Goal: Task Accomplishment & Management: Manage account settings

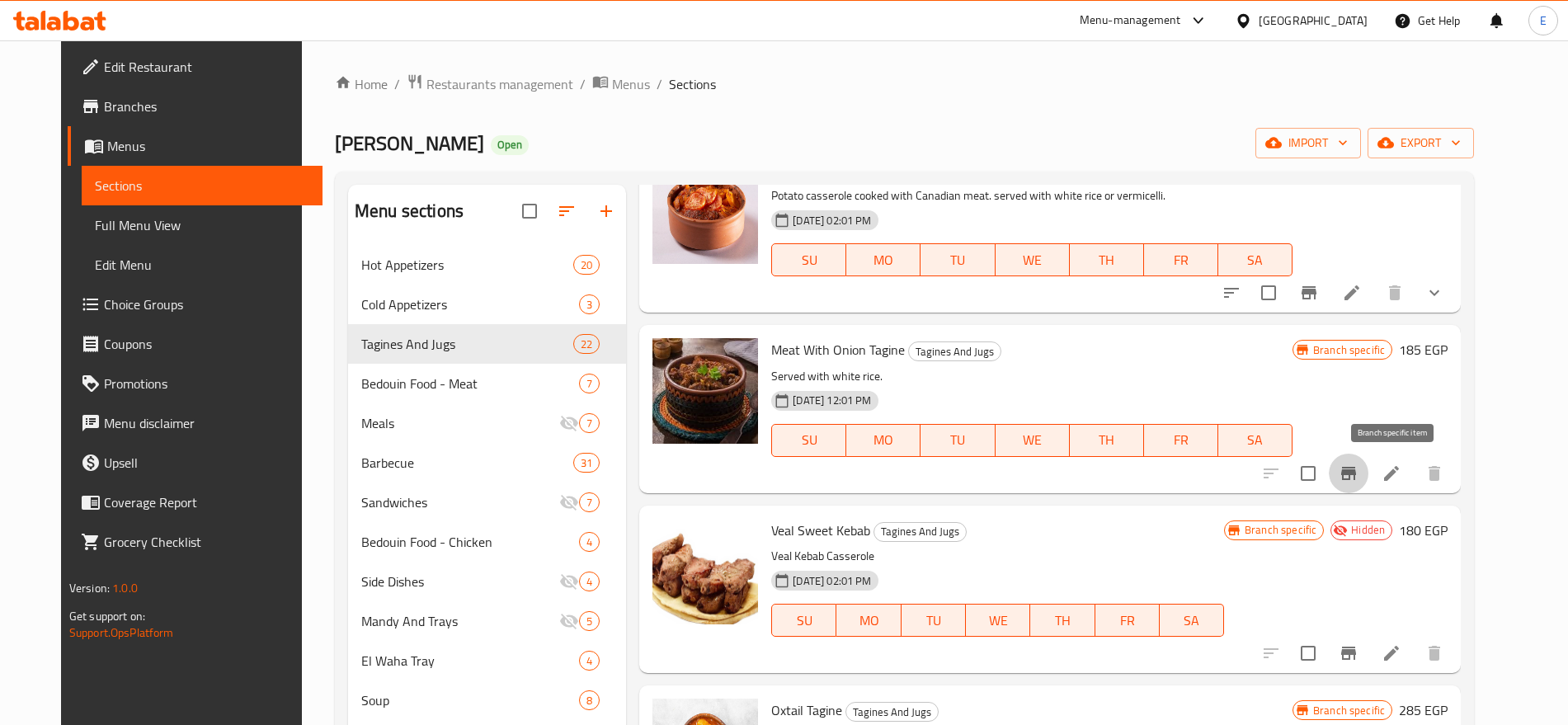
click at [1355, 466] on icon "Branch-specific-item" at bounding box center [1348, 473] width 14 height 13
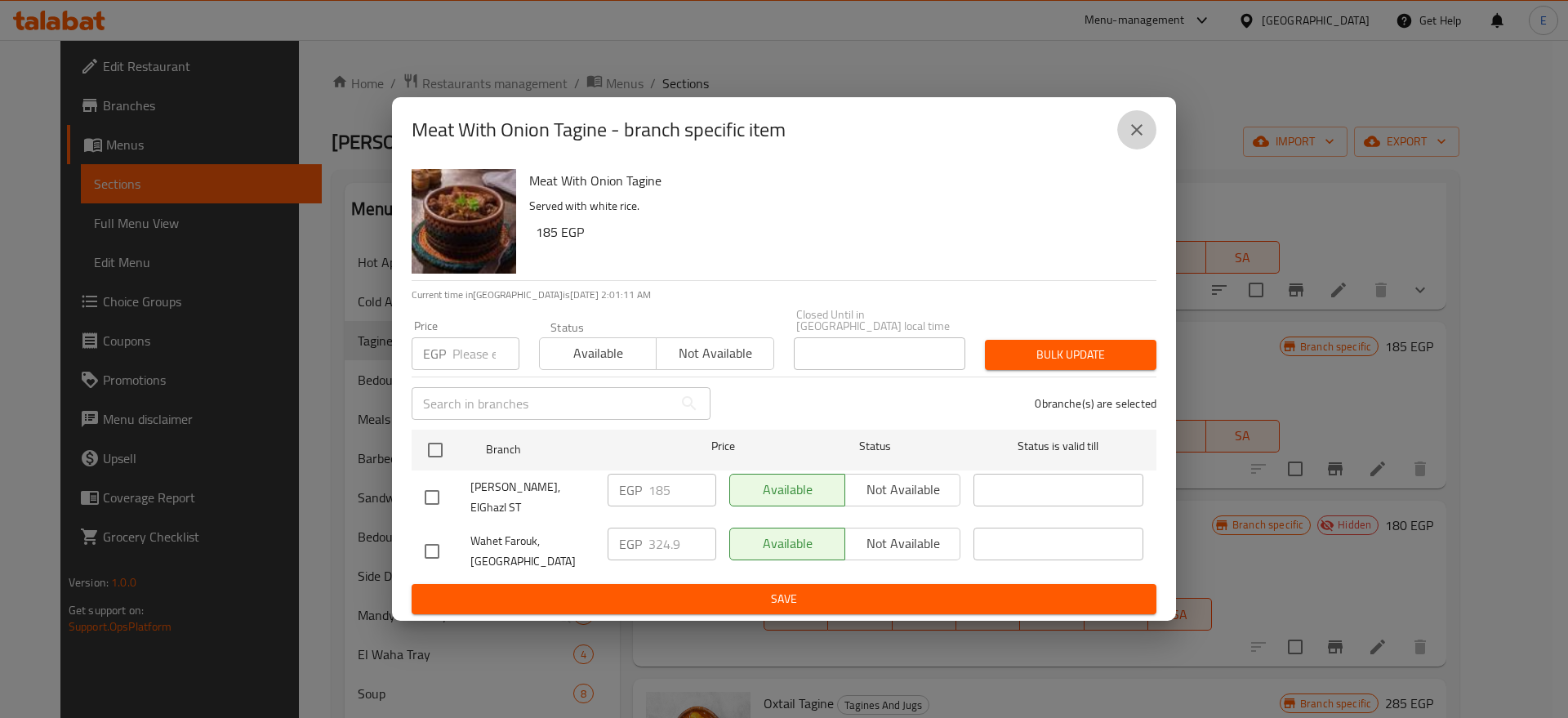
click at [1146, 139] on icon "close" at bounding box center [1136, 130] width 20 height 20
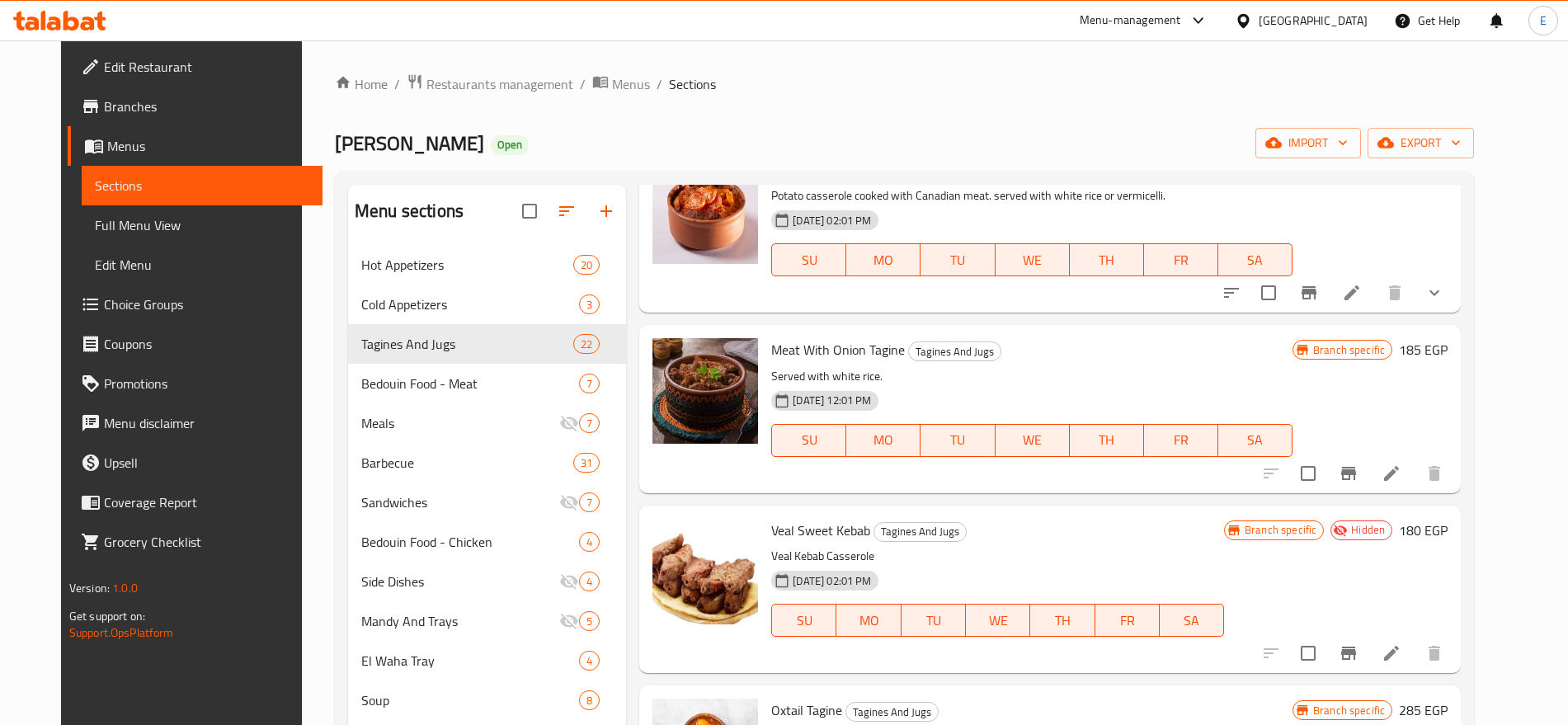
scroll to position [1396, 0]
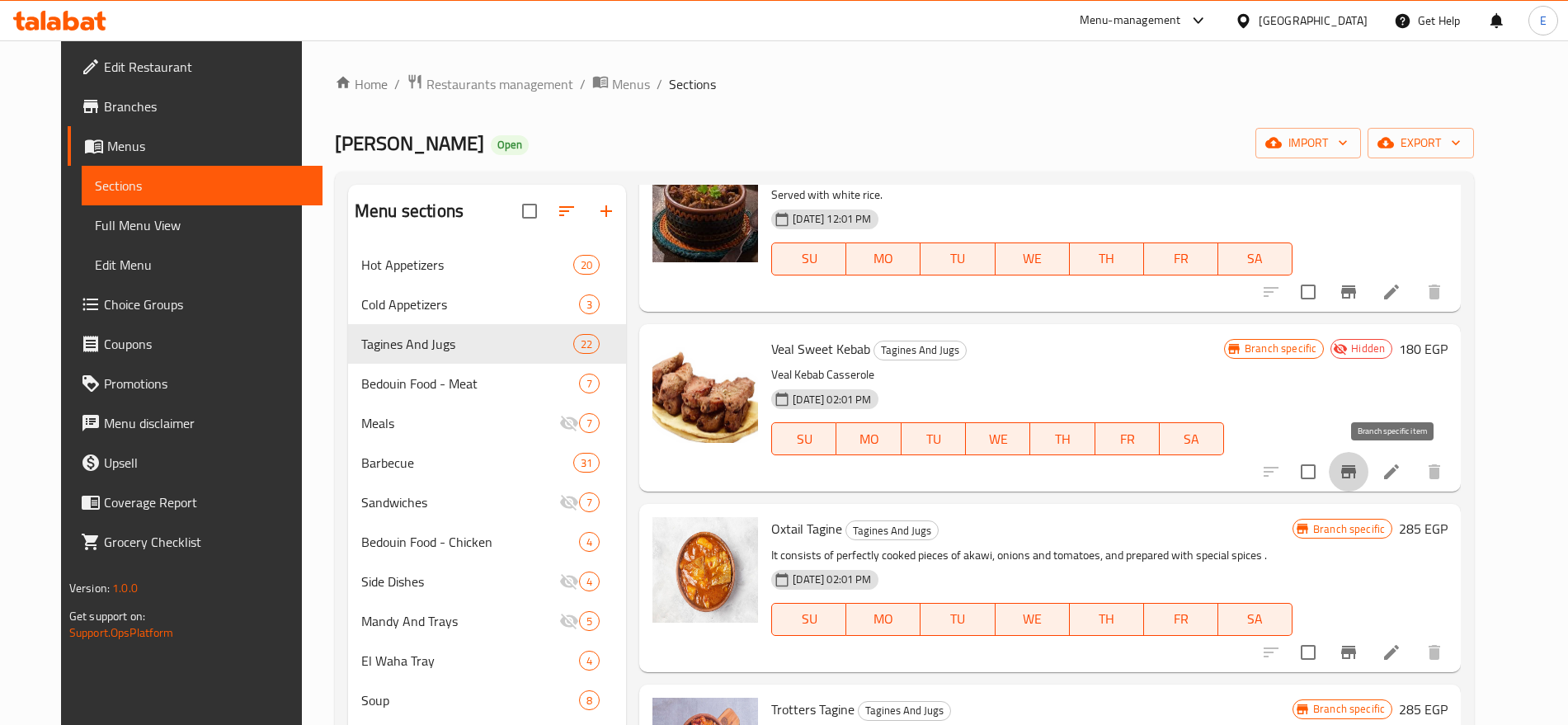
click at [1358, 479] on icon "Branch-specific-item" at bounding box center [1348, 471] width 20 height 20
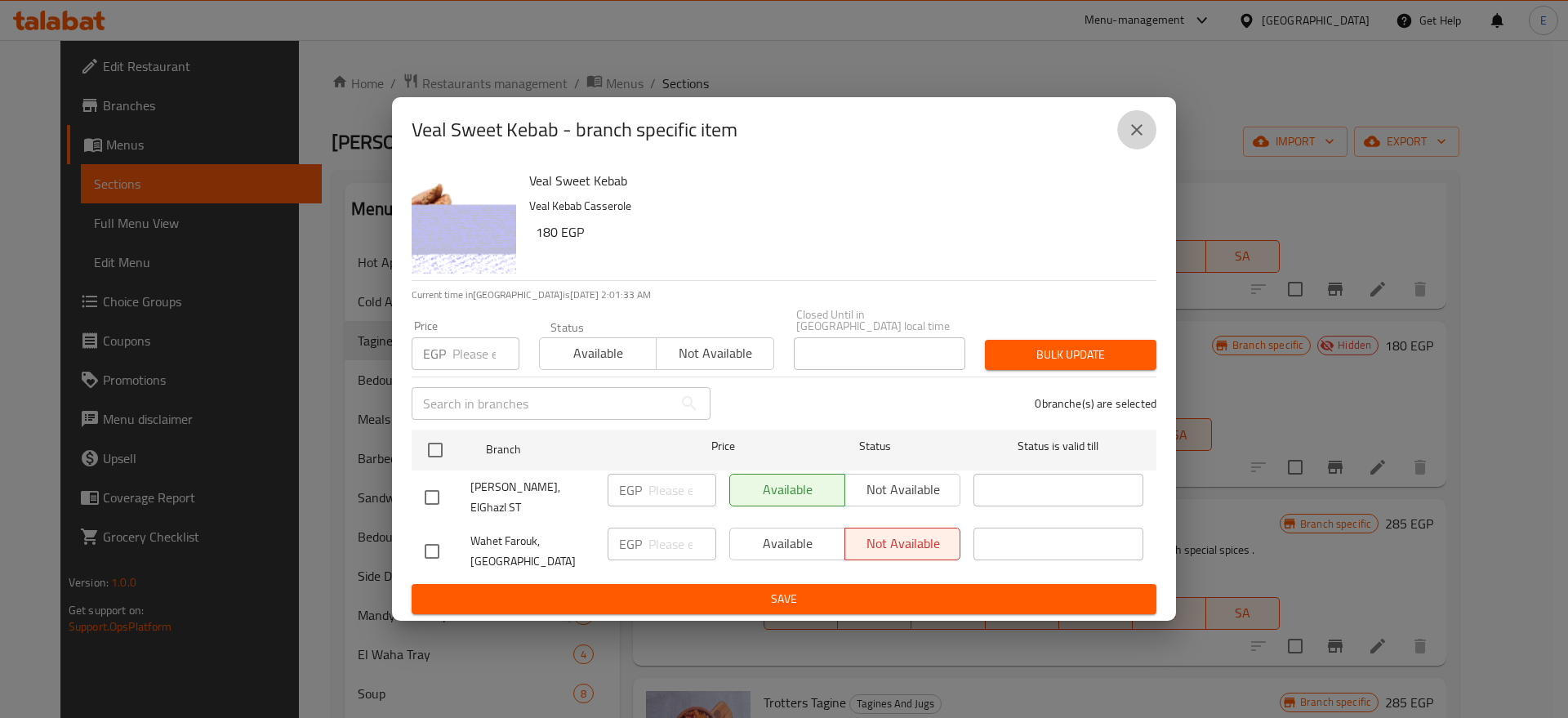
click at [1135, 133] on icon "close" at bounding box center [1136, 130] width 20 height 20
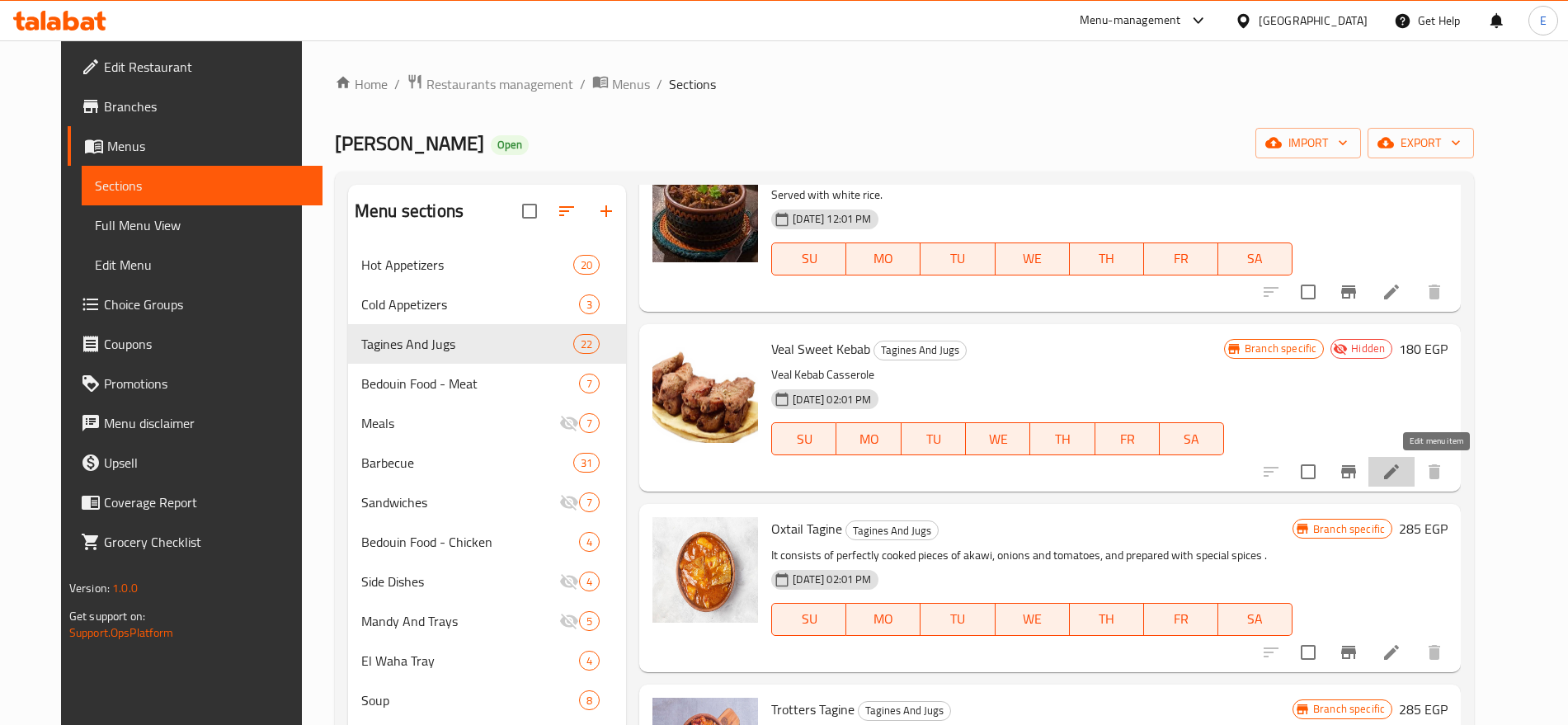
click at [1401, 471] on icon at bounding box center [1391, 471] width 20 height 20
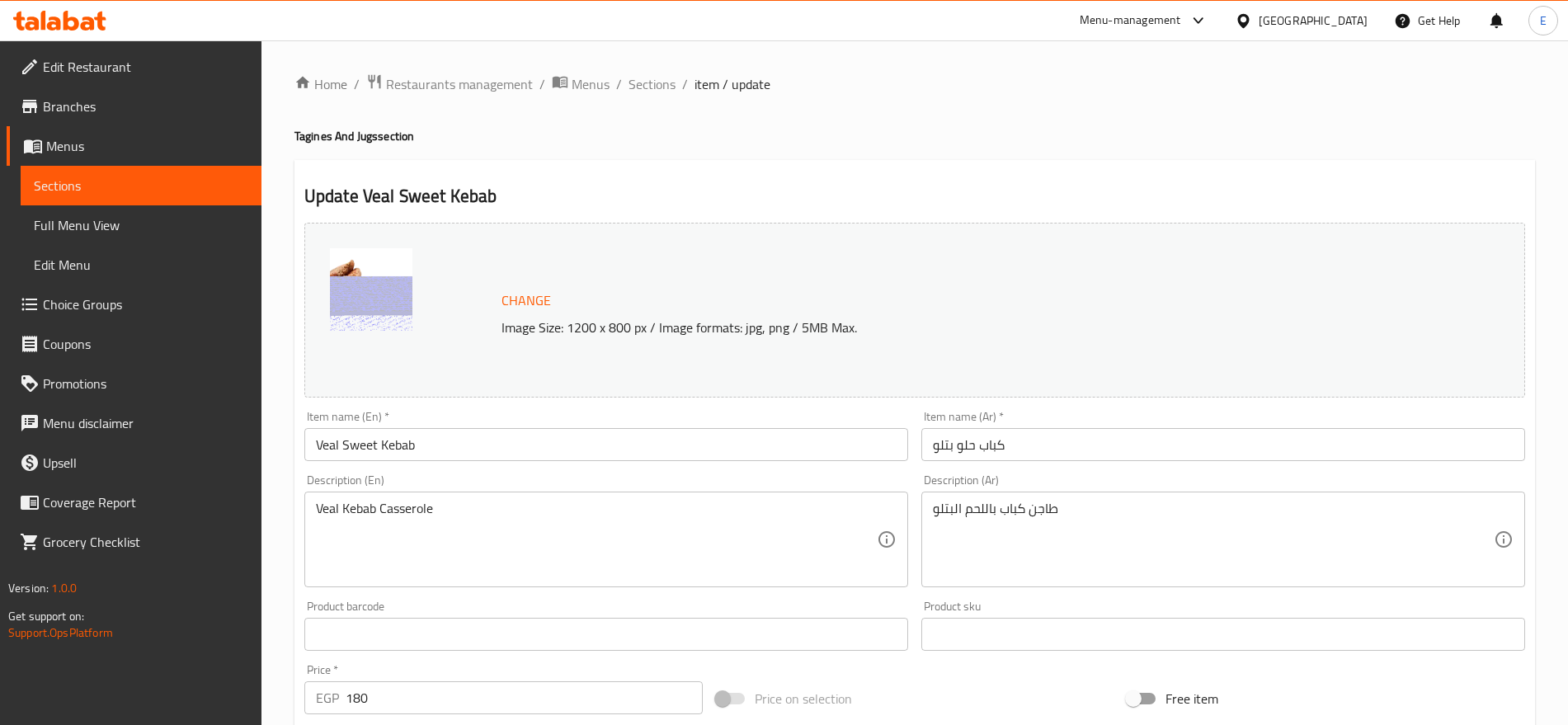
scroll to position [464, 0]
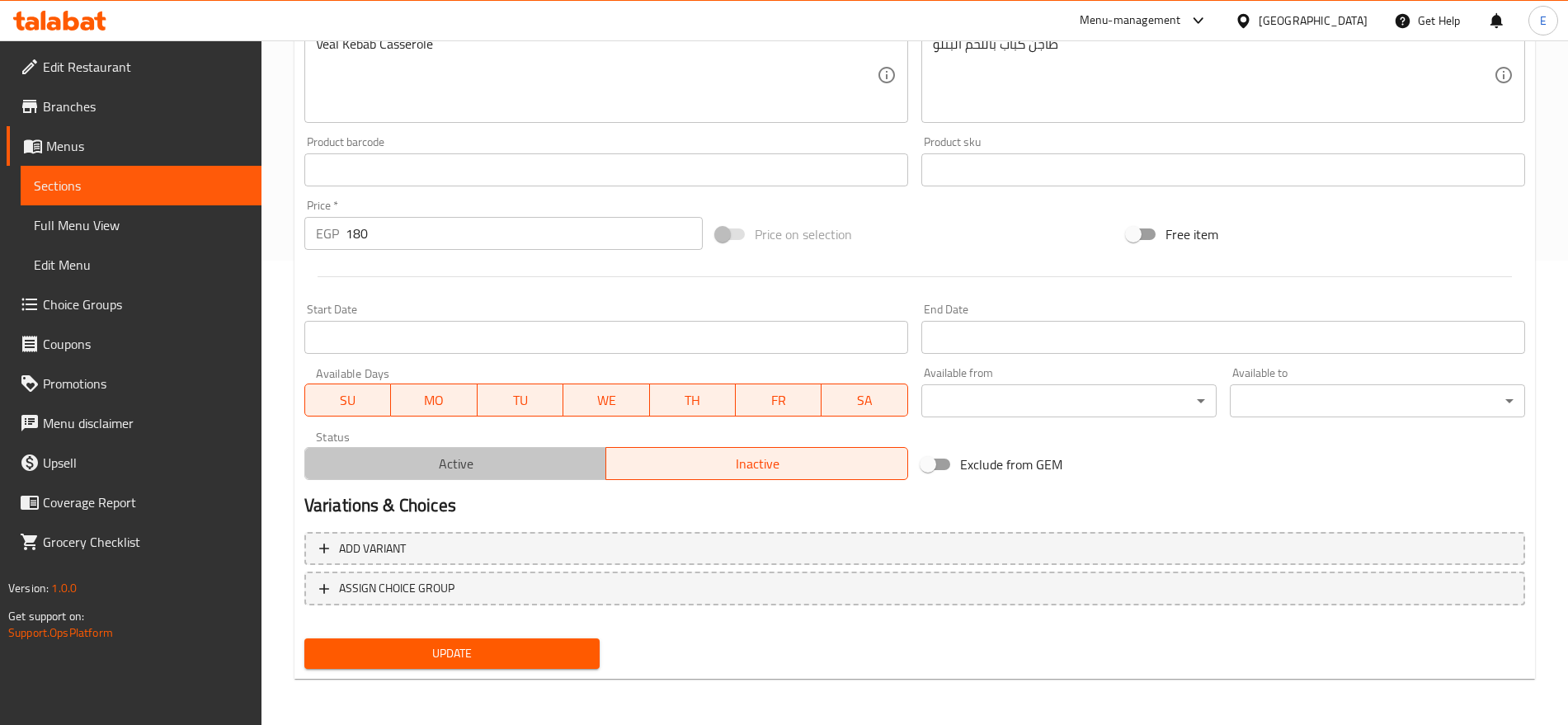
click at [449, 471] on span "Active" at bounding box center [455, 464] width 288 height 24
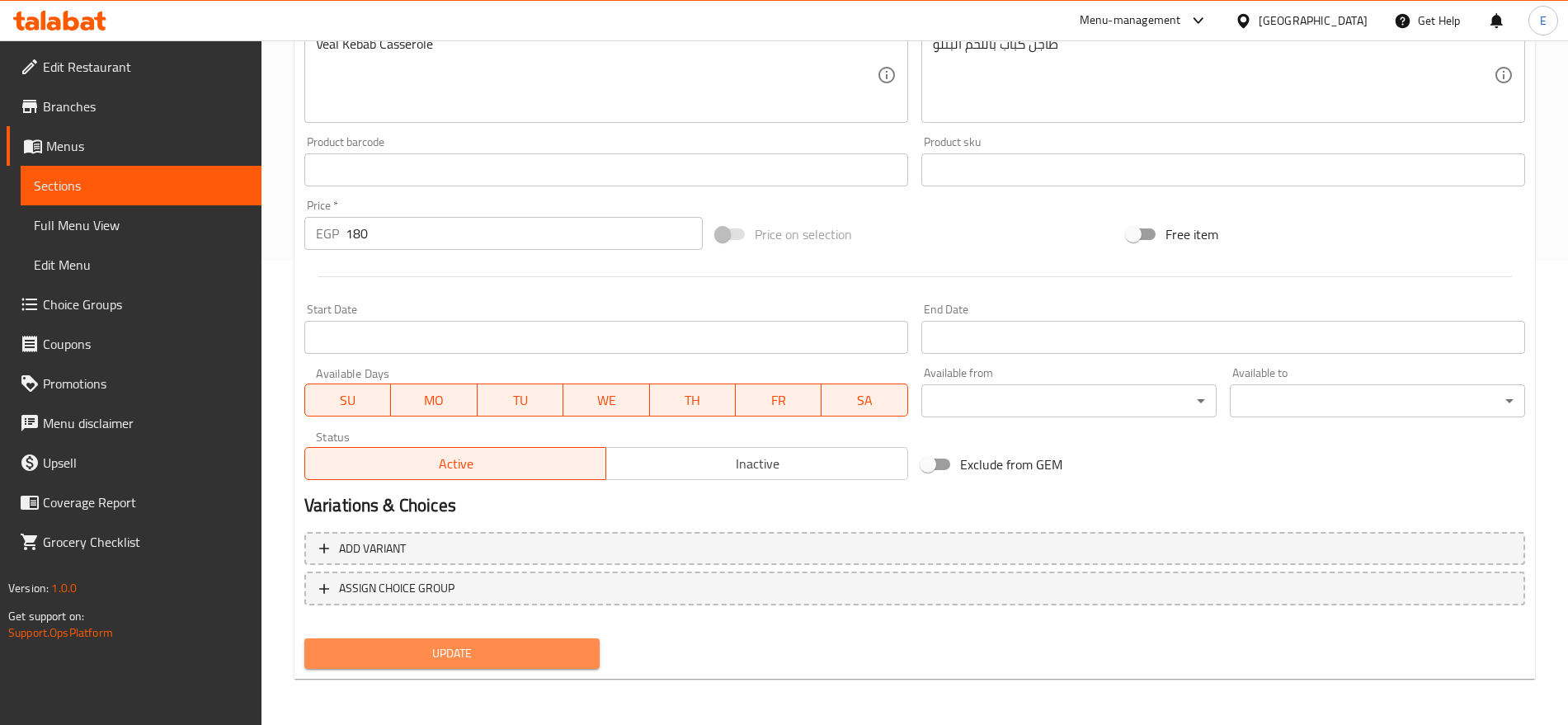
click at [492, 645] on span "Update" at bounding box center [451, 653] width 269 height 21
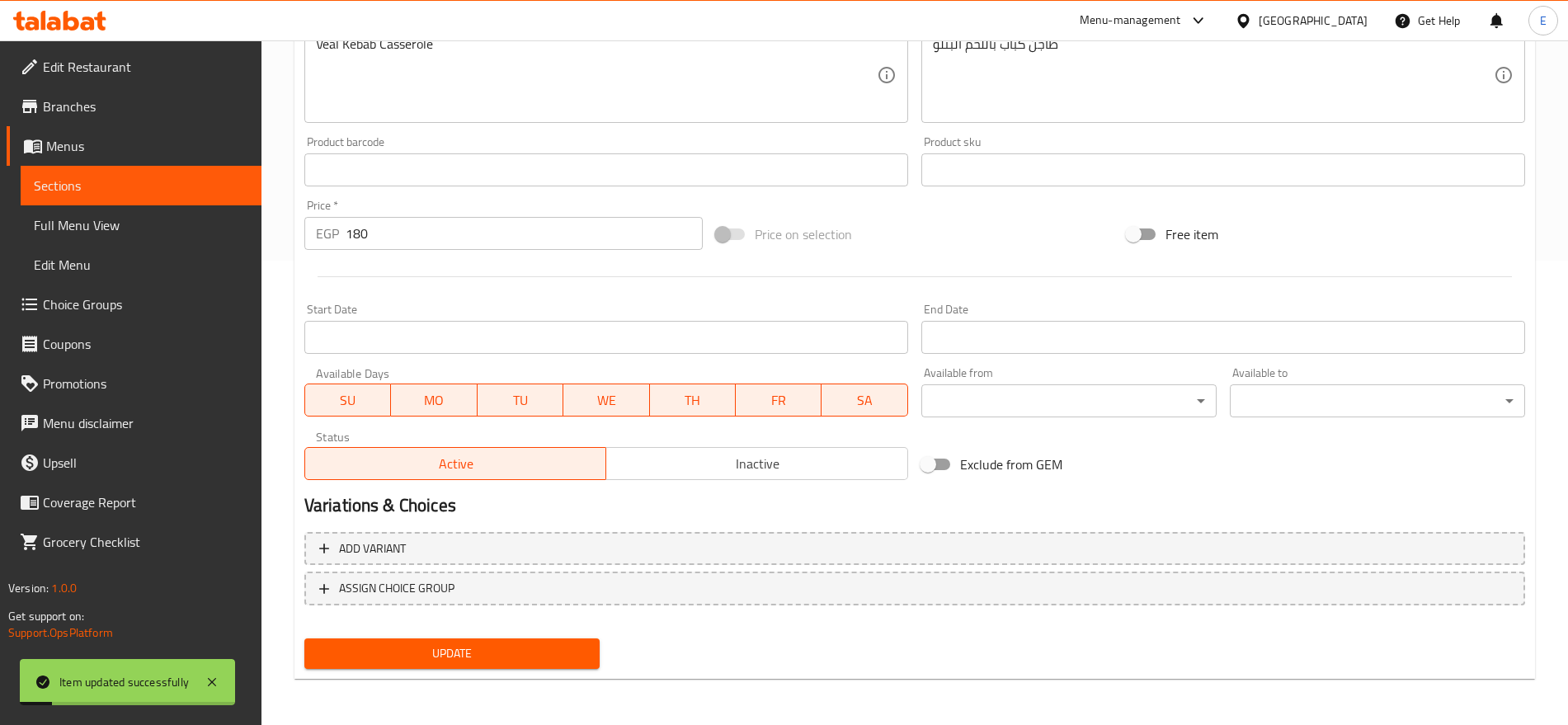
scroll to position [0, 0]
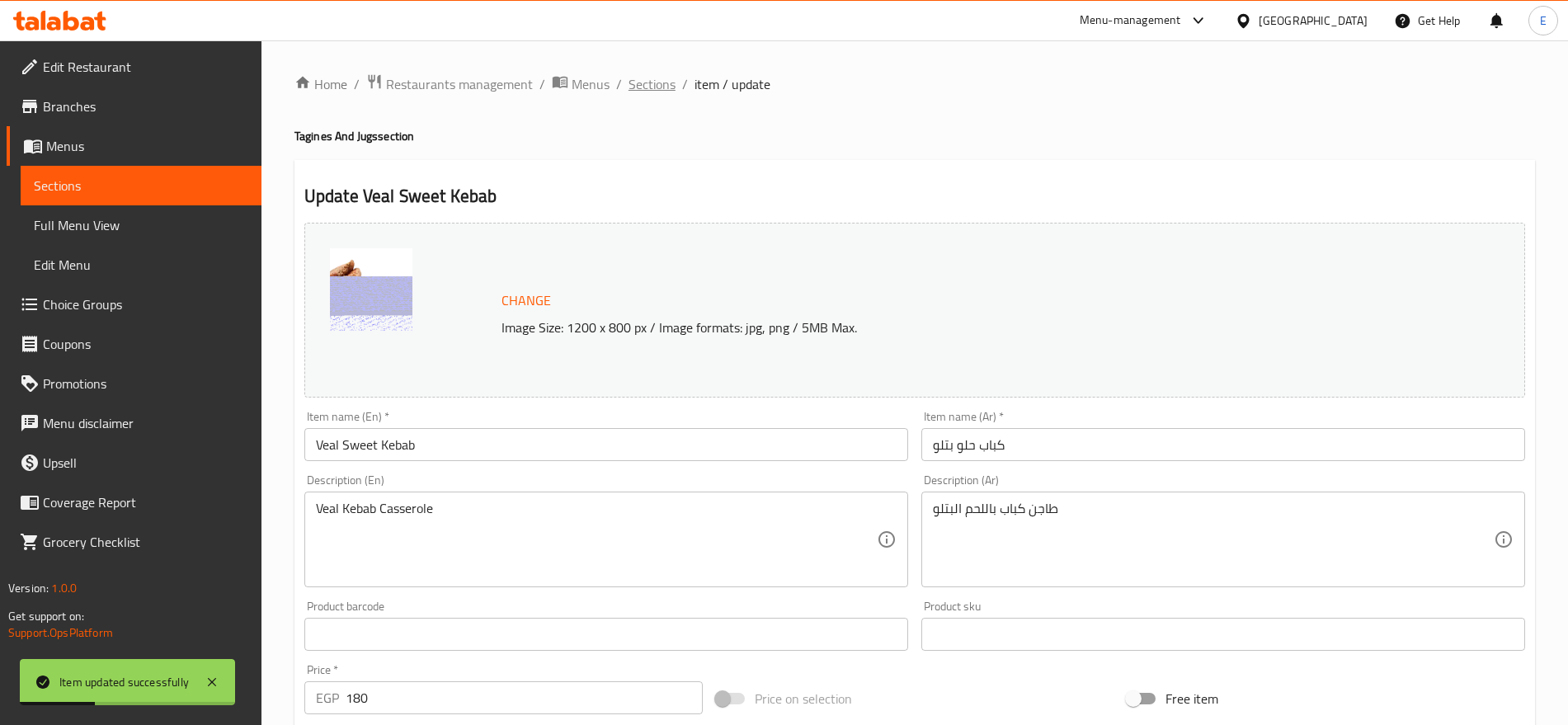
click at [644, 86] on span "Sections" at bounding box center [651, 83] width 47 height 20
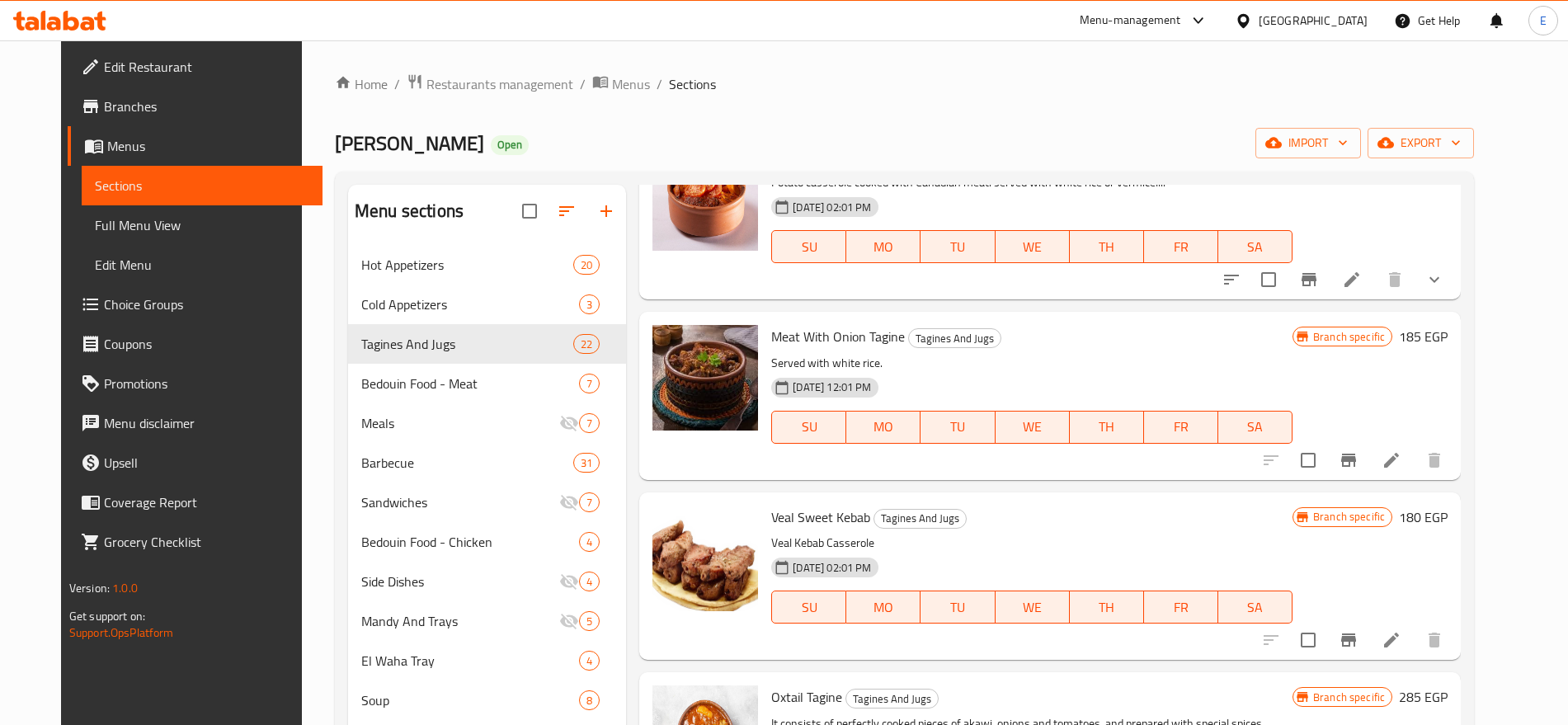
scroll to position [1235, 0]
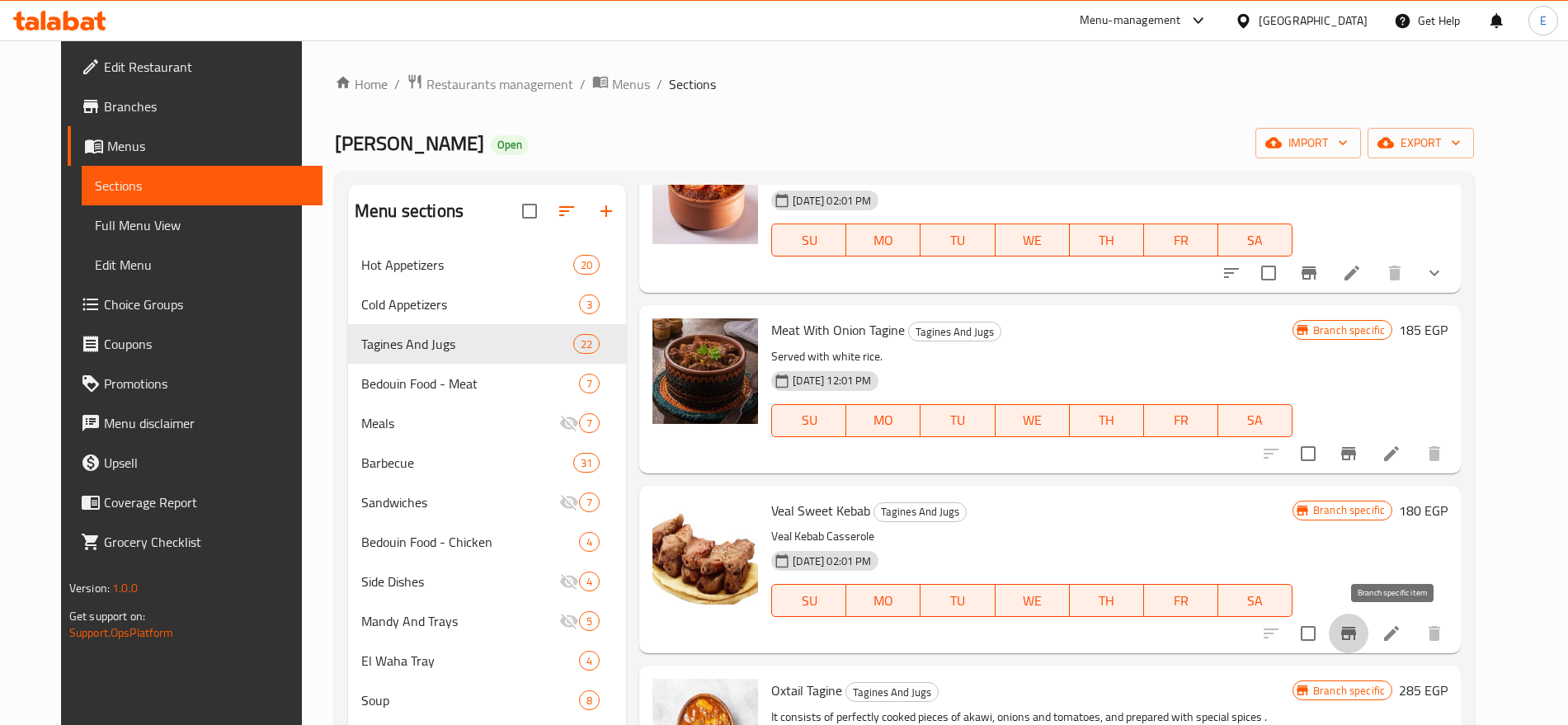
click at [1368, 620] on button "Branch-specific-item" at bounding box center [1348, 632] width 39 height 39
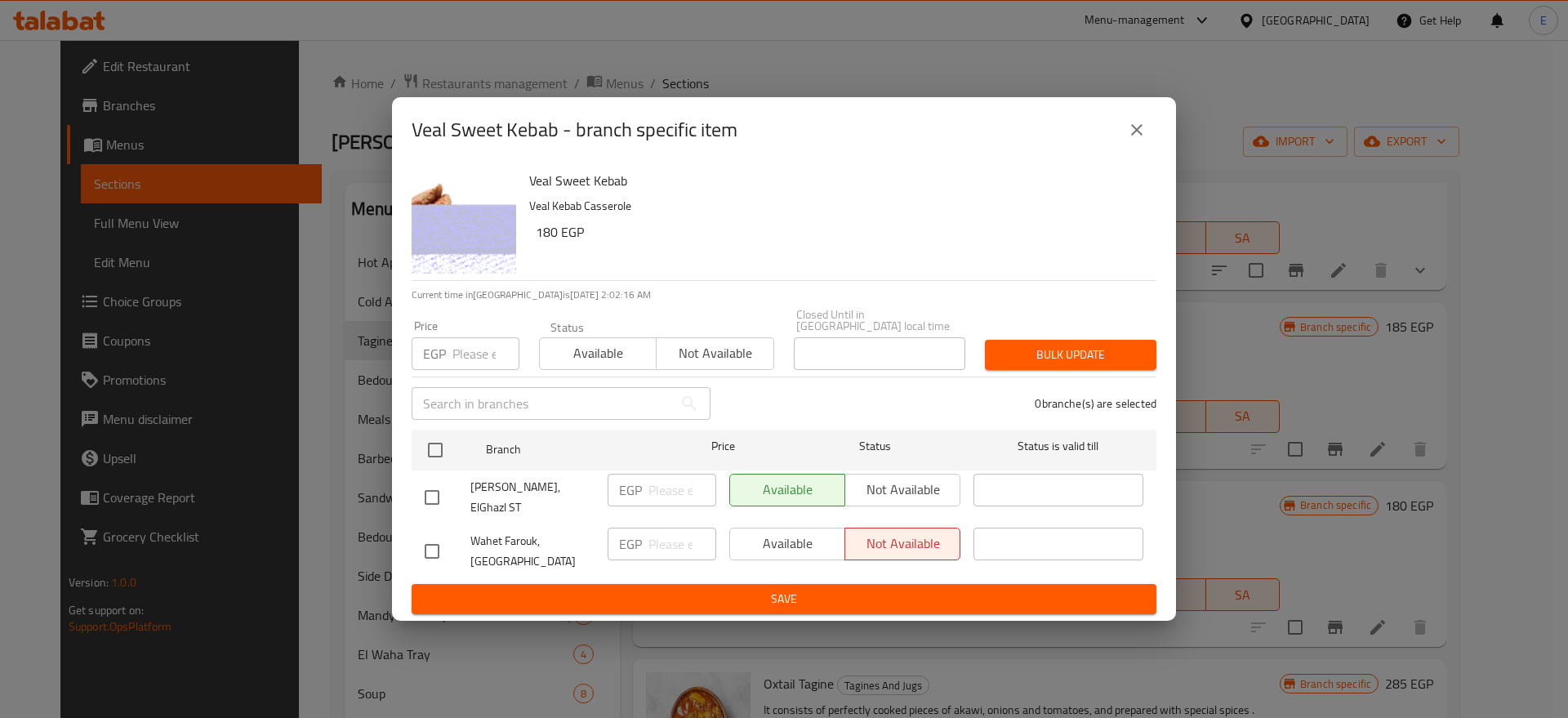
click at [1140, 150] on button "close" at bounding box center [1136, 129] width 39 height 39
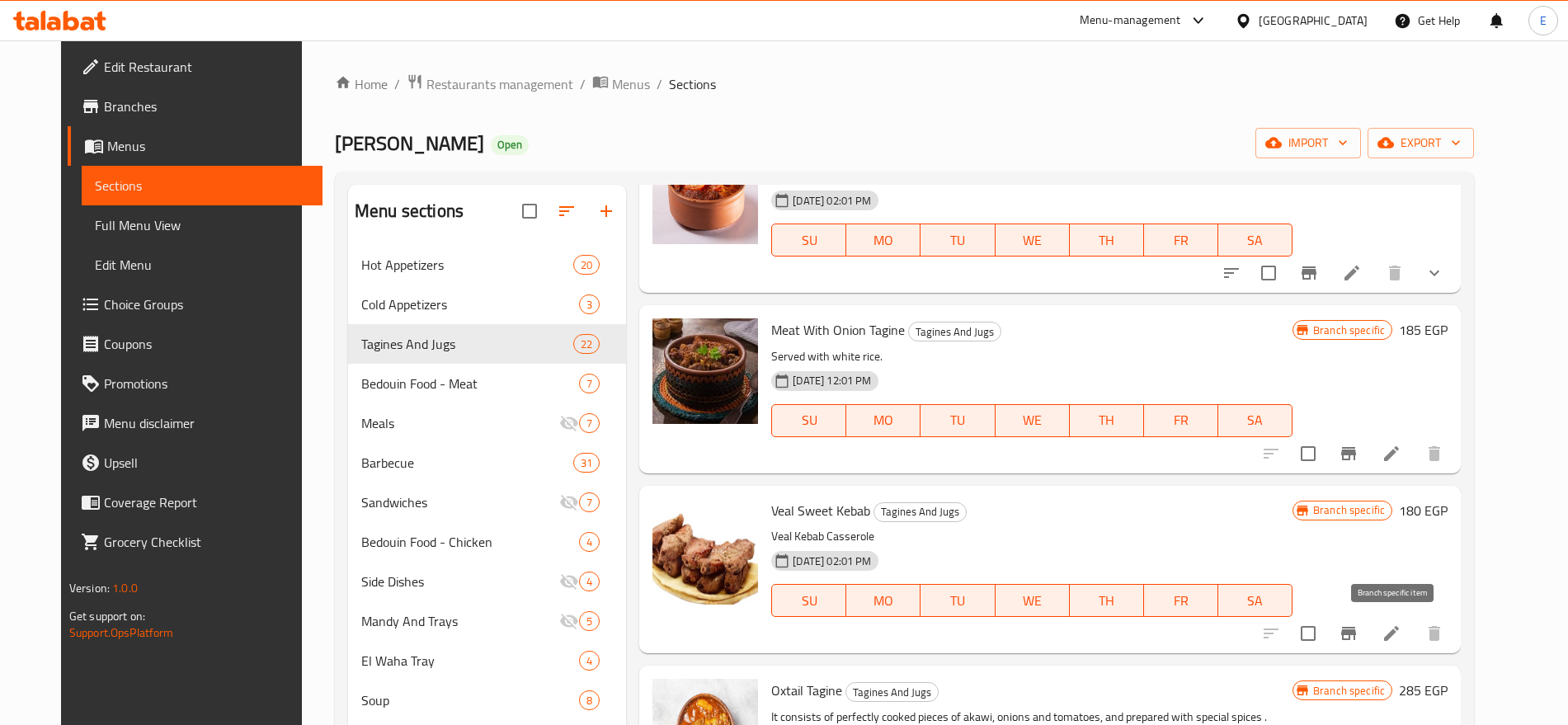
click at [1358, 642] on icon "Branch-specific-item" at bounding box center [1348, 633] width 20 height 20
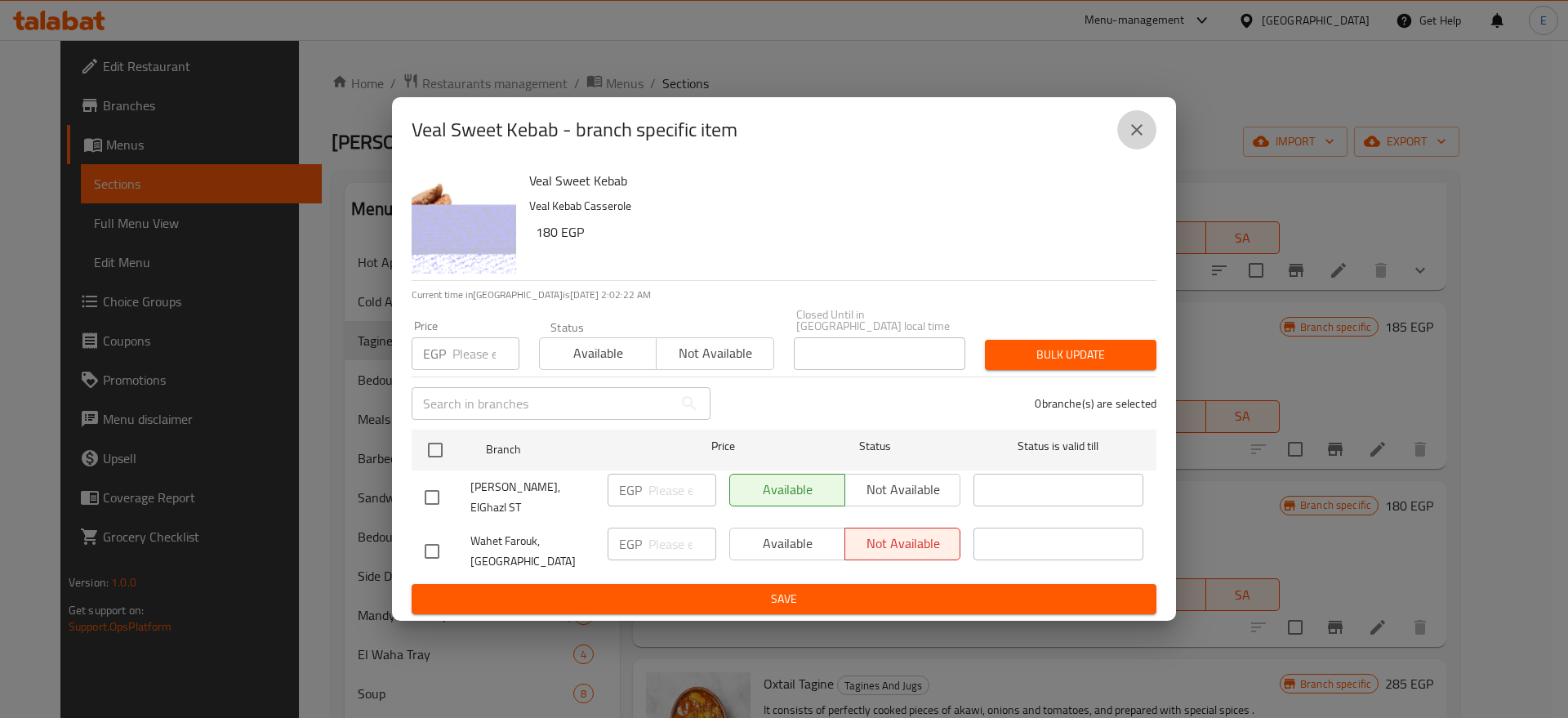
click at [1136, 139] on icon "close" at bounding box center [1136, 130] width 20 height 20
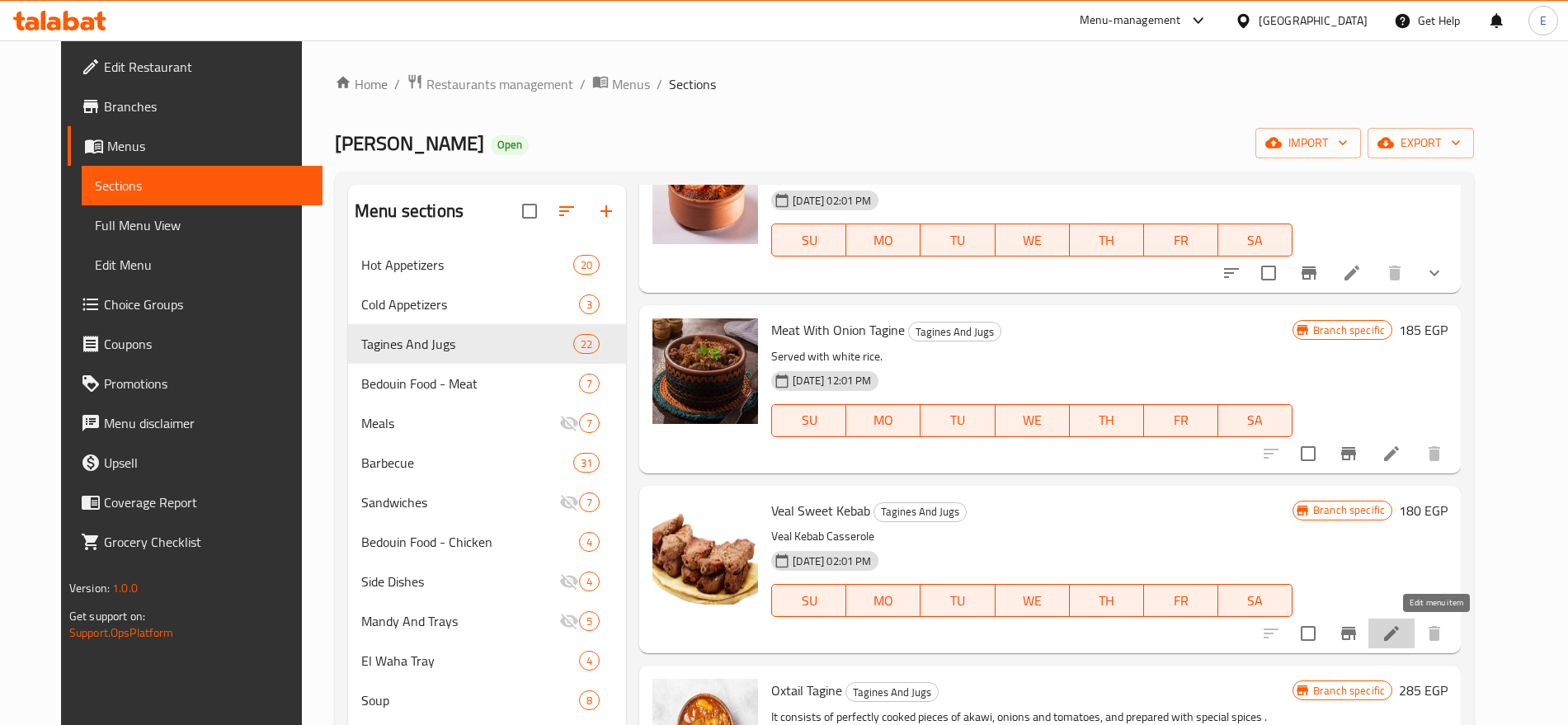
click at [1401, 630] on icon at bounding box center [1391, 633] width 20 height 20
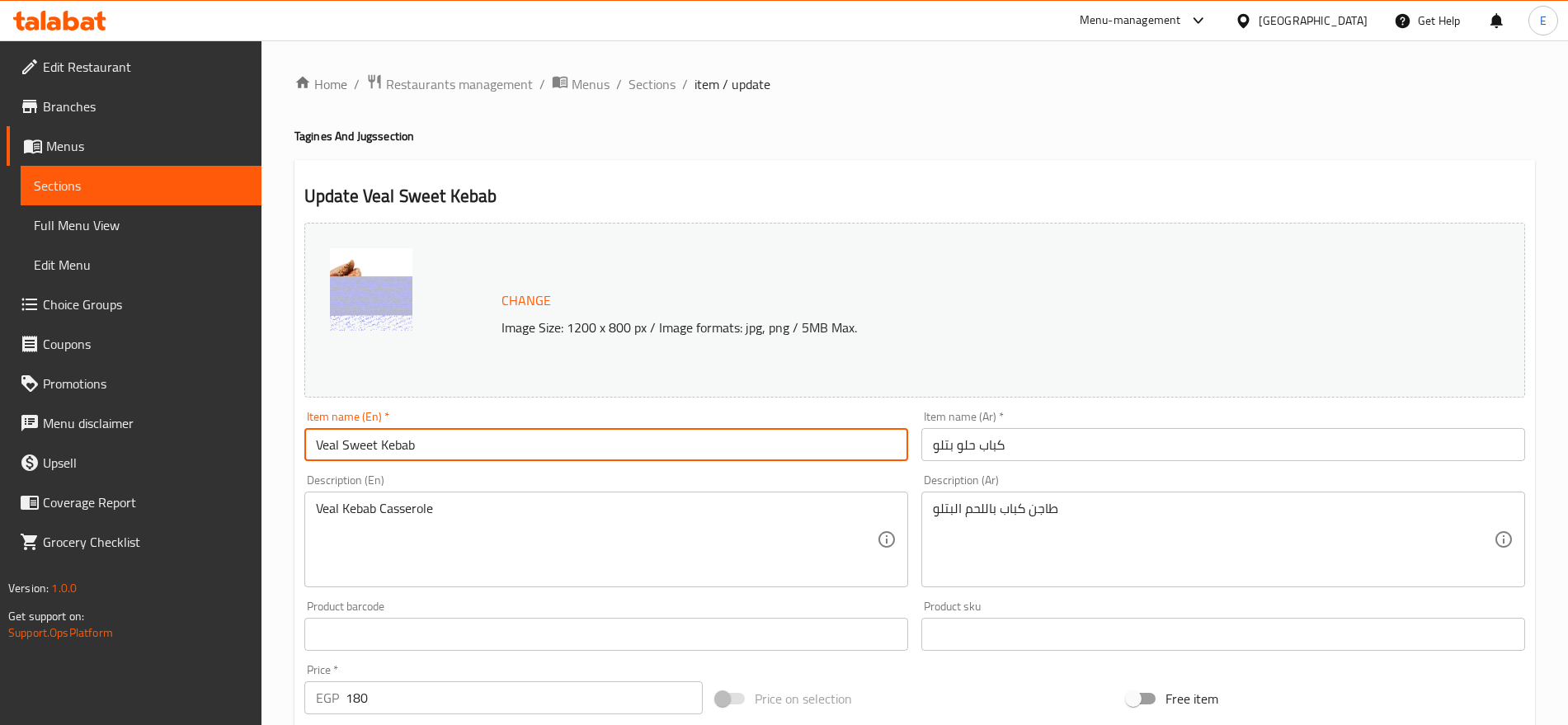
click at [452, 434] on input "Veal Sweet Kebab" at bounding box center [606, 444] width 603 height 33
type input "Veal Sweet Kebab Tagine"
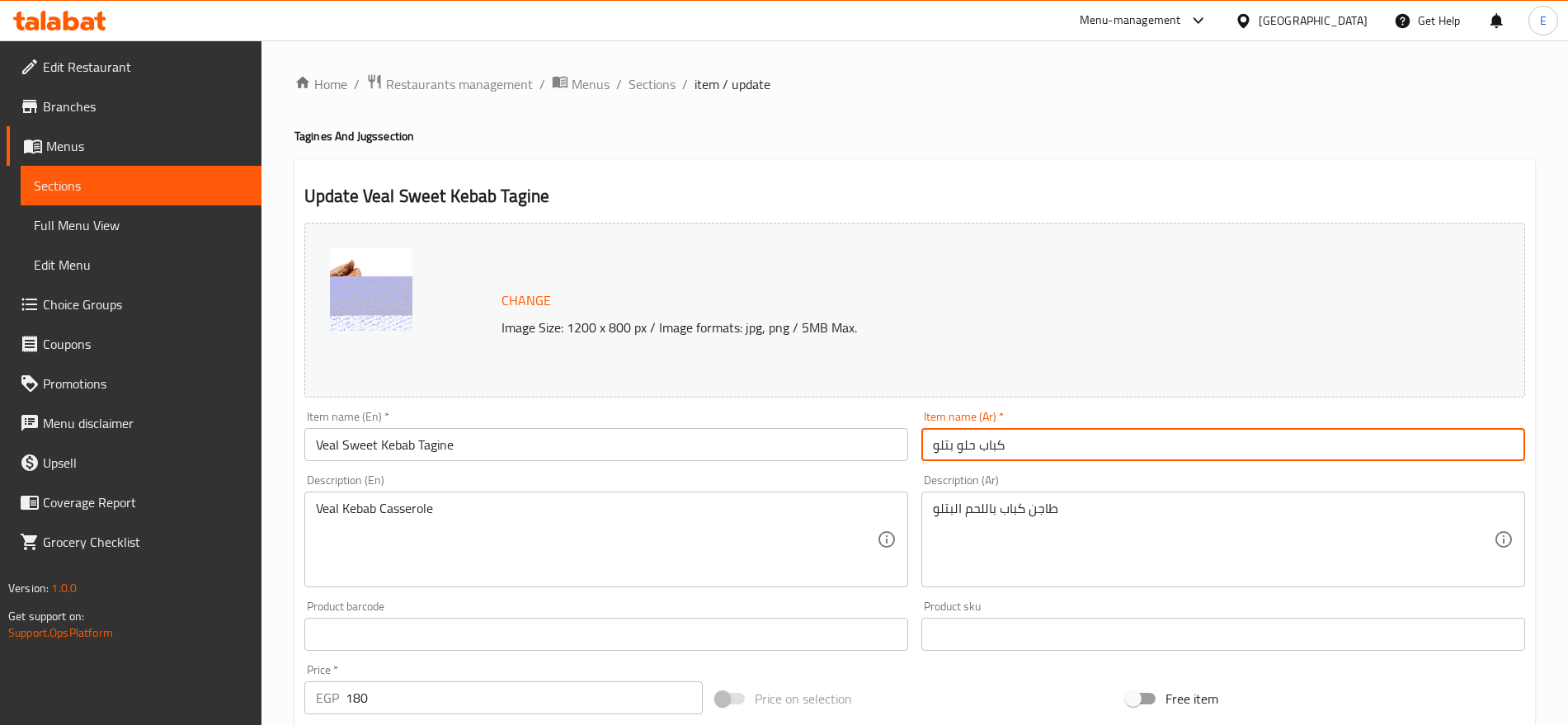
click at [1025, 442] on input "كباب حلو بتلو" at bounding box center [1223, 444] width 603 height 33
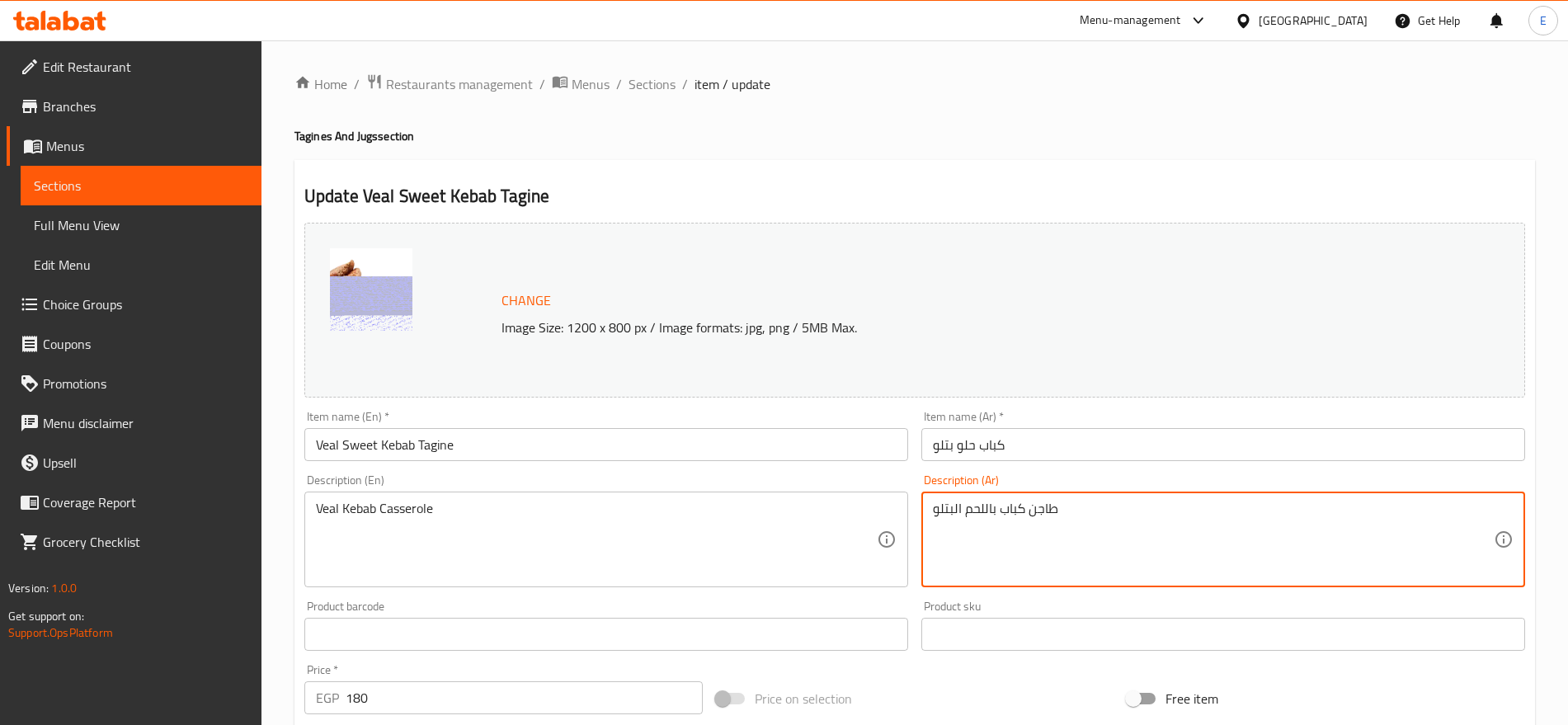
click at [1043, 510] on textarea "طاجن كباب باللحم البتلو" at bounding box center [1213, 540] width 560 height 79
click at [1040, 509] on textarea "طاجن كباب باللحم البتلو" at bounding box center [1213, 540] width 560 height 79
click at [1046, 509] on textarea "طاجن كباب باللحم البتلو" at bounding box center [1213, 540] width 560 height 79
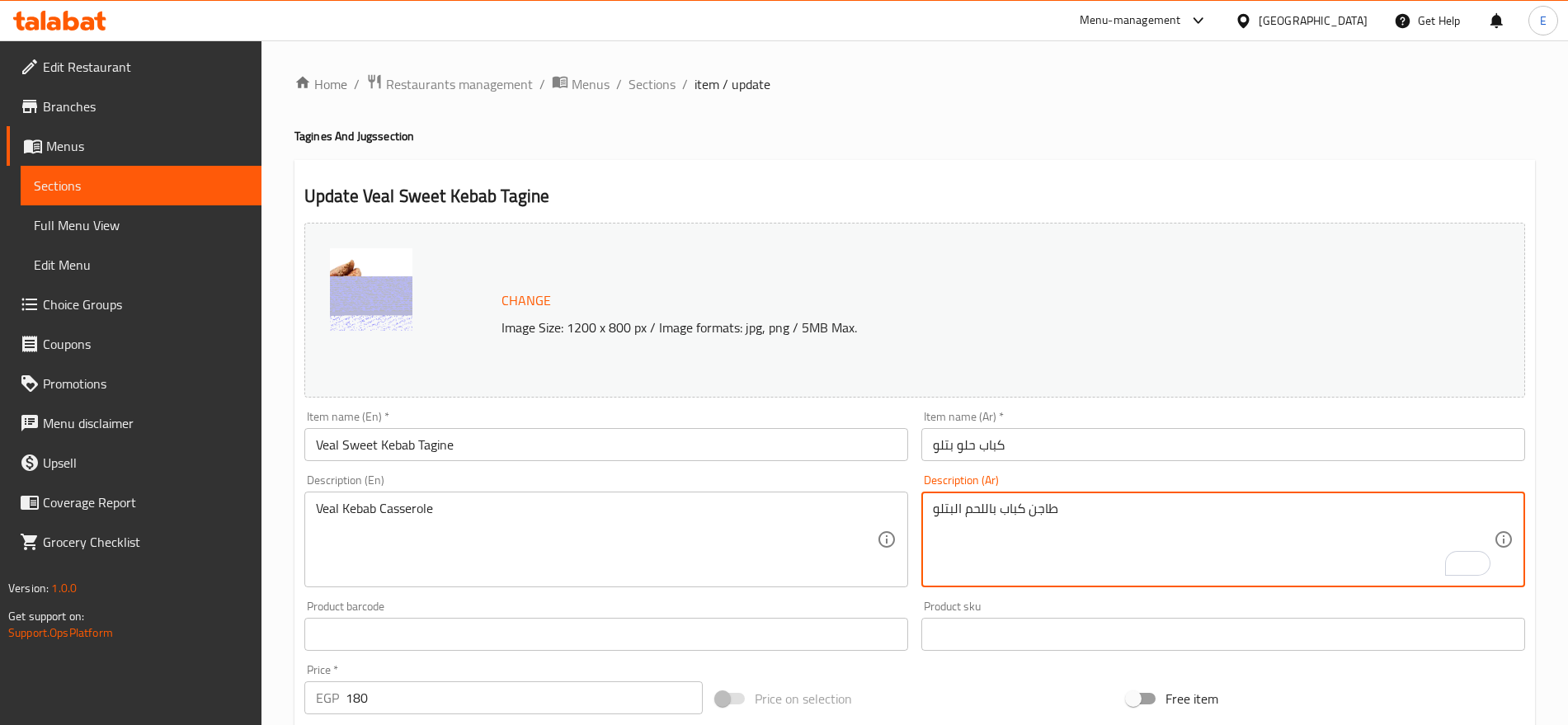
click at [1054, 507] on textarea "طاجن كباب باللحم البتلو" at bounding box center [1213, 540] width 560 height 79
drag, startPoint x: 1064, startPoint y: 507, endPoint x: 1030, endPoint y: 507, distance: 34.0
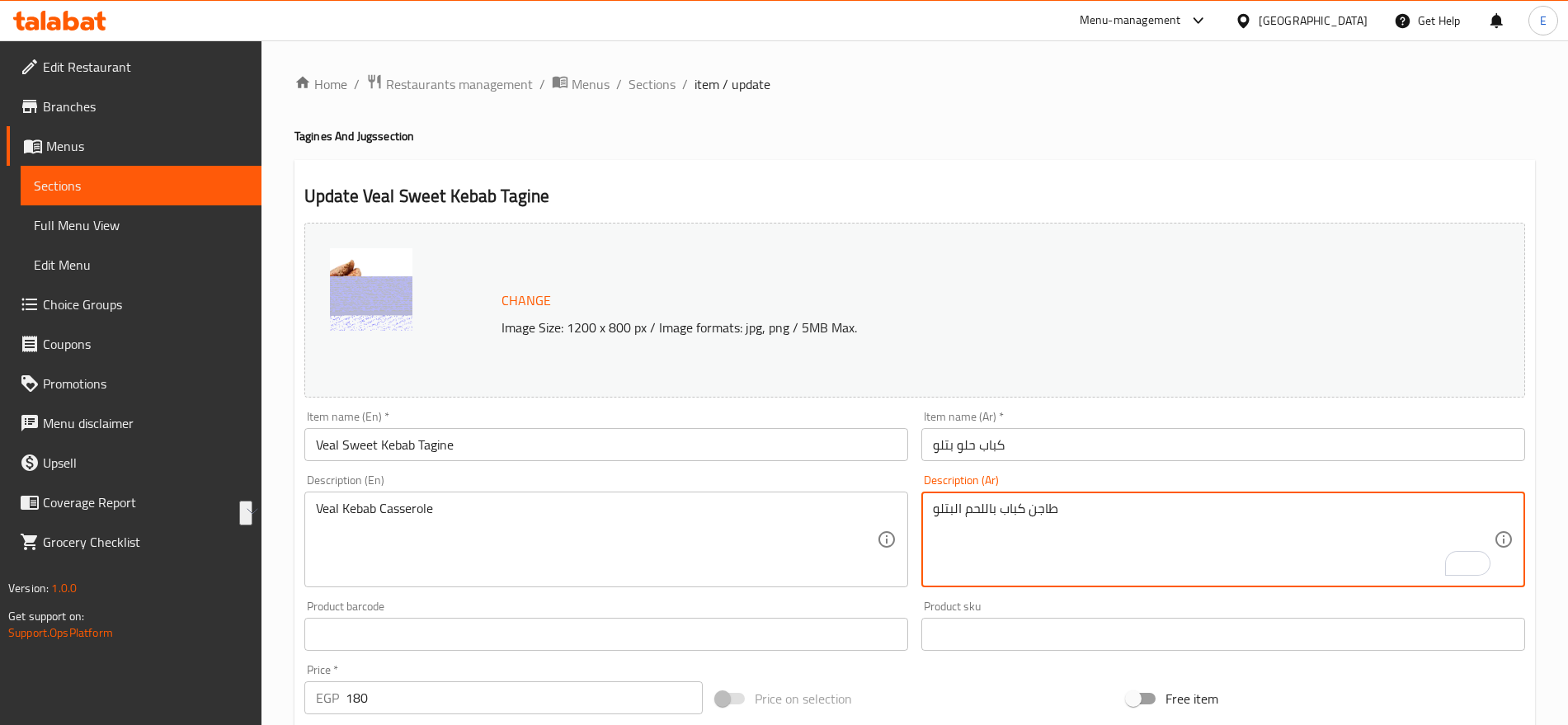
click at [1030, 507] on textarea "طاجن كباب باللحم البتلو" at bounding box center [1213, 540] width 560 height 79
drag, startPoint x: 1034, startPoint y: 509, endPoint x: 1054, endPoint y: 509, distance: 20.0
click at [1054, 509] on textarea "طاجن كباب باللحم البتلو" at bounding box center [1213, 540] width 560 height 79
click at [1064, 512] on textarea "طاجن كباب باللحم البتلو" at bounding box center [1213, 540] width 560 height 79
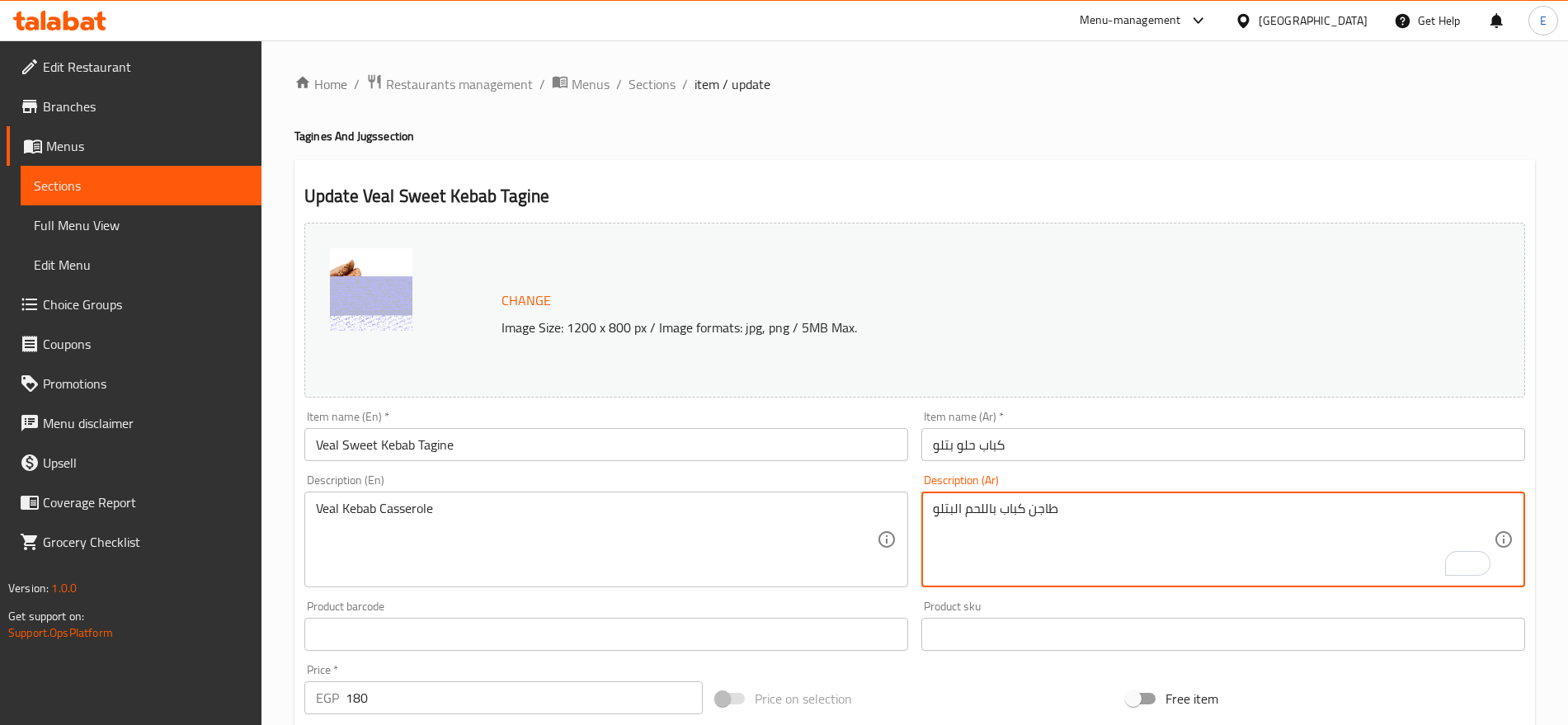
drag, startPoint x: 1056, startPoint y: 510, endPoint x: 1029, endPoint y: 511, distance: 27.0
click at [1029, 511] on textarea "طاجن كباب باللحم البتلو" at bounding box center [1213, 540] width 560 height 79
click at [1069, 440] on input "كباب حلو بتلو" at bounding box center [1223, 444] width 603 height 33
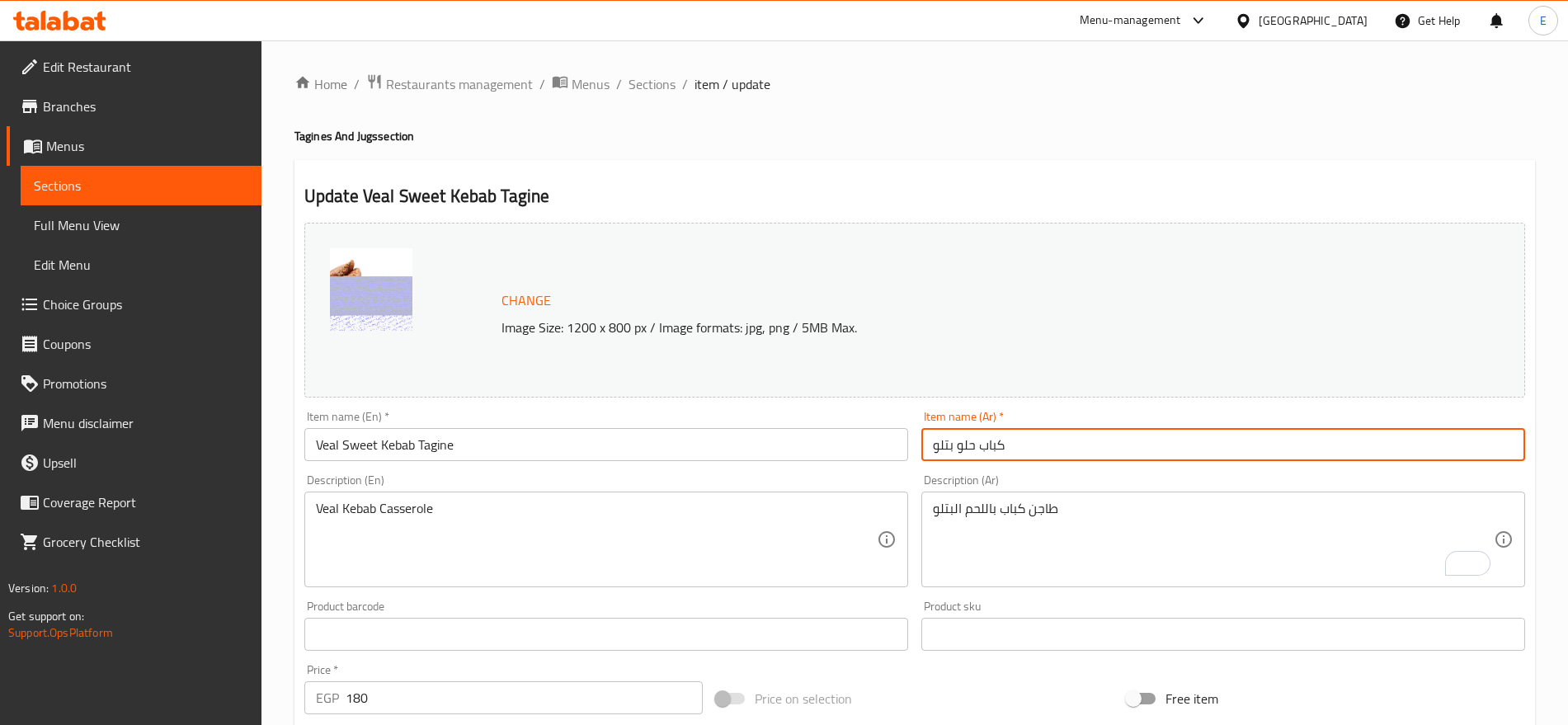
click at [1069, 440] on input "كباب حلو بتلو" at bounding box center [1223, 444] width 603 height 33
click at [938, 447] on input "كباب حلو بتلو" at bounding box center [1223, 444] width 603 height 33
paste input "طاجن"
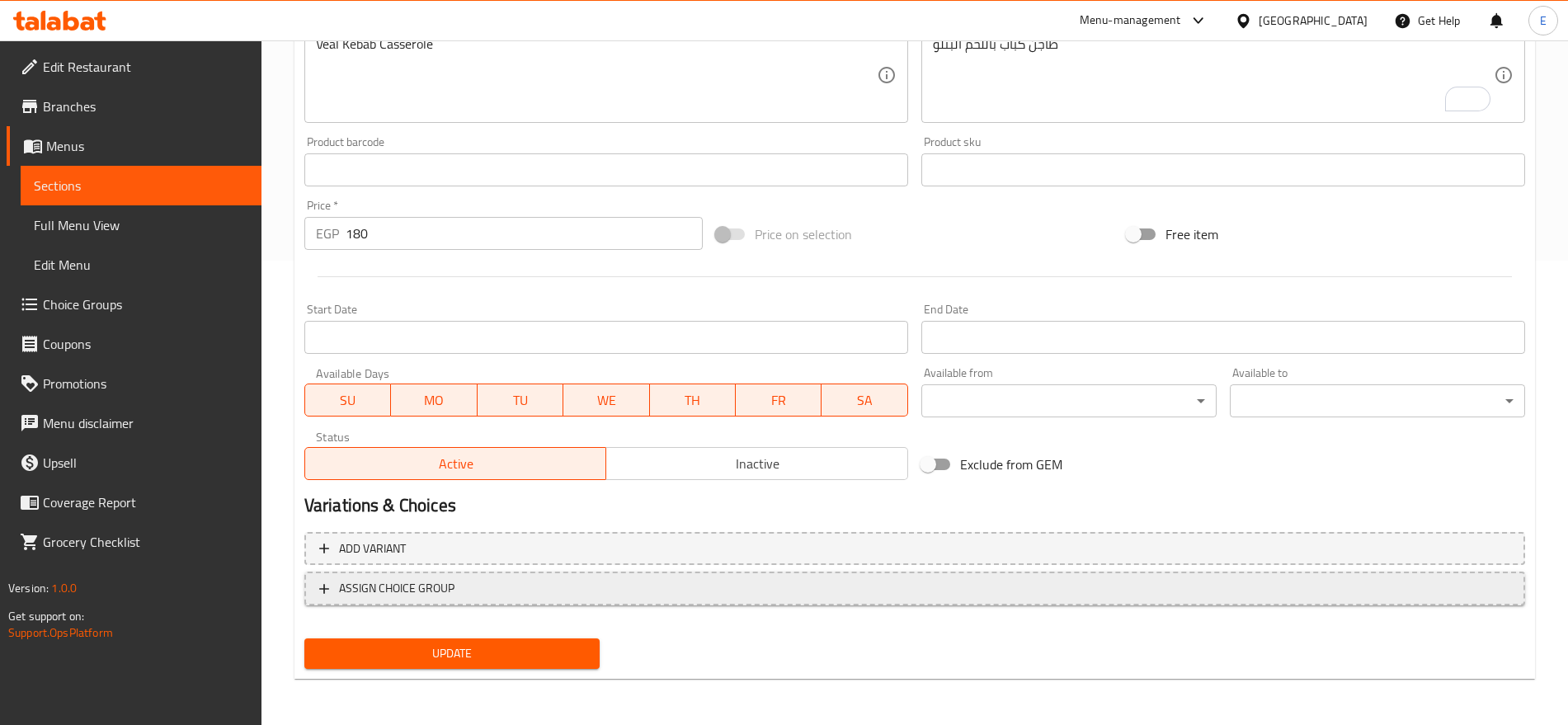
scroll to position [464, 0]
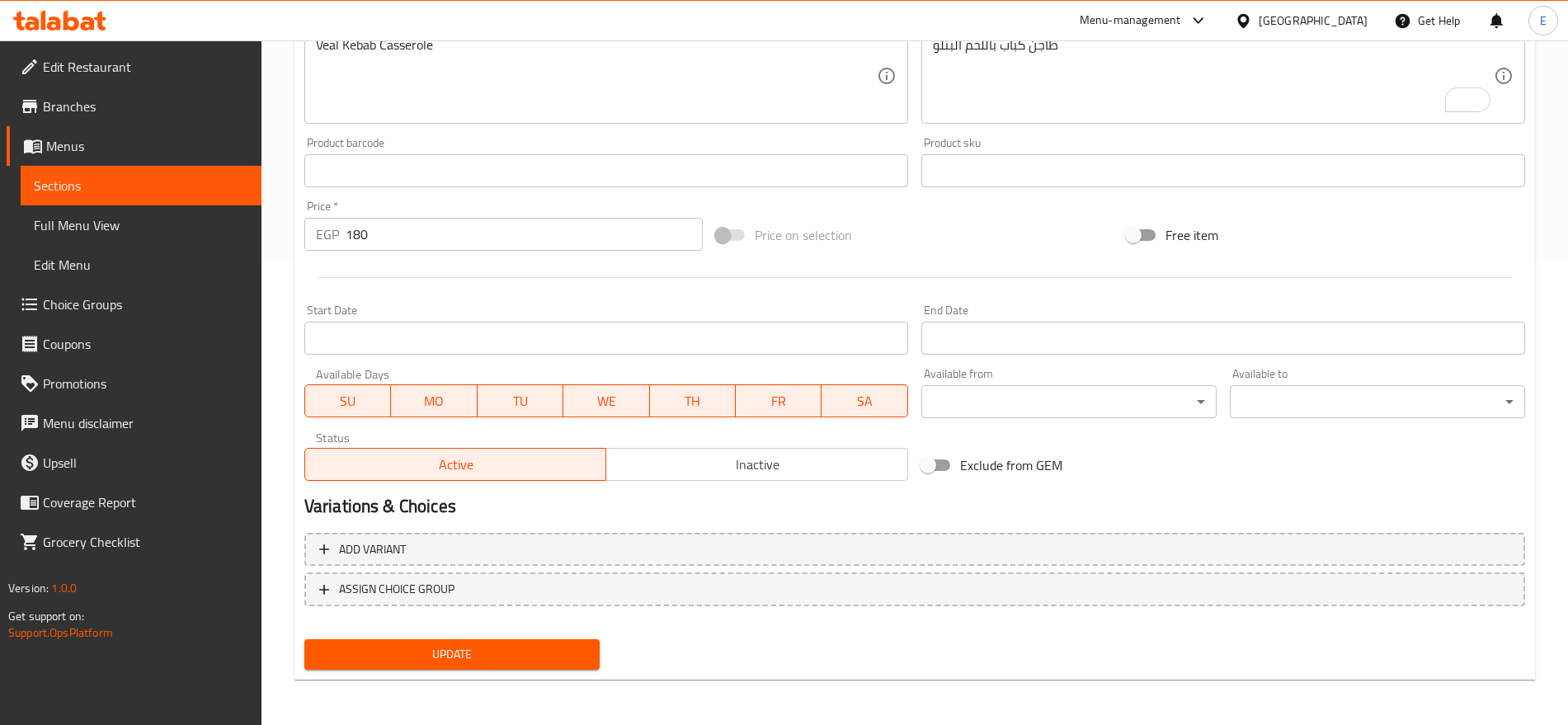
type input "طاجن كباب حلو بتلو"
click at [523, 654] on span "Update" at bounding box center [451, 654] width 269 height 21
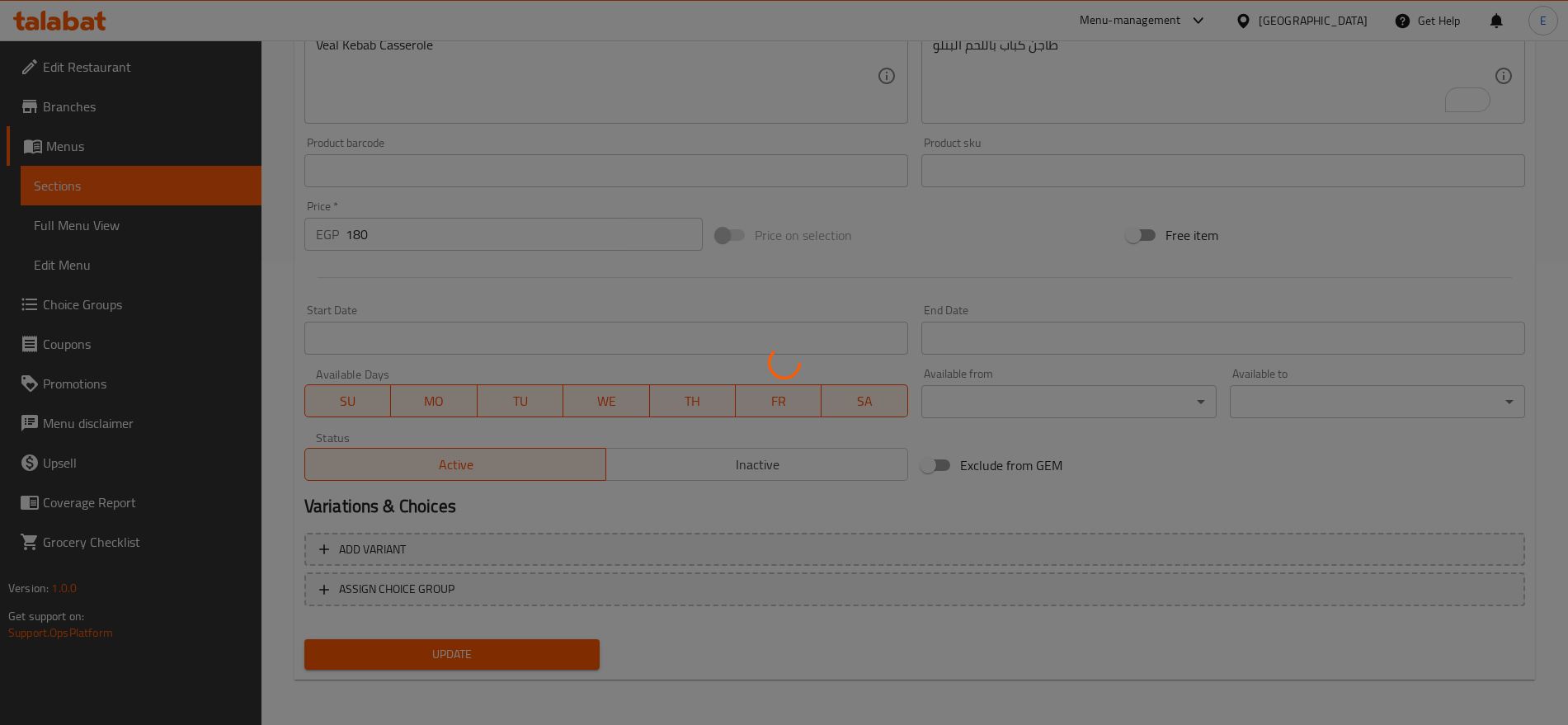
scroll to position [0, 0]
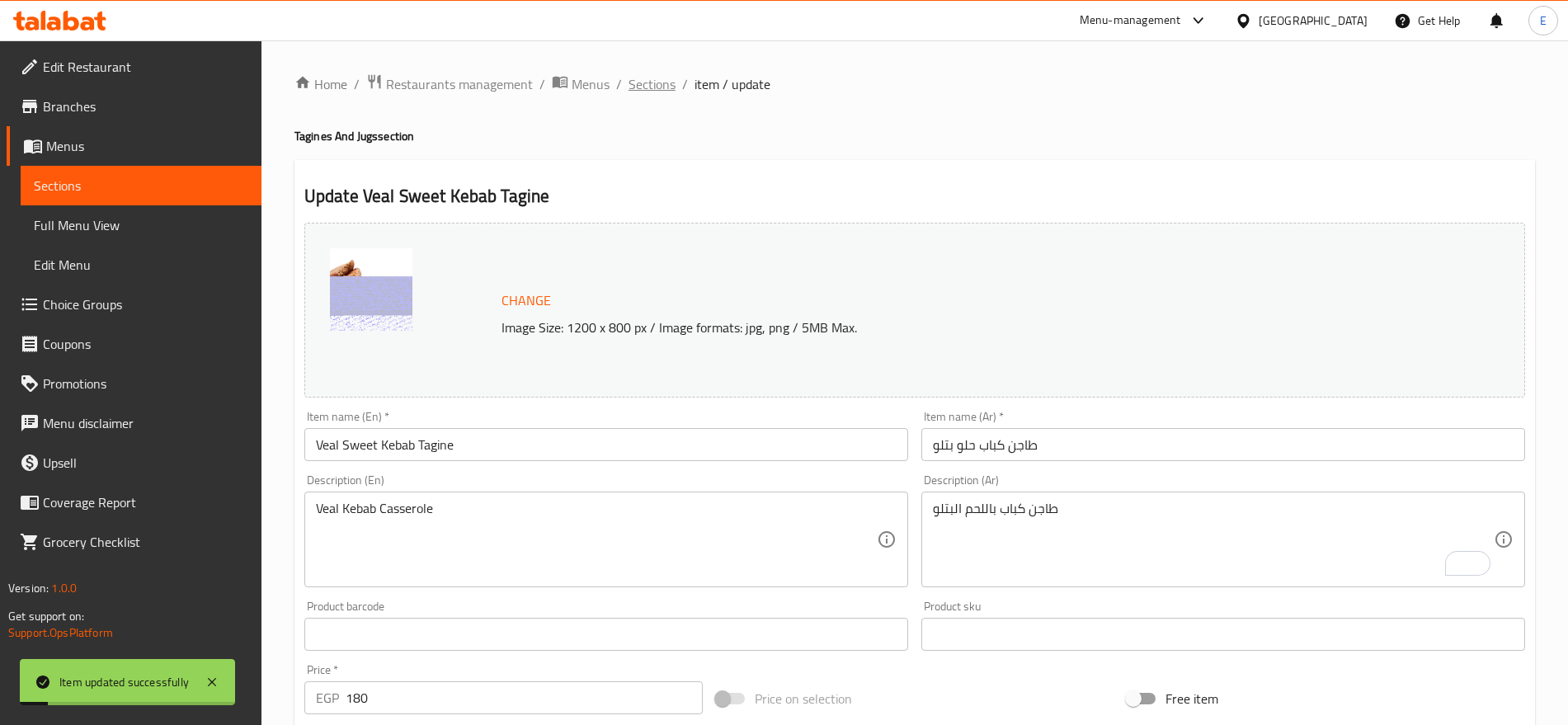
click at [648, 82] on span "Sections" at bounding box center [651, 83] width 47 height 20
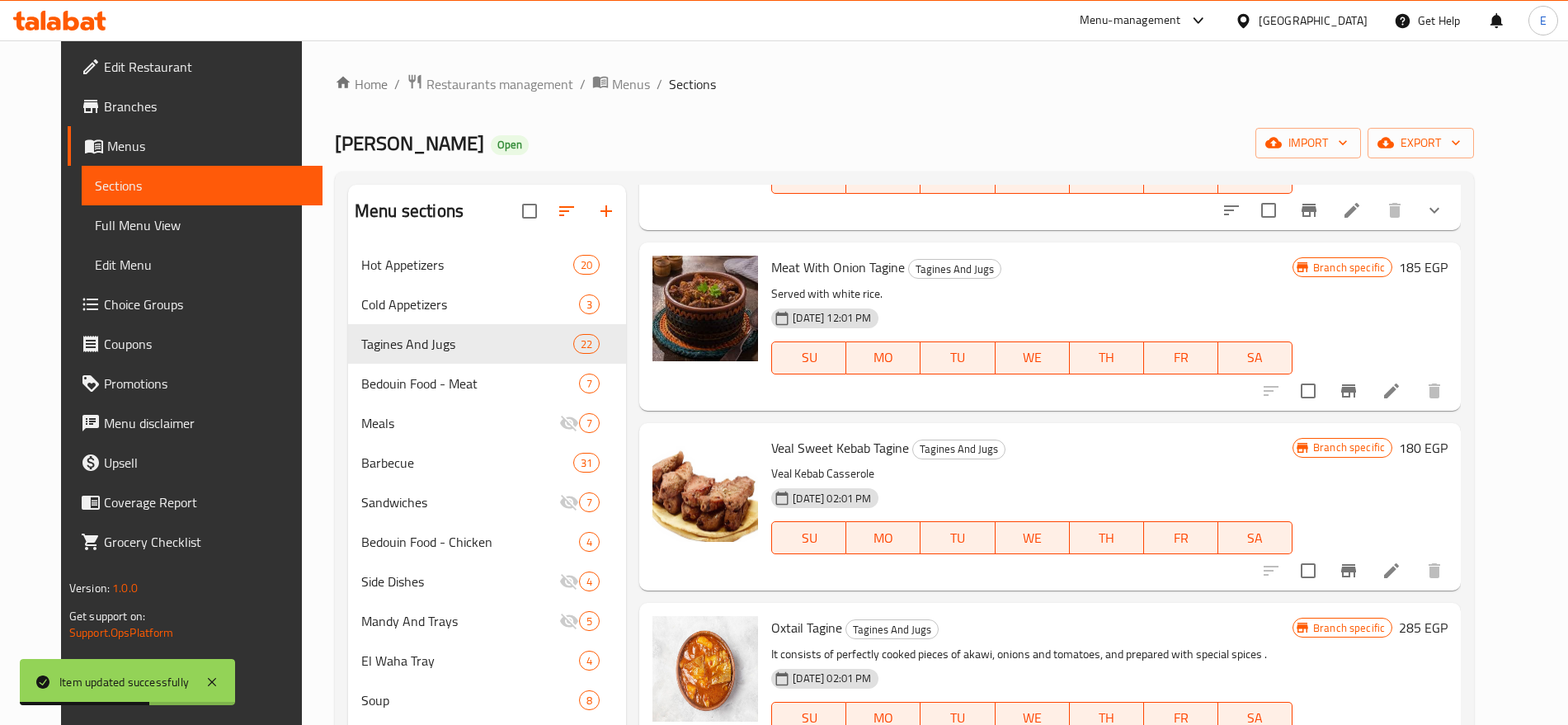
scroll to position [1299, 0]
click at [1368, 568] on button "Branch-specific-item" at bounding box center [1348, 569] width 39 height 39
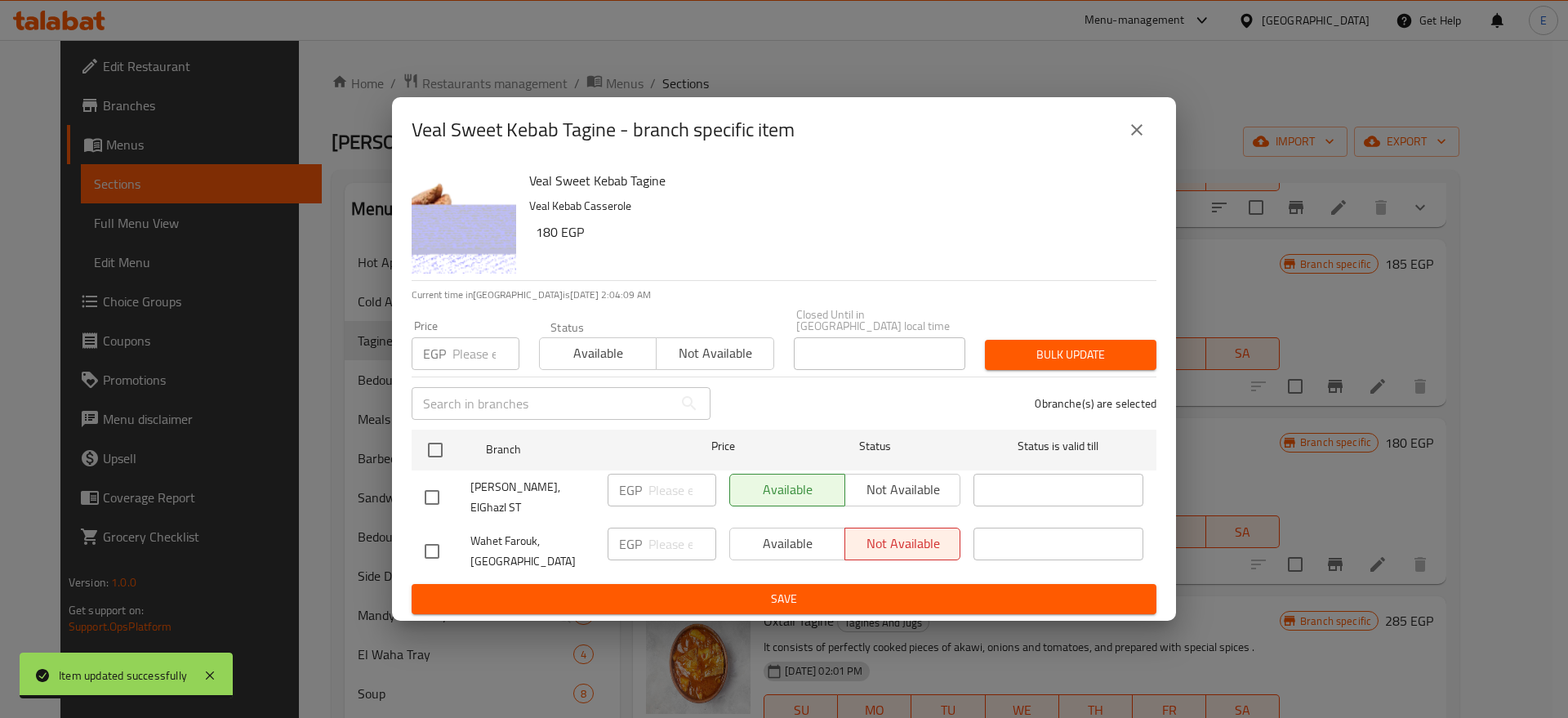
click at [426, 485] on input "checkbox" at bounding box center [432, 497] width 34 height 34
checkbox input "true"
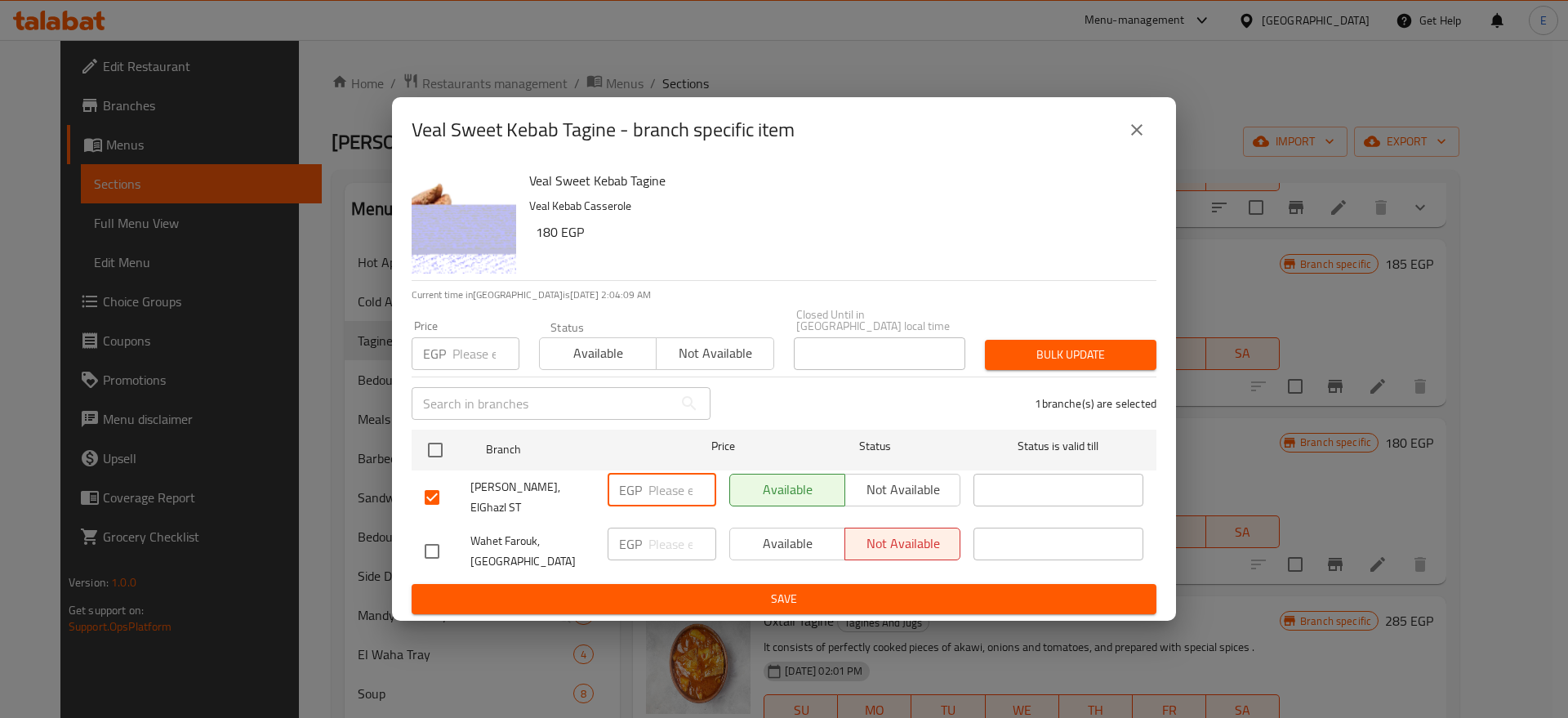
click at [669, 492] on input "number" at bounding box center [682, 489] width 67 height 32
type input "180"
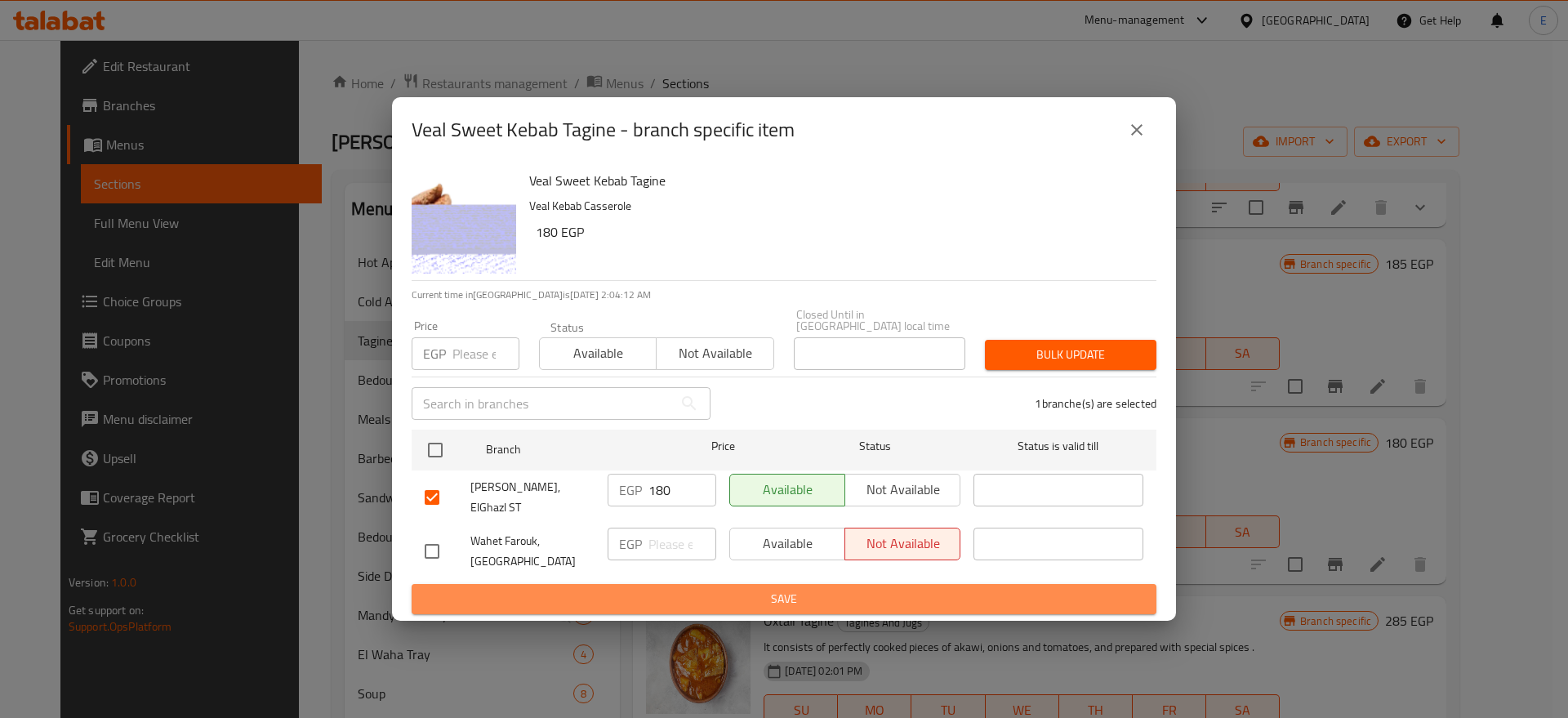
click at [786, 589] on span "Save" at bounding box center [784, 599] width 719 height 21
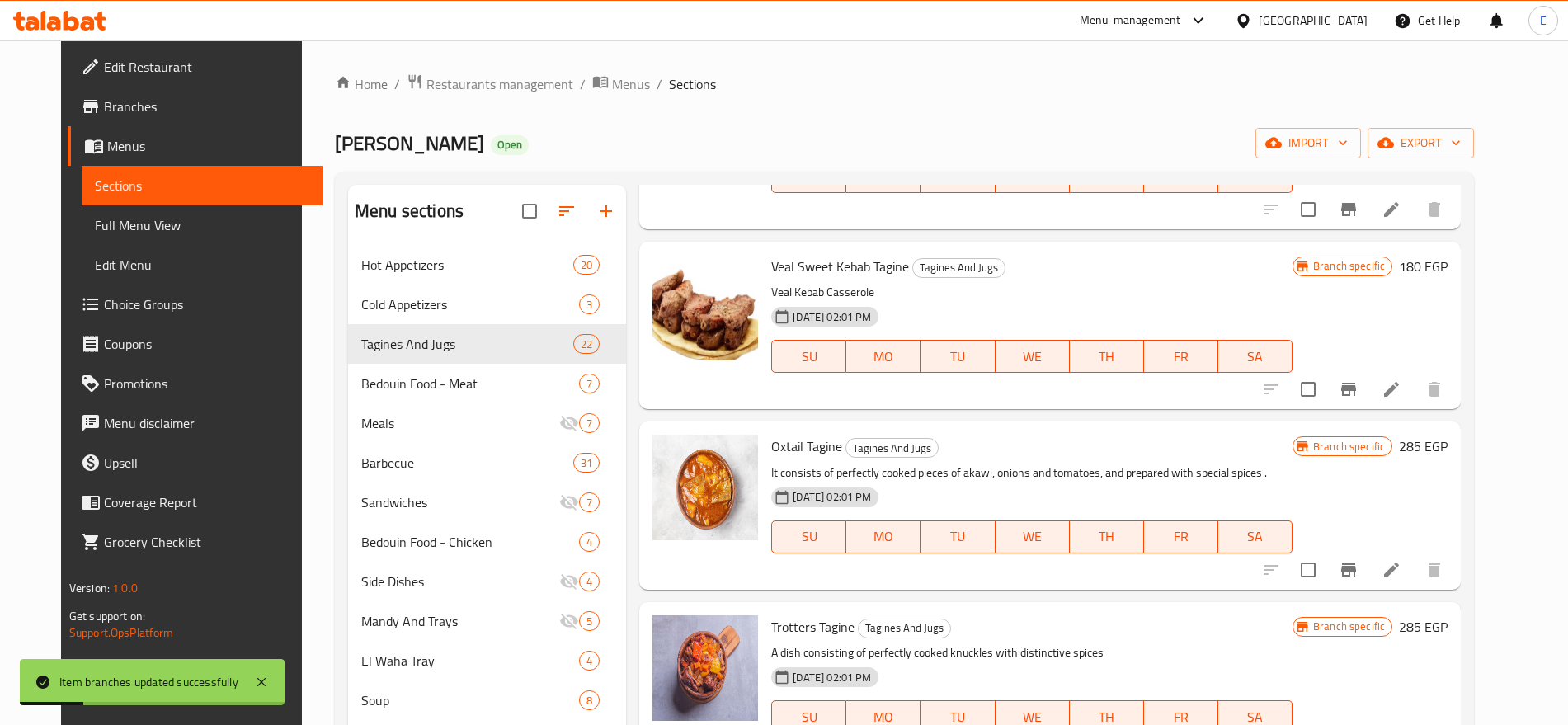
scroll to position [1480, 0]
drag, startPoint x: 827, startPoint y: 442, endPoint x: 755, endPoint y: 442, distance: 72.0
click at [764, 442] on div "Oxtail Tagine Tagines And Jugs It consists of perfectly cooked pieces of akawi,…" at bounding box center [1032, 504] width 534 height 154
copy span "Oxtail Tagine"
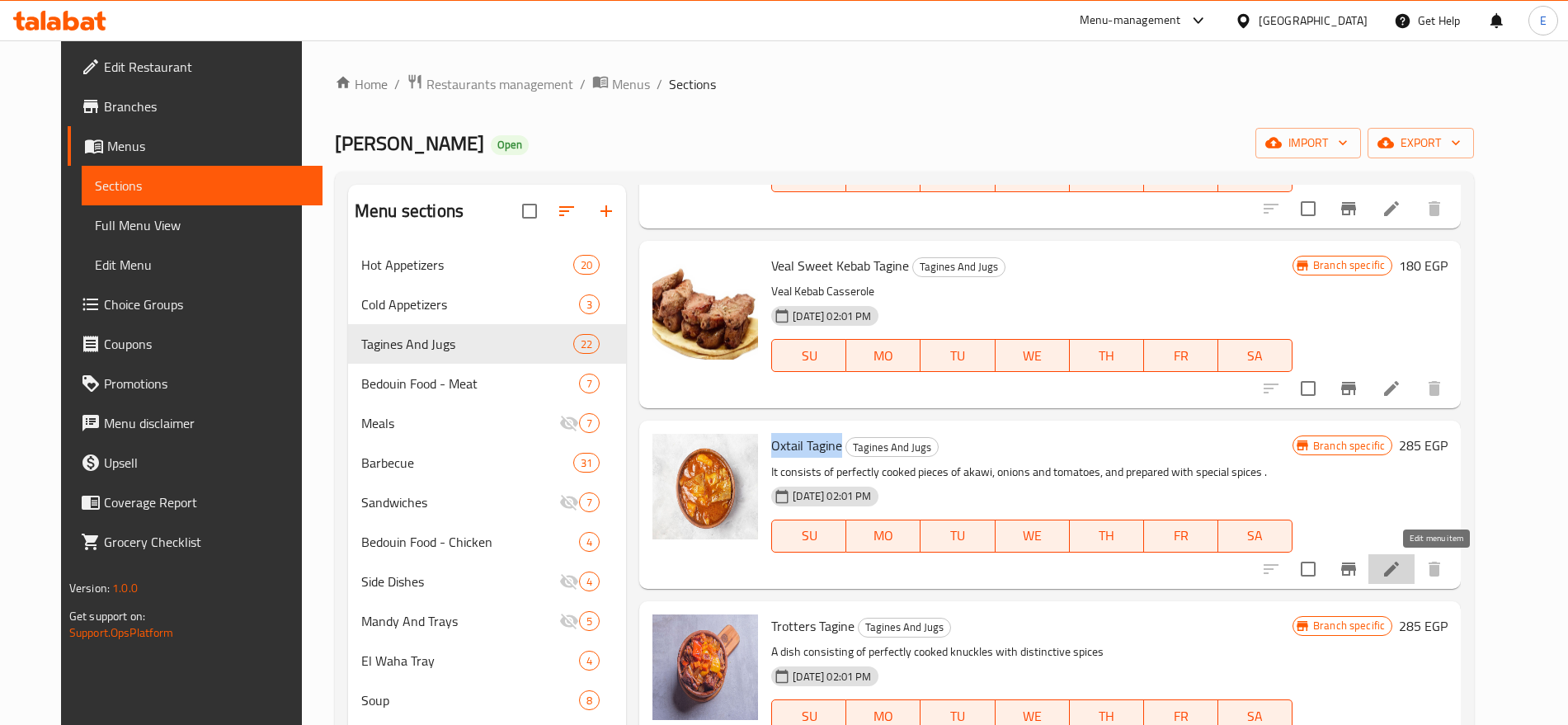
click at [1401, 559] on icon at bounding box center [1391, 569] width 20 height 20
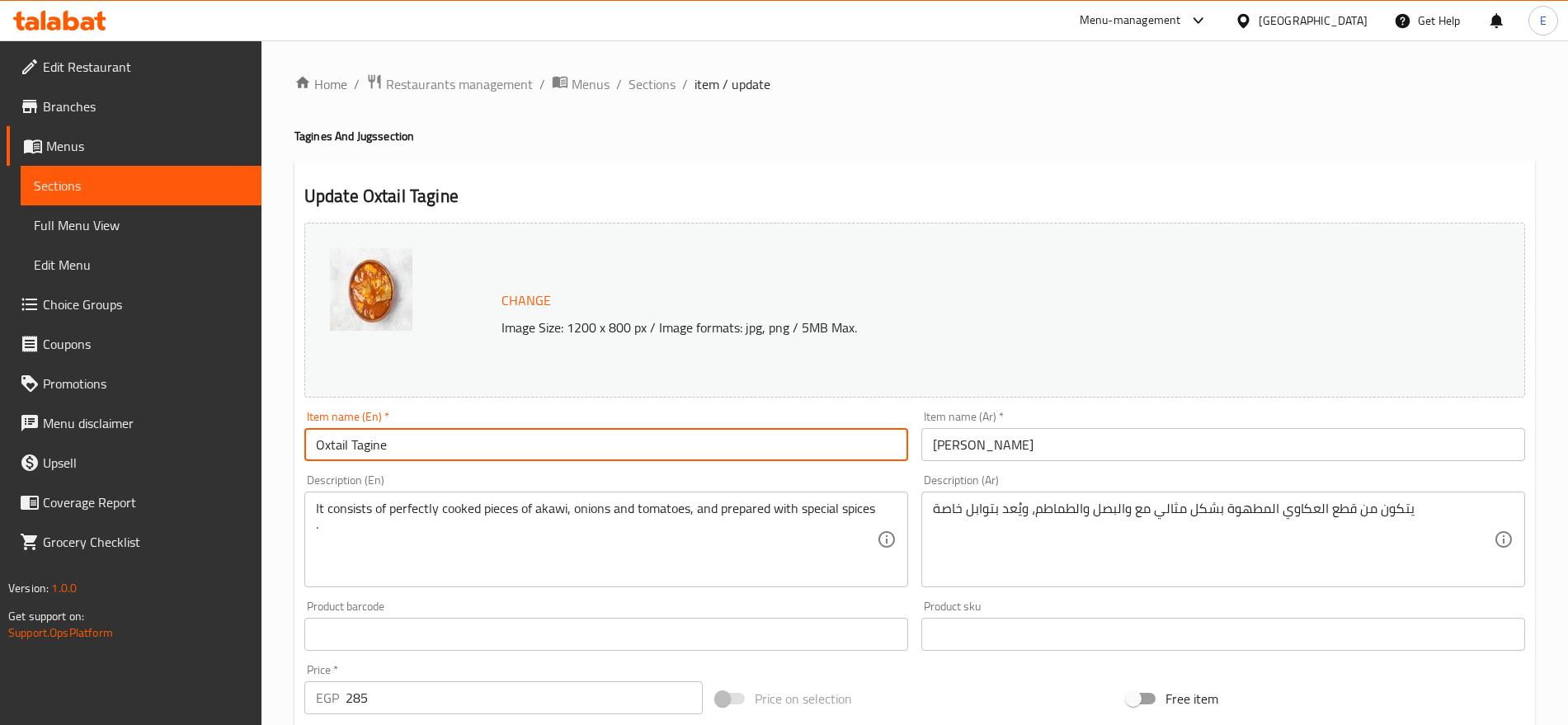
click at [574, 453] on input "Oxtail Tagine" at bounding box center [606, 444] width 603 height 33
paste input "Akkawi"
click at [326, 442] on input "Oxtail Tagine" at bounding box center [606, 444] width 603 height 33
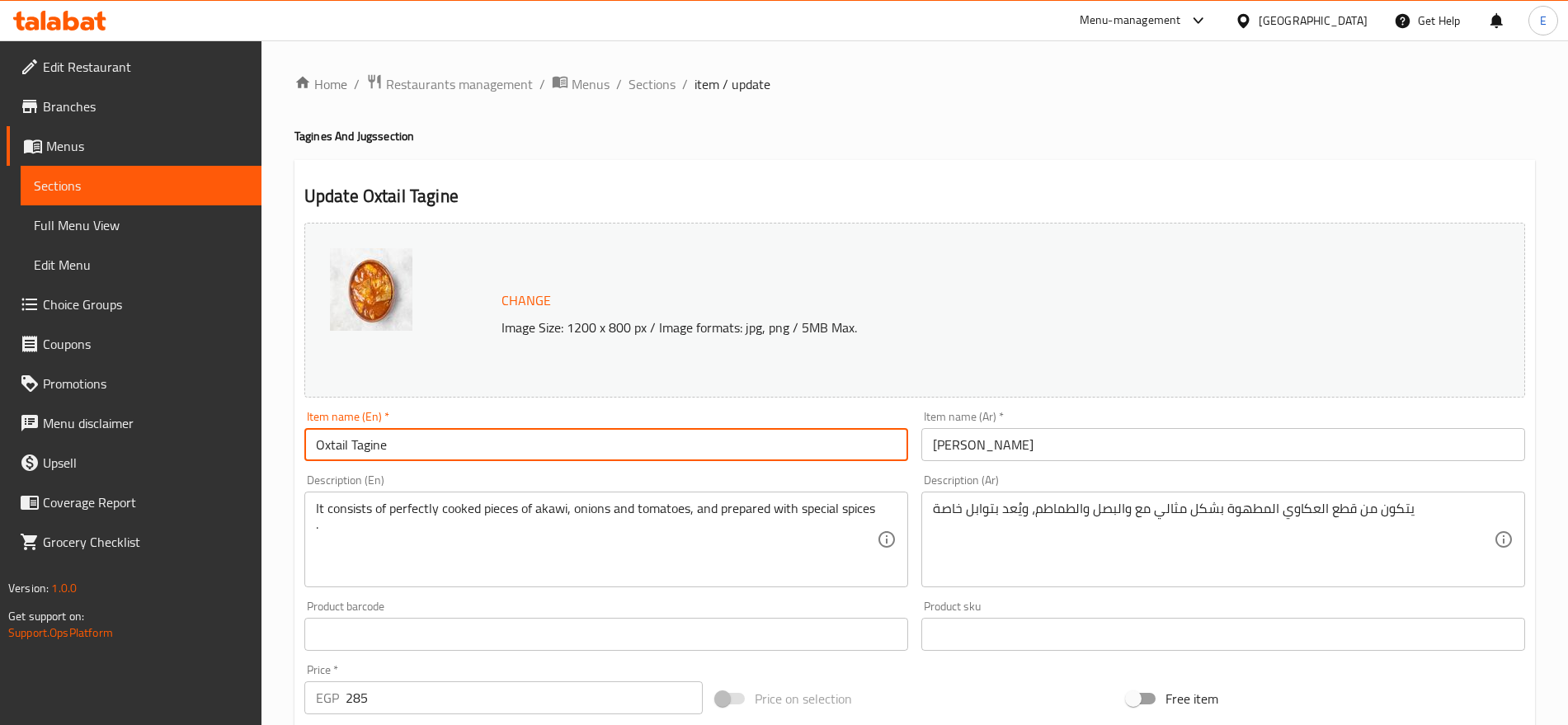
click at [326, 442] on input "Oxtail Tagine" at bounding box center [606, 444] width 603 height 33
paste input "Akkawi"
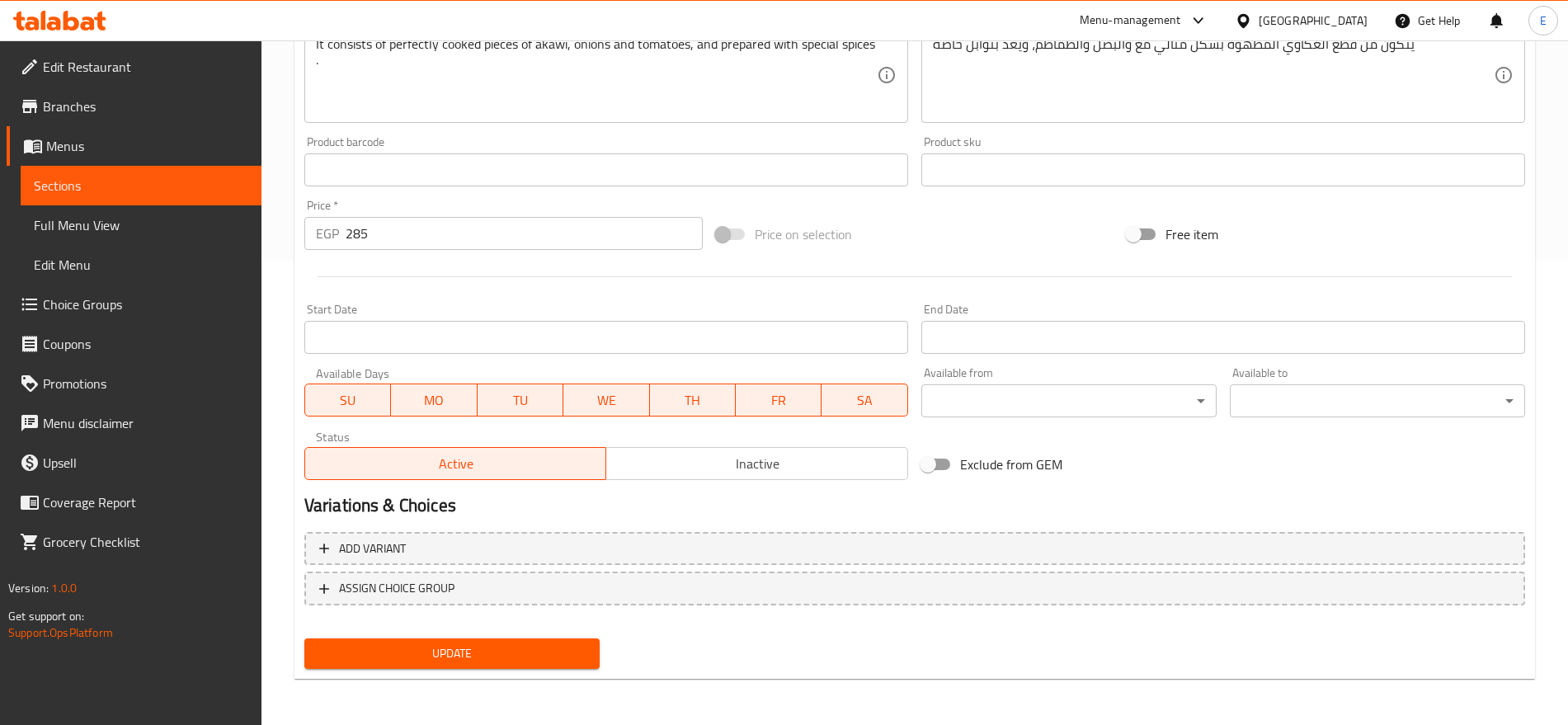
type input "Akkawi Tagine"
click at [450, 653] on span "Update" at bounding box center [451, 653] width 269 height 21
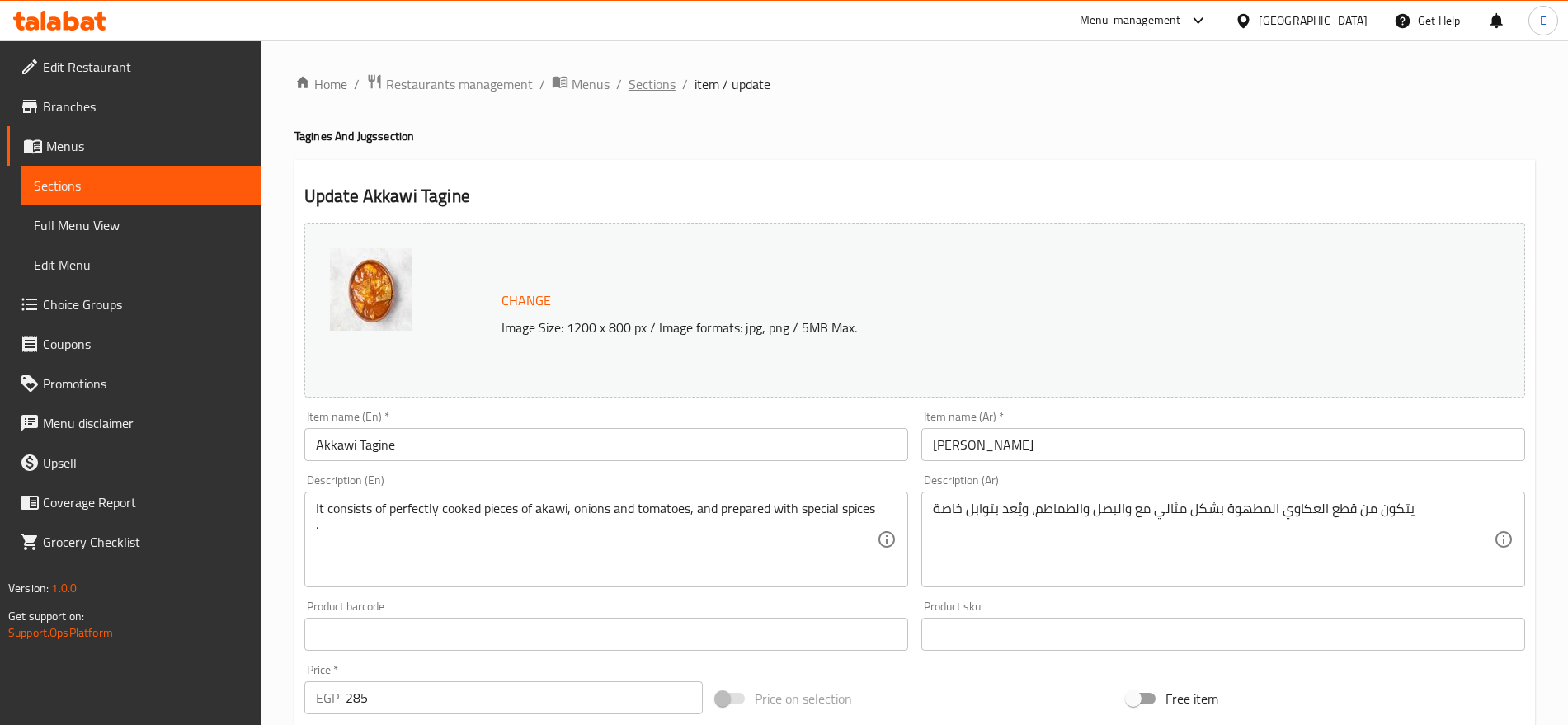
click at [631, 86] on span "Sections" at bounding box center [651, 83] width 47 height 20
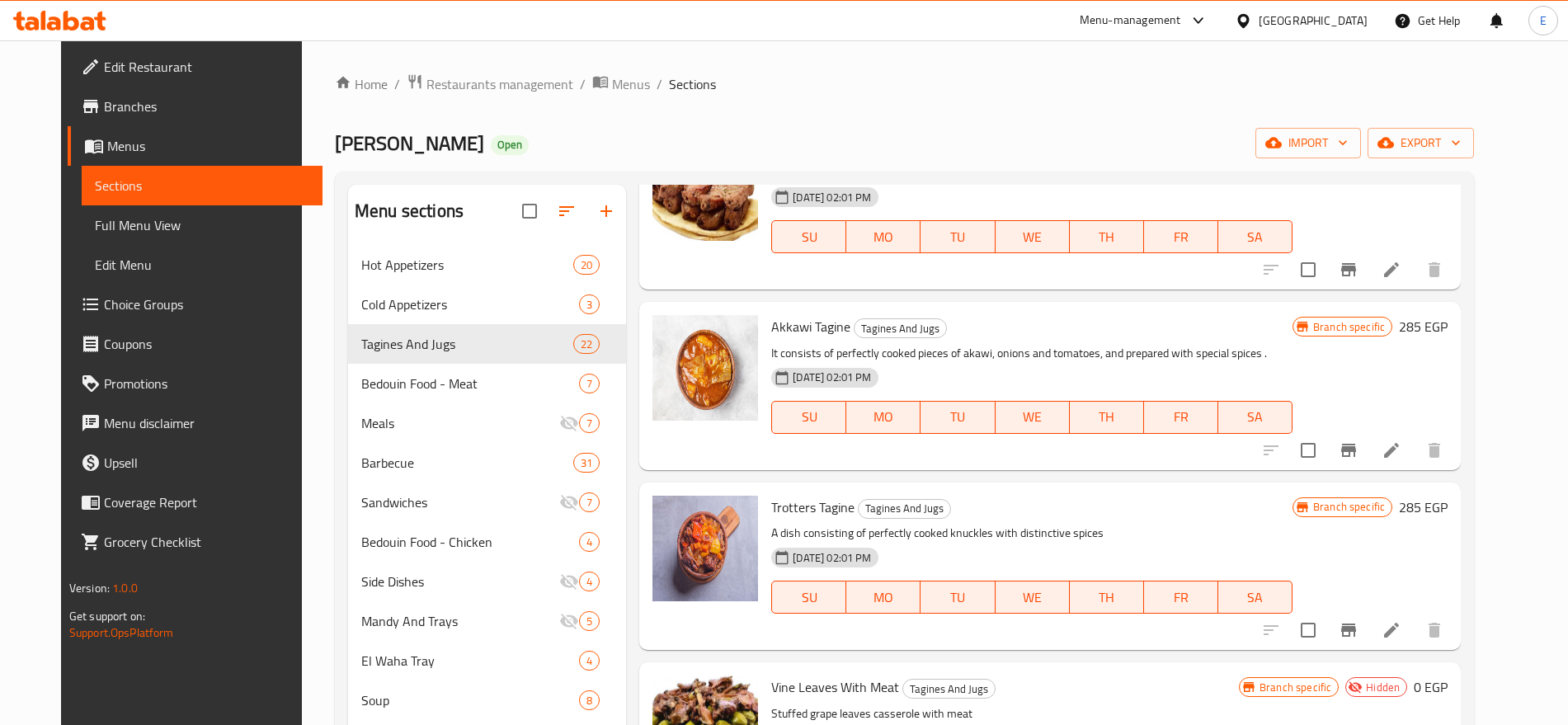
scroll to position [1599, 0]
click at [1355, 450] on icon "Branch-specific-item" at bounding box center [1348, 449] width 14 height 13
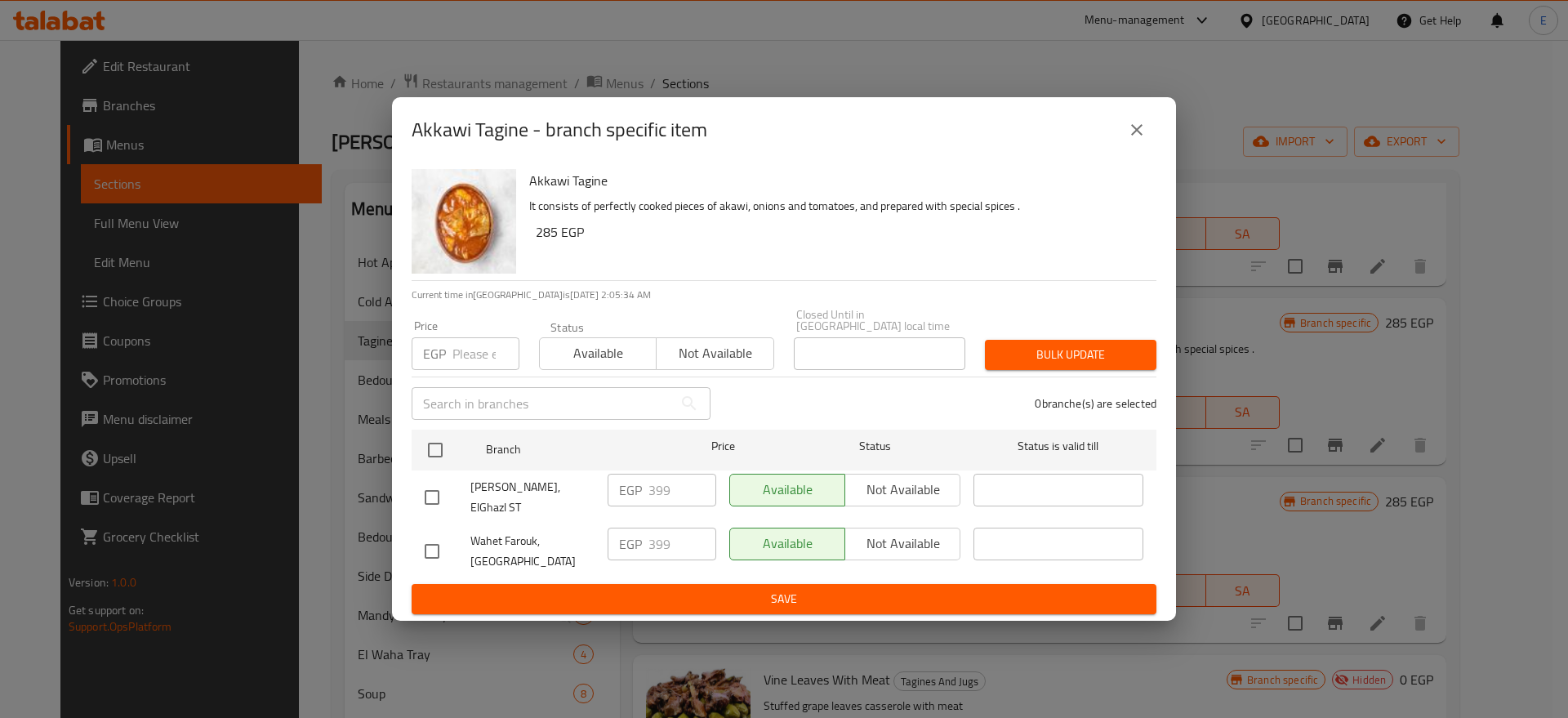
click at [436, 491] on input "checkbox" at bounding box center [432, 497] width 34 height 34
checkbox input "true"
drag, startPoint x: 689, startPoint y: 497, endPoint x: 285, endPoint y: 542, distance: 406.5
click at [285, 542] on div "Akkawi Tagine - branch specific item Akkawi Tagine It consists of perfectly coo…" at bounding box center [784, 359] width 1568 height 718
type input "285"
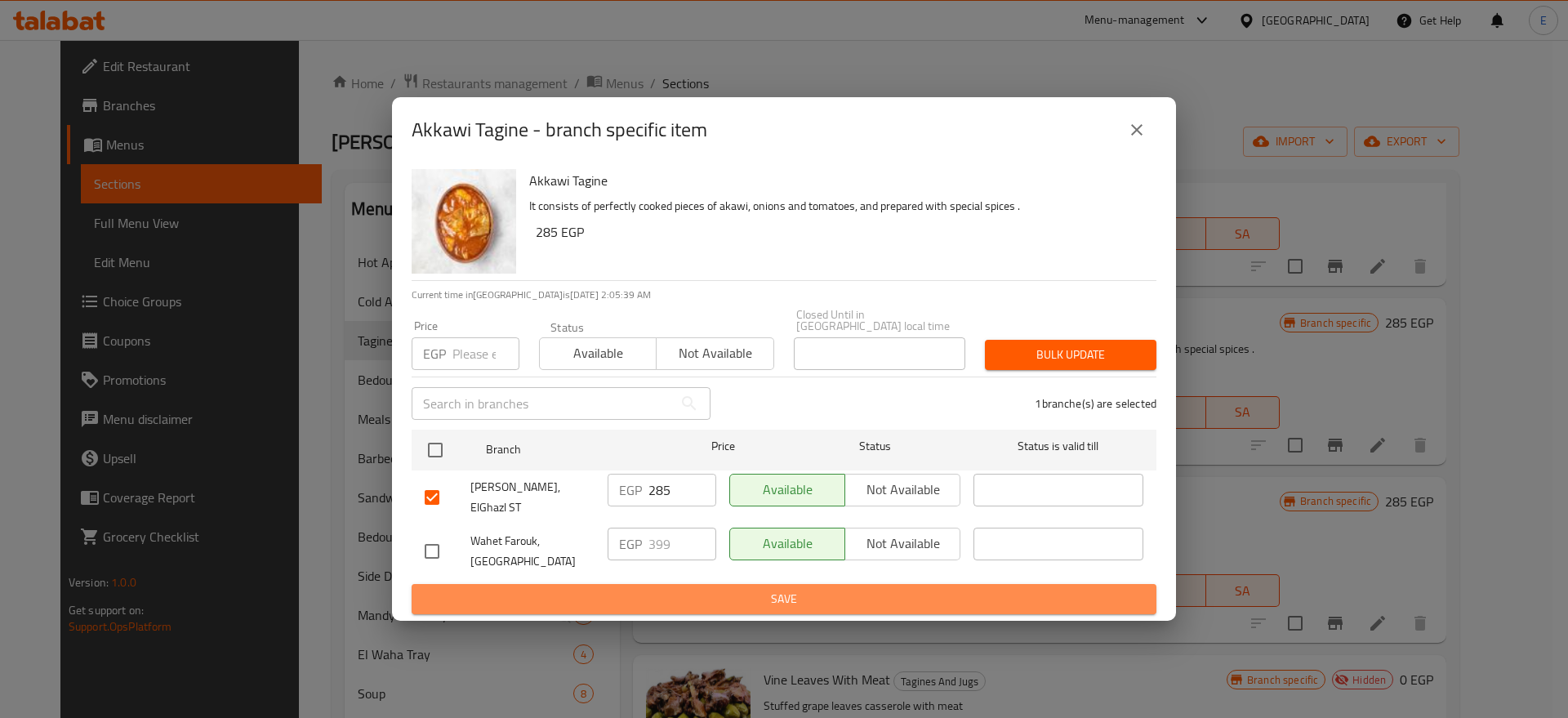
click at [623, 596] on span "Save" at bounding box center [784, 599] width 719 height 21
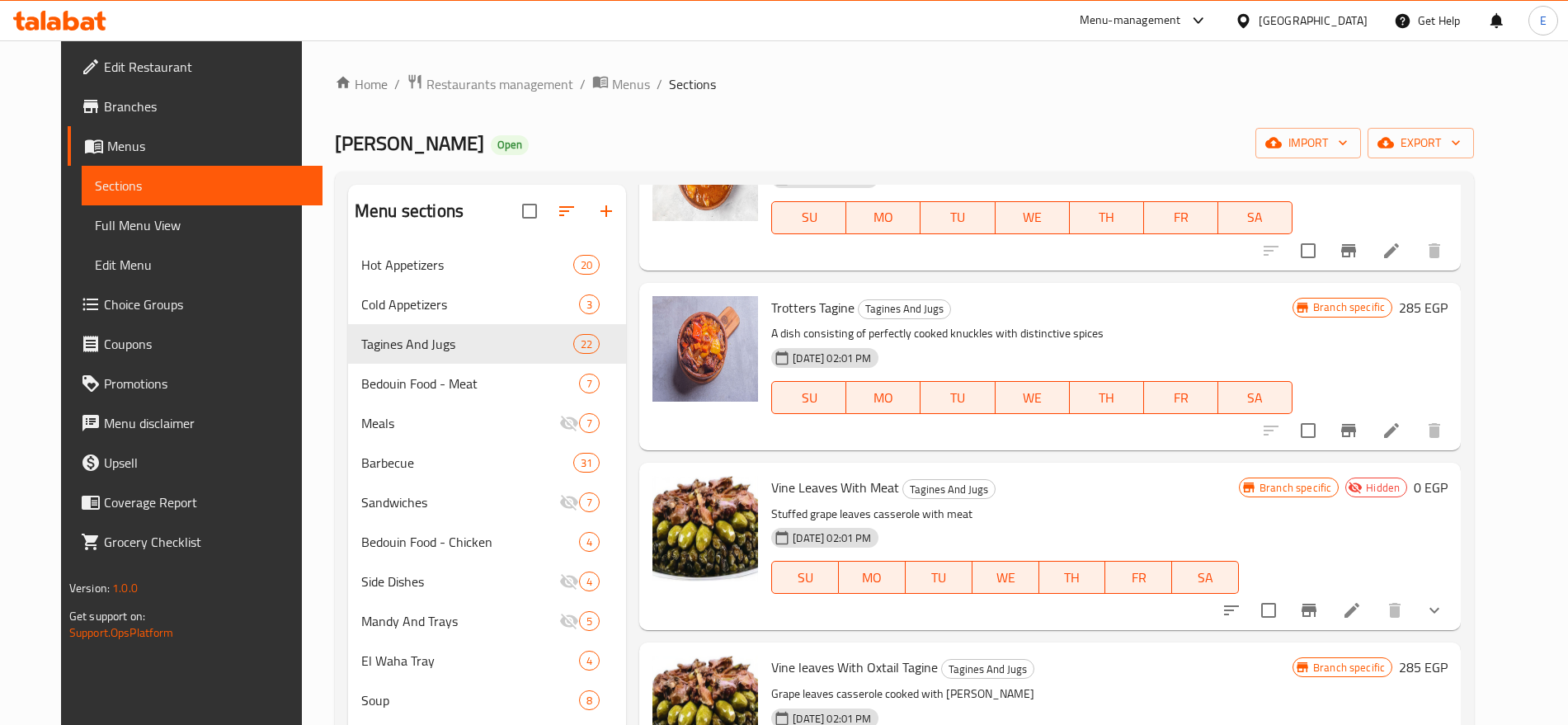
scroll to position [1804, 0]
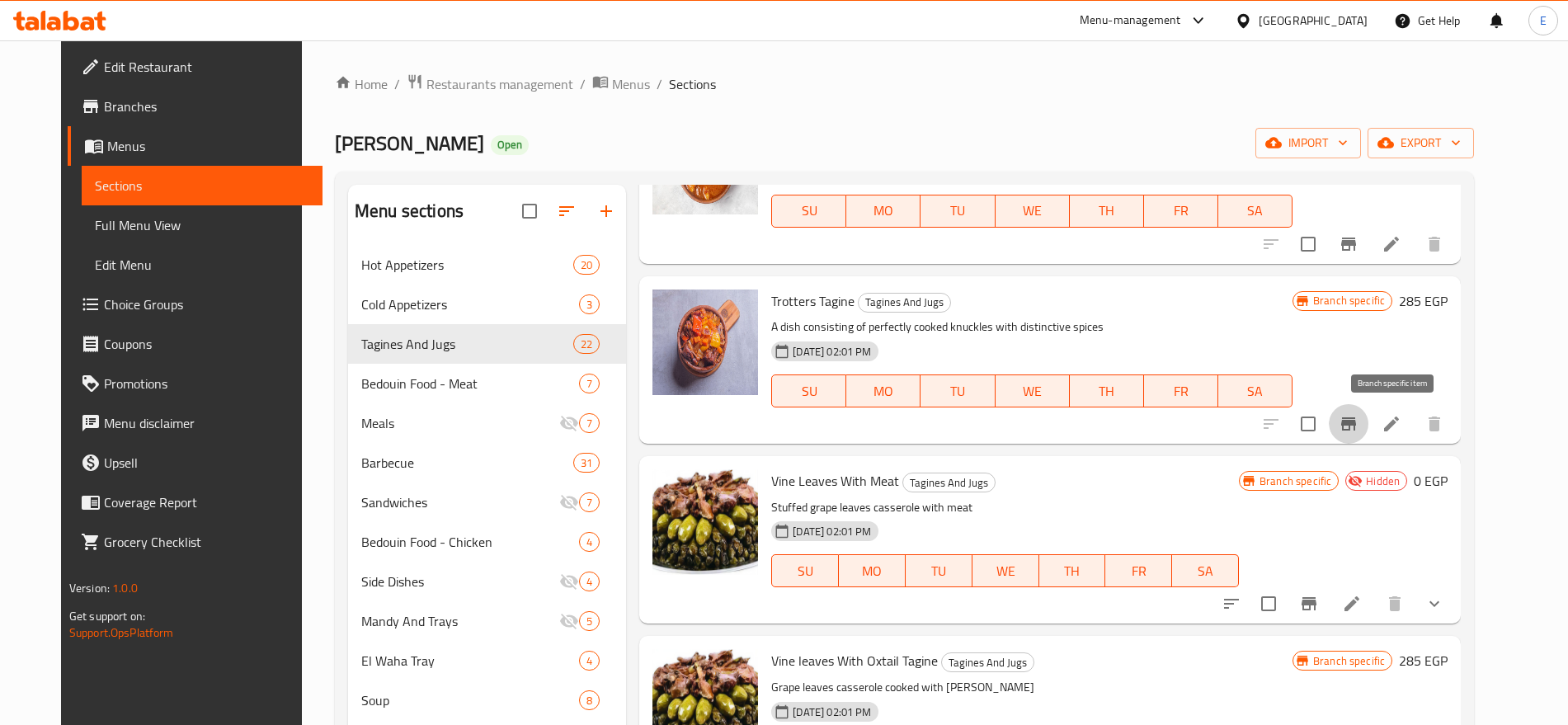
click at [1358, 419] on icon "Branch-specific-item" at bounding box center [1348, 423] width 20 height 20
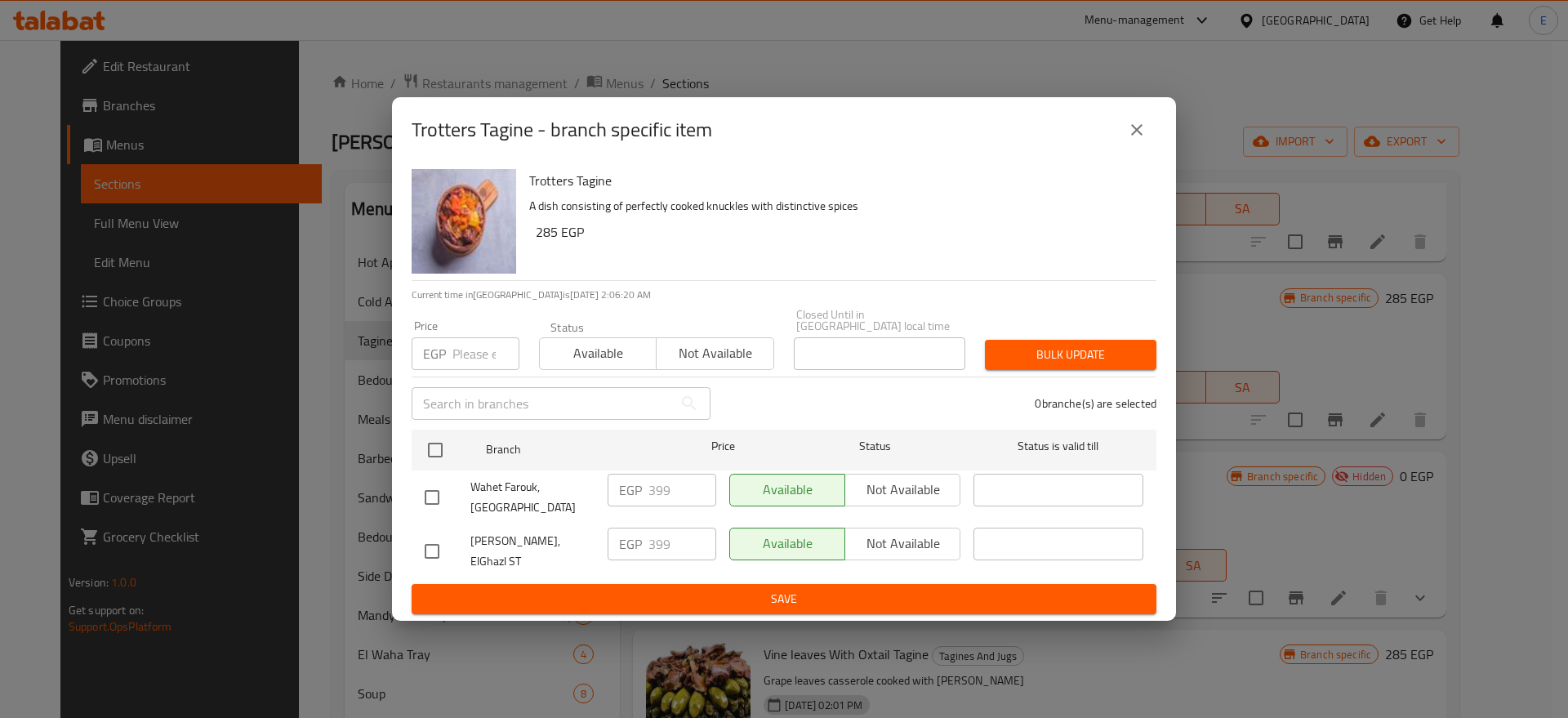
click at [437, 495] on input "checkbox" at bounding box center [432, 497] width 34 height 34
checkbox input "false"
click at [429, 545] on input "checkbox" at bounding box center [432, 551] width 34 height 34
checkbox input "true"
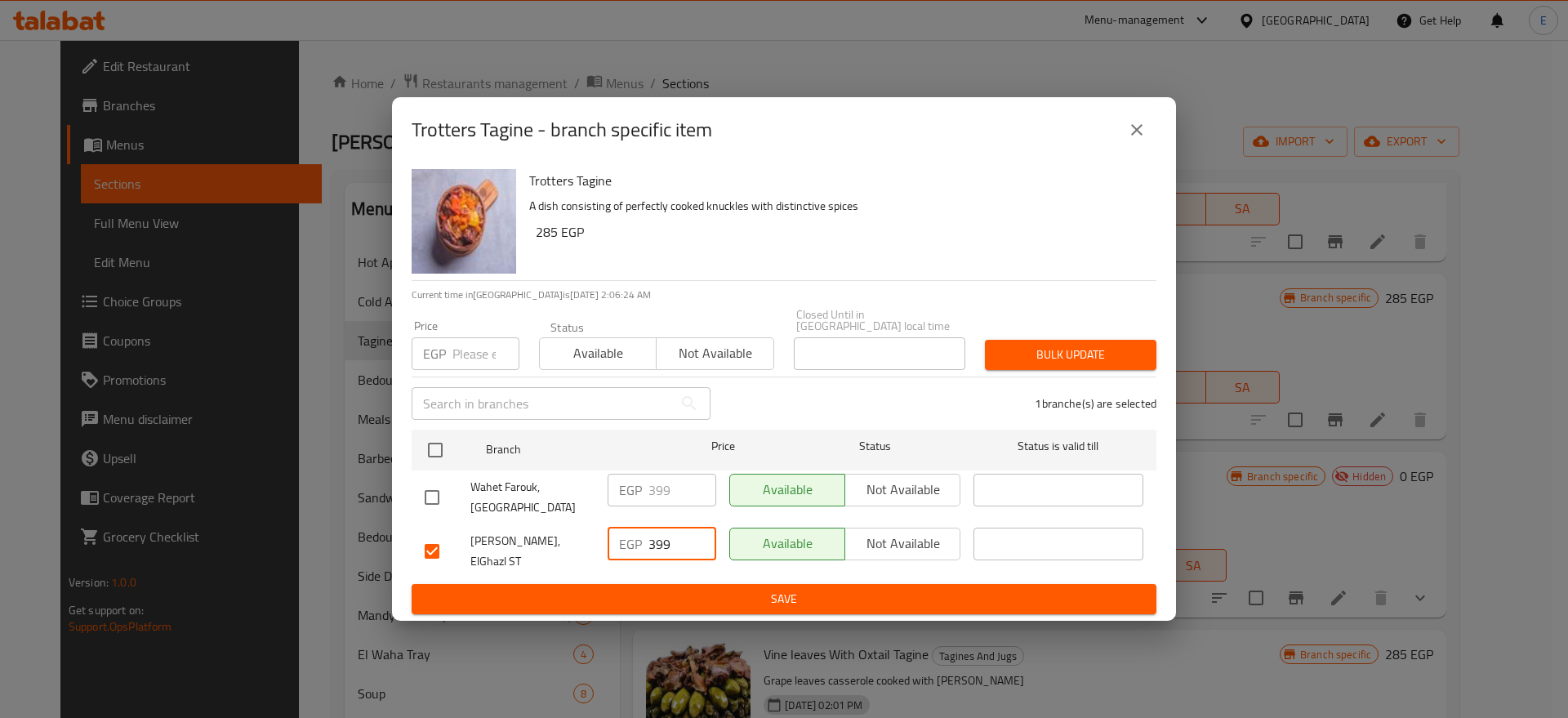
drag, startPoint x: 674, startPoint y: 543, endPoint x: 279, endPoint y: 566, distance: 395.7
click at [279, 566] on div "Trotters Tagine - branch specific item Trotters Tagine A dish consisting of per…" at bounding box center [784, 359] width 1568 height 718
type input "285"
click at [561, 589] on span "Save" at bounding box center [784, 599] width 719 height 21
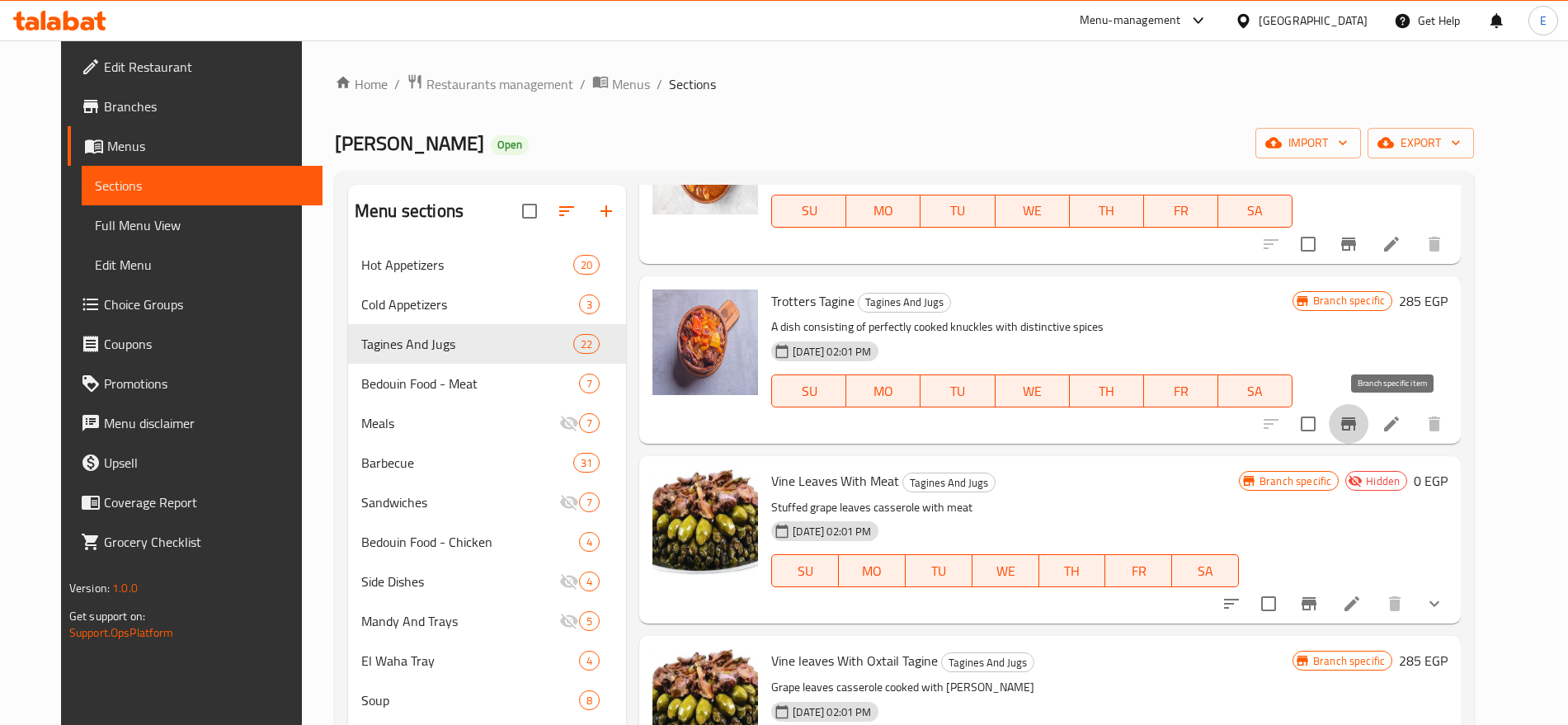
click at [1355, 418] on icon "Branch-specific-item" at bounding box center [1348, 424] width 14 height 13
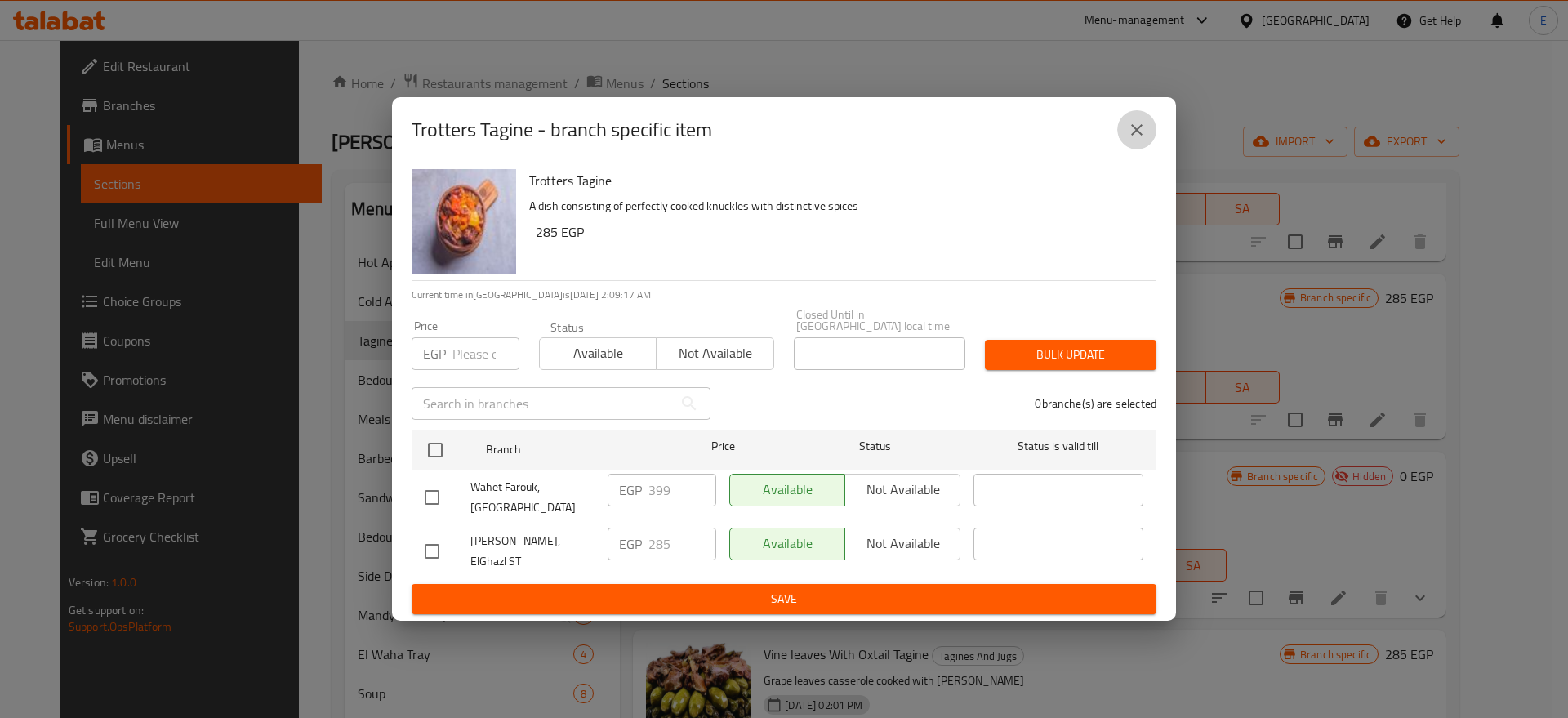
click at [1138, 139] on icon "close" at bounding box center [1136, 130] width 20 height 20
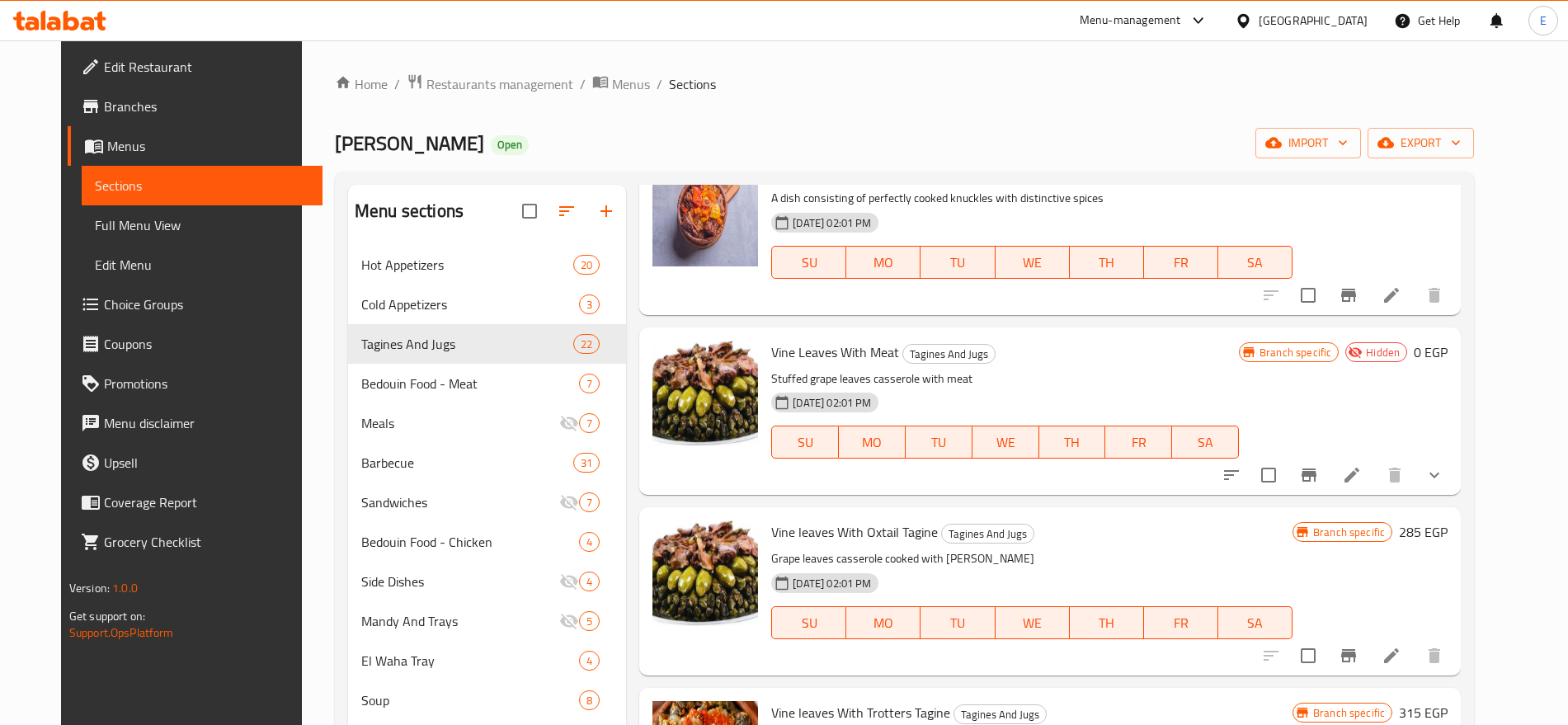
scroll to position [1936, 0]
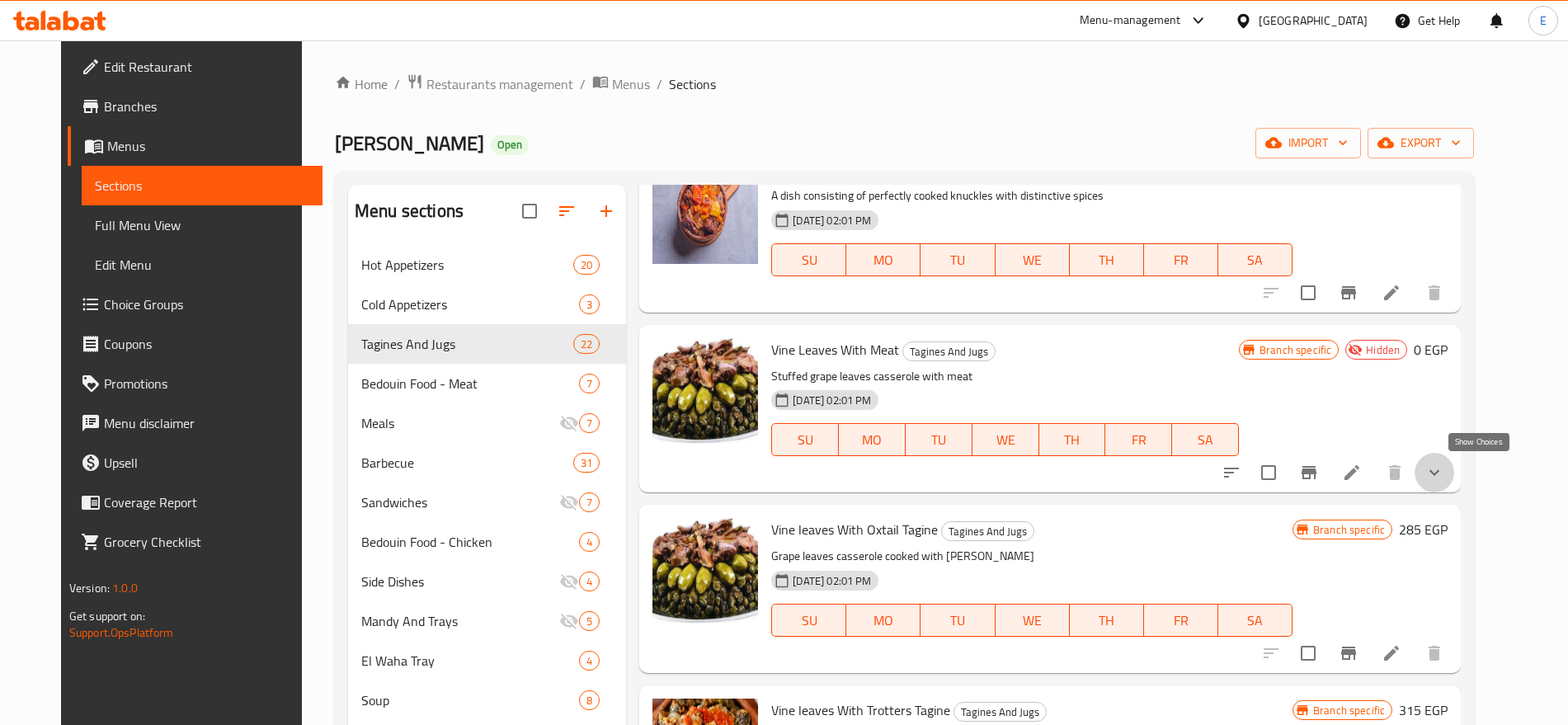
click at [1439, 471] on icon "show more" at bounding box center [1434, 473] width 10 height 6
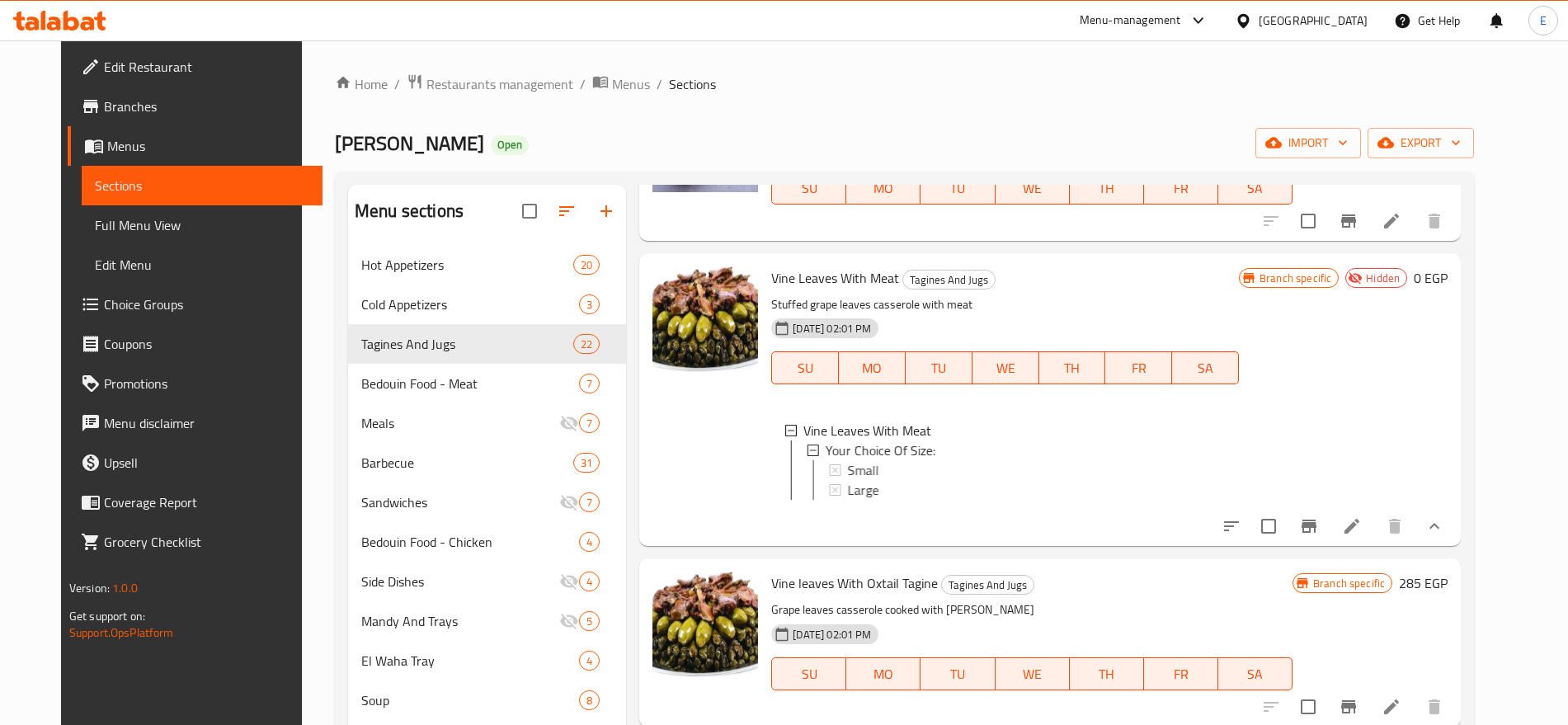
scroll to position [2016, 0]
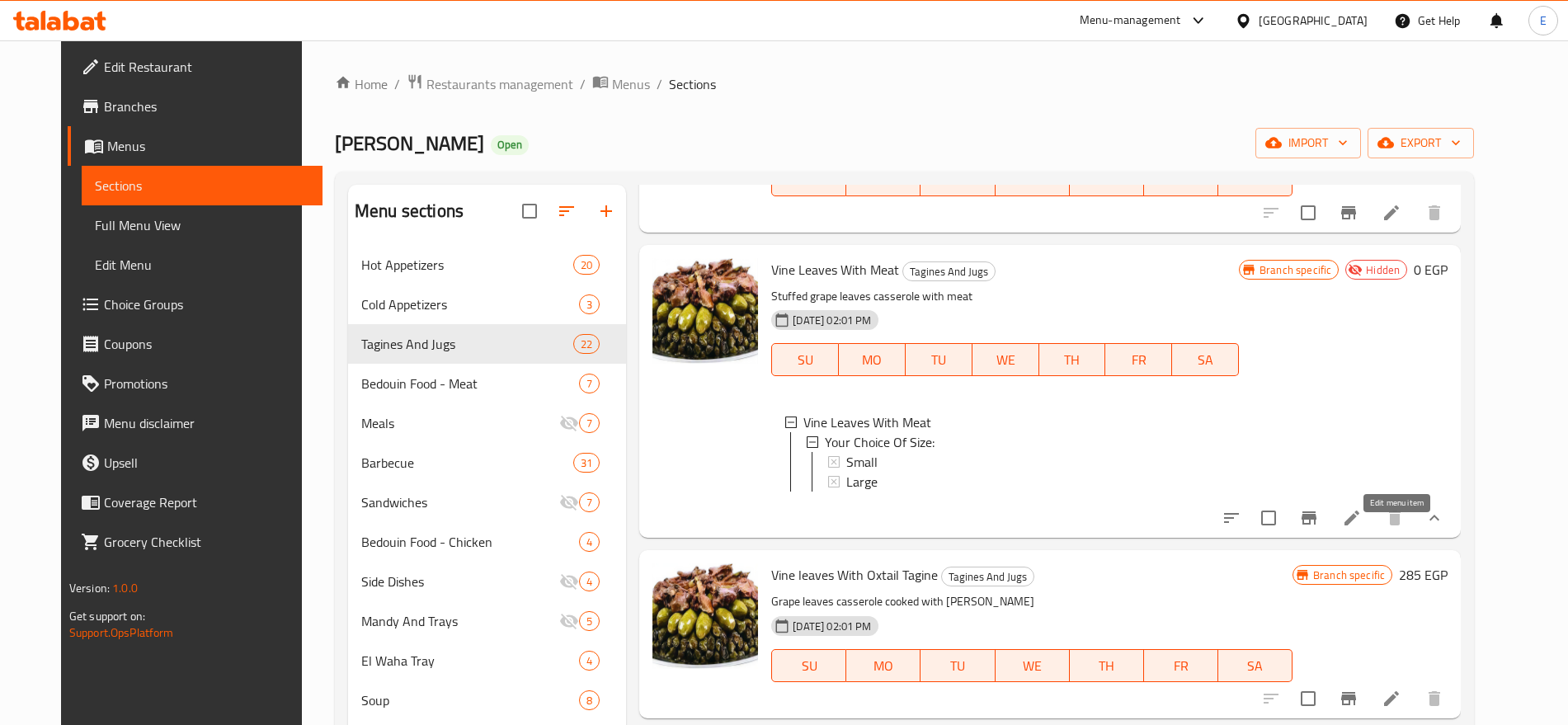
click at [1359, 525] on icon at bounding box center [1351, 517] width 14 height 14
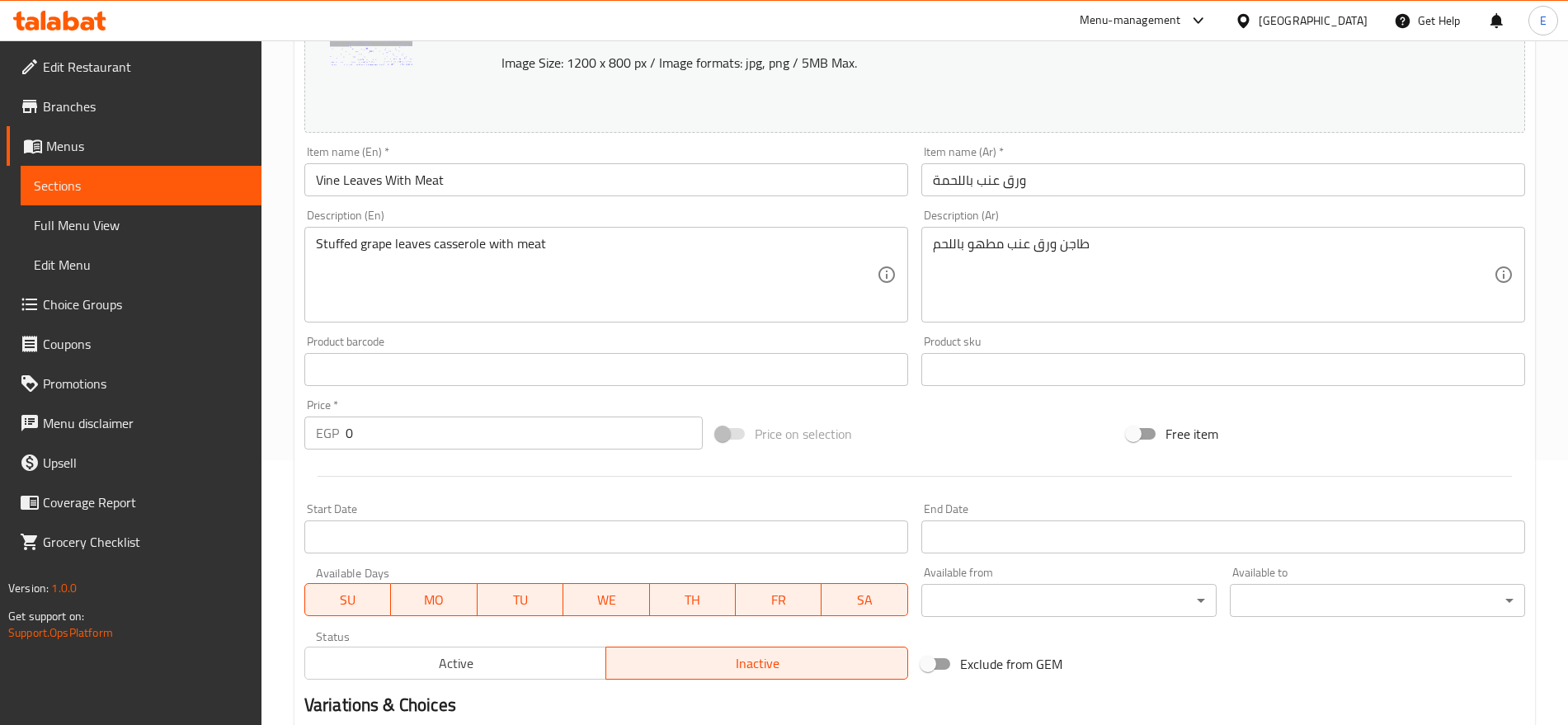
scroll to position [284, 0]
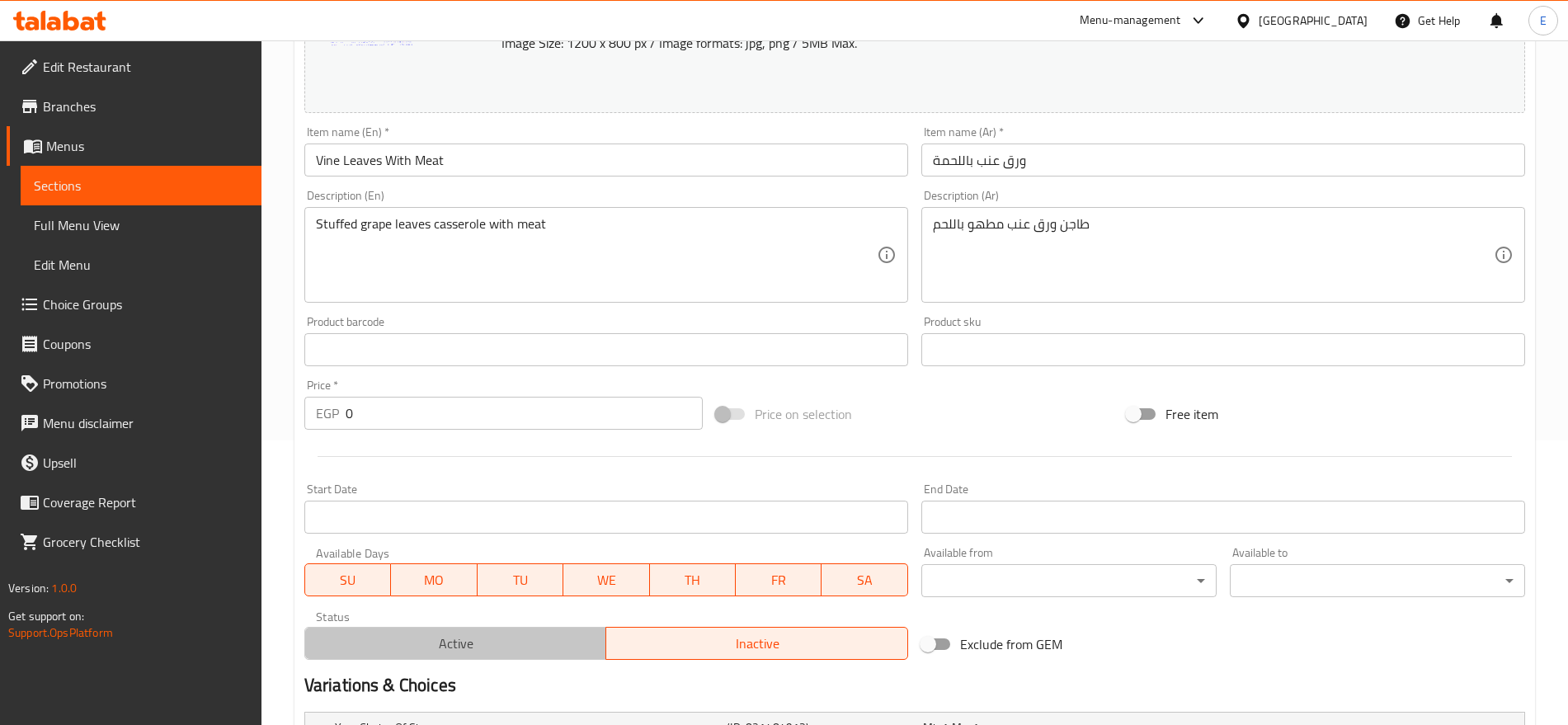
click at [394, 639] on span "Active" at bounding box center [455, 643] width 288 height 24
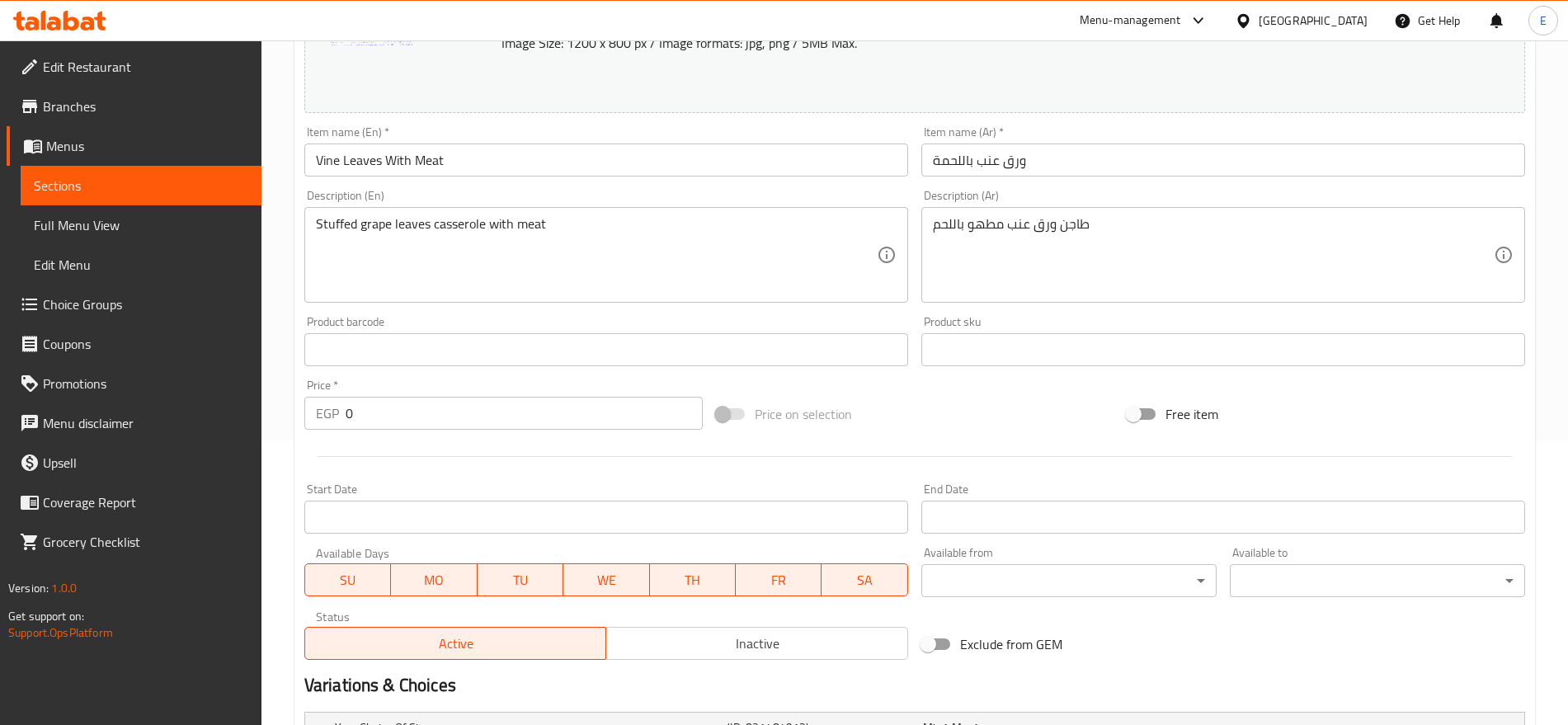
scroll to position [501, 0]
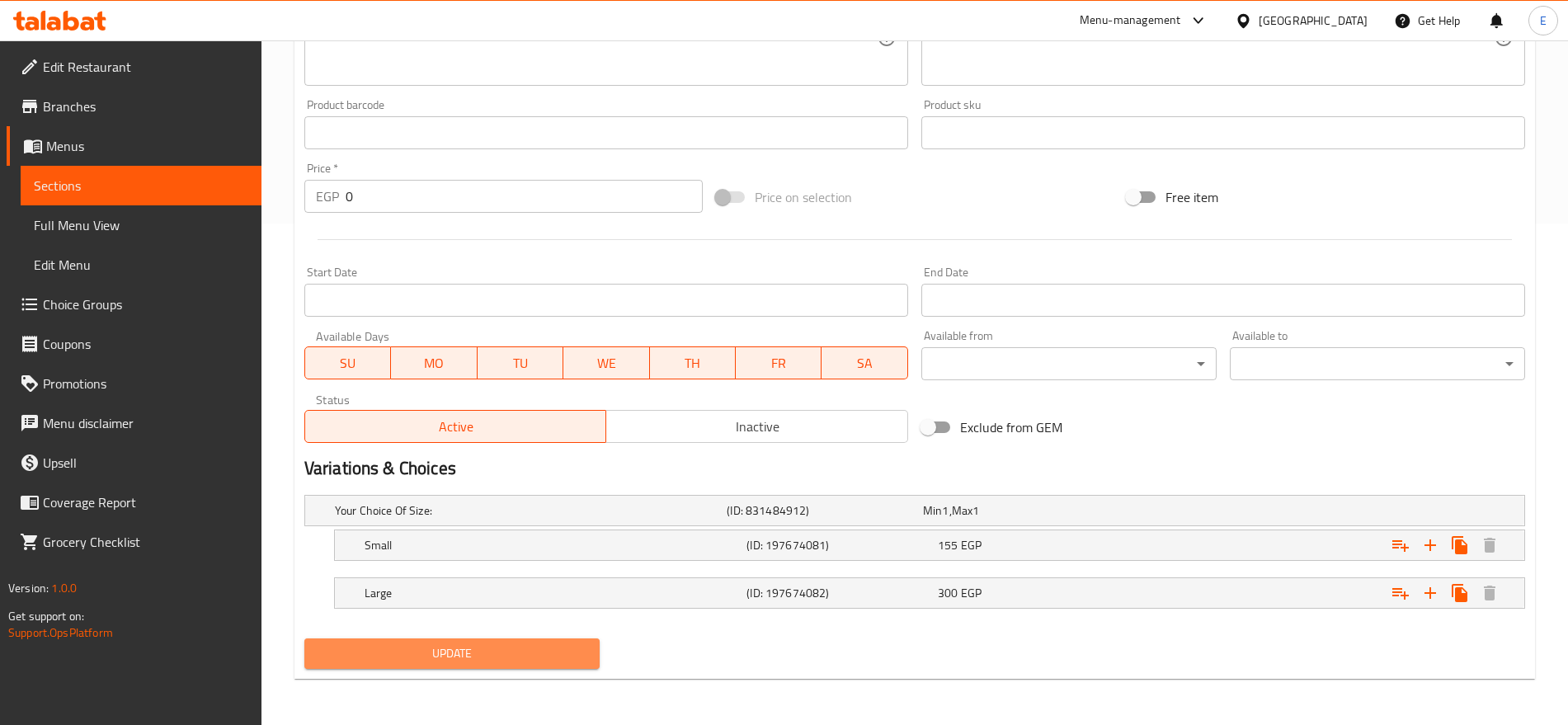
click at [504, 646] on span "Update" at bounding box center [451, 653] width 269 height 21
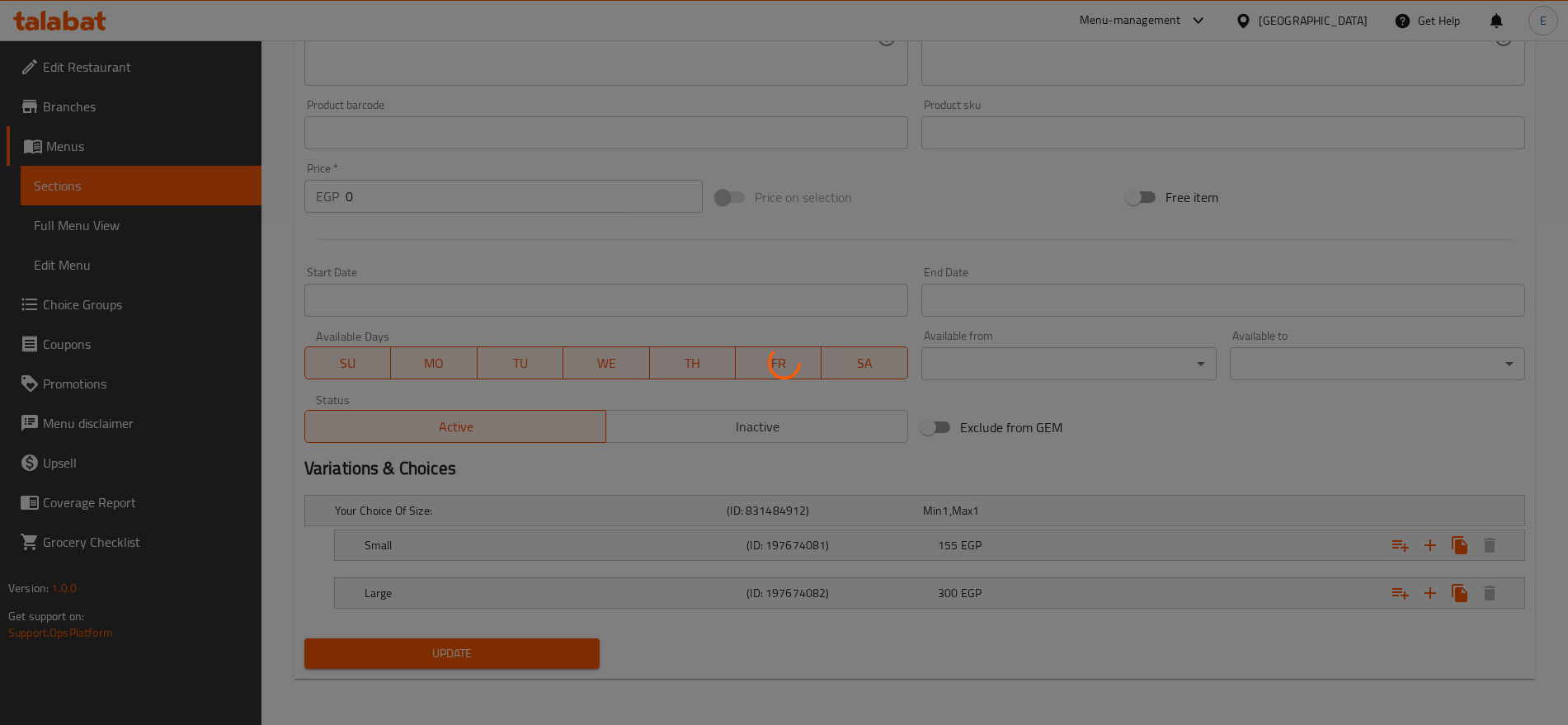
scroll to position [0, 0]
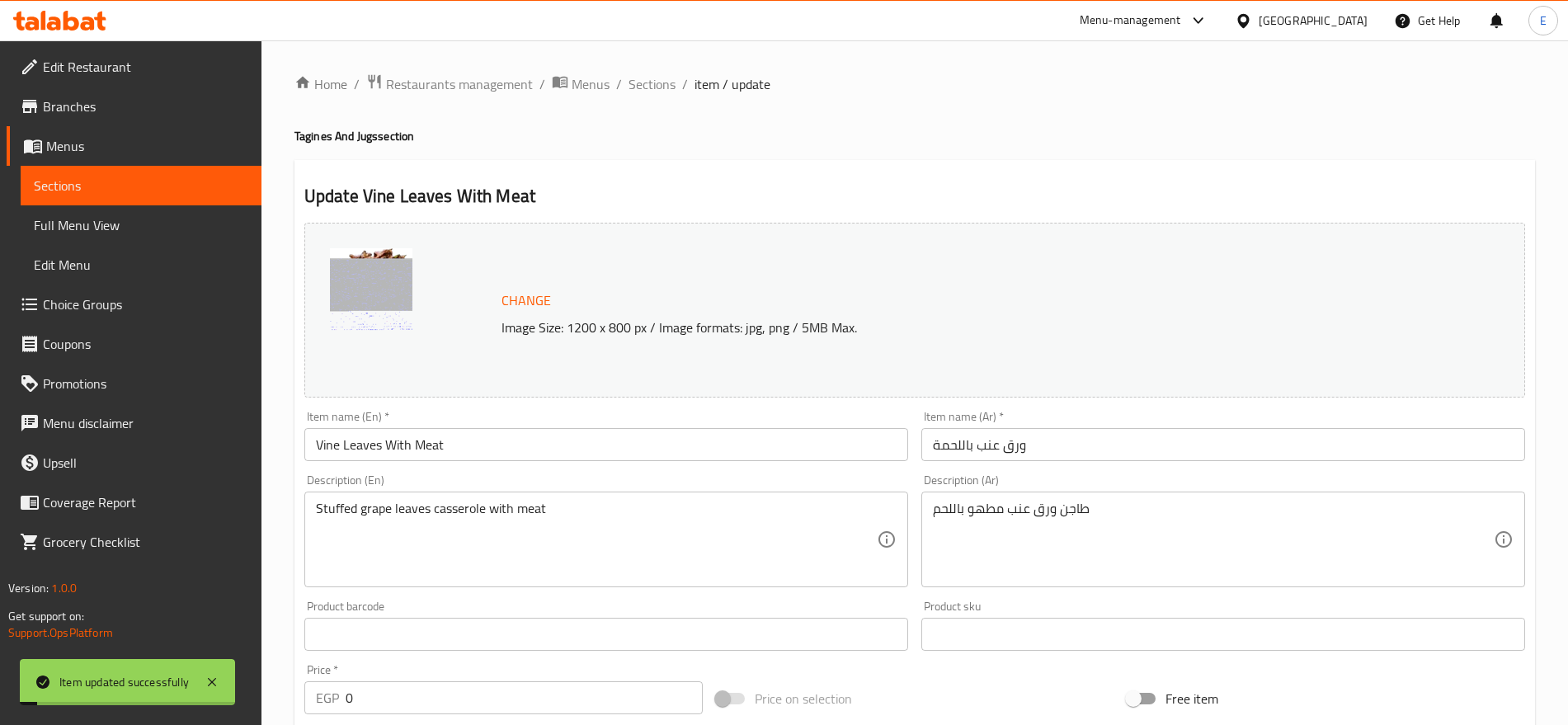
click at [647, 84] on span "Sections" at bounding box center [651, 83] width 47 height 20
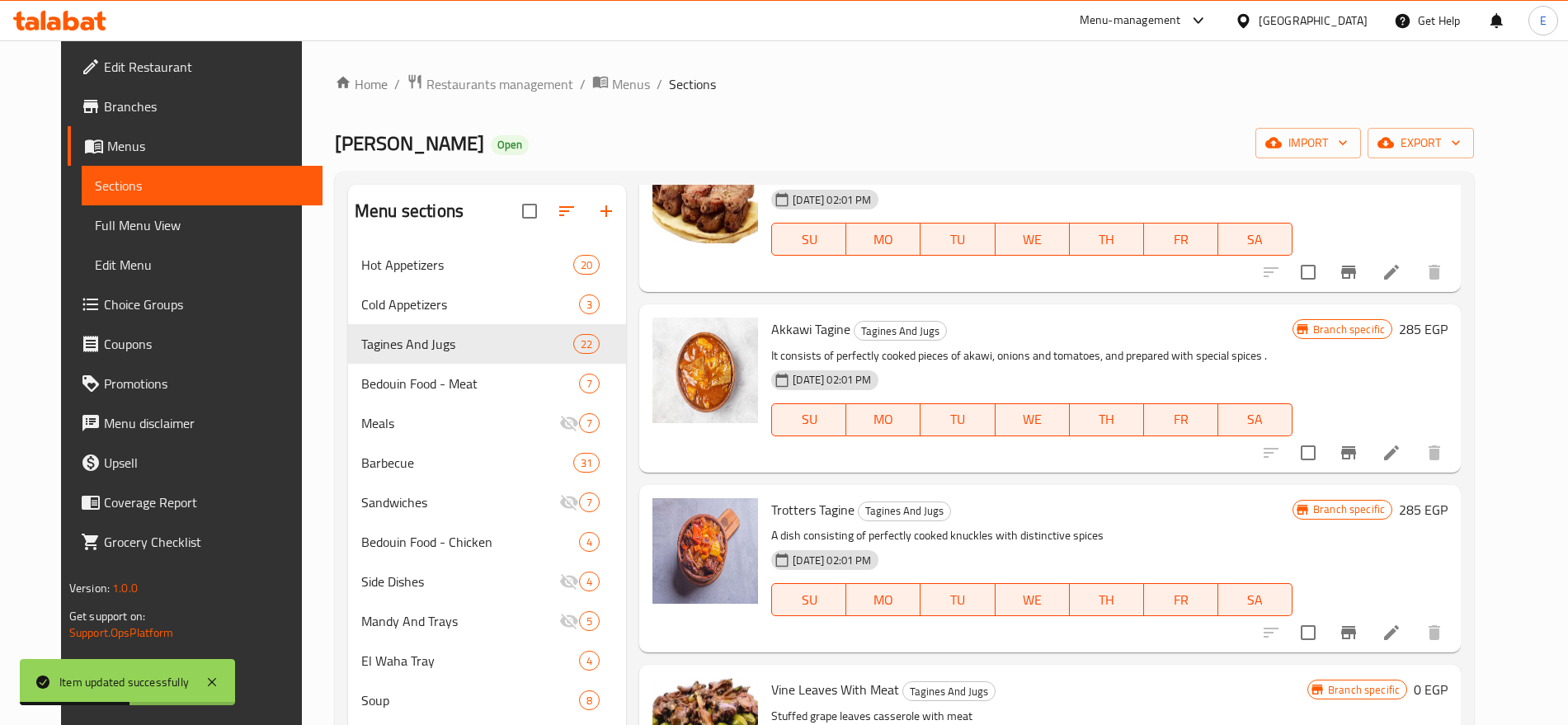
scroll to position [1875, 0]
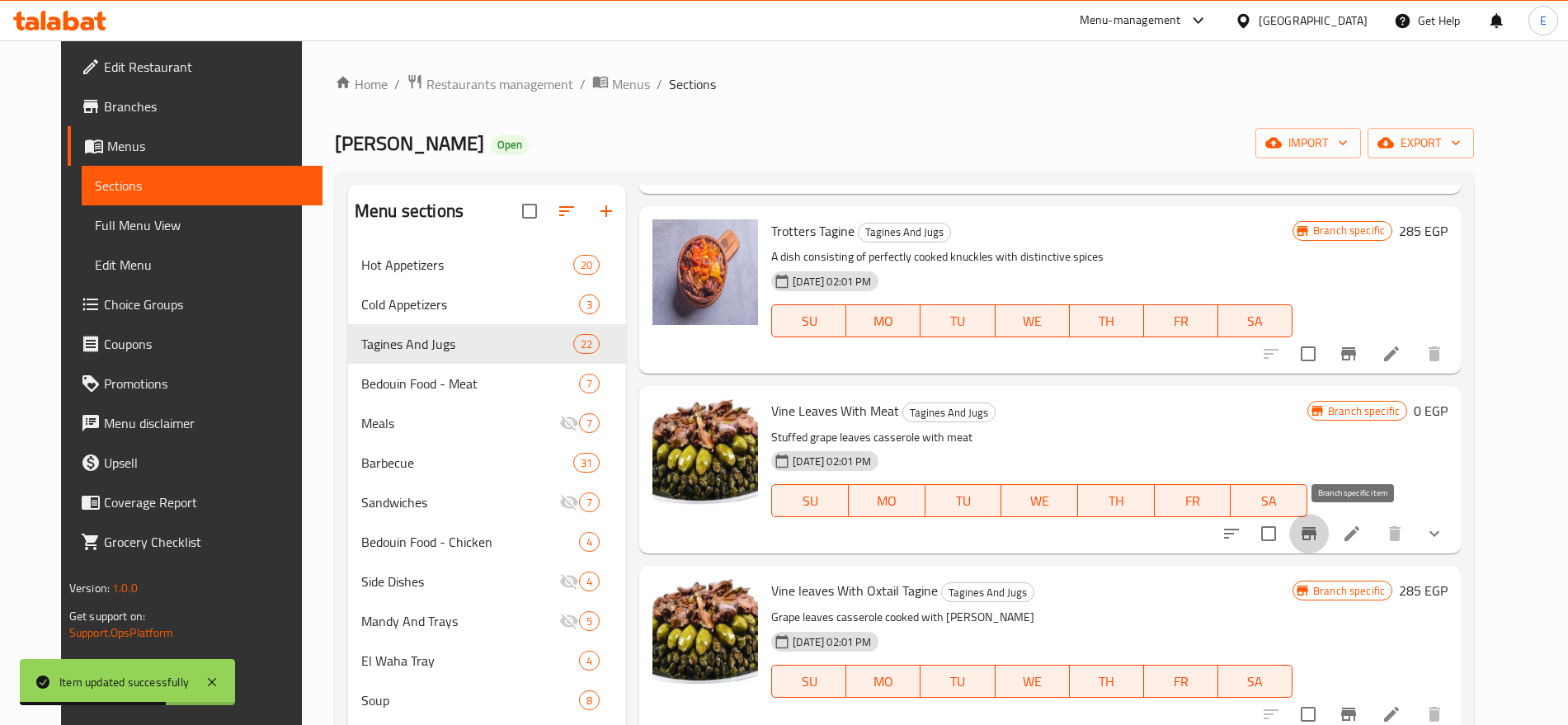
click at [1329, 545] on button "Branch-specific-item" at bounding box center [1308, 532] width 39 height 39
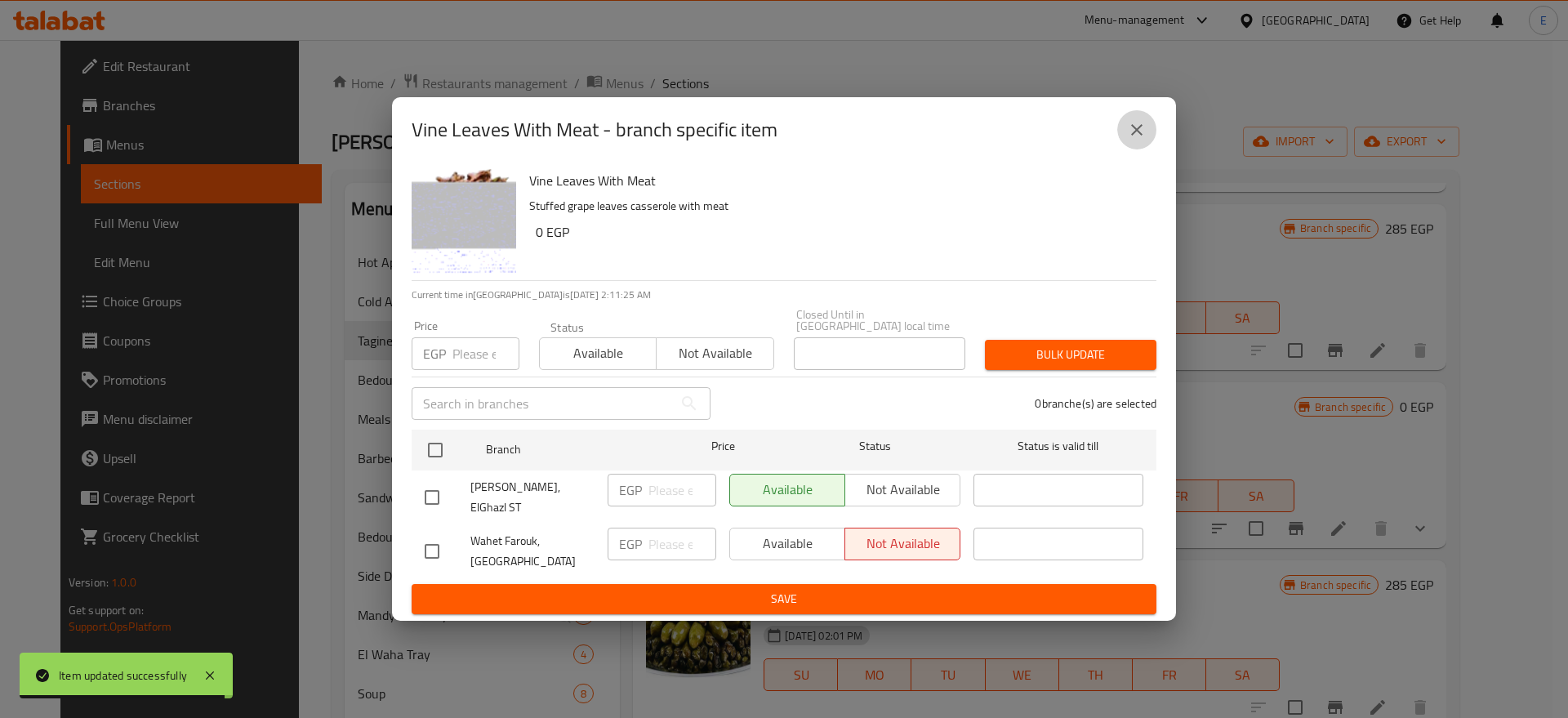
click at [1137, 138] on icon "close" at bounding box center [1136, 130] width 20 height 20
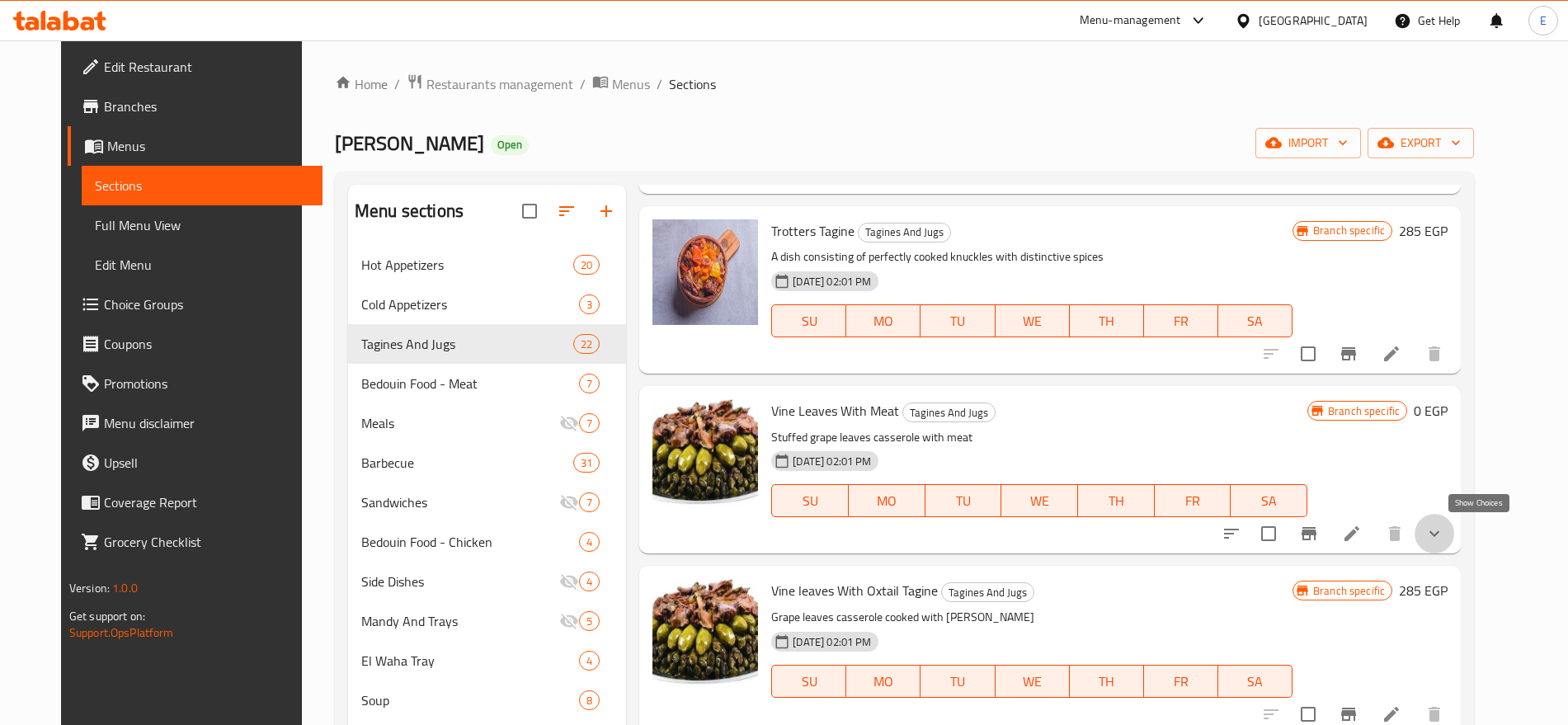
click at [1443, 527] on icon "show more" at bounding box center [1434, 533] width 20 height 20
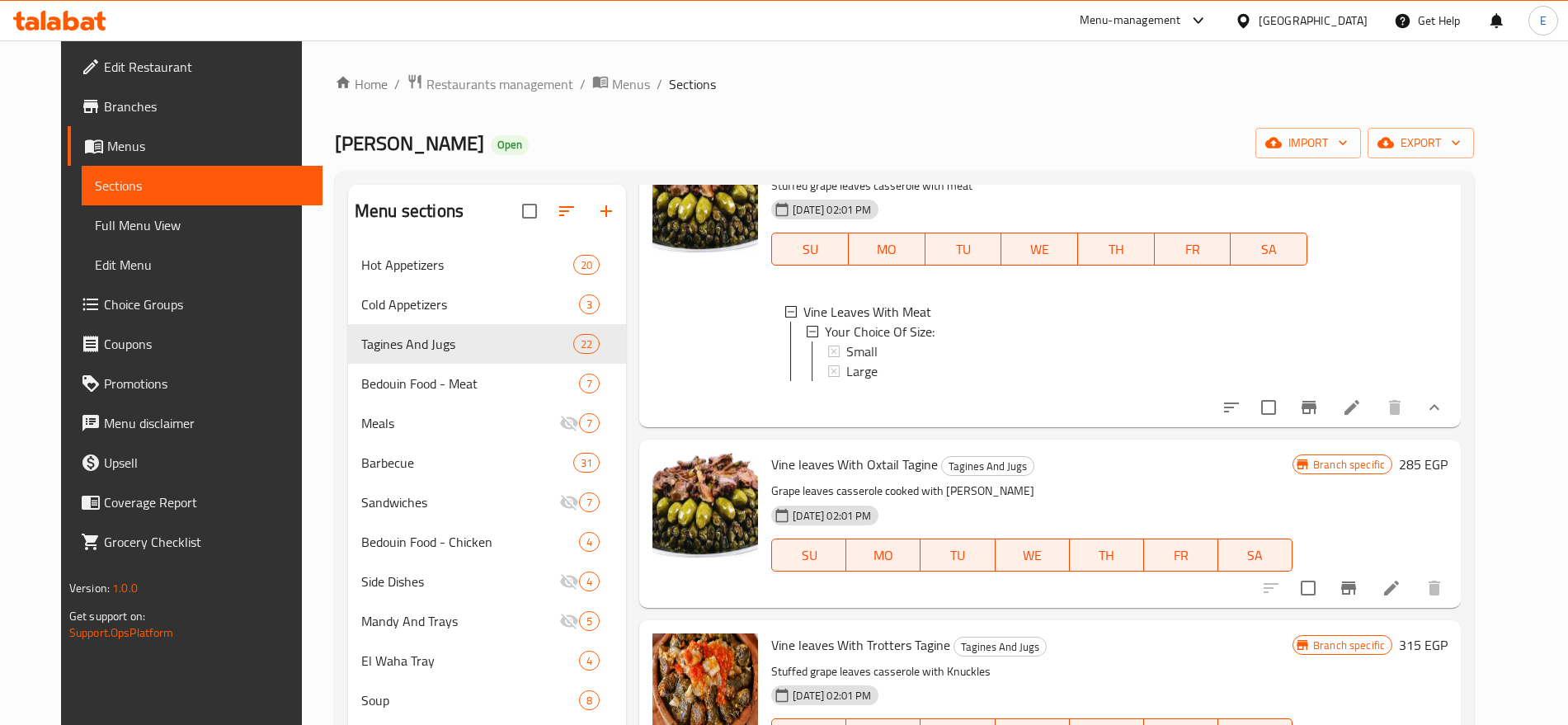
scroll to position [2128, 0]
click at [872, 347] on div "Small" at bounding box center [1069, 350] width 447 height 20
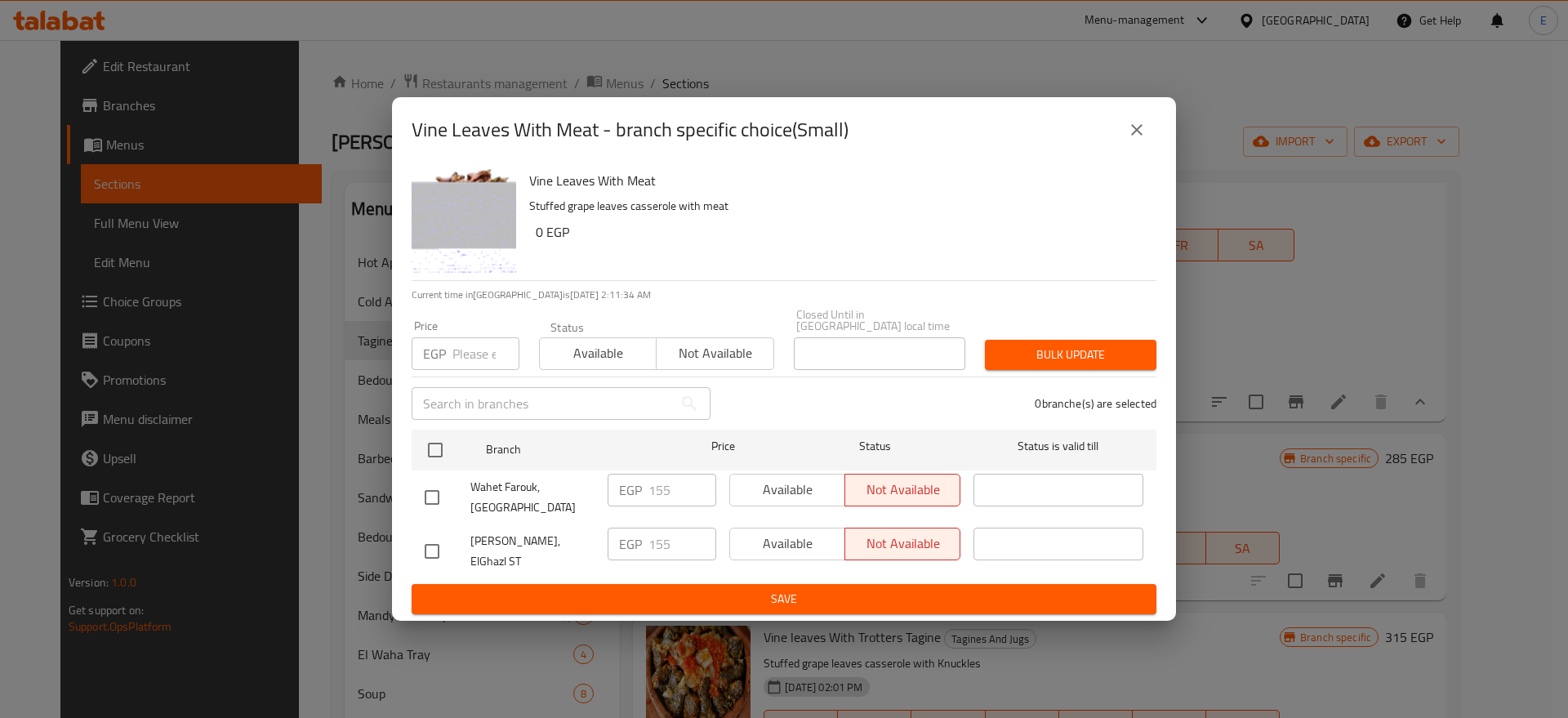
click at [435, 543] on input "checkbox" at bounding box center [432, 551] width 34 height 34
checkbox input "true"
click at [808, 543] on span "Available" at bounding box center [788, 543] width 102 height 24
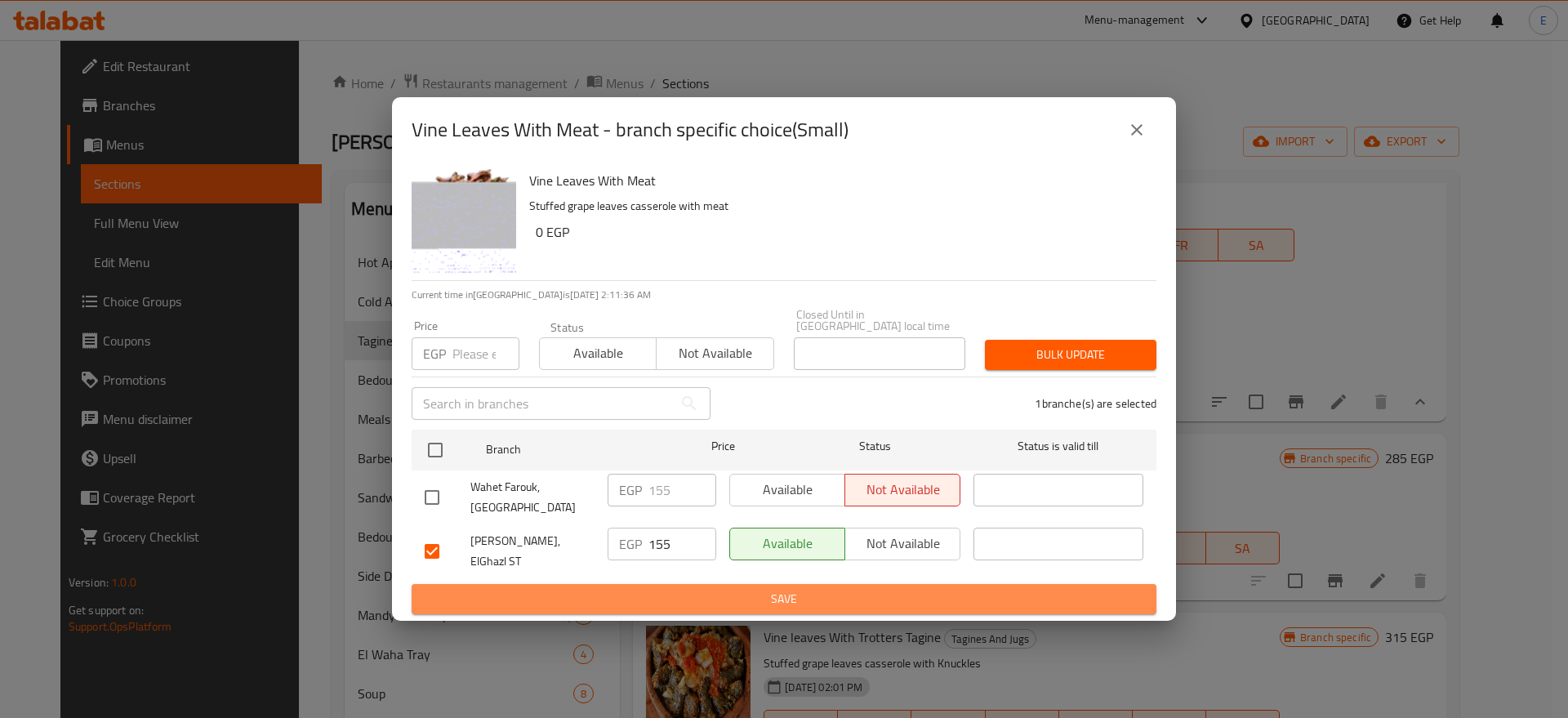
click at [766, 589] on span "Save" at bounding box center [784, 599] width 719 height 21
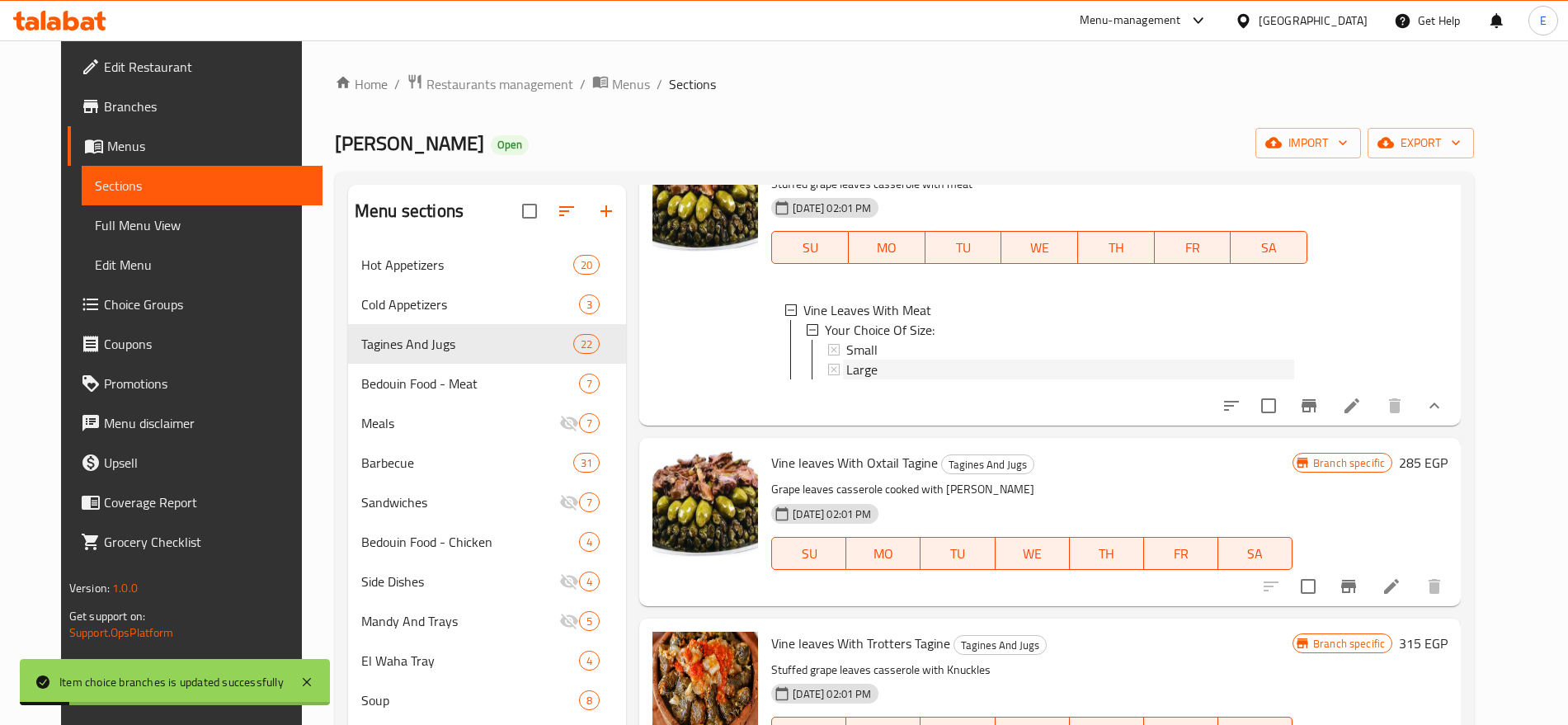
click at [867, 373] on div "Large" at bounding box center [1069, 369] width 447 height 20
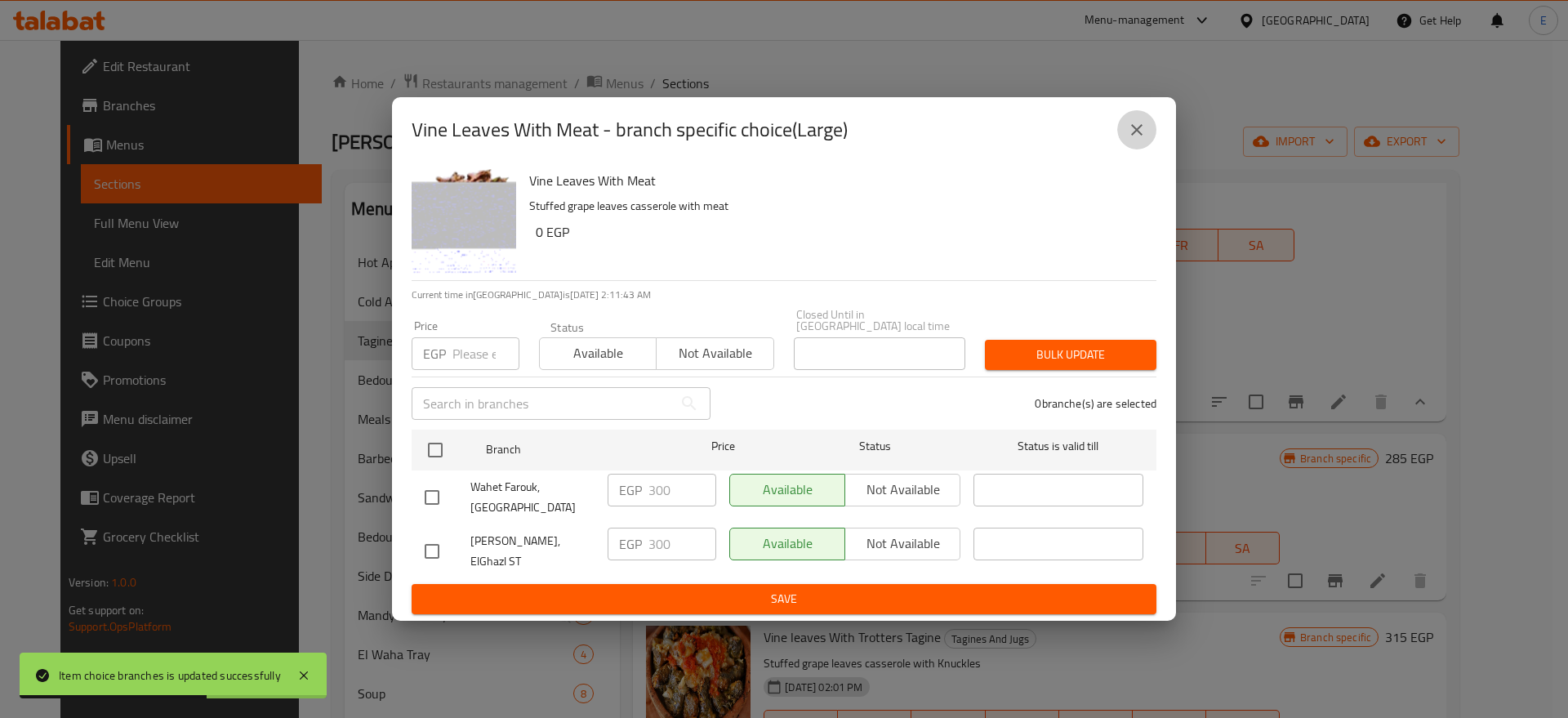
click at [1151, 150] on button "close" at bounding box center [1136, 129] width 39 height 39
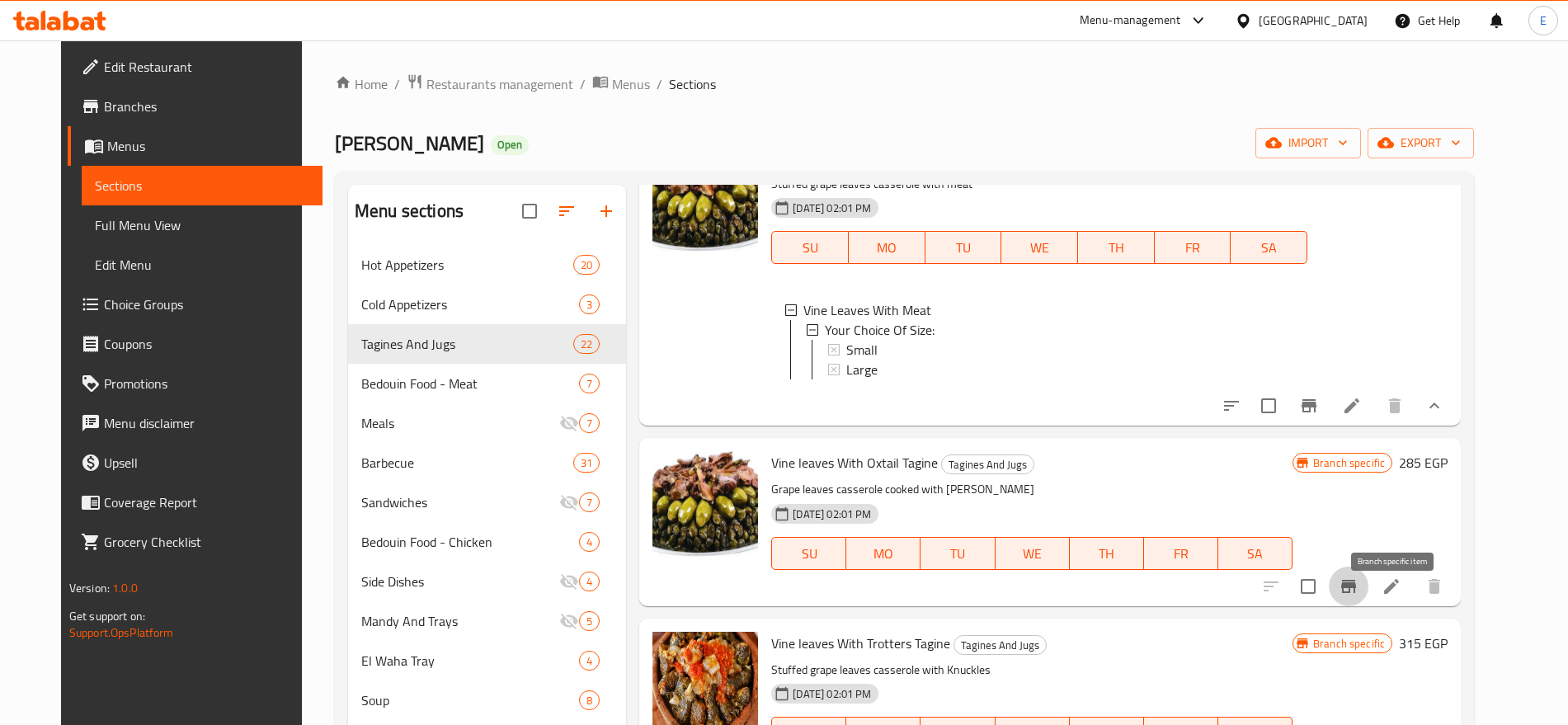
click at [1358, 596] on icon "Branch-specific-item" at bounding box center [1348, 586] width 20 height 20
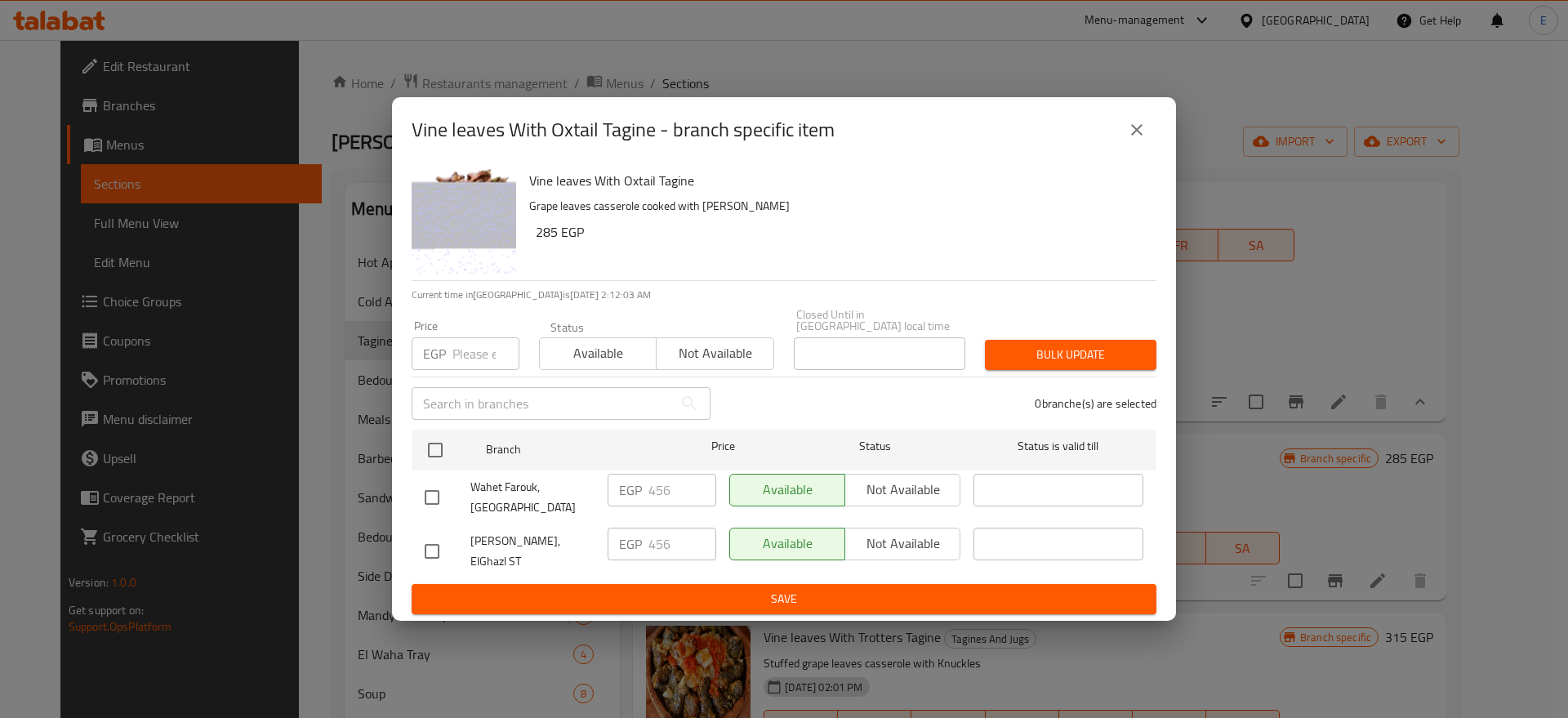
click at [434, 536] on input "checkbox" at bounding box center [432, 551] width 34 height 34
checkbox input "true"
drag, startPoint x: 684, startPoint y: 545, endPoint x: 253, endPoint y: 485, distance: 435.2
click at [253, 485] on div "Vine leaves With Oxtail Tagine - branch specific item Vine leaves With Oxtail T…" at bounding box center [784, 359] width 1568 height 718
type input "315"
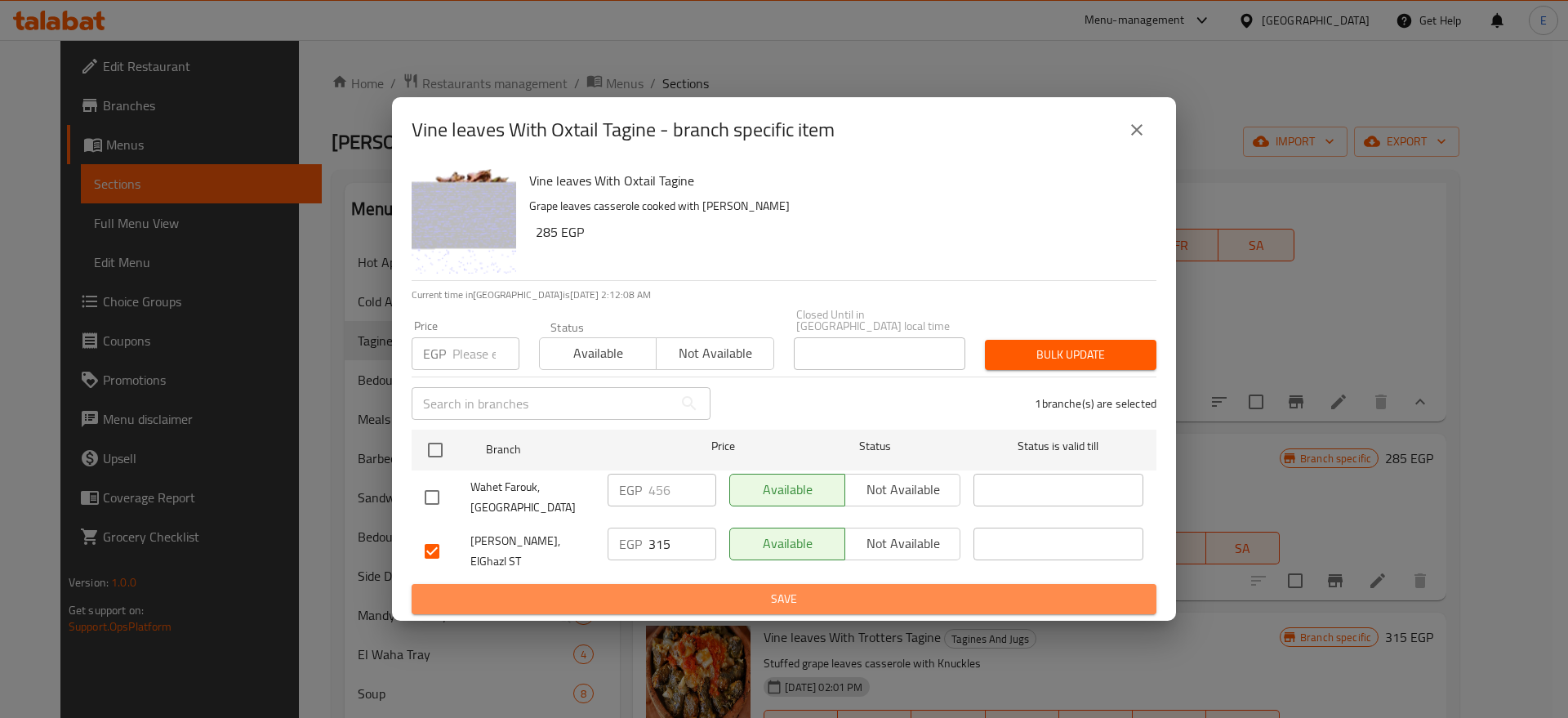
click at [578, 589] on span "Save" at bounding box center [784, 599] width 719 height 21
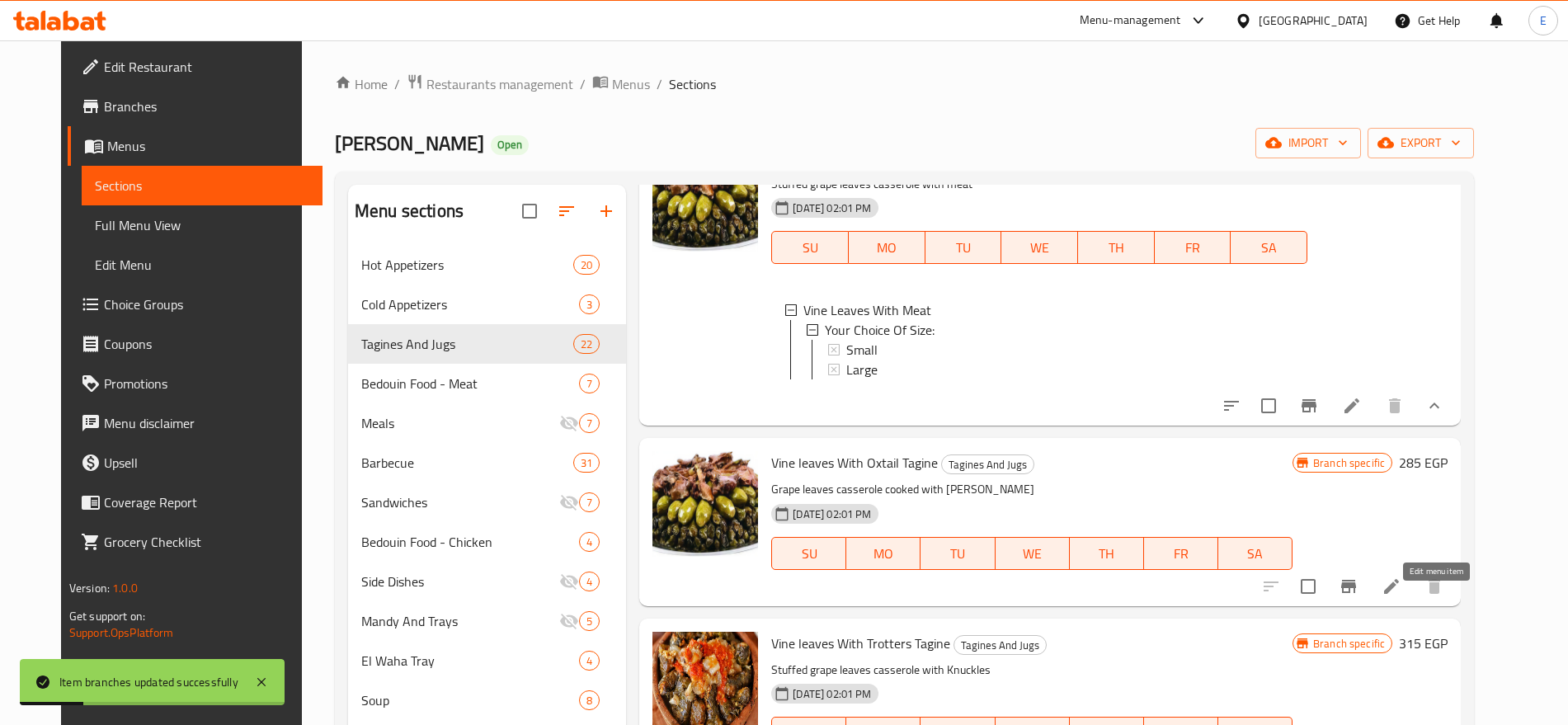
click at [1401, 596] on icon at bounding box center [1391, 586] width 20 height 20
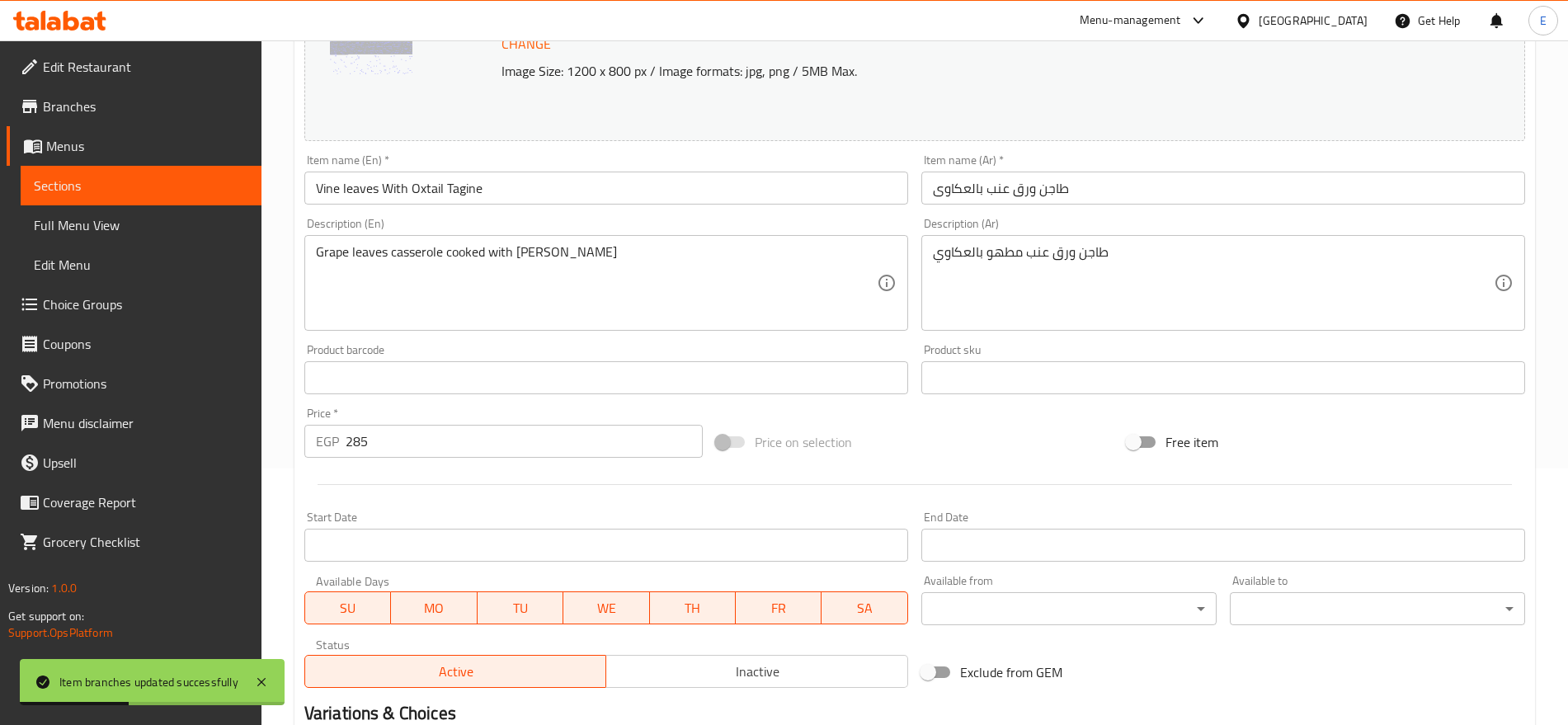
scroll to position [263, 0]
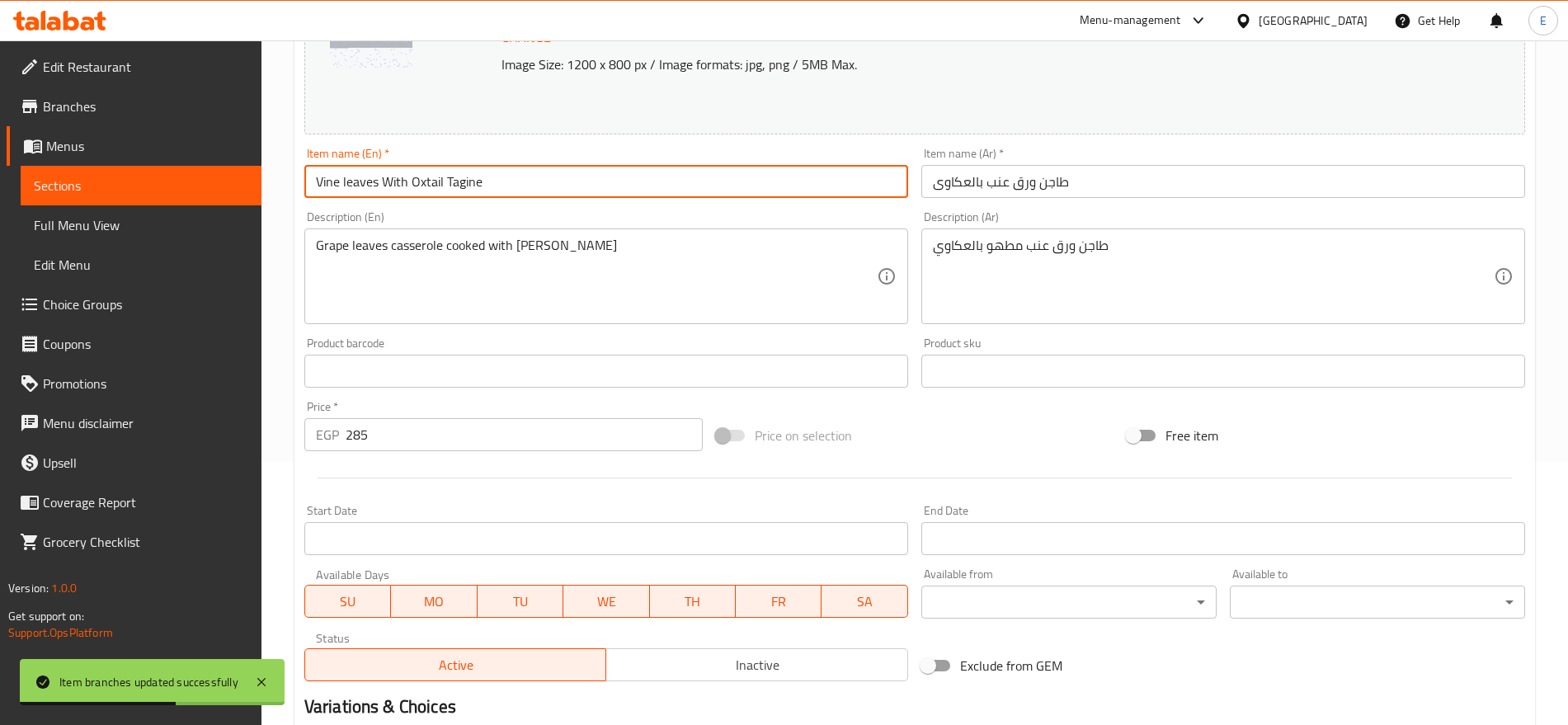
click at [420, 179] on input "Vine leaves With Oxtail Tagine" at bounding box center [606, 181] width 603 height 33
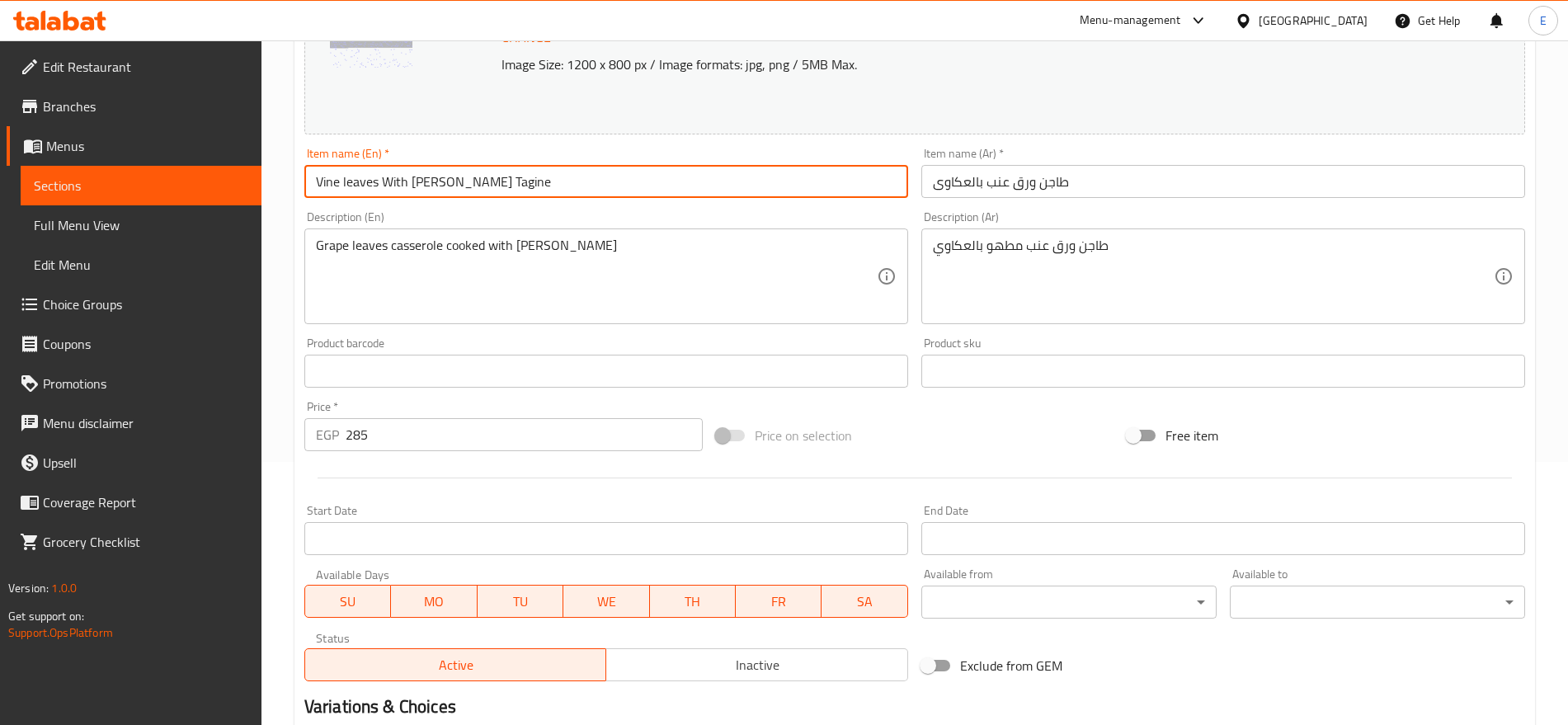
scroll to position [464, 0]
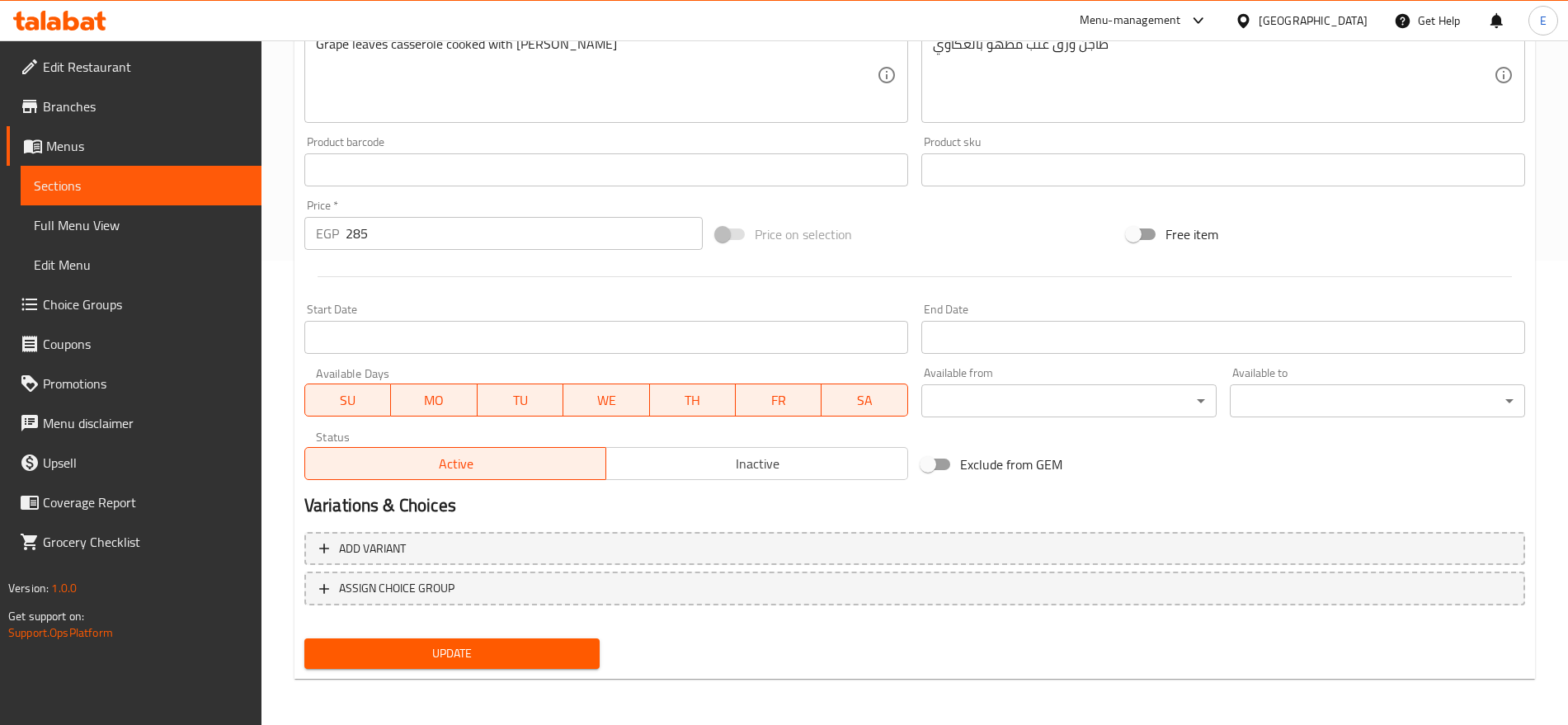
type input "Vine leaves With [PERSON_NAME] Tagine"
click at [479, 642] on button "Update" at bounding box center [452, 653] width 295 height 31
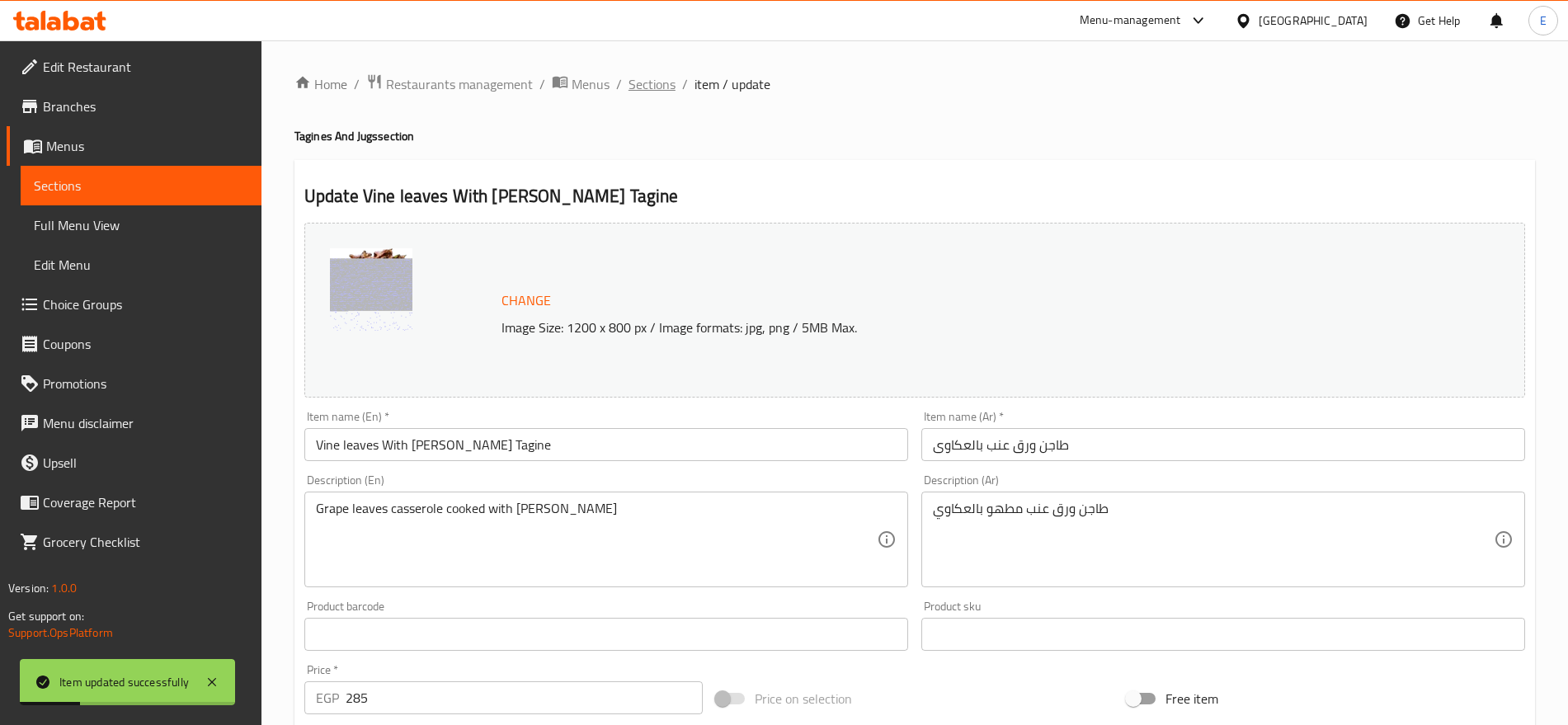
click at [634, 87] on span "Sections" at bounding box center [651, 83] width 47 height 20
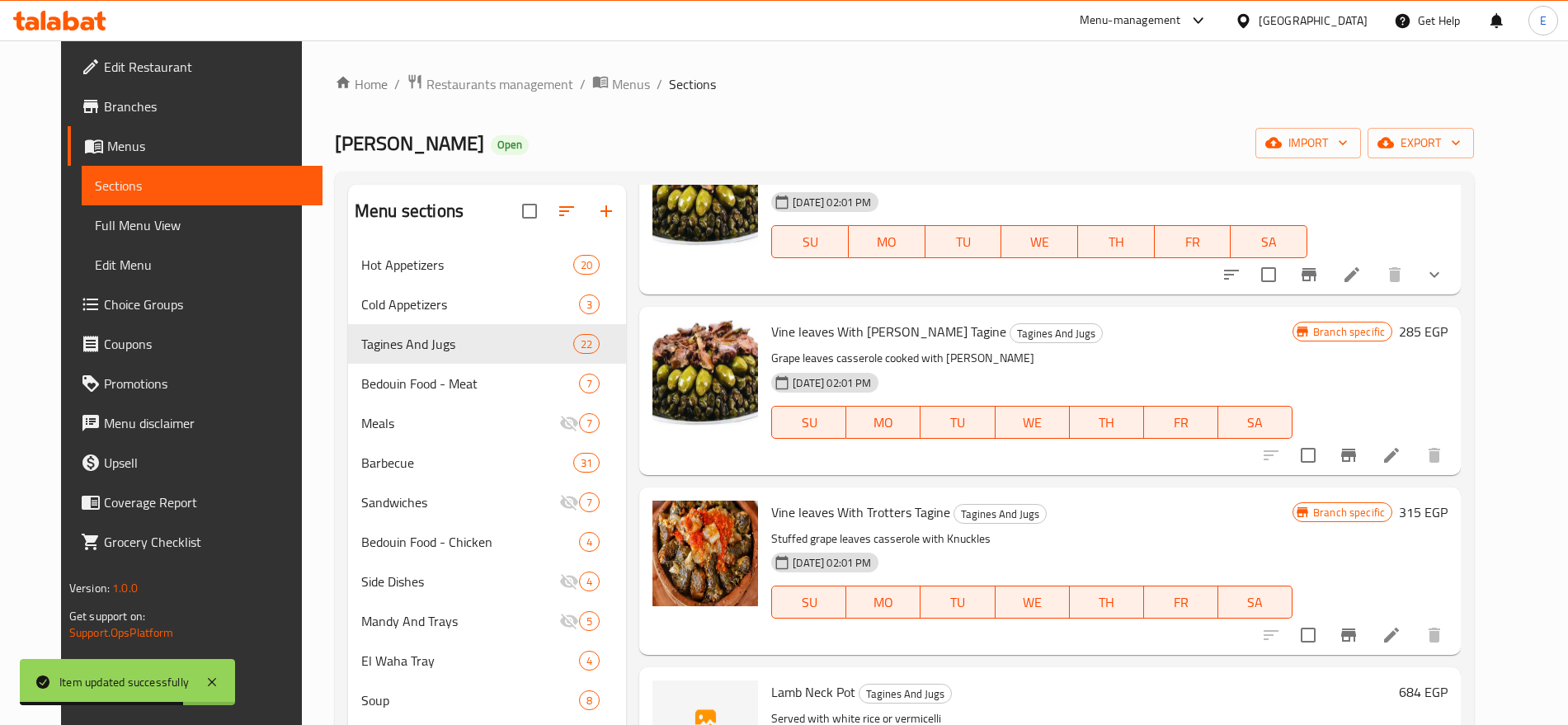
scroll to position [2135, 0]
click at [1368, 465] on button "Branch-specific-item" at bounding box center [1348, 454] width 39 height 39
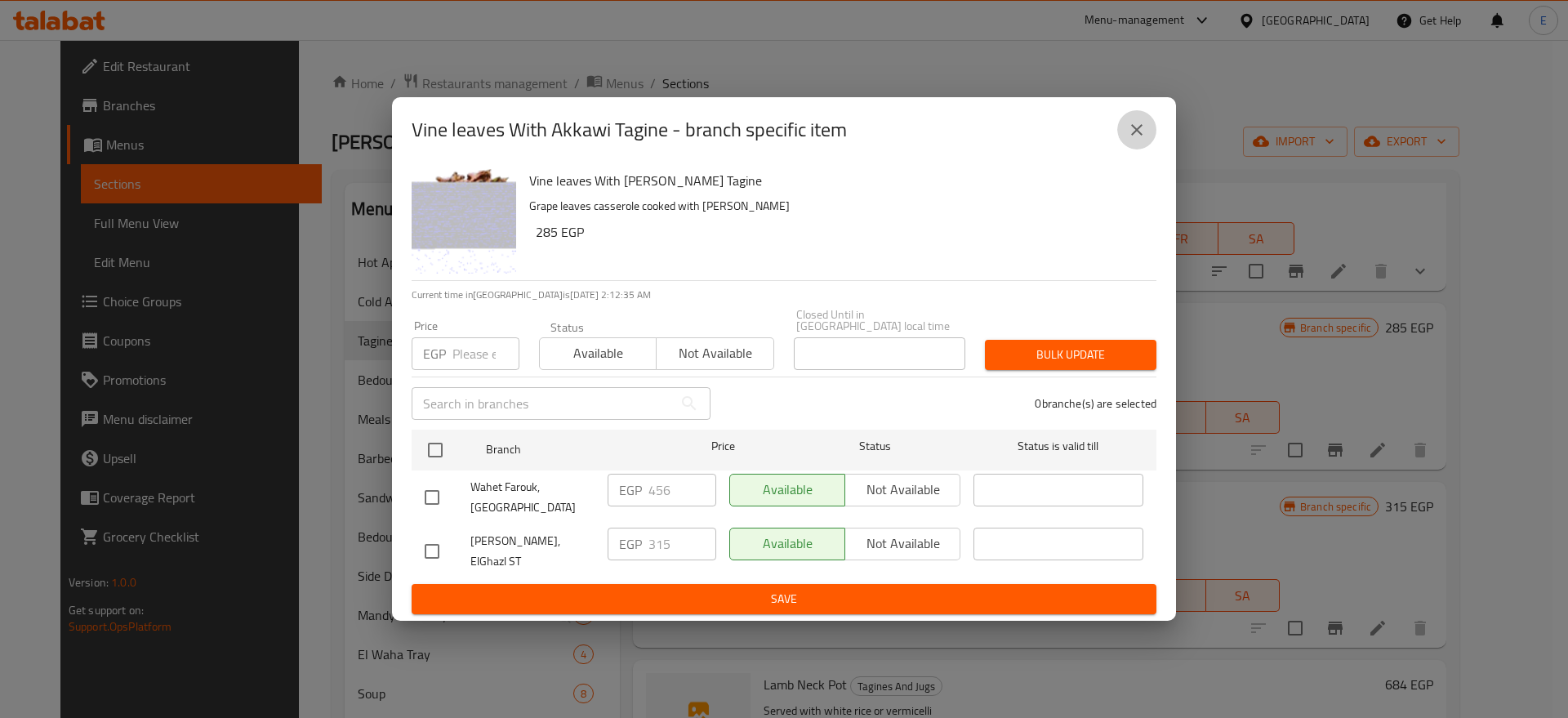
click at [1142, 134] on icon "close" at bounding box center [1136, 130] width 20 height 20
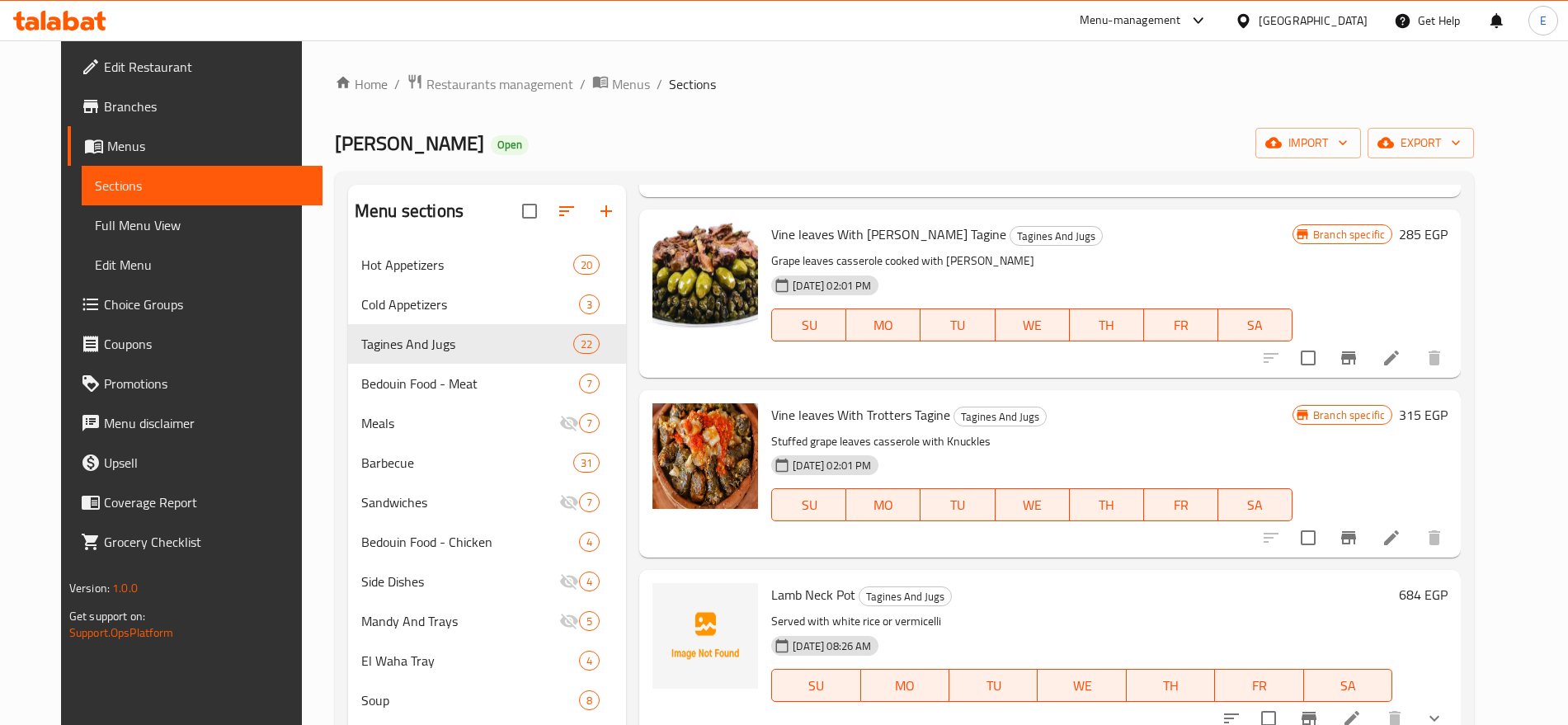
scroll to position [2232, 0]
click at [1355, 540] on icon "Branch-specific-item" at bounding box center [1348, 536] width 14 height 13
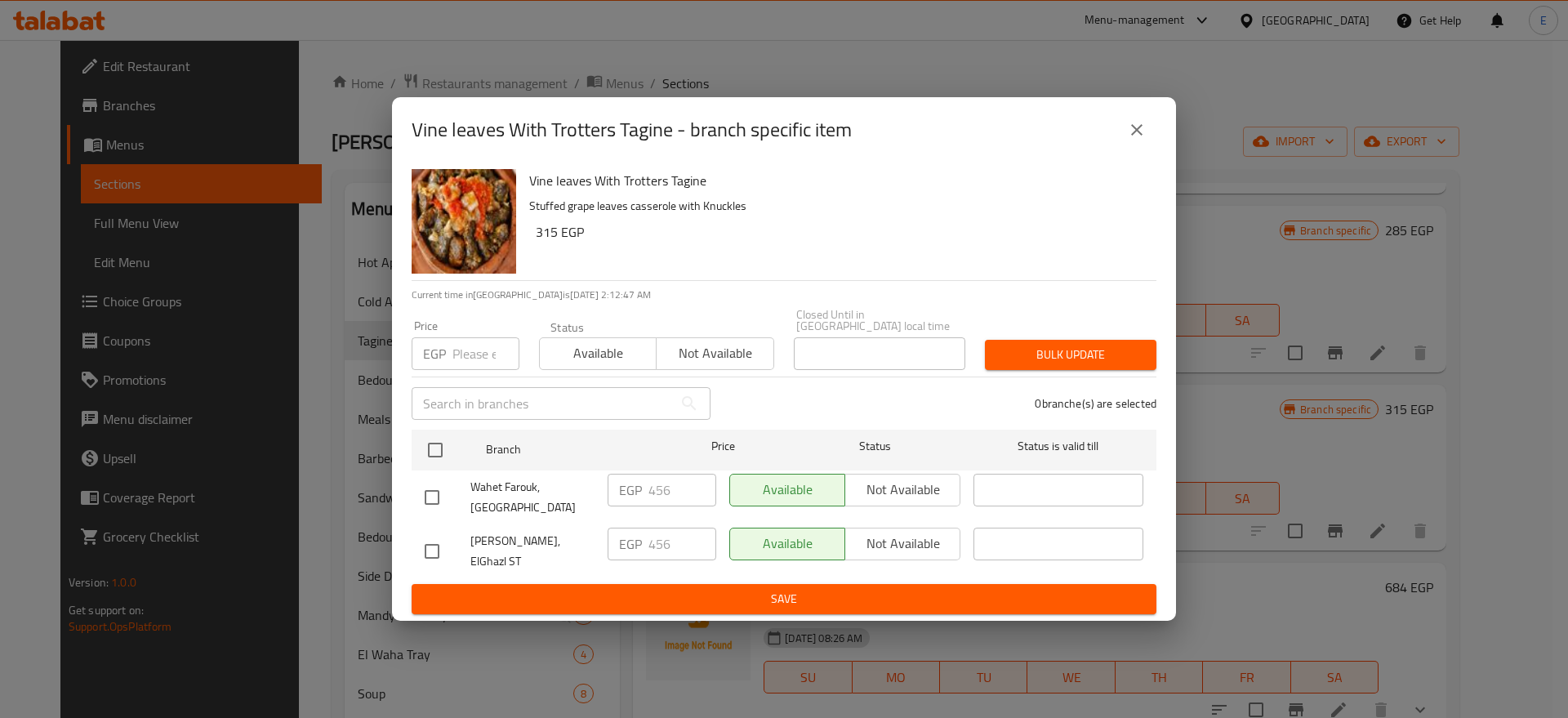
click at [433, 548] on input "checkbox" at bounding box center [432, 551] width 34 height 34
checkbox input "true"
drag, startPoint x: 676, startPoint y: 546, endPoint x: 388, endPoint y: 538, distance: 288.1
click at [388, 538] on div "Vine leaves With Trotters Tagine - branch specific item Vine leaves With Trotte…" at bounding box center [784, 359] width 1568 height 718
type input "315"
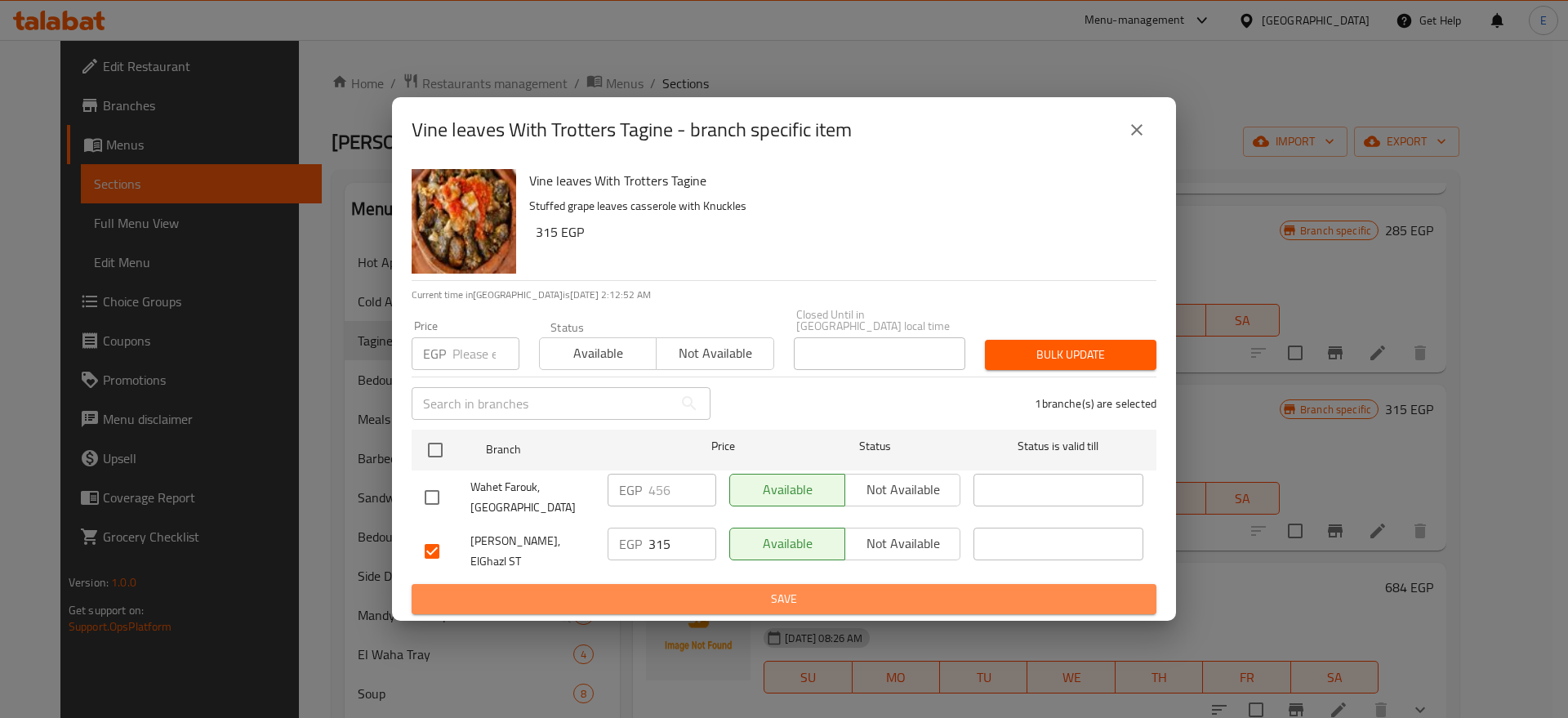
click at [669, 589] on span "Save" at bounding box center [784, 599] width 719 height 21
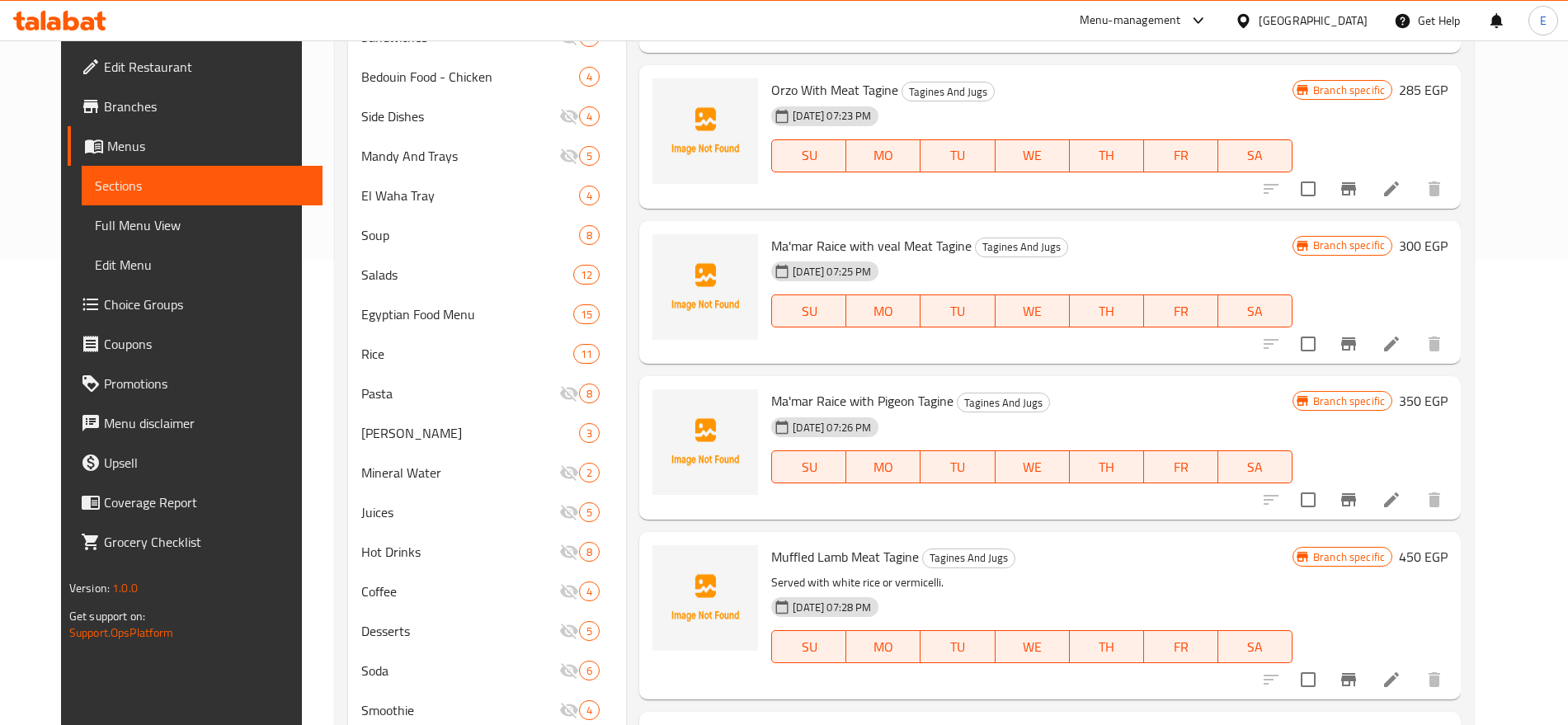
scroll to position [642, 0]
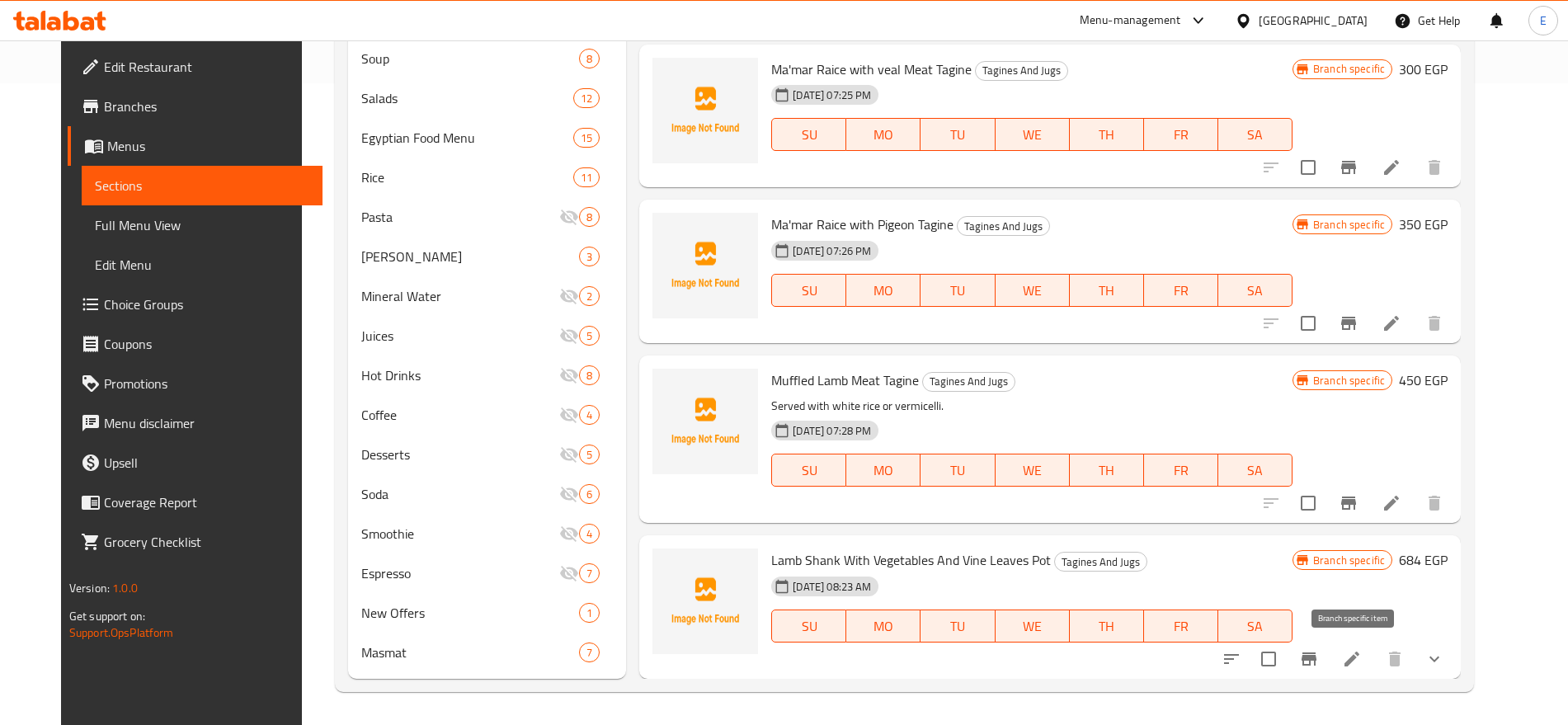
click at [1319, 667] on icon "Branch-specific-item" at bounding box center [1308, 659] width 20 height 20
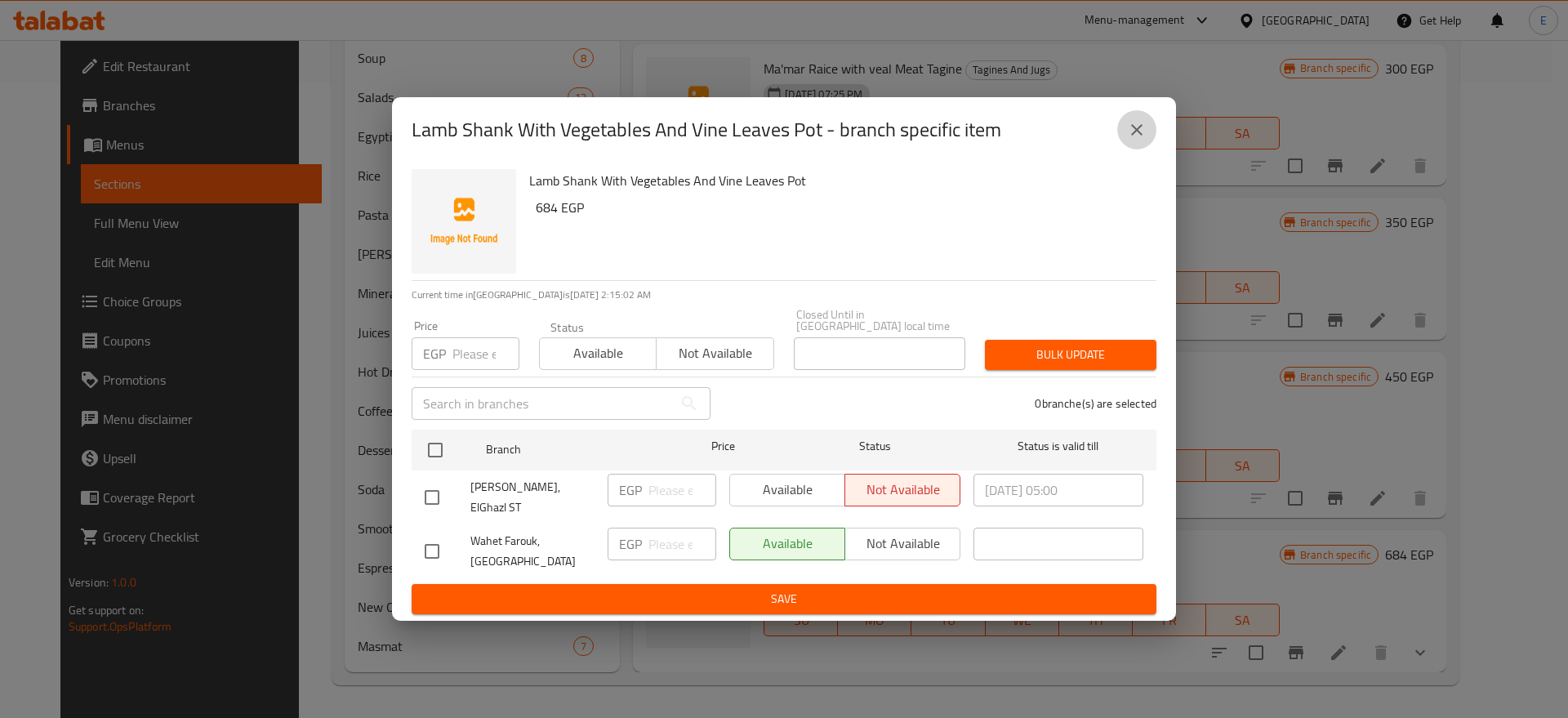
click at [1127, 132] on icon "close" at bounding box center [1136, 130] width 20 height 20
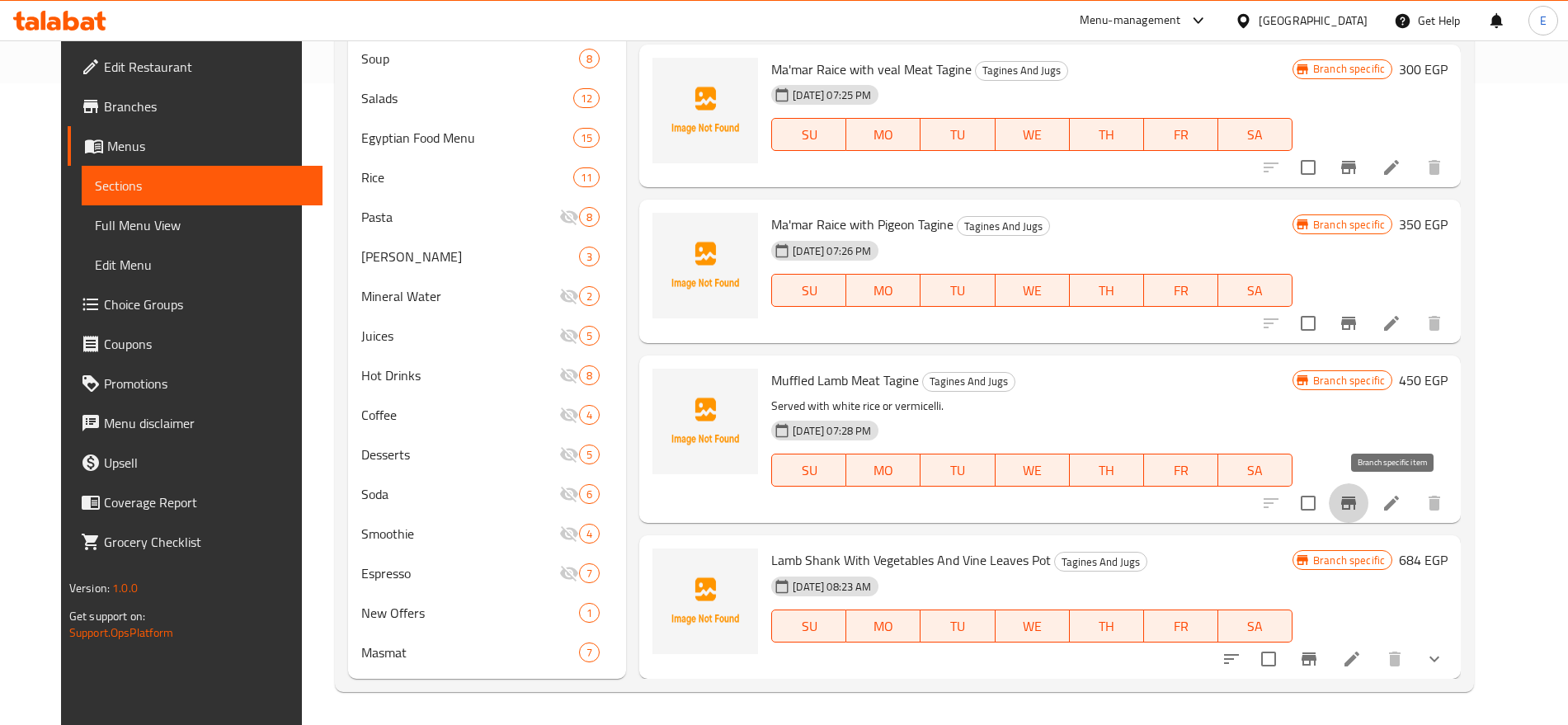
click at [1358, 512] on icon "Branch-specific-item" at bounding box center [1348, 503] width 20 height 20
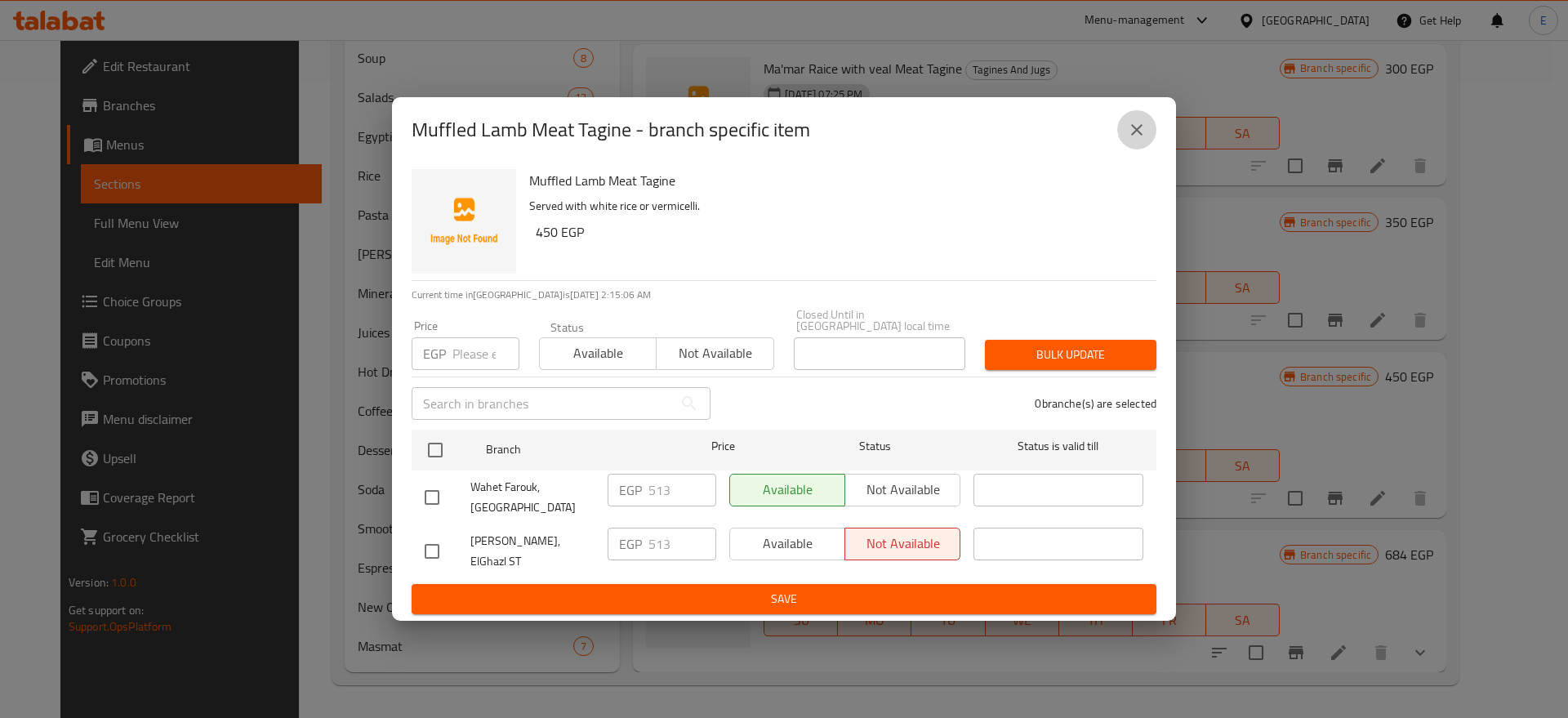
click at [1133, 139] on icon "close" at bounding box center [1136, 130] width 20 height 20
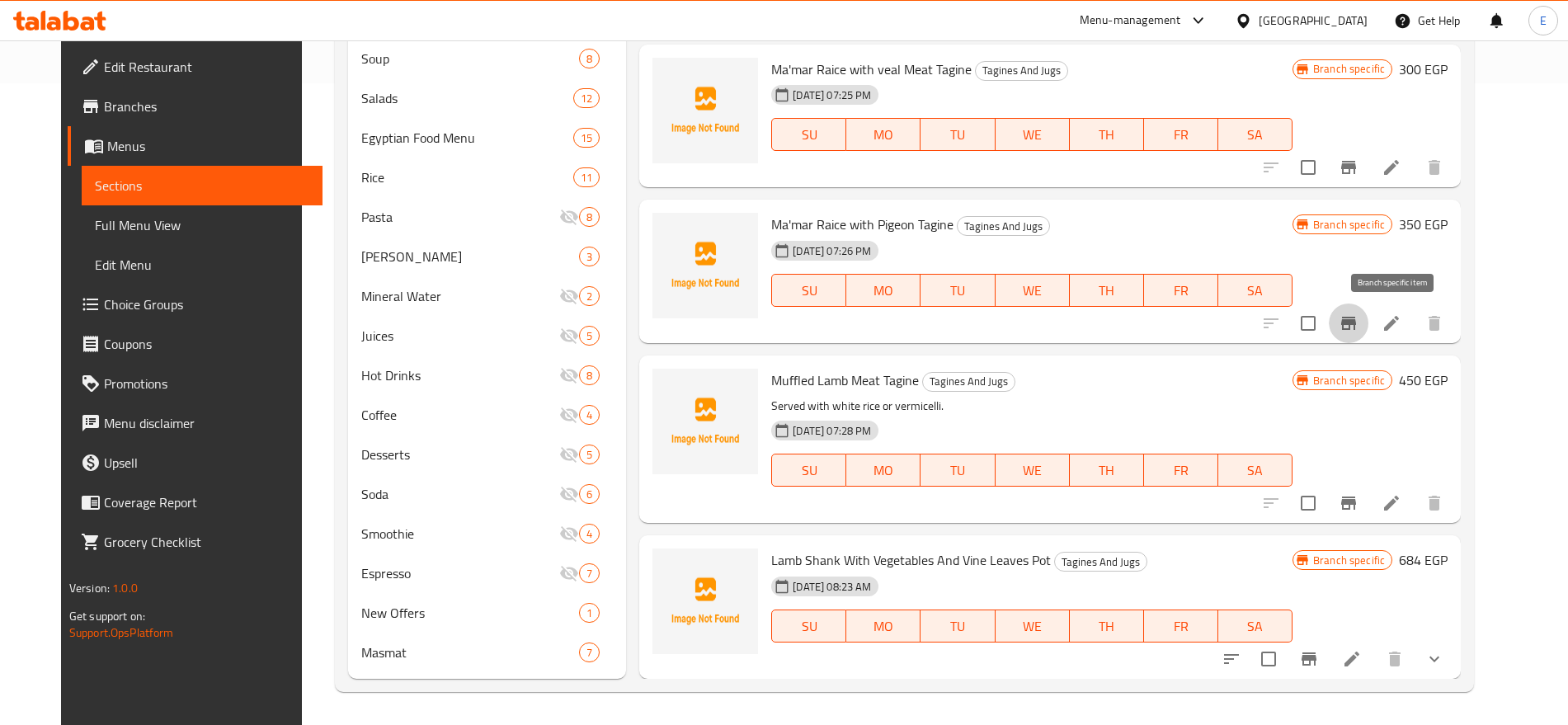
click at [1368, 308] on button "Branch-specific-item" at bounding box center [1348, 323] width 39 height 39
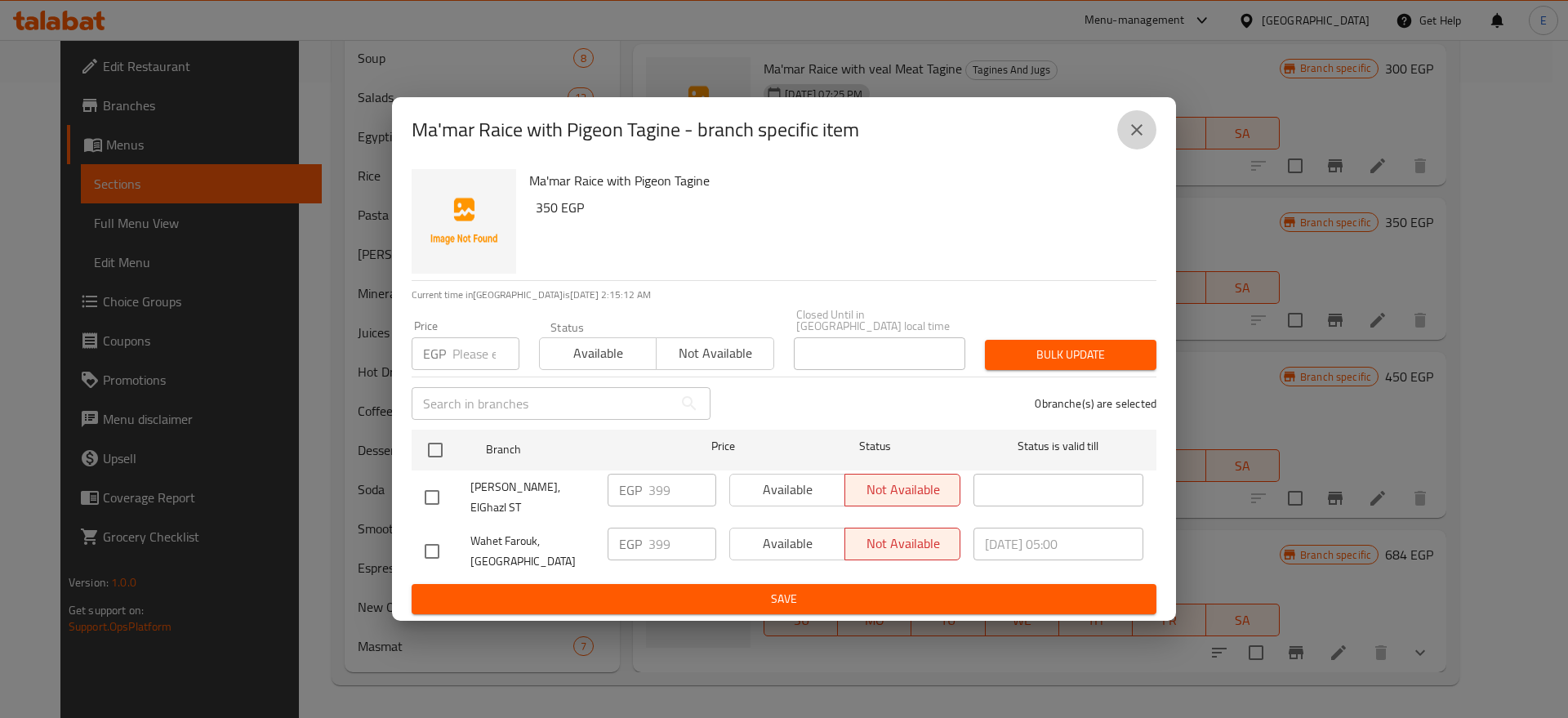
click at [1141, 150] on button "close" at bounding box center [1136, 129] width 39 height 39
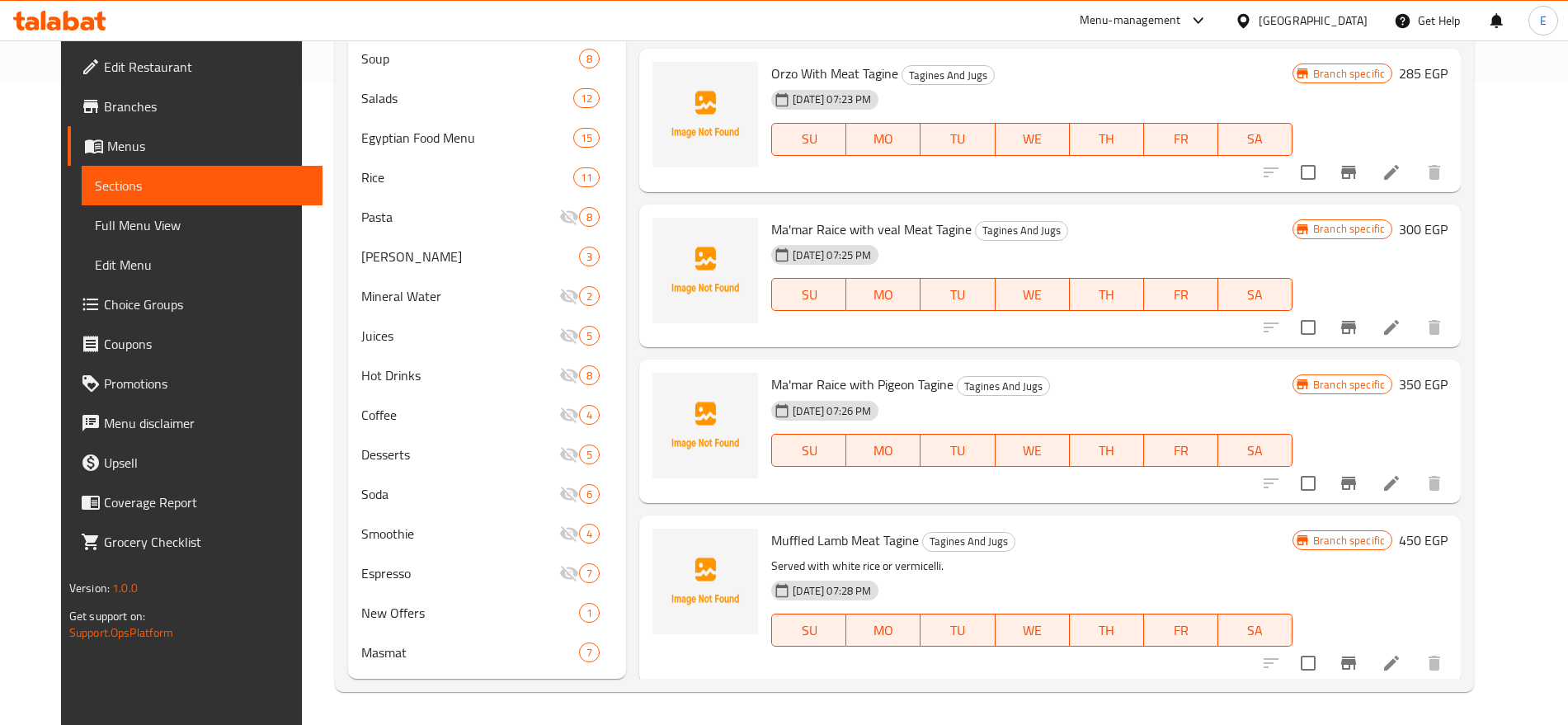
scroll to position [2601, 0]
click at [1401, 492] on icon at bounding box center [1391, 484] width 20 height 20
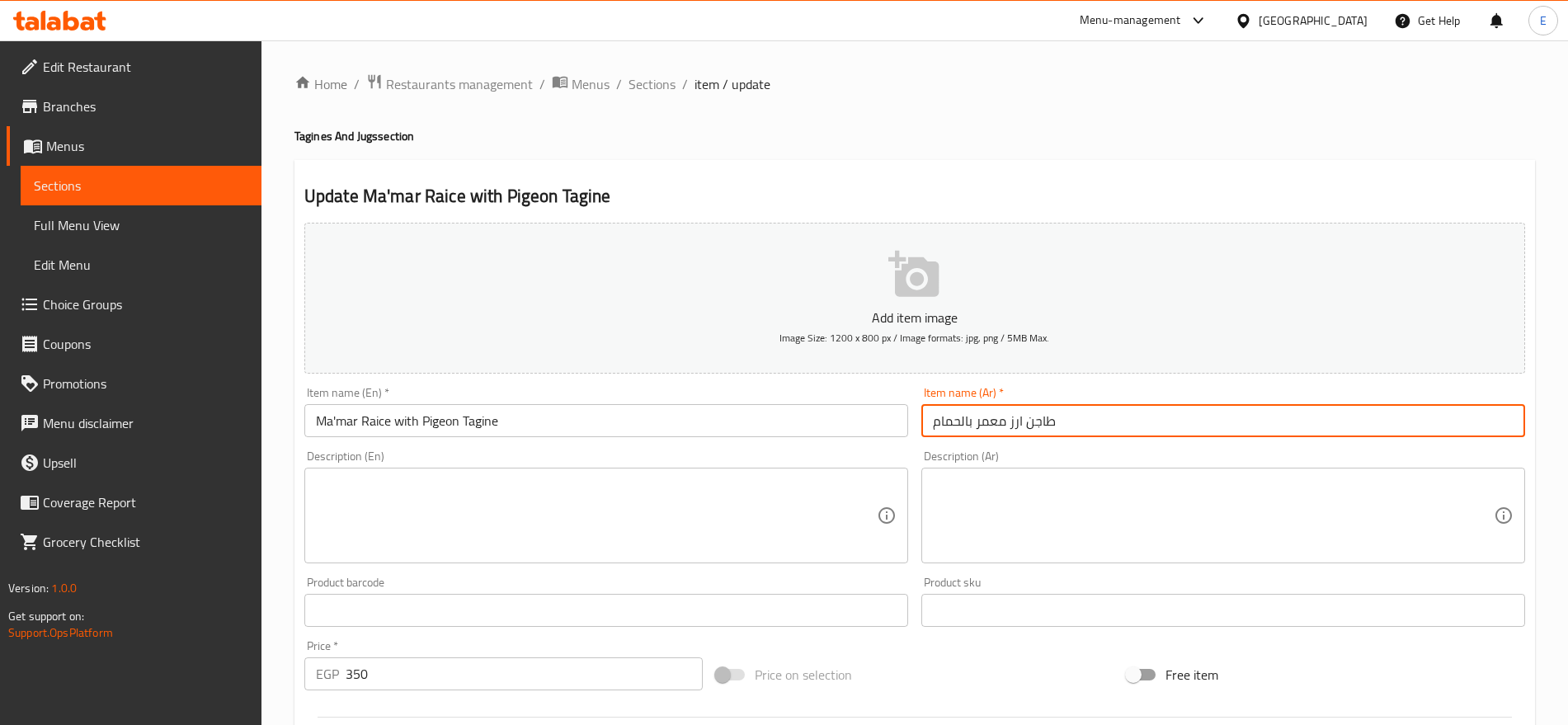
drag, startPoint x: 1022, startPoint y: 416, endPoint x: 823, endPoint y: 423, distance: 199.1
click at [823, 423] on div "Add item image Image Size: 1200 x 800 px / Image formats: jpg, png / 5MB Max. I…" at bounding box center [915, 572] width 1234 height 711
type input "طاجن سجق بالموزريلا"
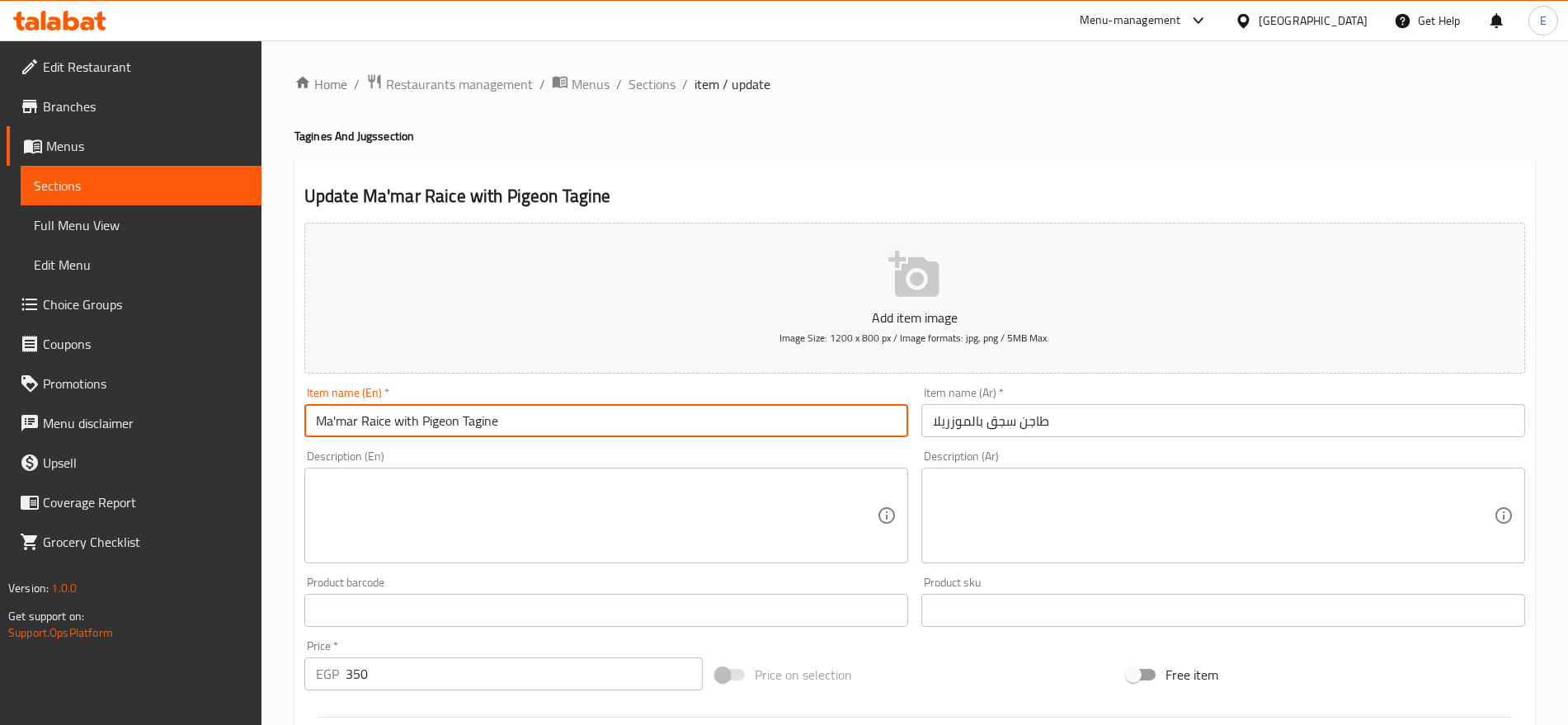
click at [670, 432] on input "Ma'mar Raice with Pigeon Tagine" at bounding box center [606, 420] width 603 height 33
paste input "Sausage and mozzarella casserole"
paste input "text"
click at [484, 422] on input "Sausage and mozzarella casserole" at bounding box center [606, 420] width 603 height 33
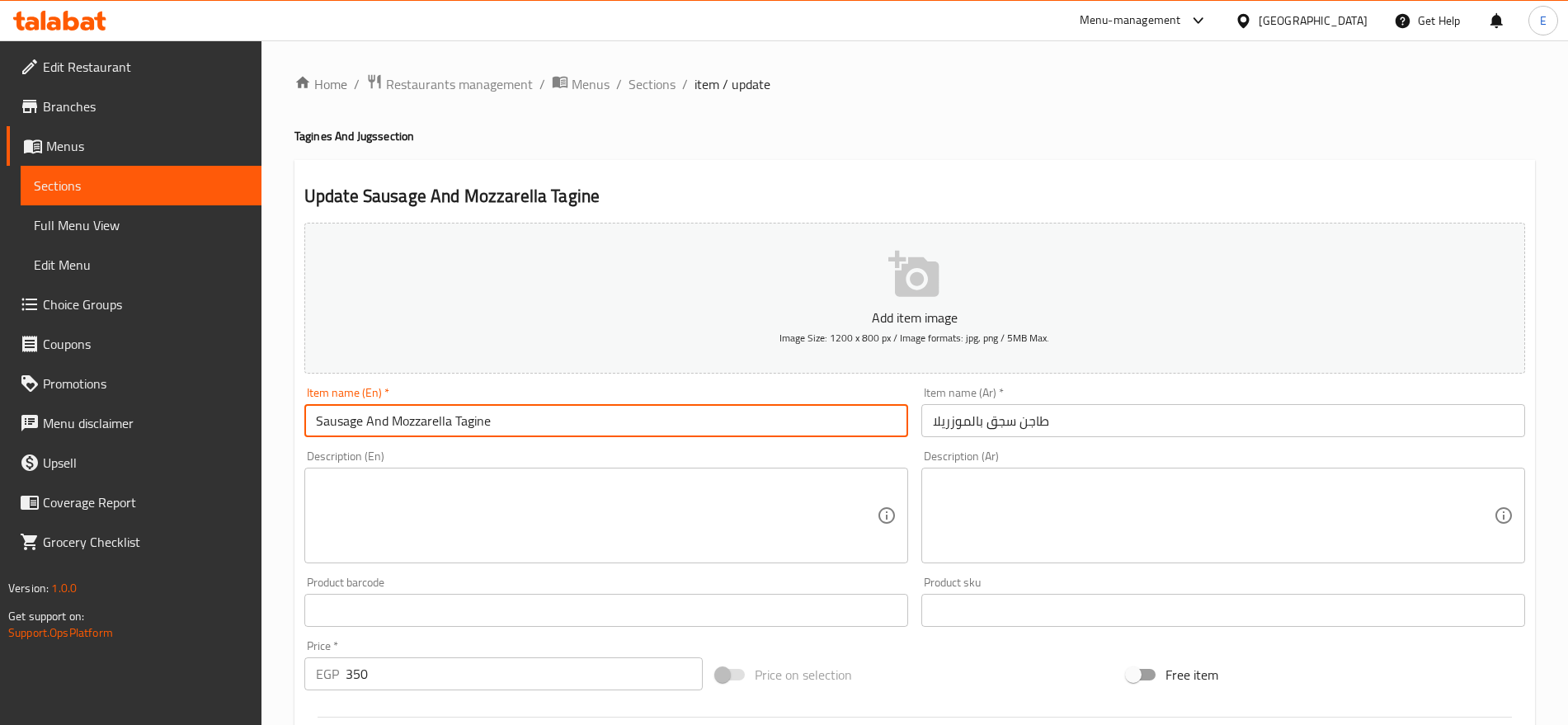
type input "Sausage And Mozzarella Tagine"
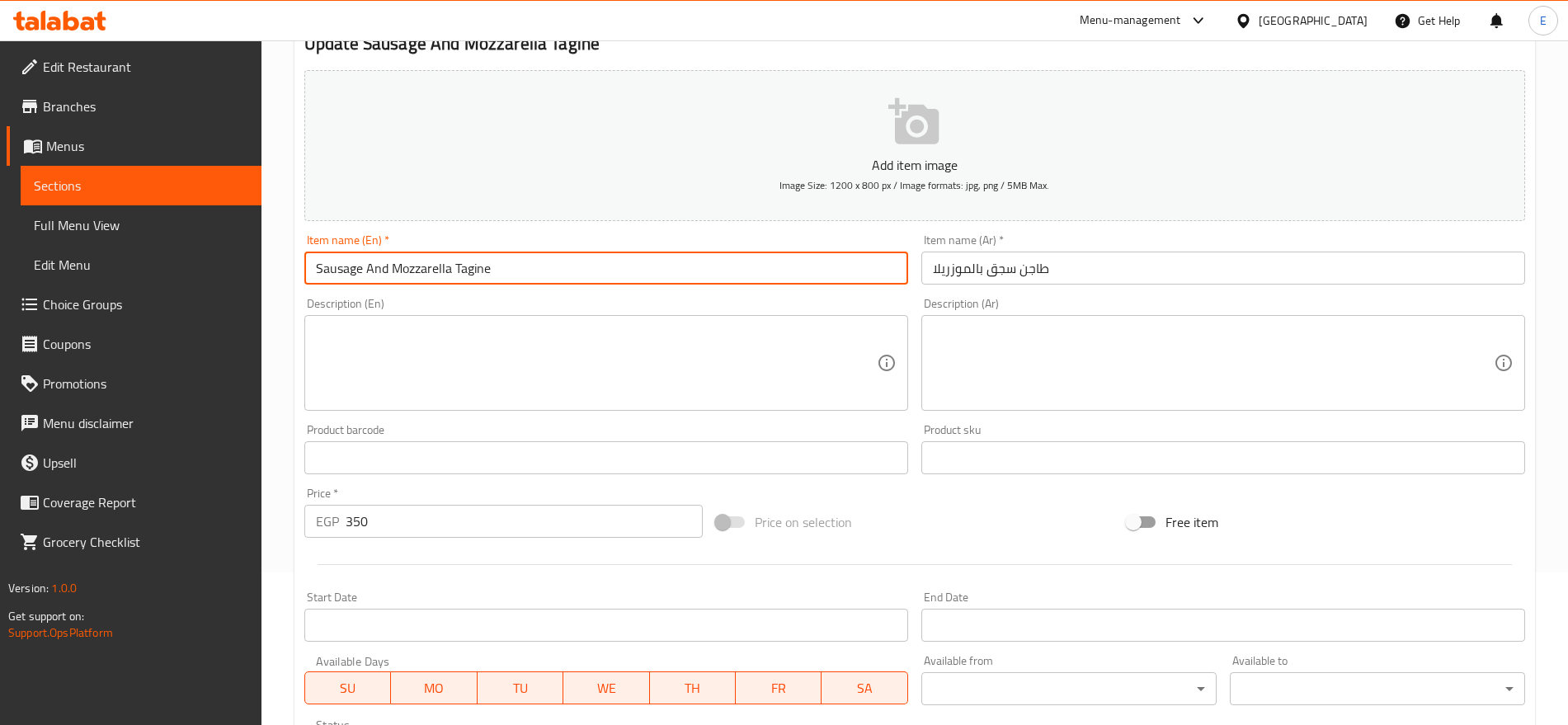
scroll to position [180, 0]
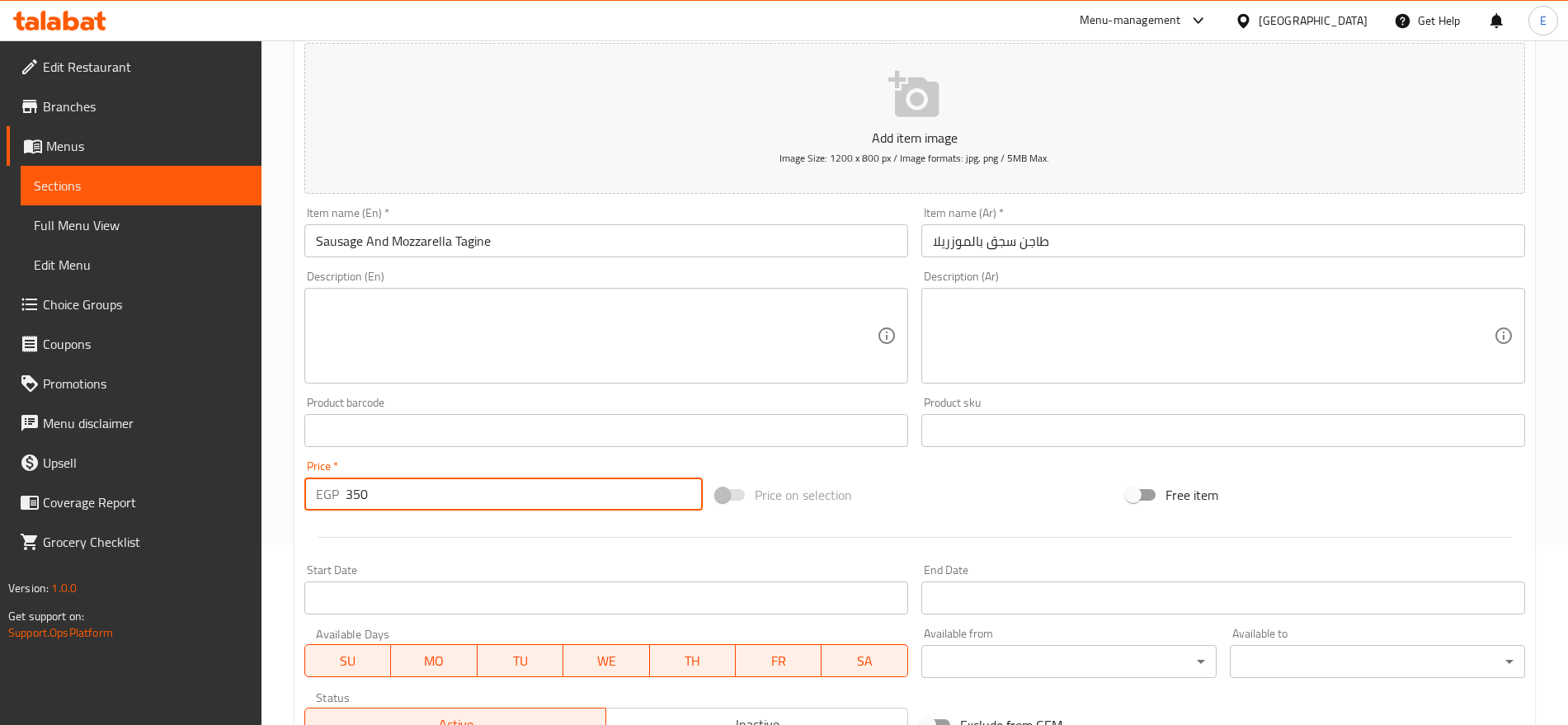
drag, startPoint x: 394, startPoint y: 481, endPoint x: 0, endPoint y: 438, distance: 396.3
click at [0, 438] on div "Edit Restaurant Branches Menus Sections Full Menu View Edit Menu Choice Groups …" at bounding box center [784, 423] width 1568 height 1124
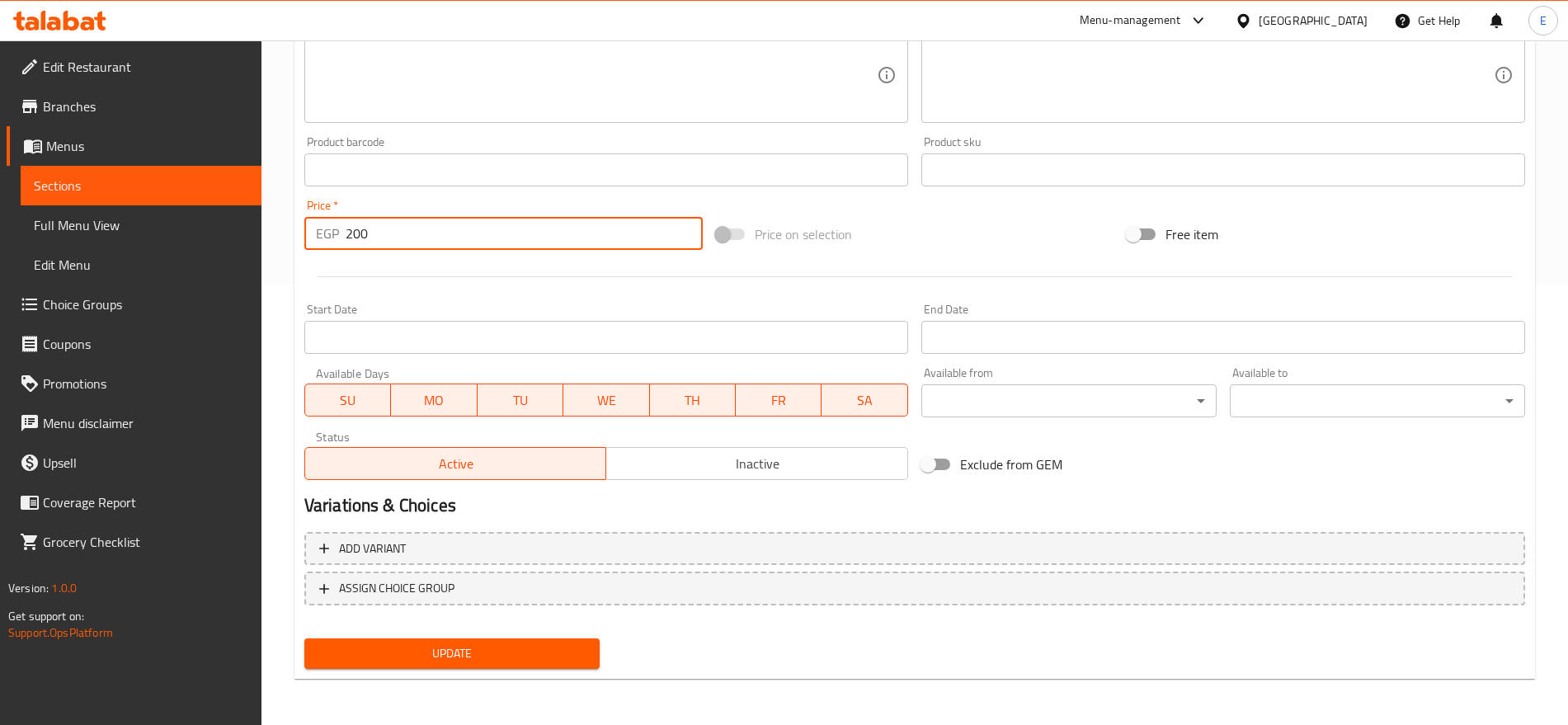
type input "200"
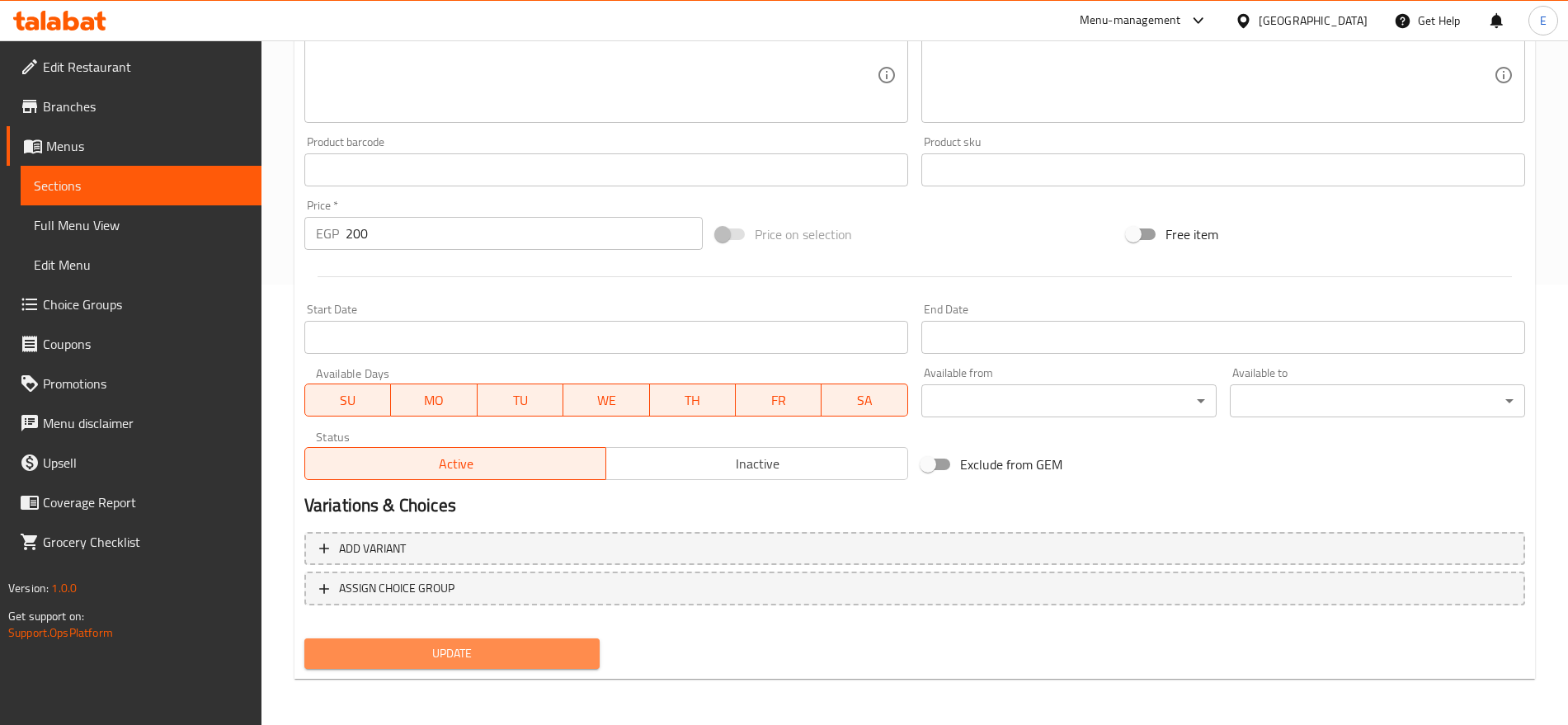
click at [426, 656] on span "Update" at bounding box center [451, 653] width 269 height 21
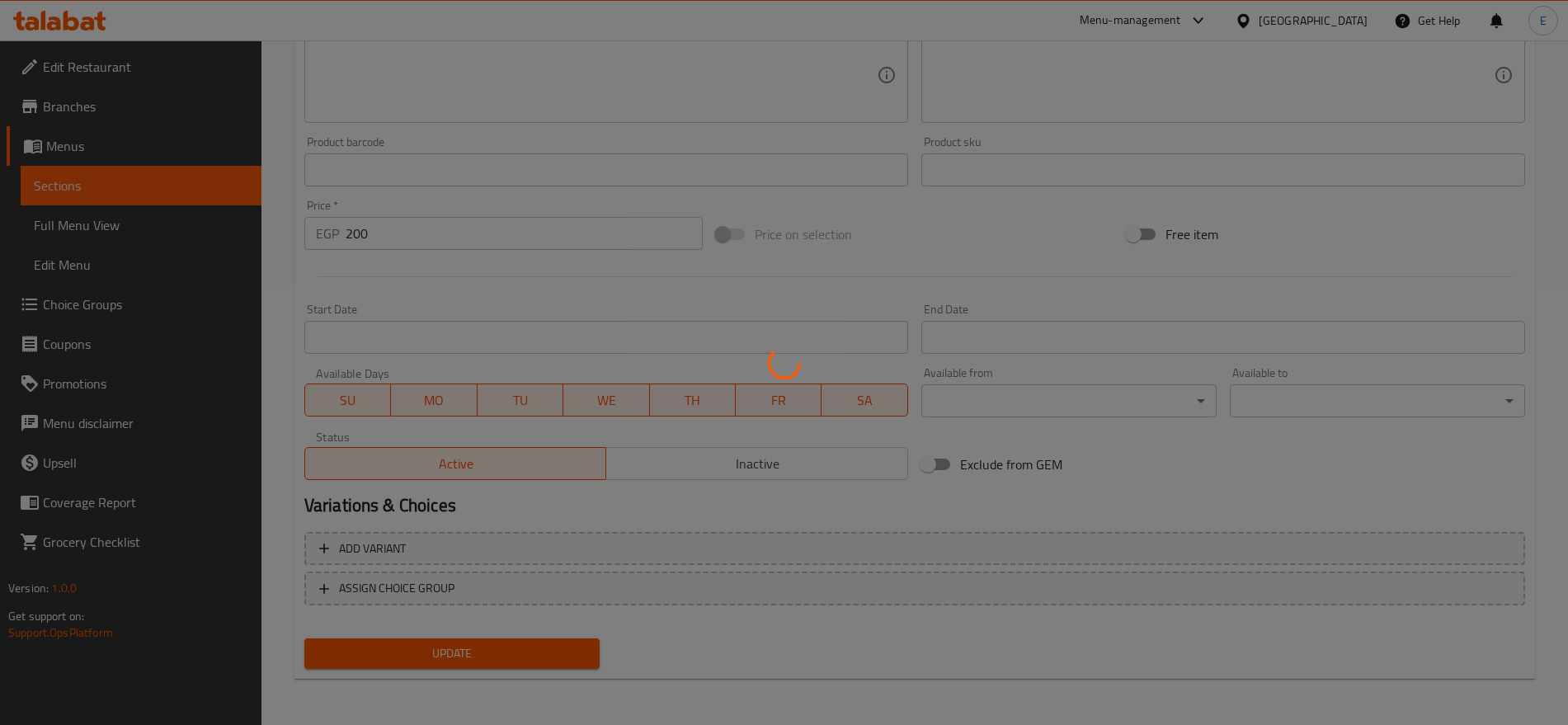
scroll to position [0, 0]
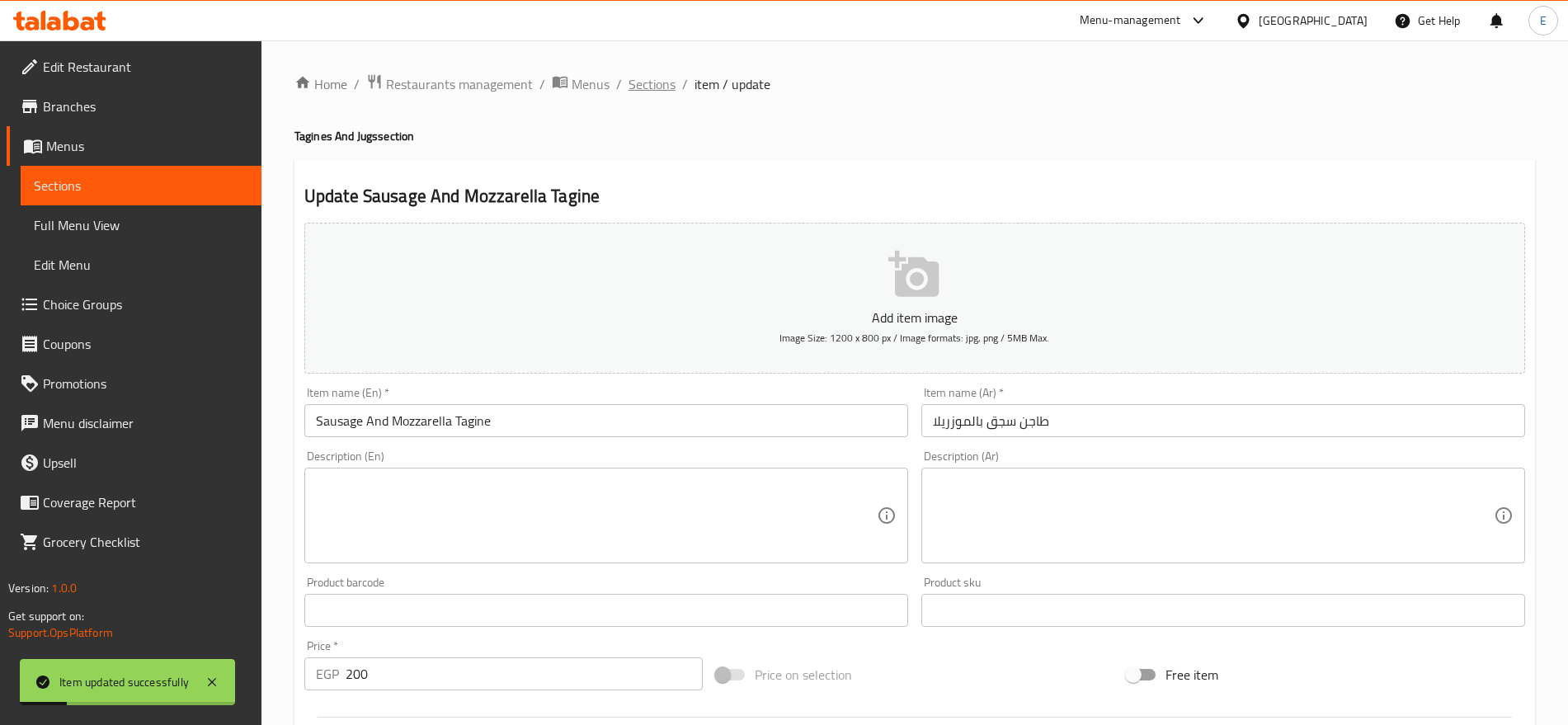
click at [667, 93] on span "Sections" at bounding box center [651, 83] width 47 height 20
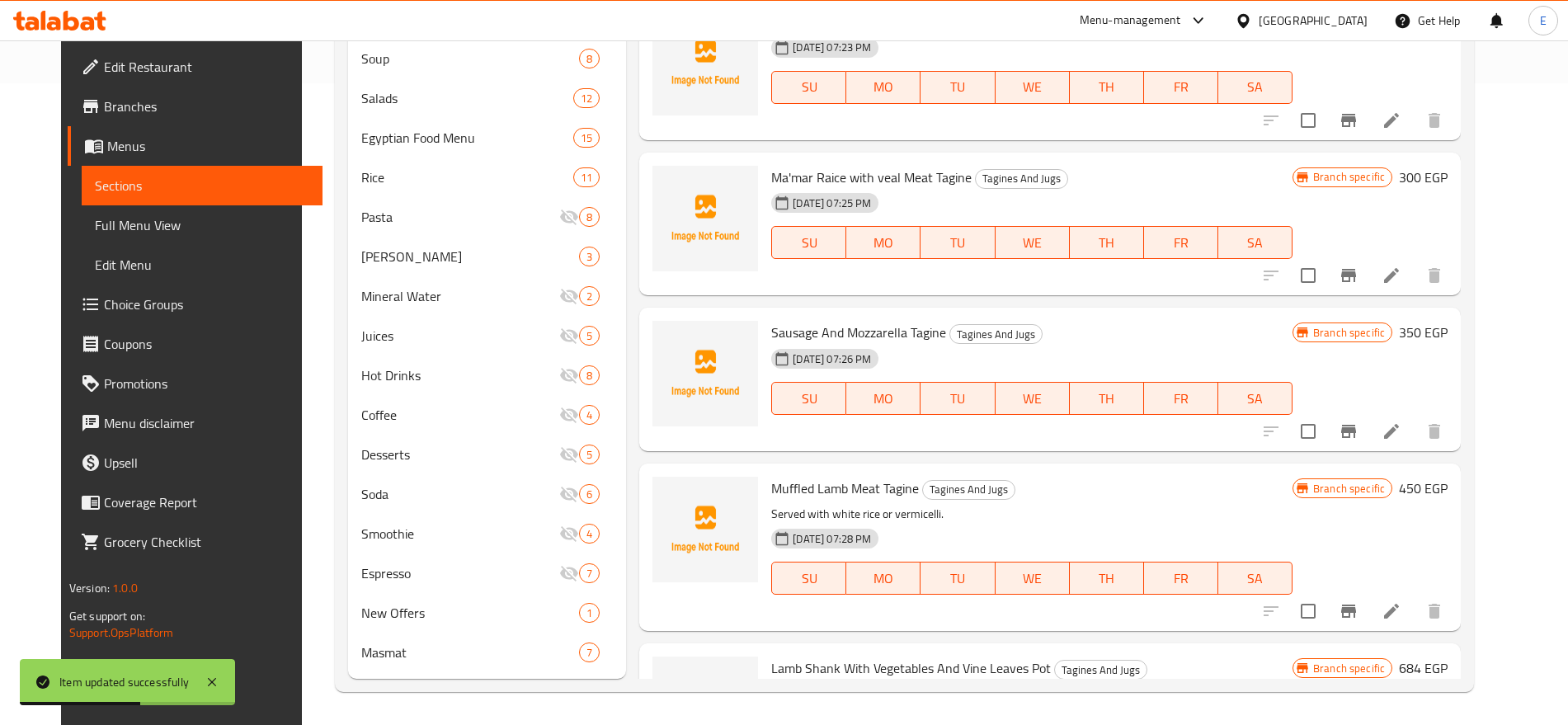
scroll to position [2652, 0]
click at [1358, 424] on icon "Branch-specific-item" at bounding box center [1348, 433] width 20 height 20
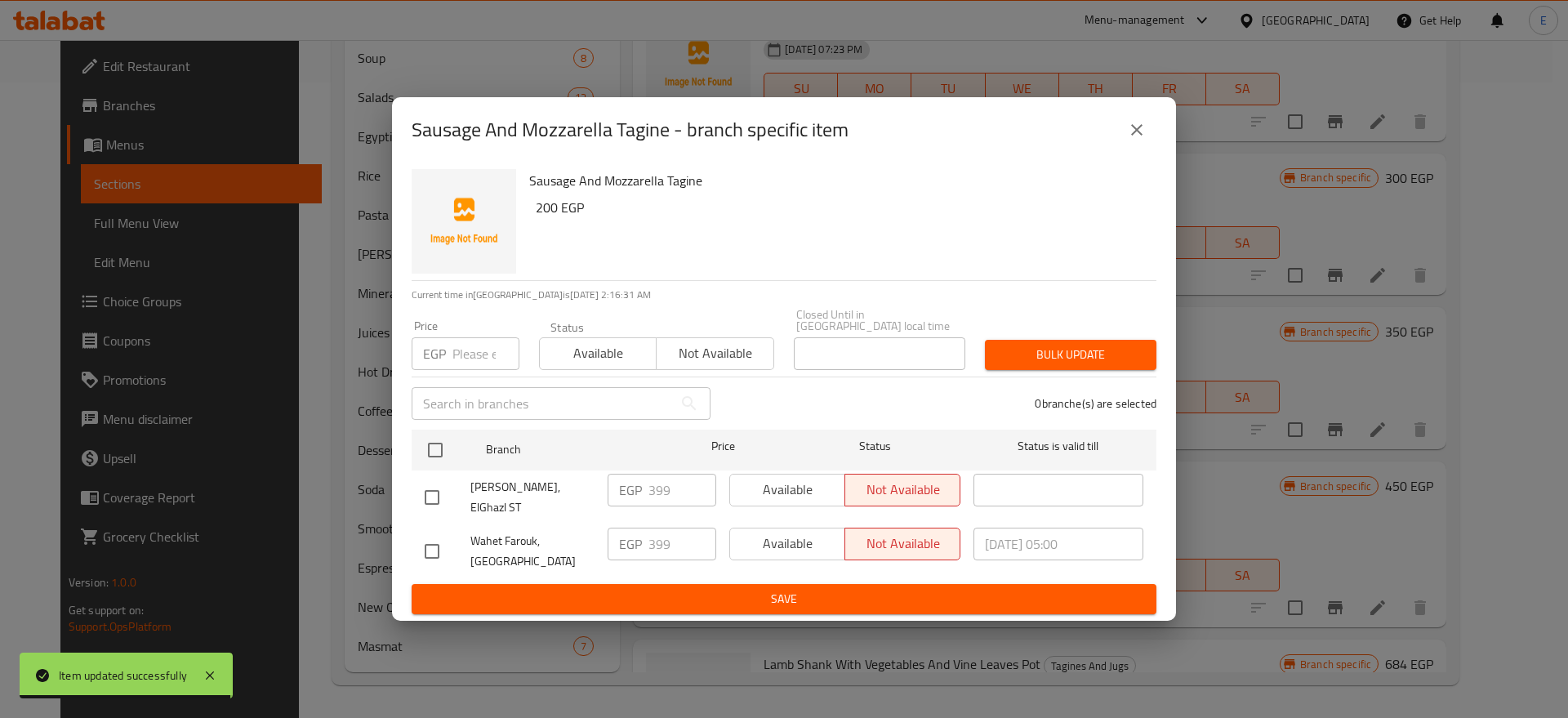
click at [432, 496] on input "checkbox" at bounding box center [432, 497] width 34 height 34
checkbox input "true"
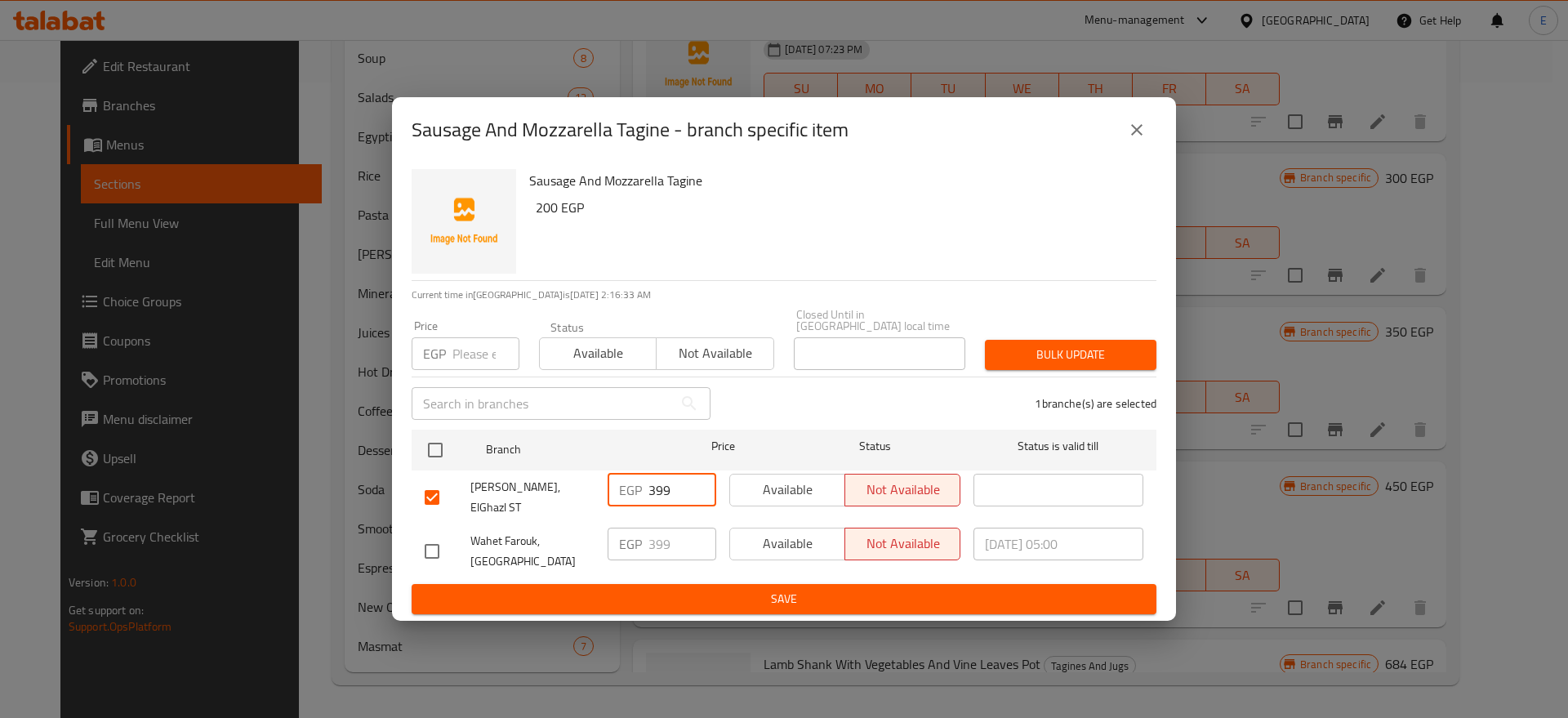
drag, startPoint x: 673, startPoint y: 494, endPoint x: 386, endPoint y: 431, distance: 293.8
click at [386, 431] on div "Sausage And Mozzarella Tagine - branch specific item Sausage And Mozzarella Tag…" at bounding box center [784, 359] width 1568 height 718
type input "200"
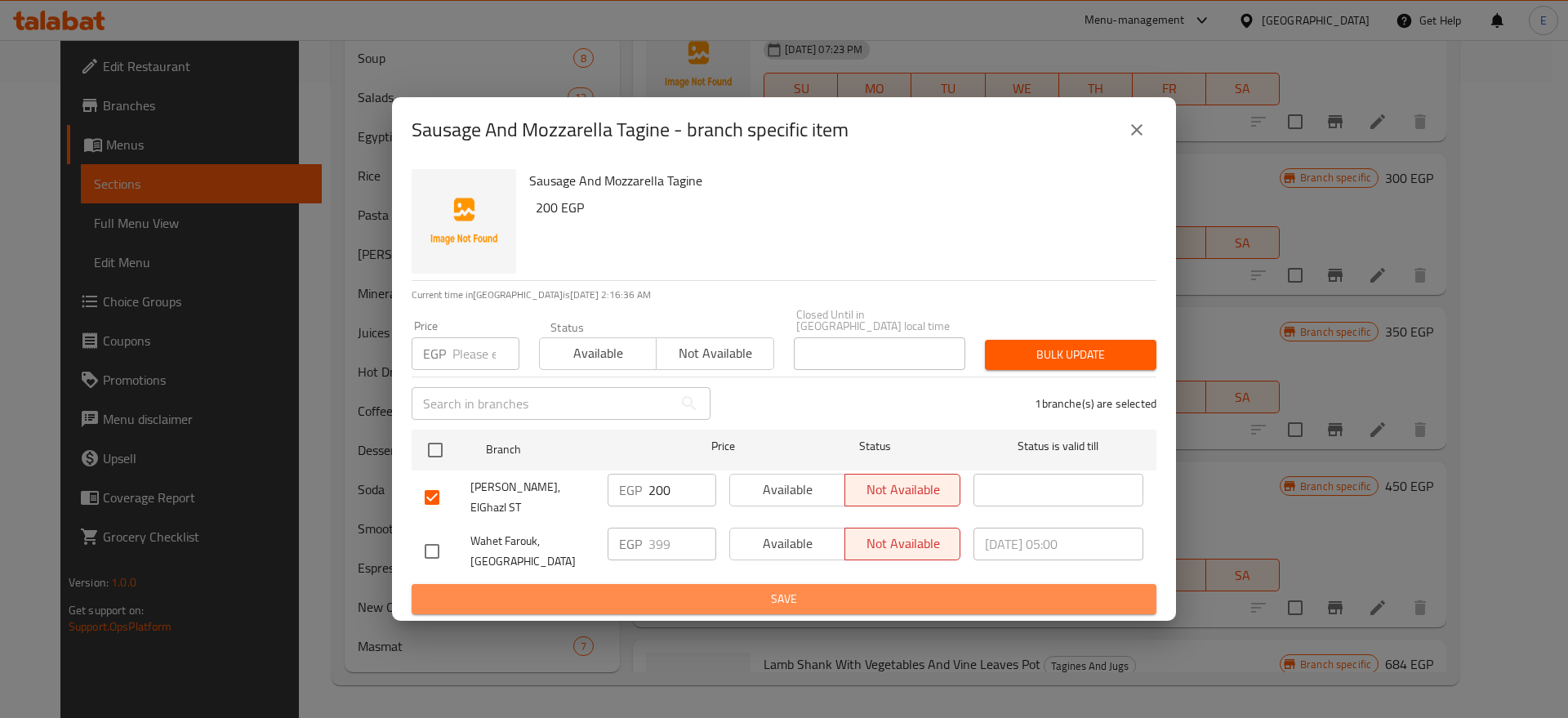
click at [808, 589] on span "Save" at bounding box center [784, 599] width 719 height 21
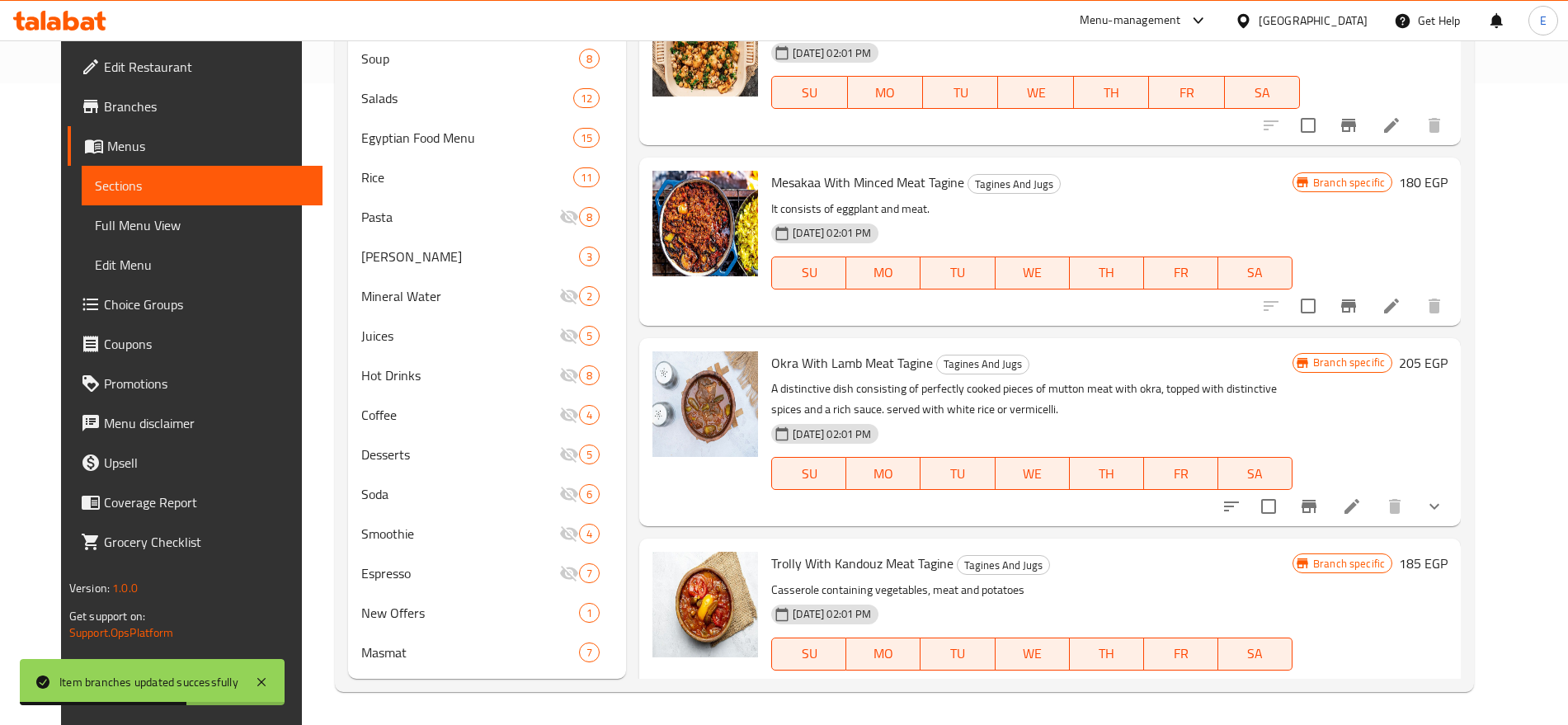
scroll to position [0, 0]
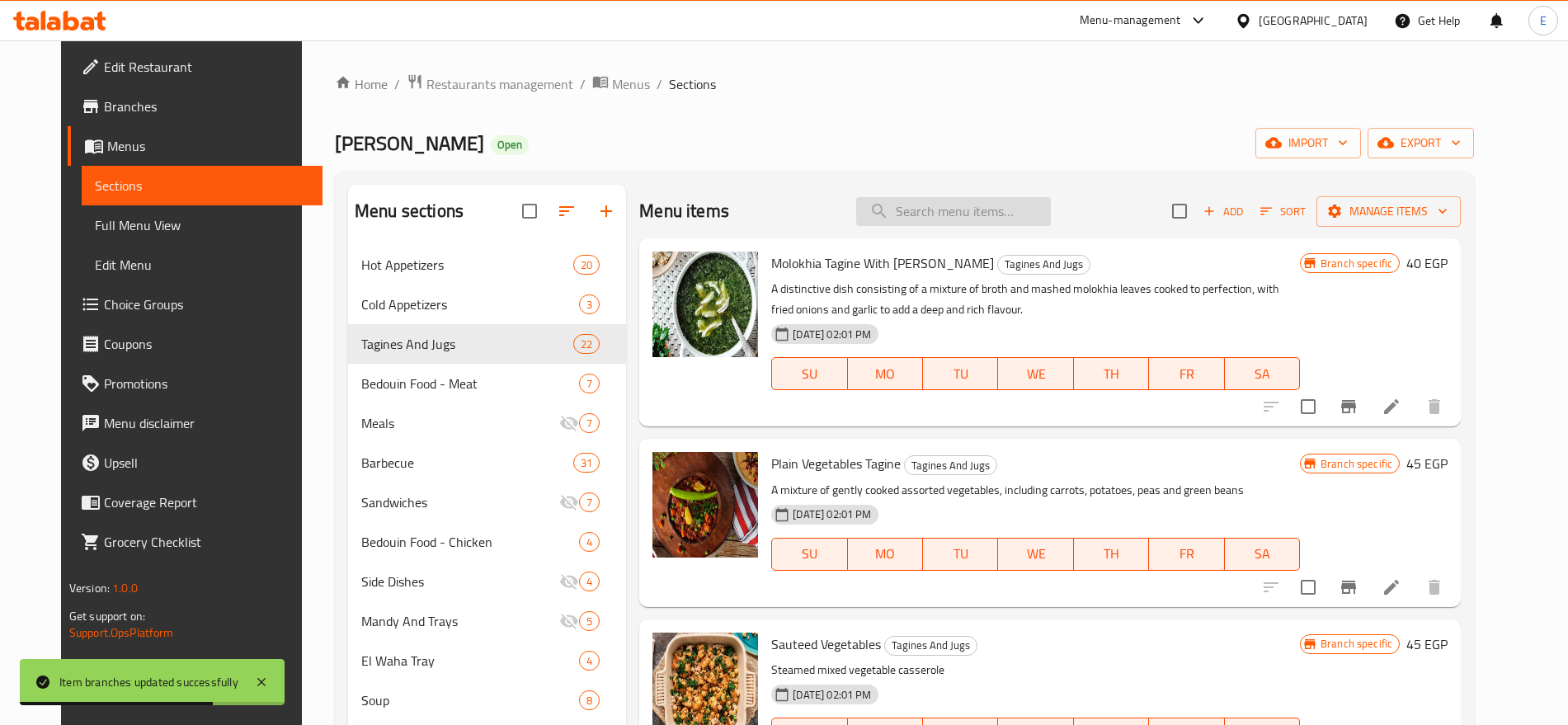
click at [965, 213] on input "search" at bounding box center [953, 212] width 194 height 29
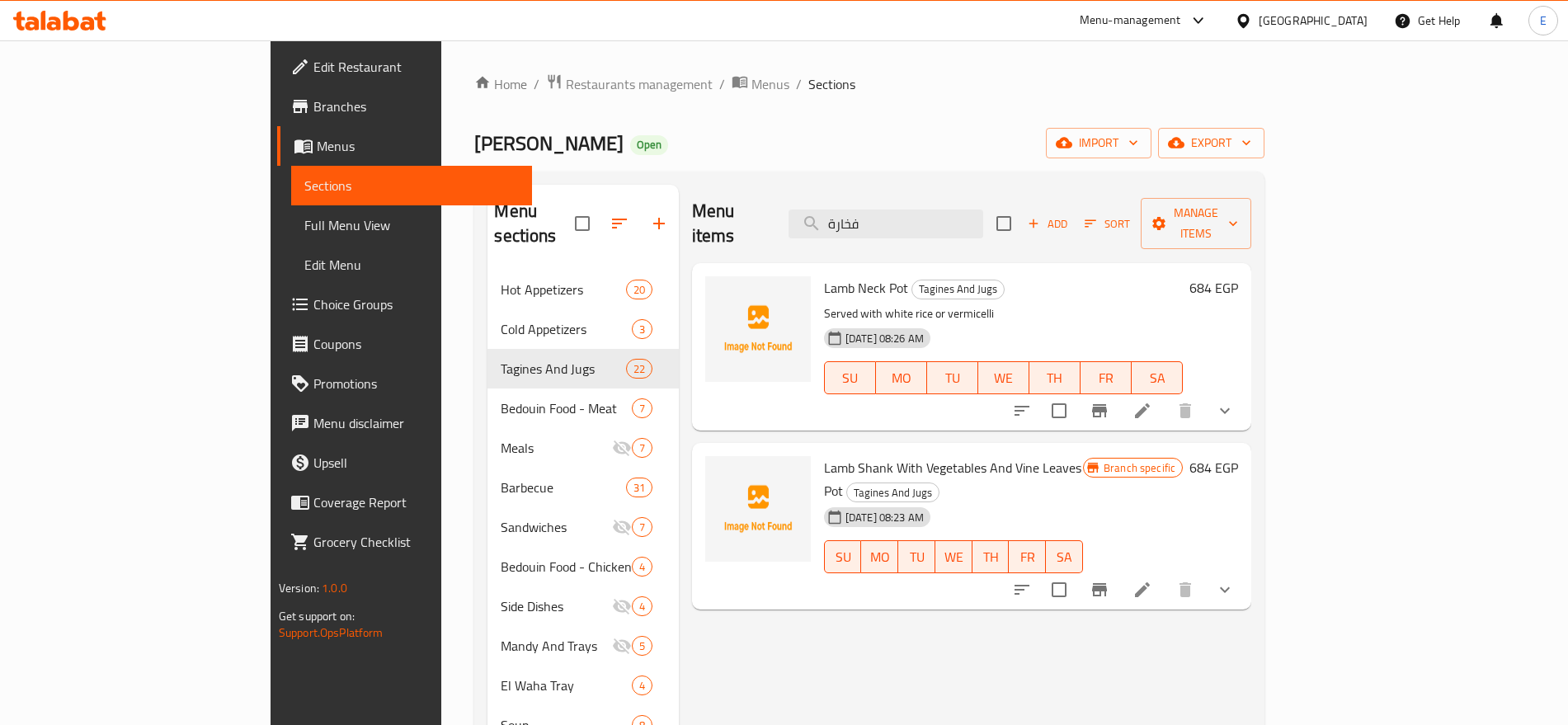
type input "فخارة"
click at [974, 210] on input "فخارة" at bounding box center [885, 224] width 194 height 29
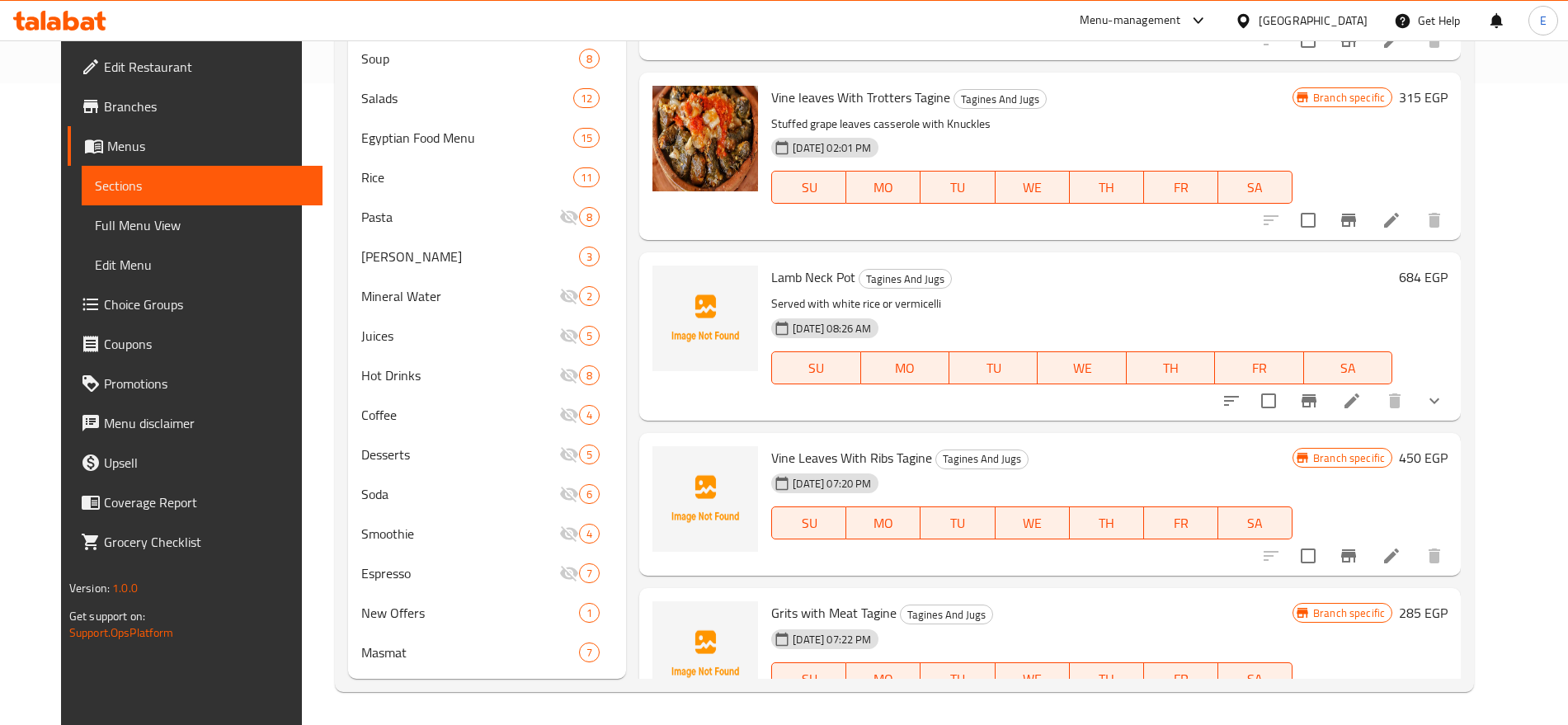
scroll to position [1903, 0]
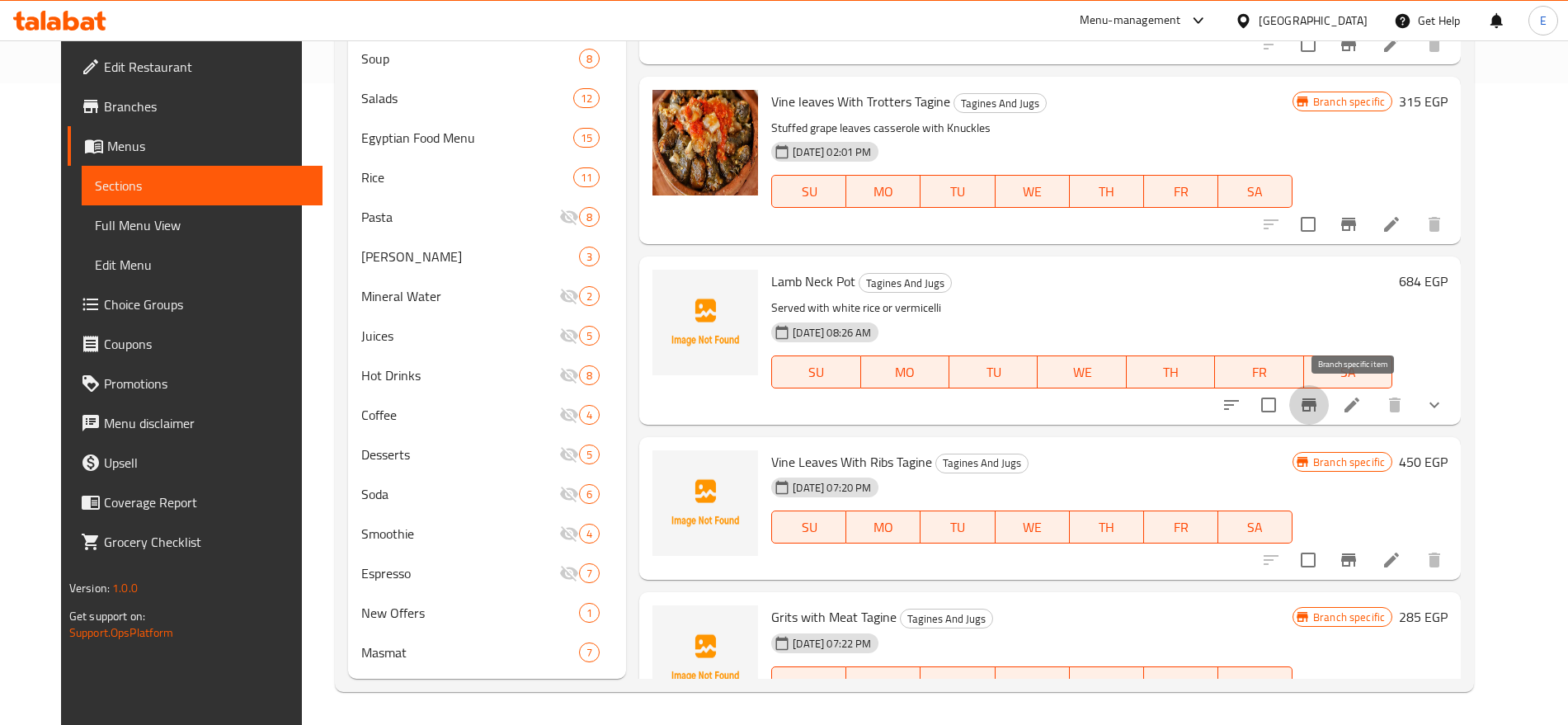
click at [1316, 405] on icon "Branch-specific-item" at bounding box center [1307, 405] width 14 height 13
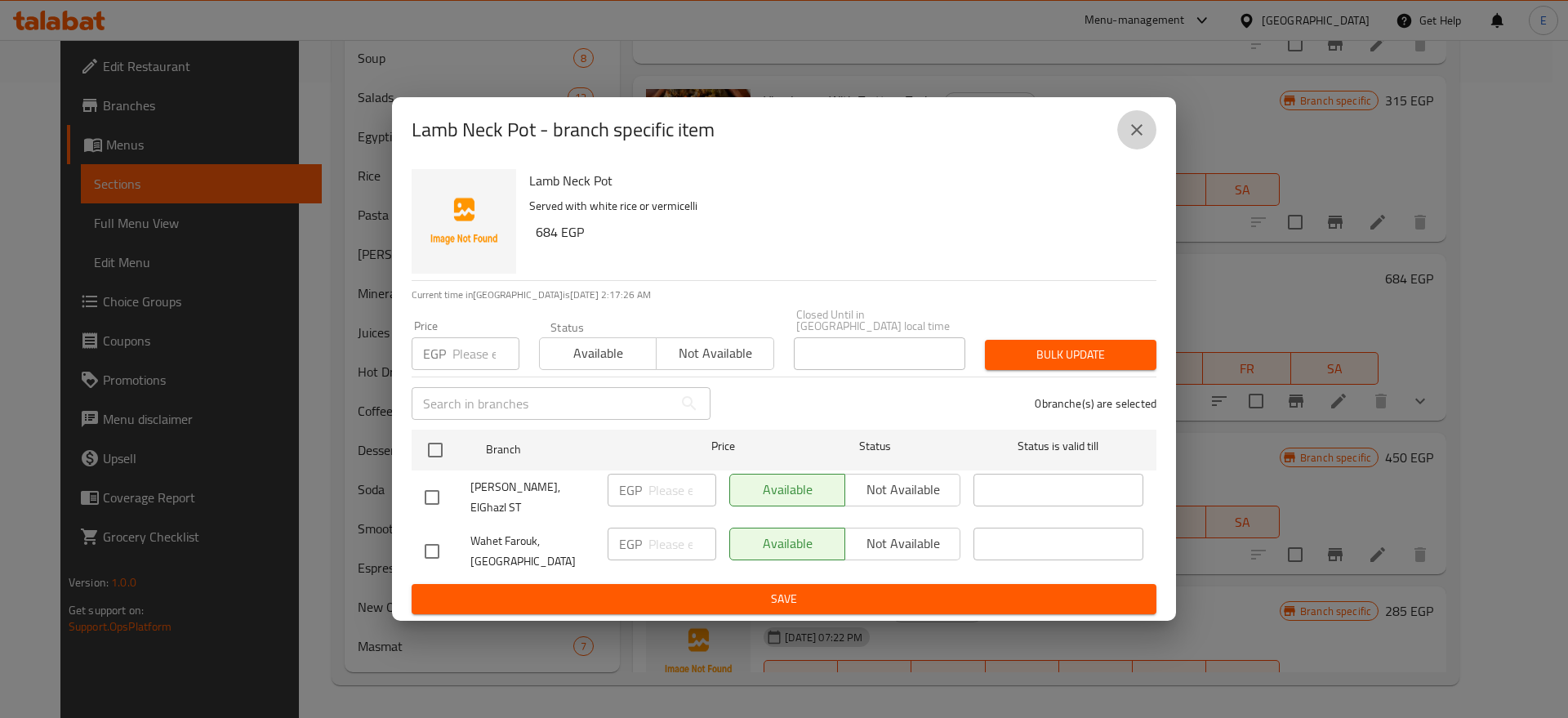
click at [1139, 139] on icon "close" at bounding box center [1136, 130] width 20 height 20
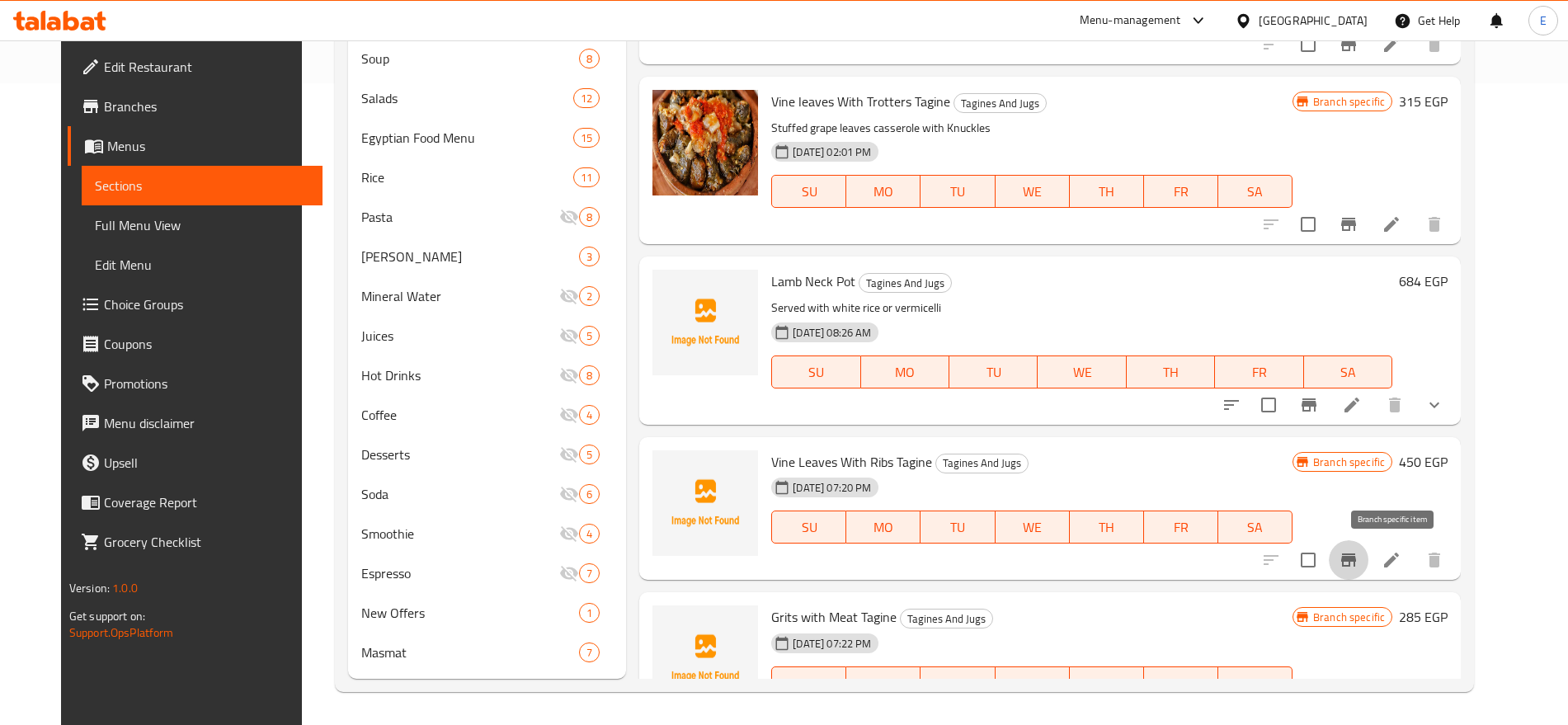
click at [1358, 561] on icon "Branch-specific-item" at bounding box center [1348, 559] width 20 height 20
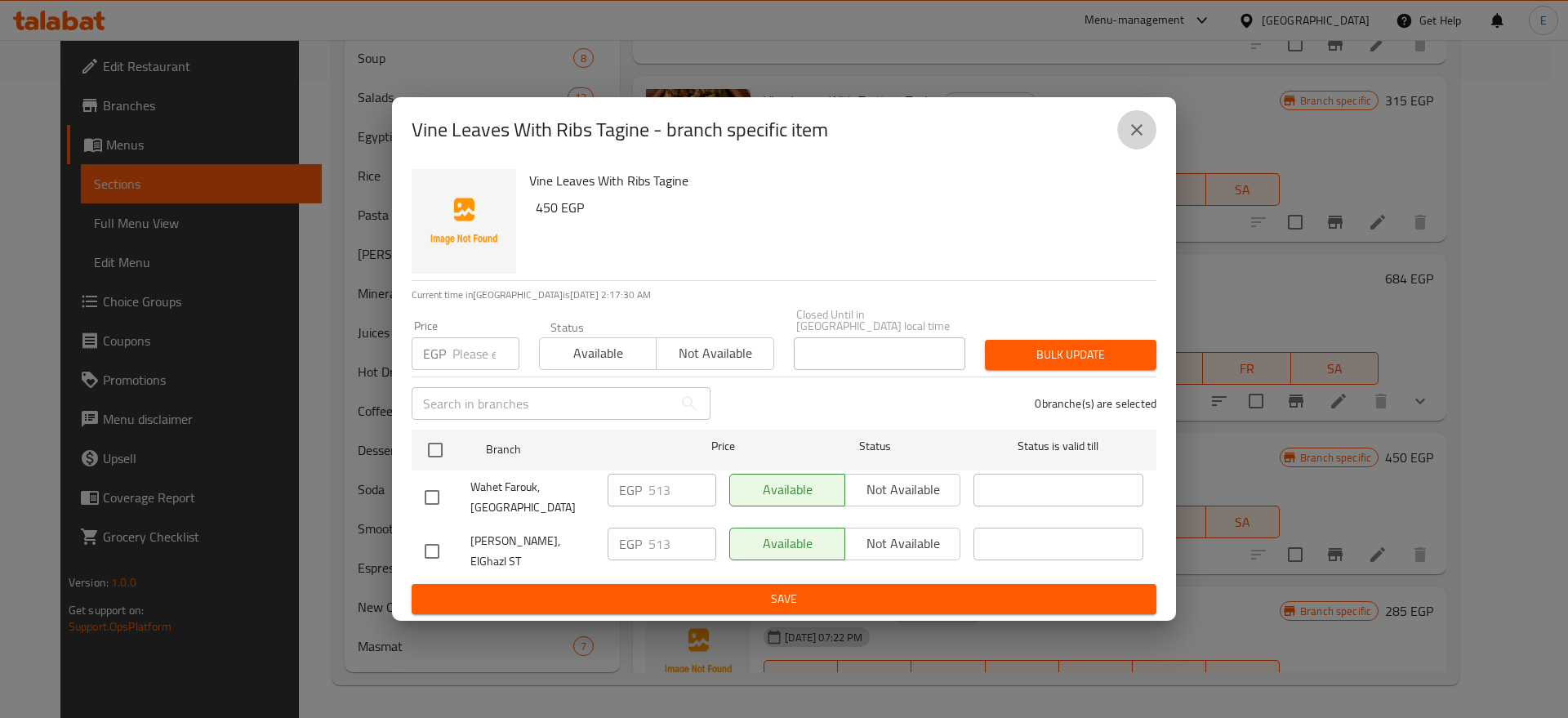
click at [1131, 139] on icon "close" at bounding box center [1136, 130] width 20 height 20
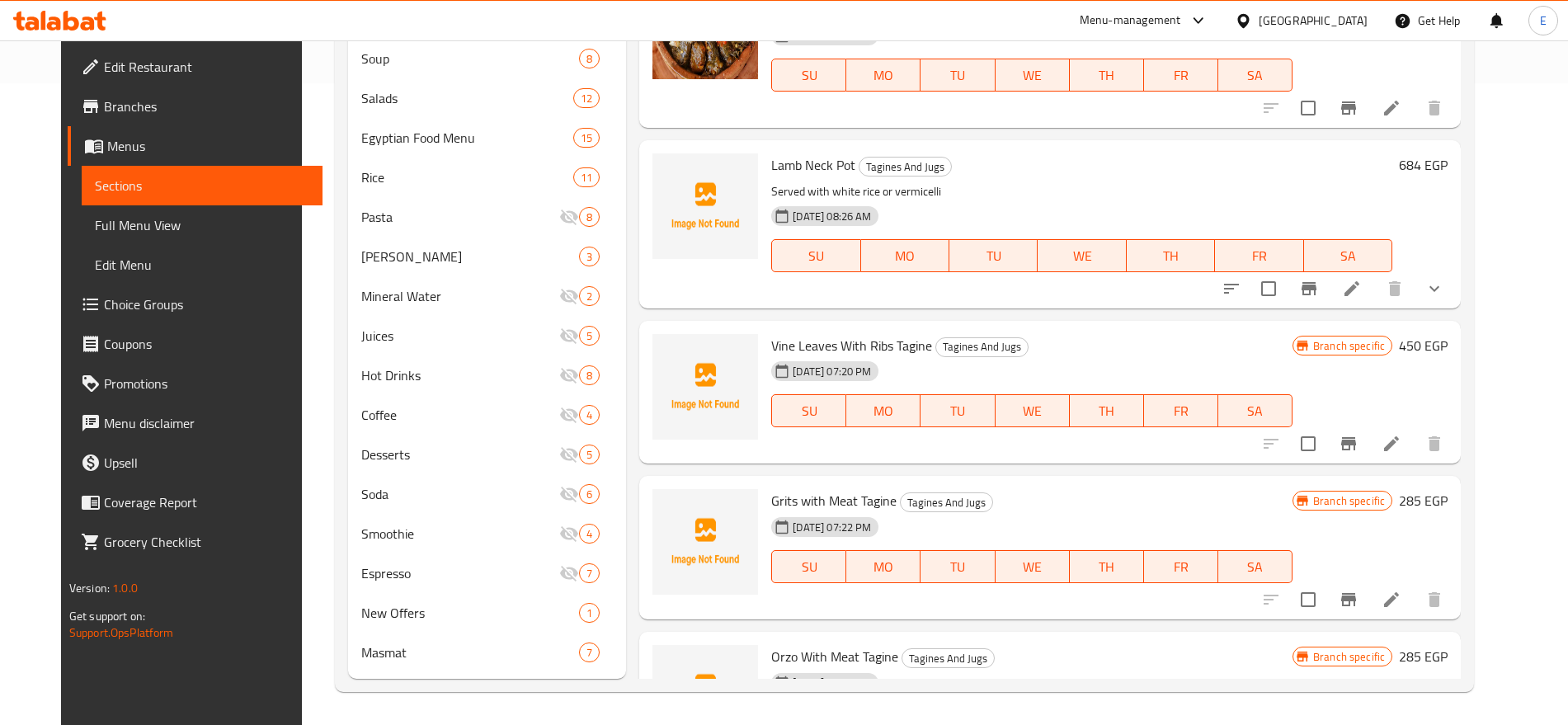
scroll to position [2055, 0]
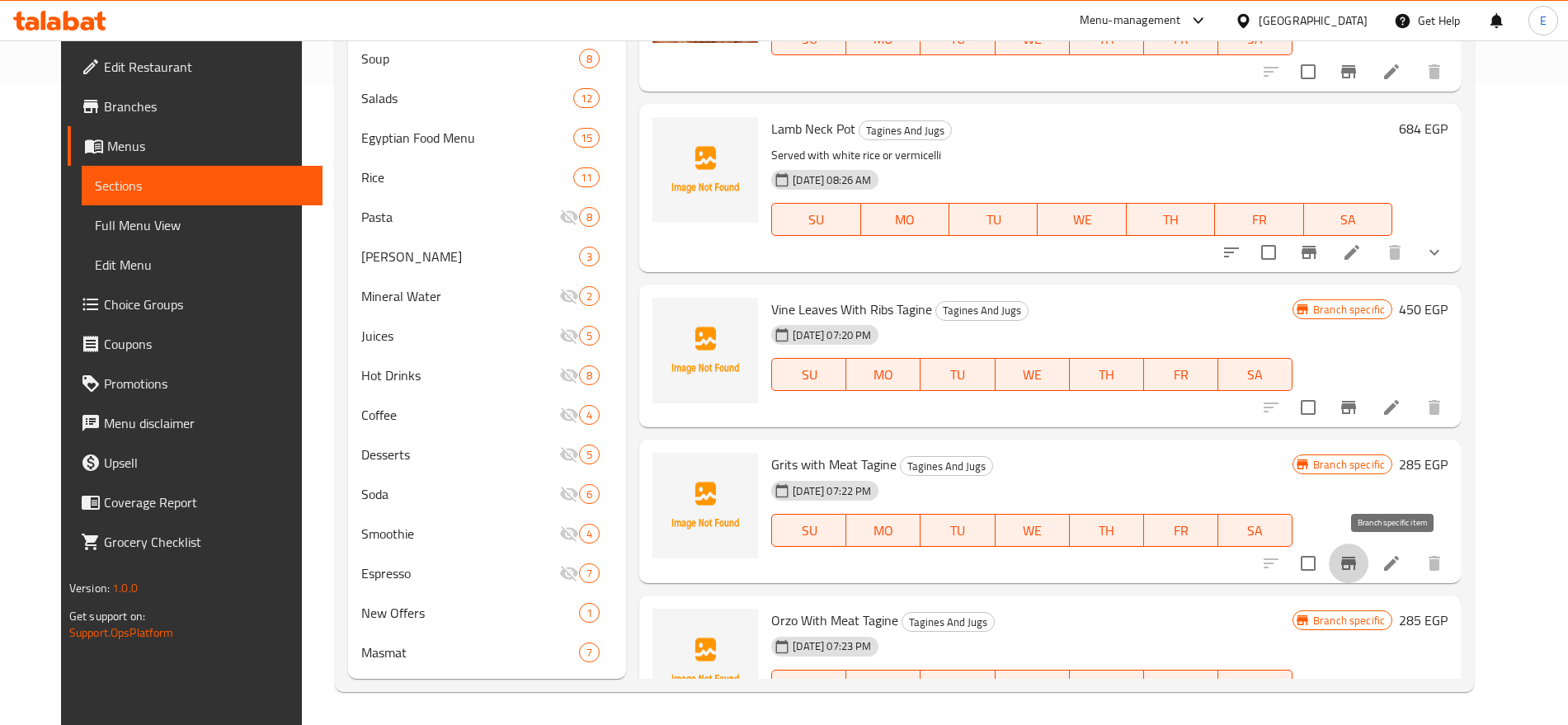
click at [1355, 564] on icon "Branch-specific-item" at bounding box center [1348, 563] width 14 height 13
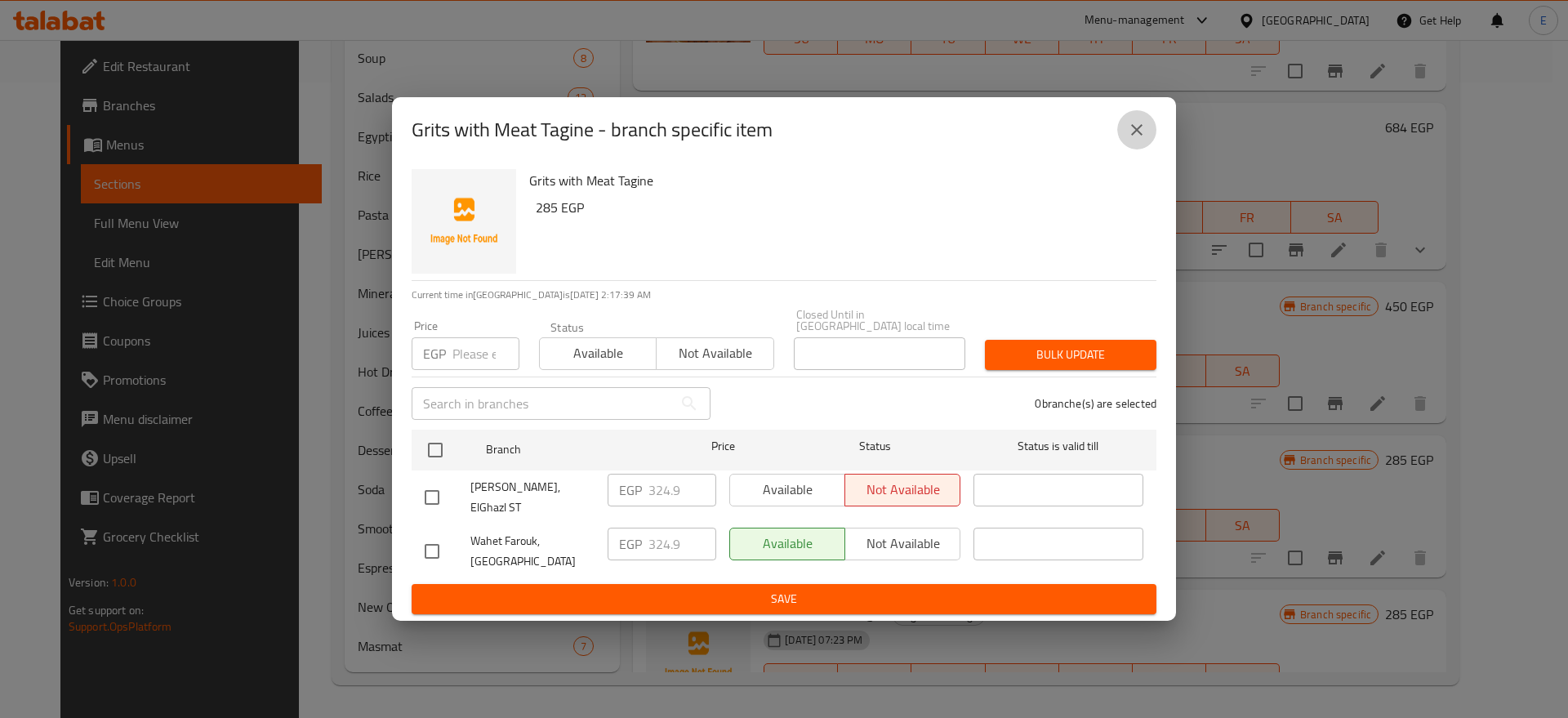
click at [1135, 136] on icon "close" at bounding box center [1136, 130] width 11 height 11
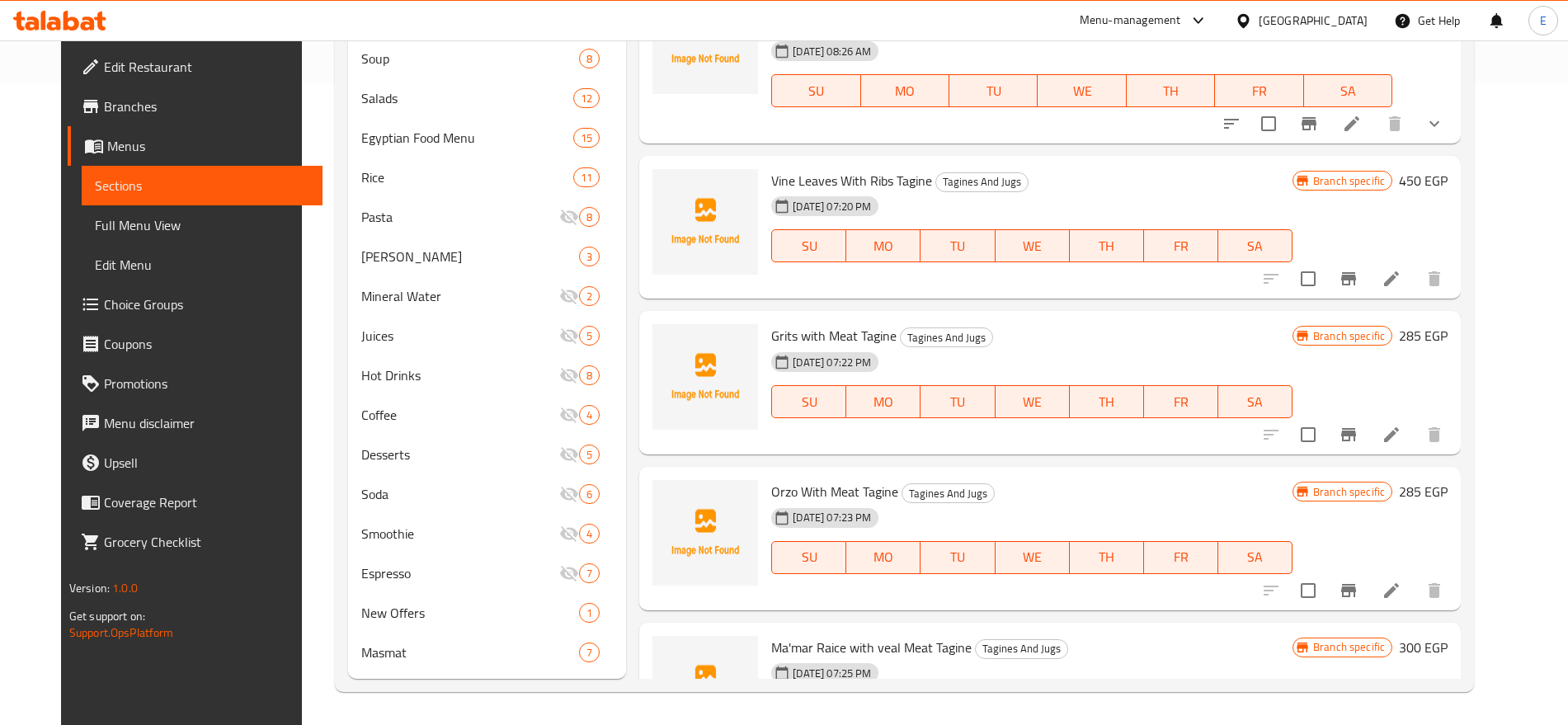
scroll to position [2187, 0]
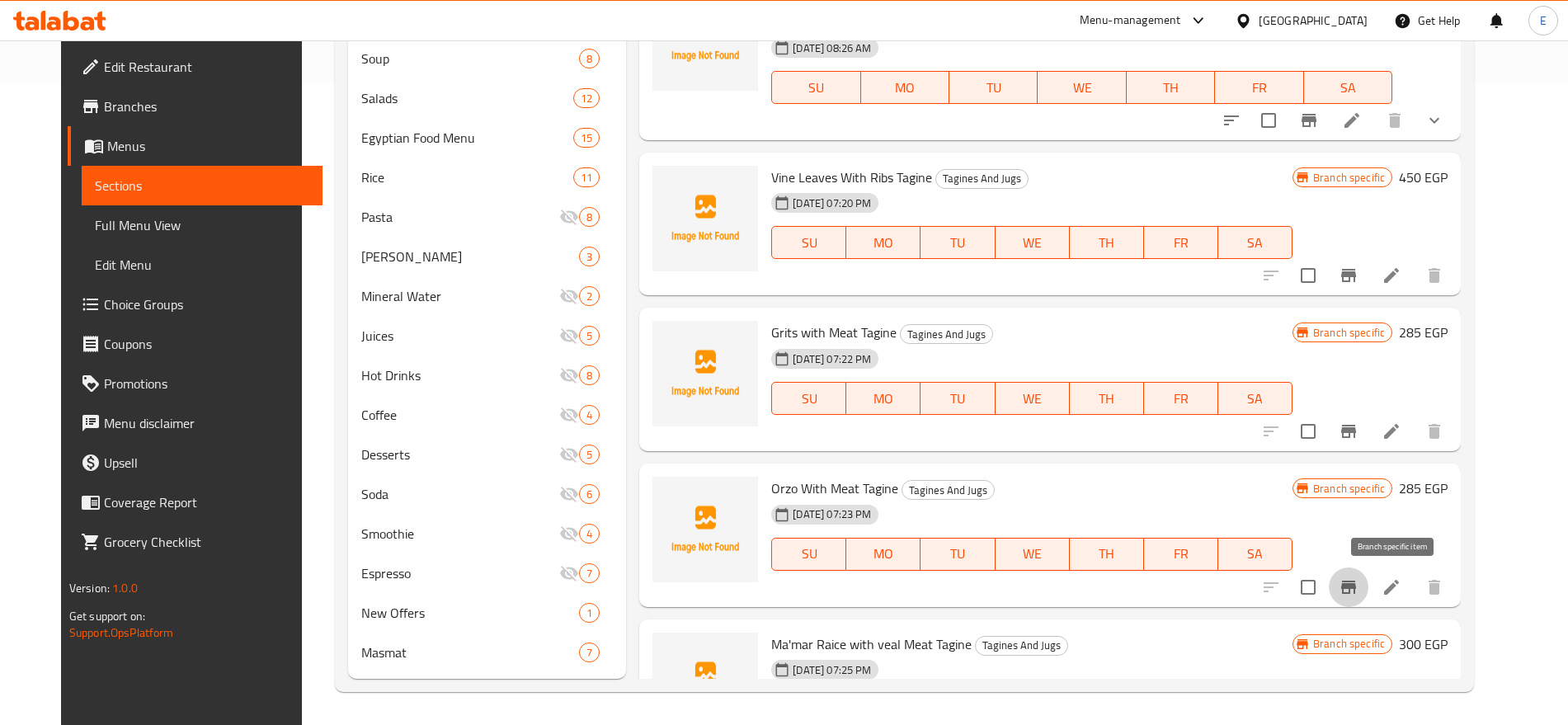
click at [1355, 588] on icon "Branch-specific-item" at bounding box center [1348, 587] width 14 height 13
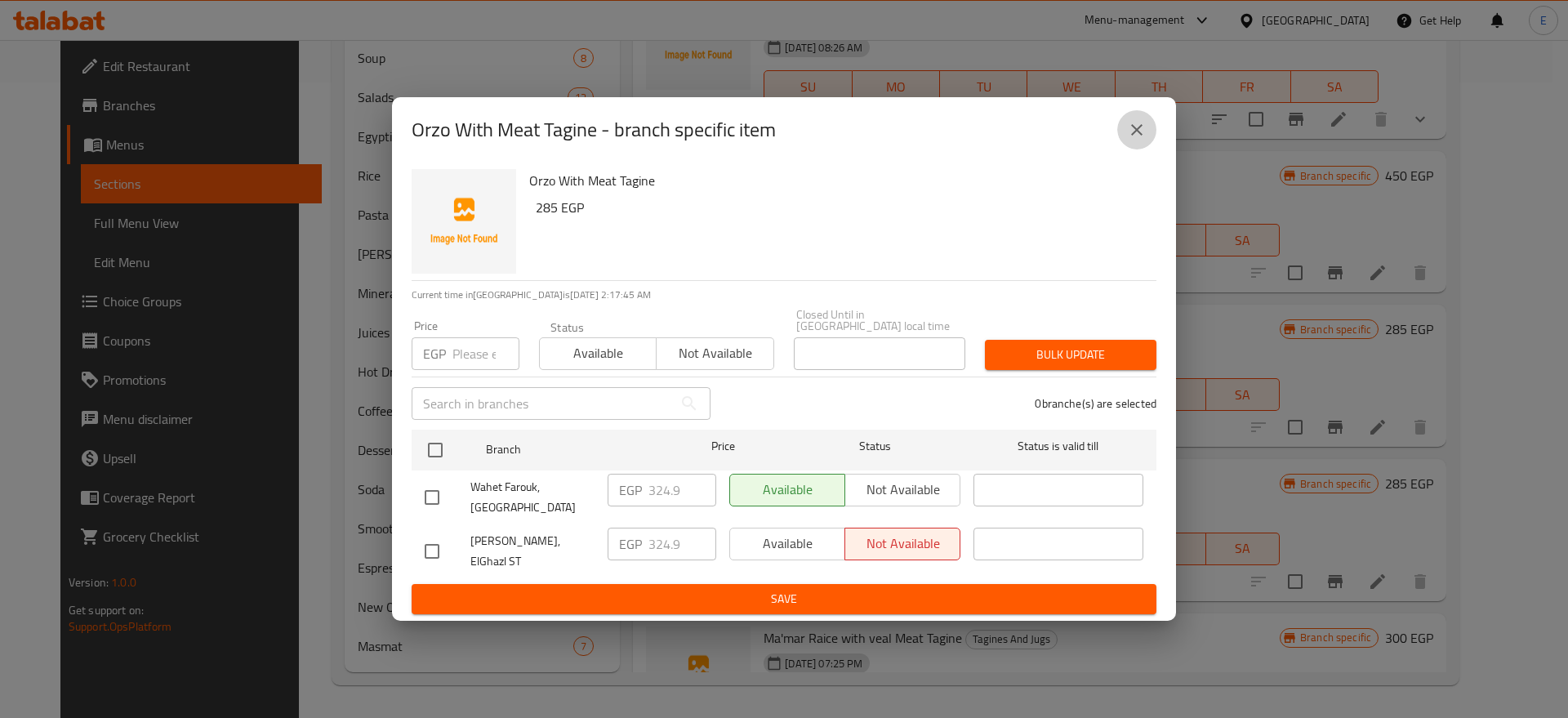
click at [1140, 136] on icon "close" at bounding box center [1136, 130] width 11 height 11
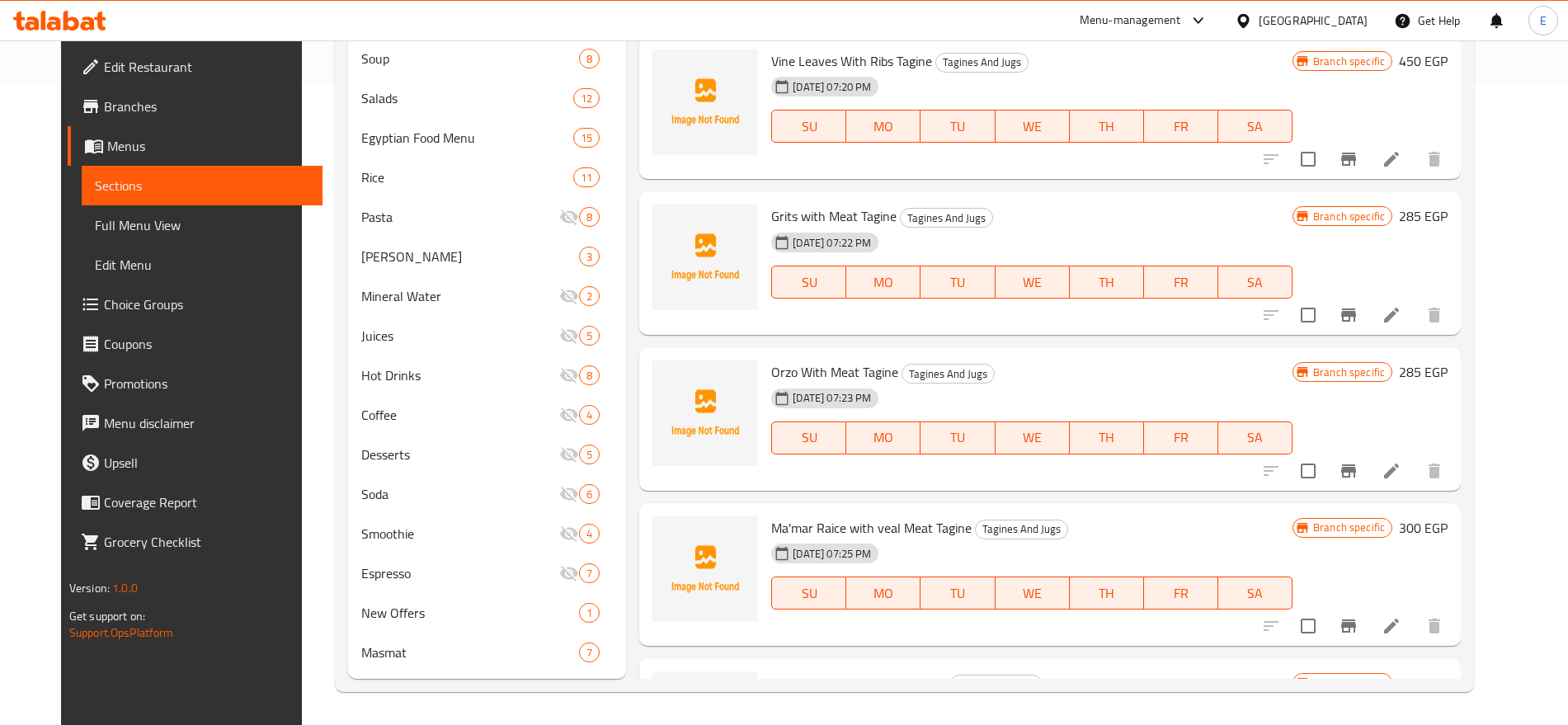
scroll to position [2304, 0]
click at [1355, 622] on icon "Branch-specific-item" at bounding box center [1348, 625] width 14 height 13
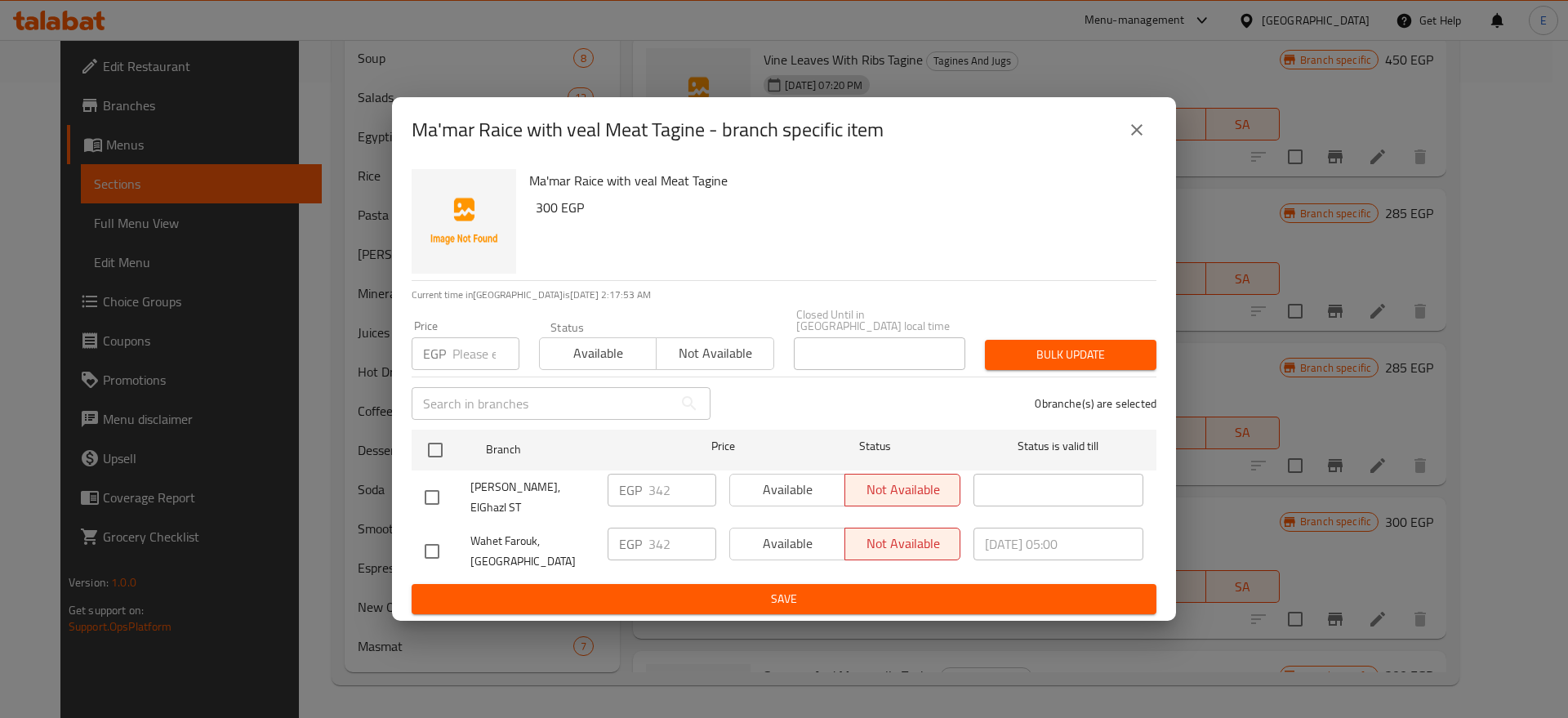
click at [1135, 139] on icon "close" at bounding box center [1136, 130] width 20 height 20
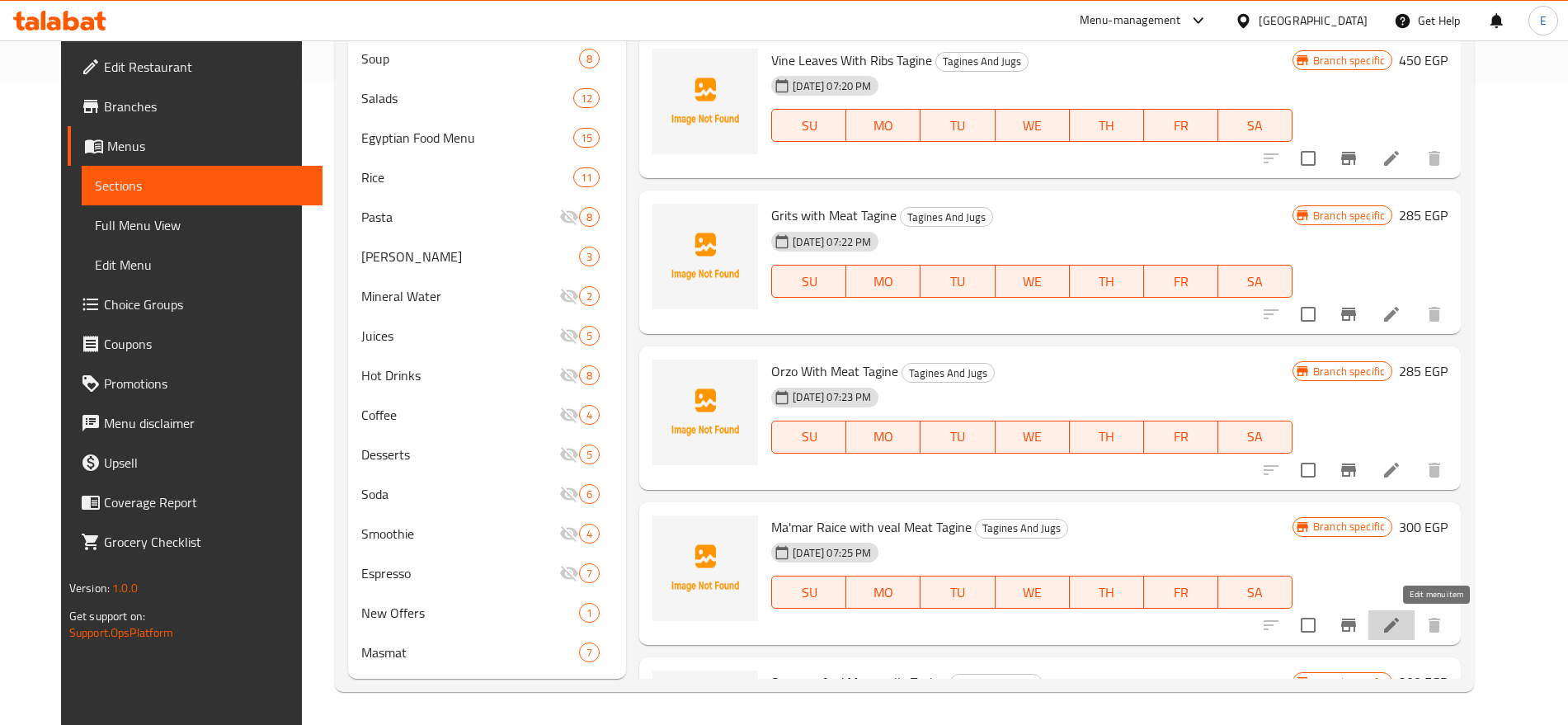
click at [1401, 622] on icon at bounding box center [1391, 624] width 20 height 20
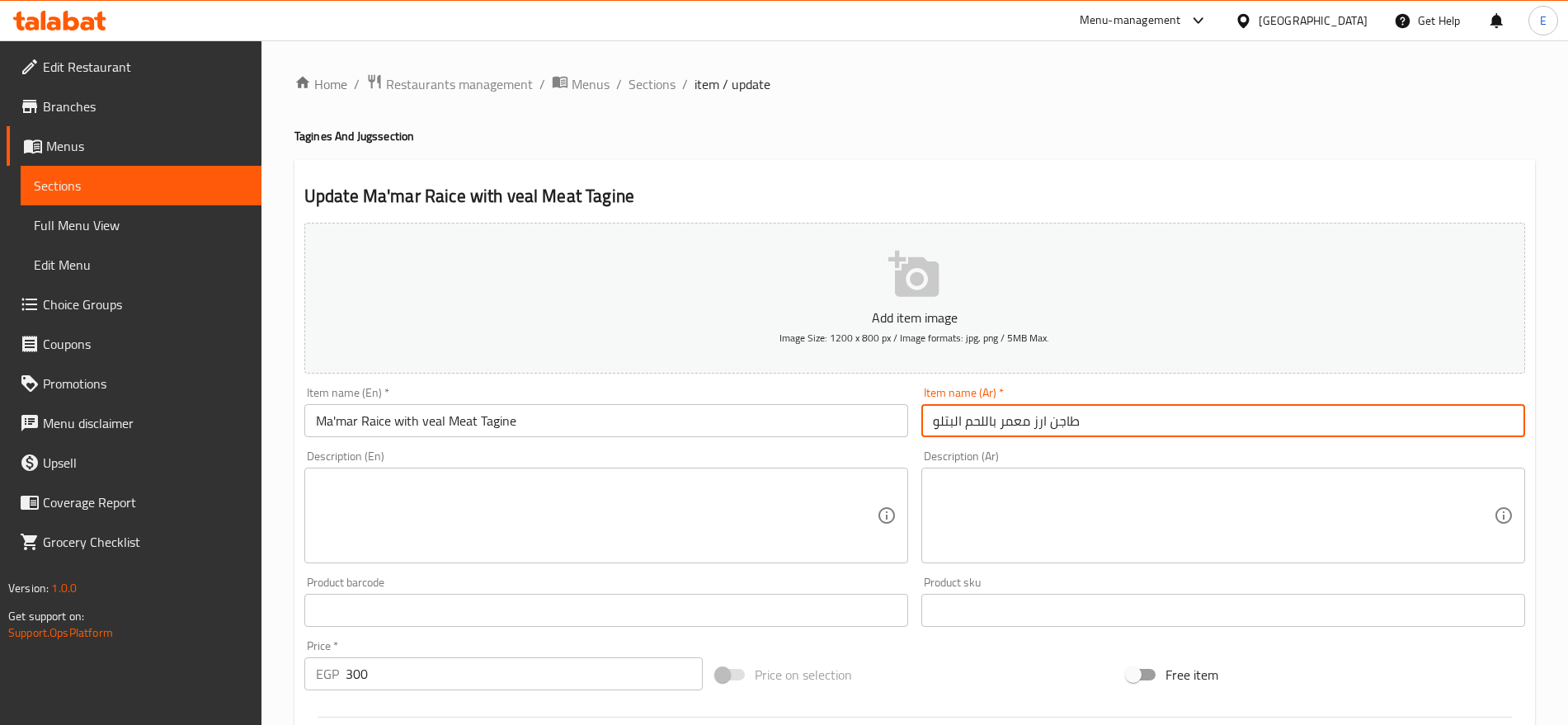
click at [992, 424] on input "طاجن ارز معمر باللحم البتلو" at bounding box center [1223, 420] width 603 height 33
click at [1058, 427] on input "طاجن ارز معمر باللحم البتلو" at bounding box center [1223, 420] width 603 height 33
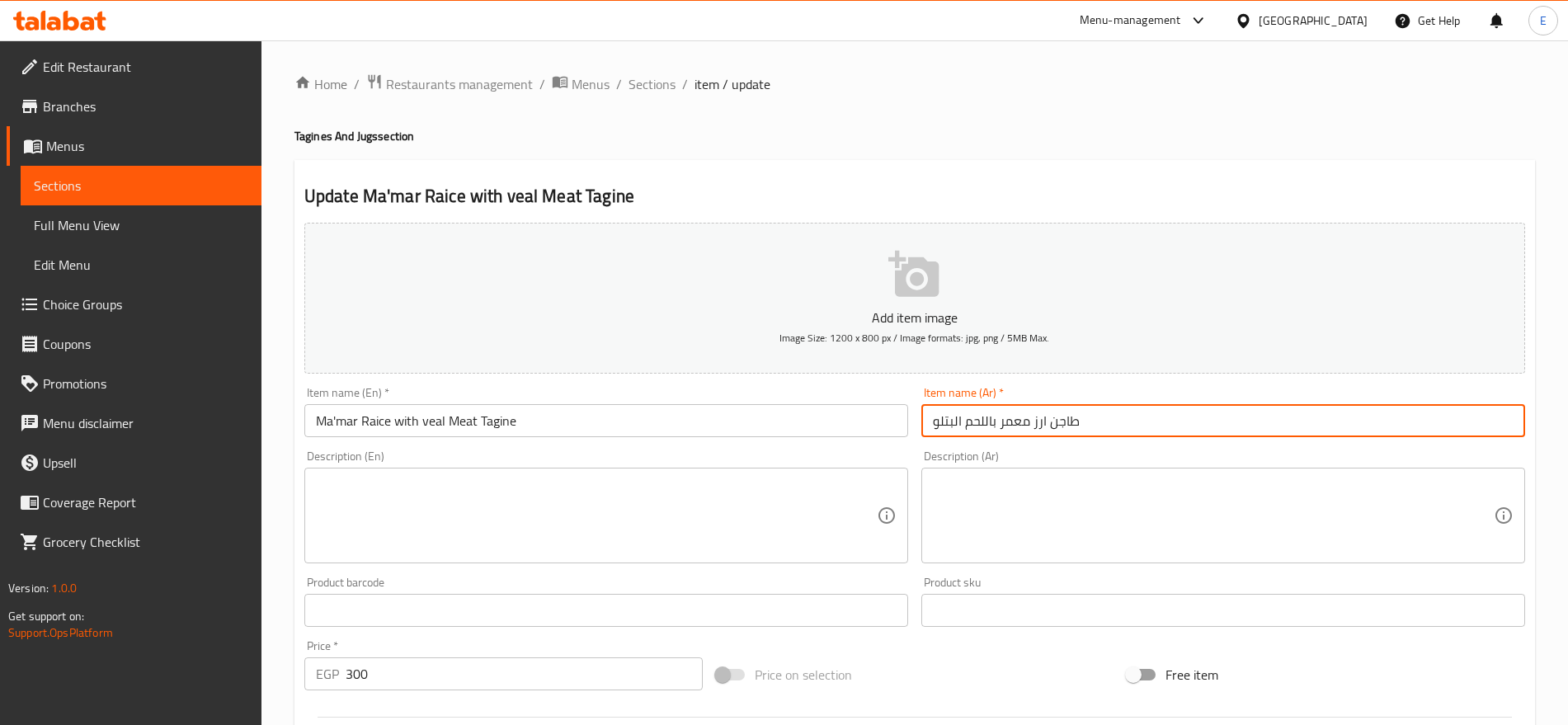
click at [1058, 427] on input "طاجن ارز معمر باللحم البتلو" at bounding box center [1223, 420] width 603 height 33
type input "قخارة موزة"
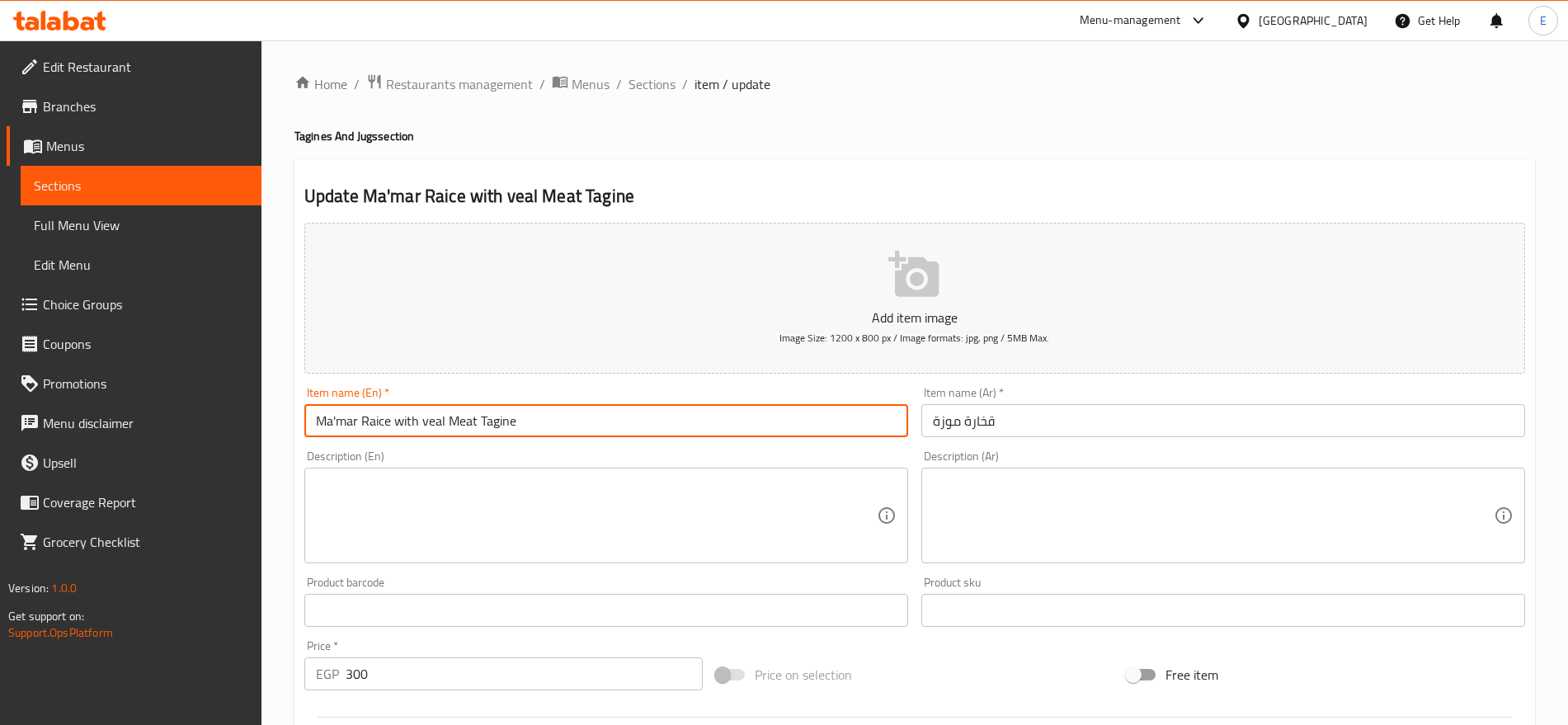
click at [534, 423] on input "Ma'mar Raice with veal Meat Tagine" at bounding box center [606, 420] width 603 height 33
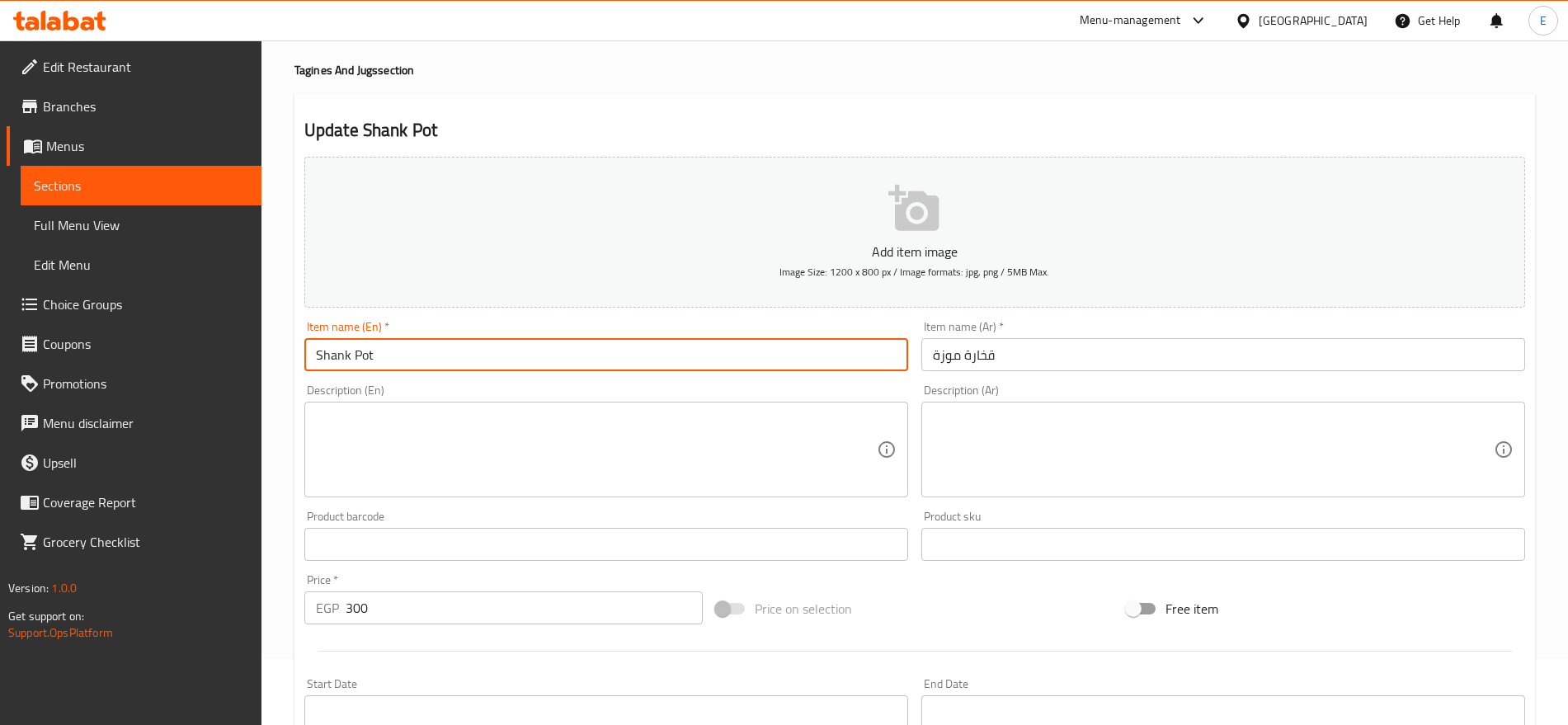
type input "Shank Pot"
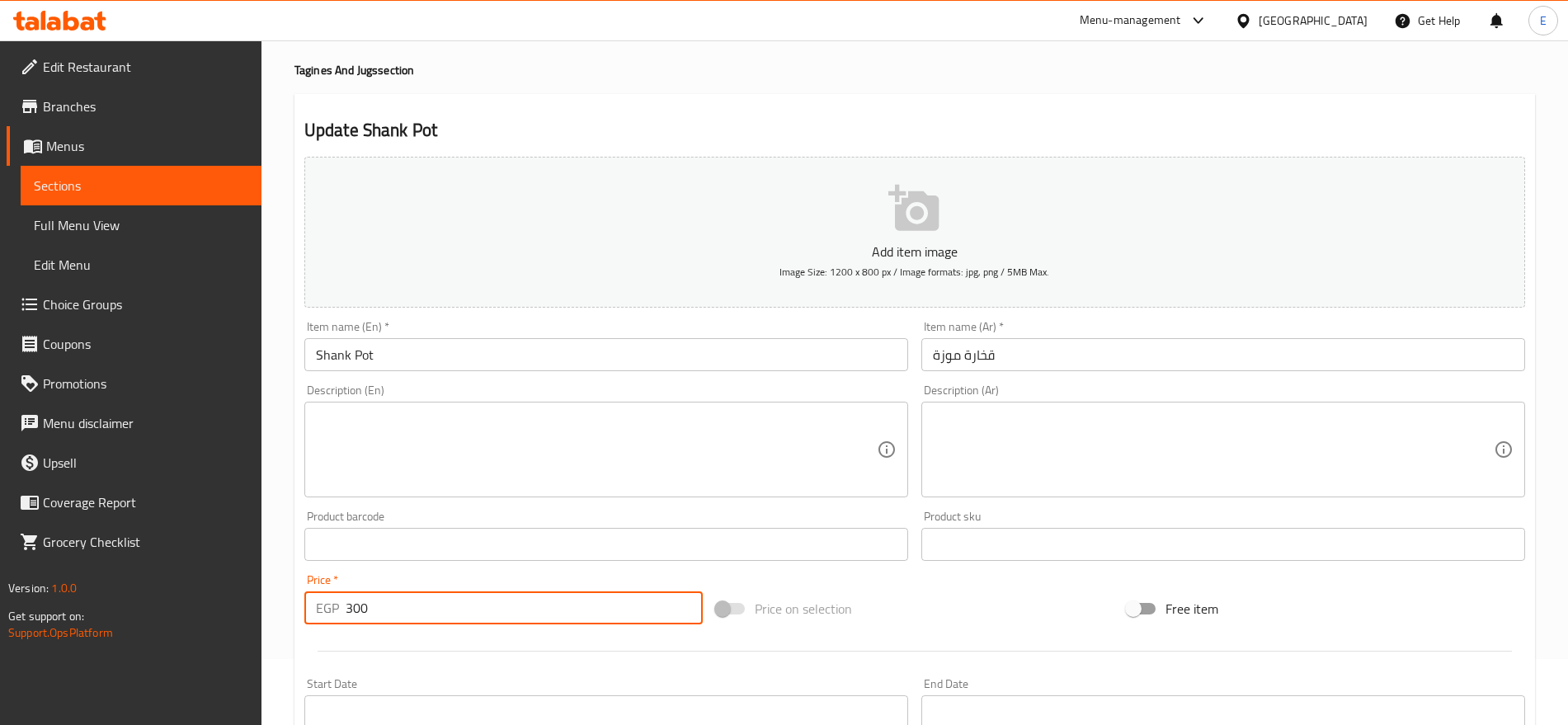
drag, startPoint x: 369, startPoint y: 603, endPoint x: 168, endPoint y: 582, distance: 202.1
click at [168, 582] on div "Edit Restaurant Branches Menus Sections Full Menu View Edit Menu Choice Groups …" at bounding box center [784, 536] width 1568 height 1124
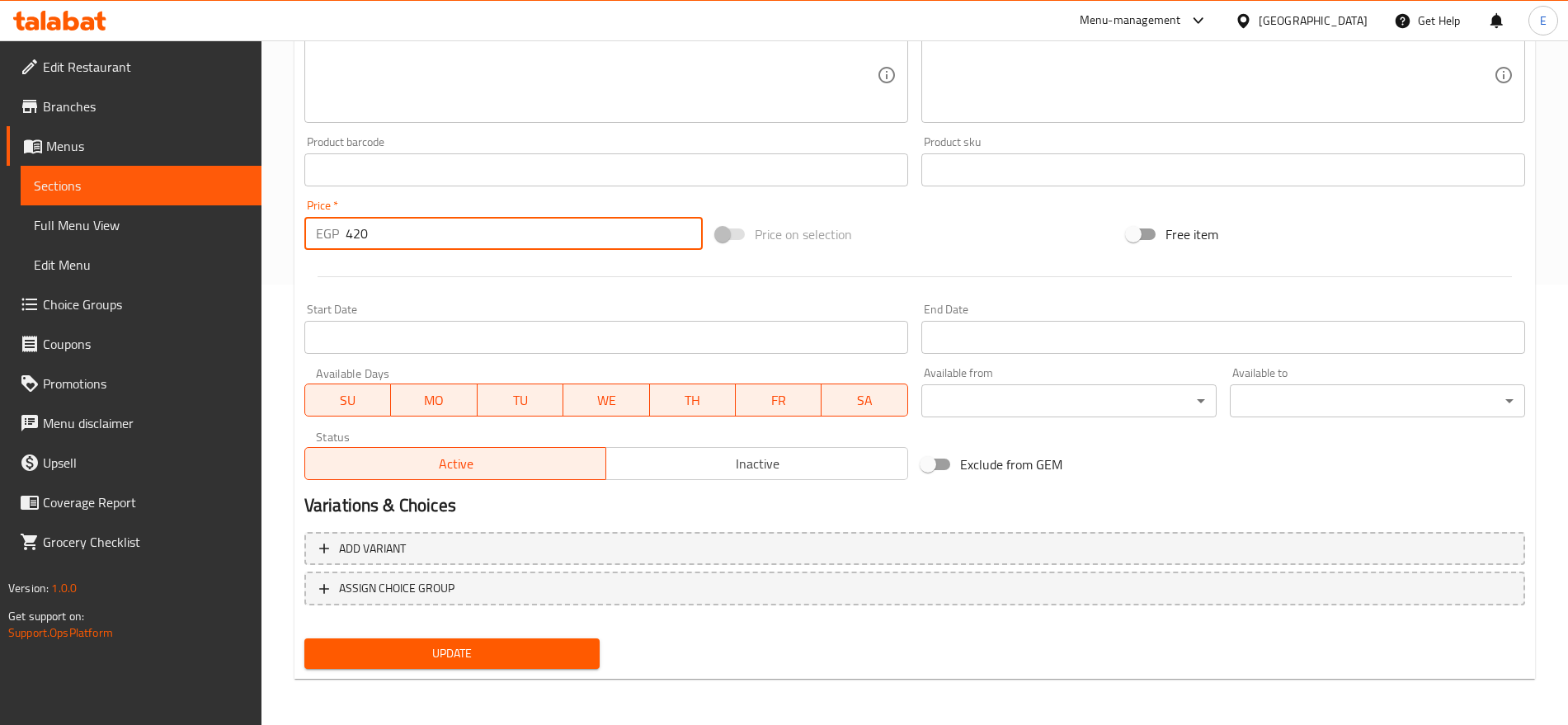
type input "420"
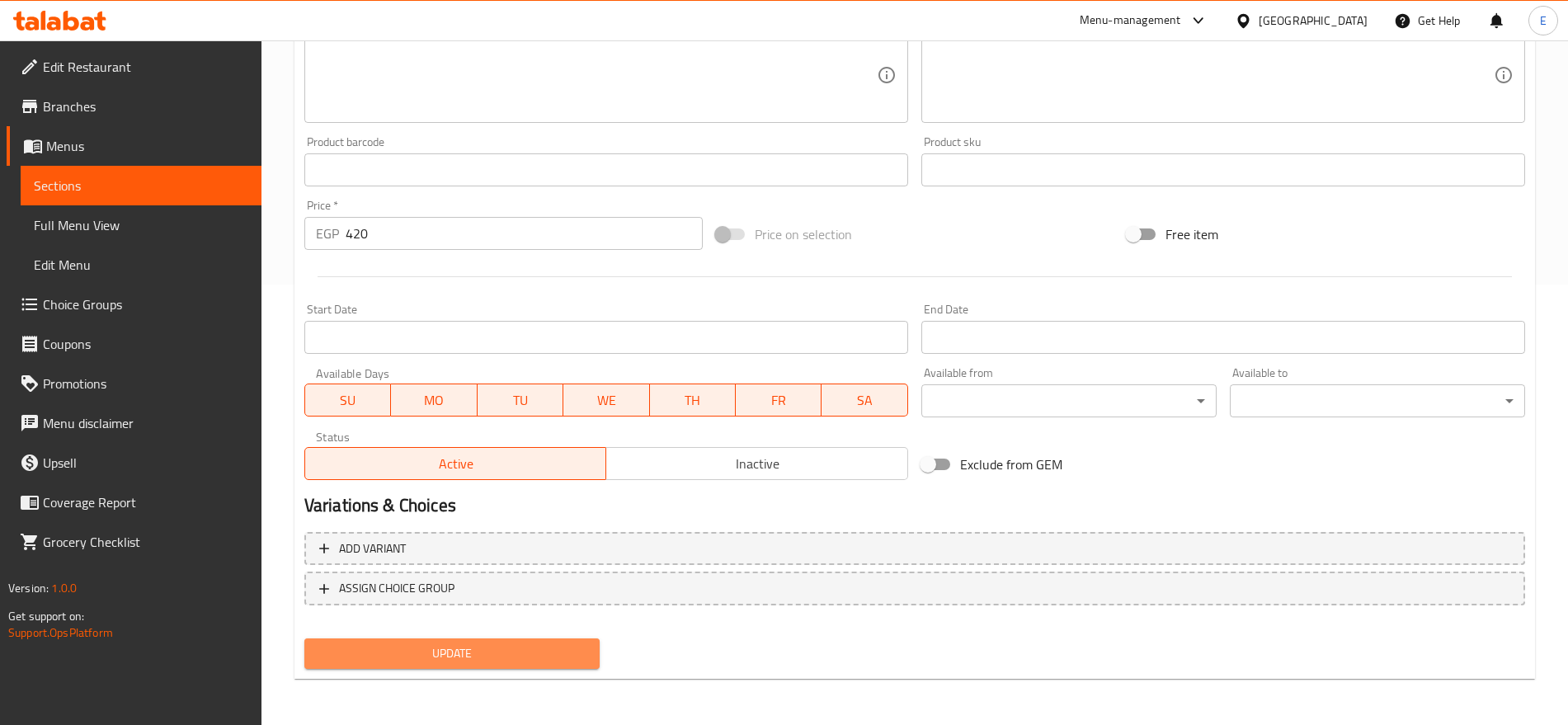
click at [435, 645] on span "Update" at bounding box center [451, 653] width 269 height 21
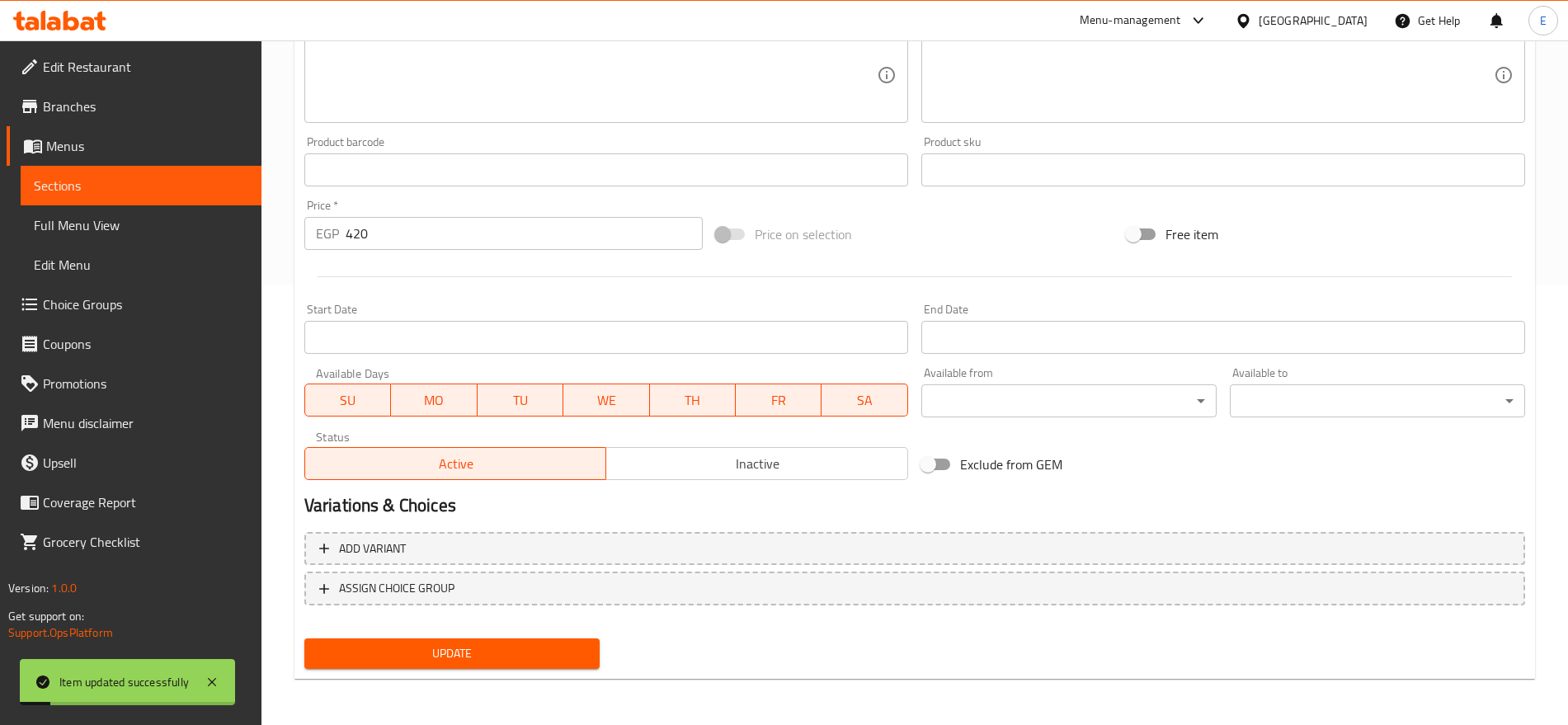
scroll to position [0, 0]
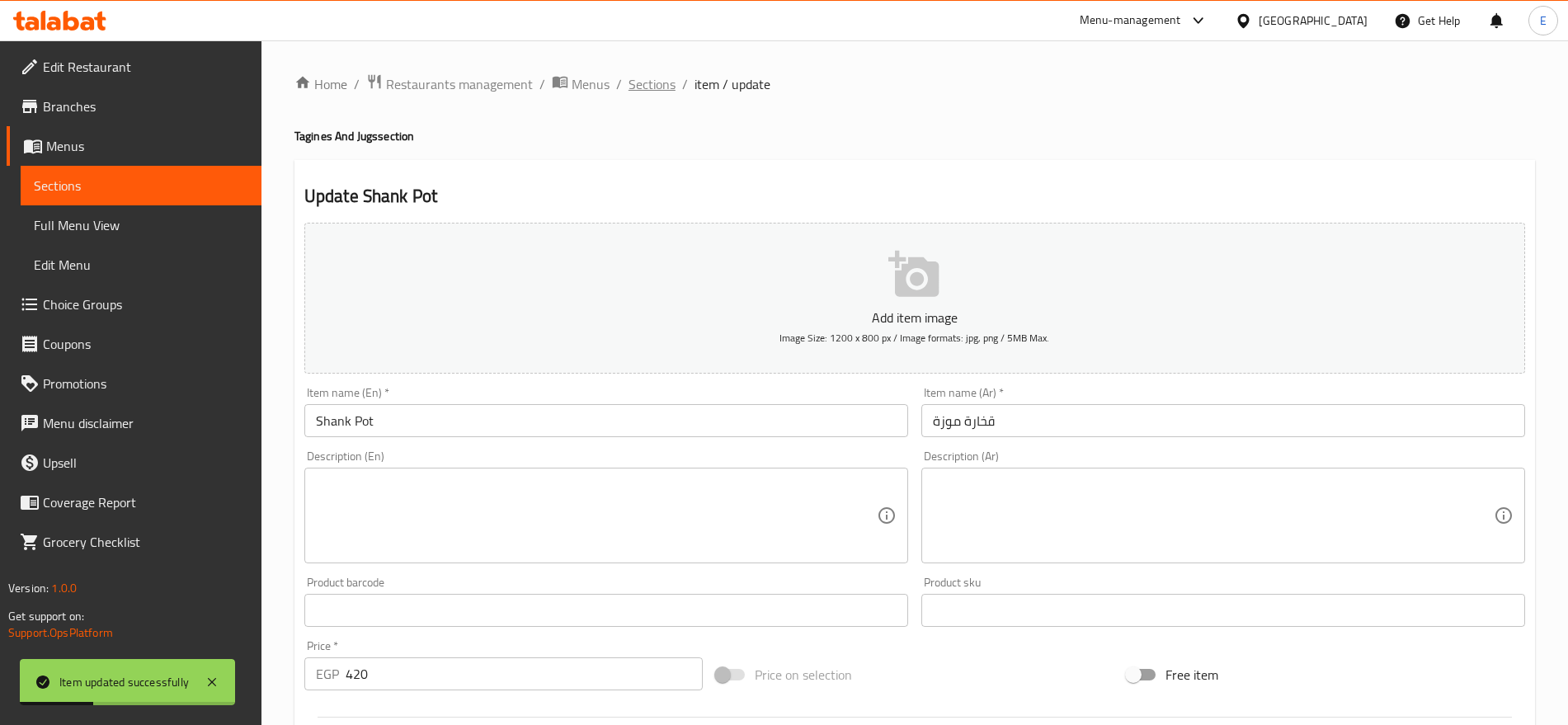
click at [632, 89] on span "Sections" at bounding box center [651, 83] width 47 height 20
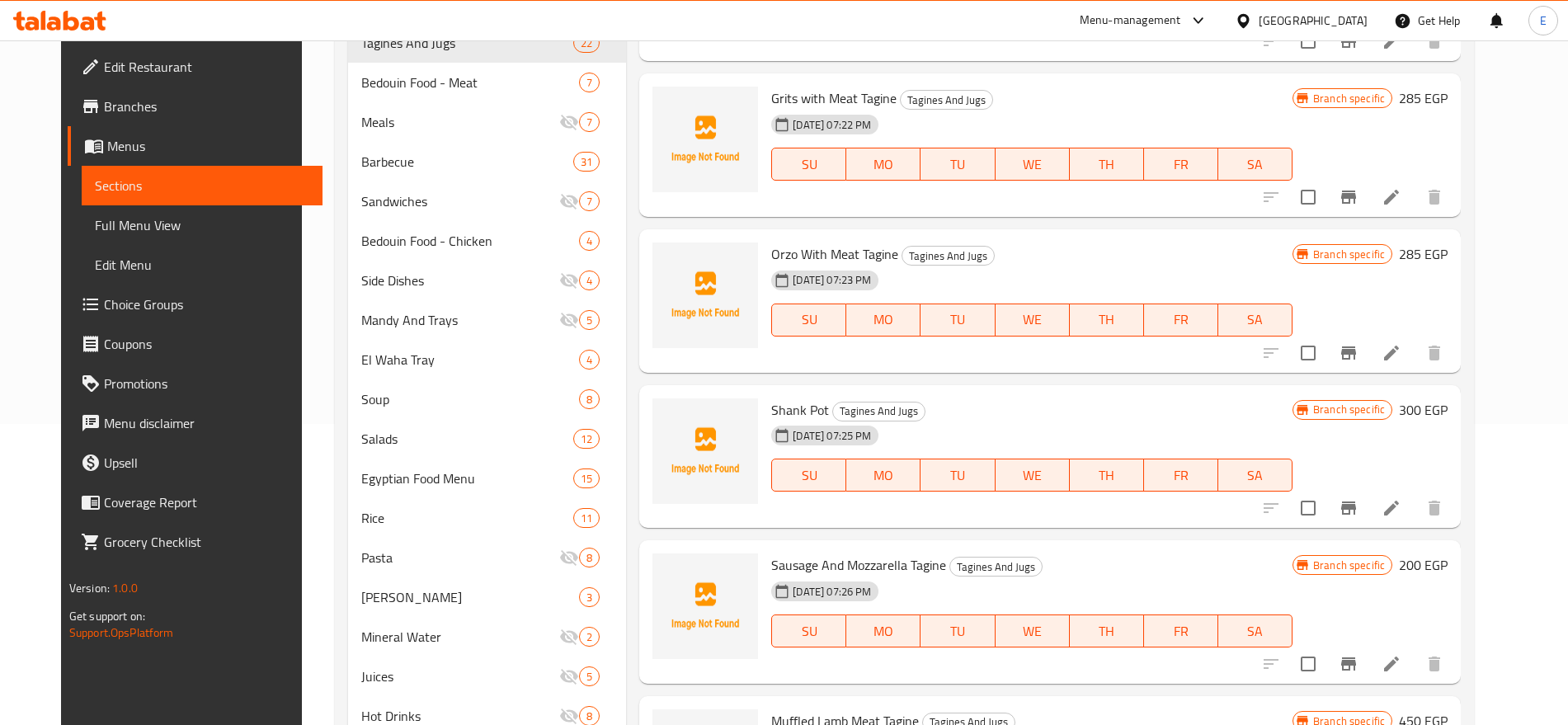
scroll to position [302, 0]
click at [1358, 502] on icon "Branch-specific-item" at bounding box center [1348, 507] width 20 height 20
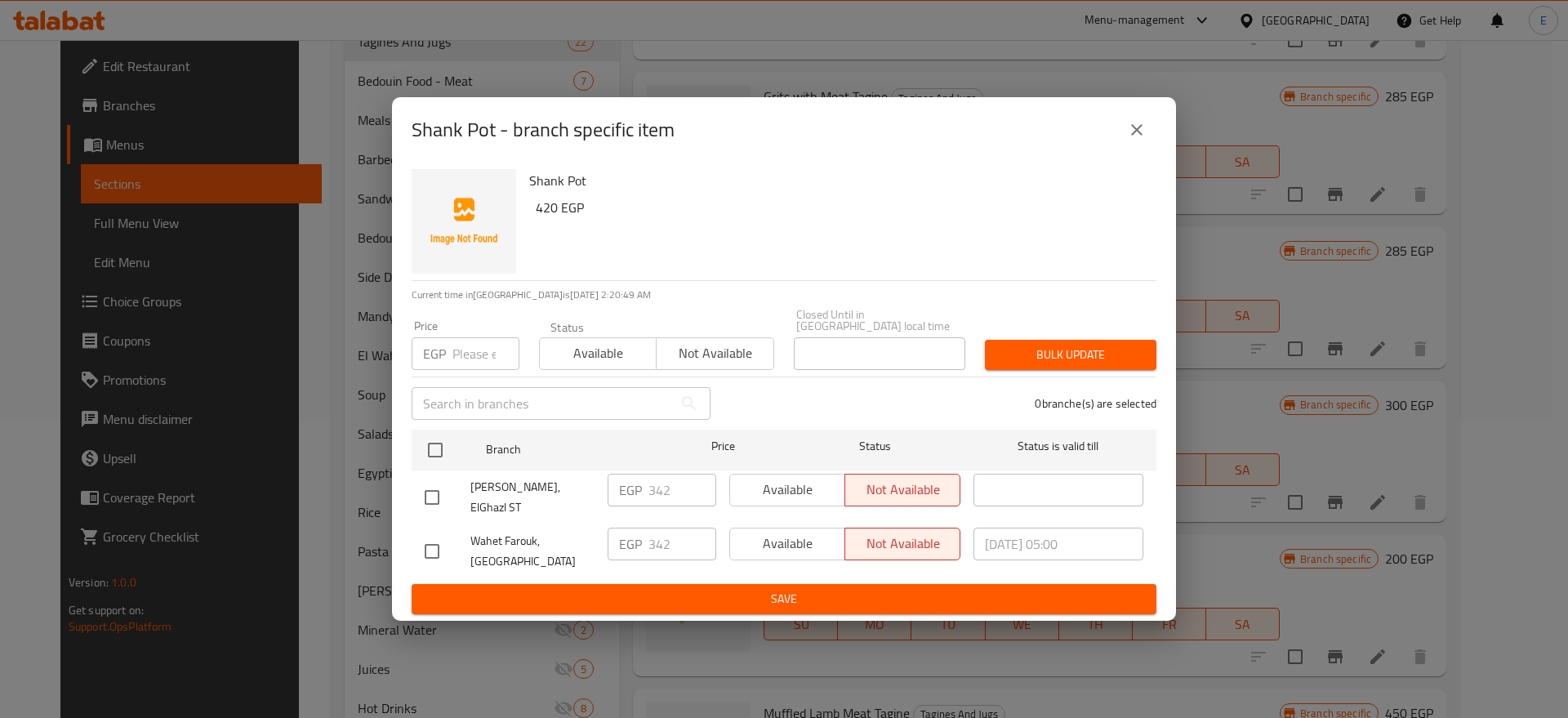
click at [419, 493] on input "checkbox" at bounding box center [432, 497] width 34 height 34
checkbox input "true"
click at [654, 497] on input "342" at bounding box center [682, 489] width 67 height 32
type input "420"
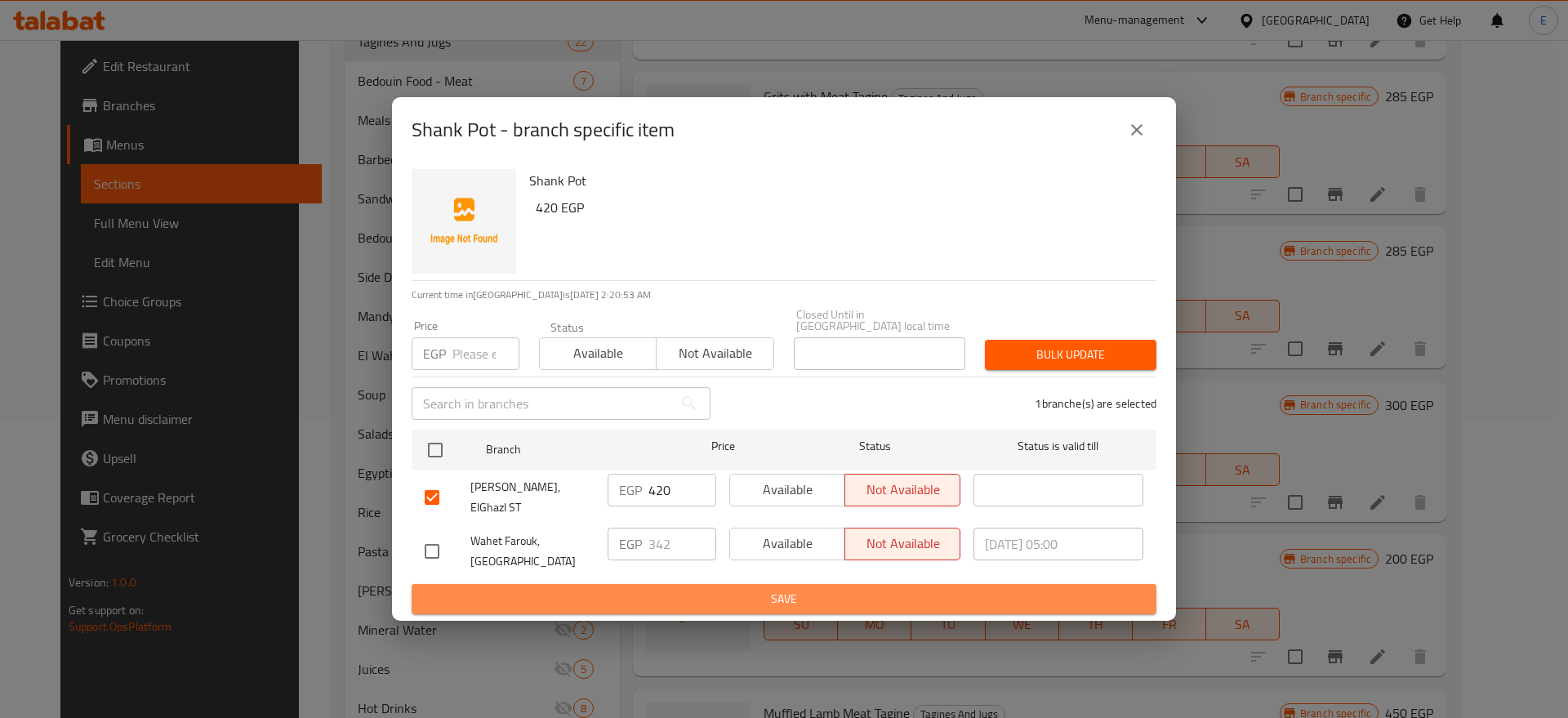
click at [737, 589] on span "Save" at bounding box center [784, 599] width 719 height 21
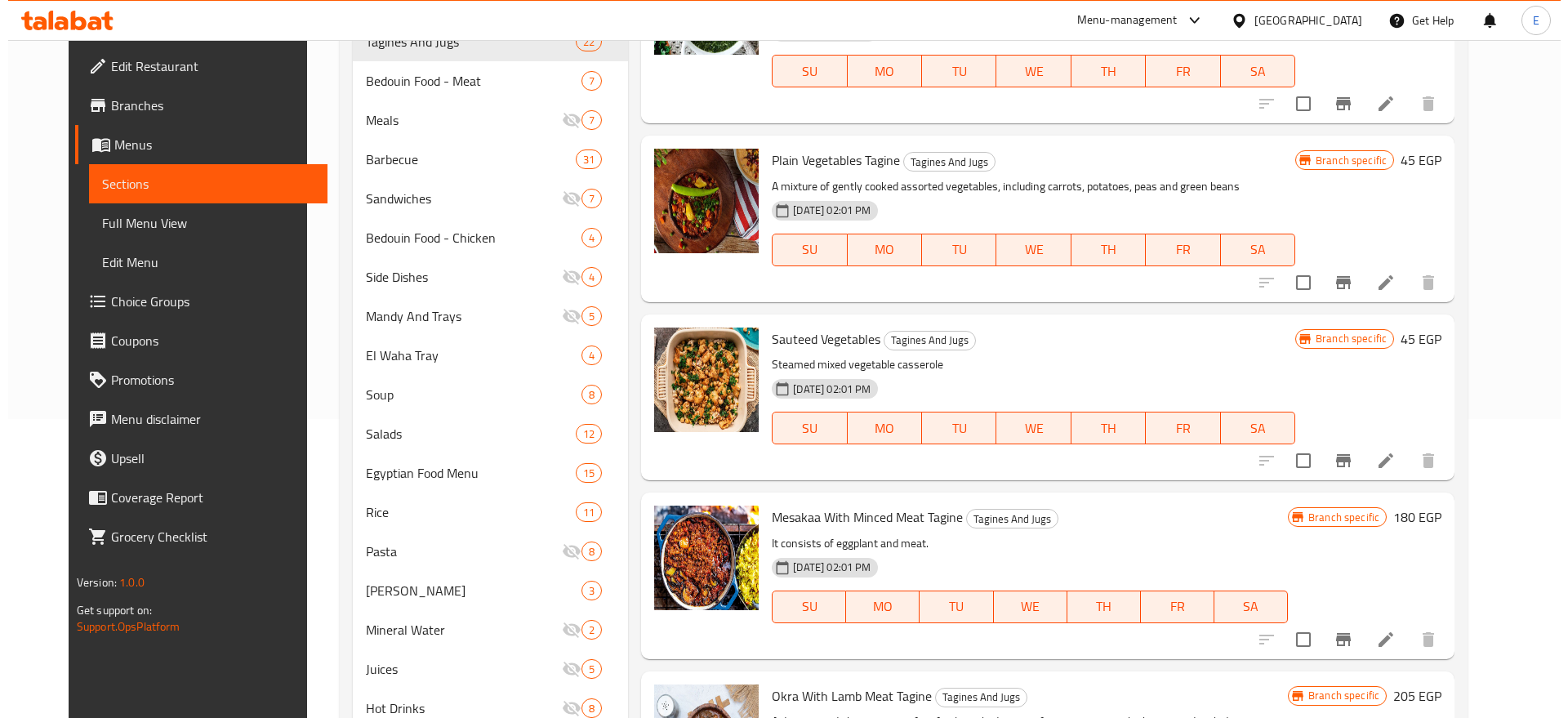
scroll to position [0, 0]
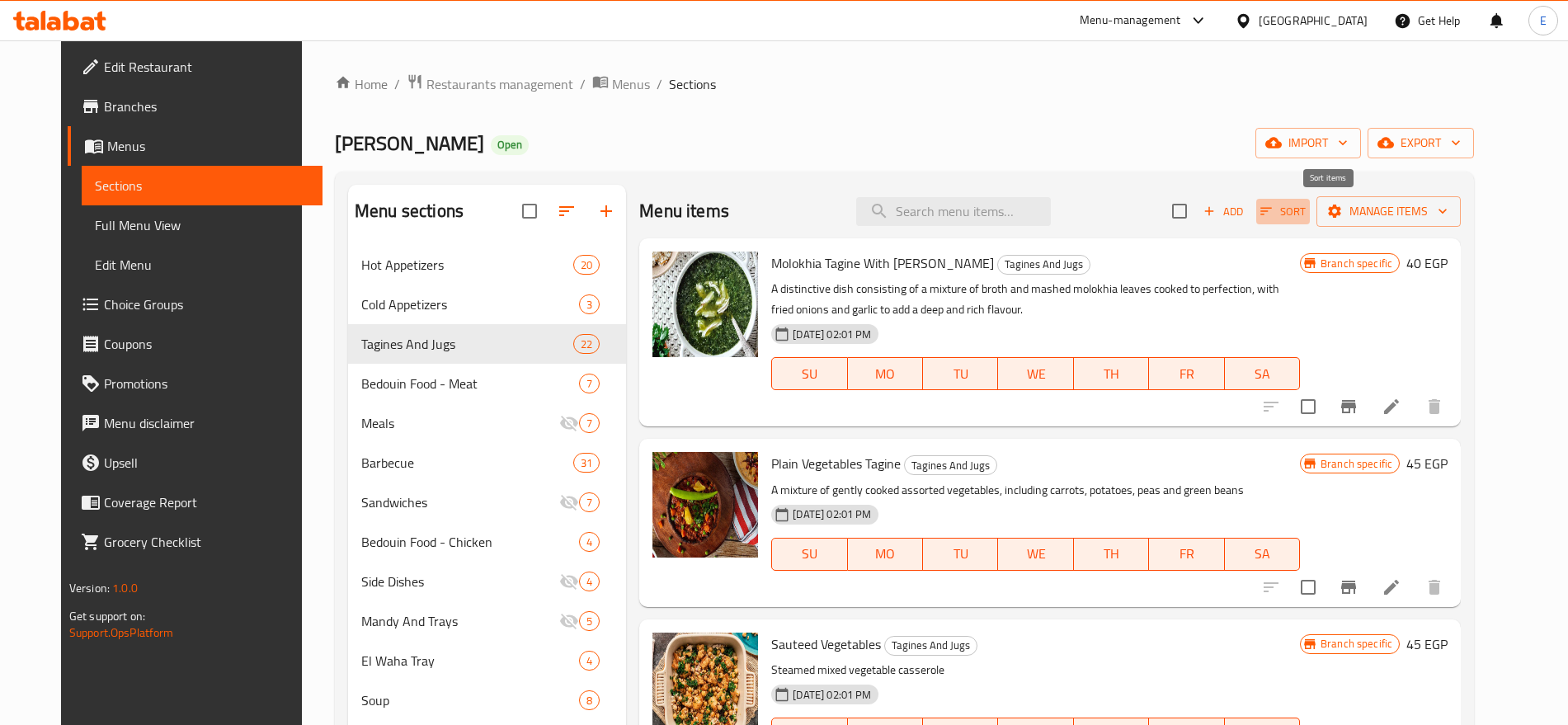
click at [1306, 215] on span "Sort" at bounding box center [1282, 212] width 45 height 19
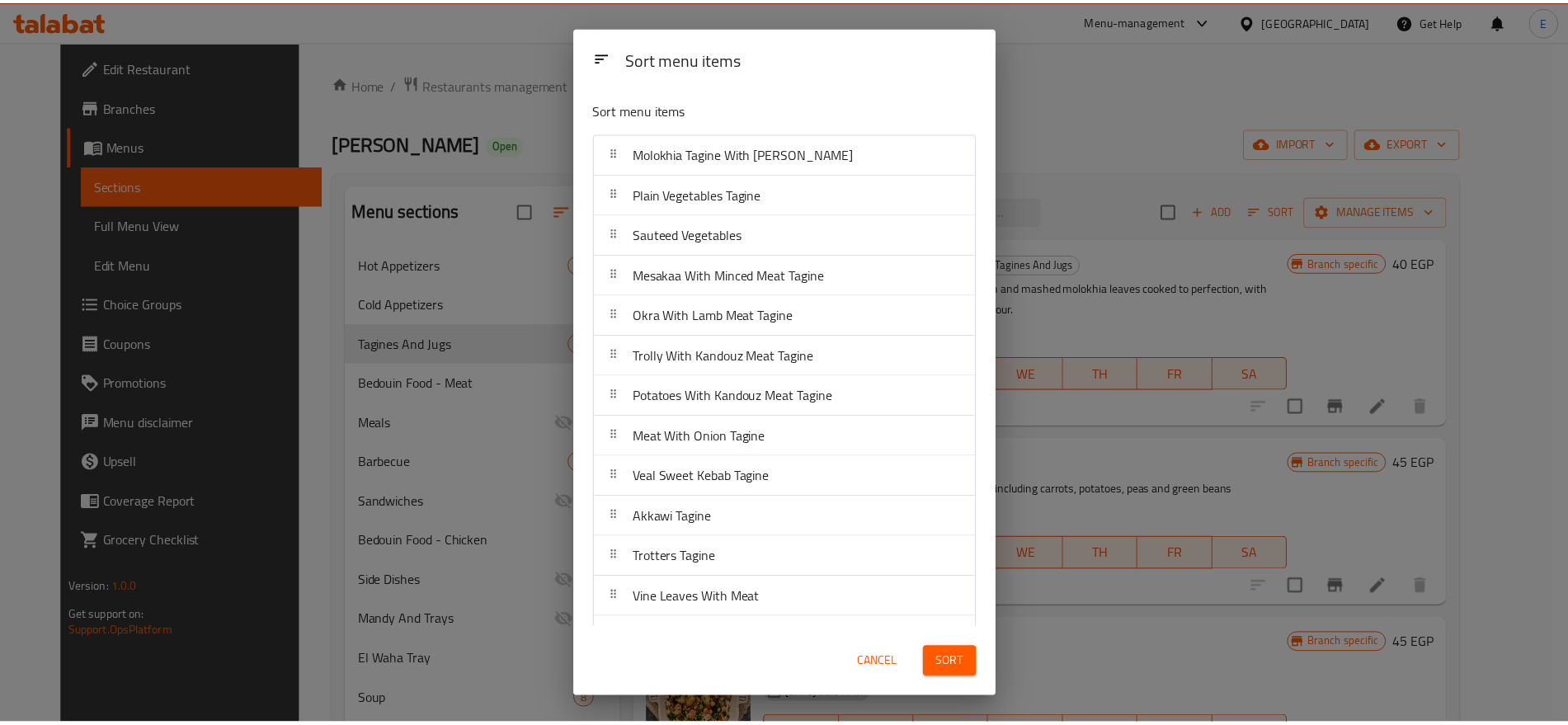
scroll to position [401, 0]
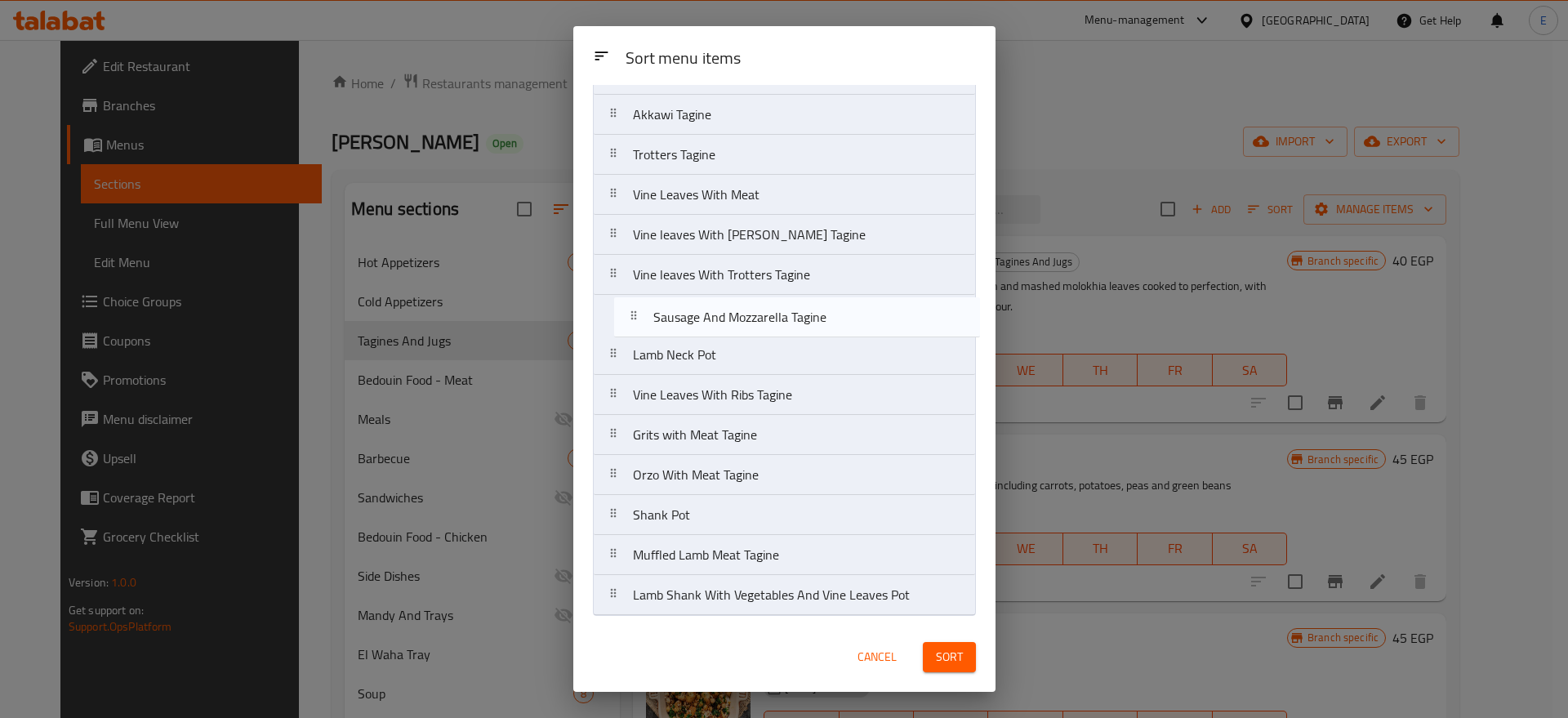
drag, startPoint x: 669, startPoint y: 520, endPoint x: 691, endPoint y: 319, distance: 202.2
click at [691, 319] on nav "Molokhia Tagine With Taklia Plain Vegetables Tagine Sauteed Vegetables Mesakaa …" at bounding box center [784, 175] width 383 height 882
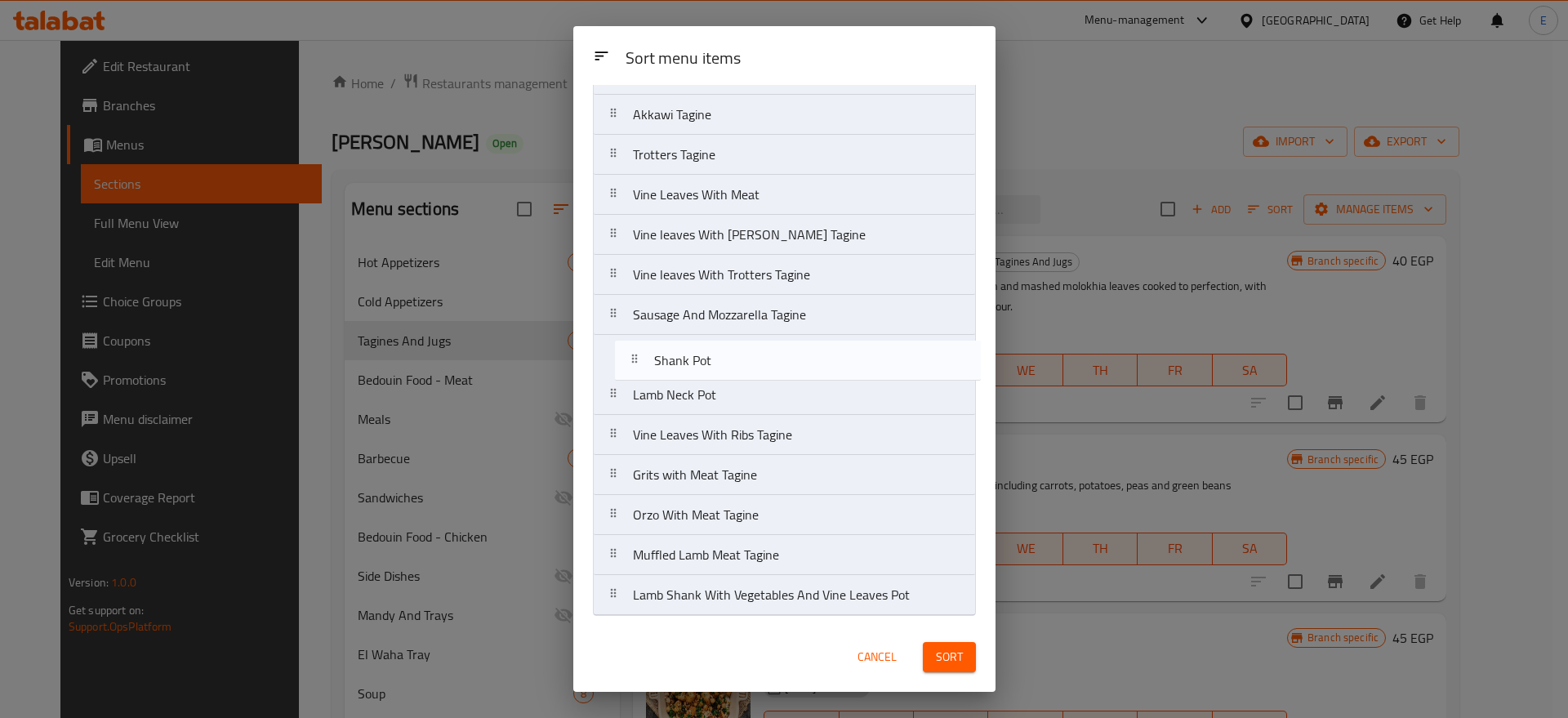
drag, startPoint x: 695, startPoint y: 531, endPoint x: 718, endPoint y: 371, distance: 161.6
click at [718, 371] on nav "Molokhia Tagine With Taklia Plain Vegetables Tagine Sauteed Vegetables Mesakaa …" at bounding box center [784, 175] width 383 height 882
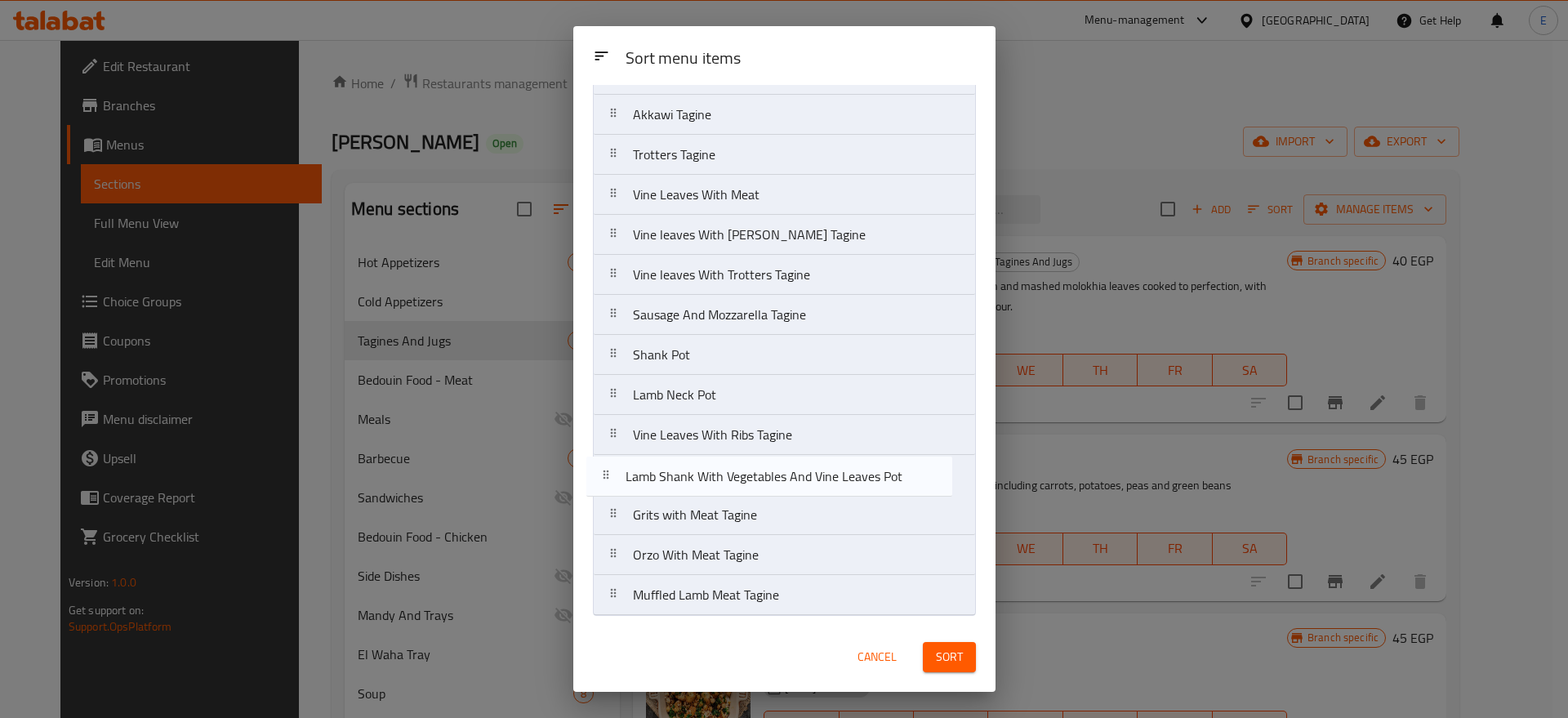
drag, startPoint x: 723, startPoint y: 607, endPoint x: 719, endPoint y: 470, distance: 137.1
click at [719, 470] on nav "Molokhia Tagine With Taklia Plain Vegetables Tagine Sauteed Vegetables Mesakaa …" at bounding box center [784, 175] width 383 height 882
drag, startPoint x: 725, startPoint y: 515, endPoint x: 730, endPoint y: 470, distance: 45.3
click at [730, 470] on nav "Molokhia Tagine With Taklia Plain Vegetables Tagine Sauteed Vegetables Mesakaa …" at bounding box center [784, 175] width 383 height 882
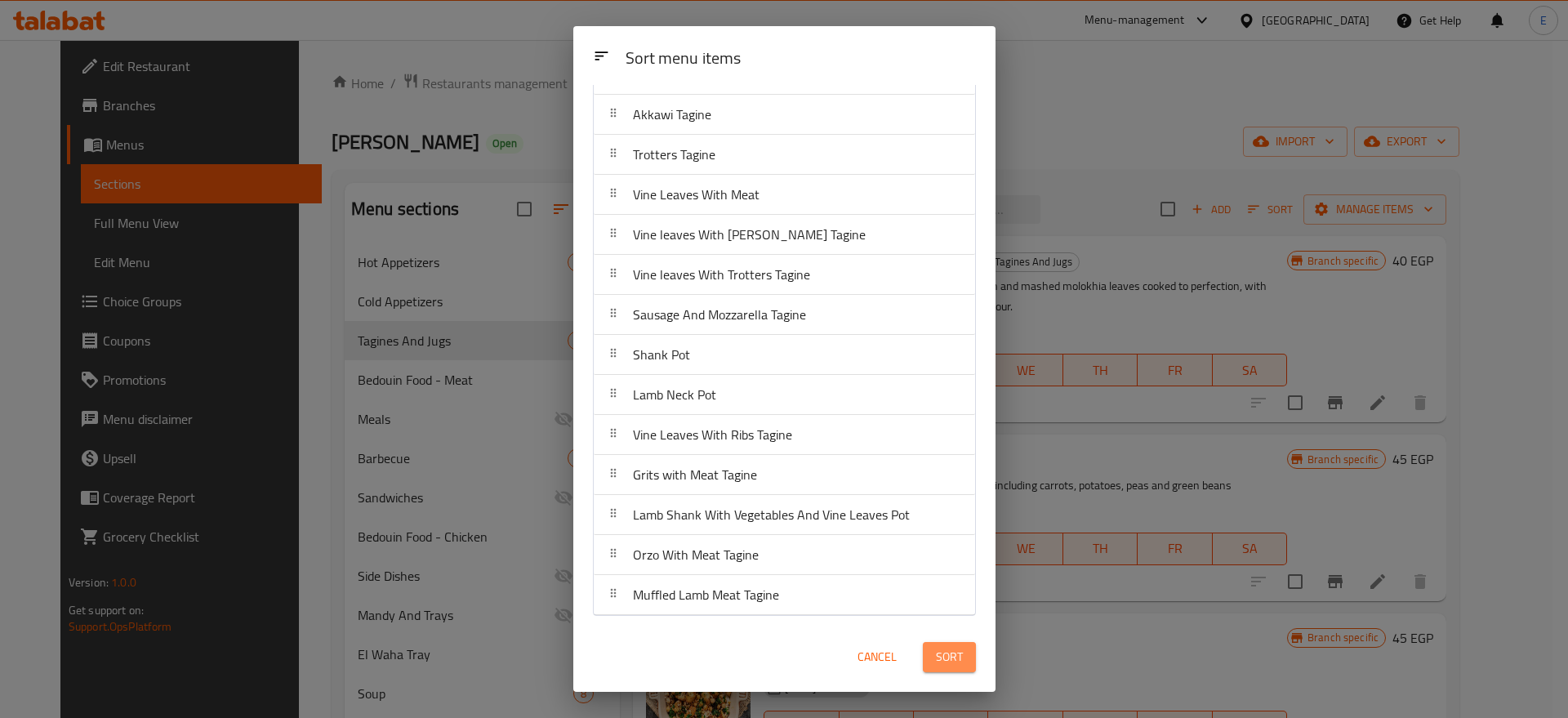
click at [942, 649] on span "Sort" at bounding box center [950, 657] width 27 height 21
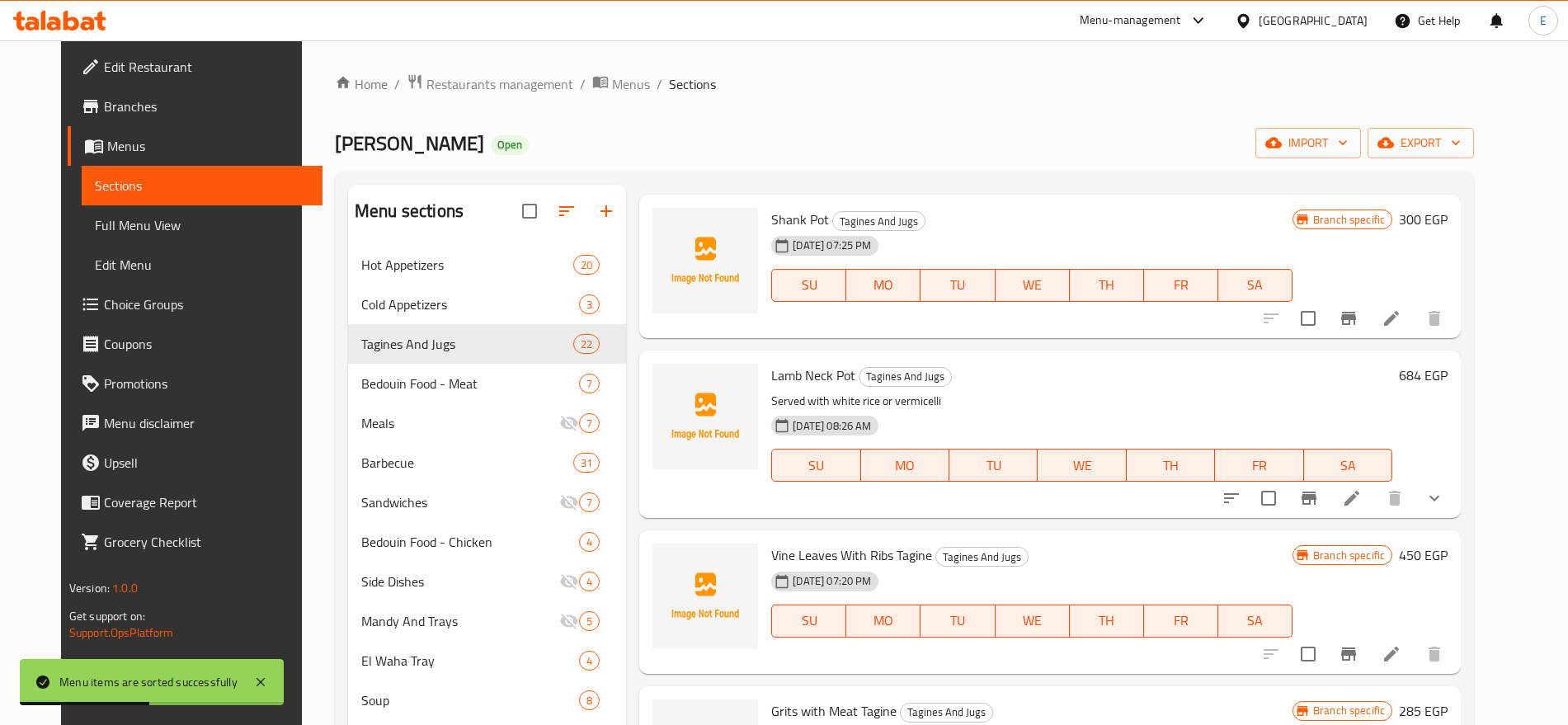
scroll to position [642, 0]
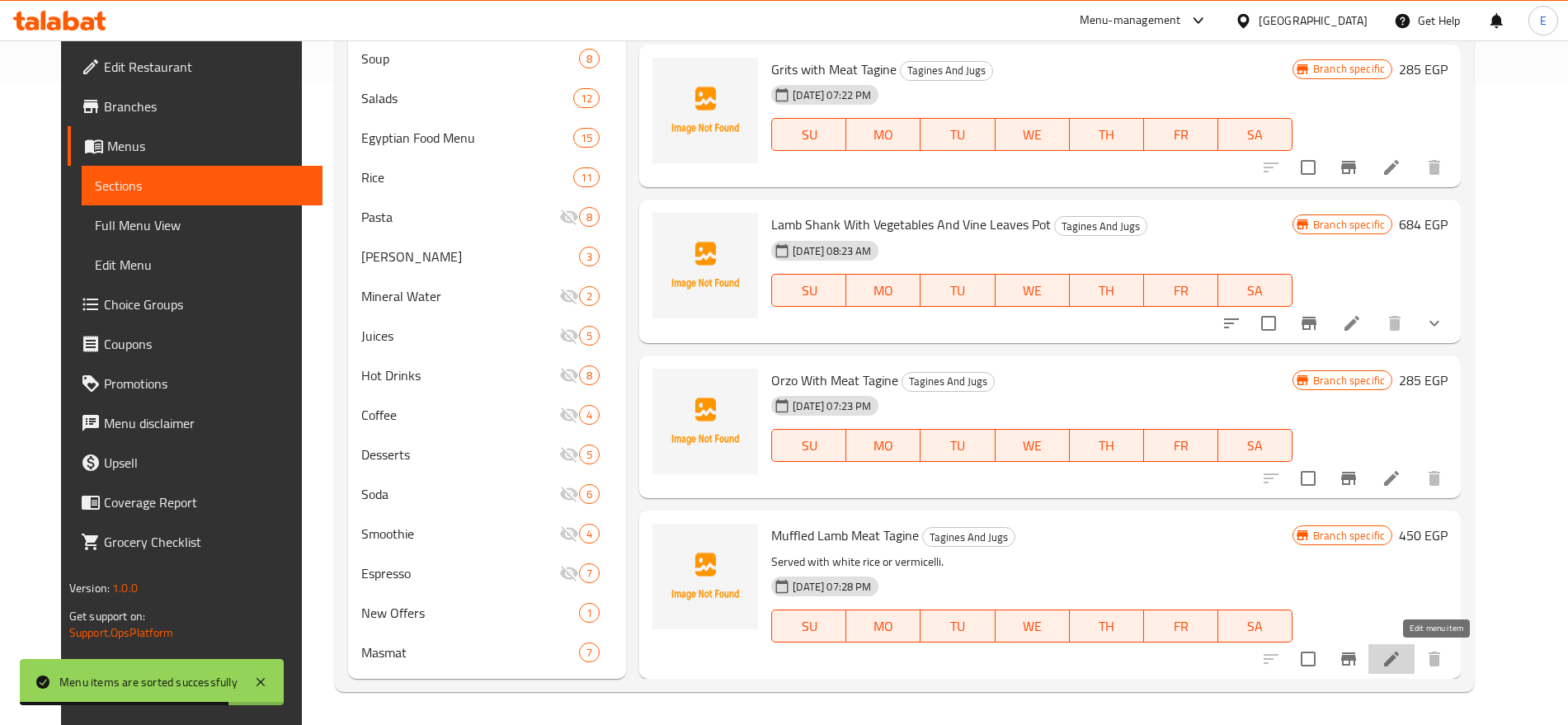
click at [1401, 656] on icon at bounding box center [1391, 659] width 20 height 20
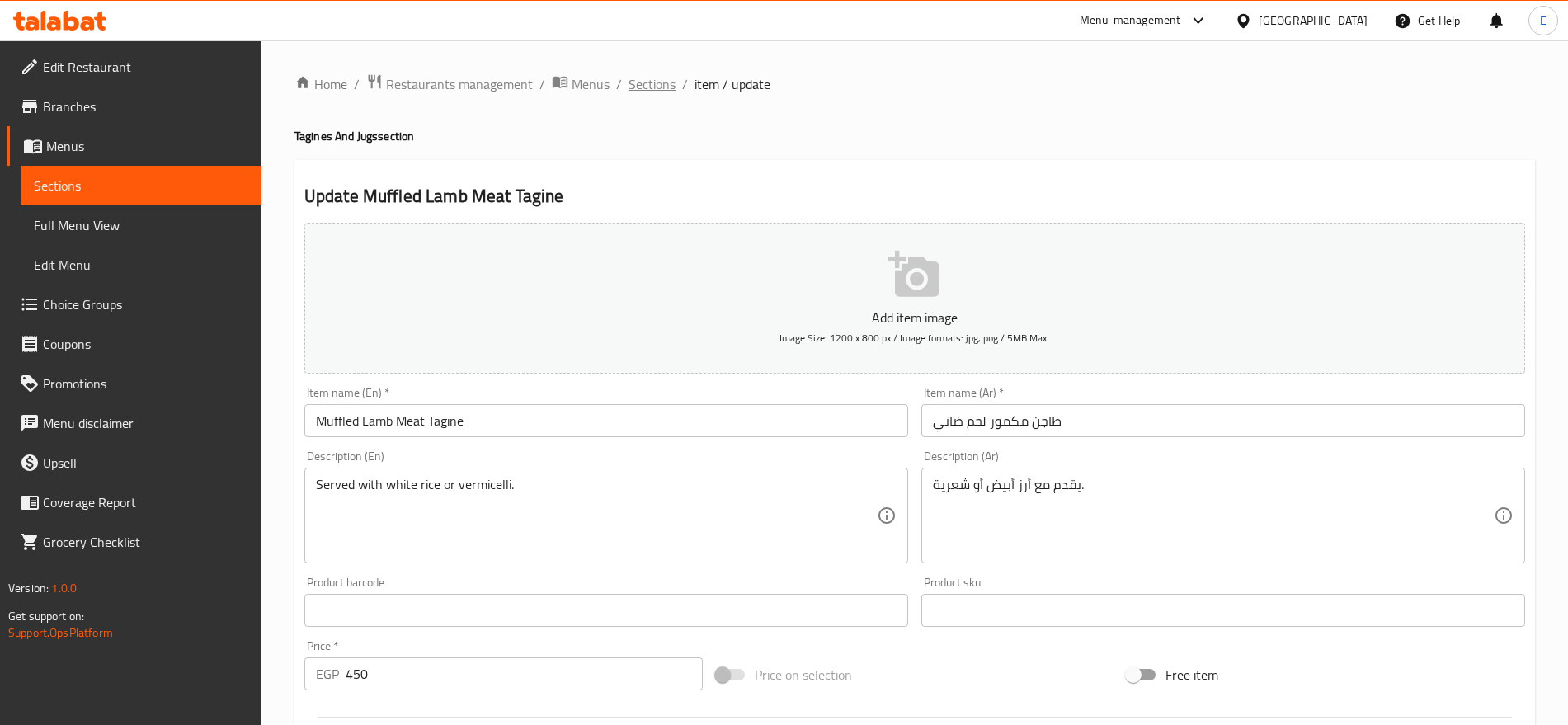
click at [640, 81] on span "Sections" at bounding box center [651, 83] width 47 height 20
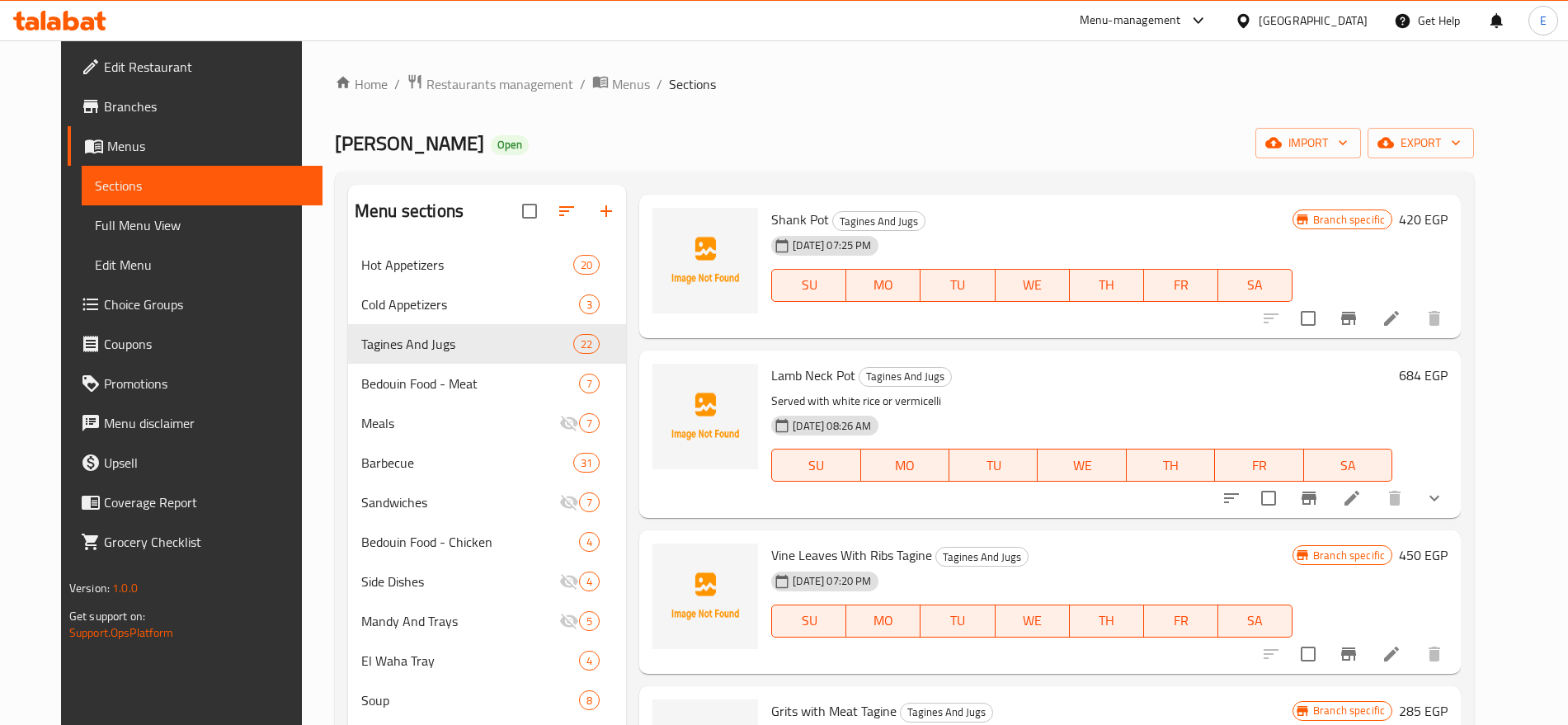
scroll to position [642, 0]
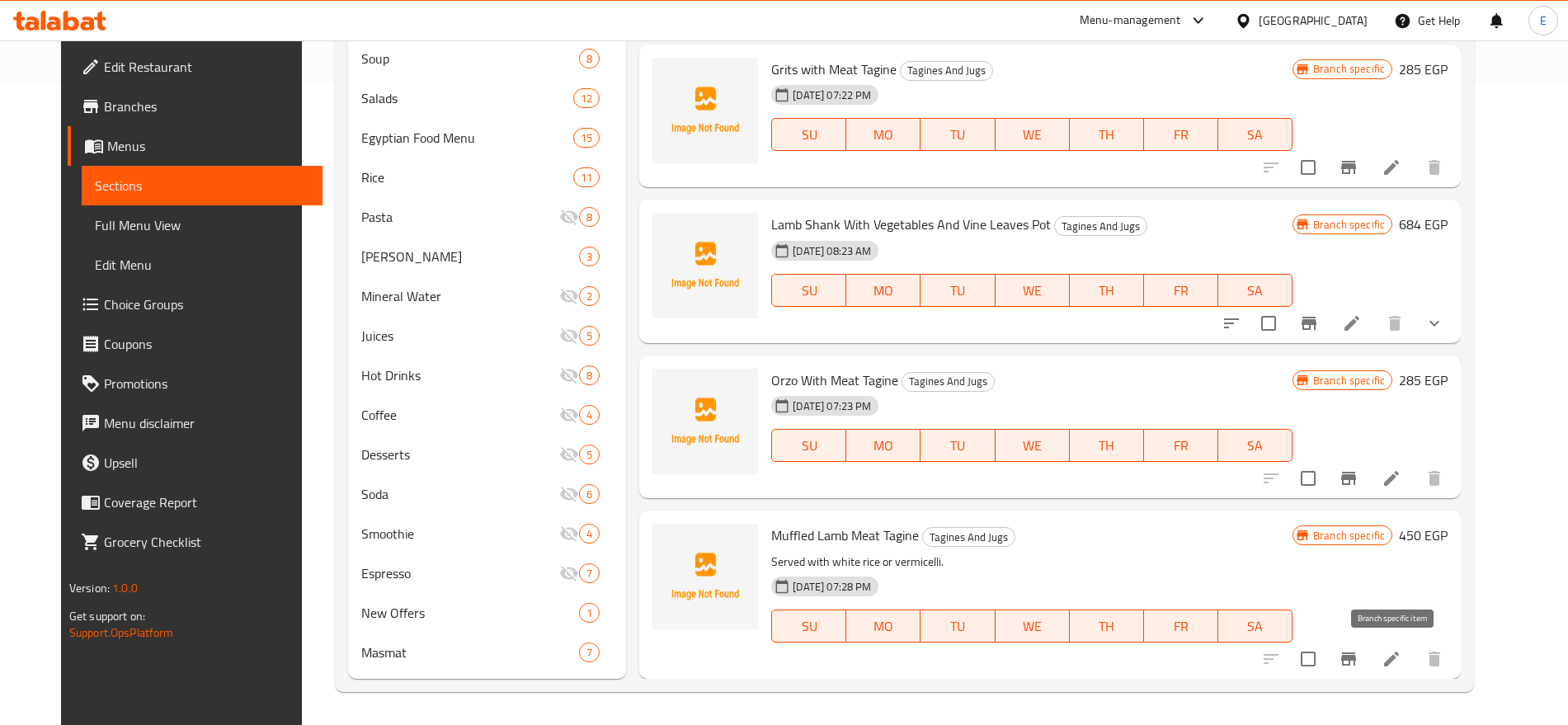
click at [1355, 664] on icon "Branch-specific-item" at bounding box center [1348, 659] width 14 height 13
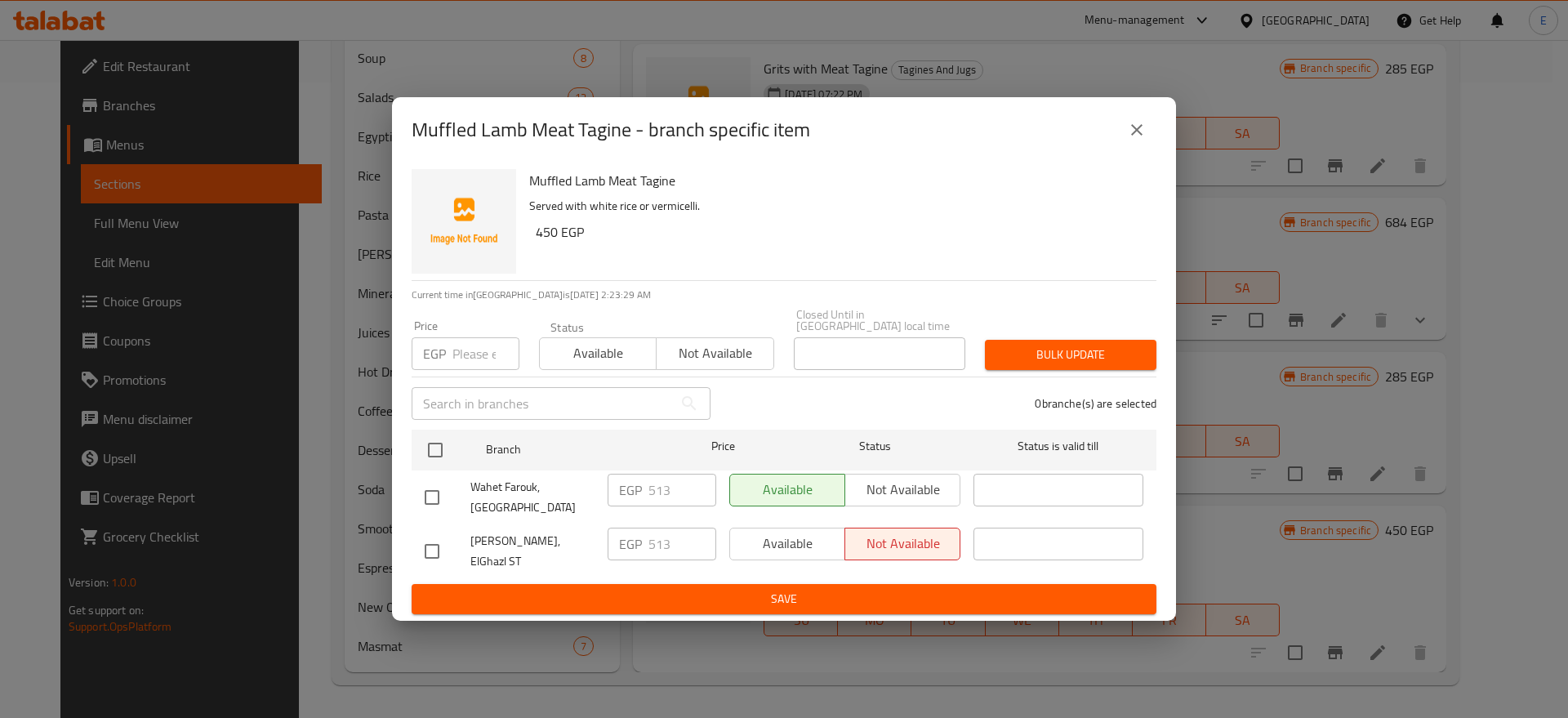
click at [1137, 134] on icon "close" at bounding box center [1136, 130] width 20 height 20
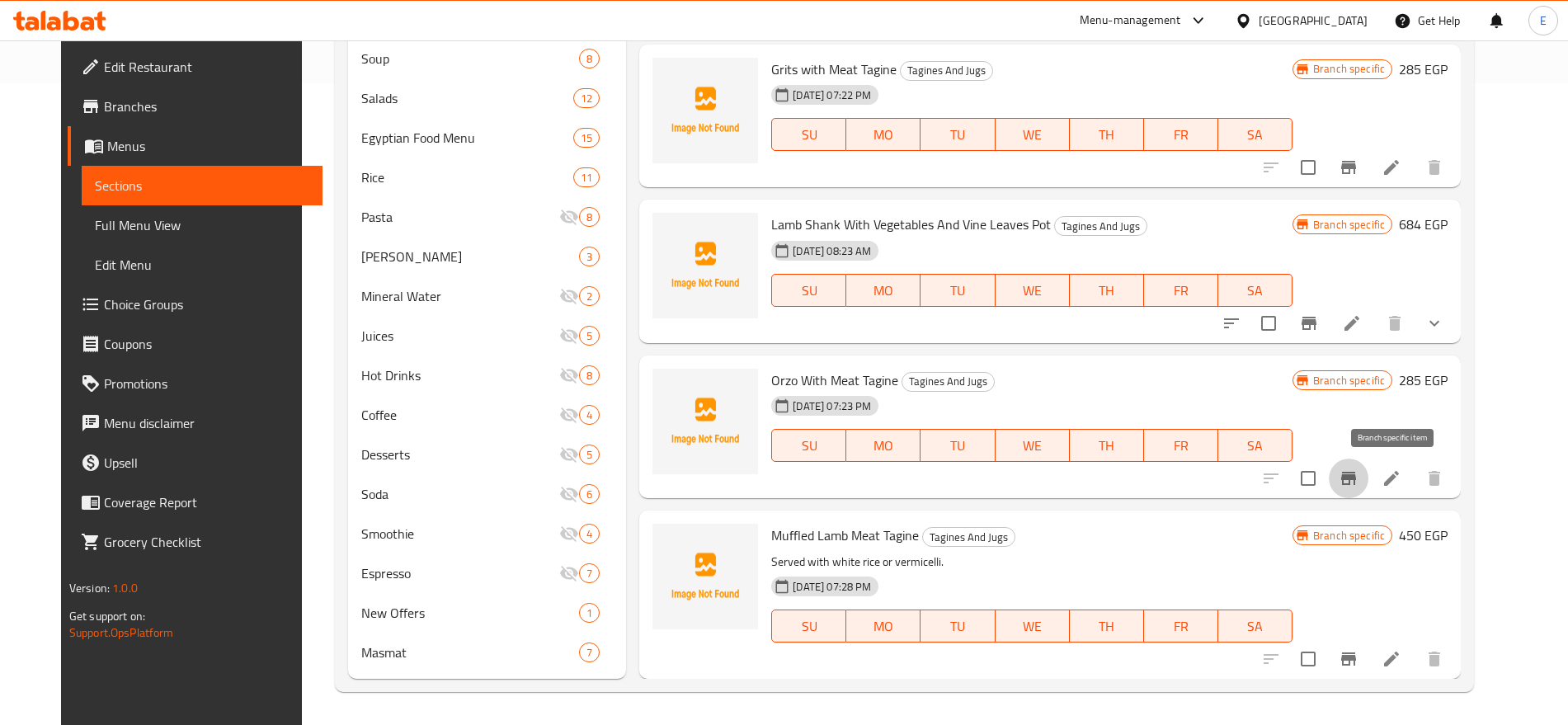
click at [1355, 471] on icon "Branch-specific-item" at bounding box center [1348, 478] width 14 height 13
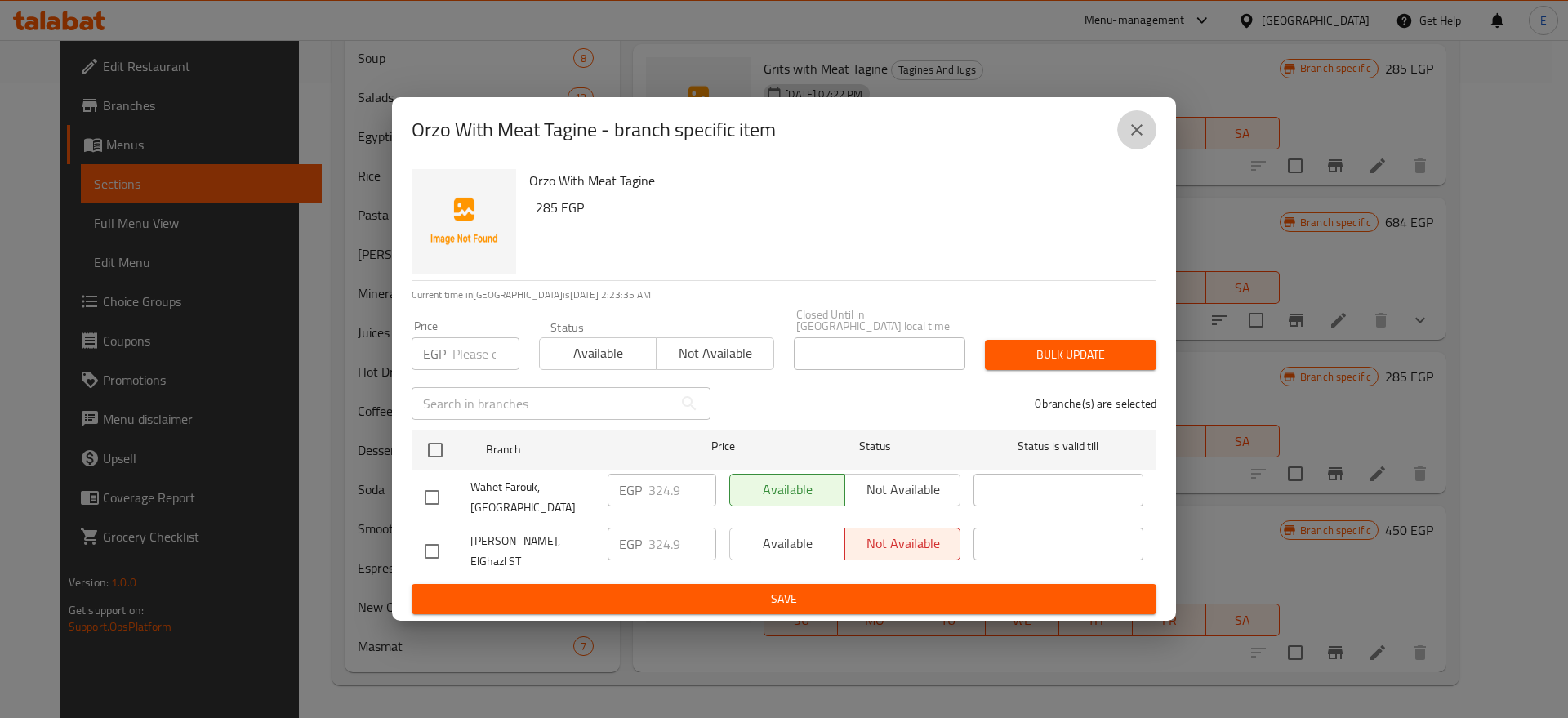
click at [1142, 134] on icon "close" at bounding box center [1136, 130] width 20 height 20
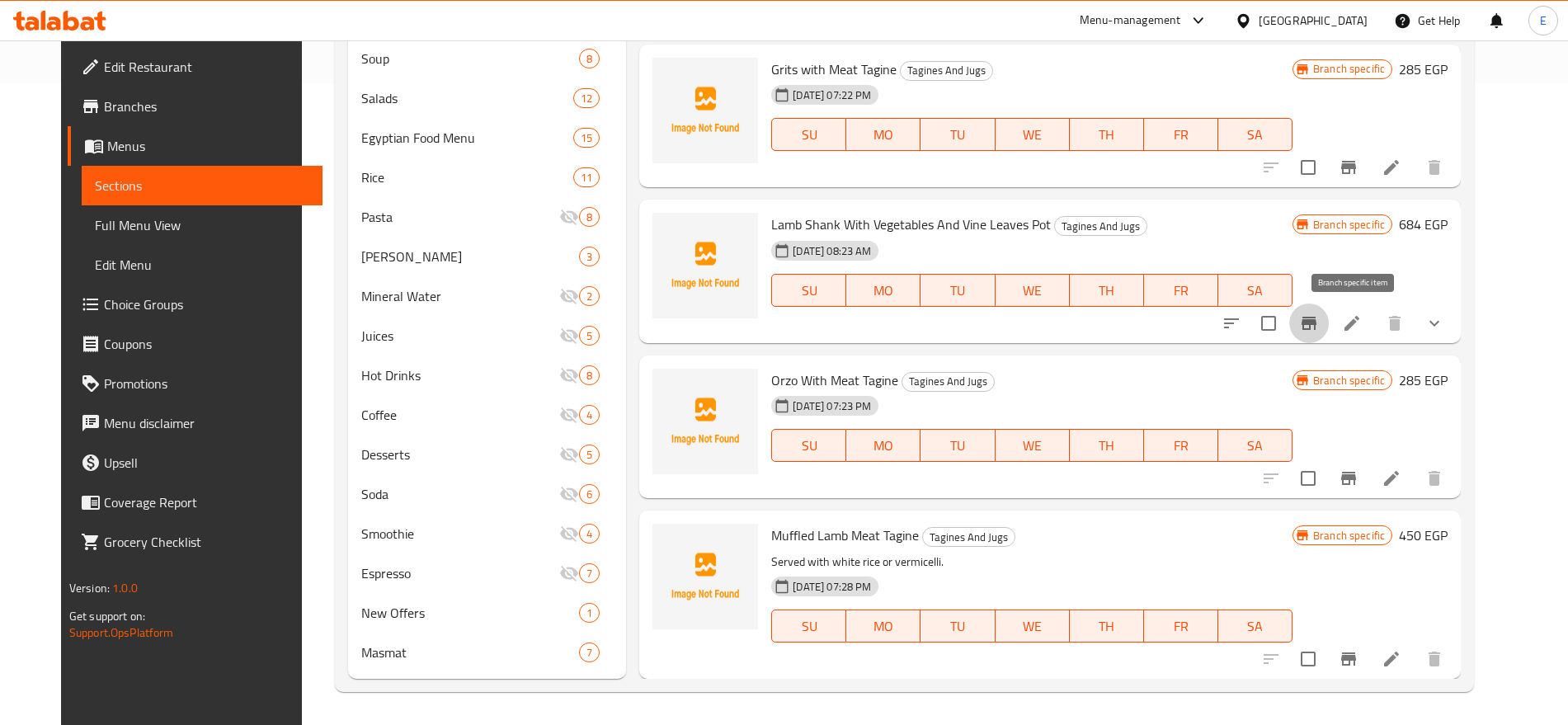
click at [1319, 316] on icon "Branch-specific-item" at bounding box center [1308, 323] width 20 height 20
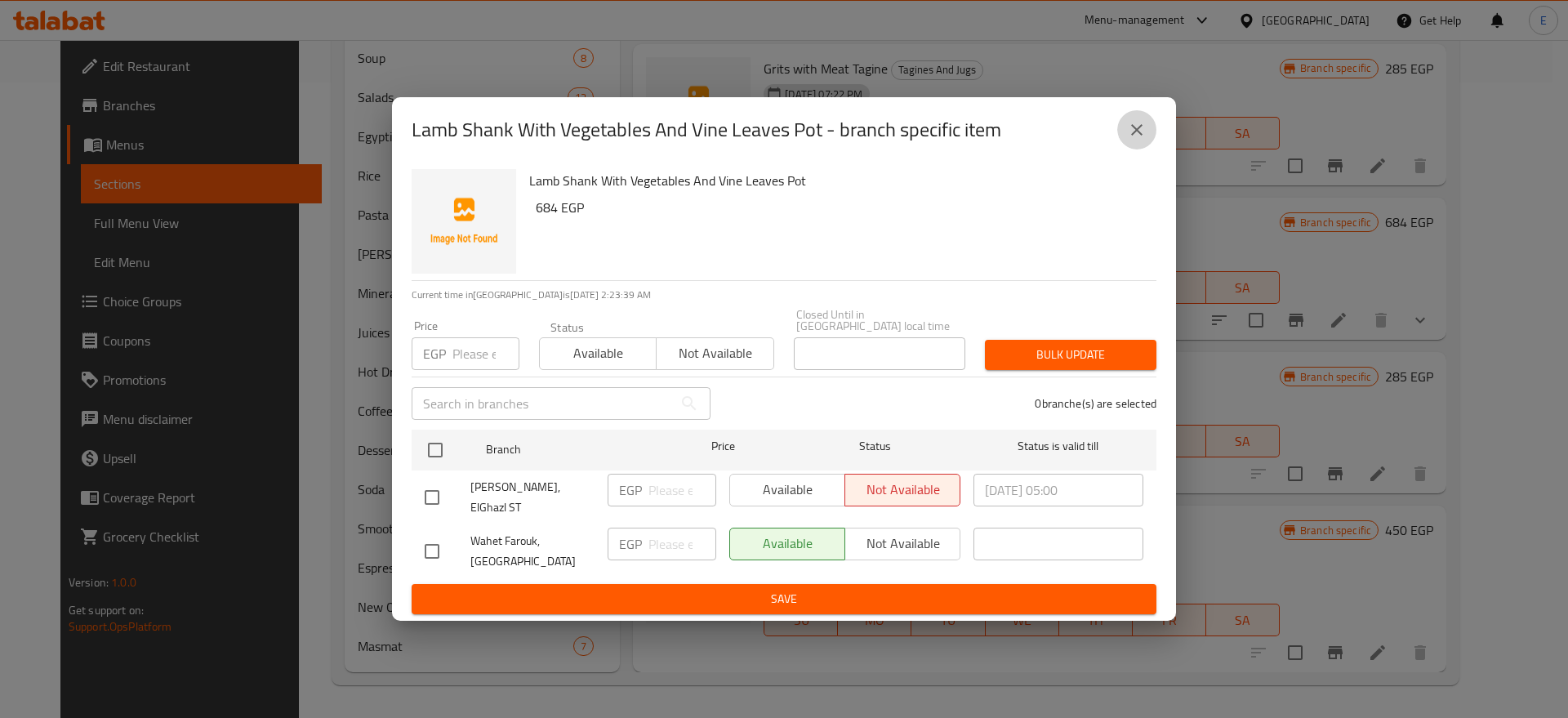
click at [1140, 139] on icon "close" at bounding box center [1136, 130] width 20 height 20
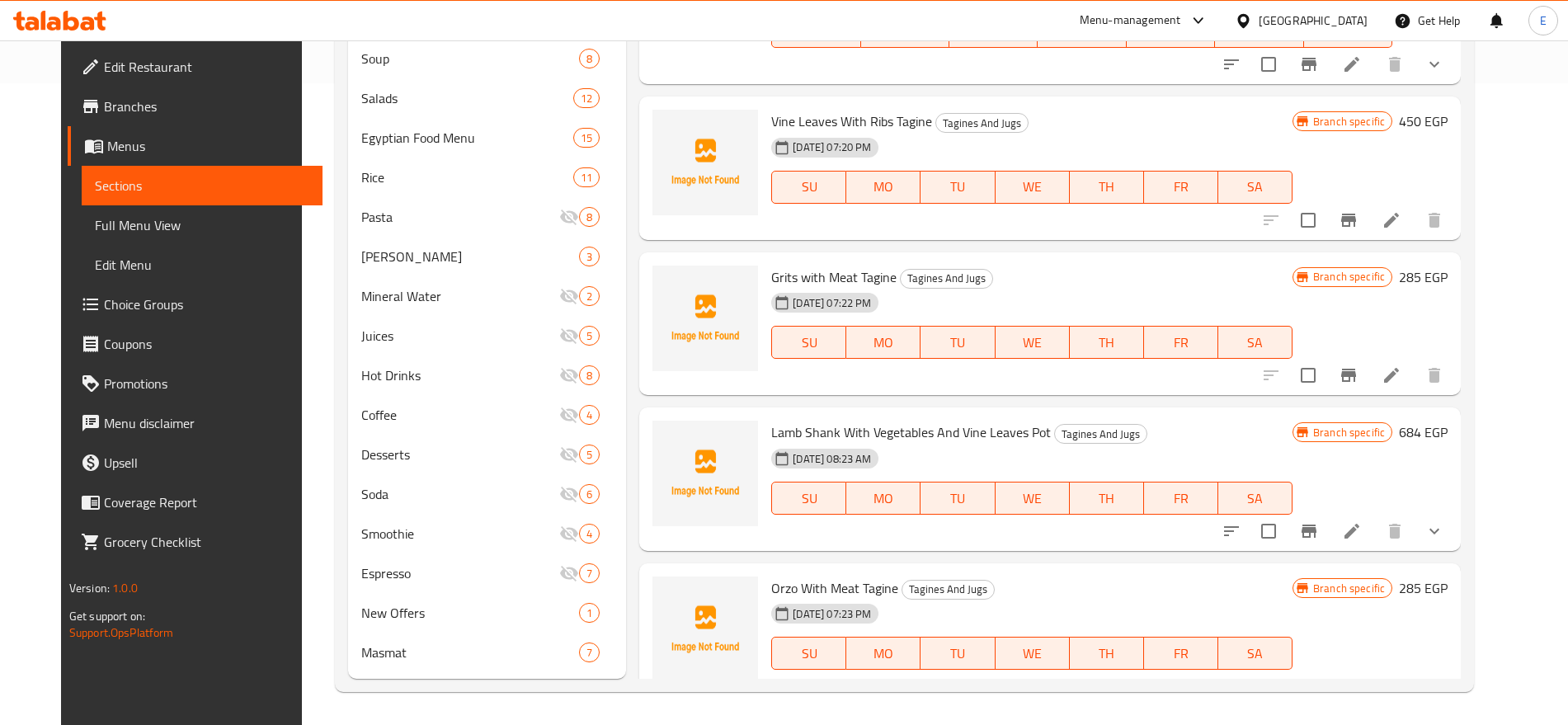
scroll to position [2548, 0]
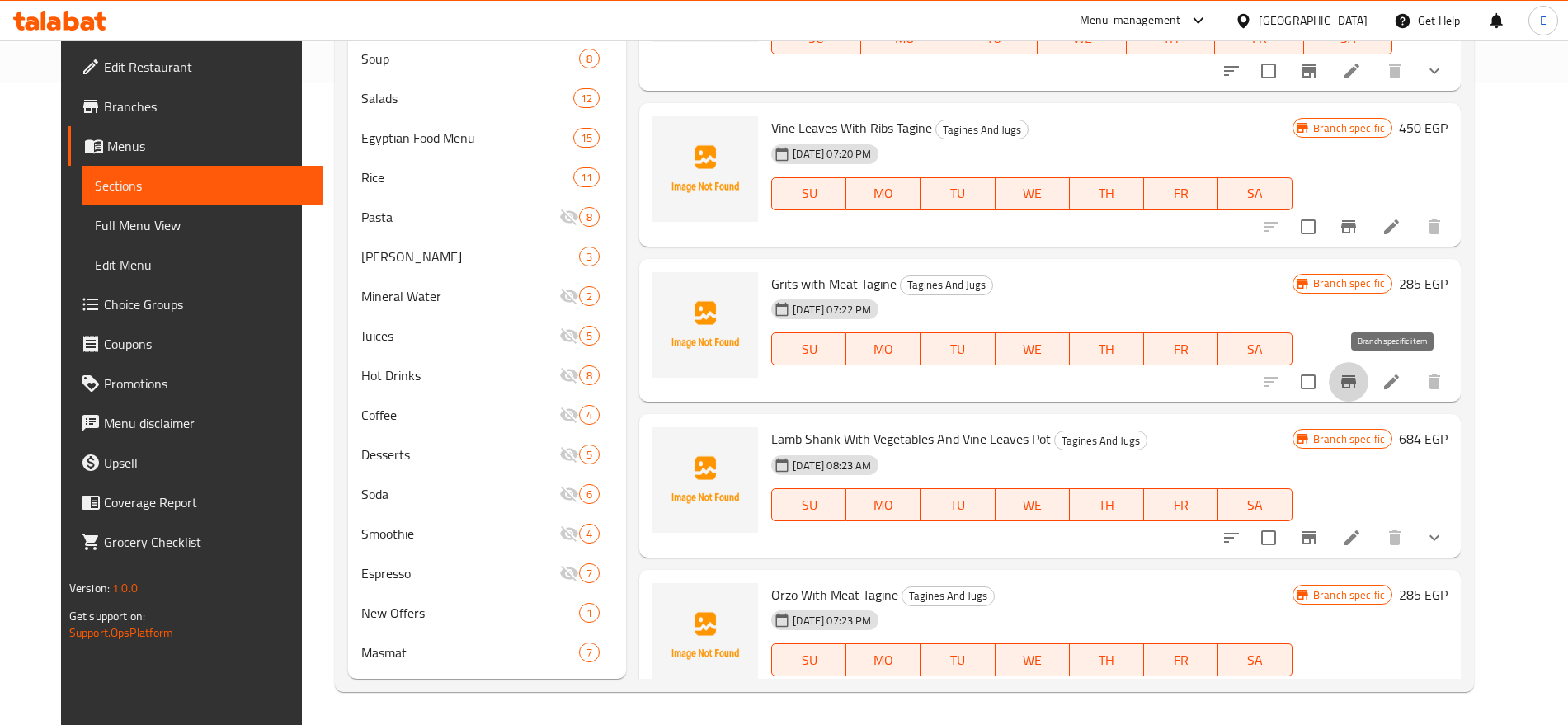
click at [1358, 376] on icon "Branch-specific-item" at bounding box center [1348, 381] width 20 height 20
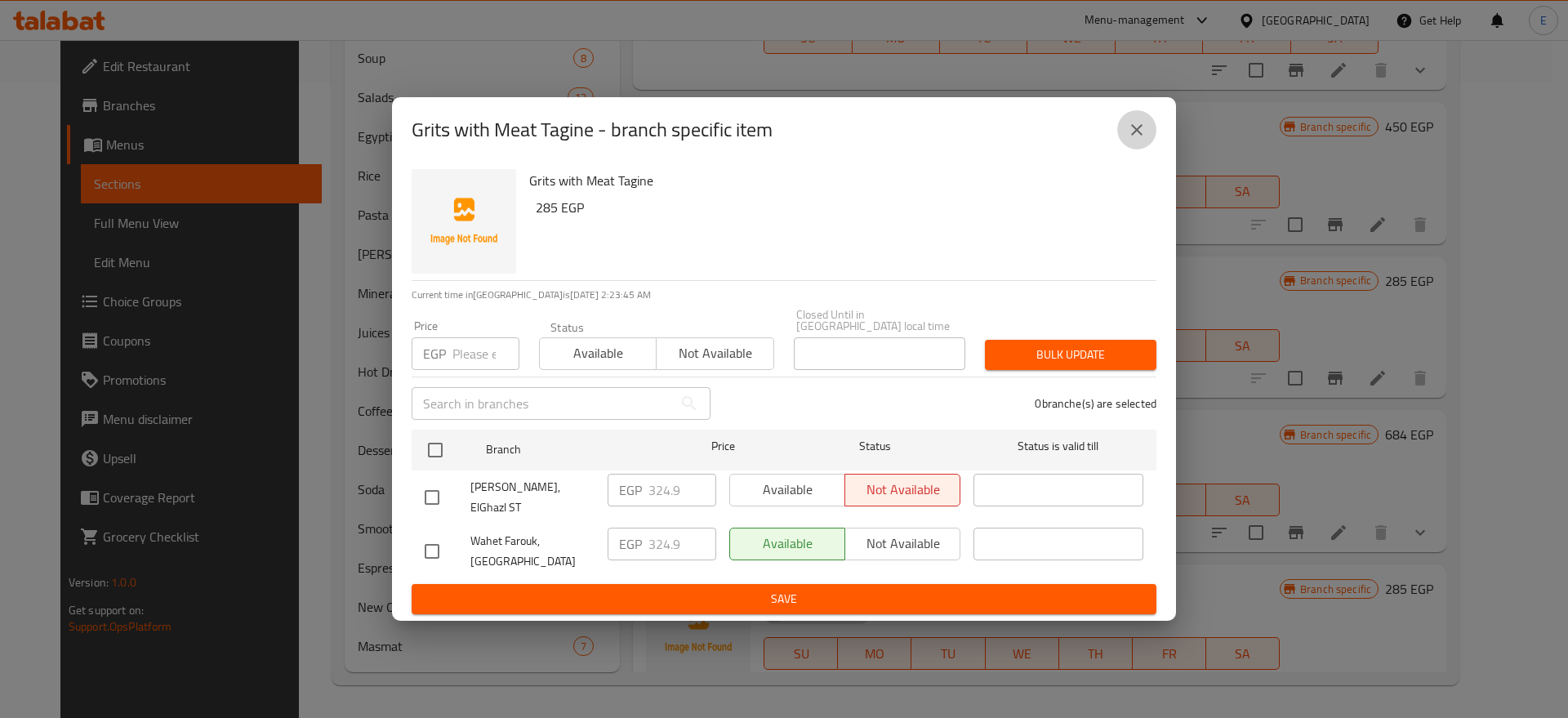
click at [1136, 139] on icon "close" at bounding box center [1136, 130] width 20 height 20
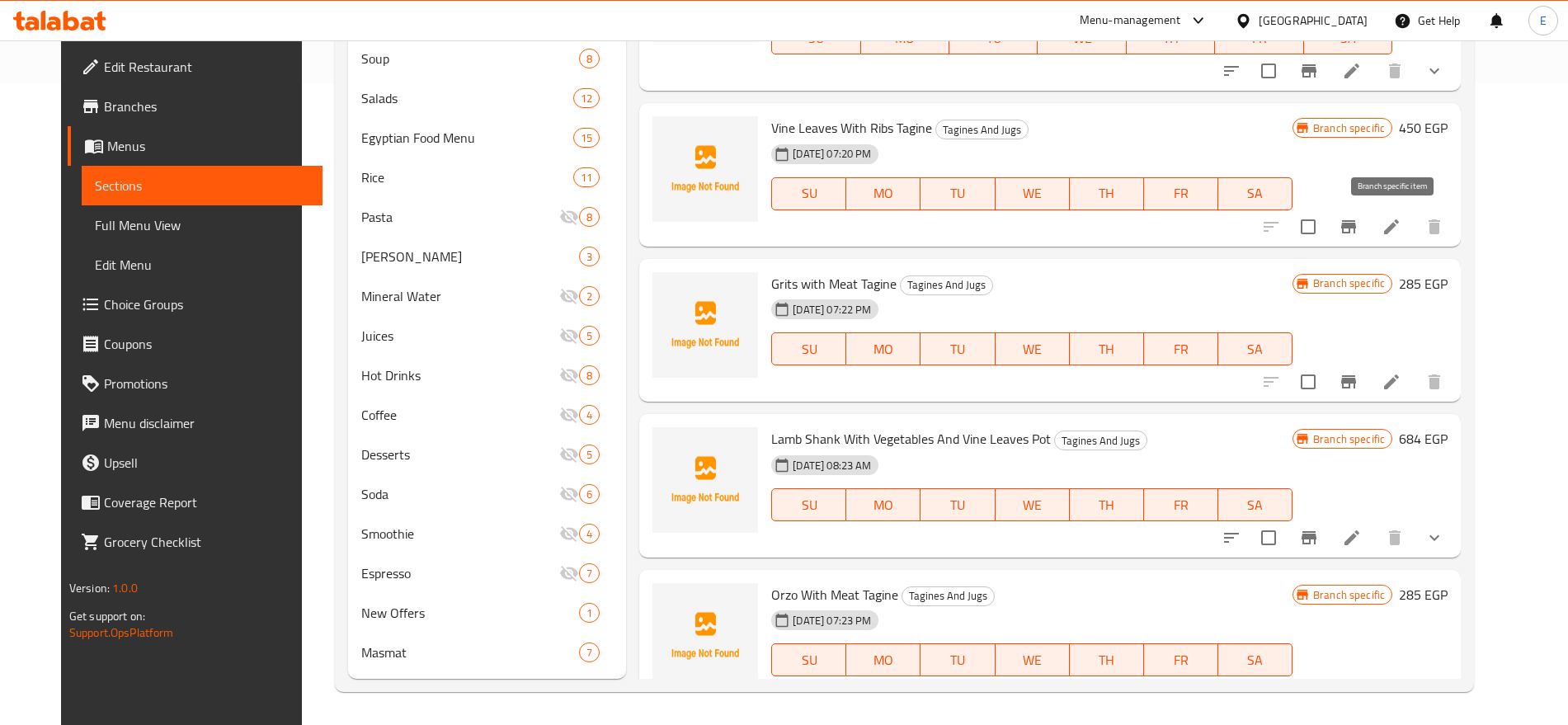
click at [1368, 219] on button "Branch-specific-item" at bounding box center [1348, 226] width 39 height 39
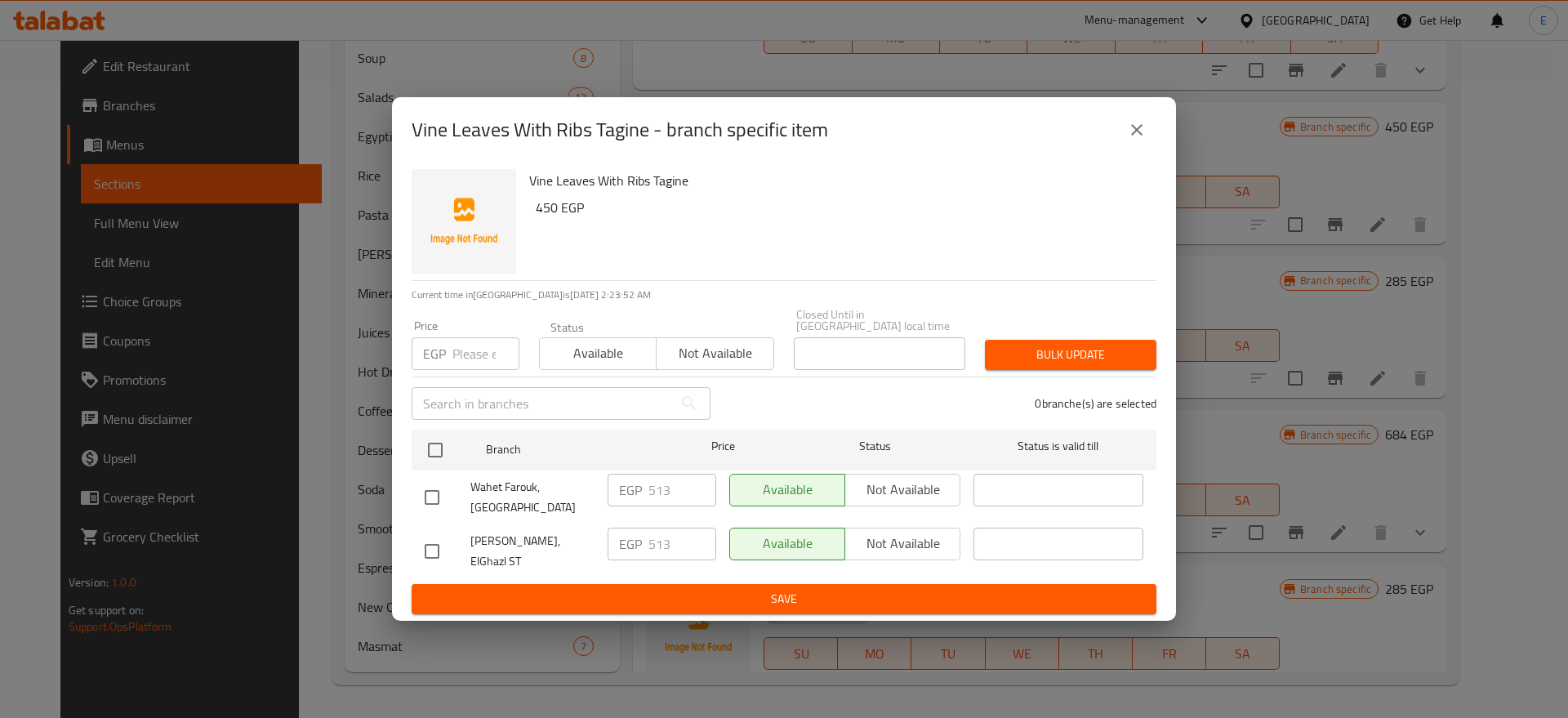
click at [415, 543] on input "checkbox" at bounding box center [432, 551] width 34 height 34
checkbox input "true"
click at [902, 541] on span "Not available" at bounding box center [903, 543] width 102 height 24
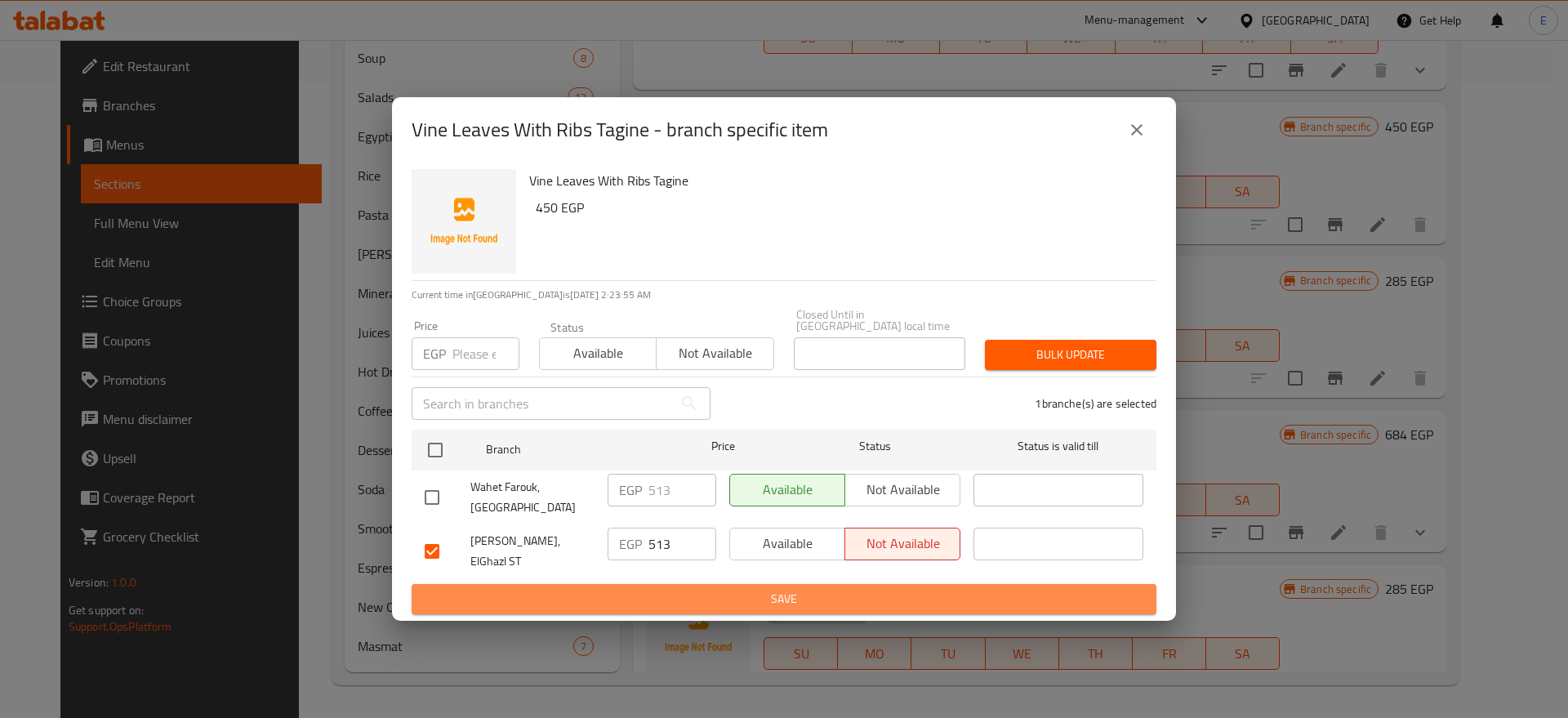
click at [773, 589] on span "Save" at bounding box center [784, 599] width 719 height 21
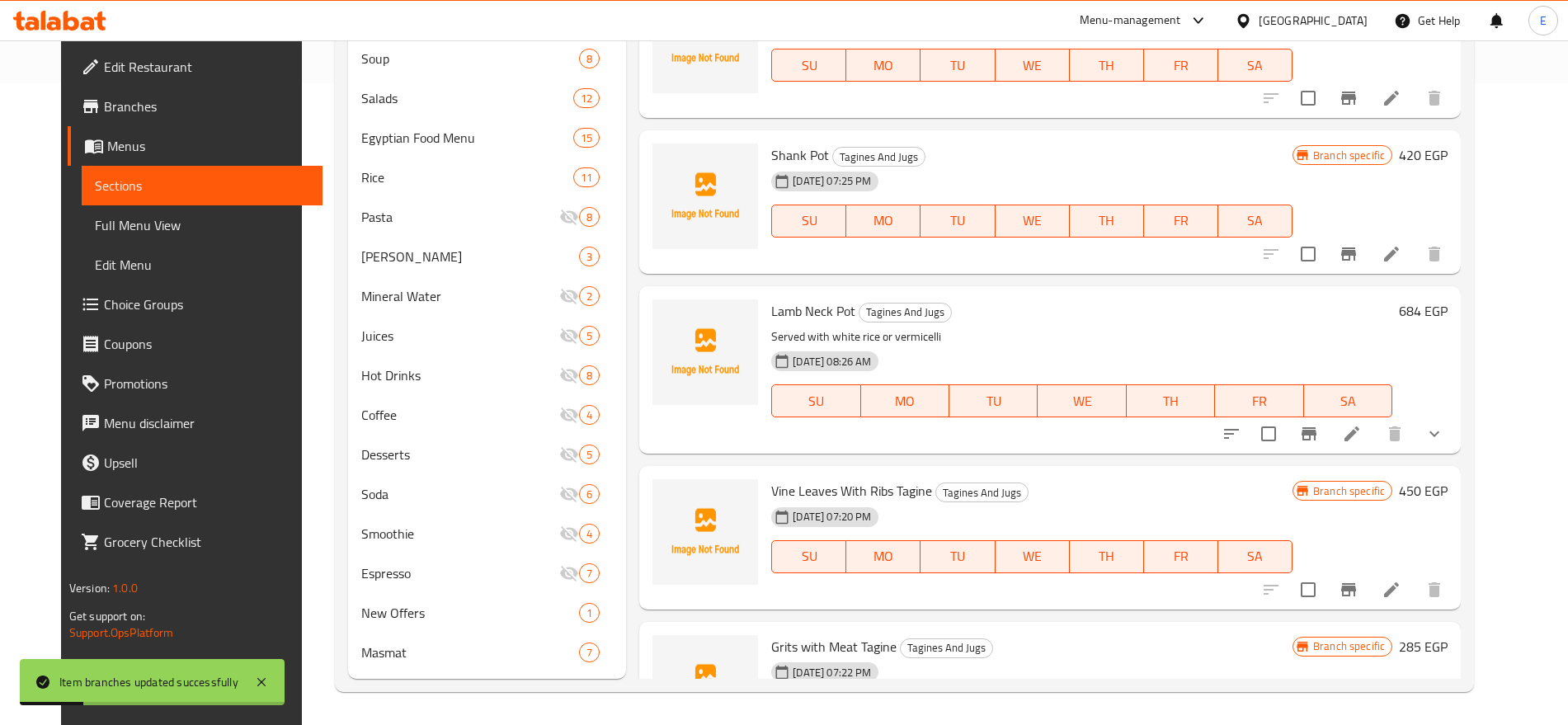
scroll to position [2177, 0]
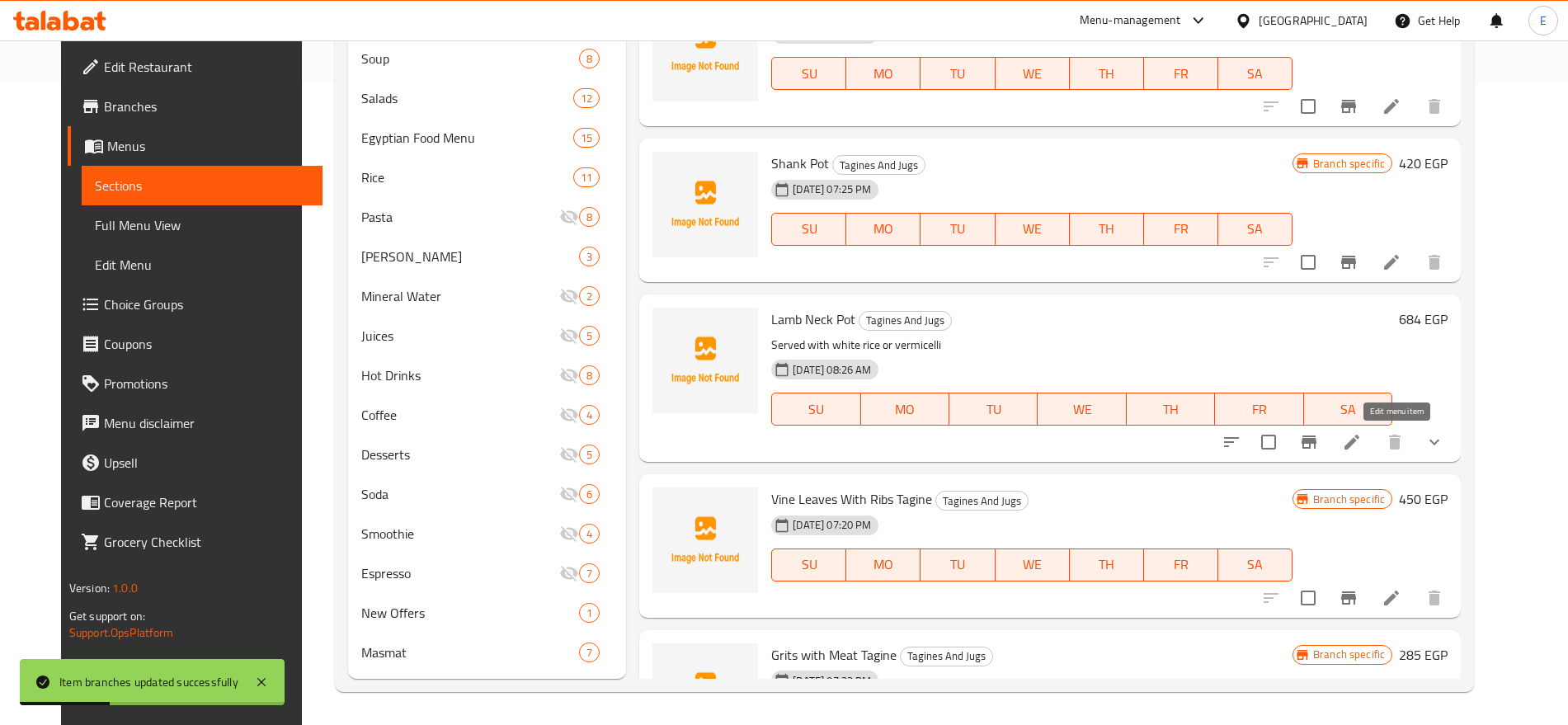
click at [1361, 442] on icon at bounding box center [1352, 442] width 20 height 20
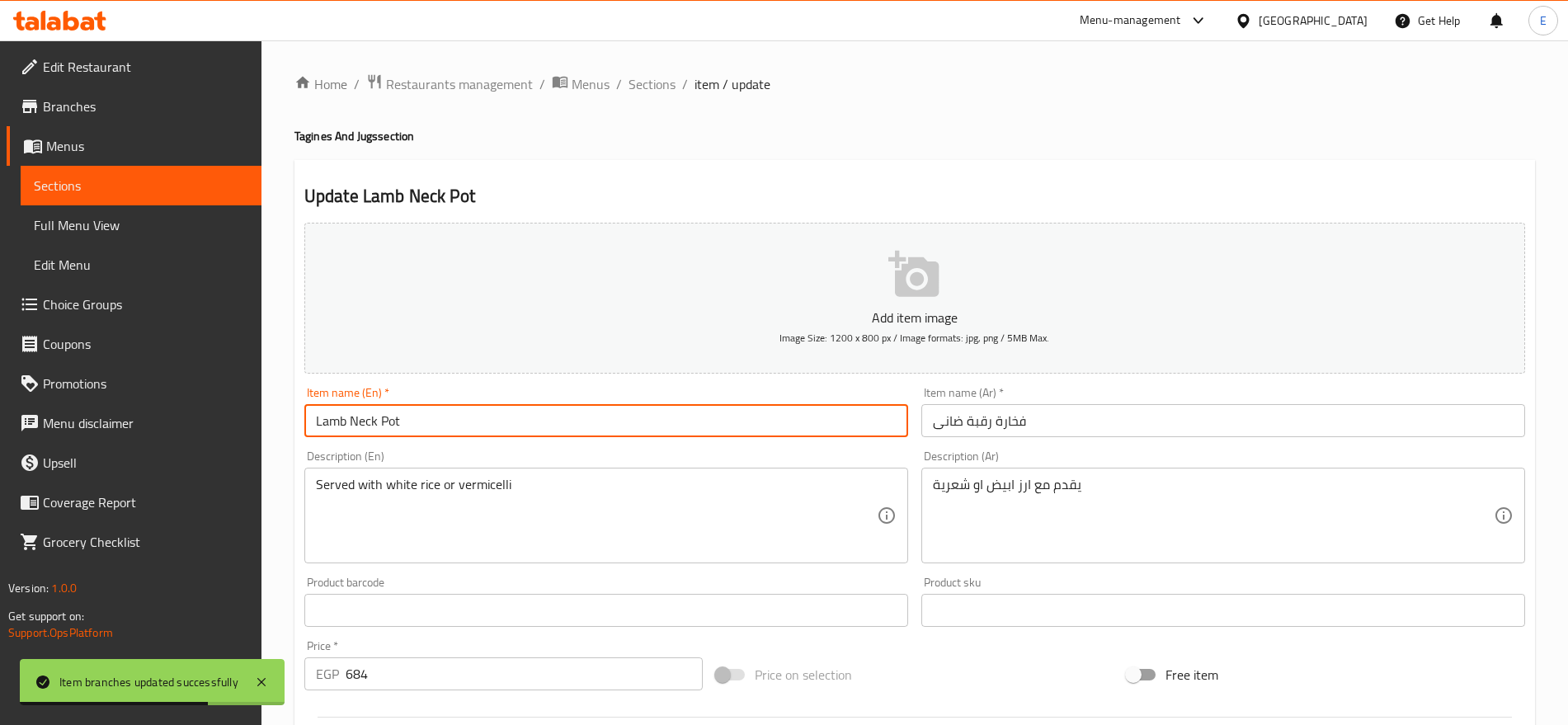
drag, startPoint x: 348, startPoint y: 419, endPoint x: 0, endPoint y: 356, distance: 353.7
click at [0, 356] on div "Edit Restaurant Branches Menus Sections Full Menu View Edit Menu Choice Groups …" at bounding box center [784, 616] width 1568 height 1152
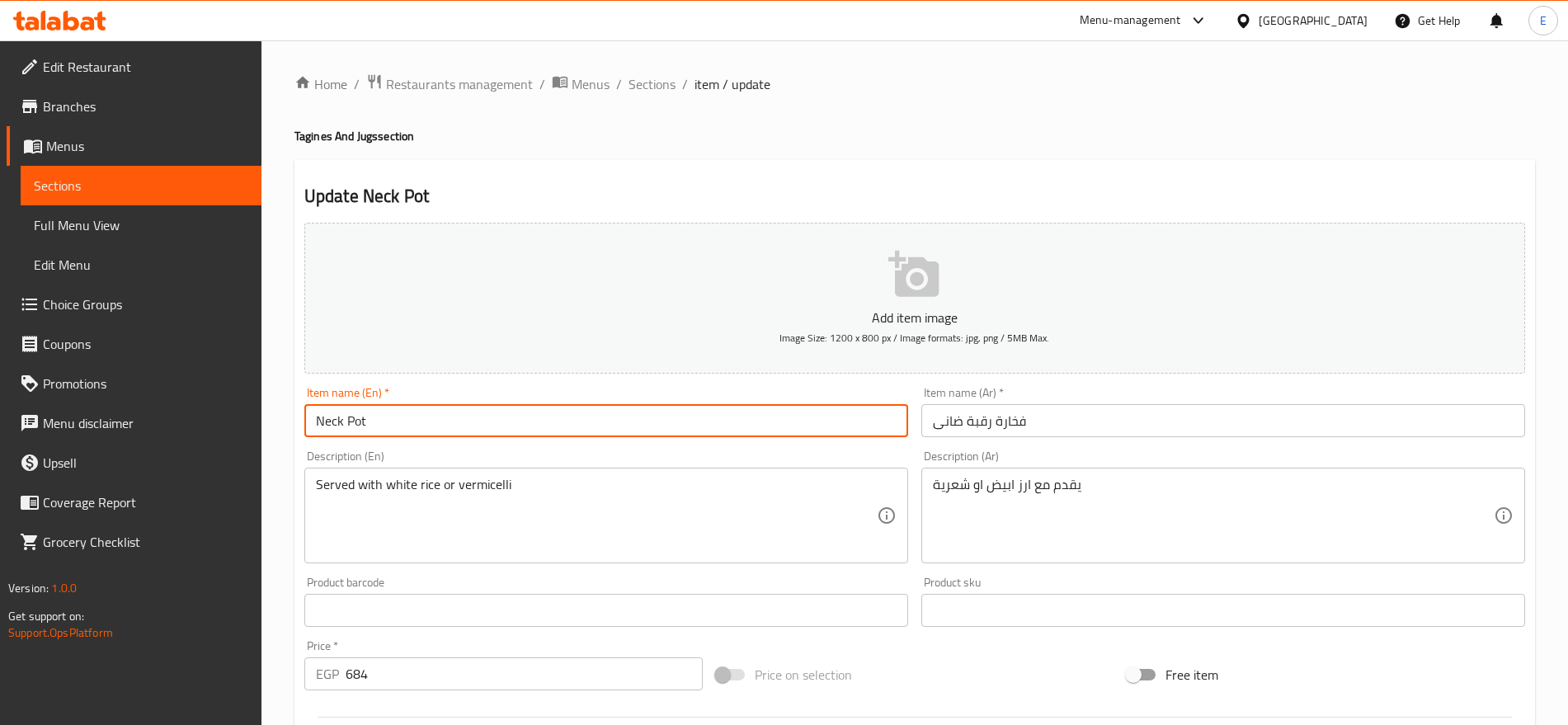
type input "Neck Pot"
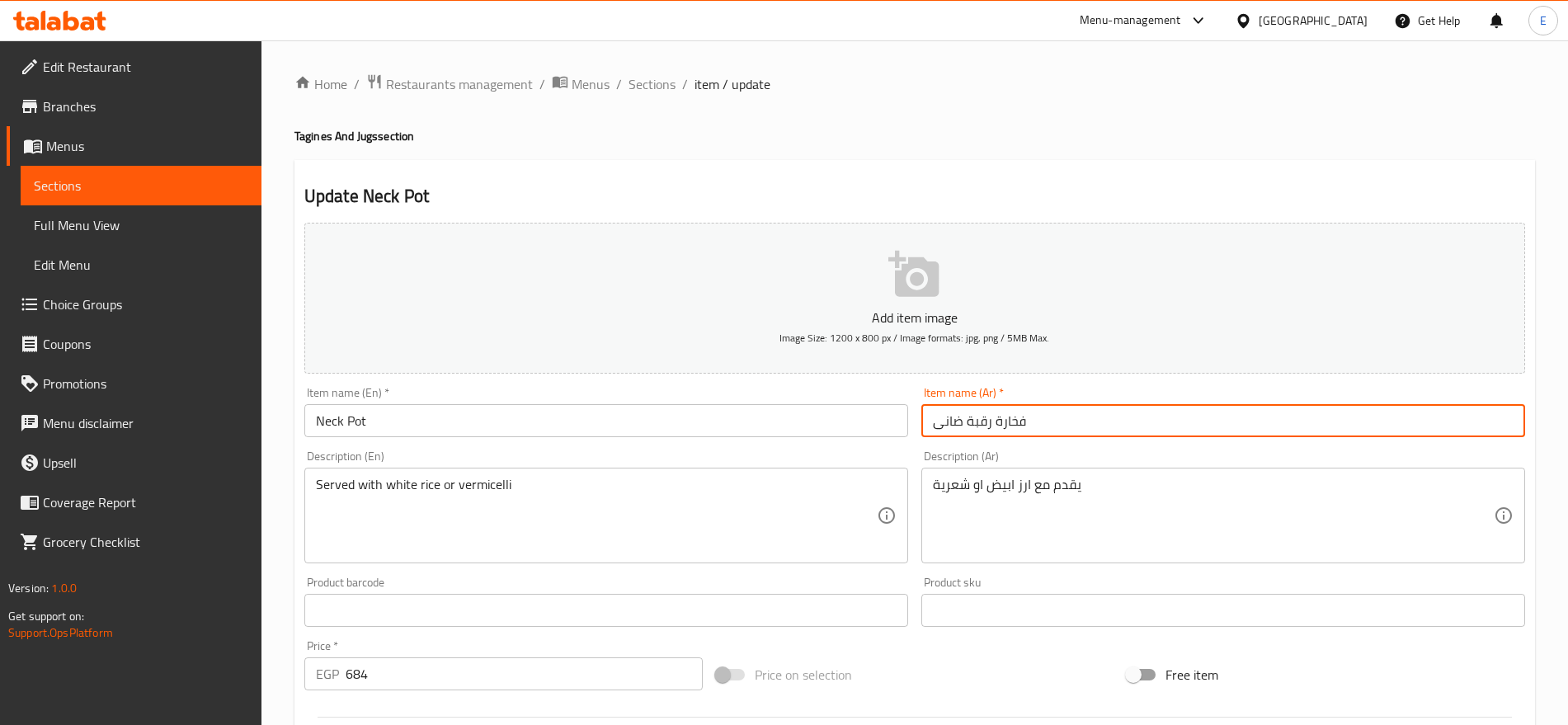
drag, startPoint x: 965, startPoint y: 421, endPoint x: 477, endPoint y: 320, distance: 498.3
click at [477, 320] on div "Add item image Image Size: 1200 x 800 px / Image formats: jpg, png / 5MB Max. I…" at bounding box center [915, 572] width 1234 height 711
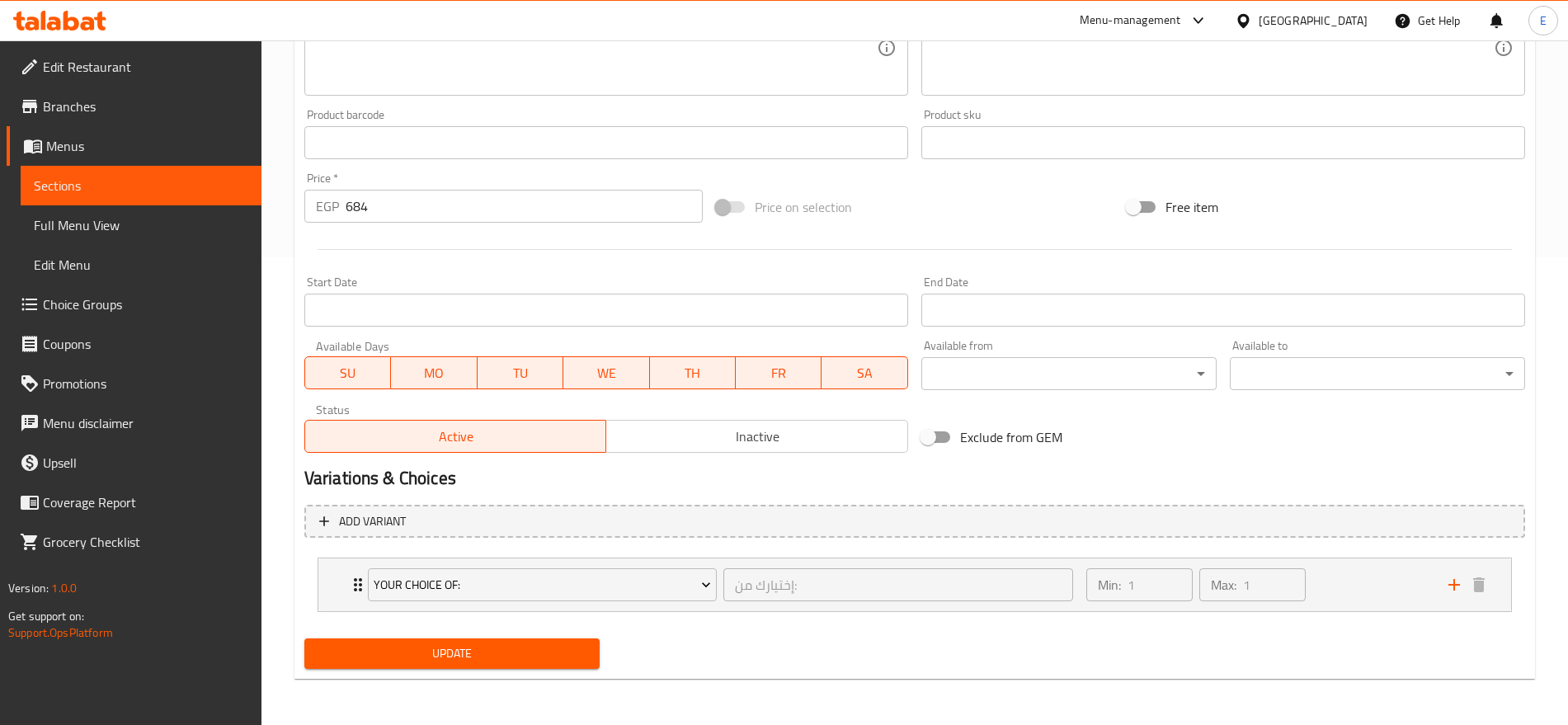
type input "فخارة رقبة"
drag, startPoint x: 413, startPoint y: 198, endPoint x: 354, endPoint y: 215, distance: 61.4
click at [354, 215] on input "684" at bounding box center [524, 206] width 357 height 33
type input "6"
click at [342, 599] on div "Your Choice Of: إختيارك من: ​ Min: 1 ​ Max: 1 ​" at bounding box center [914, 584] width 1193 height 53
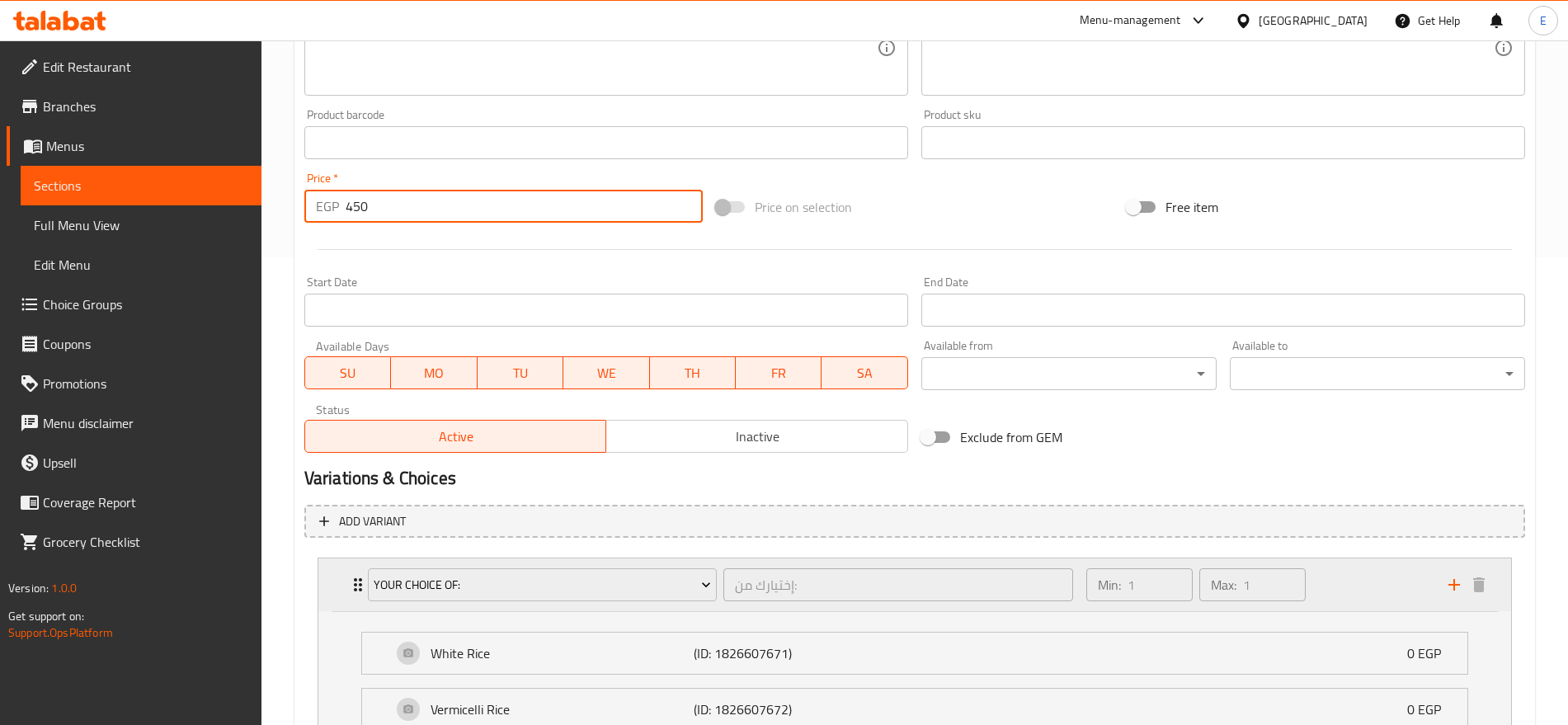
scroll to position [613, 0]
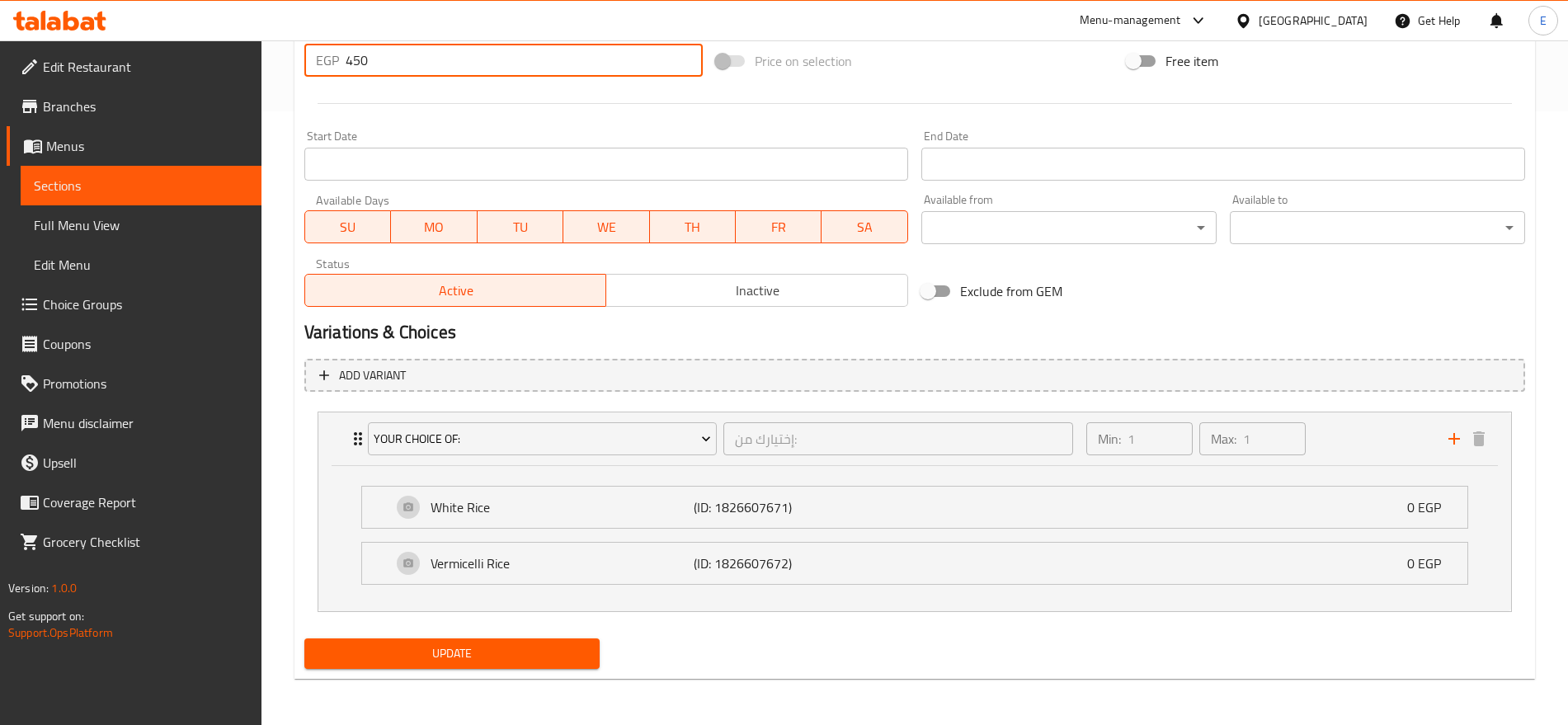
type input "450"
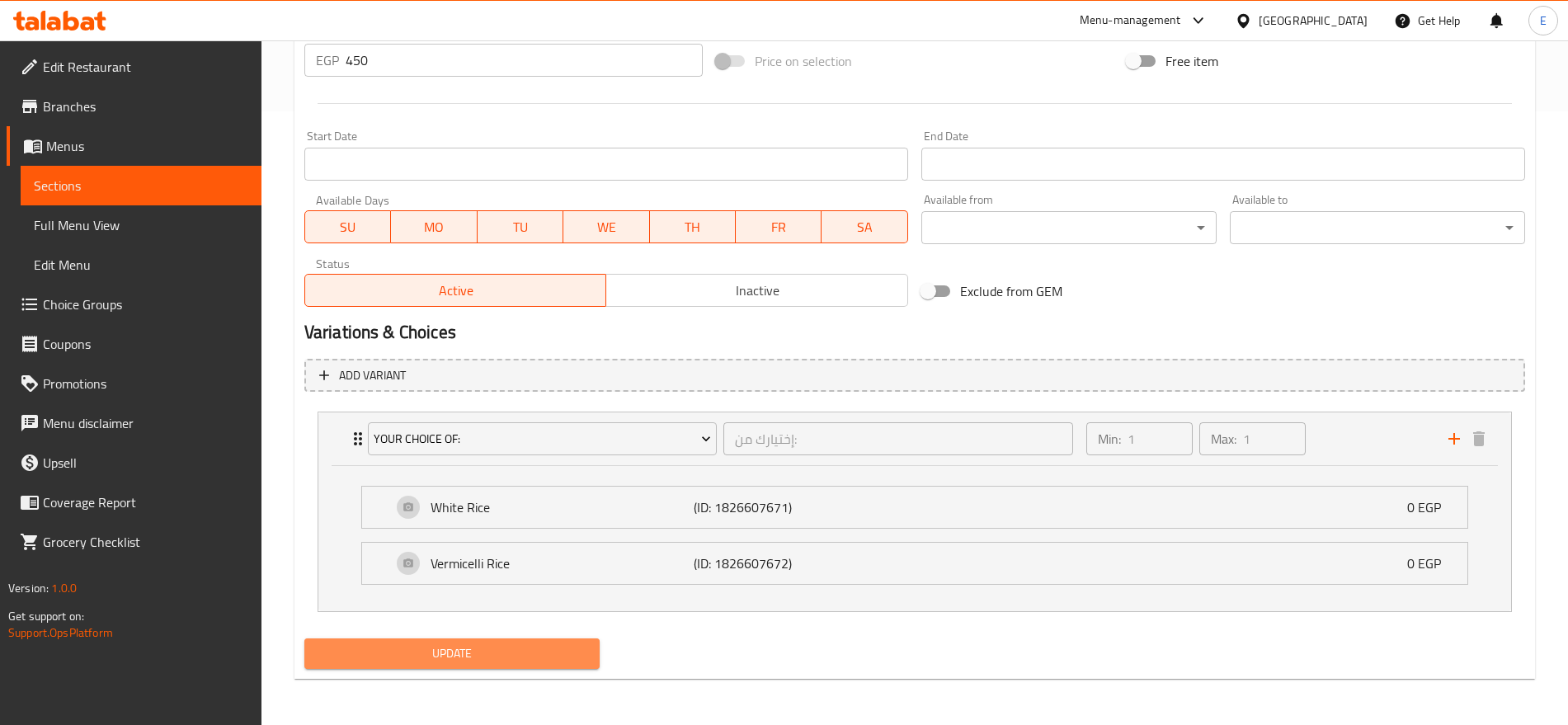
click at [437, 646] on span "Update" at bounding box center [451, 653] width 269 height 21
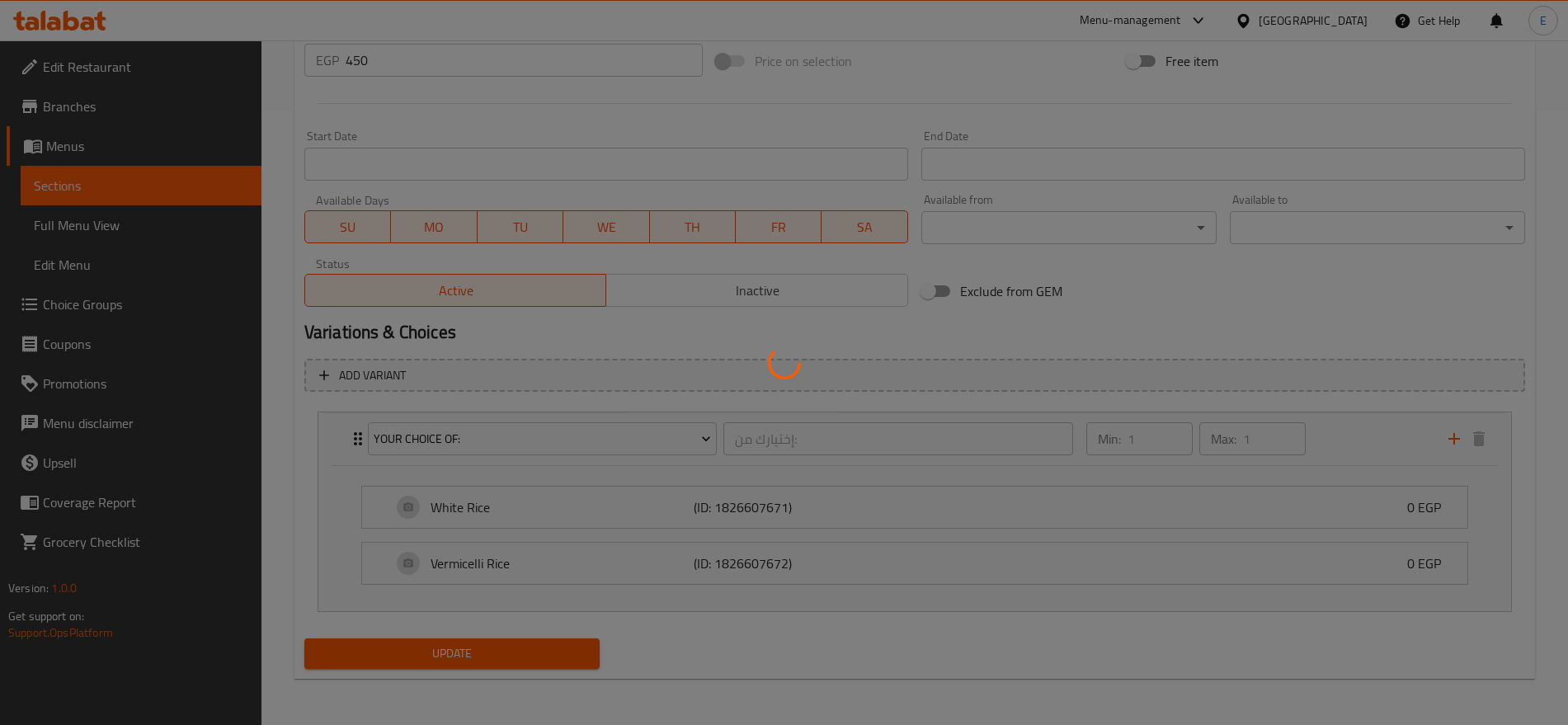
scroll to position [0, 0]
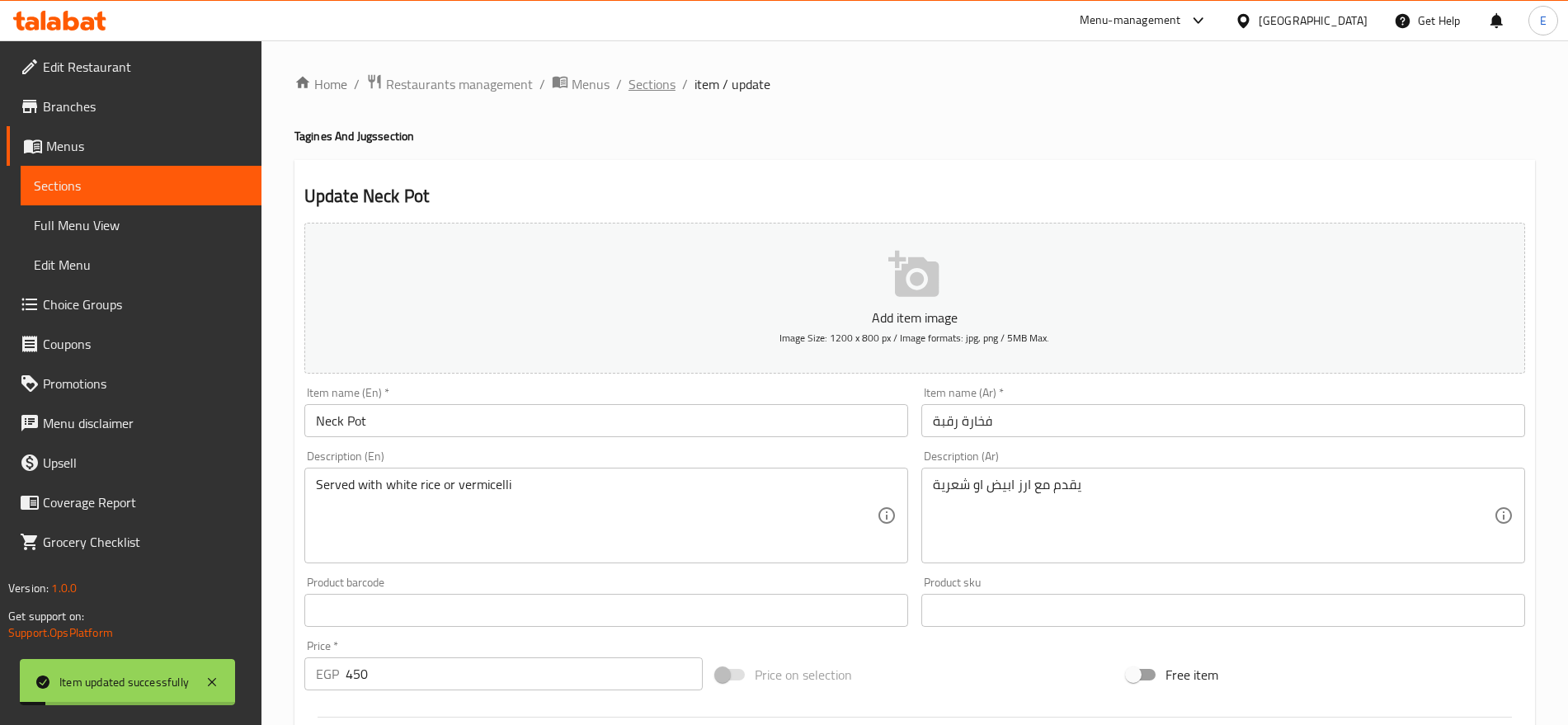
click at [672, 80] on span "Sections" at bounding box center [651, 83] width 47 height 20
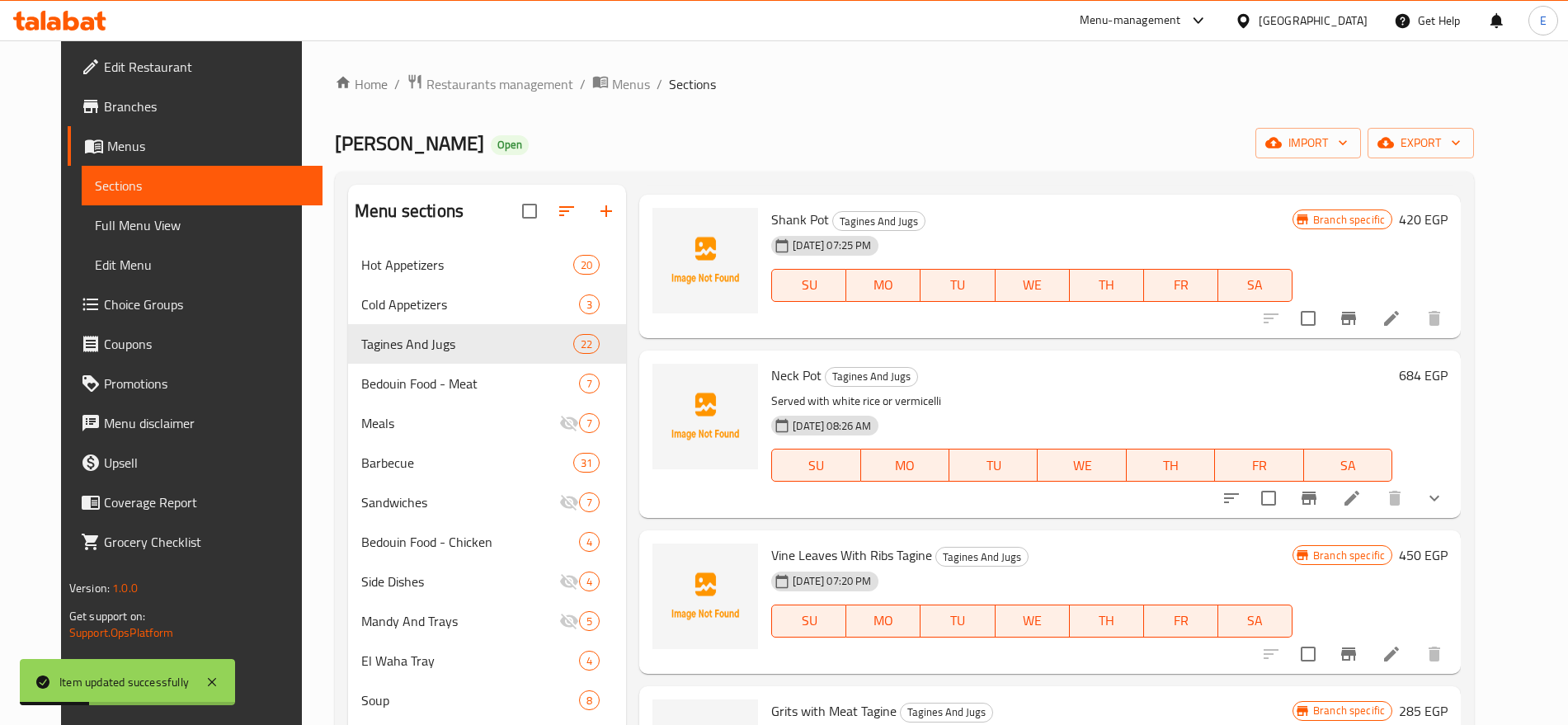
scroll to position [2762, 0]
click at [1319, 501] on icon "Branch-specific-item" at bounding box center [1308, 498] width 20 height 20
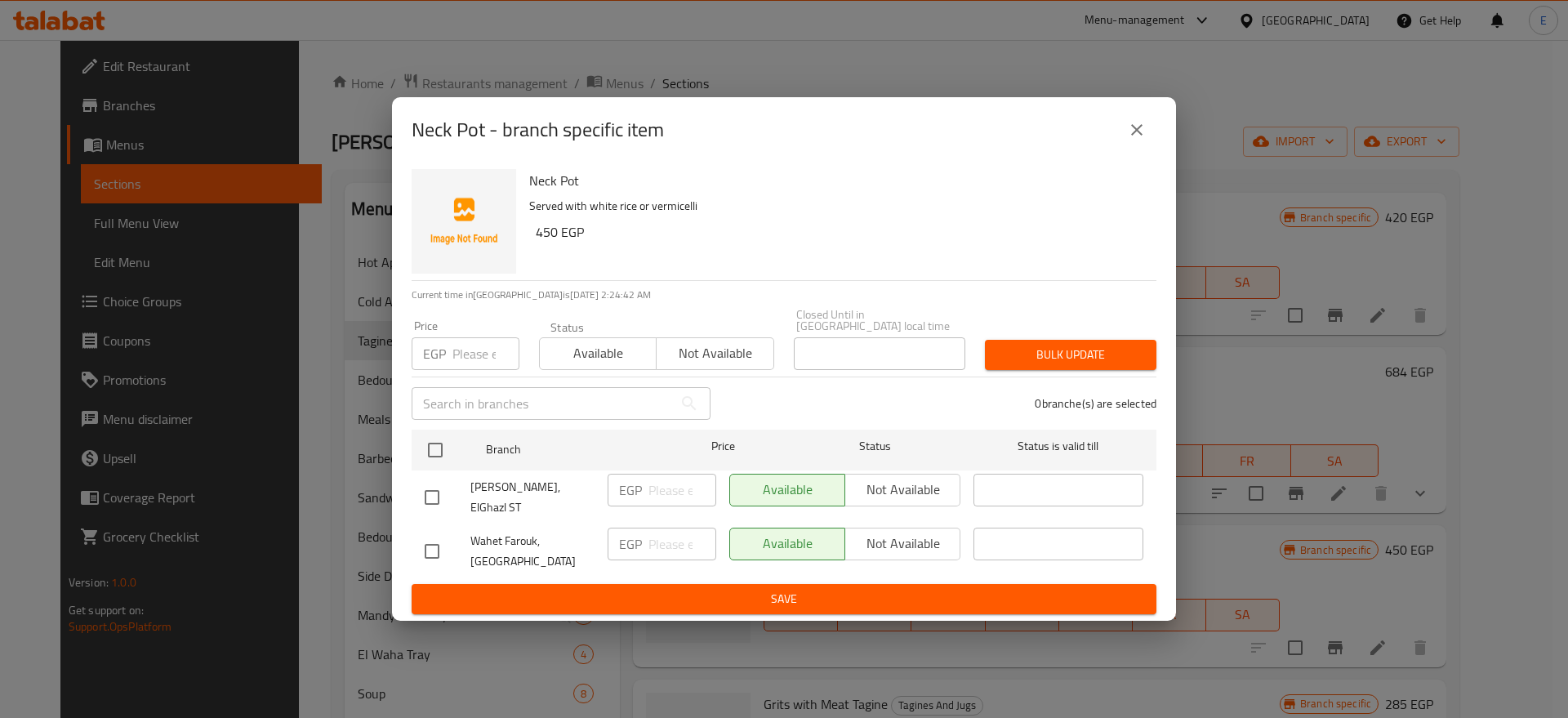
click at [433, 536] on input "checkbox" at bounding box center [432, 551] width 34 height 34
checkbox input "true"
click at [636, 534] on p "EGP" at bounding box center [631, 543] width 23 height 20
click at [666, 536] on input "number" at bounding box center [682, 543] width 67 height 32
type input "684"
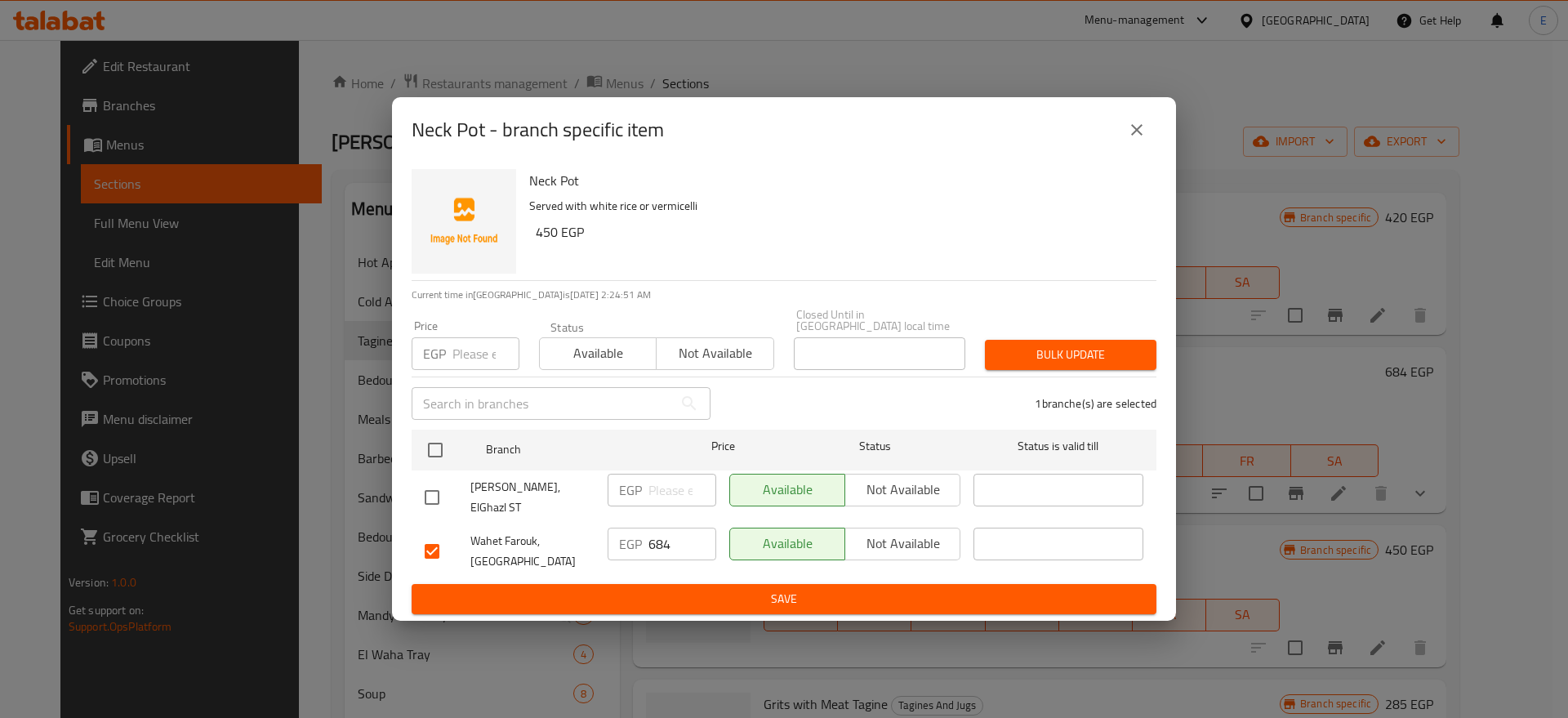
click at [426, 488] on input "checkbox" at bounding box center [432, 497] width 34 height 34
checkbox input "true"
click at [663, 481] on input "number" at bounding box center [682, 489] width 67 height 32
type input "450"
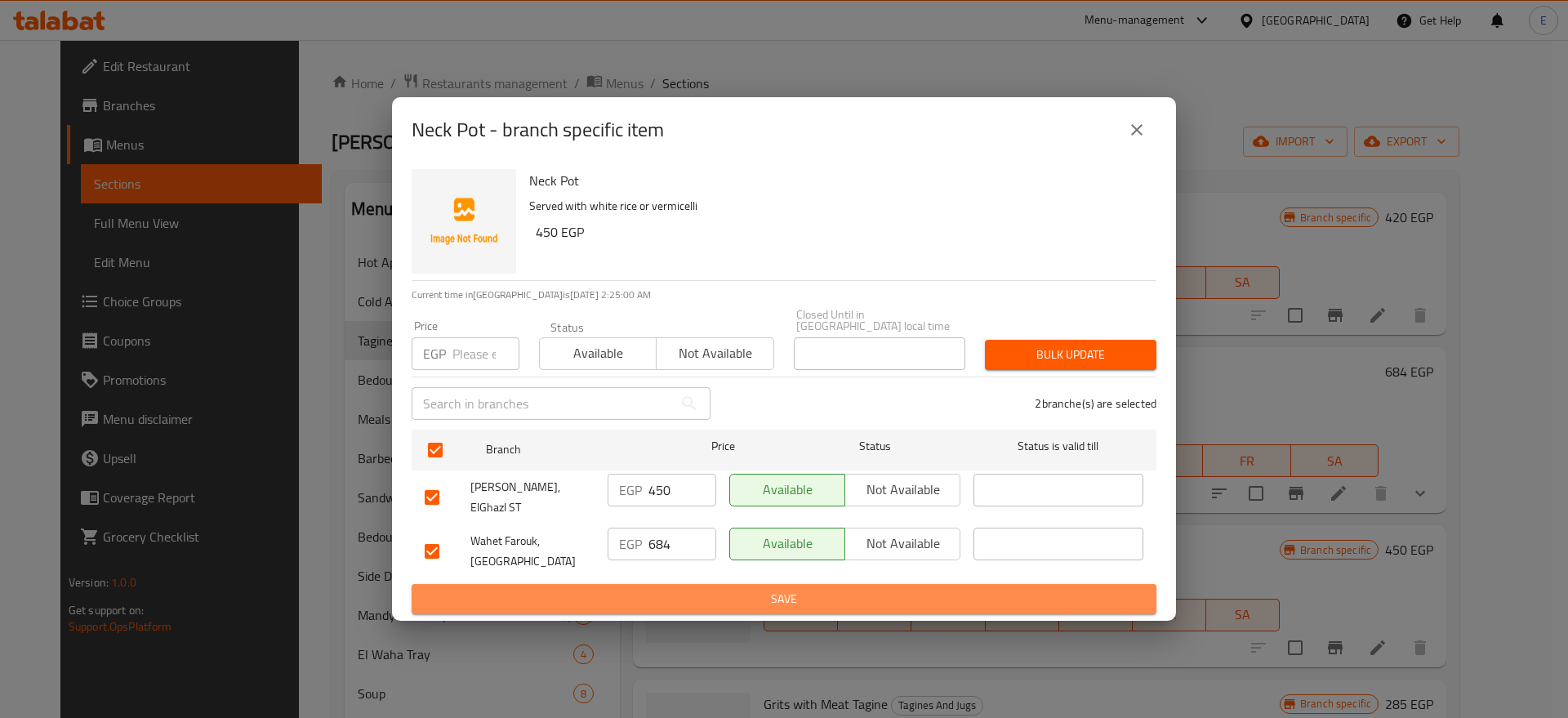
click at [725, 590] on span "Save" at bounding box center [784, 599] width 719 height 21
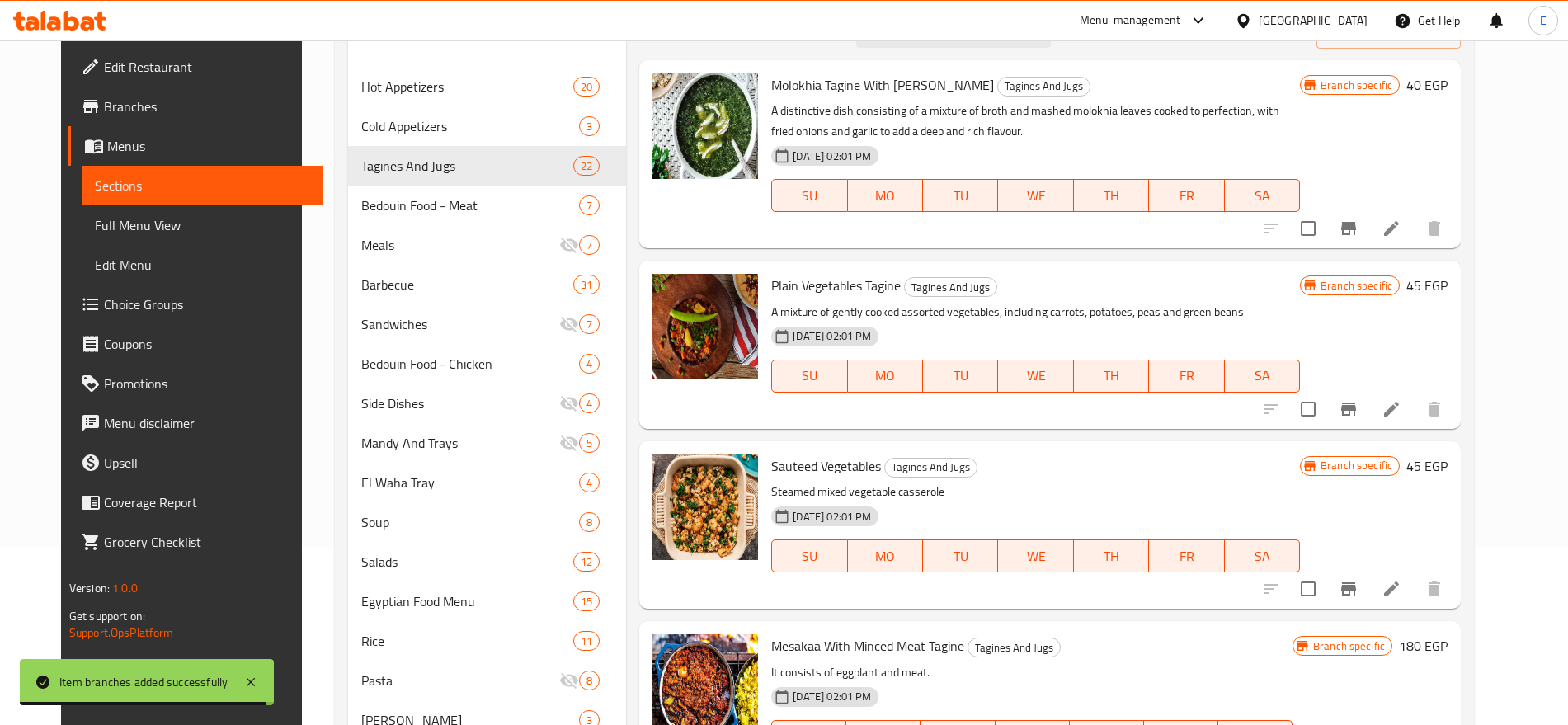
scroll to position [0, 0]
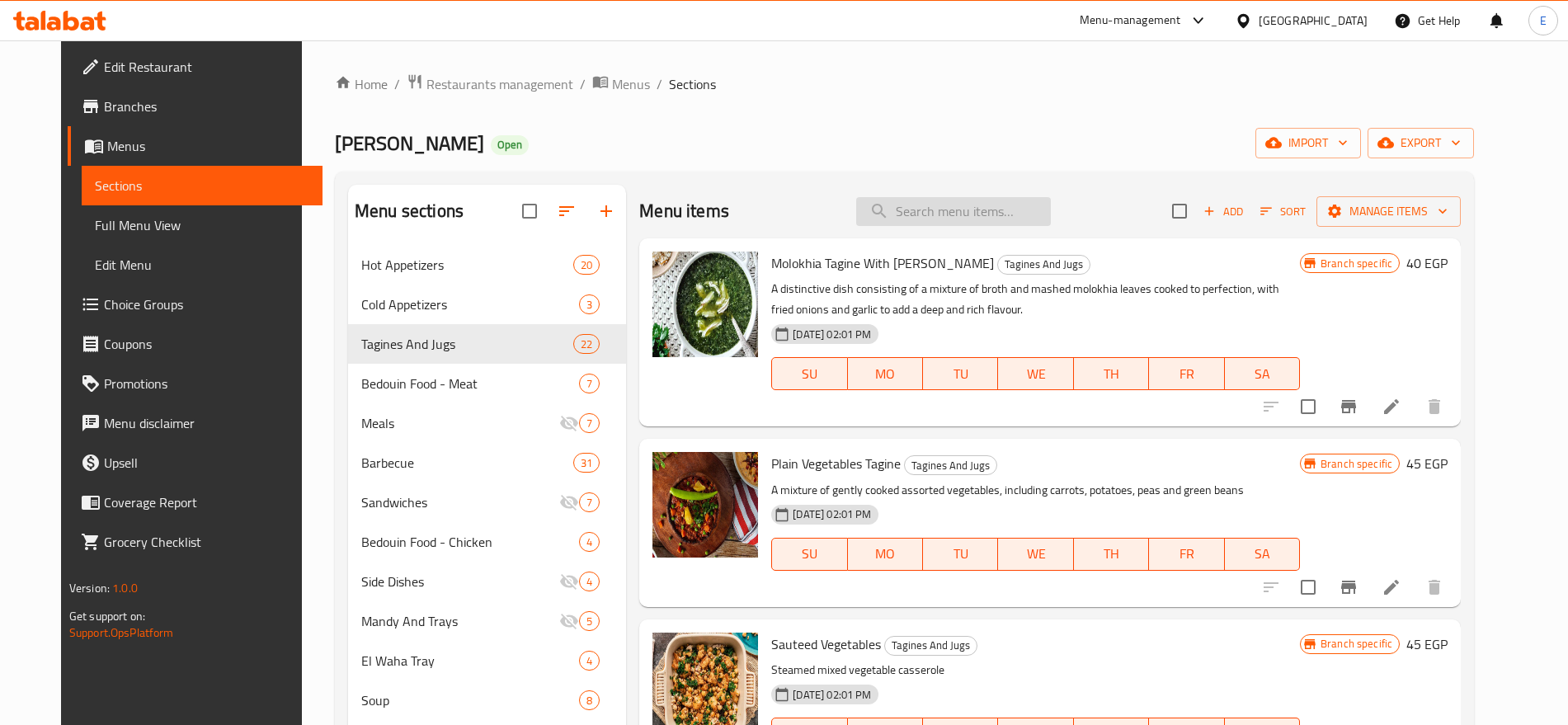
click at [996, 211] on input "search" at bounding box center [953, 212] width 194 height 29
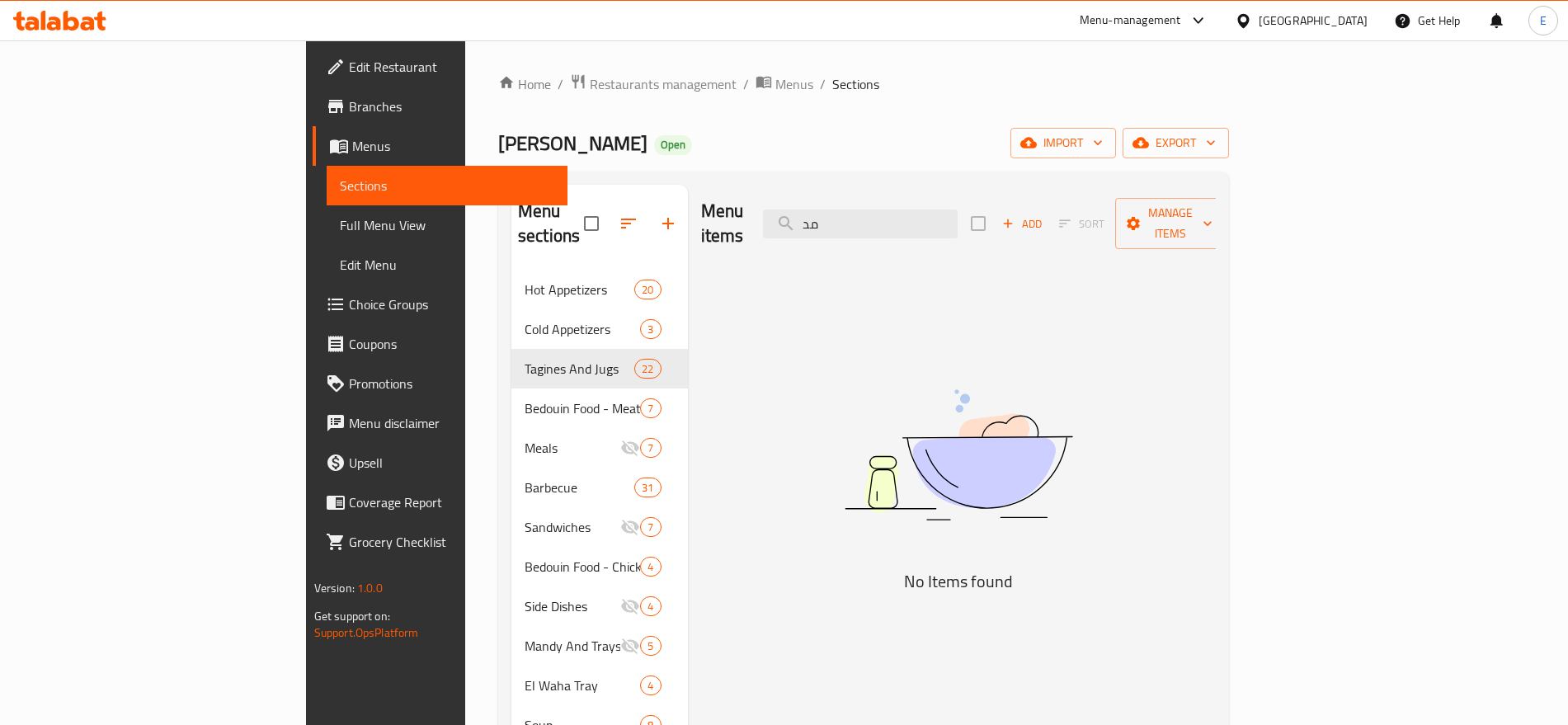
type input "م"
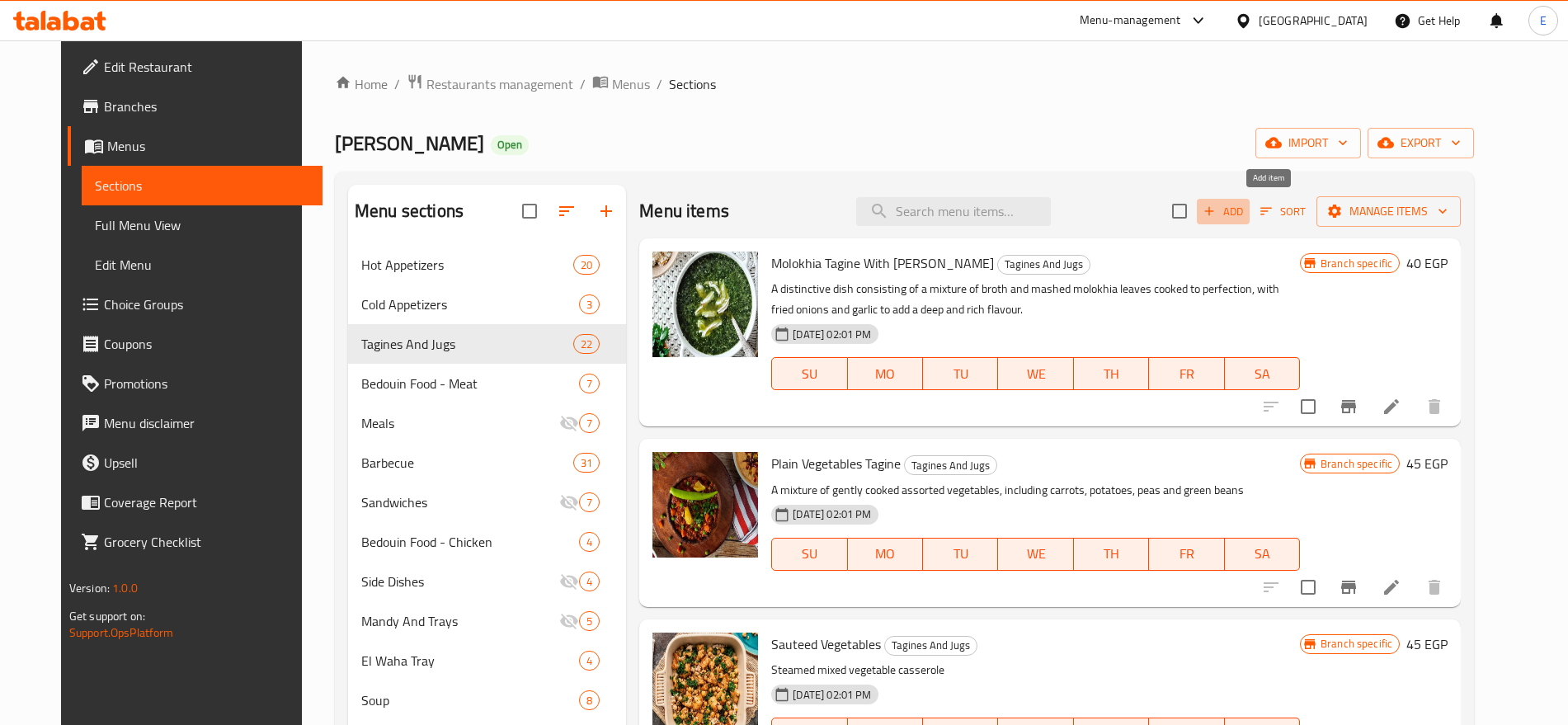
click at [1245, 220] on span "Add" at bounding box center [1222, 212] width 44 height 19
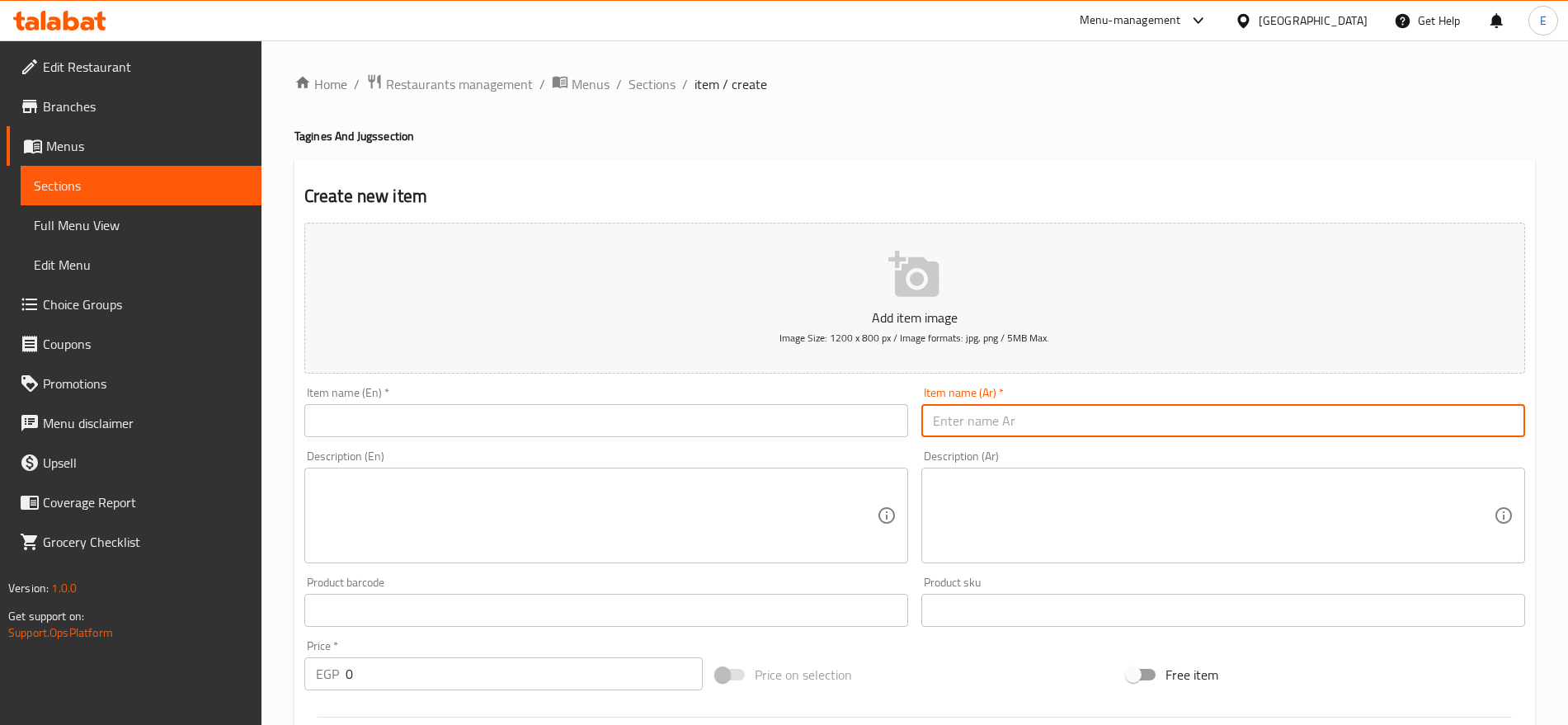
click at [1119, 416] on input "text" at bounding box center [1223, 420] width 603 height 33
type input "طاجن مدفون ضاني"
click at [642, 419] on input "text" at bounding box center [606, 420] width 603 height 33
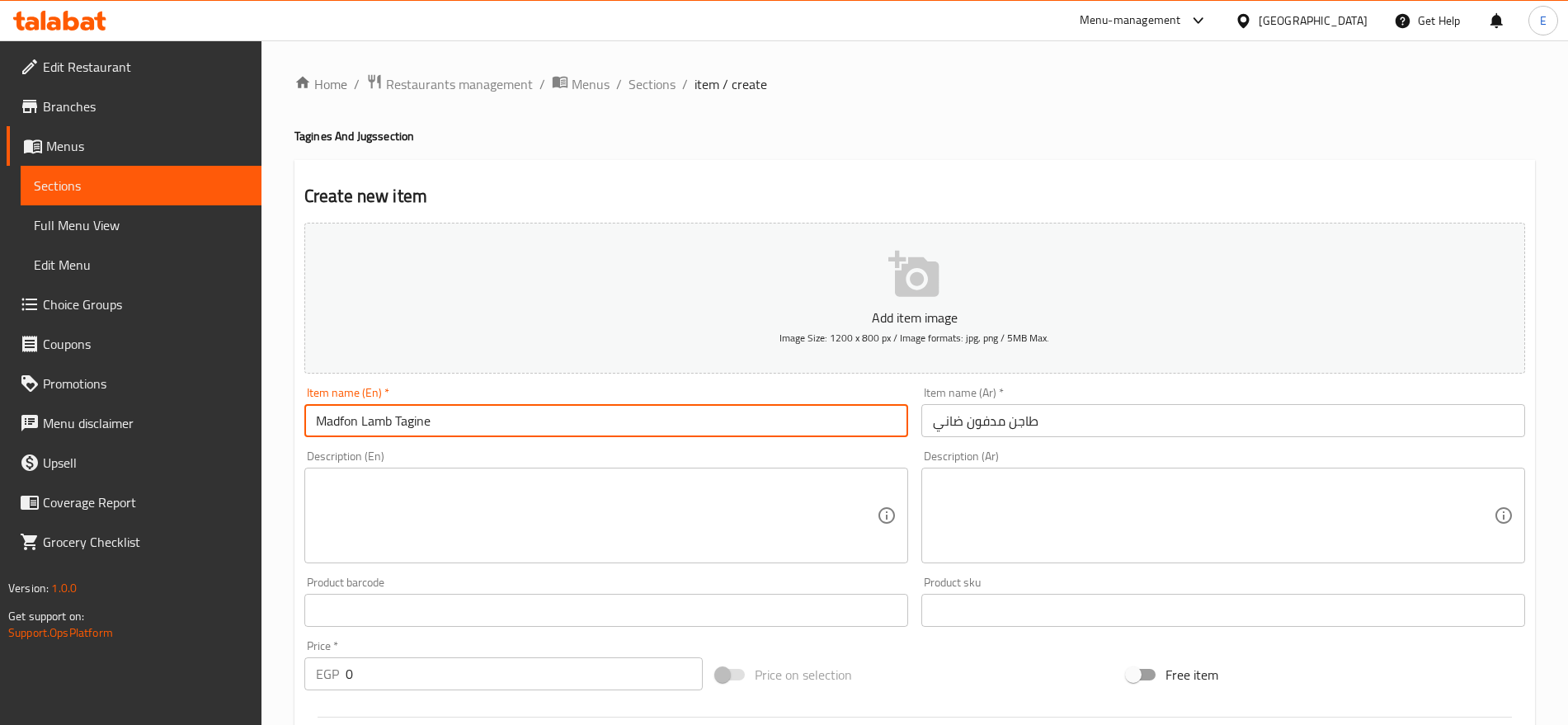
type input "Madfon Lamb Tagine"
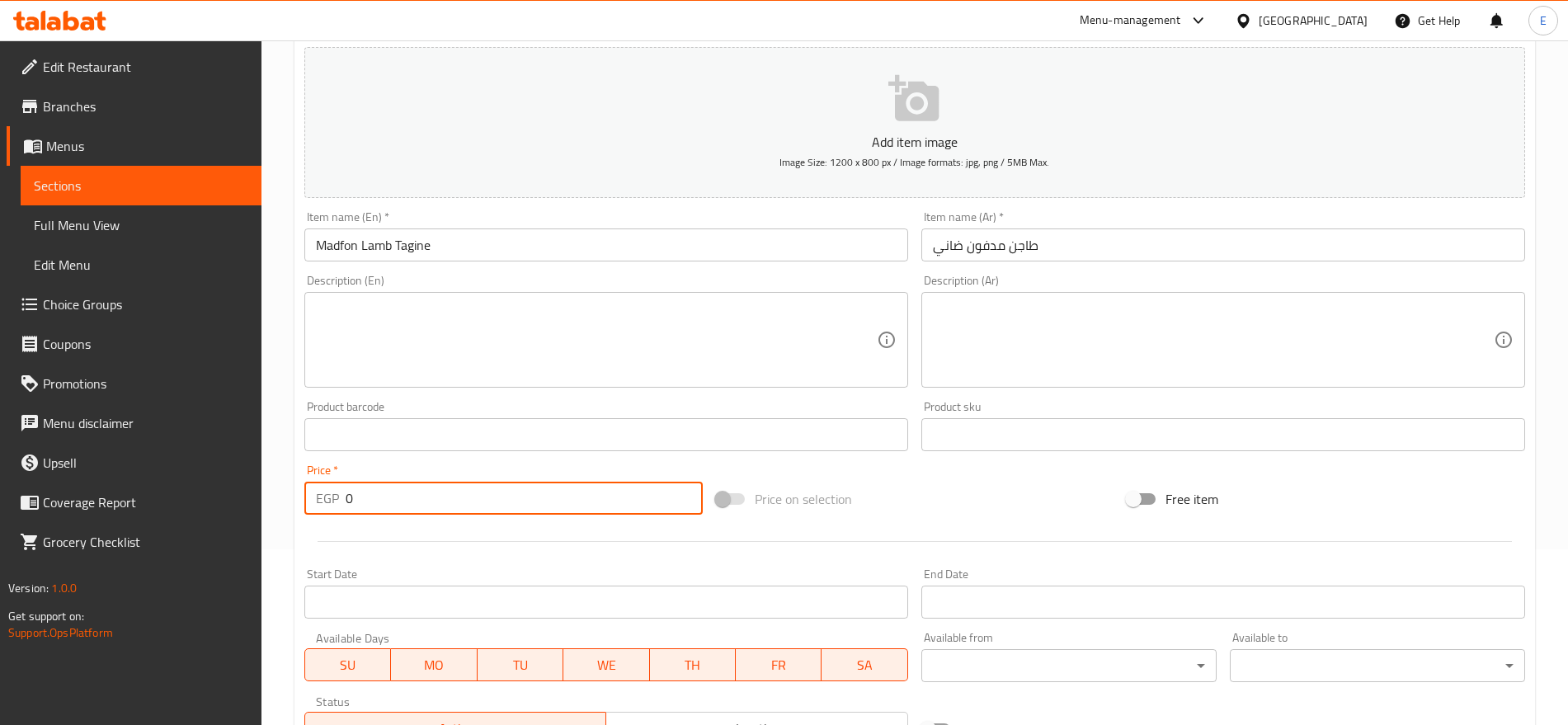
drag, startPoint x: 376, startPoint y: 501, endPoint x: 92, endPoint y: 494, distance: 284.1
click at [92, 494] on div "Edit Restaurant Branches Menus Sections Full Menu View Edit Menu Choice Groups …" at bounding box center [784, 427] width 1568 height 1124
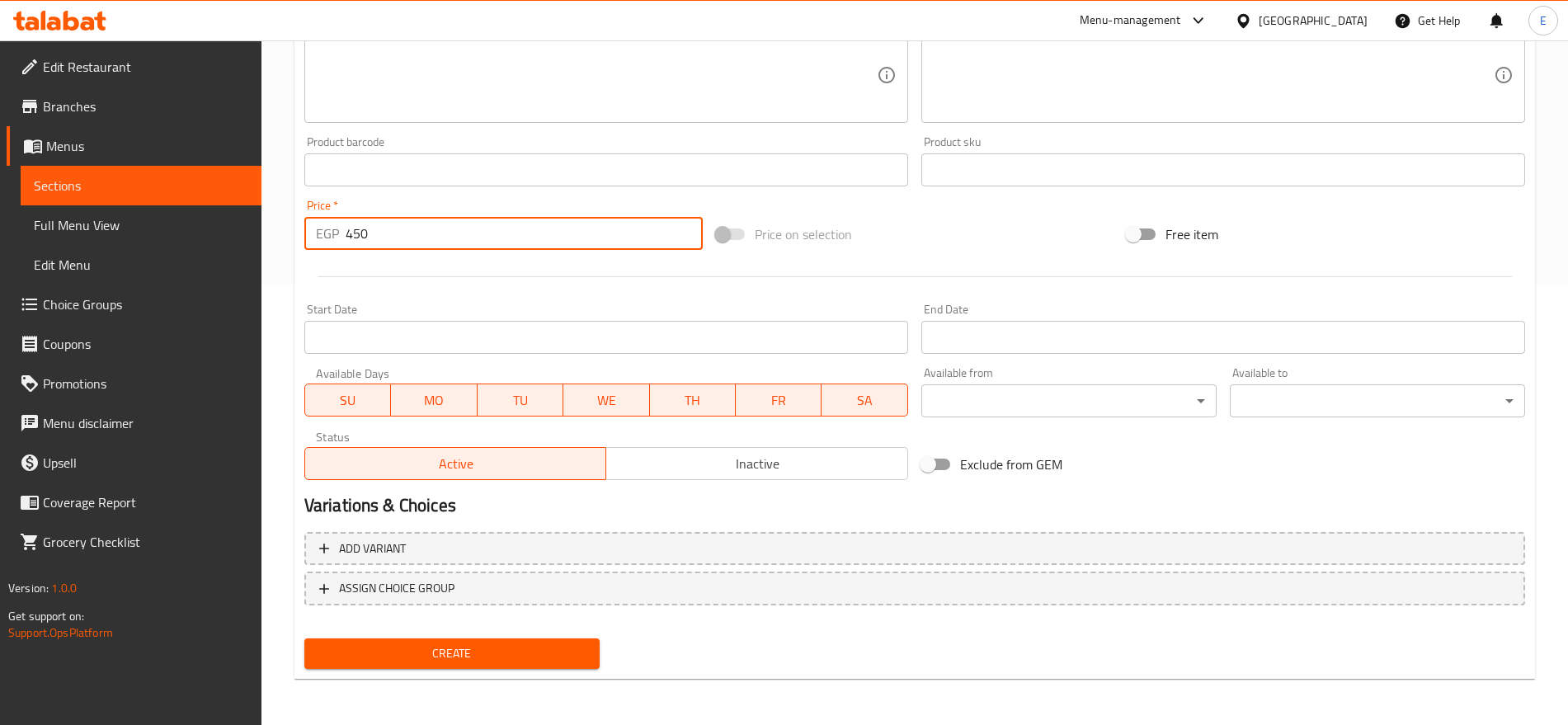
type input "450"
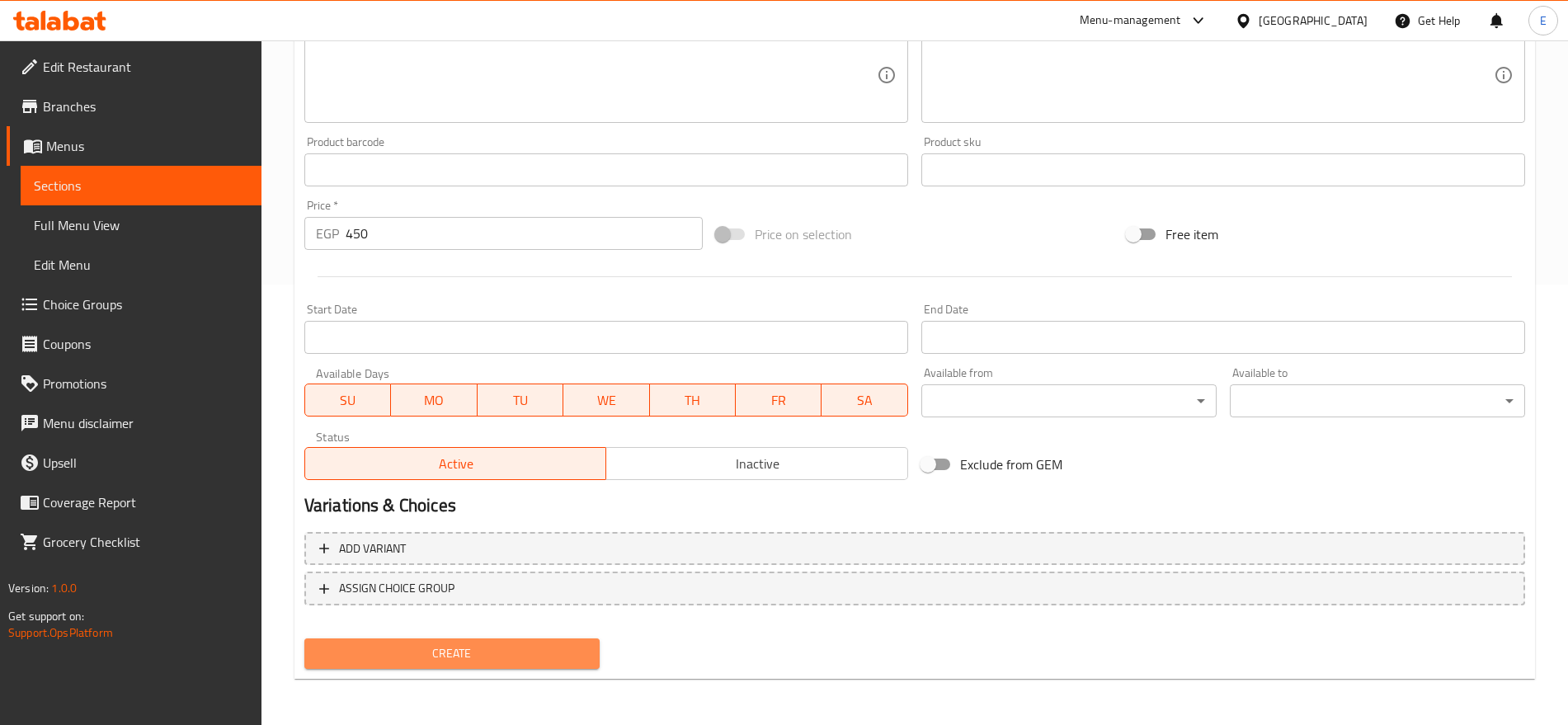
click at [436, 645] on span "Create" at bounding box center [451, 653] width 269 height 21
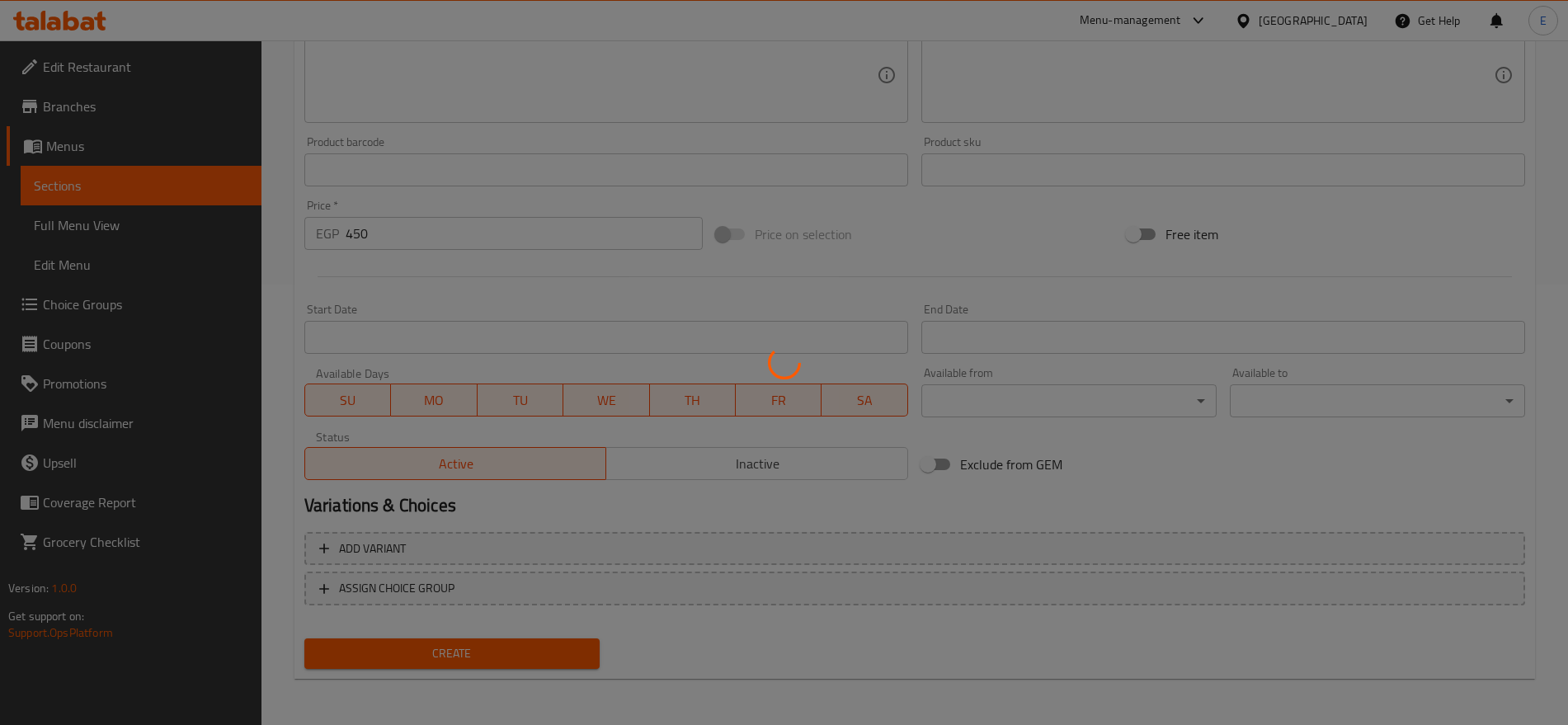
type input "0"
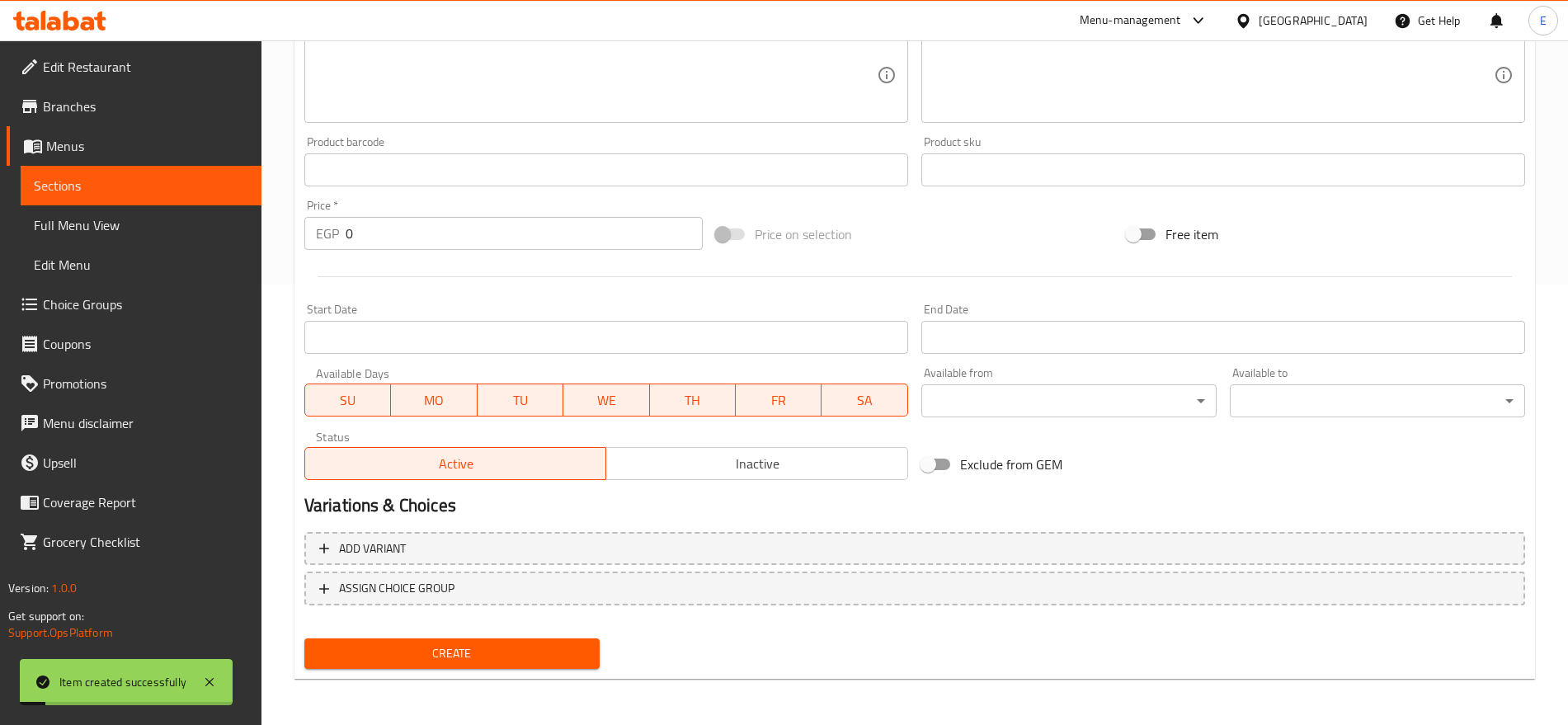
scroll to position [0, 0]
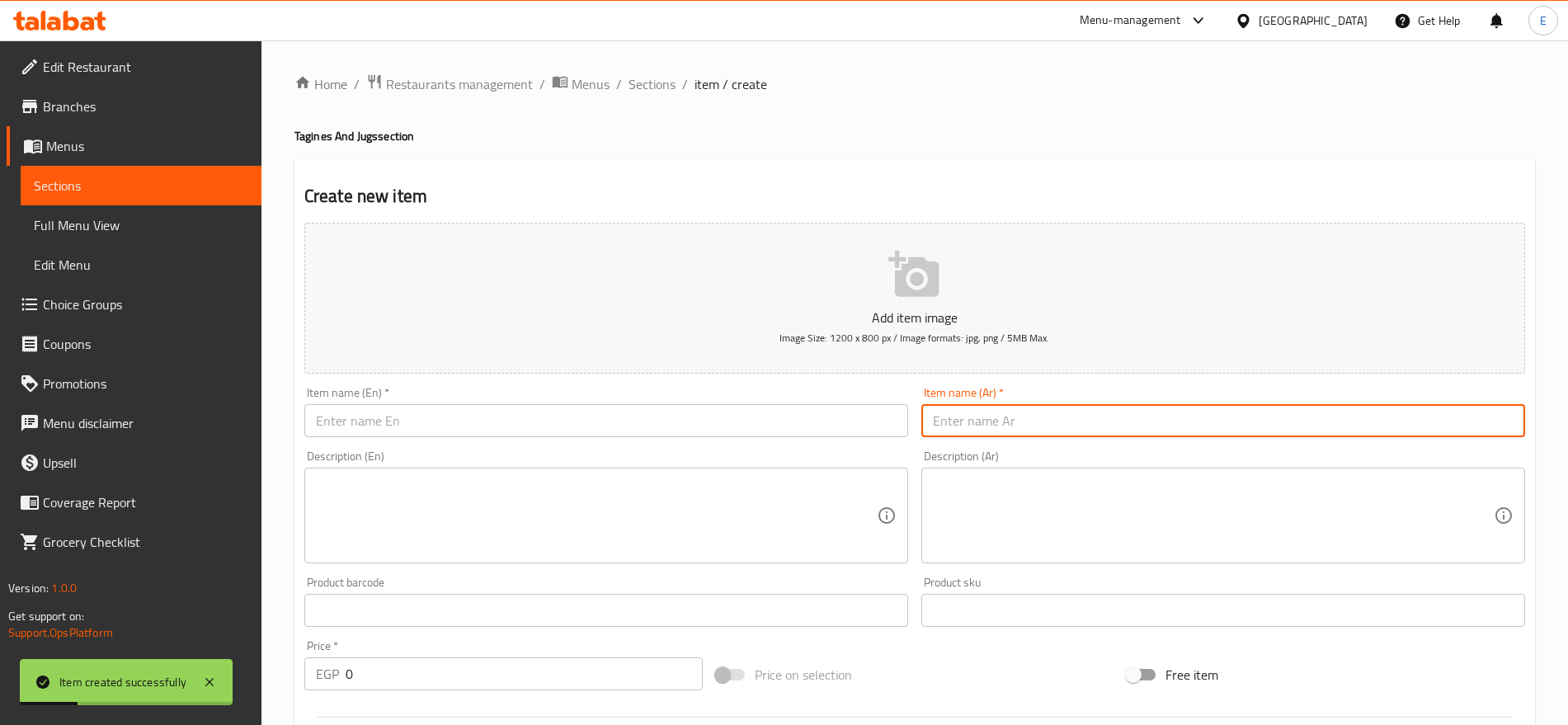
click at [1042, 430] on input "text" at bounding box center [1223, 420] width 603 height 33
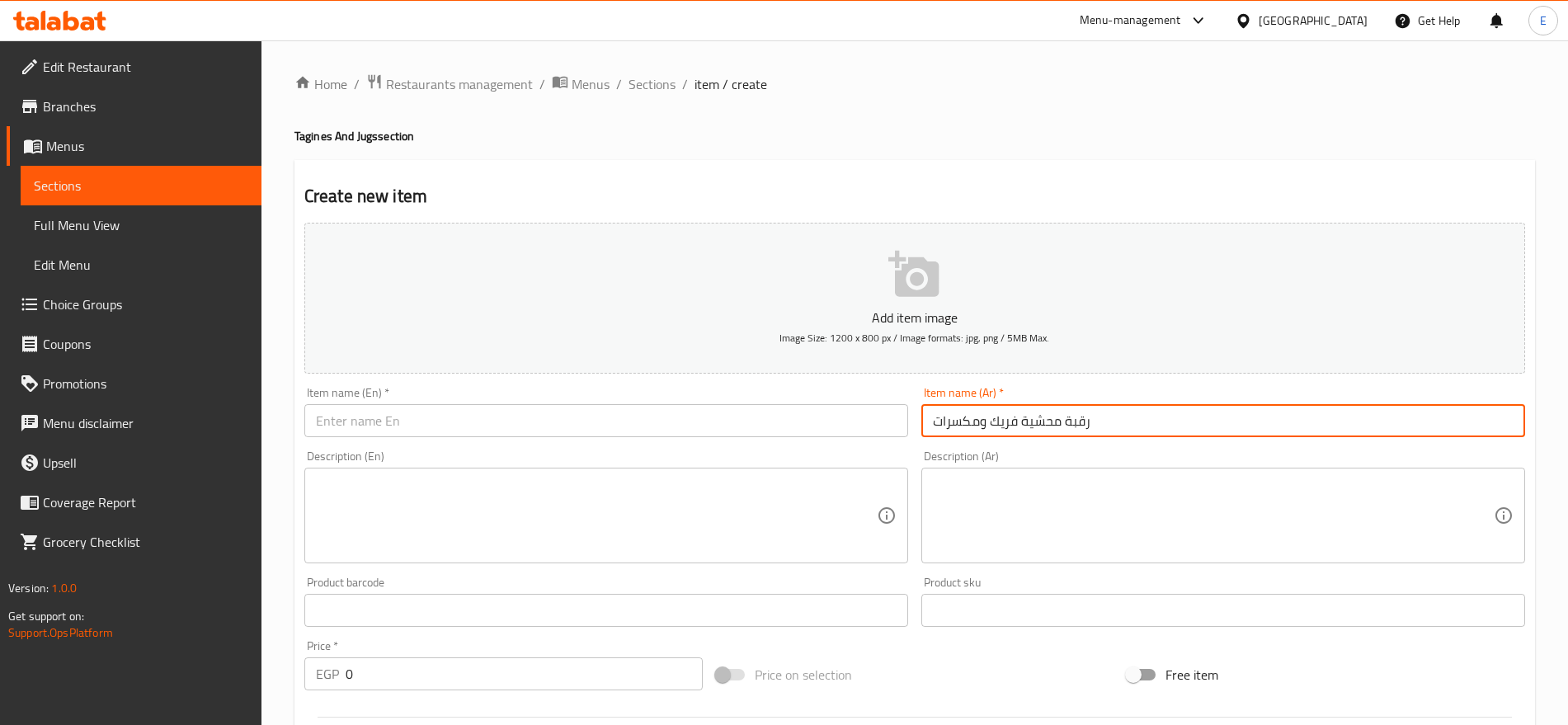
paste input "اجن مدفون ضاني"
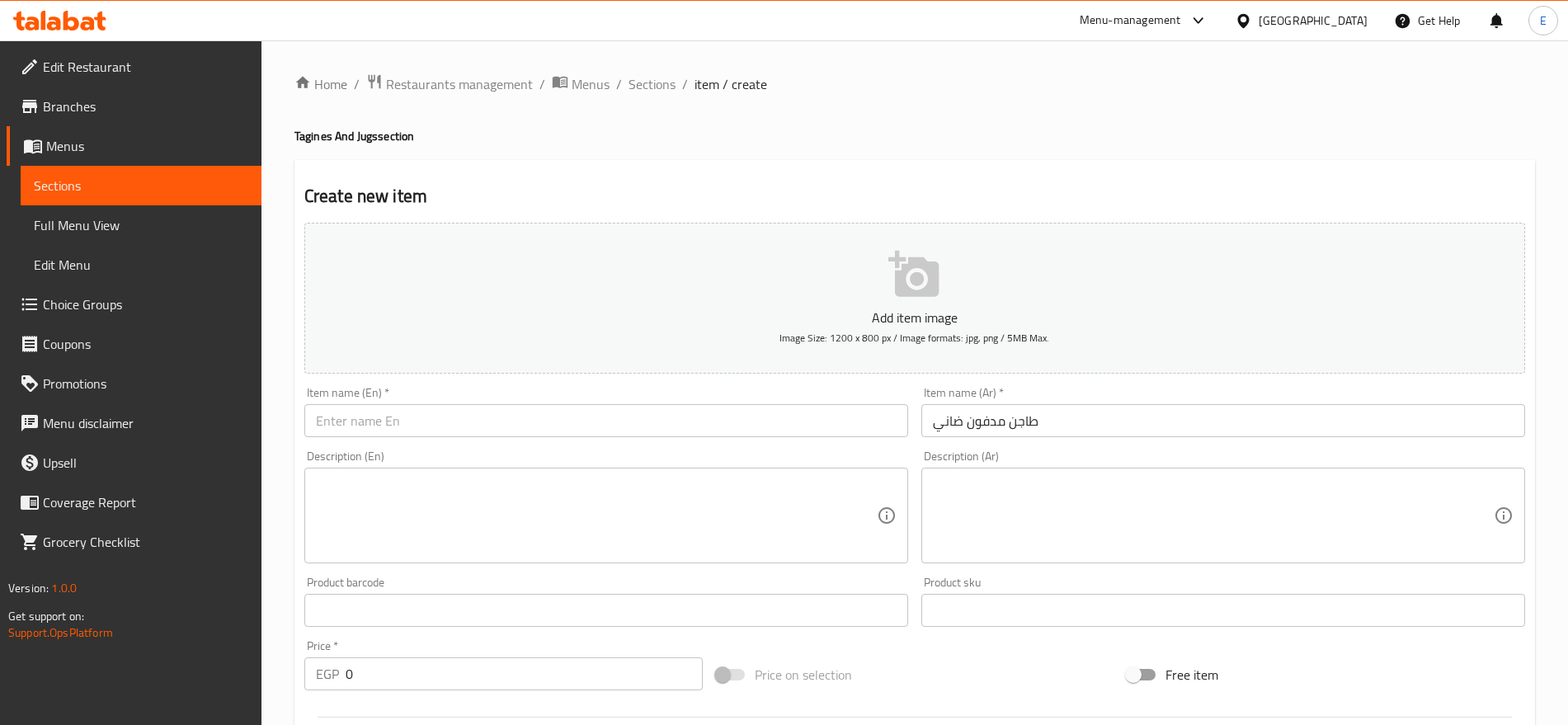
click at [1050, 442] on div "Item name (Ar)   * طاجن مدفون ضاني Item name (Ar) *" at bounding box center [1223, 412] width 617 height 63
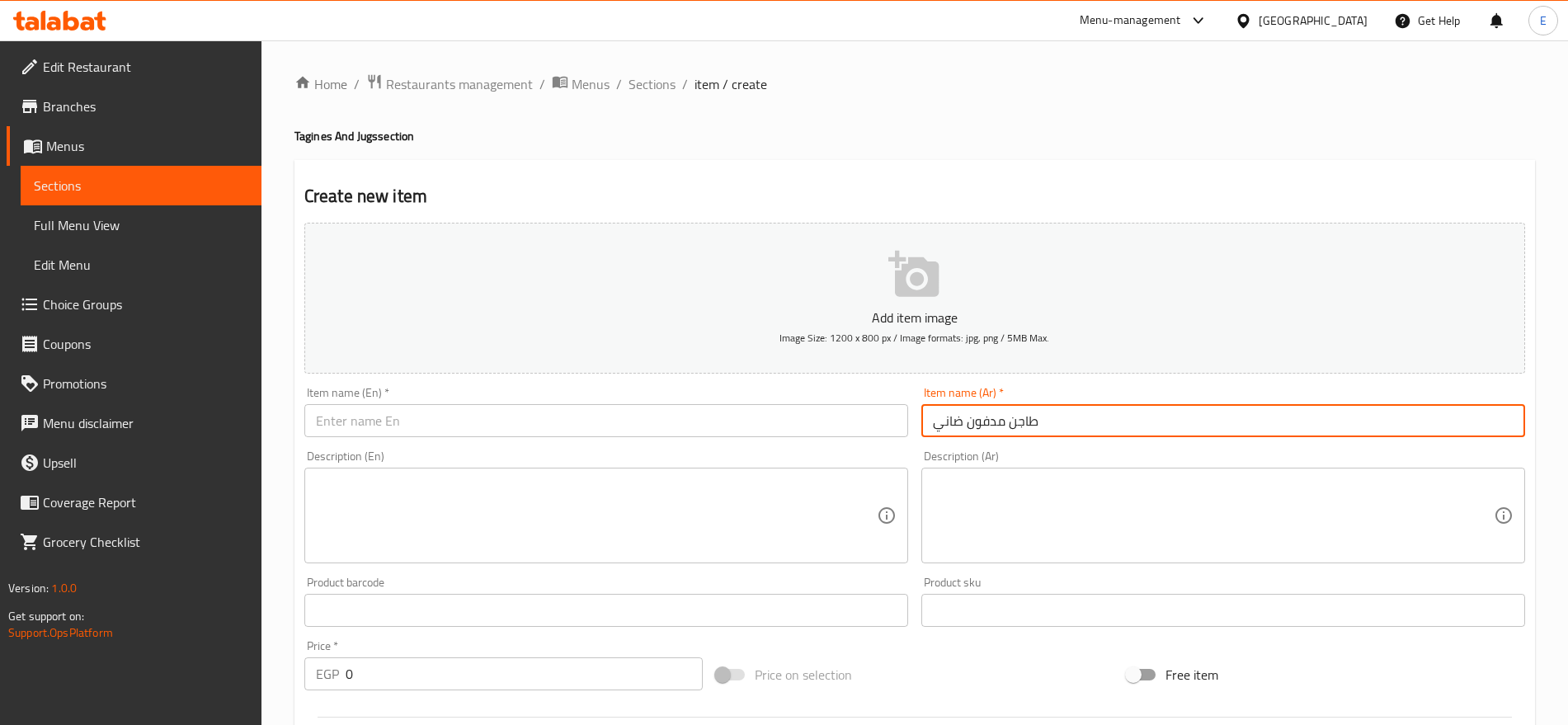
click at [1066, 410] on input "طاجن مدفون ضاني" at bounding box center [1223, 420] width 603 height 33
type input "رقبة محشية فريك ومكسرات"
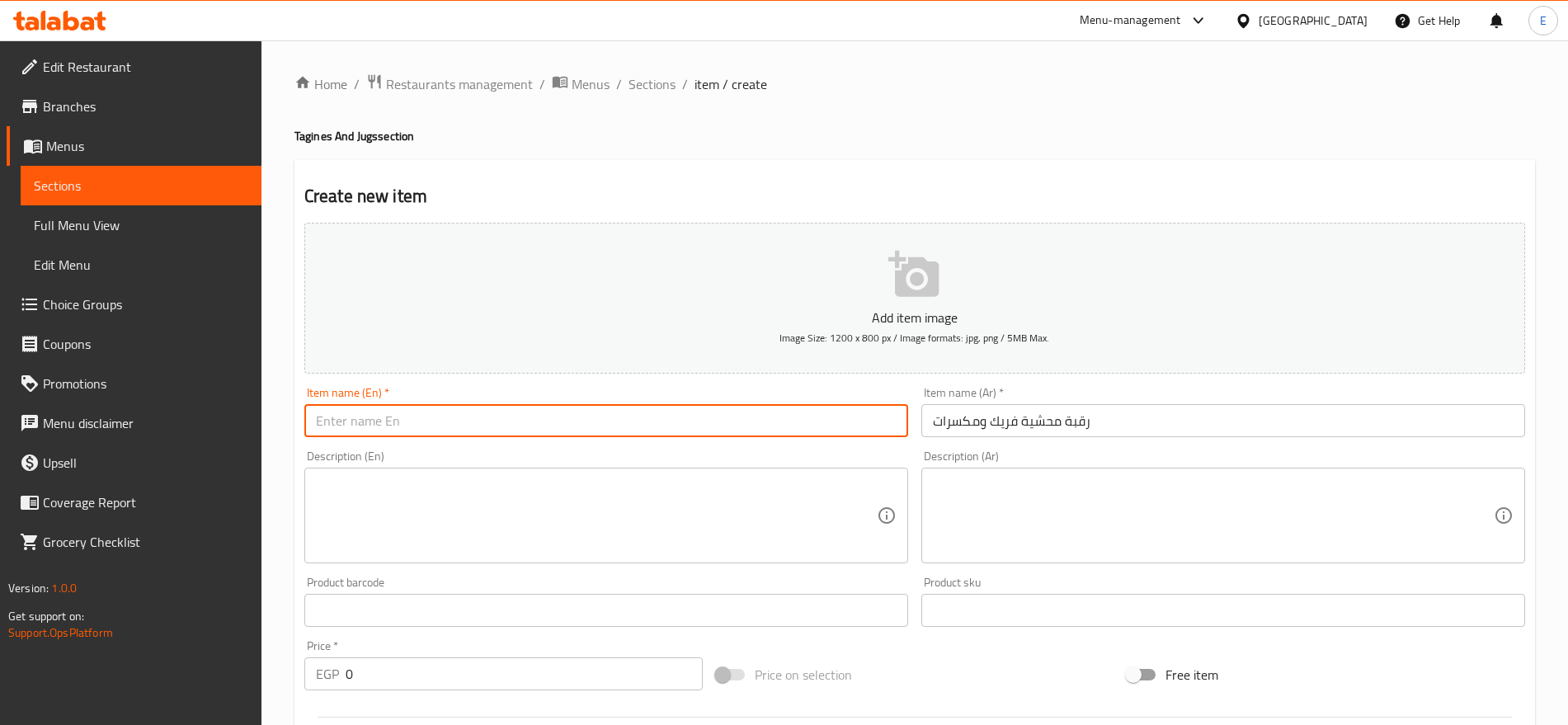
click at [867, 412] on input "text" at bounding box center [606, 420] width 603 height 33
paste input "رقبة محشية فريك ومكسرات"
type input "رقبة محشية فريك ومكسرات"
click at [654, 418] on input "text" at bounding box center [606, 420] width 603 height 33
paste input "Stuffed neck with bulgur and nuts"
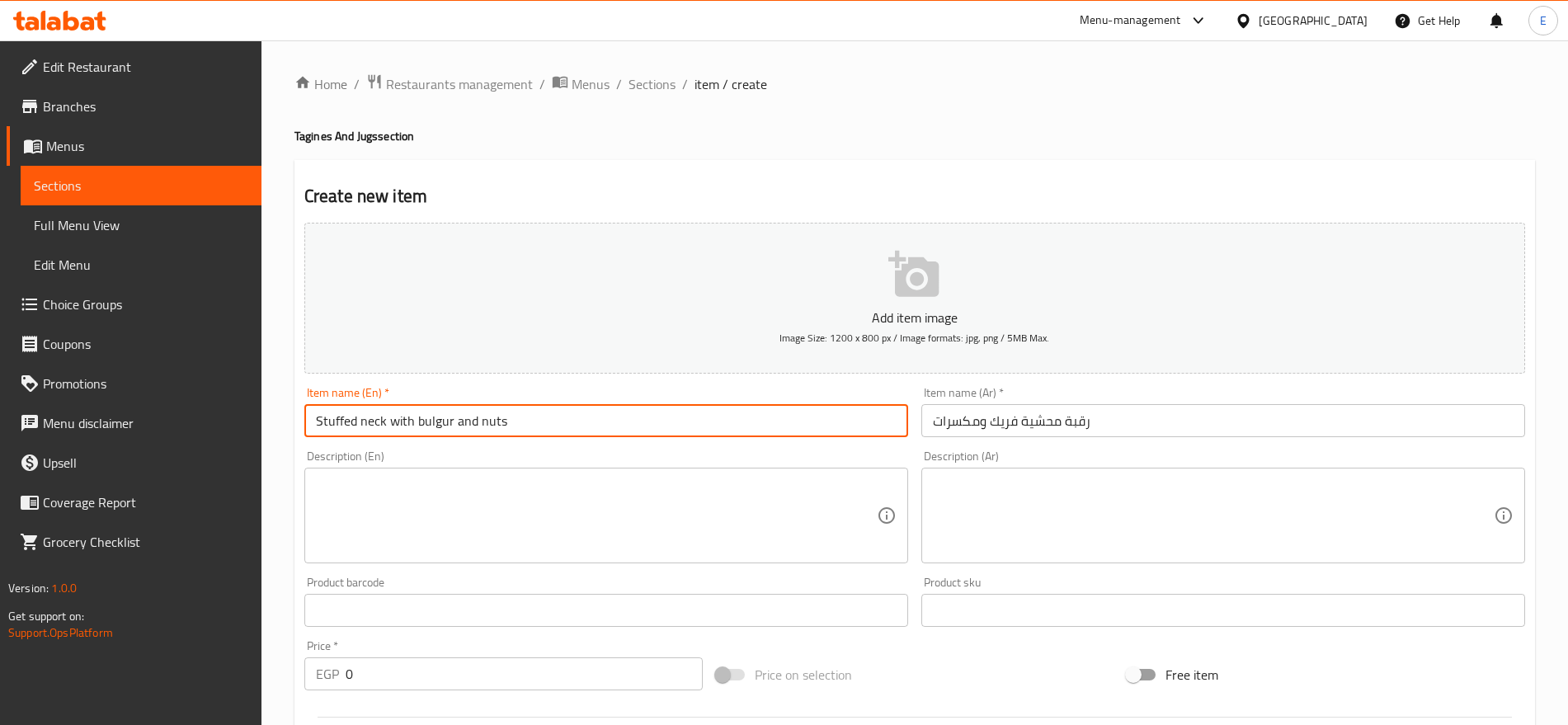
click at [364, 421] on input "Stuffed neck with bulgur and nuts" at bounding box center [606, 420] width 603 height 33
type input "Stuffed Neck With Grits And Nuts"
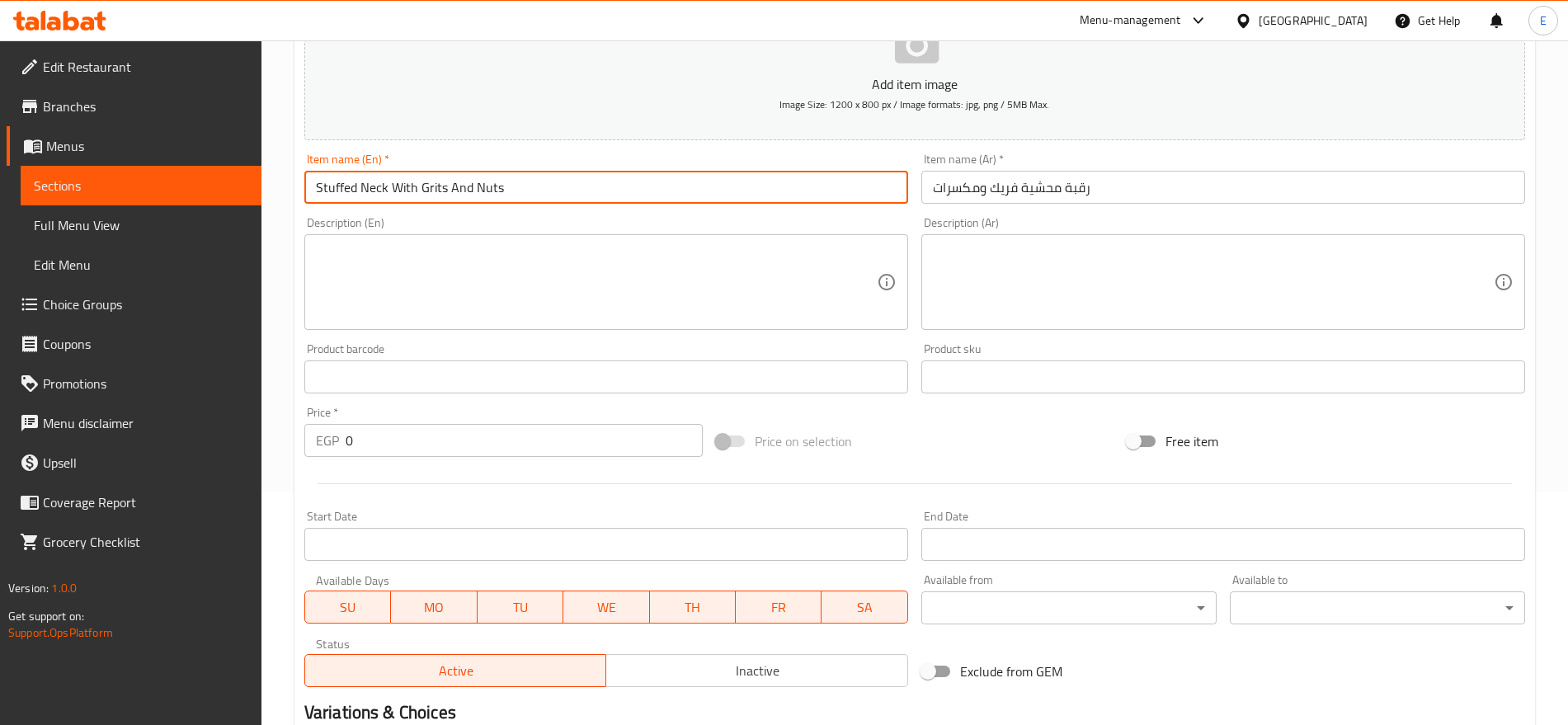
scroll to position [234, 0]
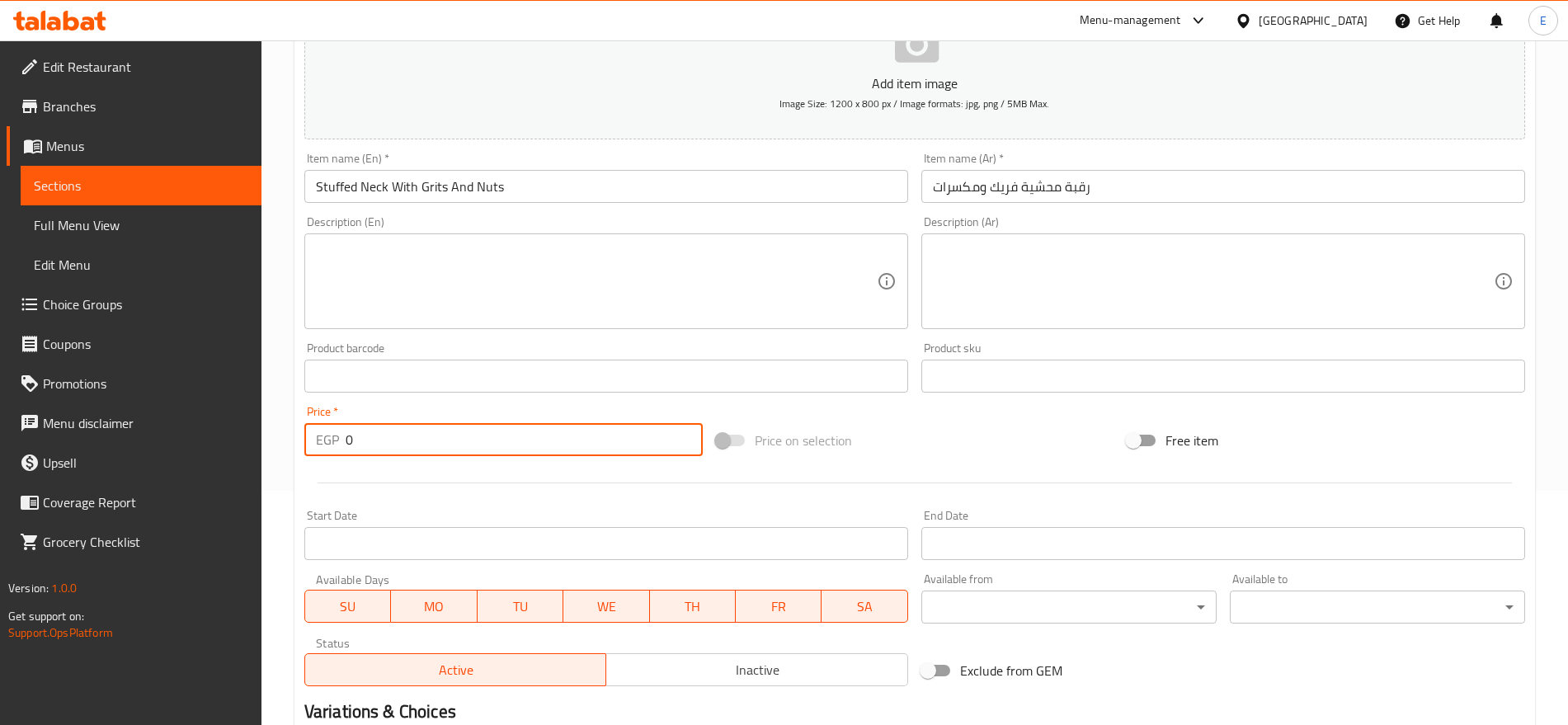
drag, startPoint x: 363, startPoint y: 442, endPoint x: 156, endPoint y: 477, distance: 209.9
click at [156, 477] on div "Edit Restaurant Branches Menus Sections Full Menu View Edit Menu Choice Groups …" at bounding box center [784, 369] width 1568 height 1124
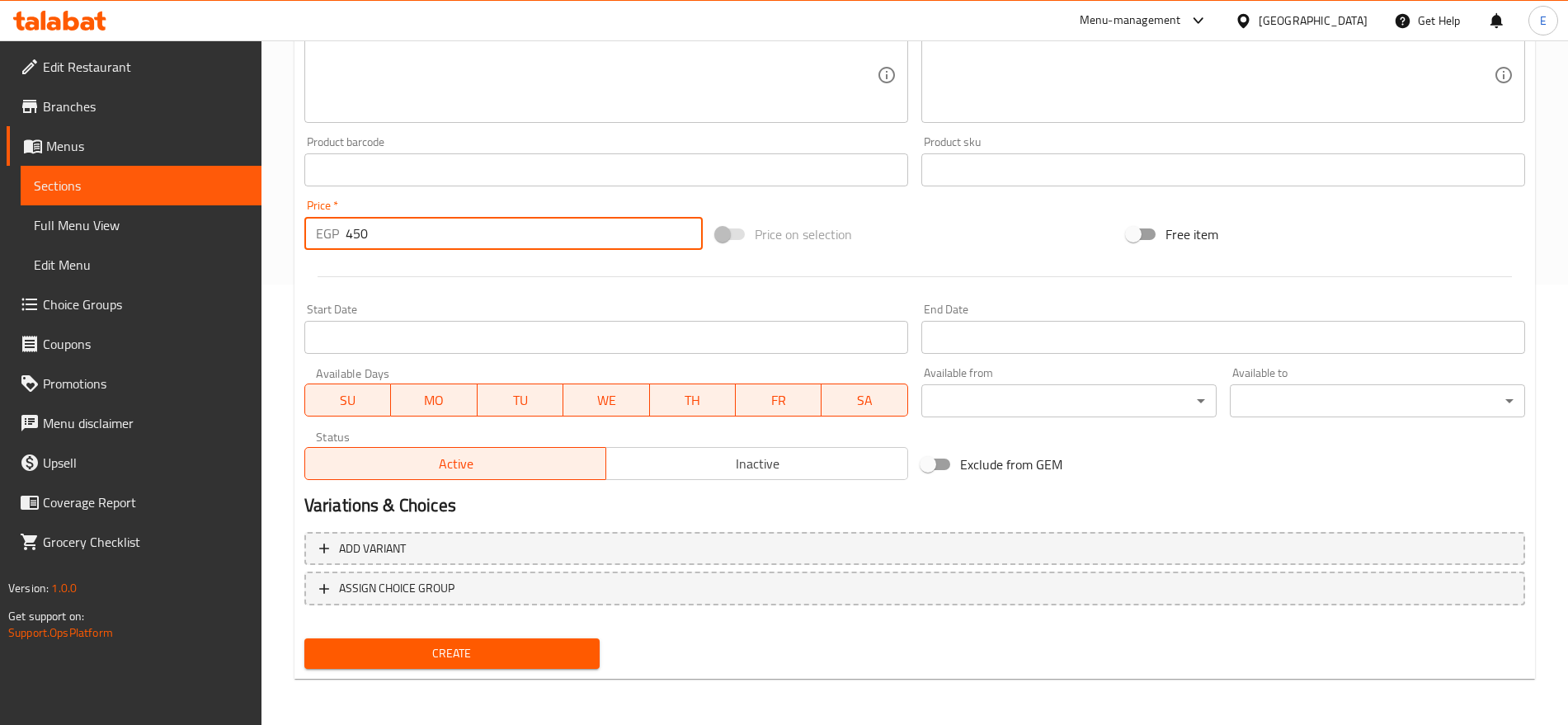
type input "450"
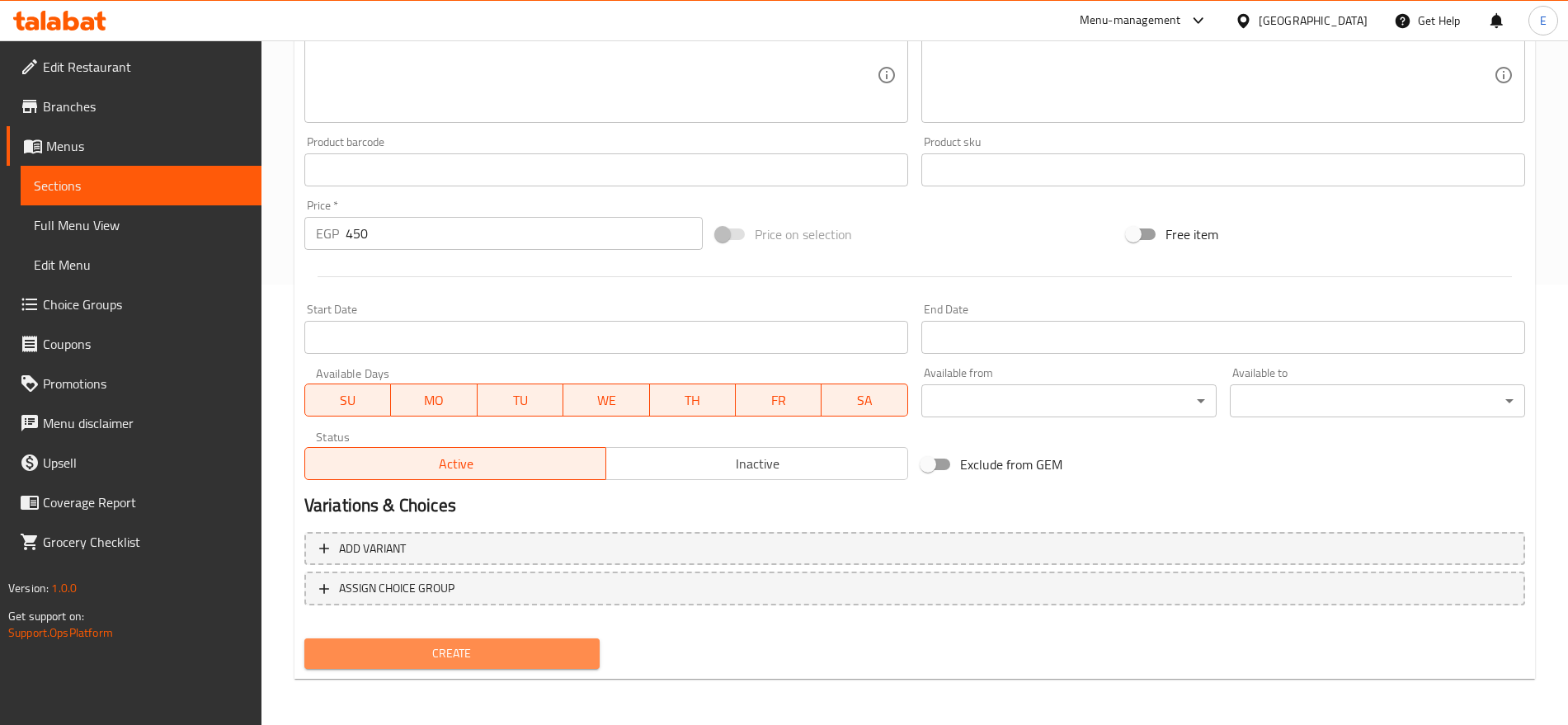
click at [377, 641] on button "Create" at bounding box center [452, 653] width 295 height 31
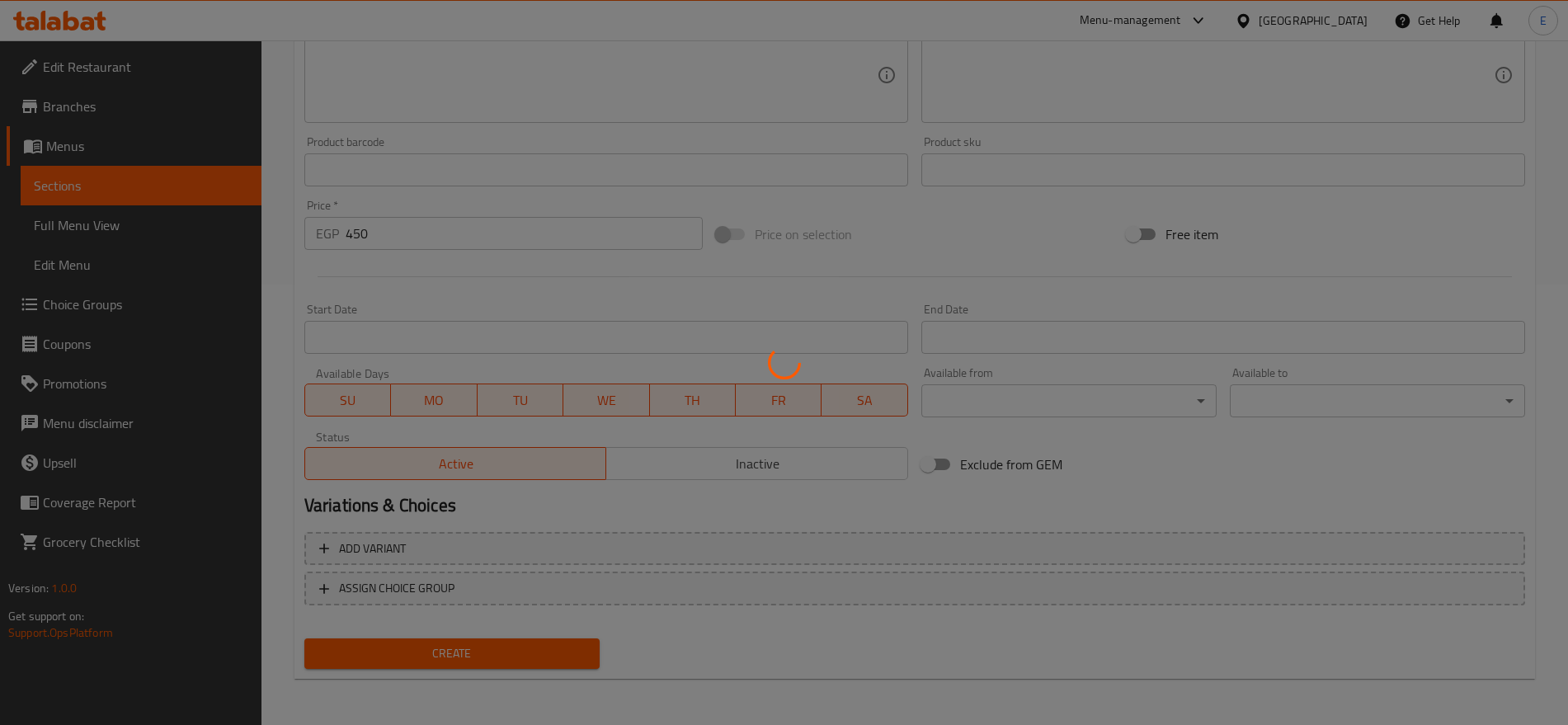
type input "0"
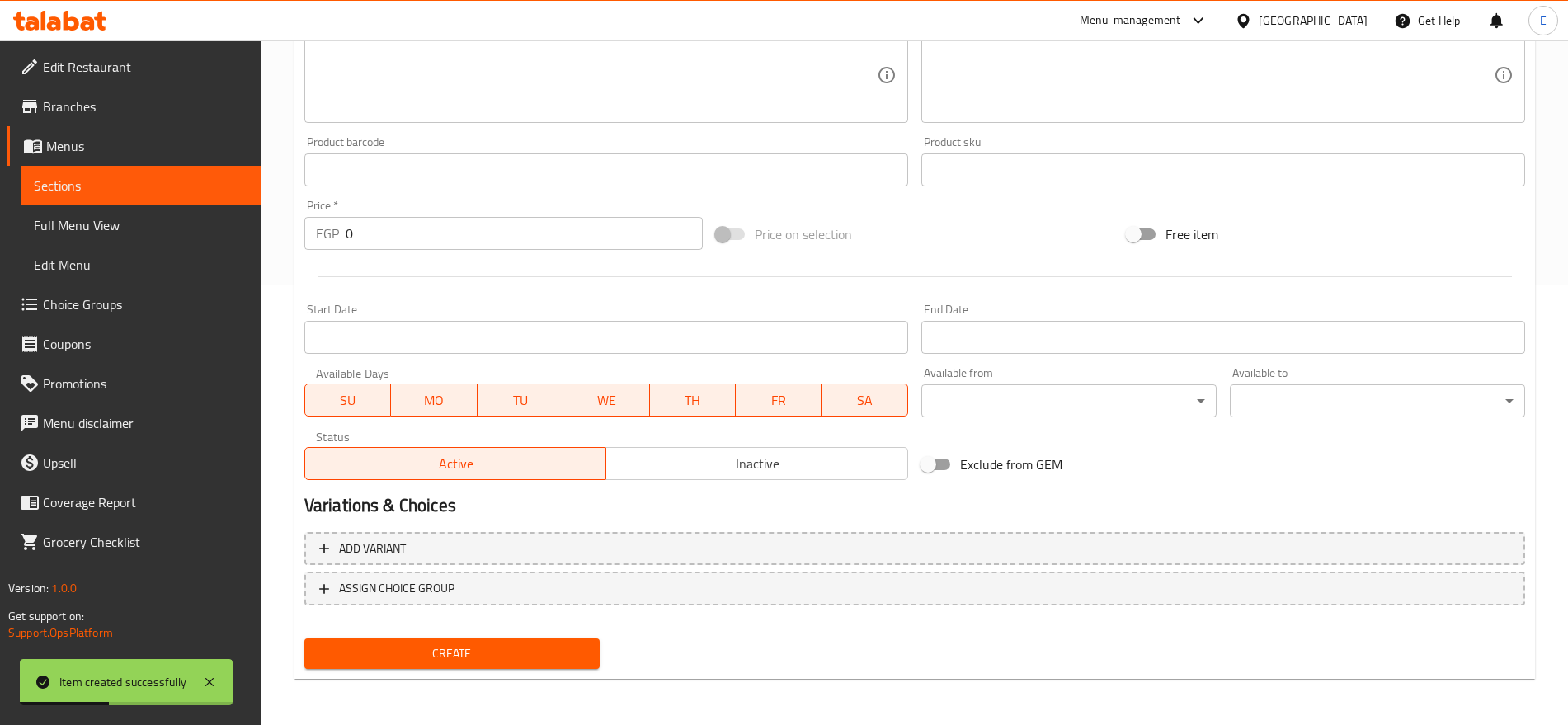
scroll to position [0, 0]
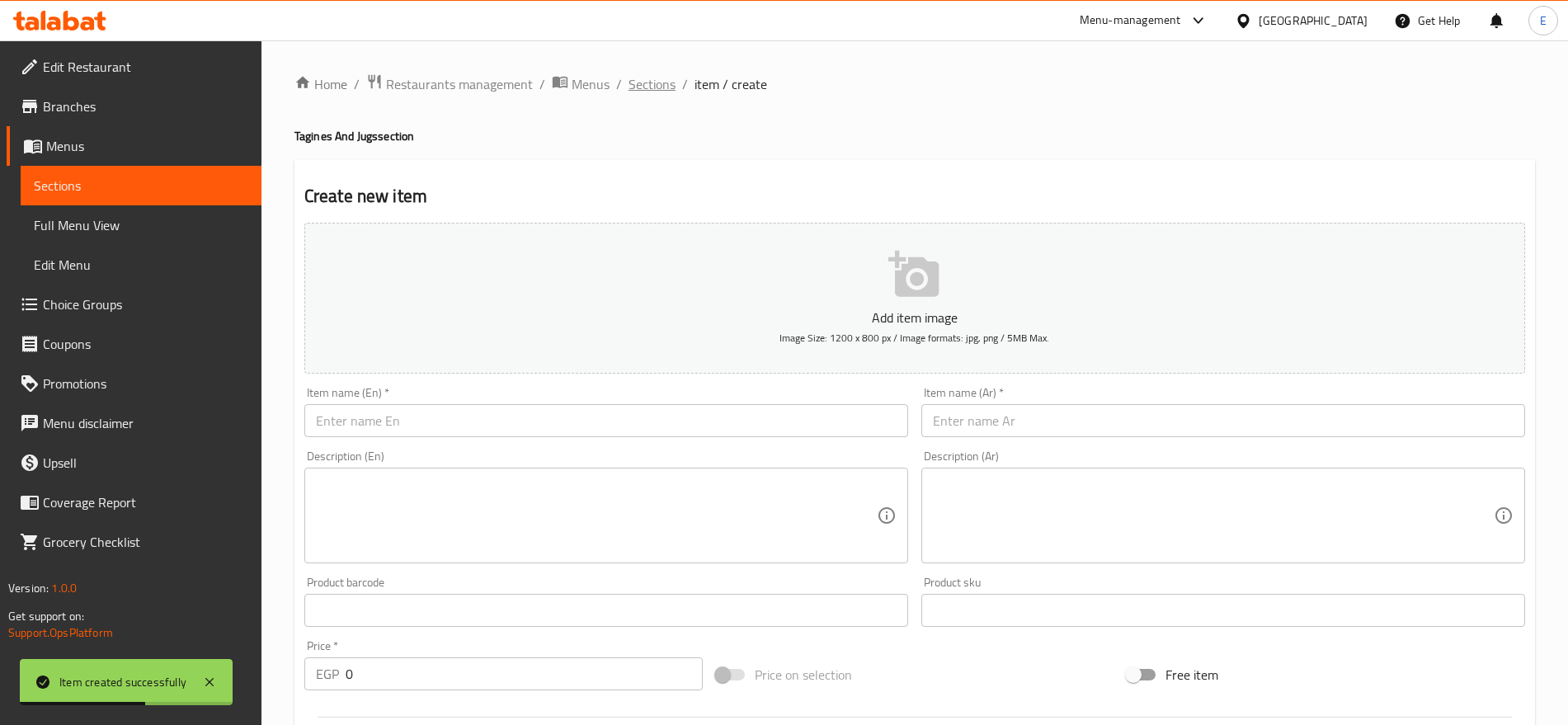
click at [640, 79] on span "Sections" at bounding box center [651, 83] width 47 height 20
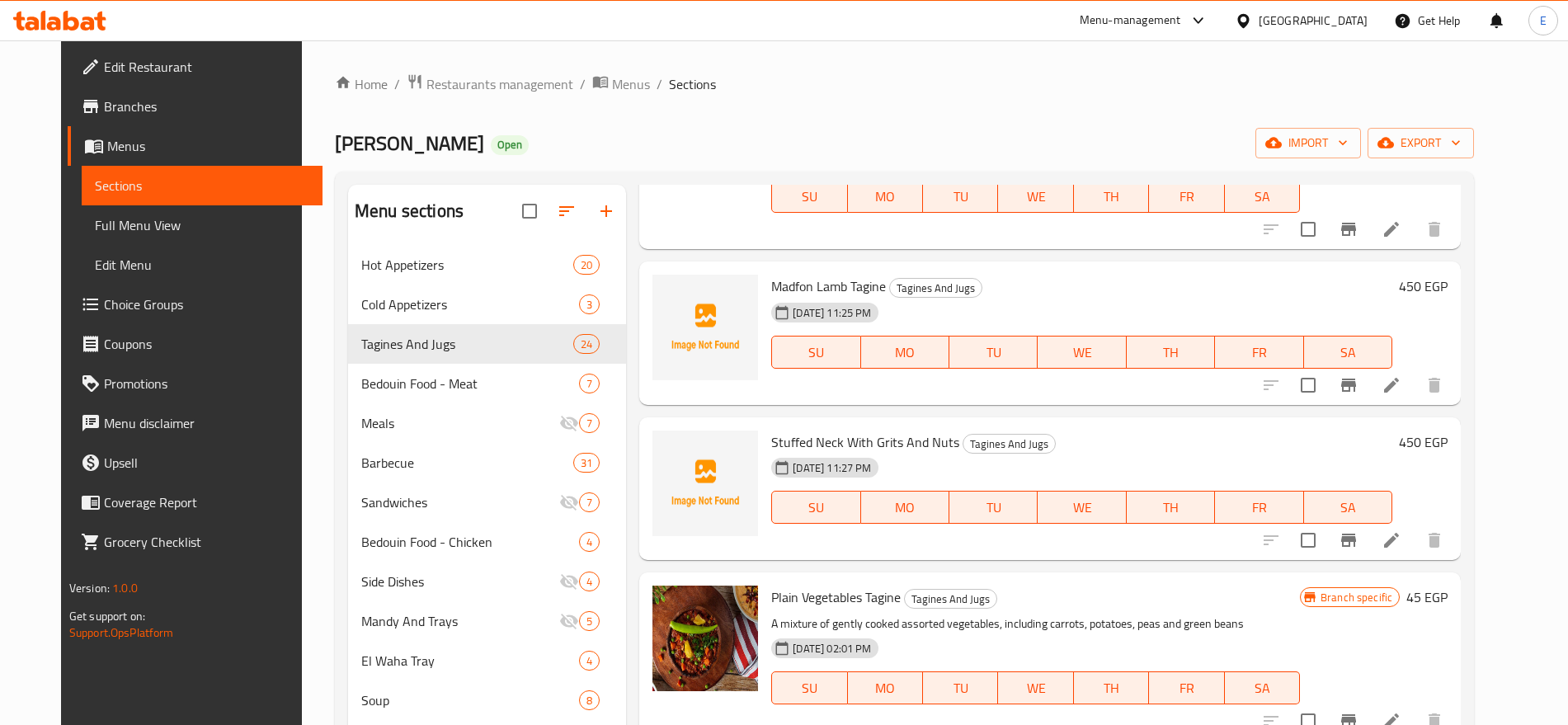
scroll to position [178, 0]
click at [1355, 385] on icon "Branch-specific-item" at bounding box center [1348, 384] width 14 height 13
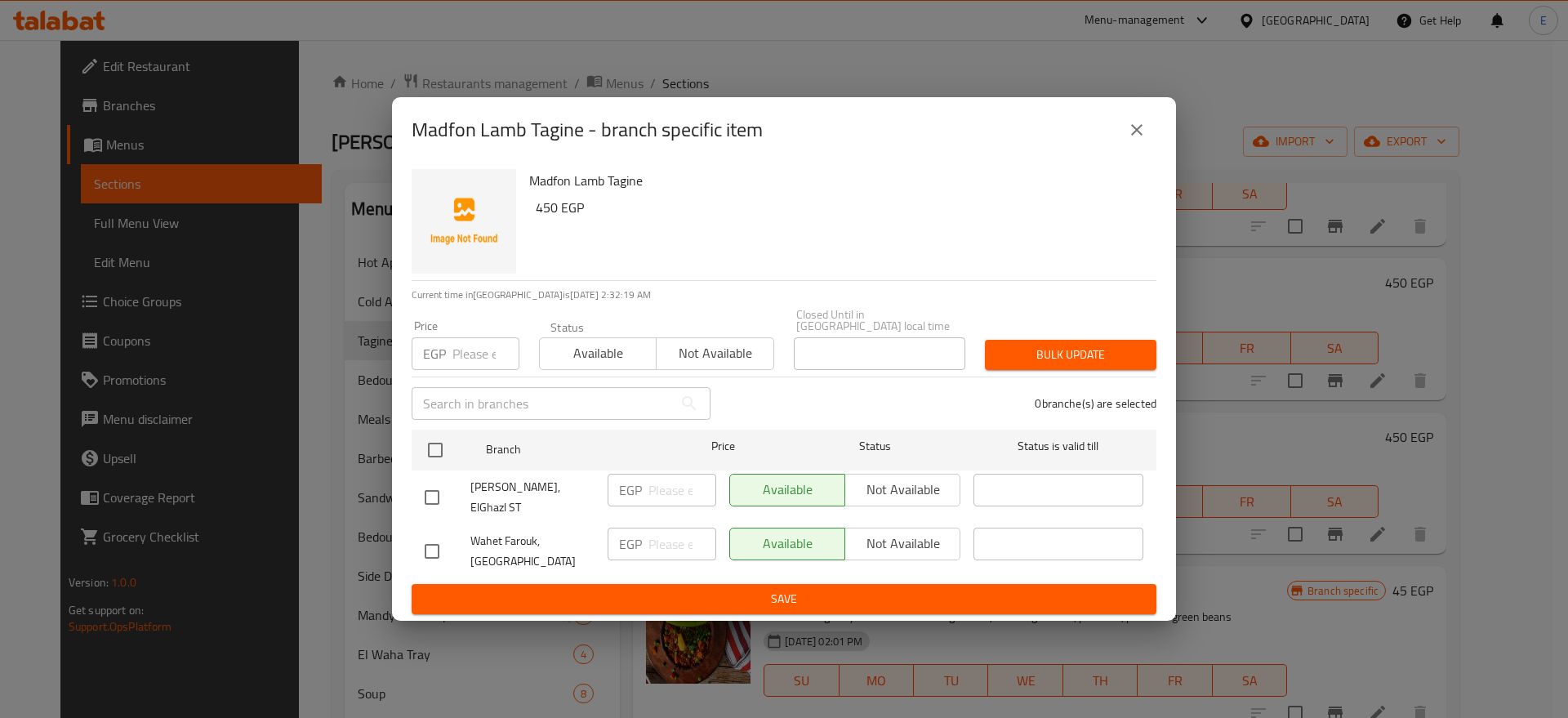
click at [434, 539] on input "checkbox" at bounding box center [432, 551] width 34 height 34
checkbox input "true"
click at [857, 531] on span "Not available" at bounding box center [903, 543] width 102 height 24
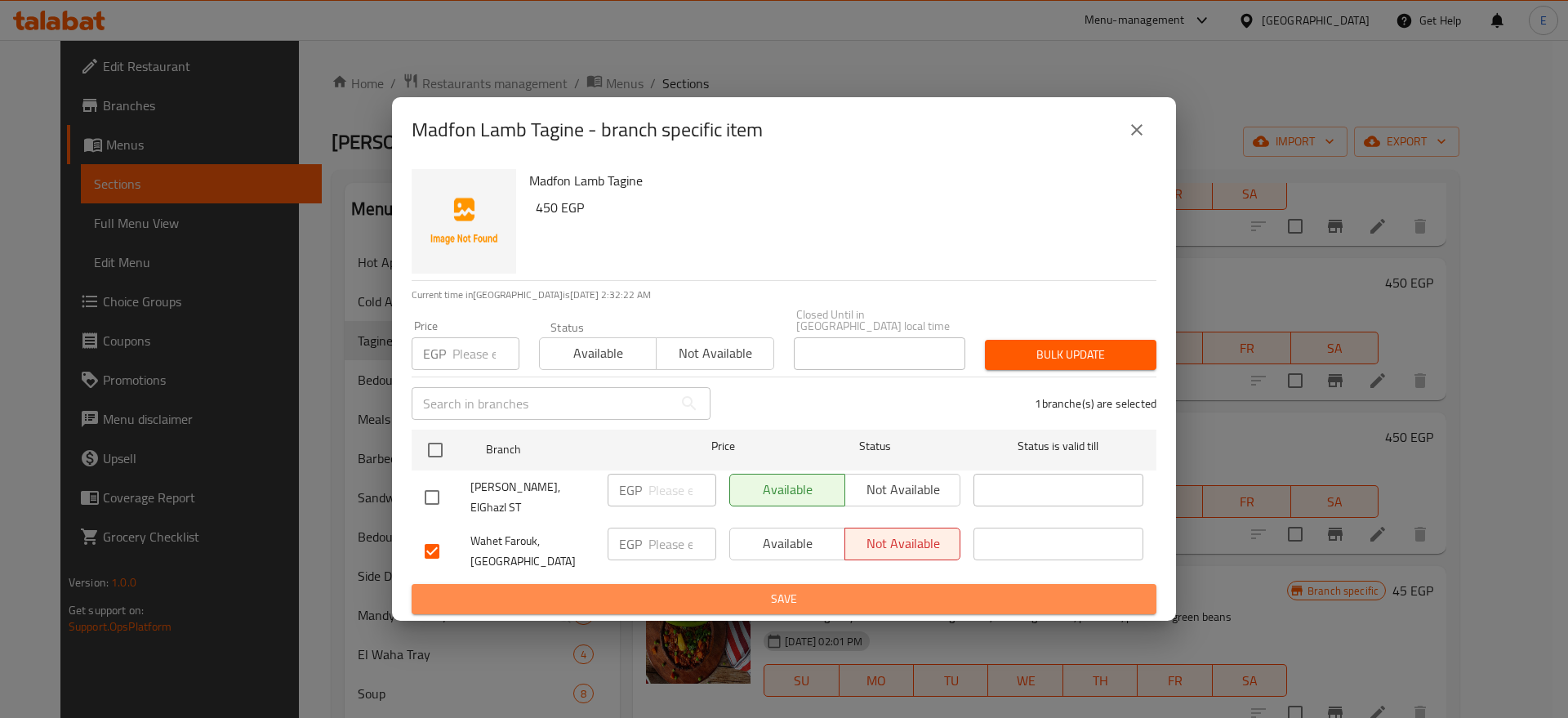
click at [773, 589] on span "Save" at bounding box center [784, 599] width 719 height 21
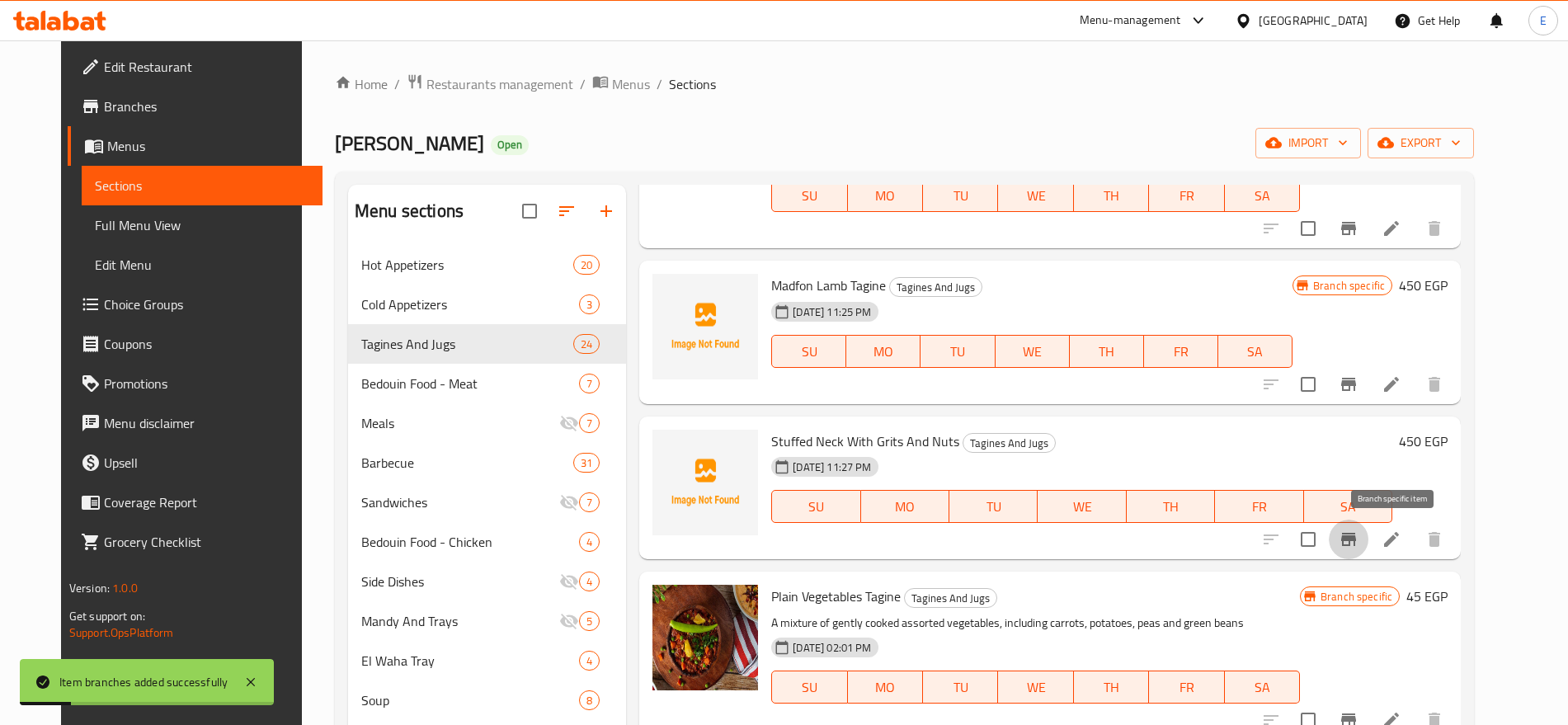
click at [1358, 542] on icon "Branch-specific-item" at bounding box center [1348, 539] width 20 height 20
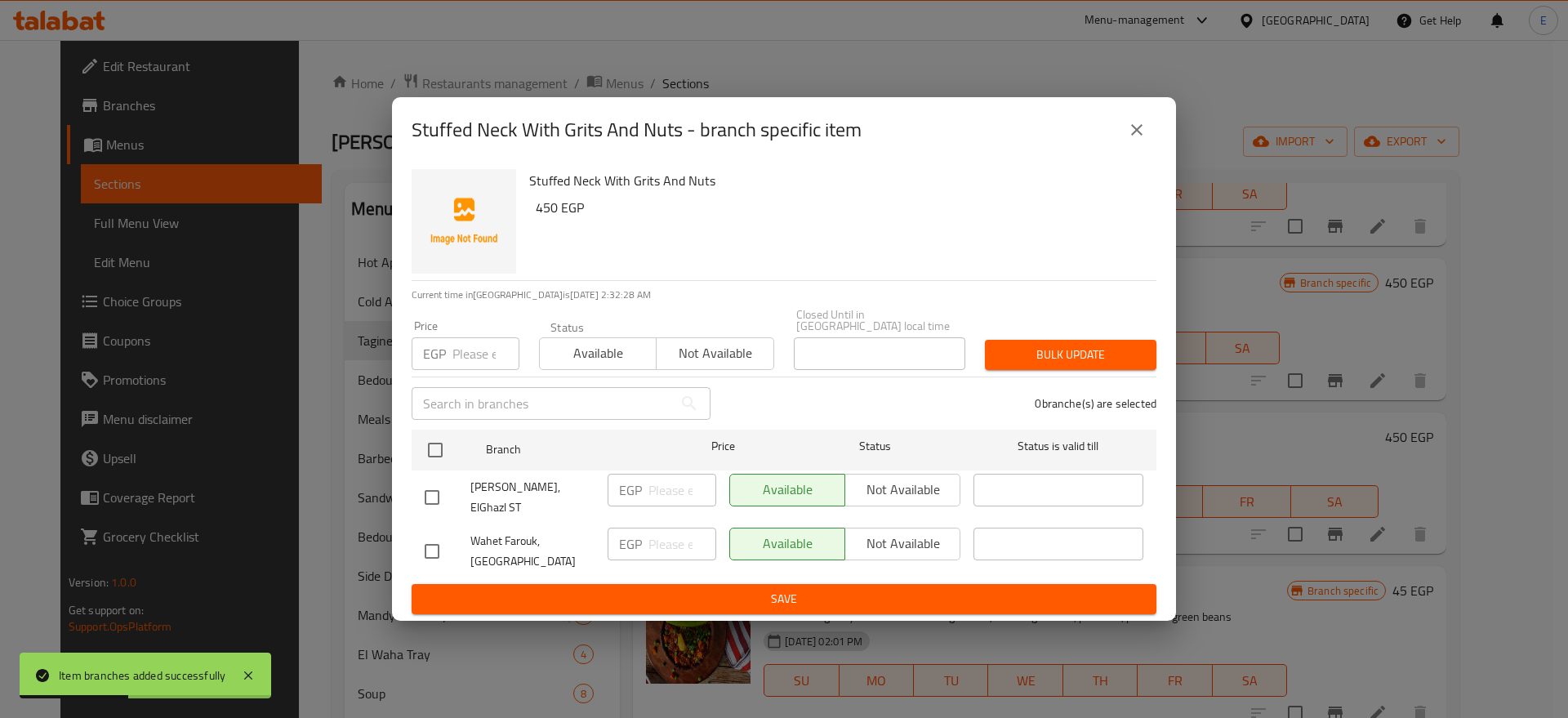
click at [422, 535] on input "checkbox" at bounding box center [432, 551] width 34 height 34
checkbox input "true"
click at [846, 534] on button "Not available" at bounding box center [902, 543] width 116 height 32
click at [804, 589] on span "Save" at bounding box center [784, 599] width 719 height 21
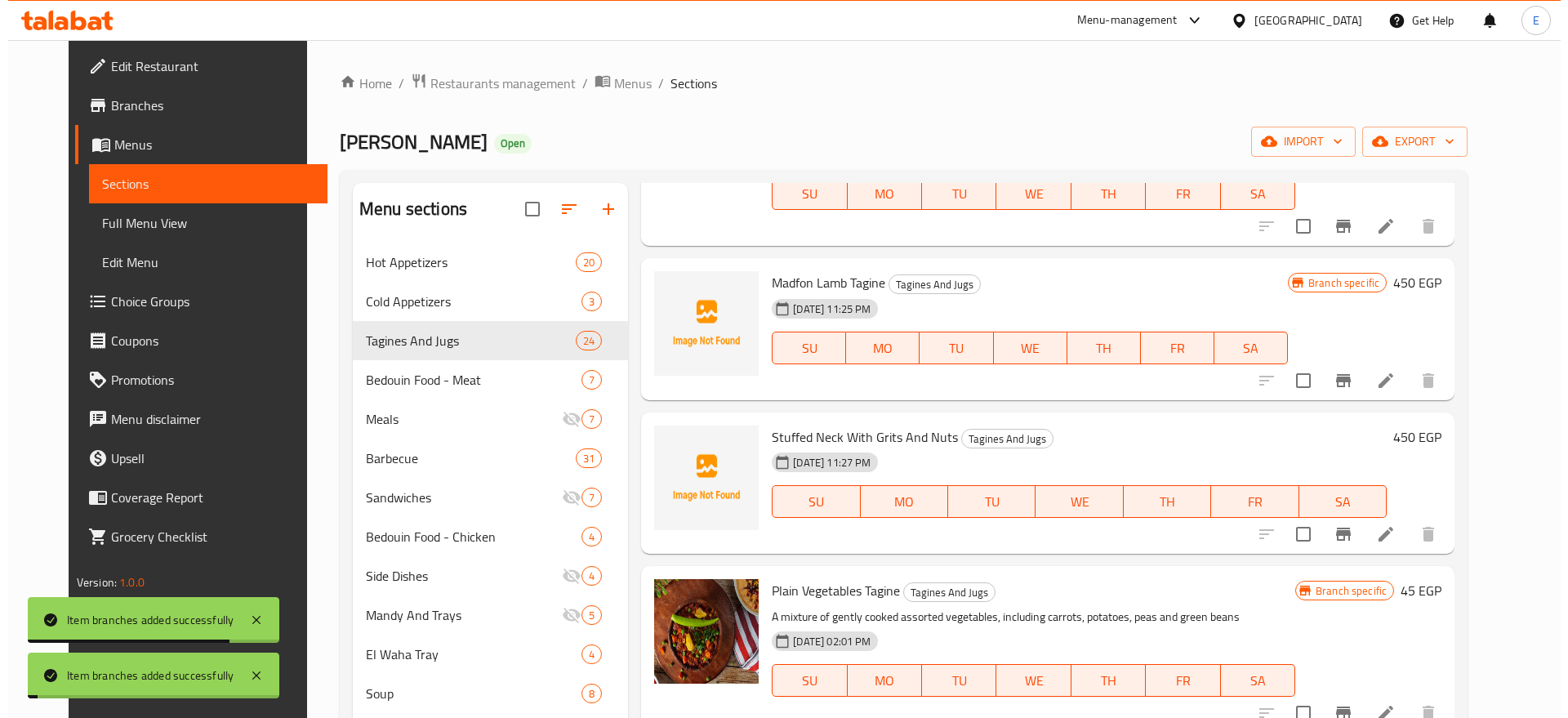
scroll to position [0, 0]
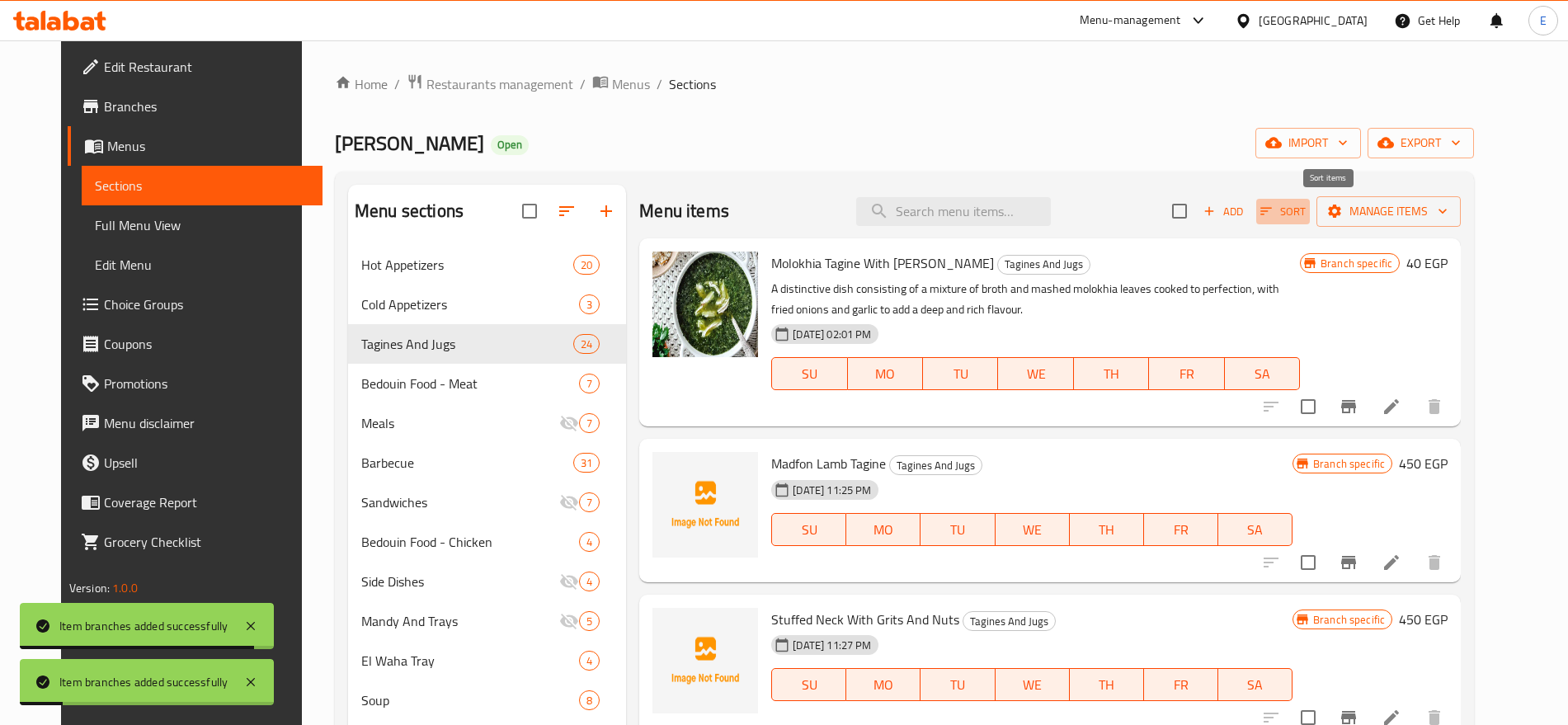
click at [1273, 215] on icon "button" at bounding box center [1265, 211] width 14 height 14
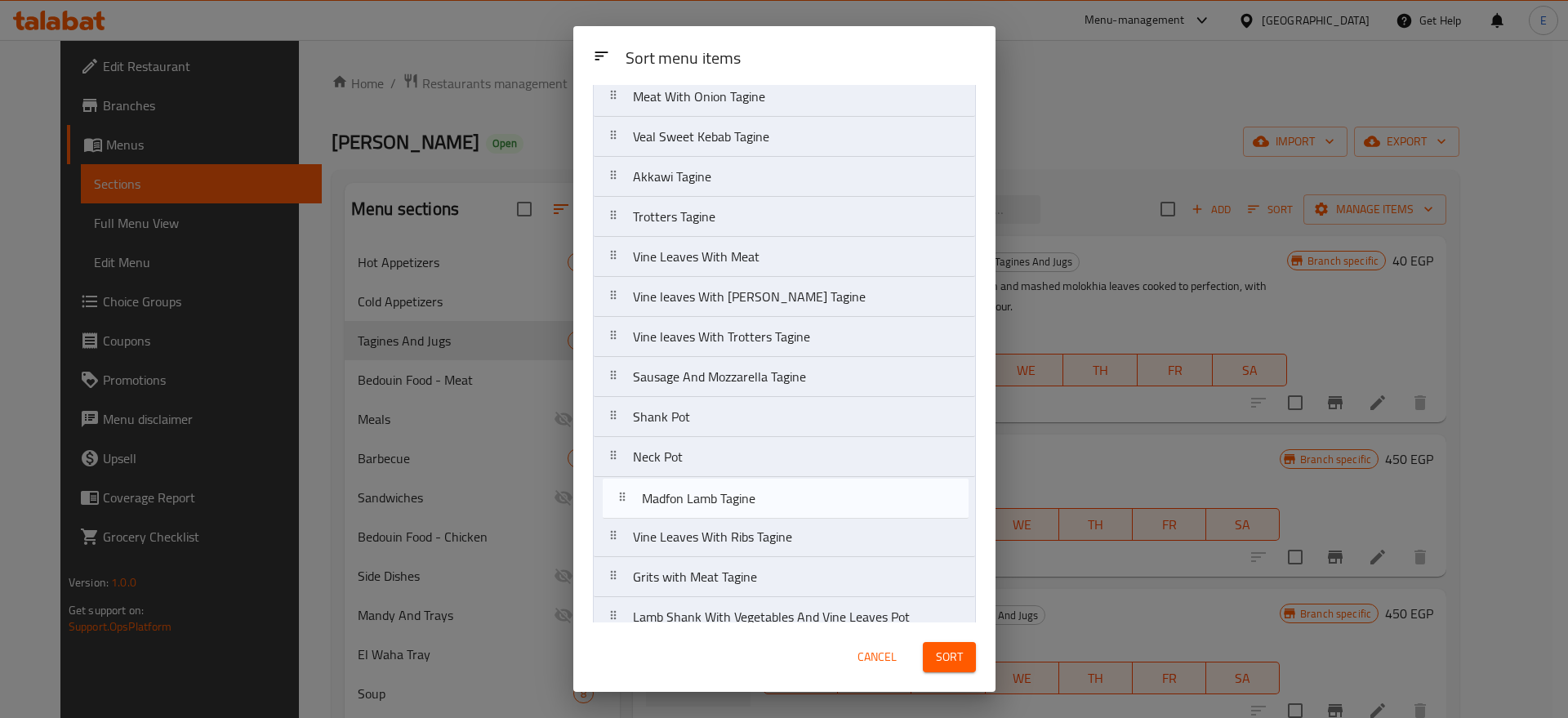
scroll to position [379, 0]
drag, startPoint x: 732, startPoint y: 202, endPoint x: 742, endPoint y: 558, distance: 356.1
click at [742, 558] on nav "Molokhia Tagine With Taklia Madfon Lamb Tagine Stuffed Neck With Grits And Nuts…" at bounding box center [784, 232] width 383 height 962
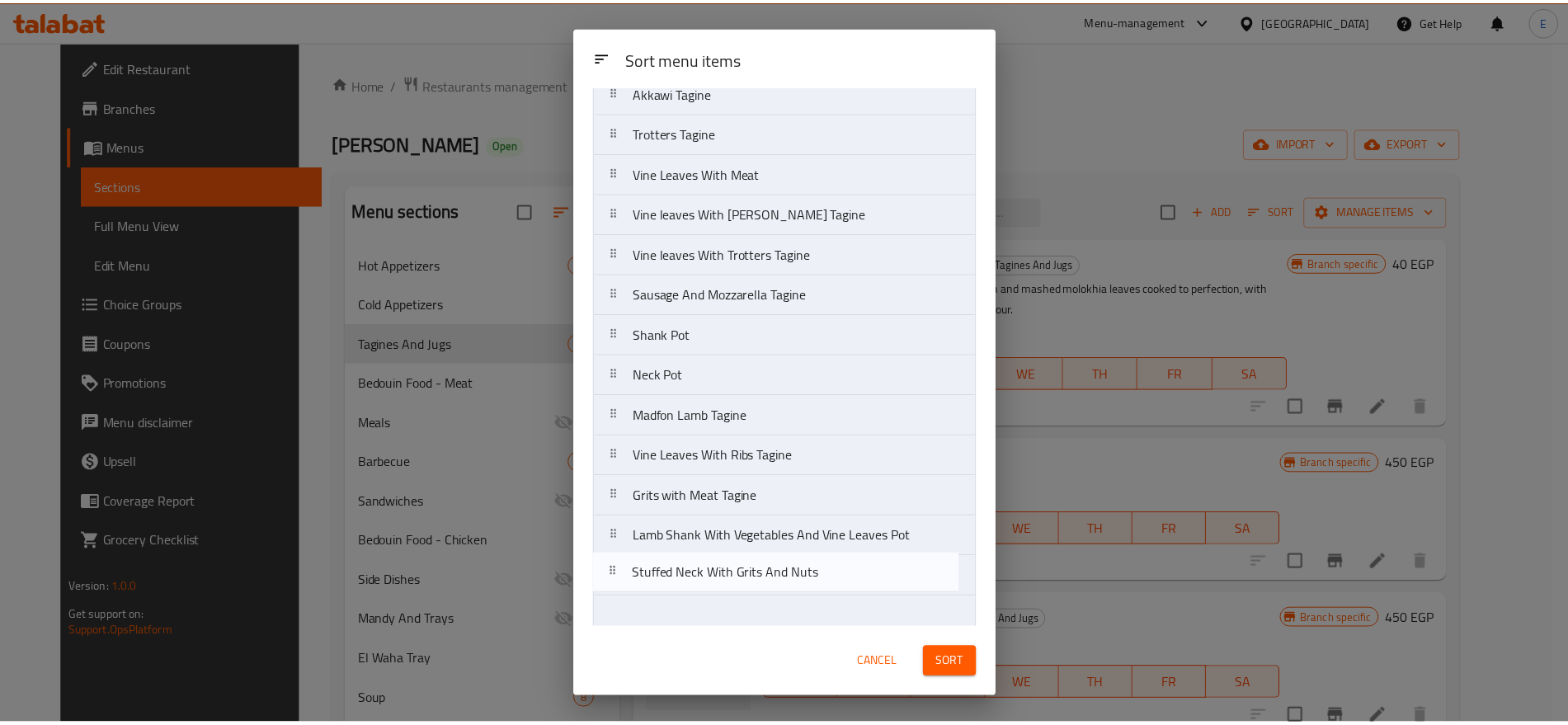
scroll to position [483, 0]
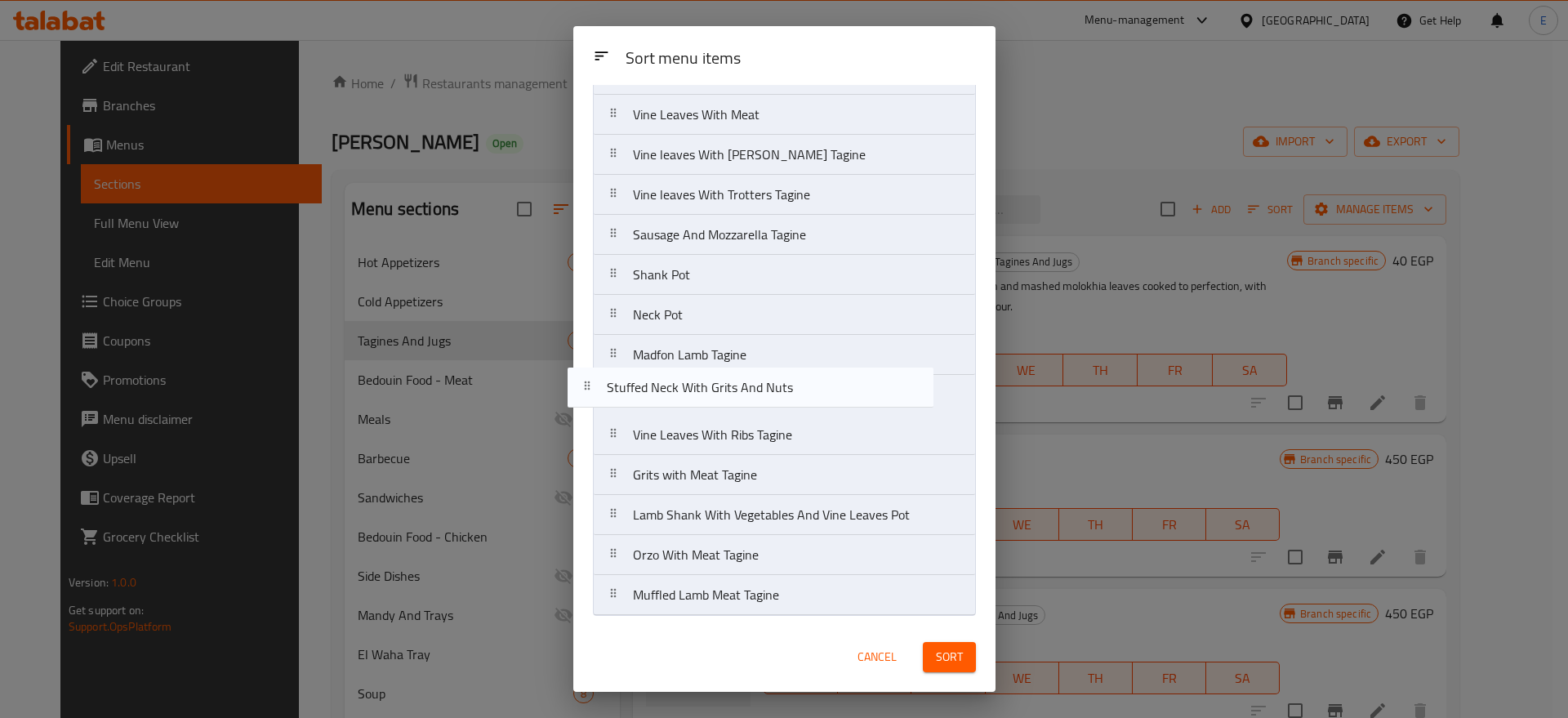
drag, startPoint x: 806, startPoint y: 199, endPoint x: 780, endPoint y: 397, distance: 199.7
click at [780, 397] on nav "Molokhia Tagine With Taklia Stuffed Neck With Grits And Nuts Plain Vegetables T…" at bounding box center [784, 135] width 383 height 962
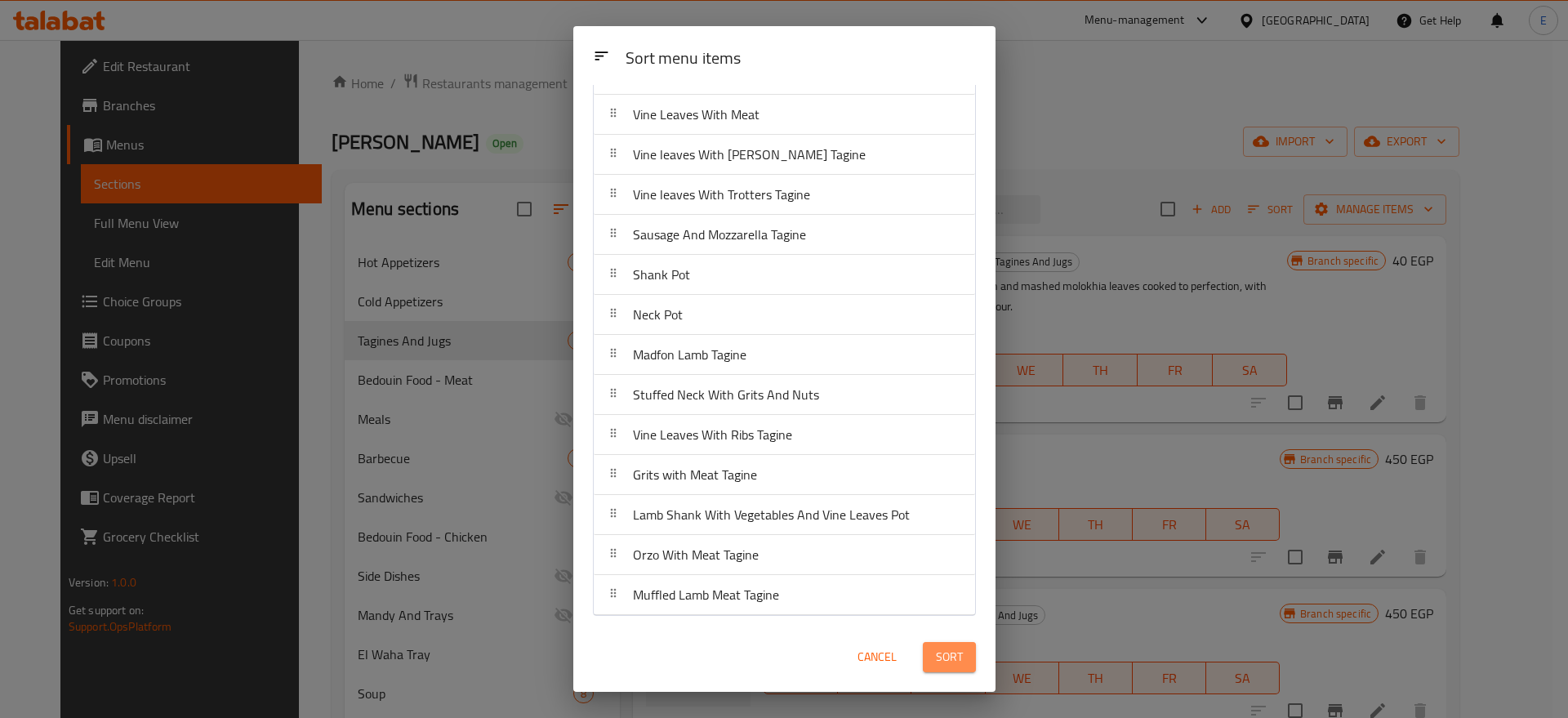
click at [943, 657] on span "Sort" at bounding box center [950, 657] width 27 height 21
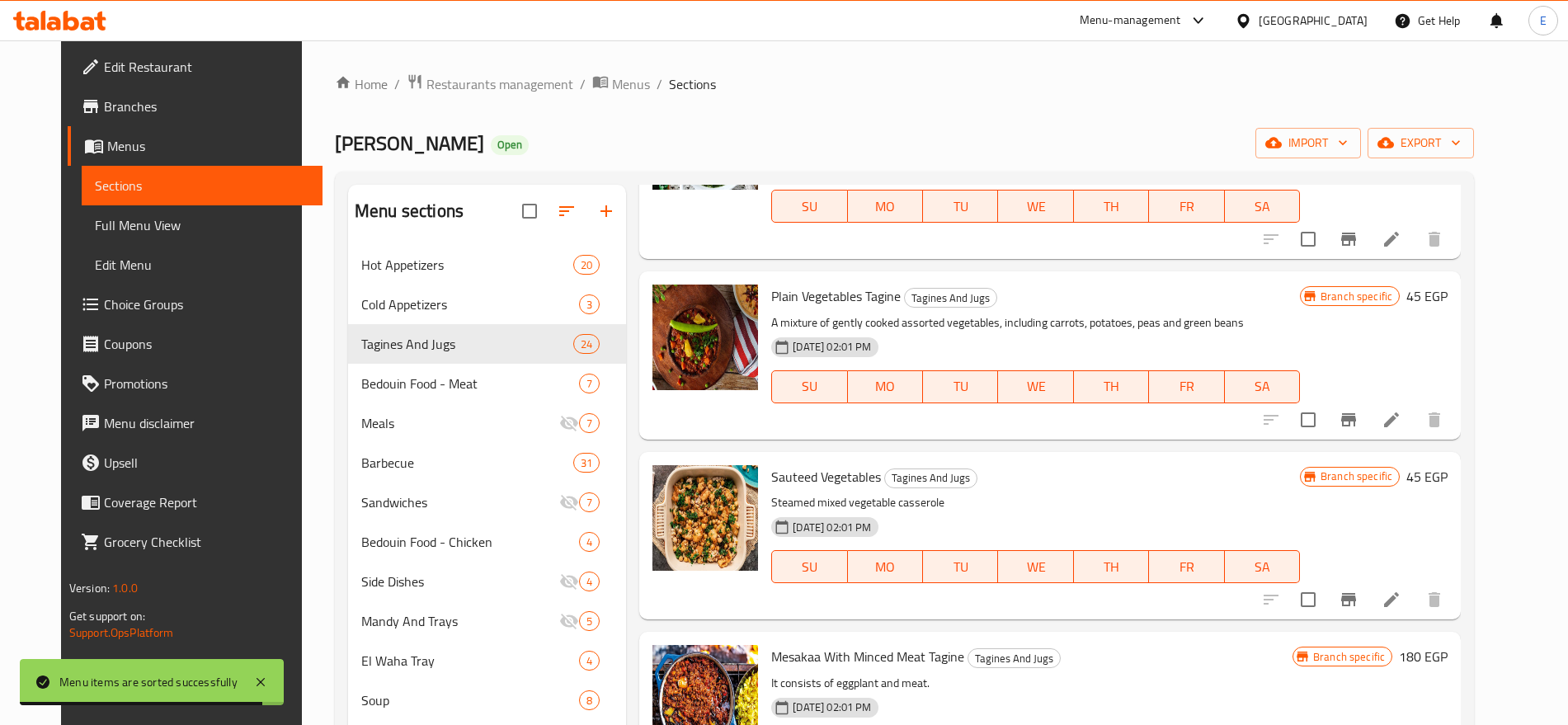
scroll to position [0, 0]
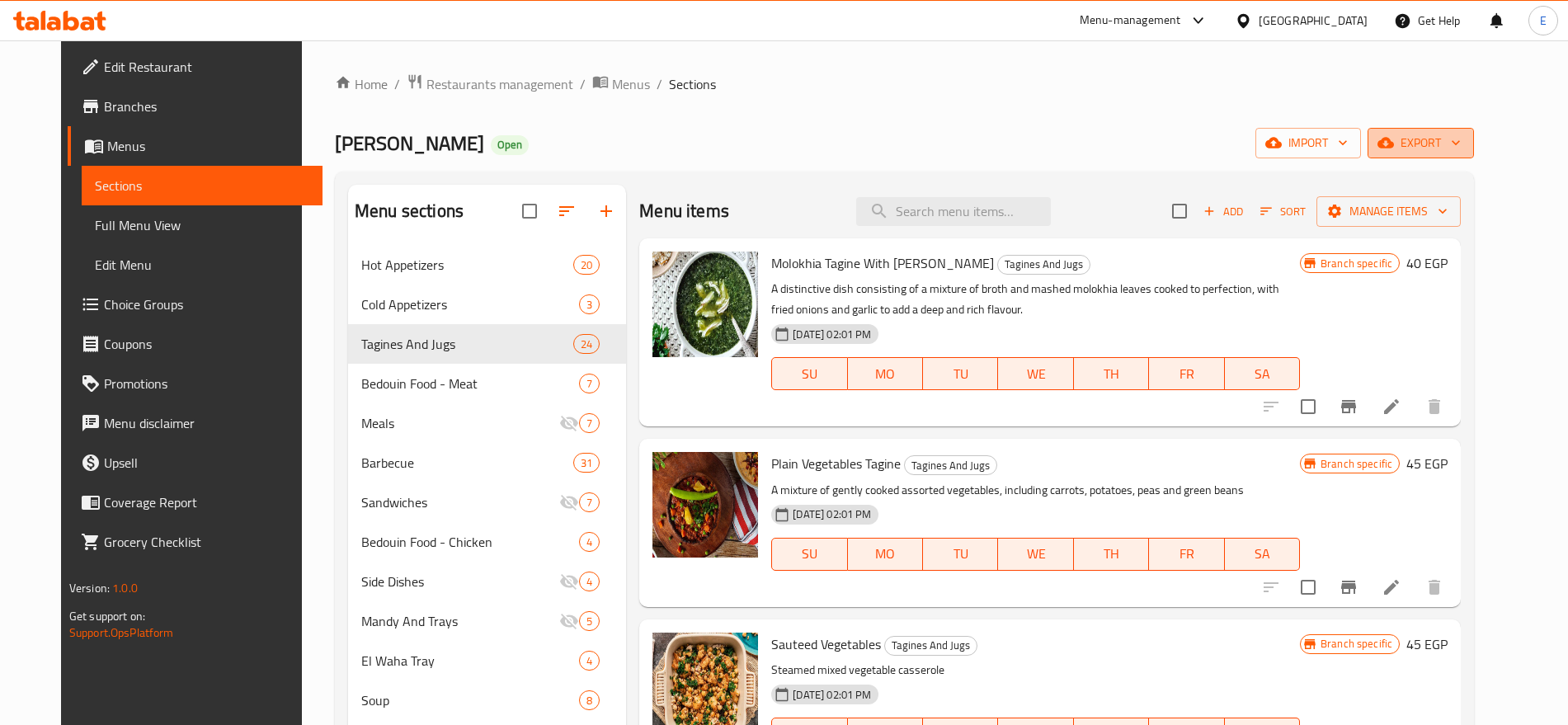
click at [1461, 137] on span "export" at bounding box center [1420, 144] width 80 height 21
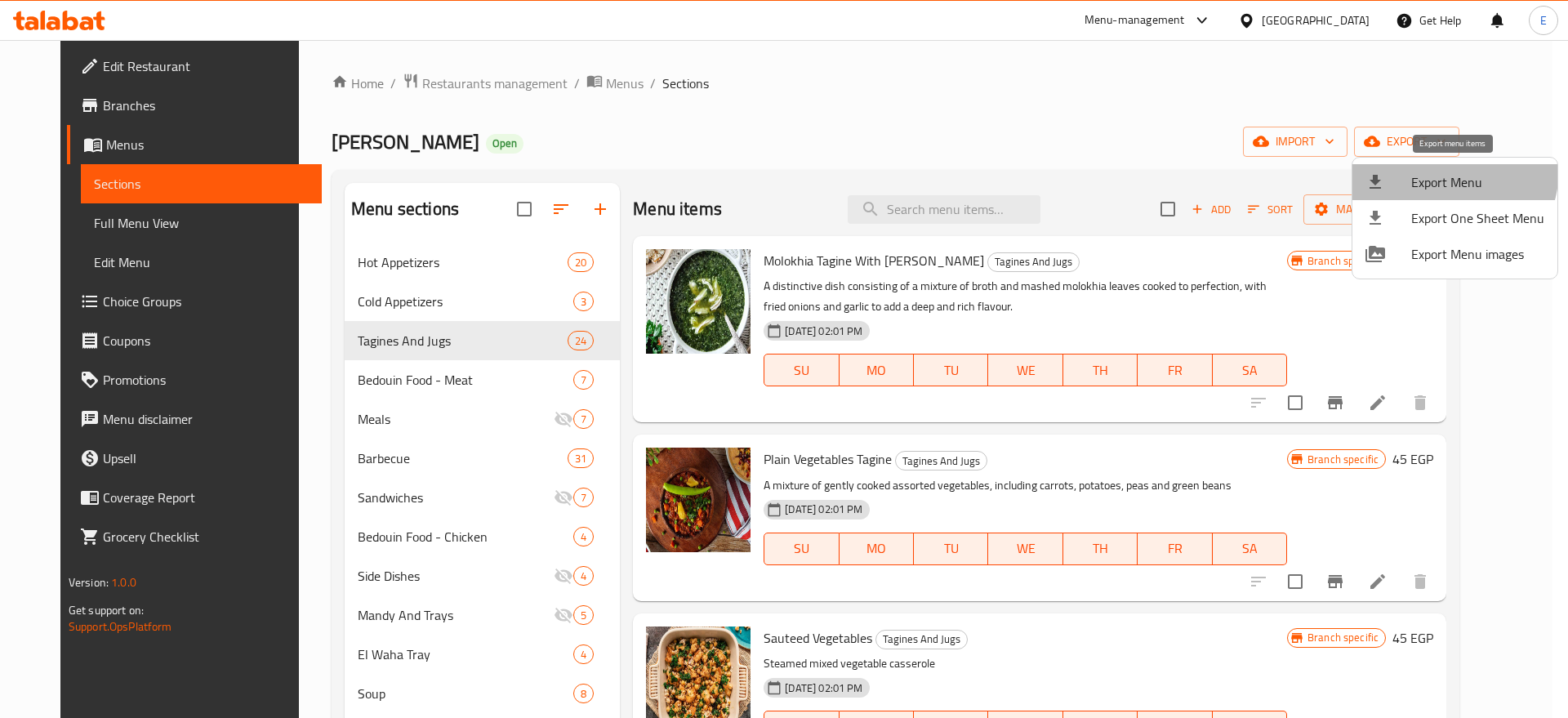
click at [1432, 168] on li "Export Menu" at bounding box center [1455, 182] width 205 height 36
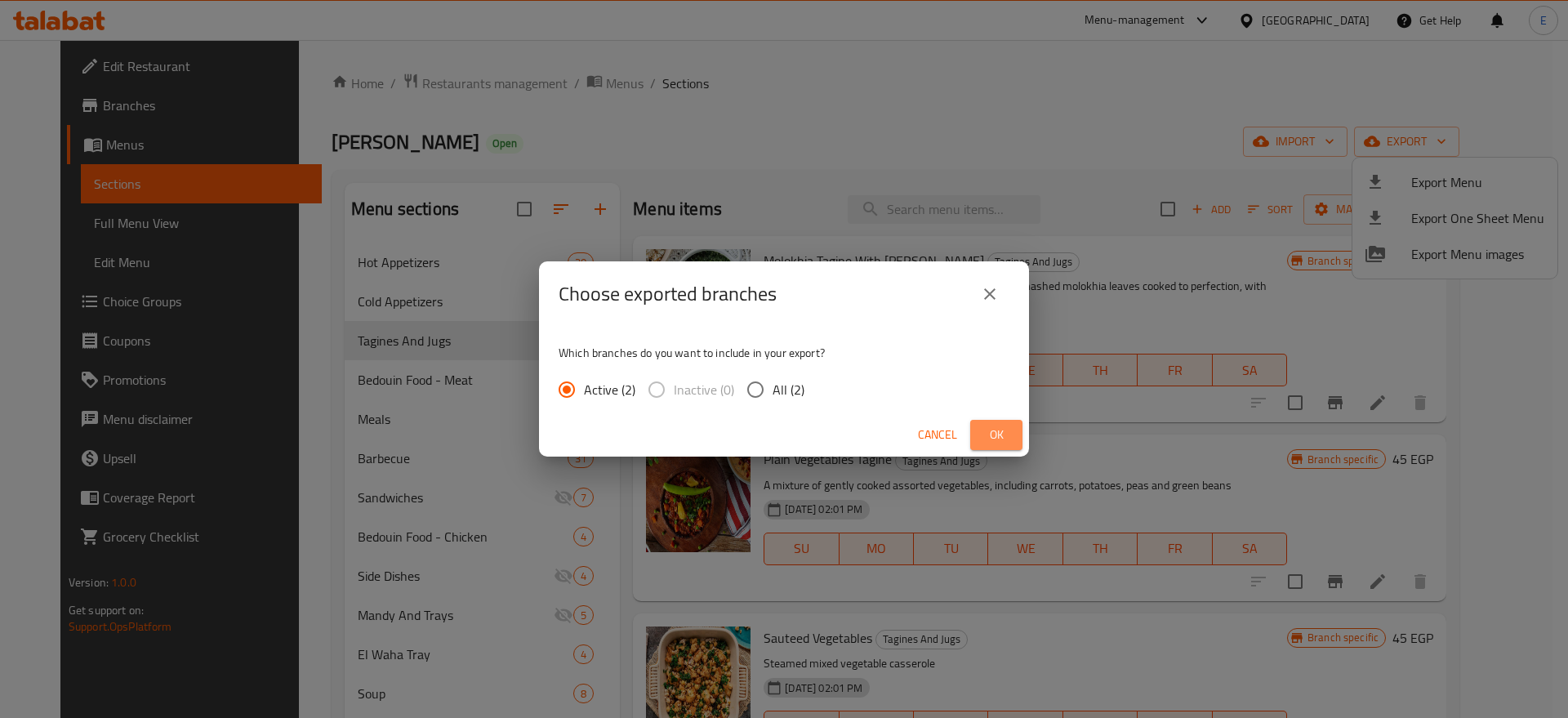
click at [995, 437] on span "Ok" at bounding box center [996, 435] width 27 height 21
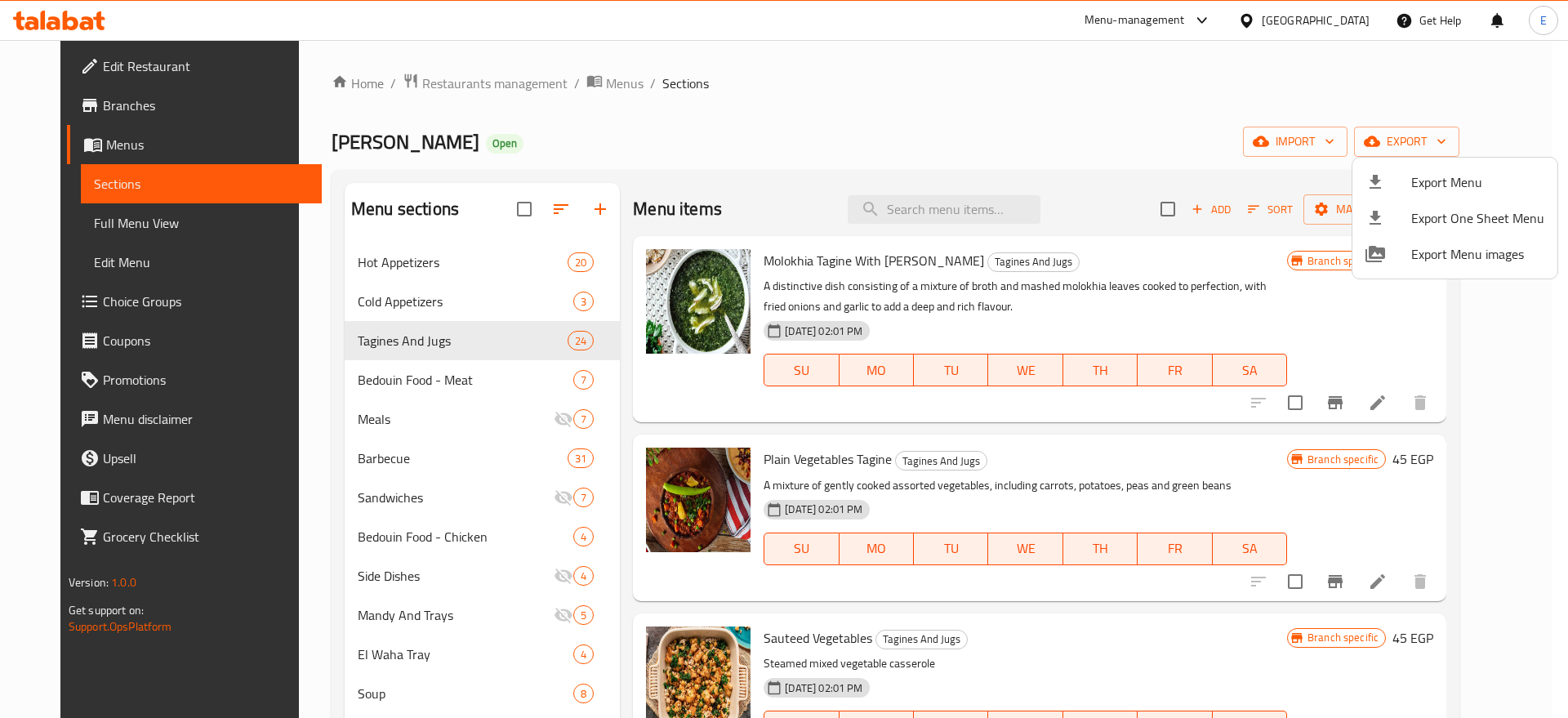
click at [58, 222] on div at bounding box center [784, 359] width 1568 height 718
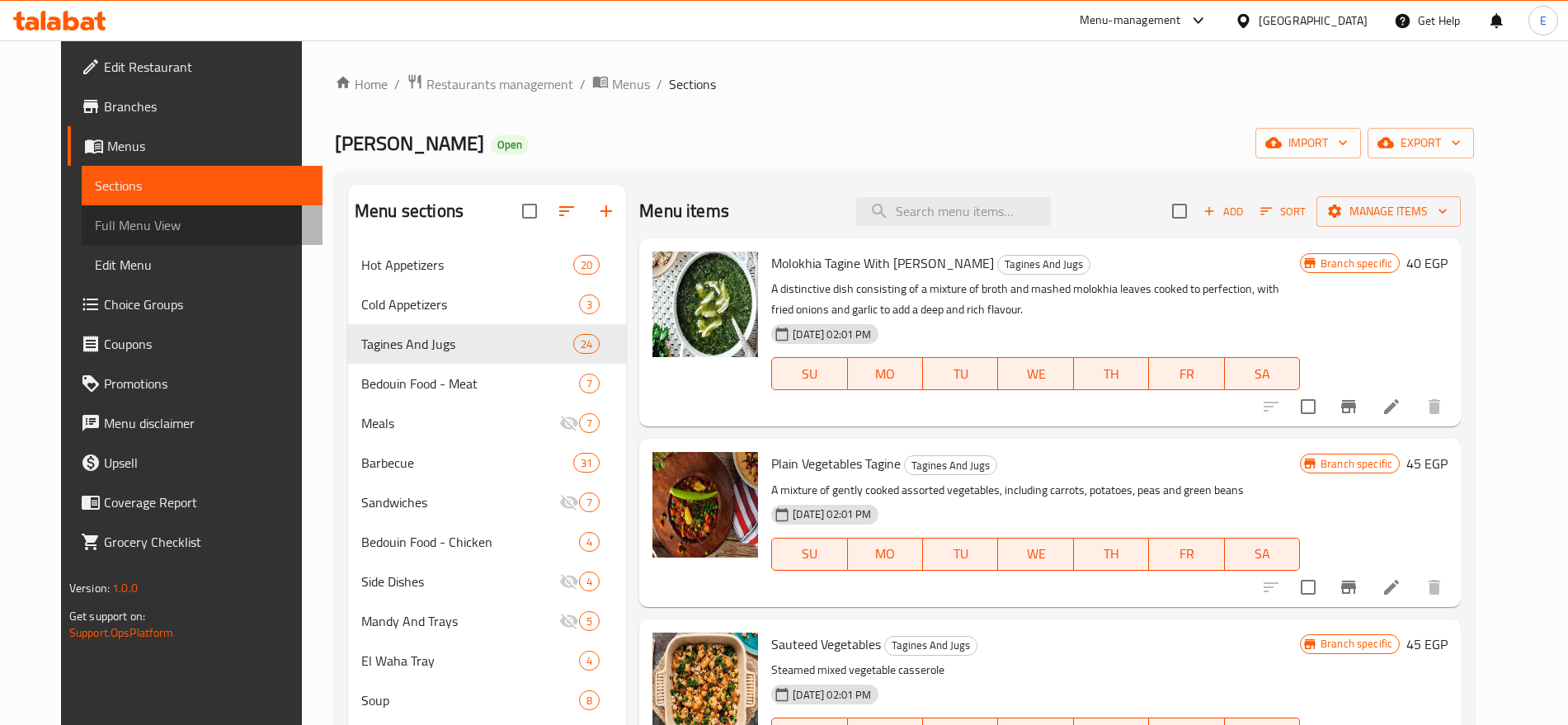
drag, startPoint x: 58, startPoint y: 224, endPoint x: 72, endPoint y: 140, distance: 85.2
click at [95, 224] on span "Full Menu View" at bounding box center [202, 225] width 215 height 20
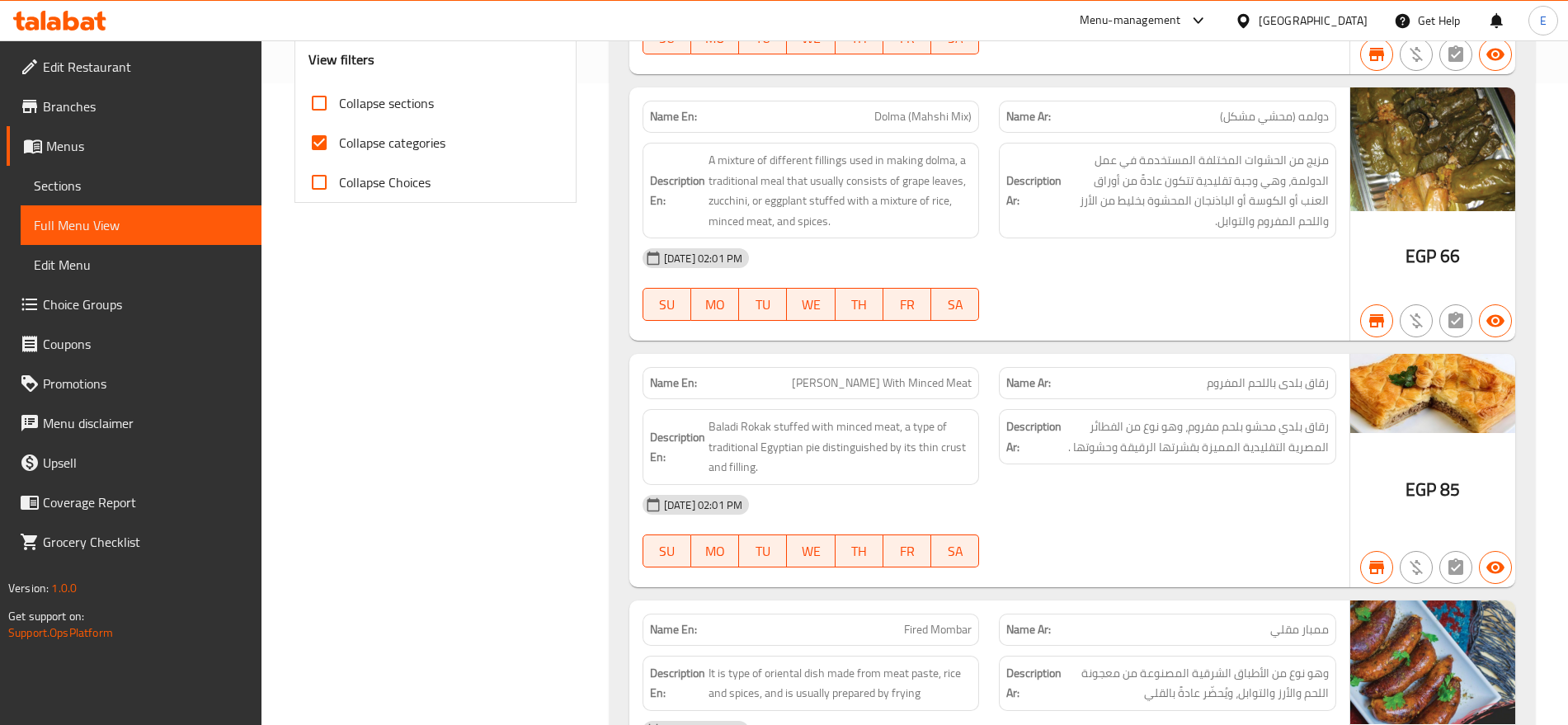
scroll to position [464, 0]
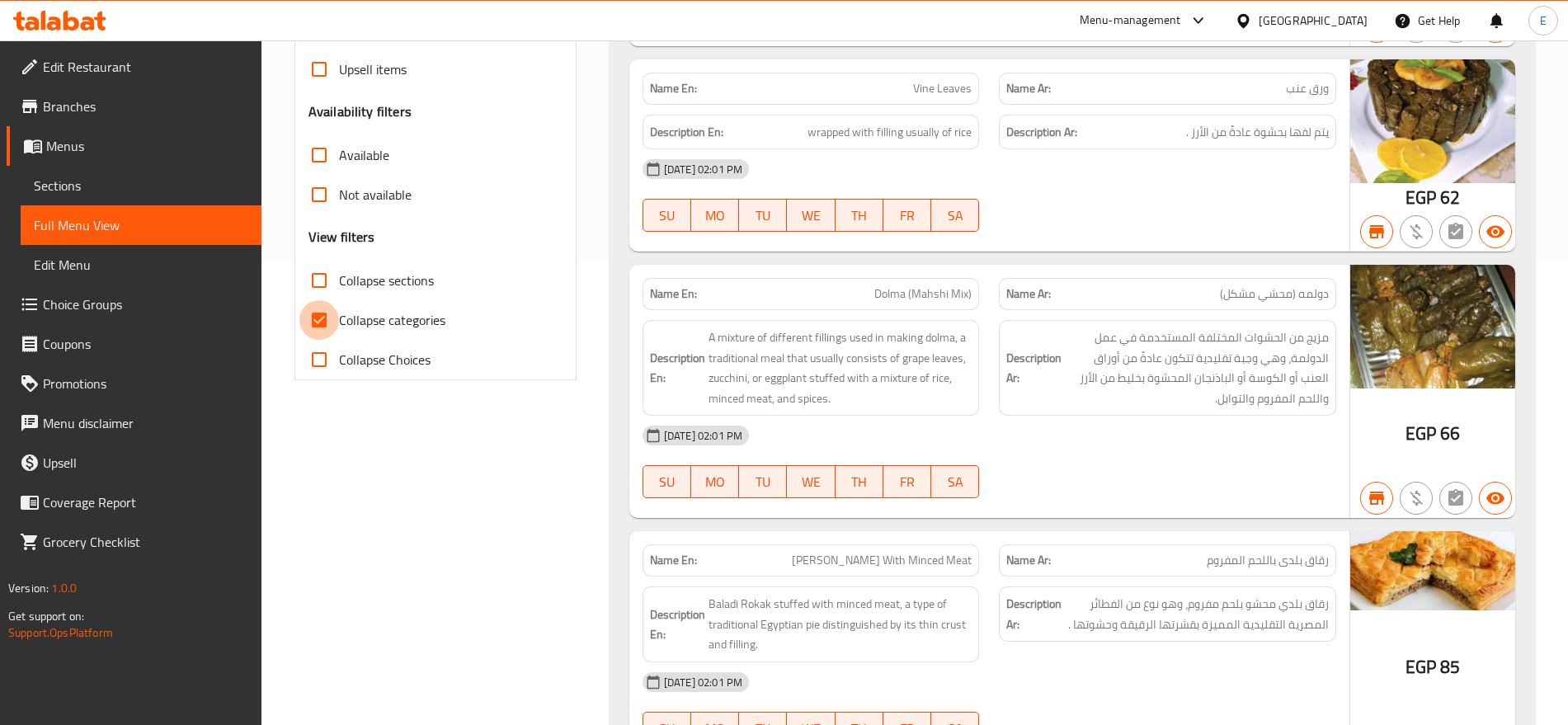
click at [311, 330] on input "Collapse categories" at bounding box center [318, 319] width 39 height 39
checkbox input "false"
click at [316, 278] on input "Collapse sections" at bounding box center [318, 280] width 39 height 39
checkbox input "true"
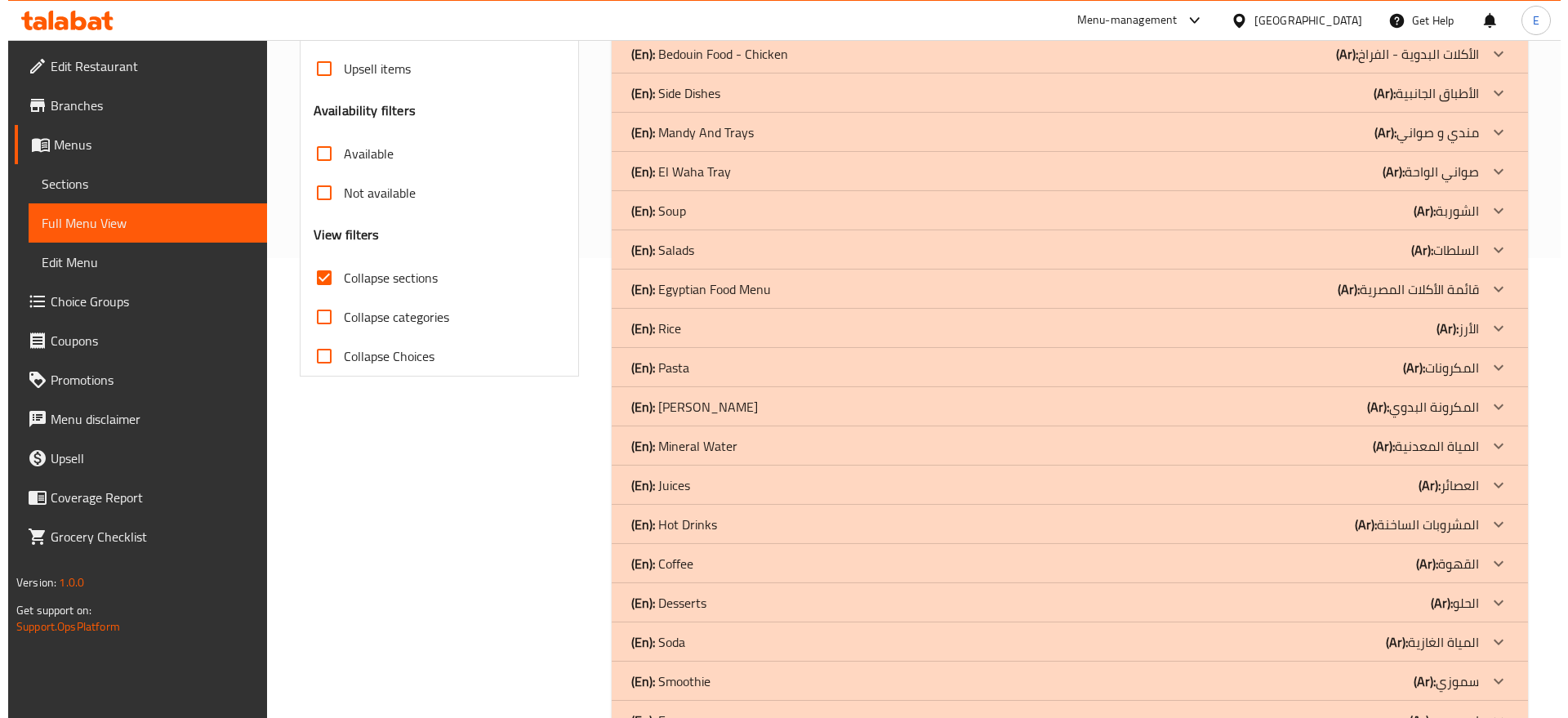
scroll to position [0, 0]
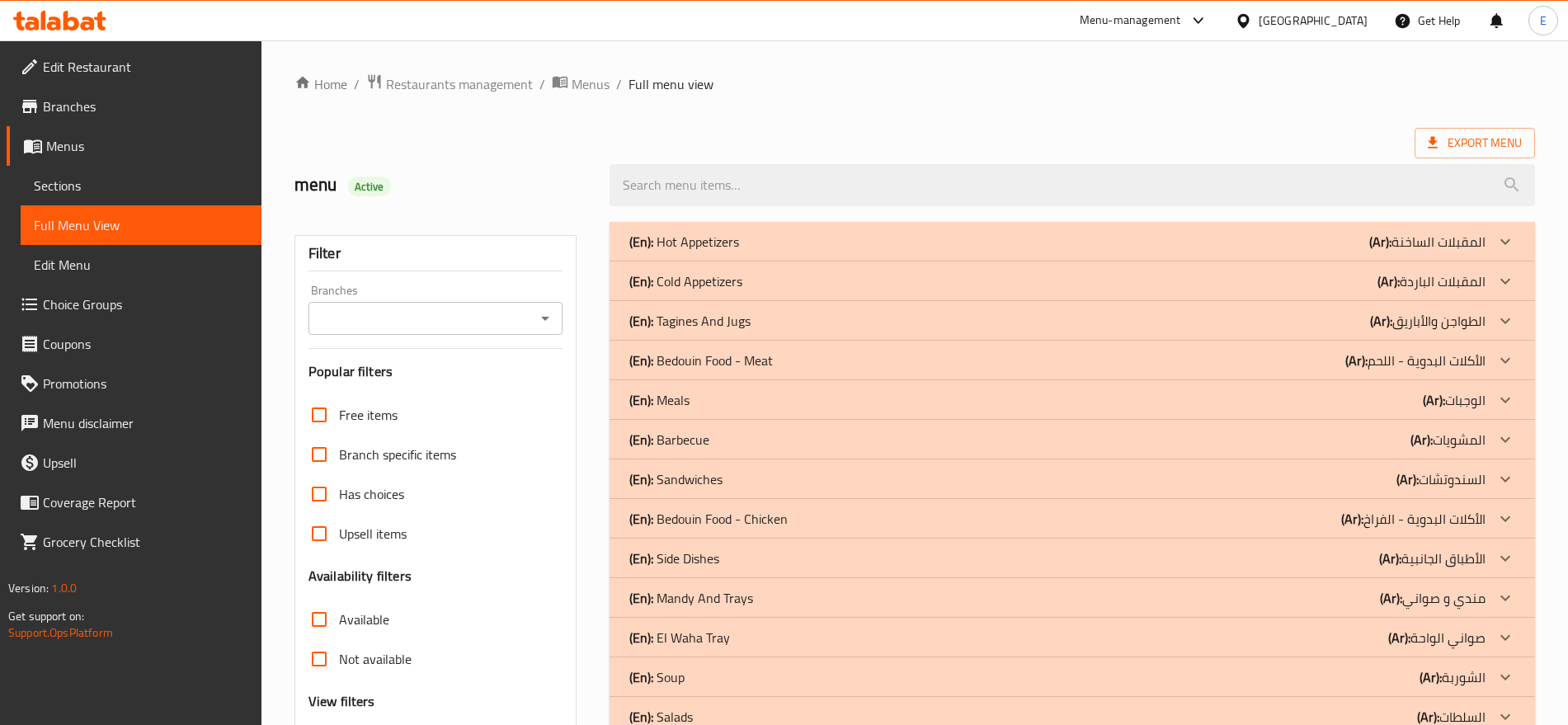
click at [739, 252] on p "(En): Tagines And Jugs" at bounding box center [684, 241] width 109 height 20
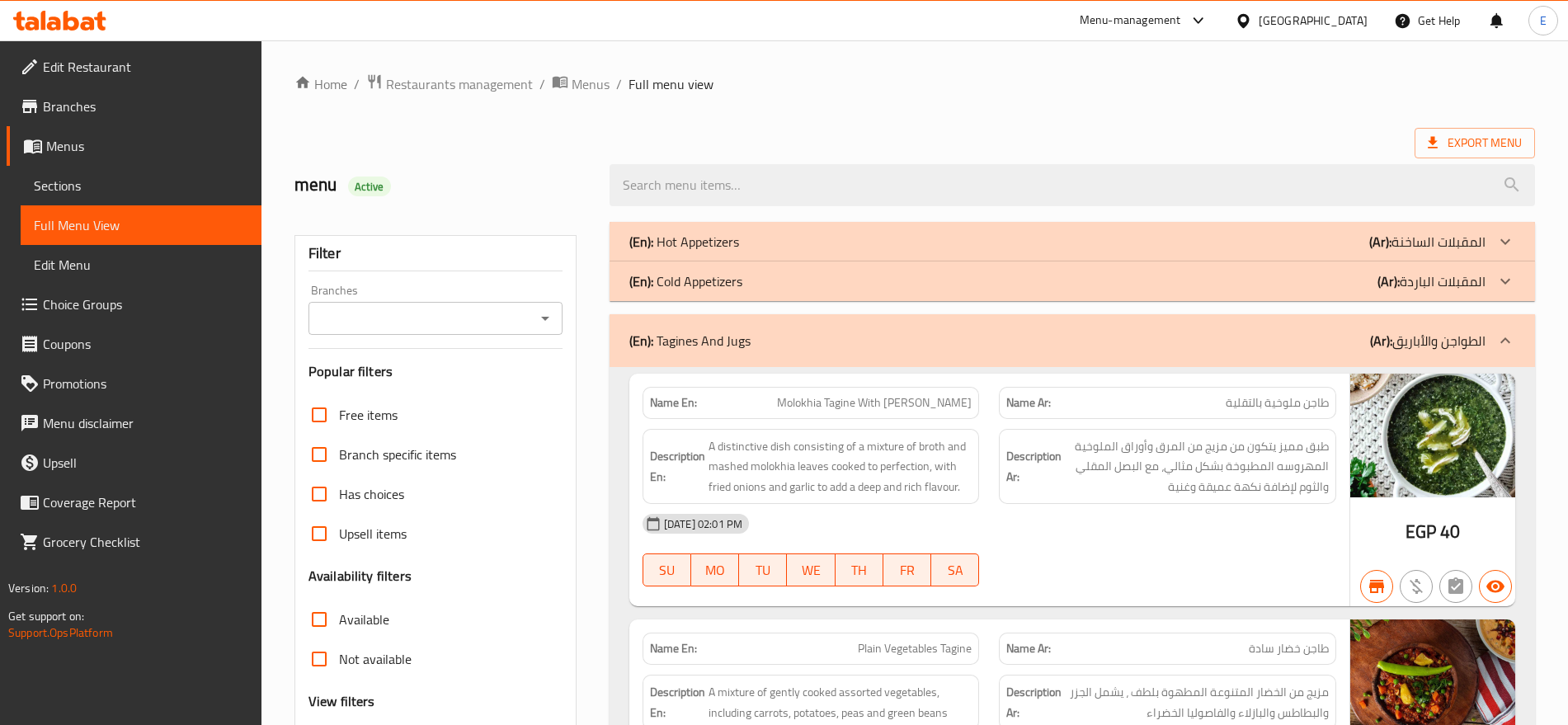
click at [723, 243] on p "(En): Hot Appetizers" at bounding box center [684, 241] width 109 height 20
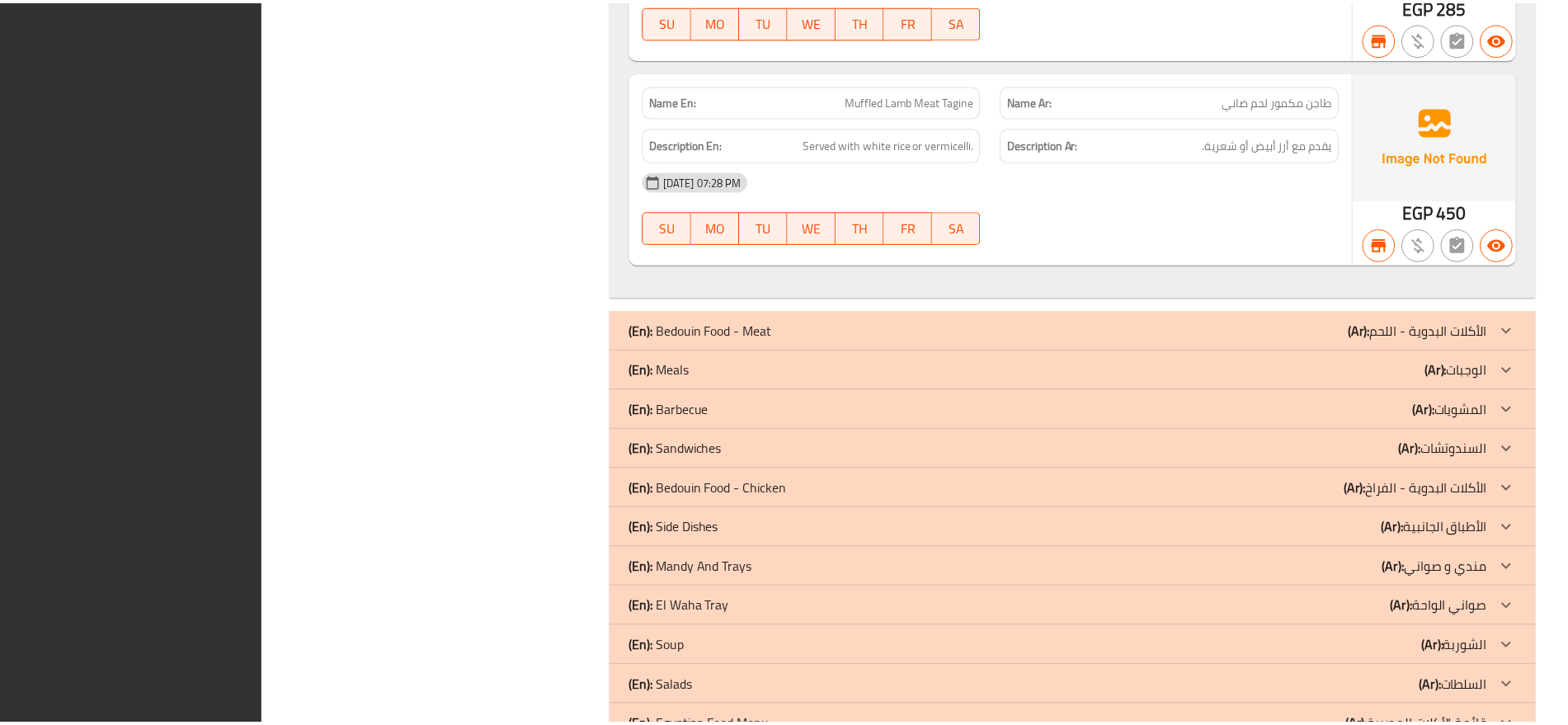
scroll to position [11729, 0]
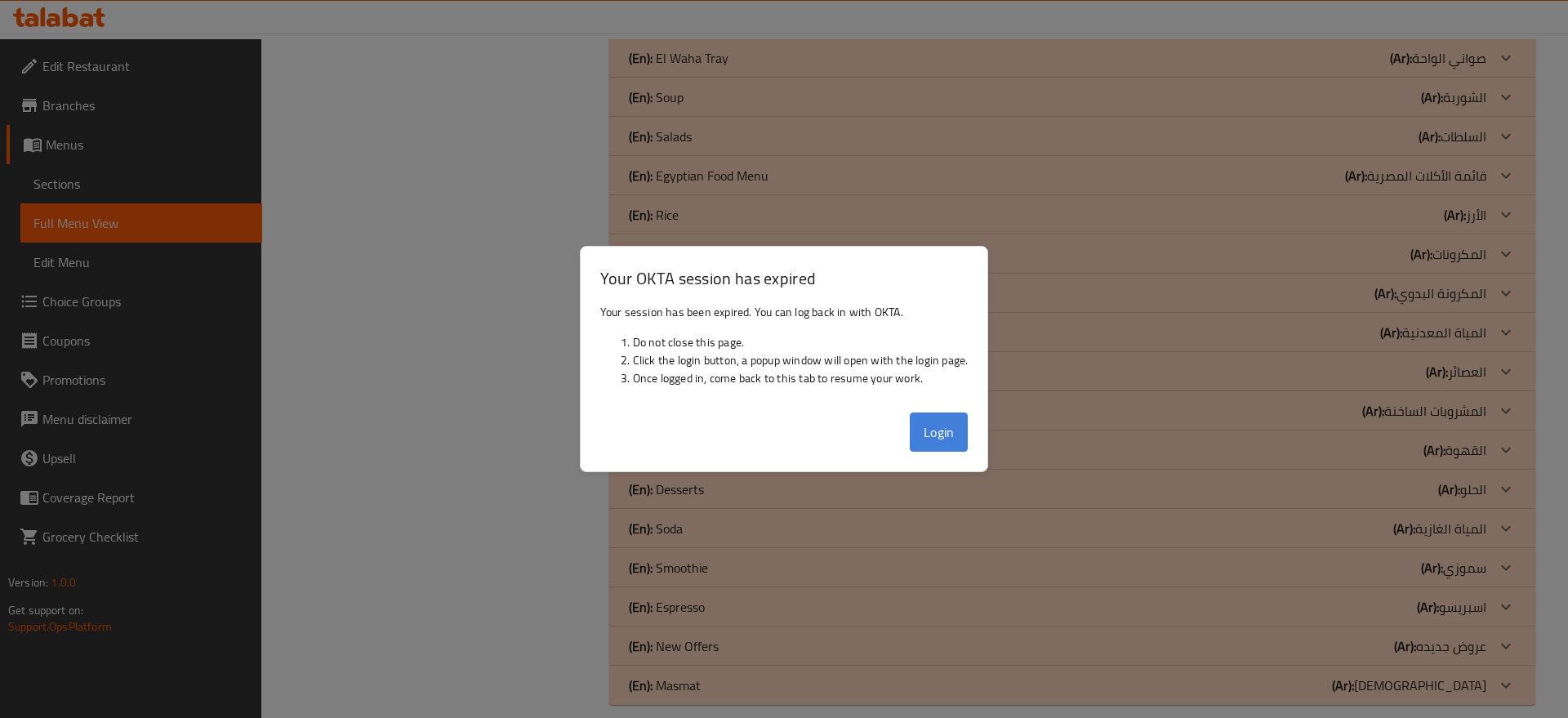
click at [953, 416] on button "Login" at bounding box center [939, 432] width 59 height 39
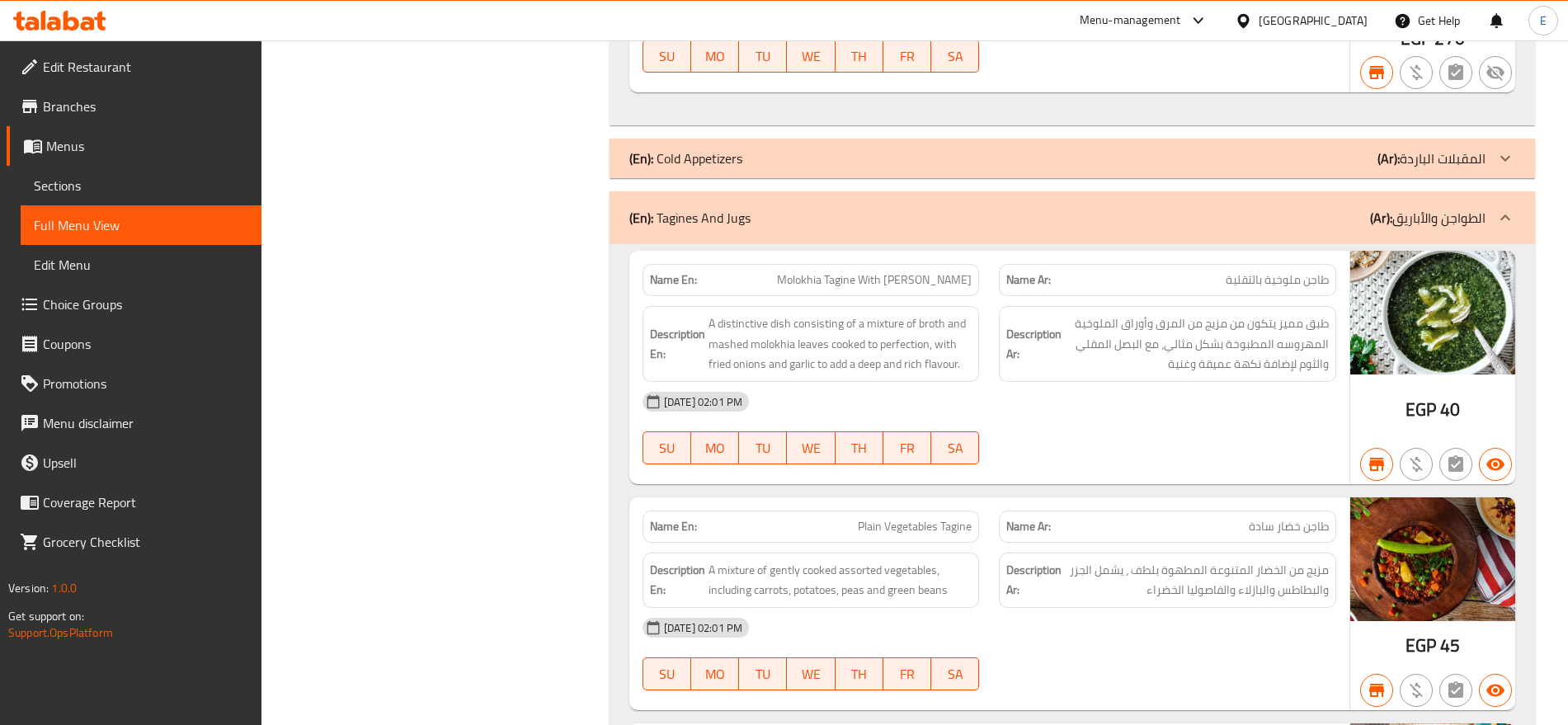
scroll to position [4647, 0]
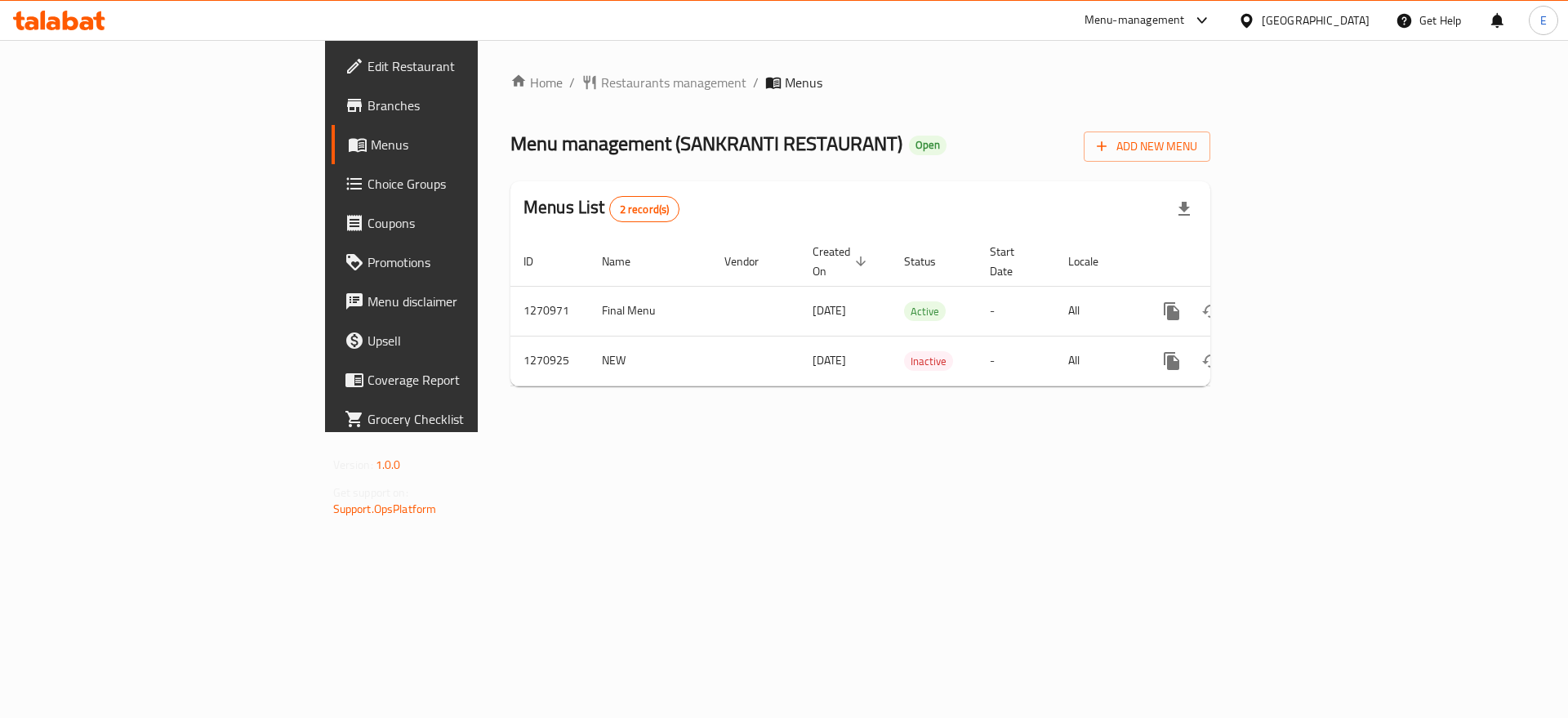
click at [1055, 296] on td "-" at bounding box center [1016, 310] width 79 height 50
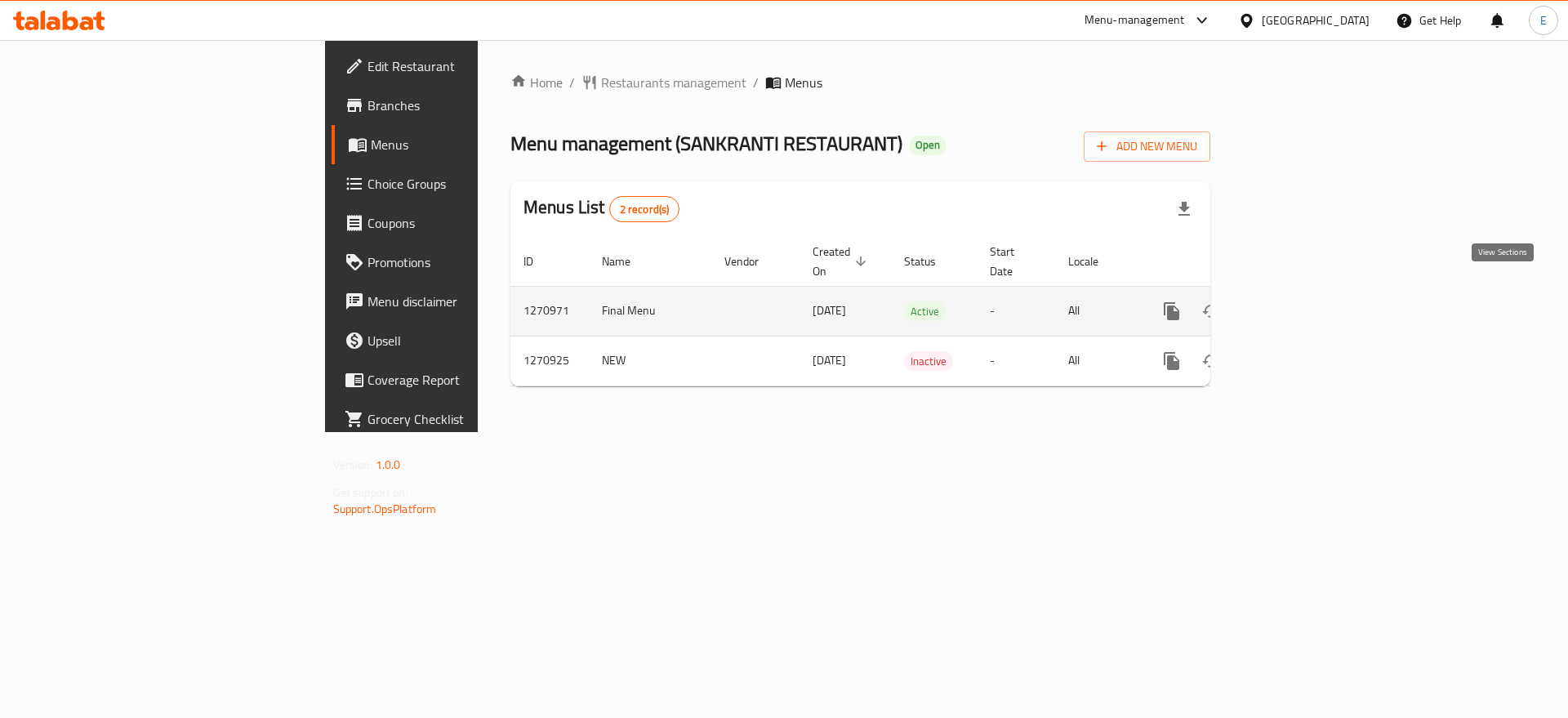
click at [1297, 304] on icon "enhanced table" at bounding box center [1289, 310] width 14 height 14
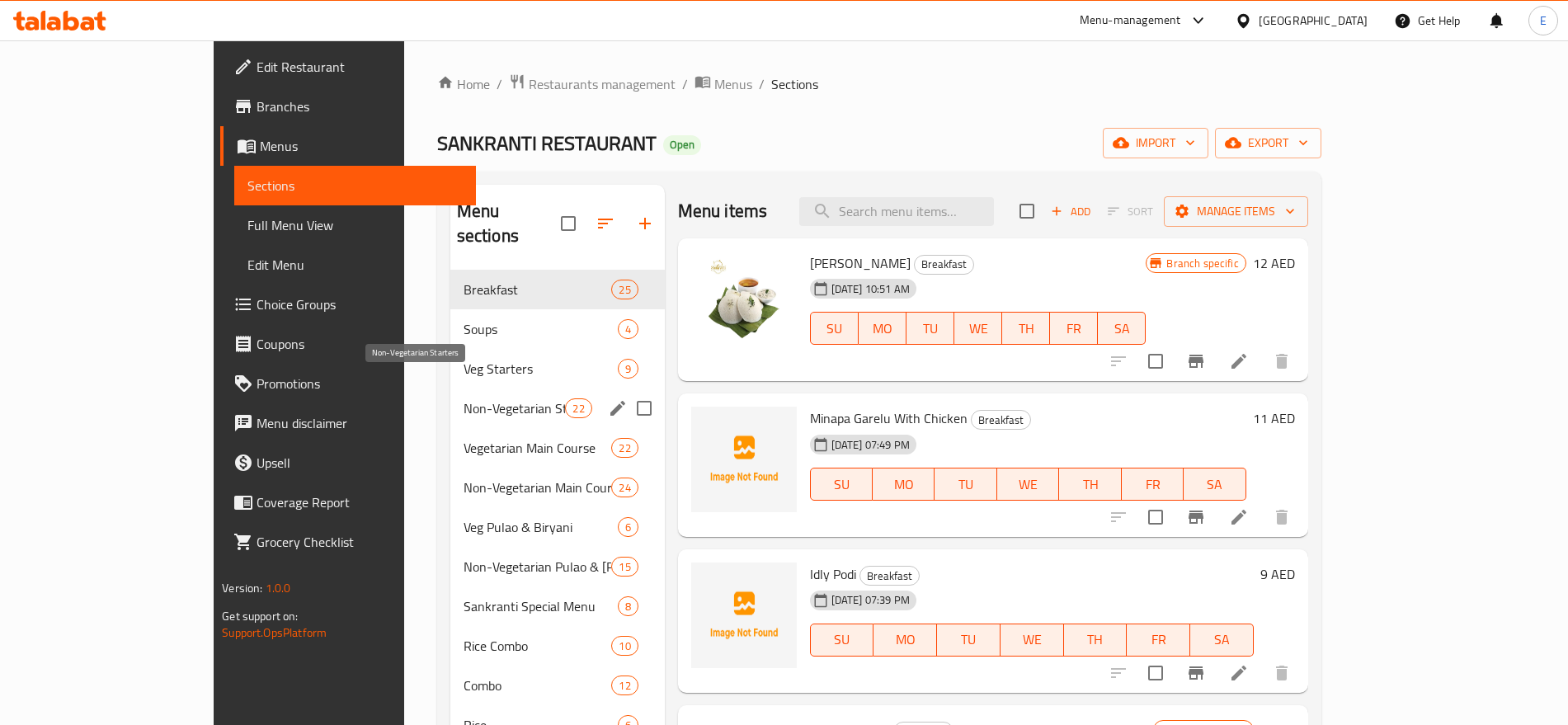
scroll to position [365, 0]
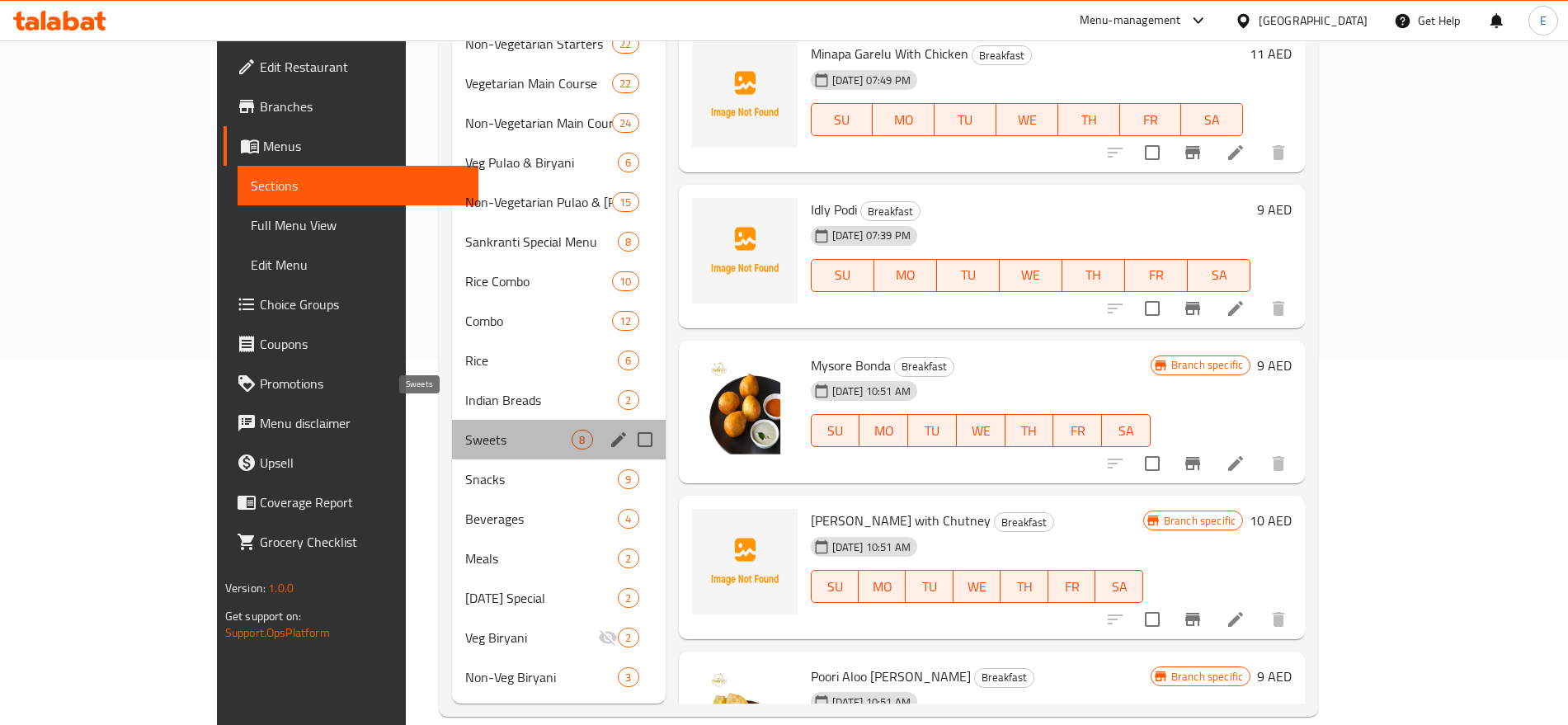
click at [466, 430] on span "Sweets" at bounding box center [518, 440] width 106 height 20
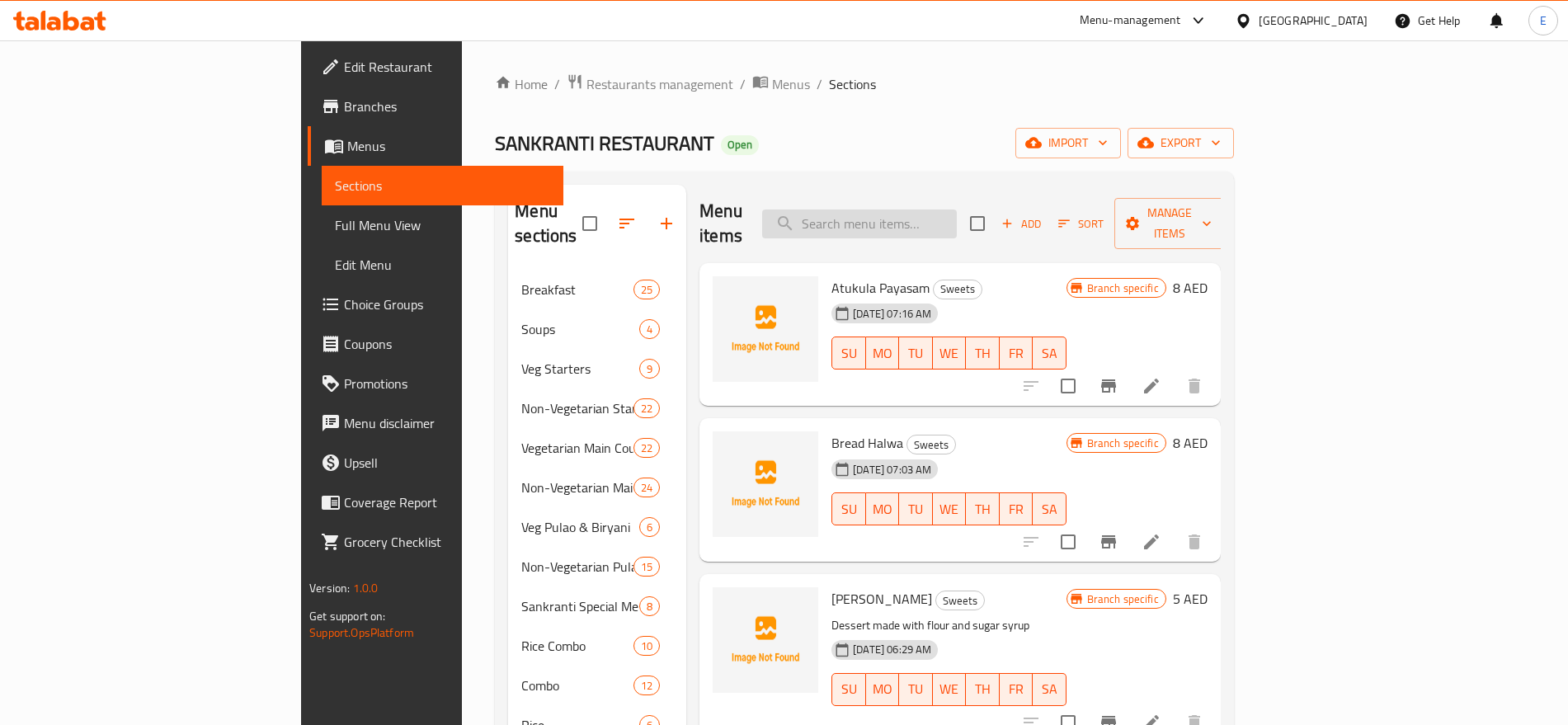
click at [950, 210] on input "search" at bounding box center [858, 224] width 194 height 29
paste input "Poornam"
type input "Poornam"
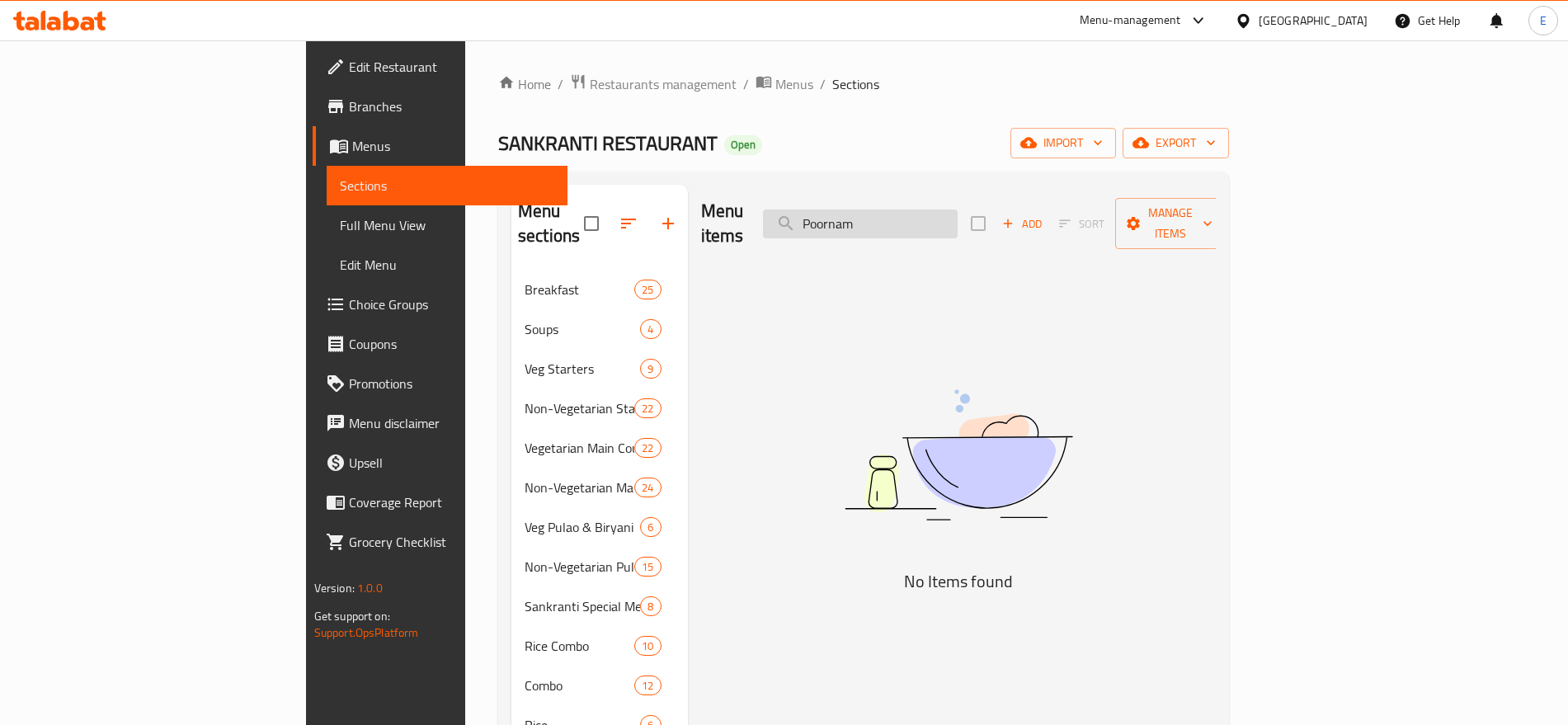
click at [957, 210] on input "Poornam" at bounding box center [859, 224] width 194 height 29
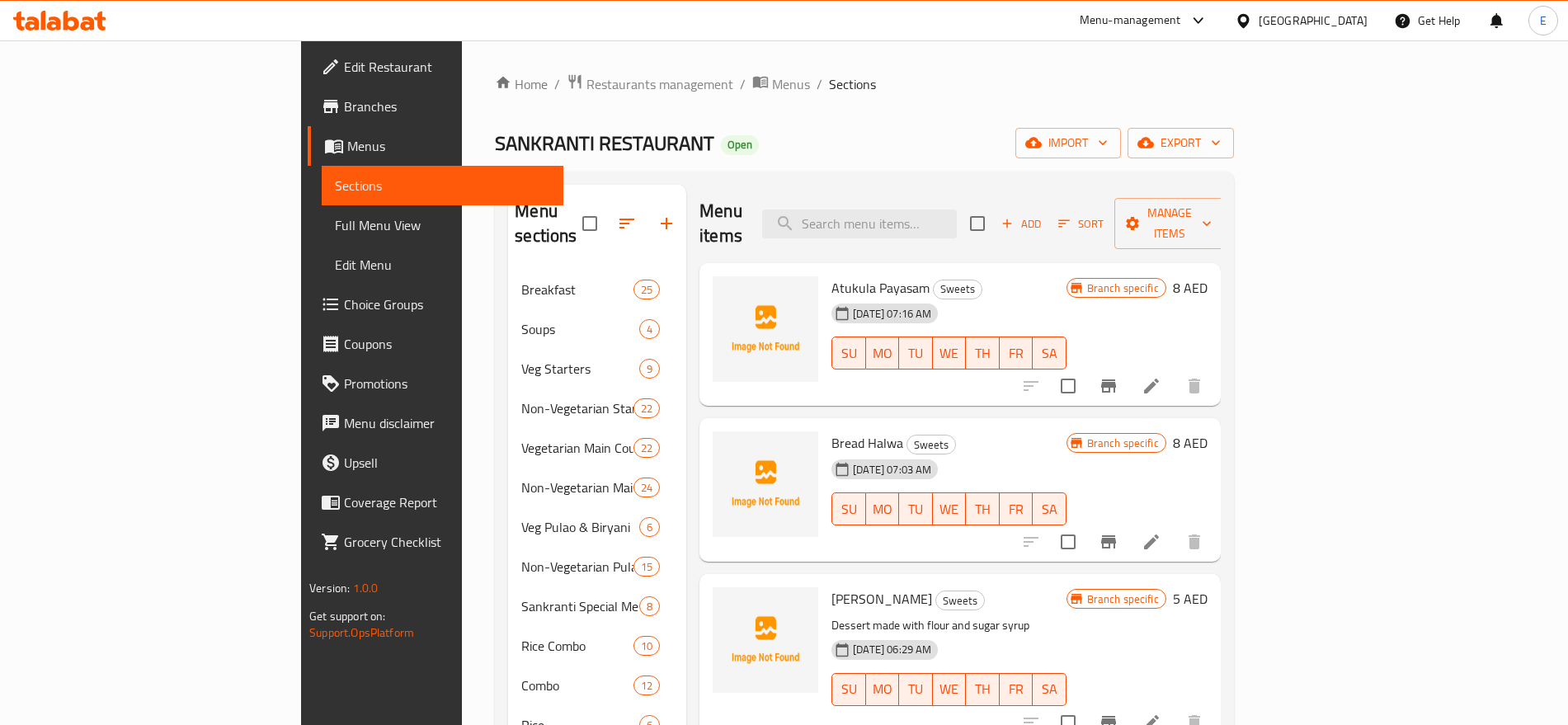
paste input "Poornam"
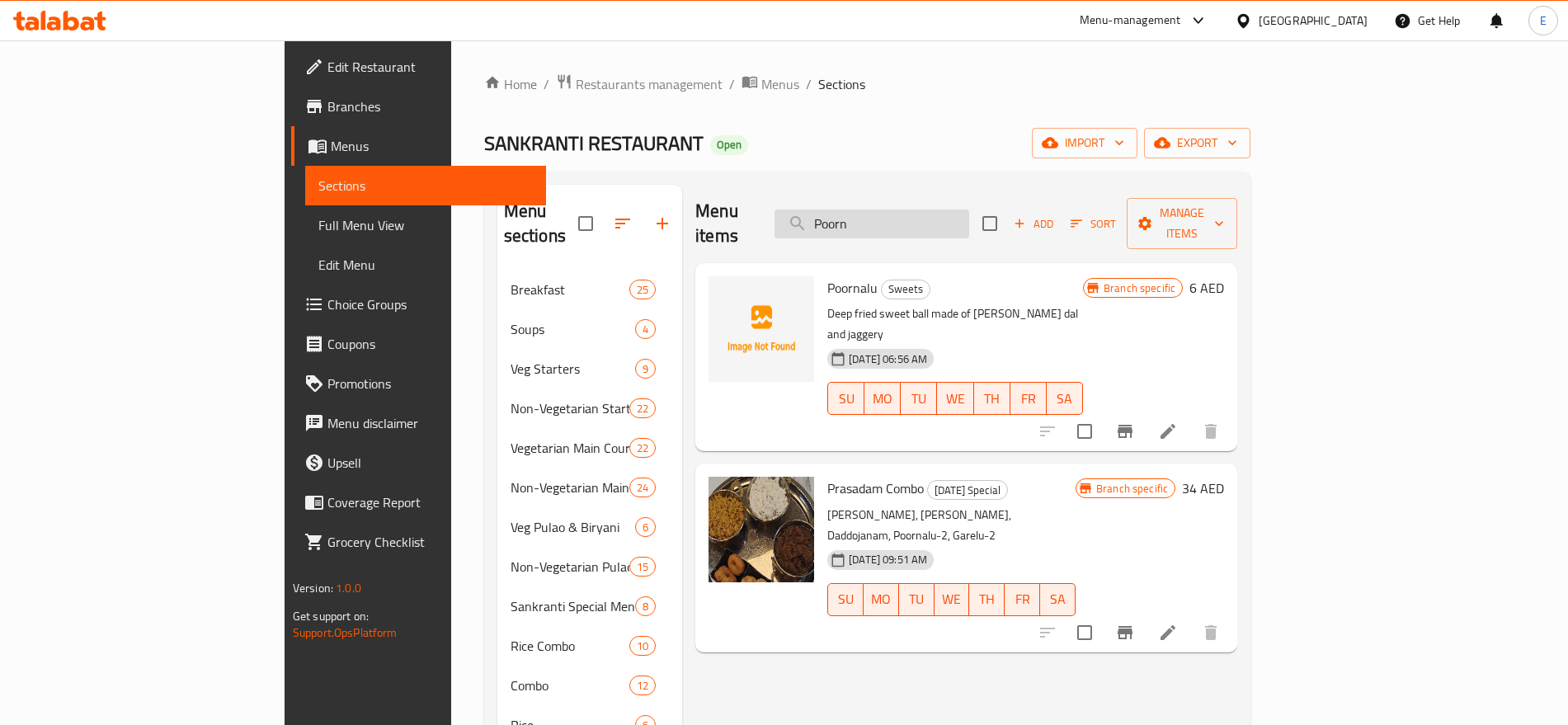
paste input "Attukula Payasam"
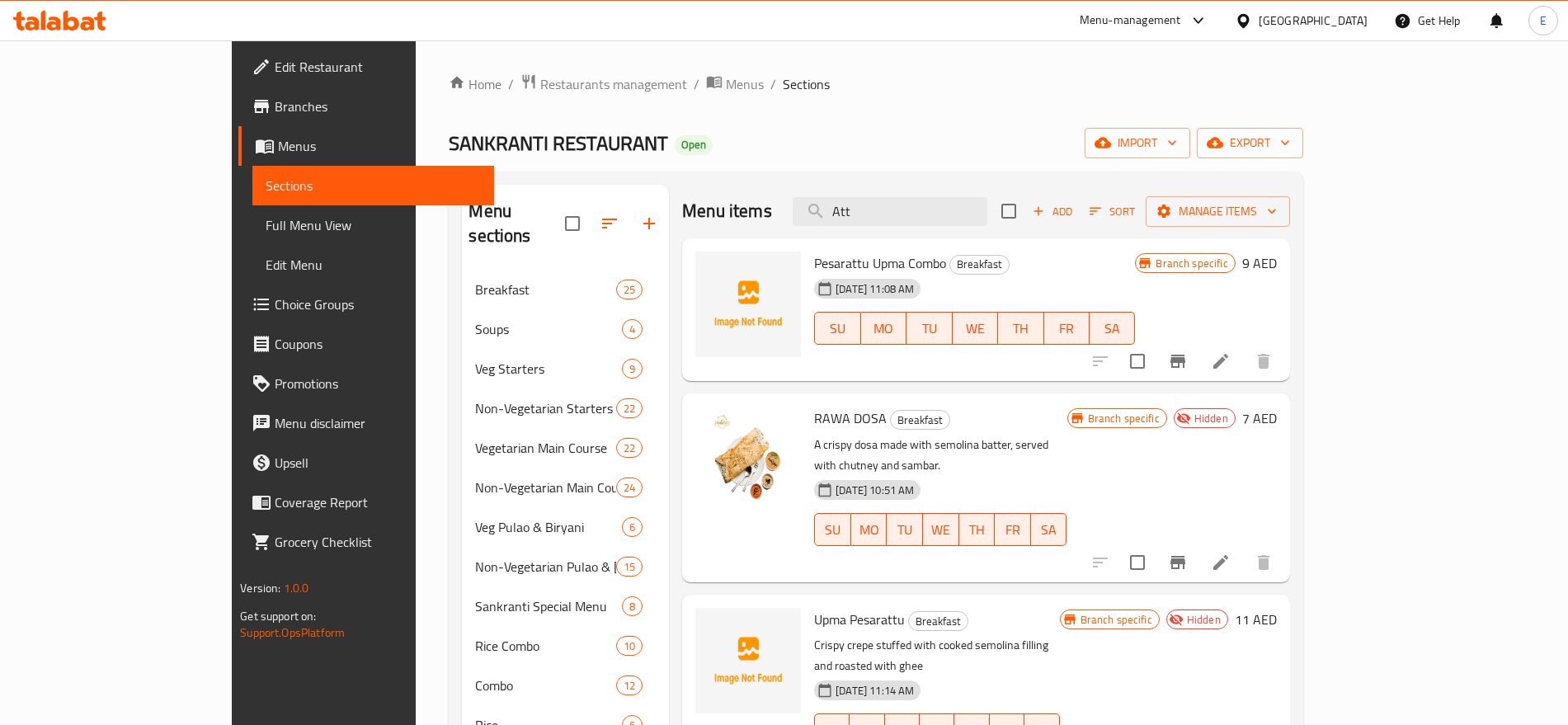
type input "Att"
click at [956, 207] on input "Att" at bounding box center [889, 212] width 194 height 29
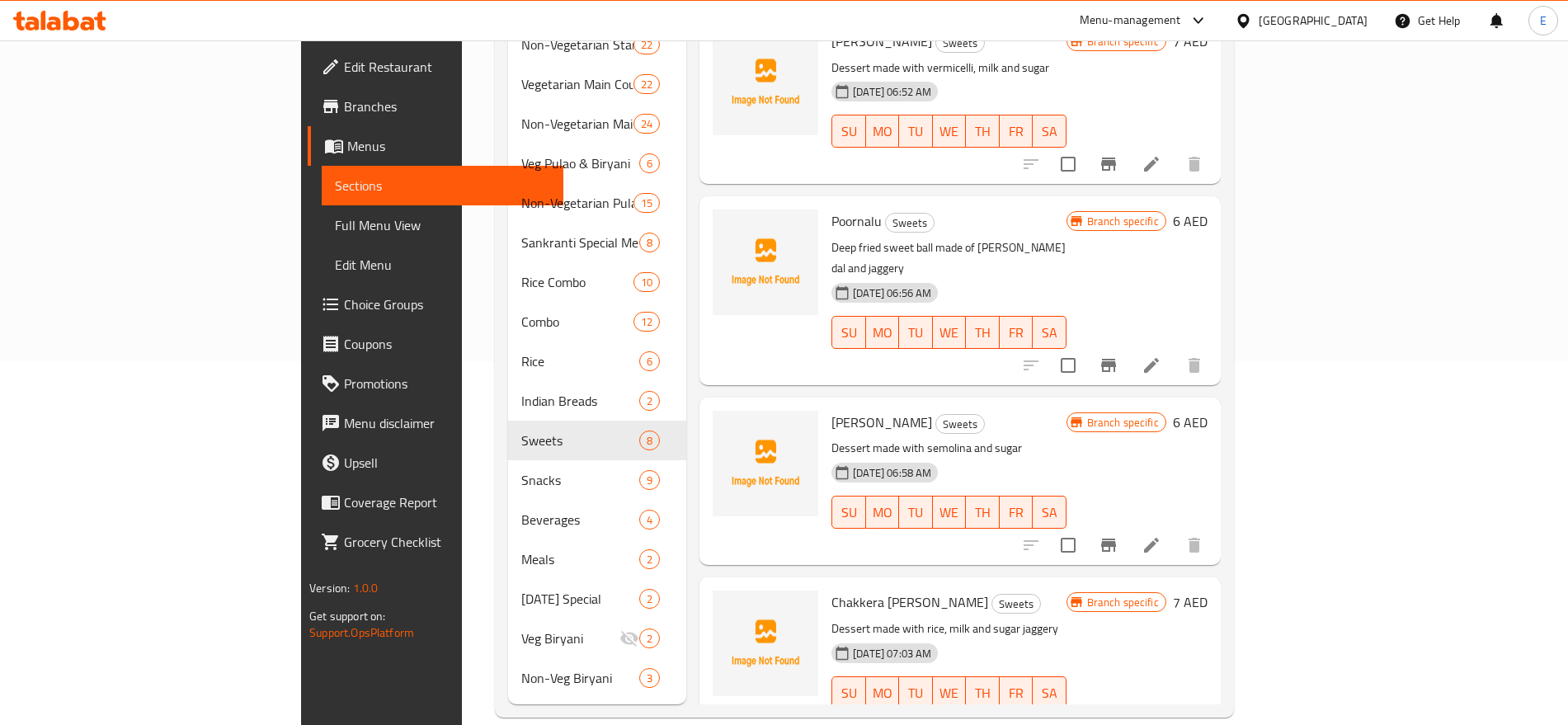
scroll to position [365, 0]
click at [1161, 354] on icon at bounding box center [1150, 364] width 20 height 20
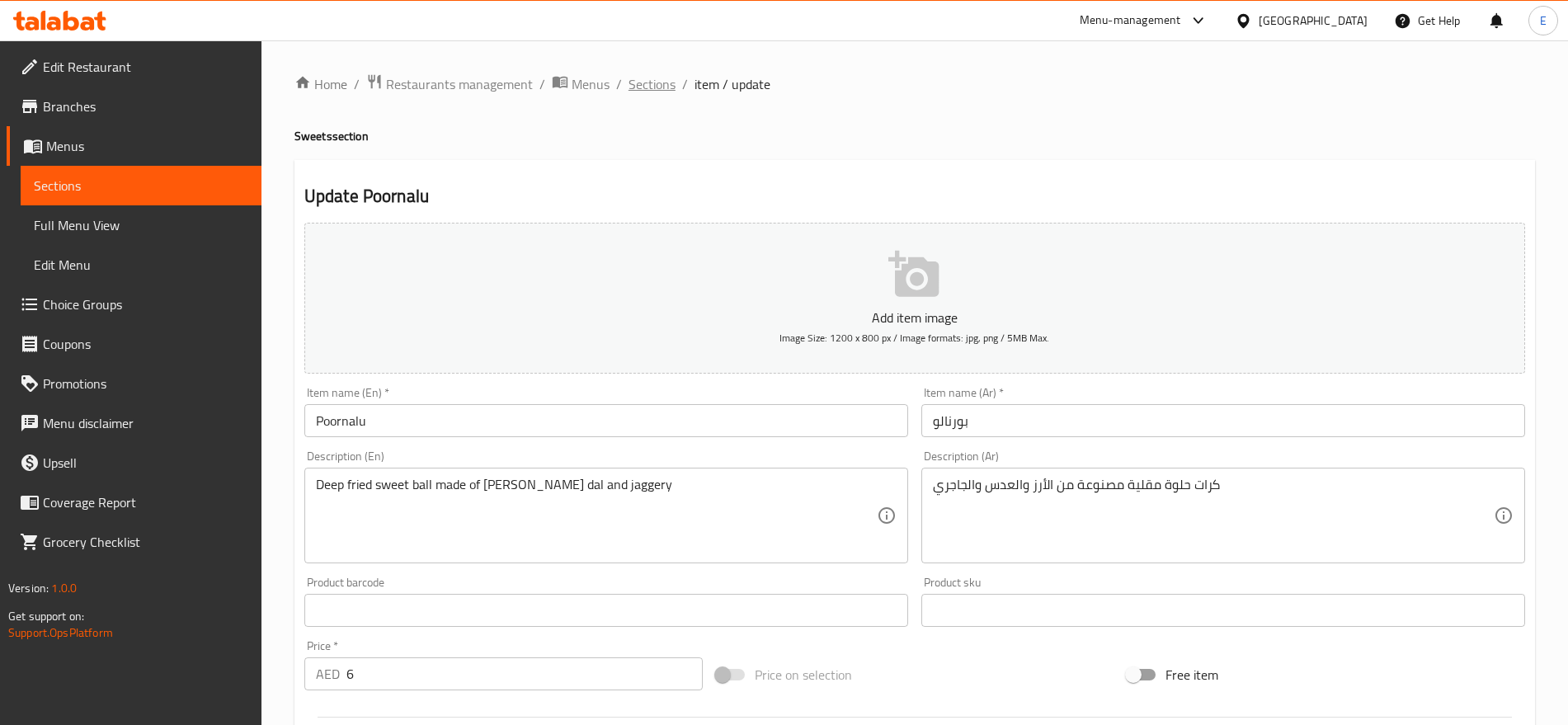
click at [647, 77] on span "Sections" at bounding box center [651, 83] width 47 height 20
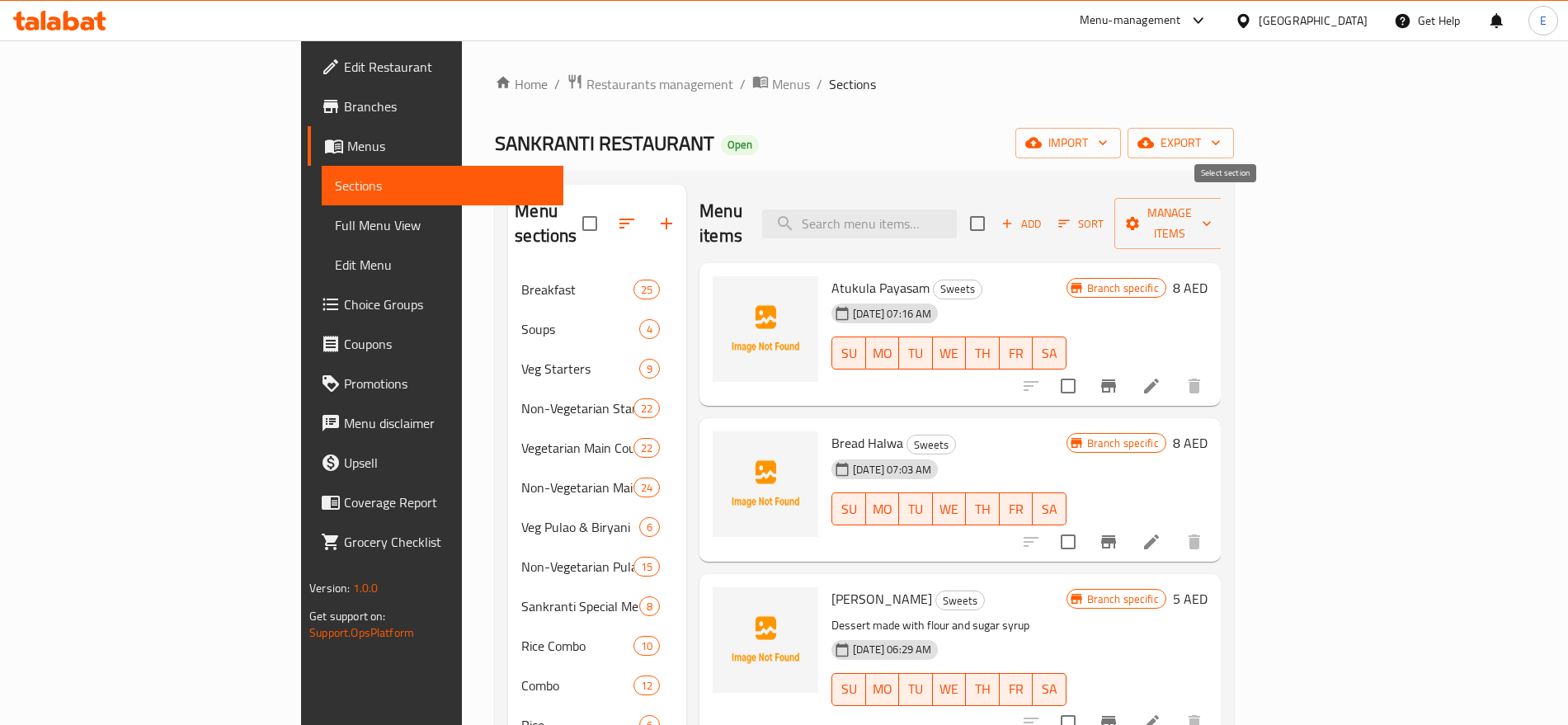
click at [994, 206] on input "checkbox" at bounding box center [977, 223] width 34 height 34
checkbox input "true"
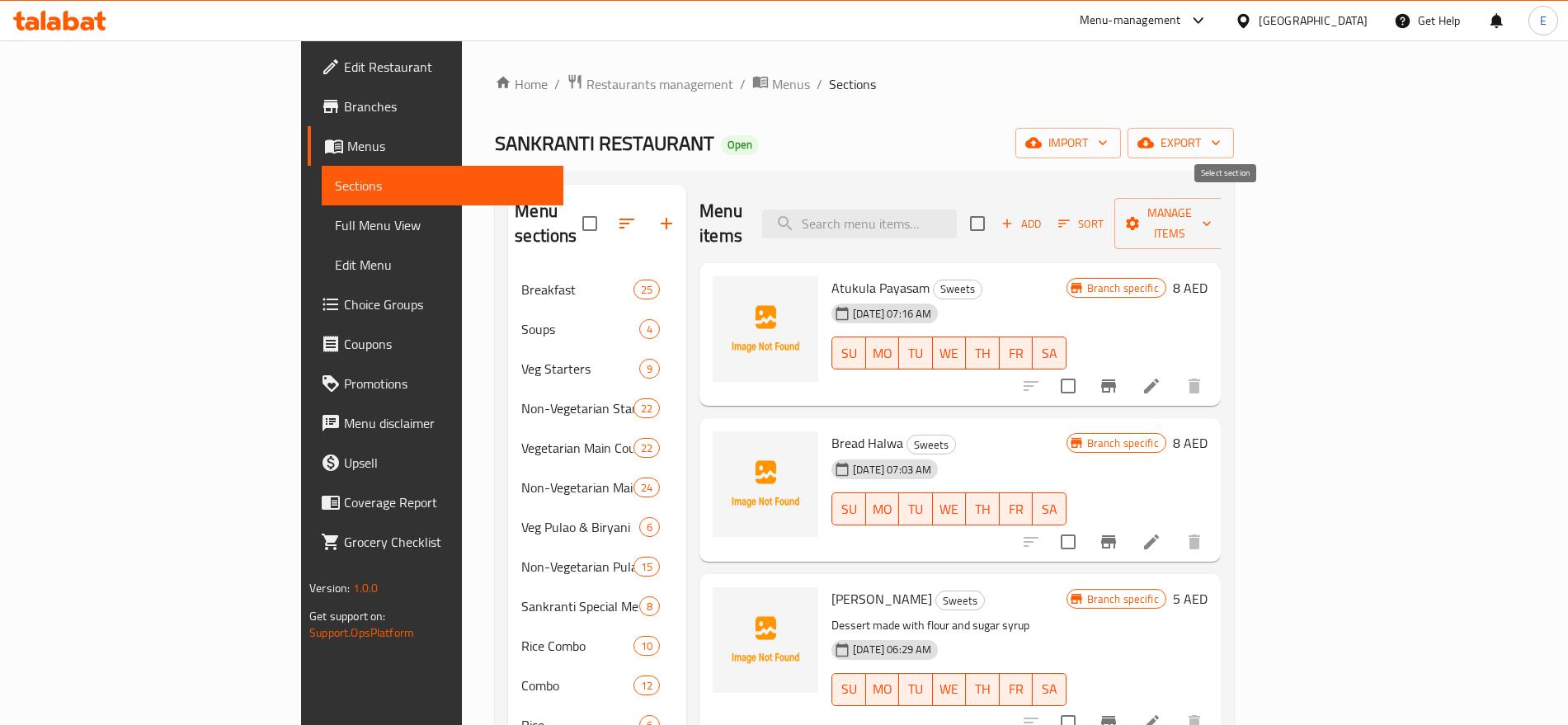
checkbox input "true"
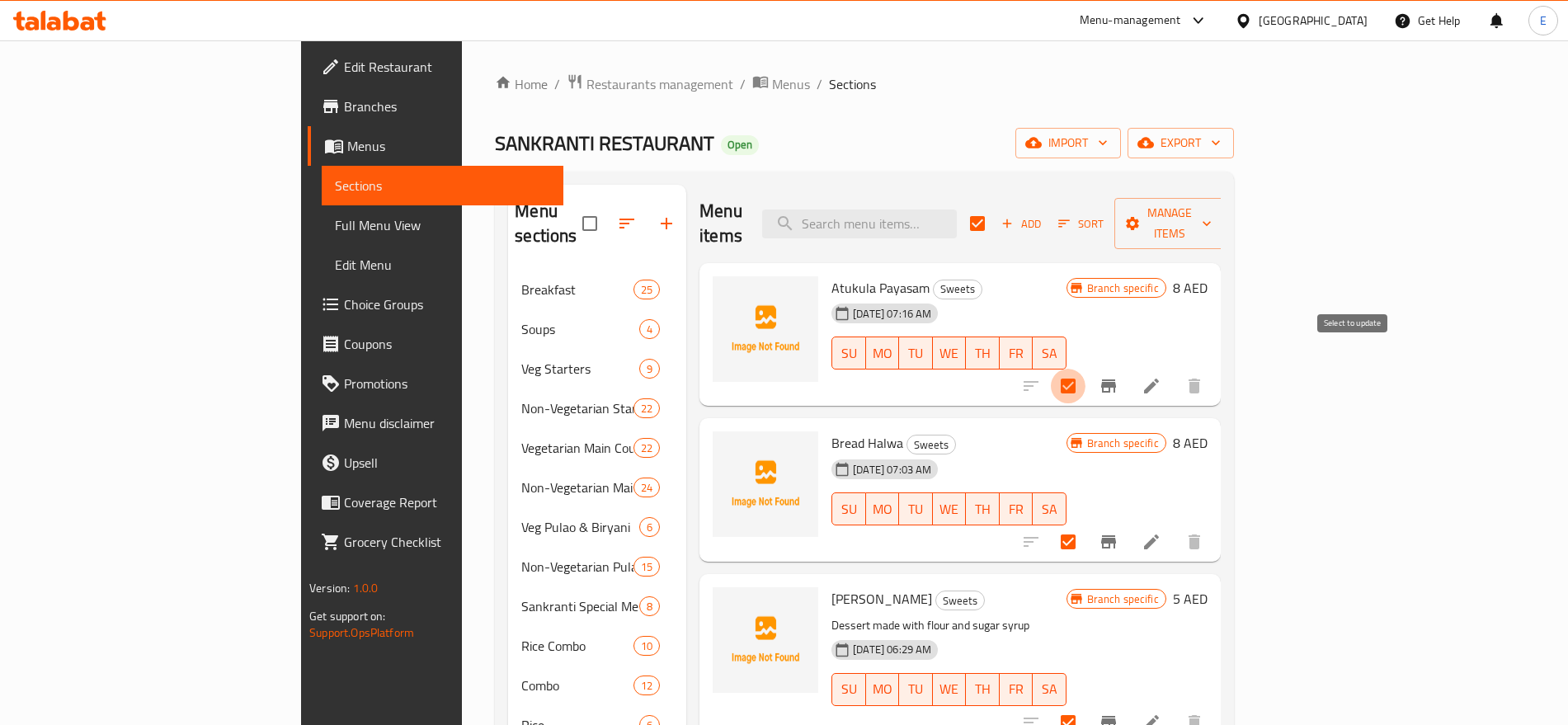
click at [1085, 369] on input "checkbox" at bounding box center [1068, 386] width 34 height 34
checkbox input "false"
click at [1085, 525] on input "checkbox" at bounding box center [1068, 542] width 34 height 34
checkbox input "false"
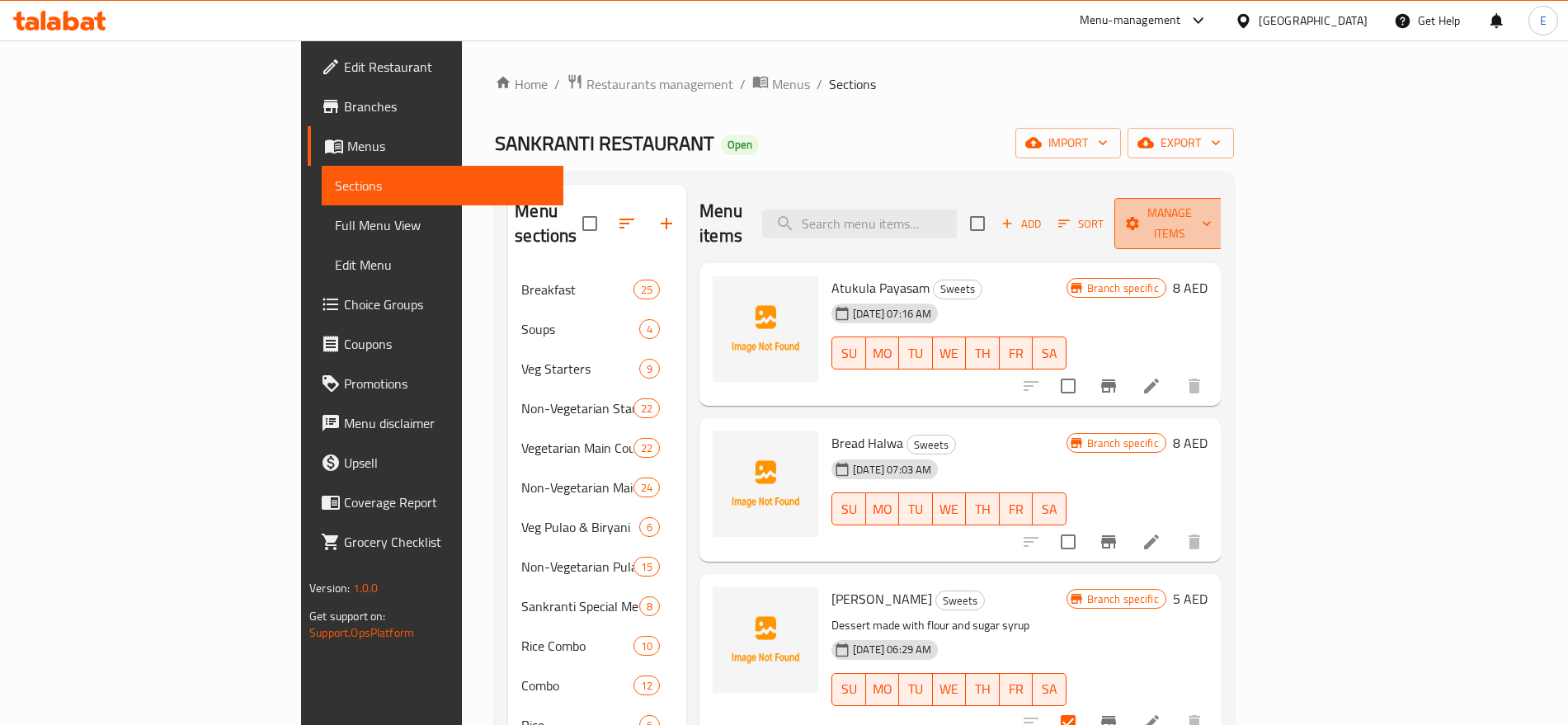
click at [1212, 218] on span "Manage items" at bounding box center [1170, 223] width 84 height 41
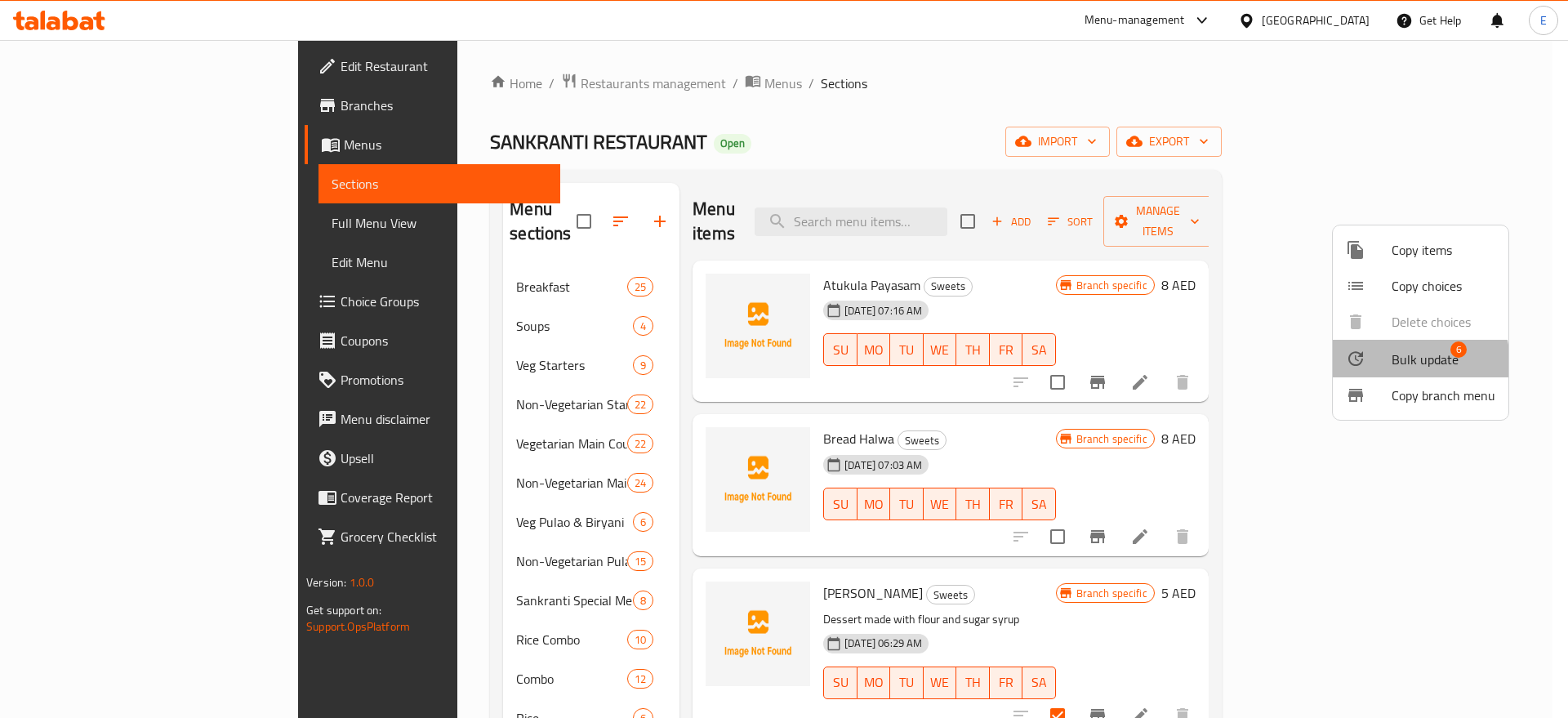
click at [1393, 364] on span "Bulk update" at bounding box center [1425, 359] width 67 height 20
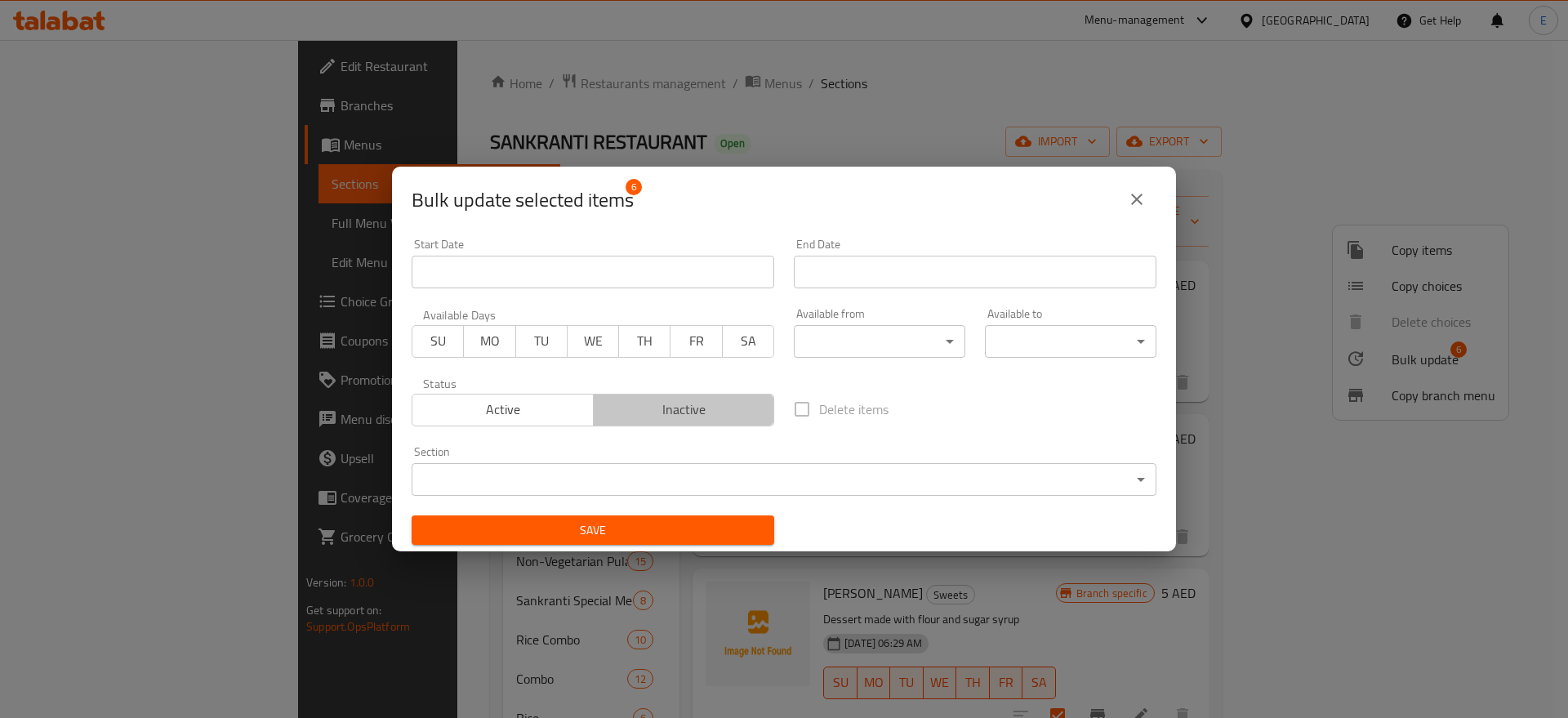
click at [696, 398] on span "Inactive" at bounding box center [684, 409] width 168 height 24
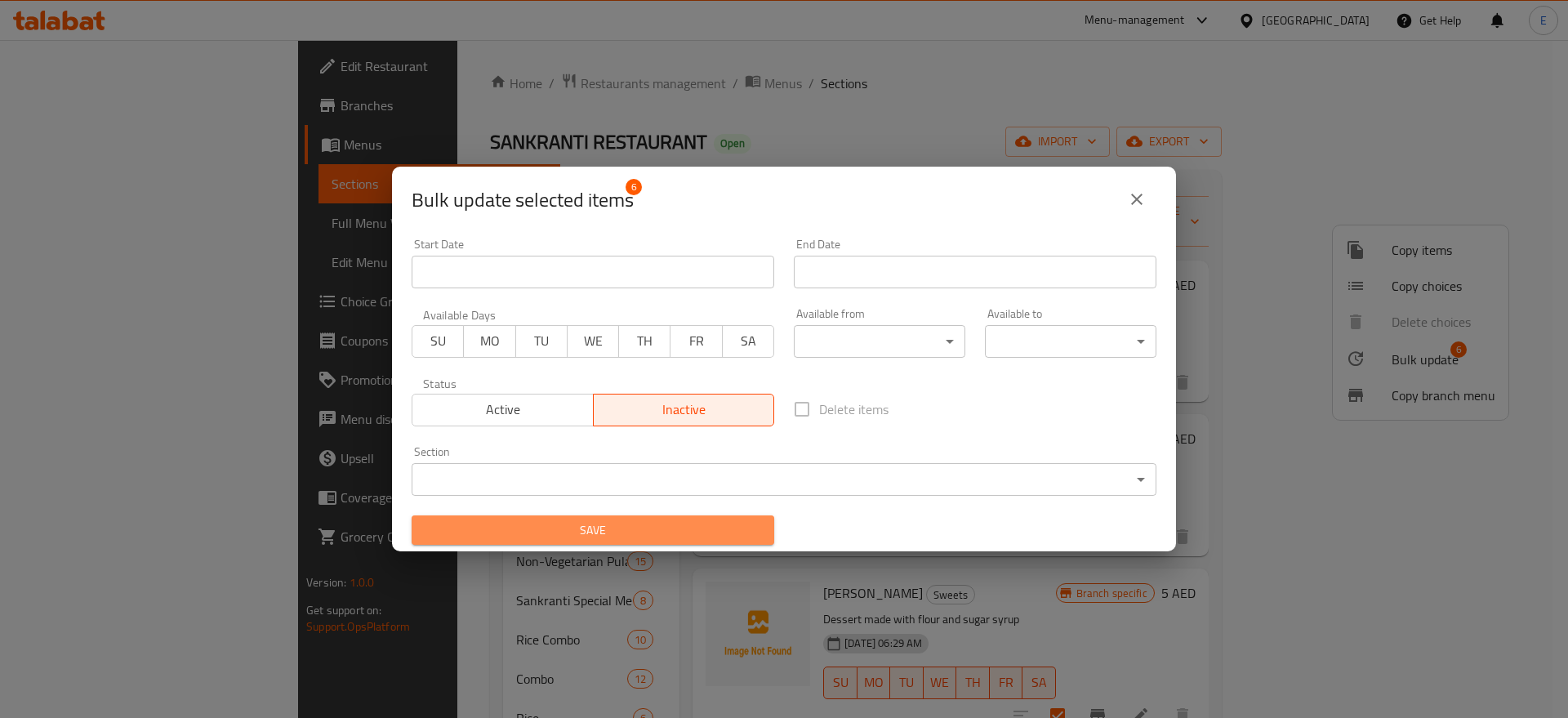
click at [596, 532] on span "Save" at bounding box center [593, 530] width 337 height 21
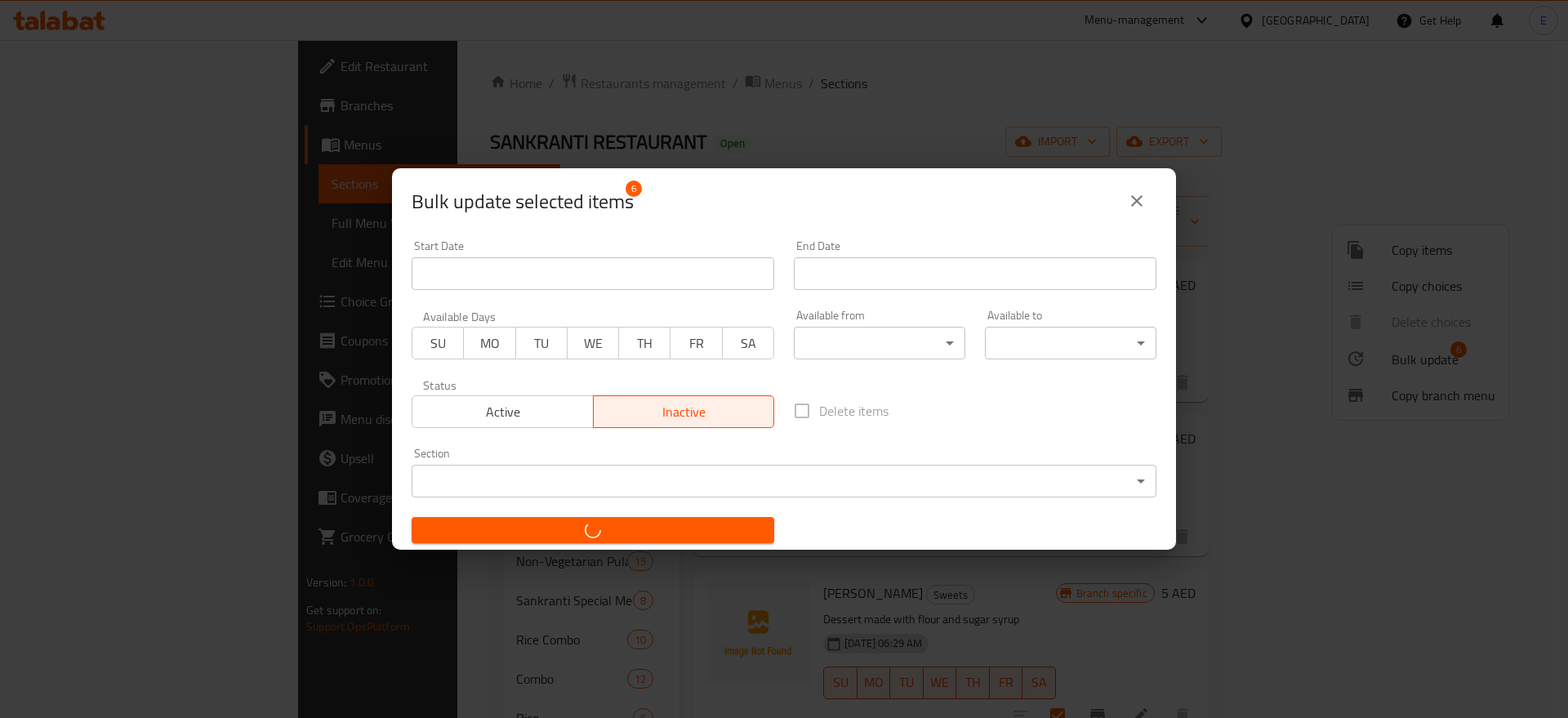
checkbox input "false"
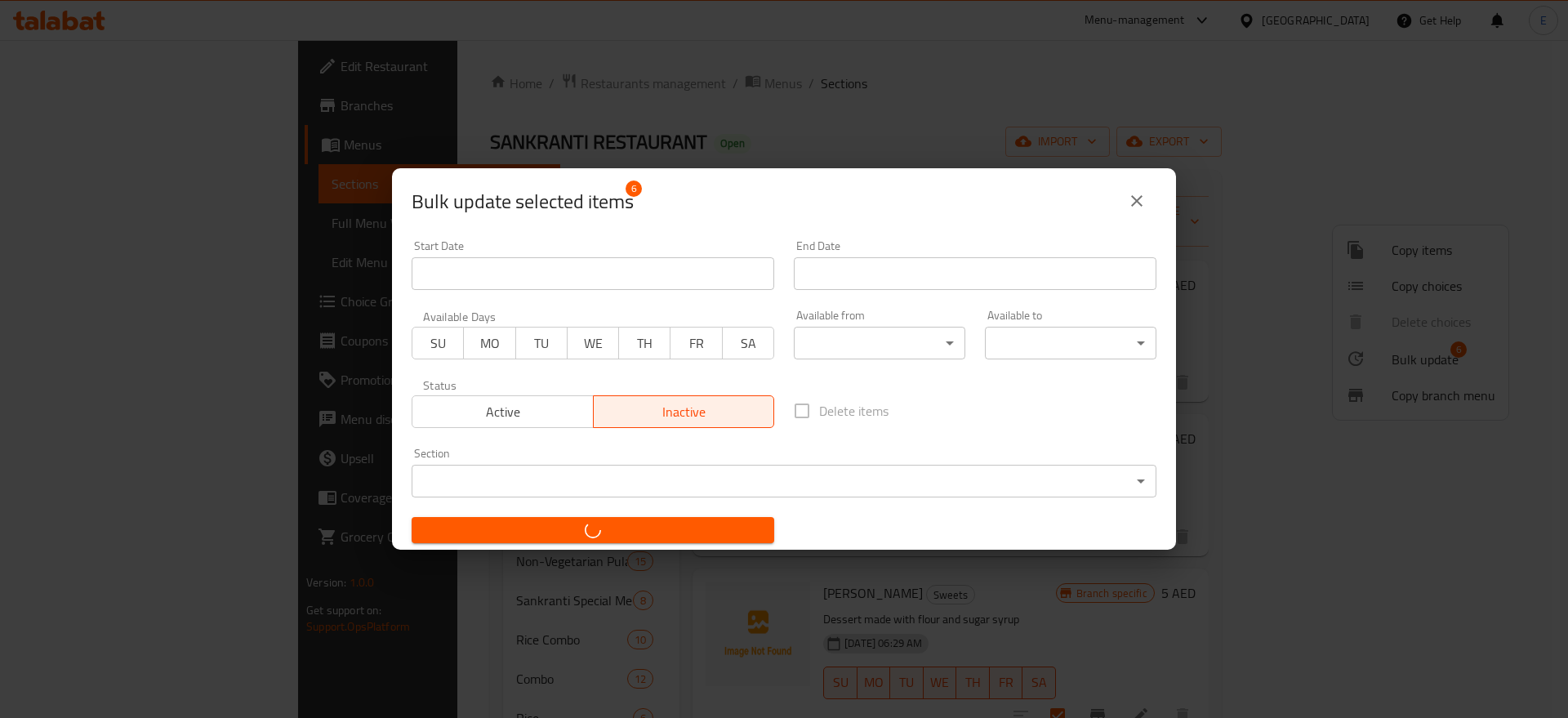
checkbox input "false"
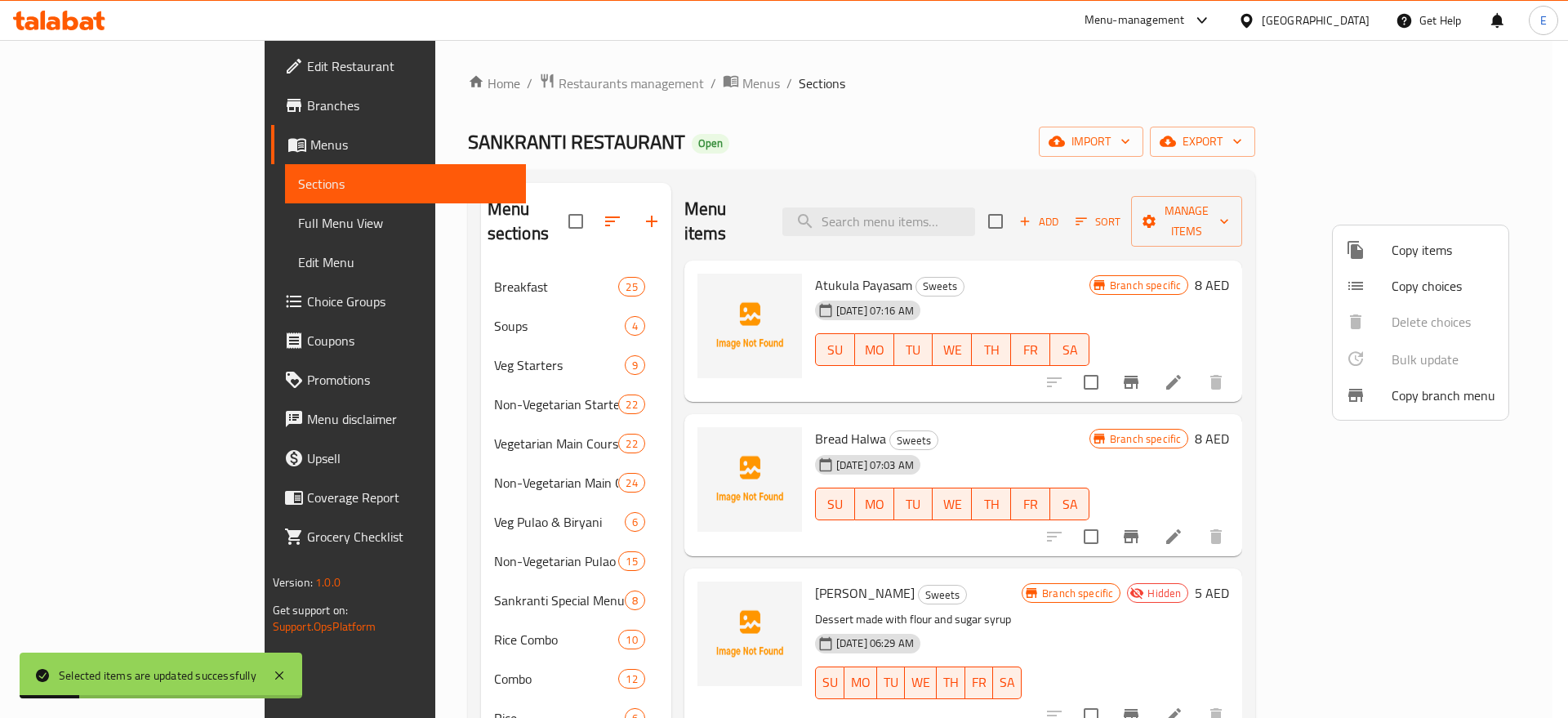
click at [1268, 210] on div at bounding box center [784, 359] width 1568 height 718
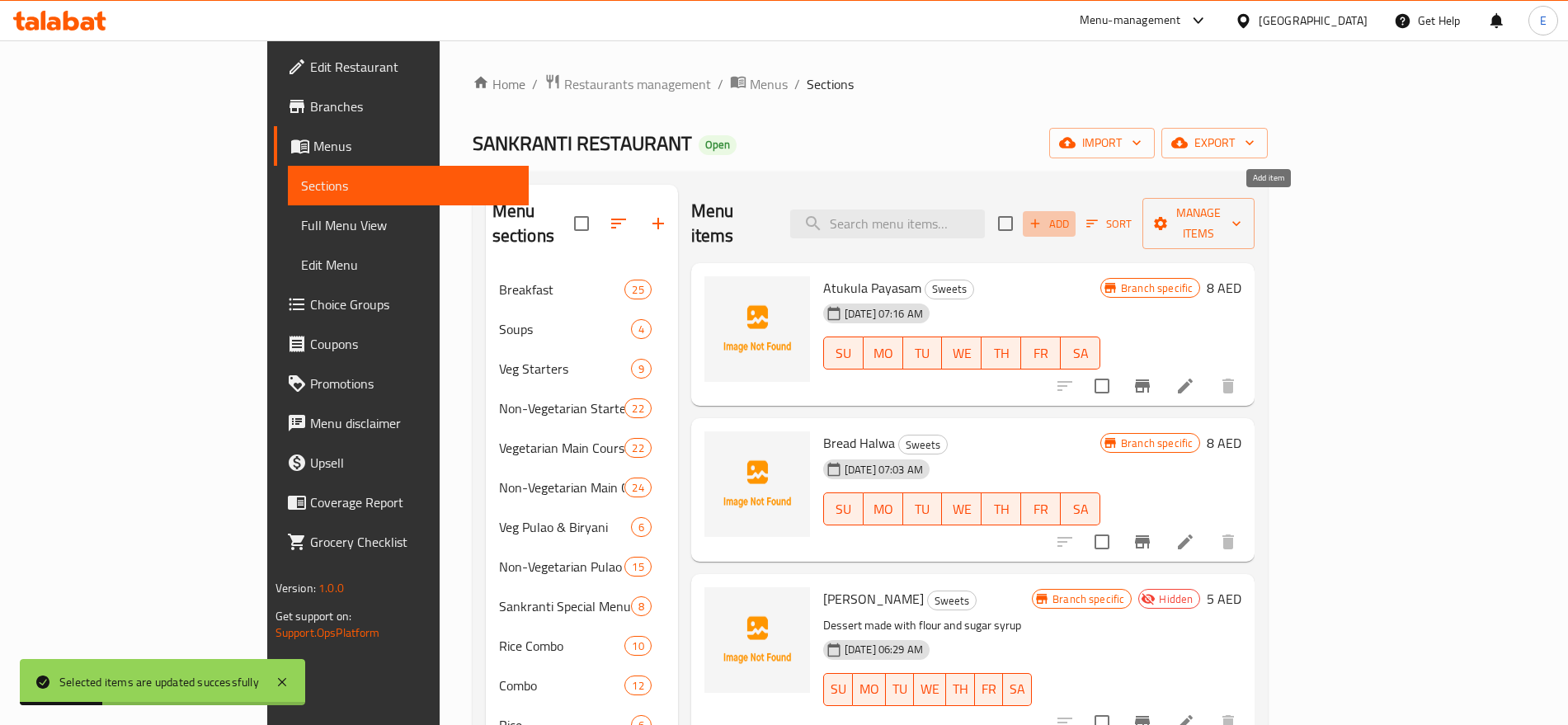
click at [1071, 215] on span "Add" at bounding box center [1049, 224] width 44 height 19
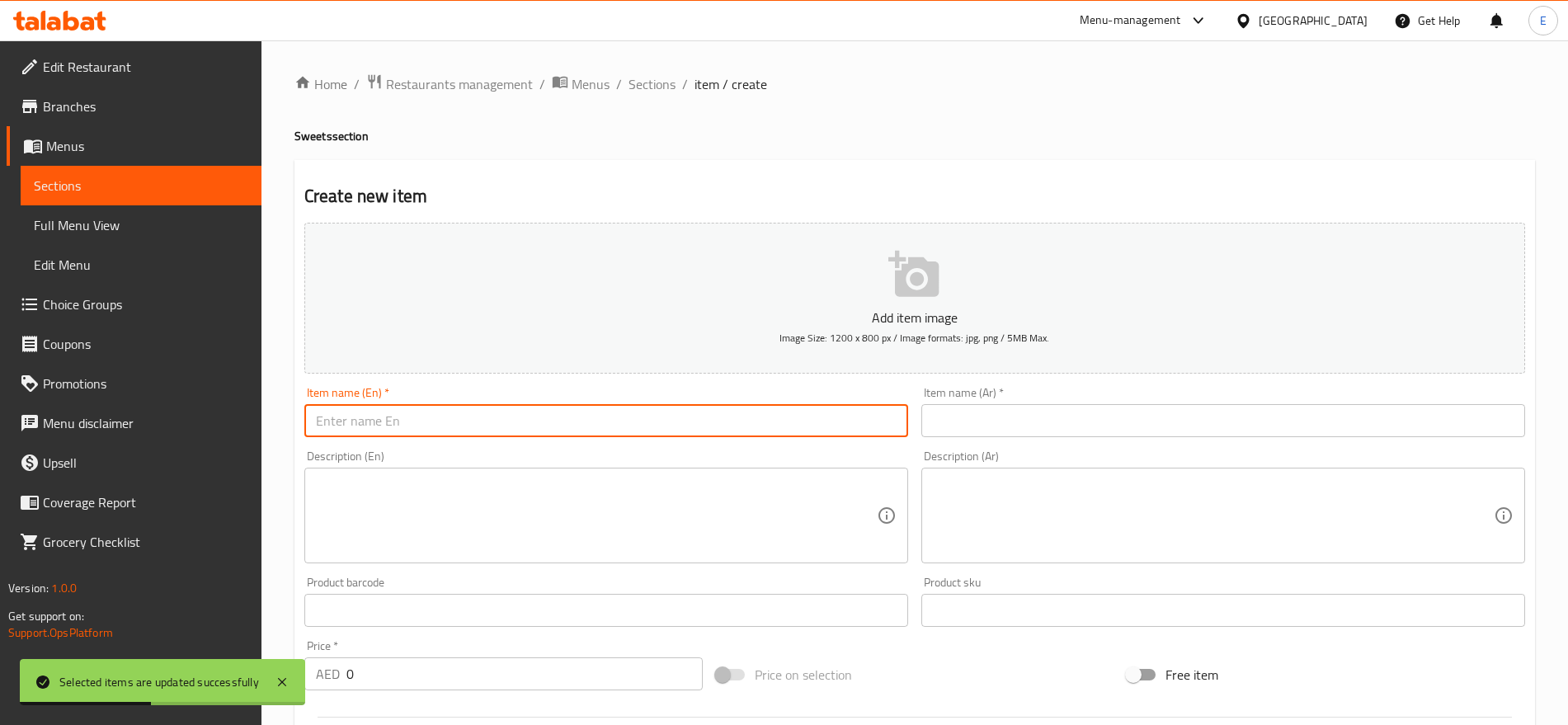
click at [672, 411] on input "text" at bounding box center [606, 420] width 603 height 33
paste input "Poornam"
type input "Poornam"
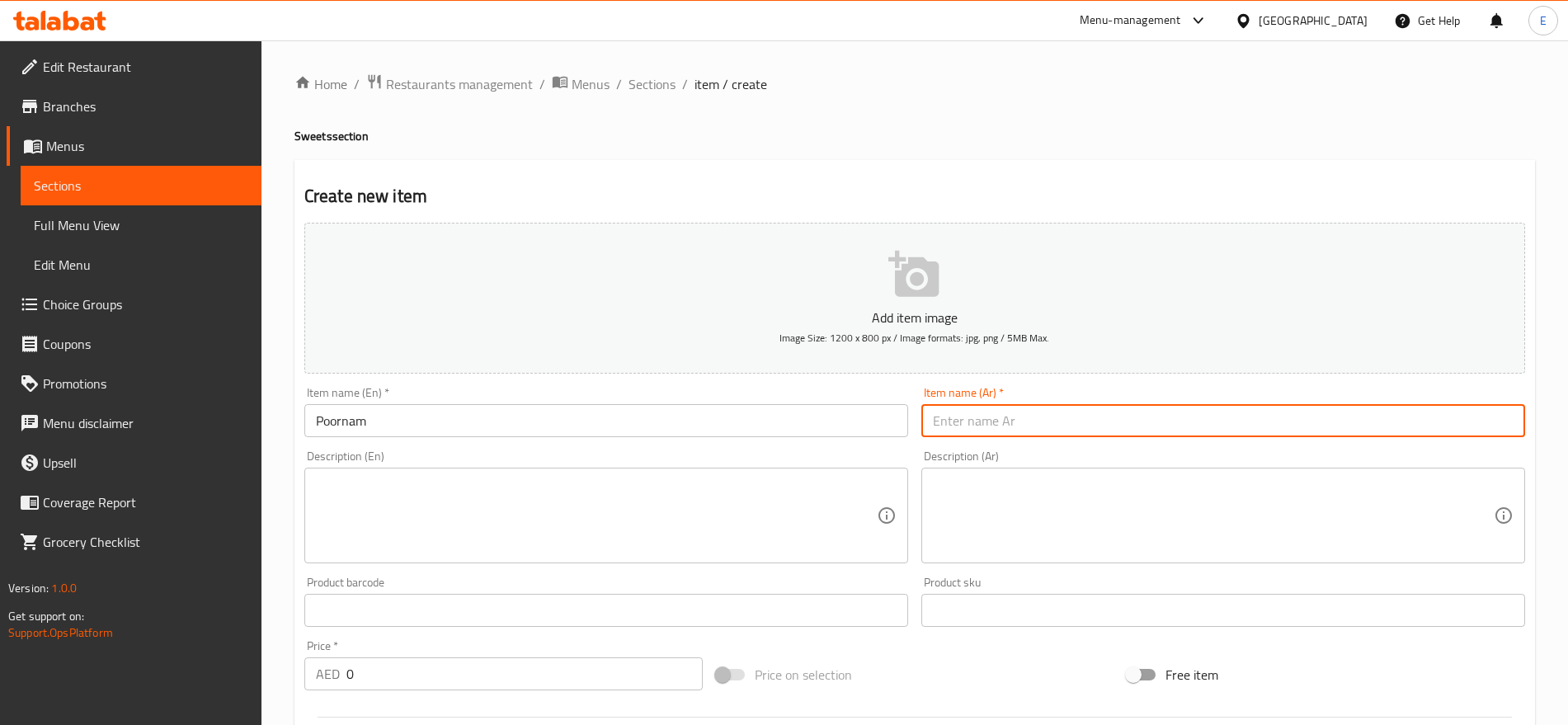
click at [978, 429] on input "text" at bounding box center [1223, 420] width 603 height 33
paste input "بورنام"
type input "بورنام"
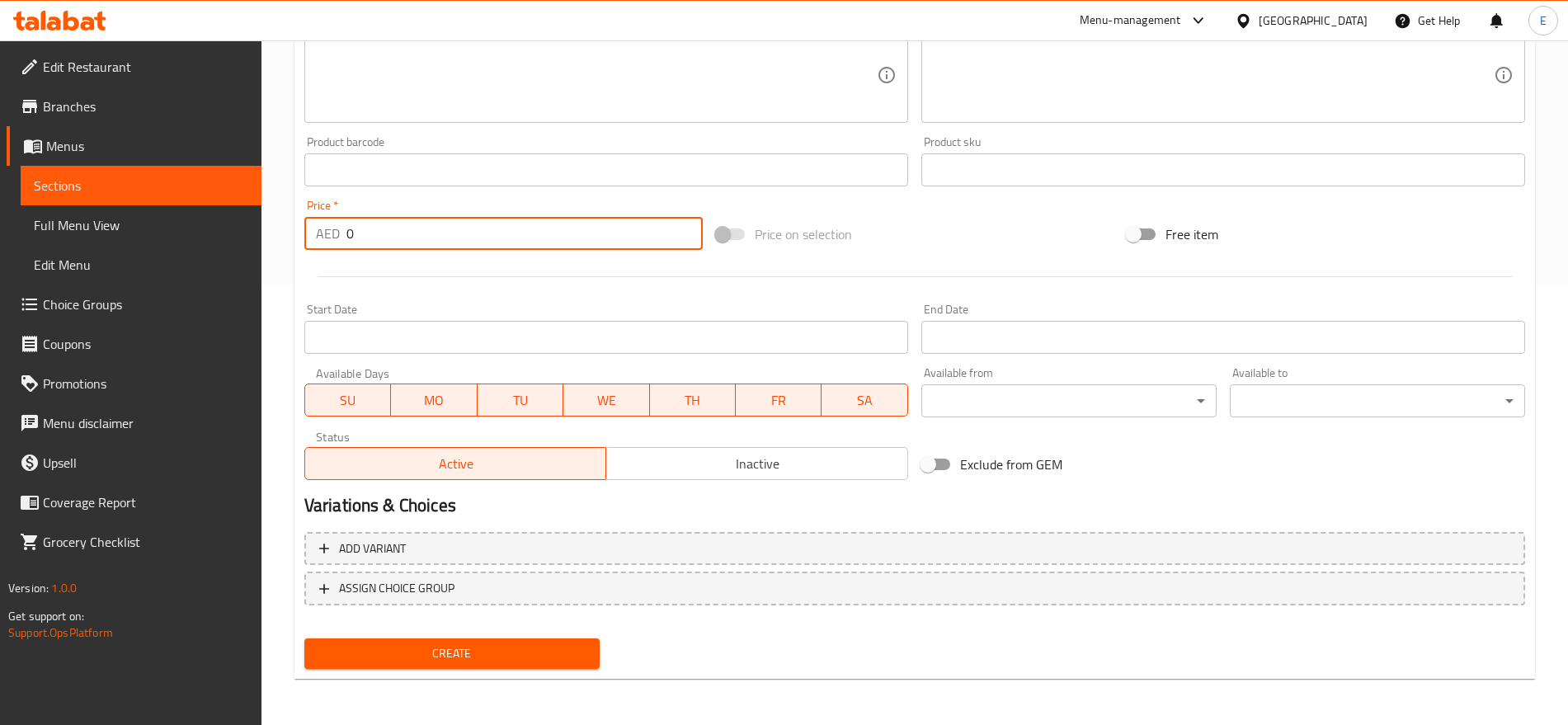
drag, startPoint x: 463, startPoint y: 226, endPoint x: 102, endPoint y: 179, distance: 364.0
click at [102, 179] on div "Edit Restaurant Branches Menus Sections Full Menu View Edit Menu Choice Groups …" at bounding box center [784, 162] width 1568 height 1124
type input "6"
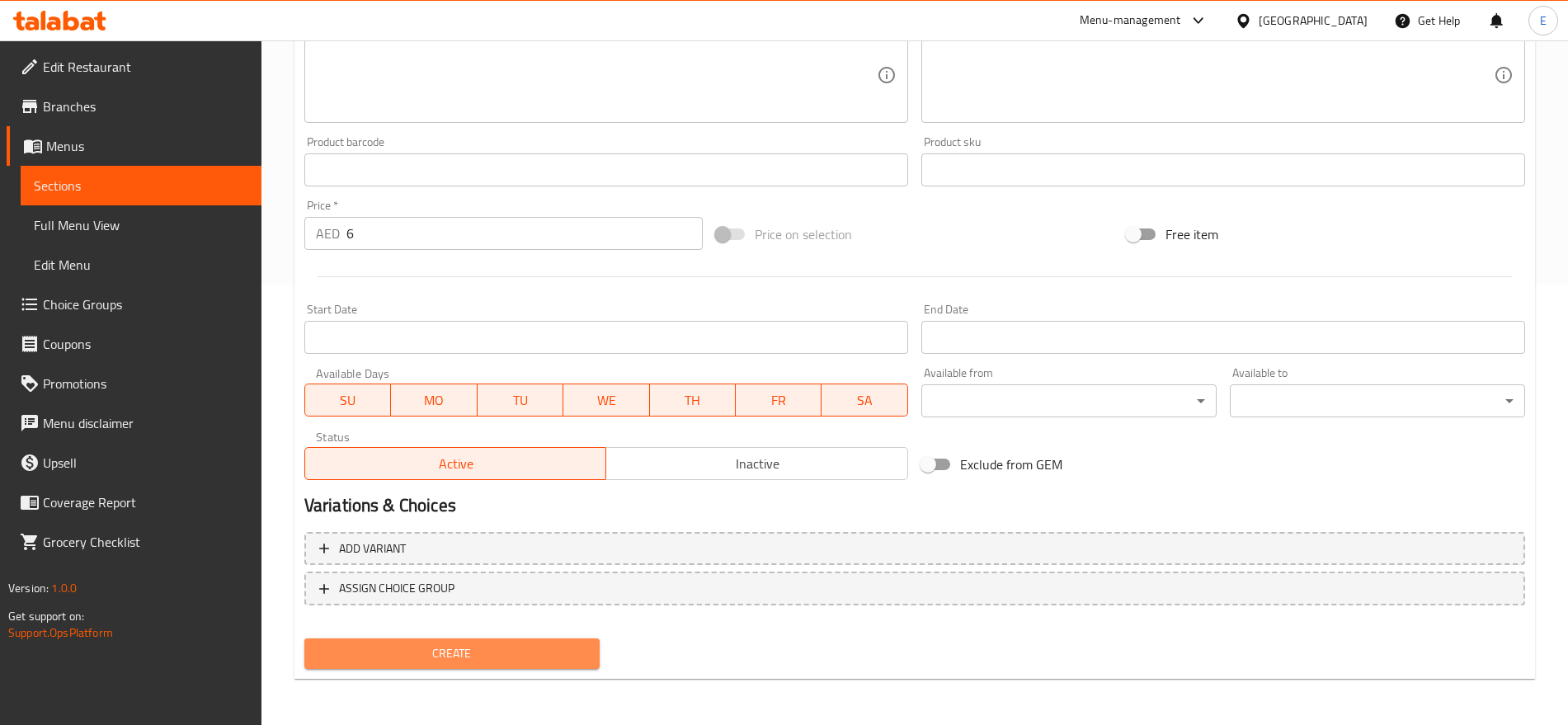
click at [416, 639] on button "Create" at bounding box center [452, 653] width 295 height 31
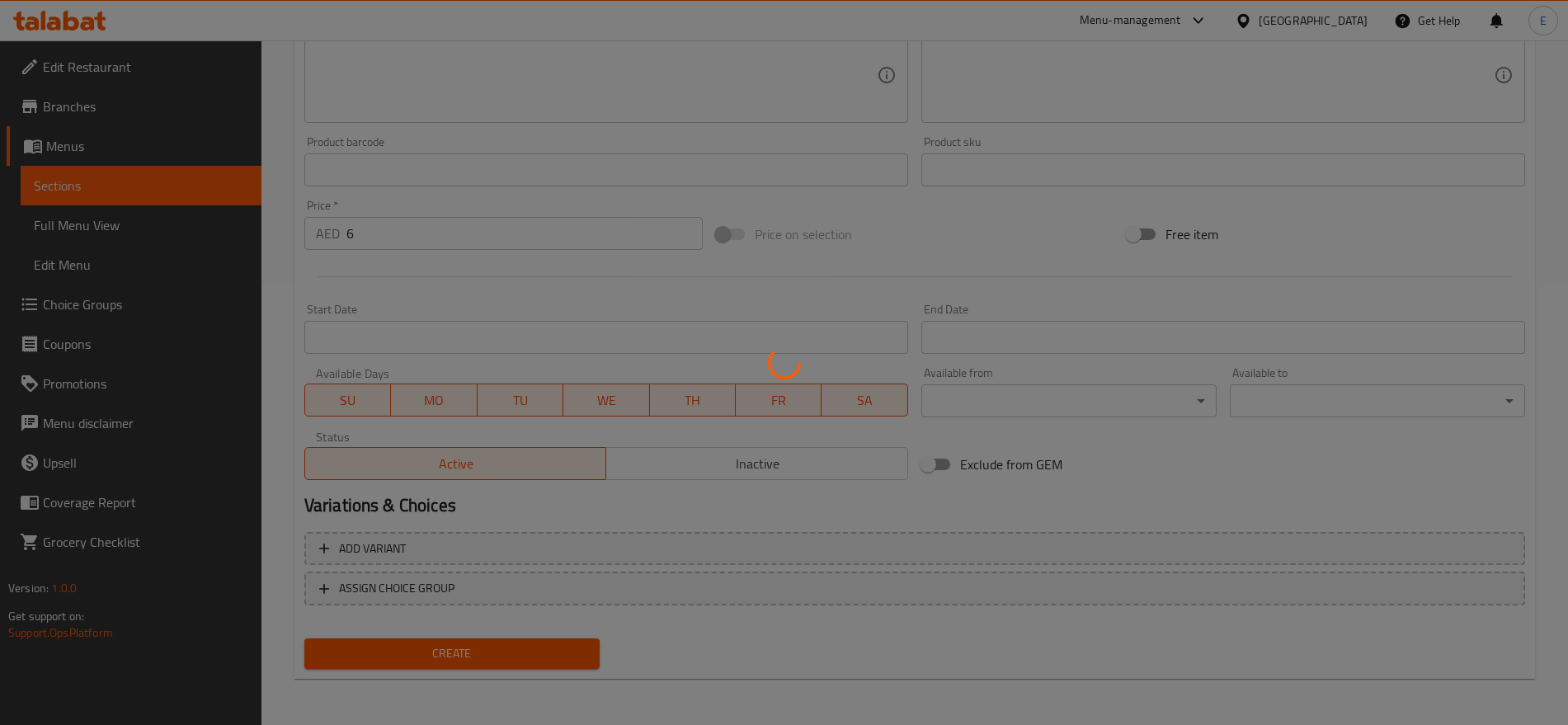
type input "0"
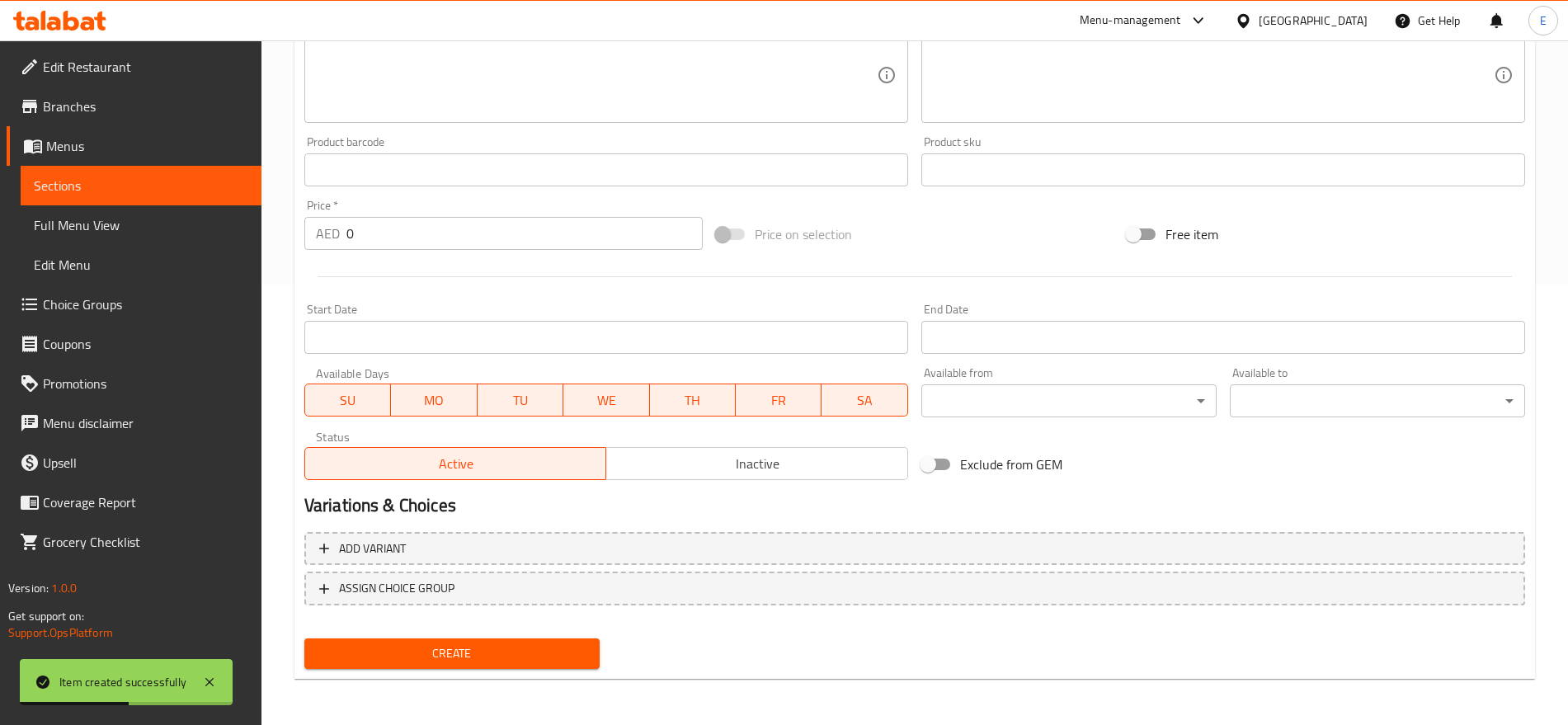
scroll to position [0, 0]
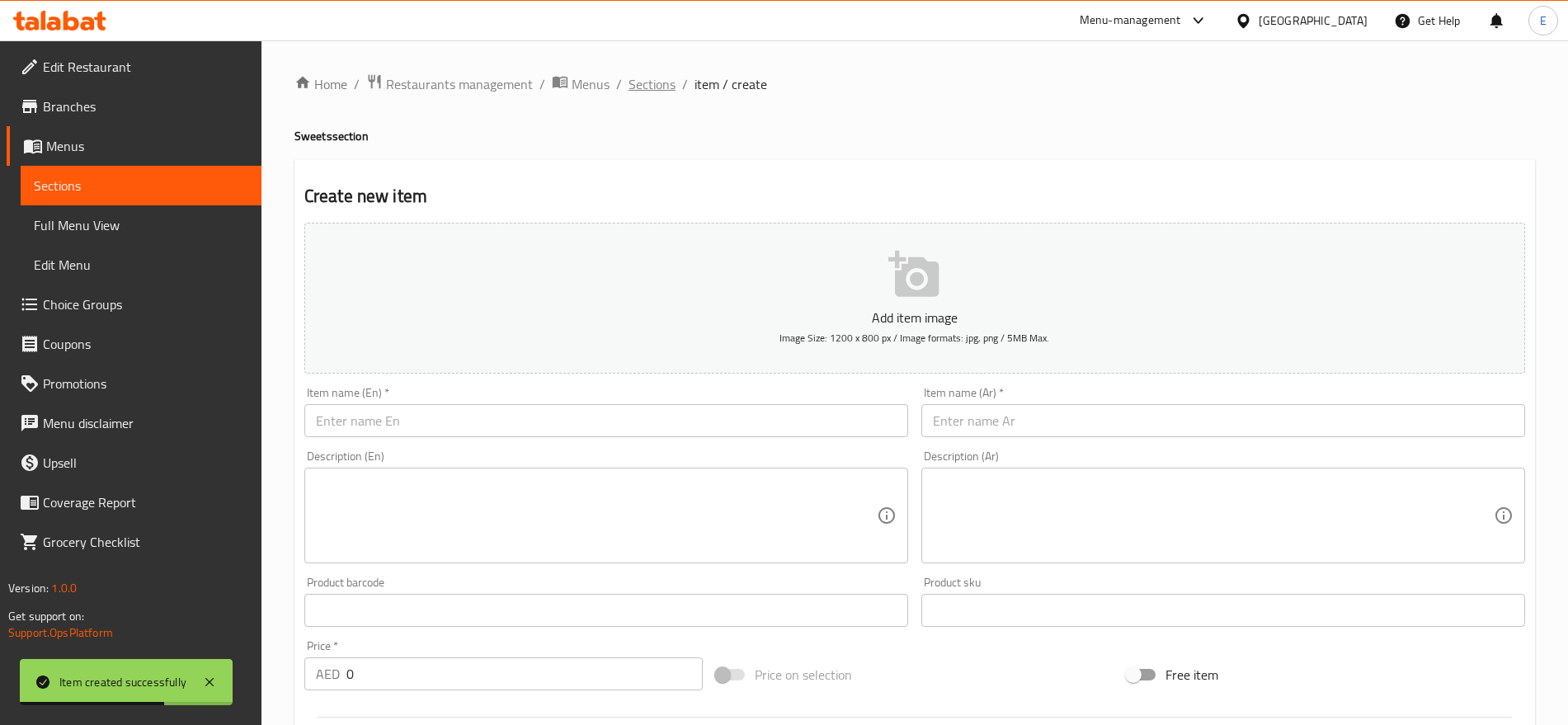
click at [634, 79] on span "Sections" at bounding box center [651, 83] width 47 height 20
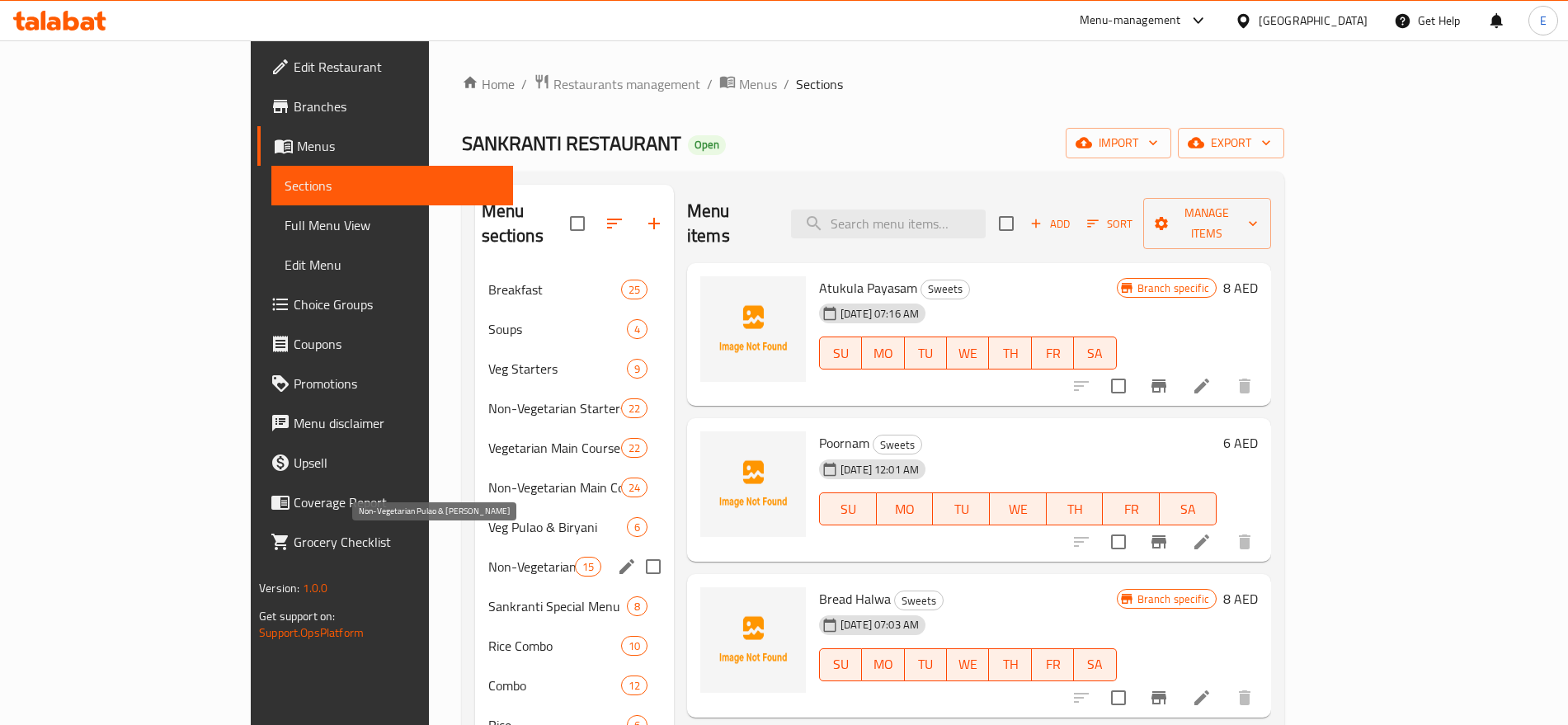
scroll to position [365, 0]
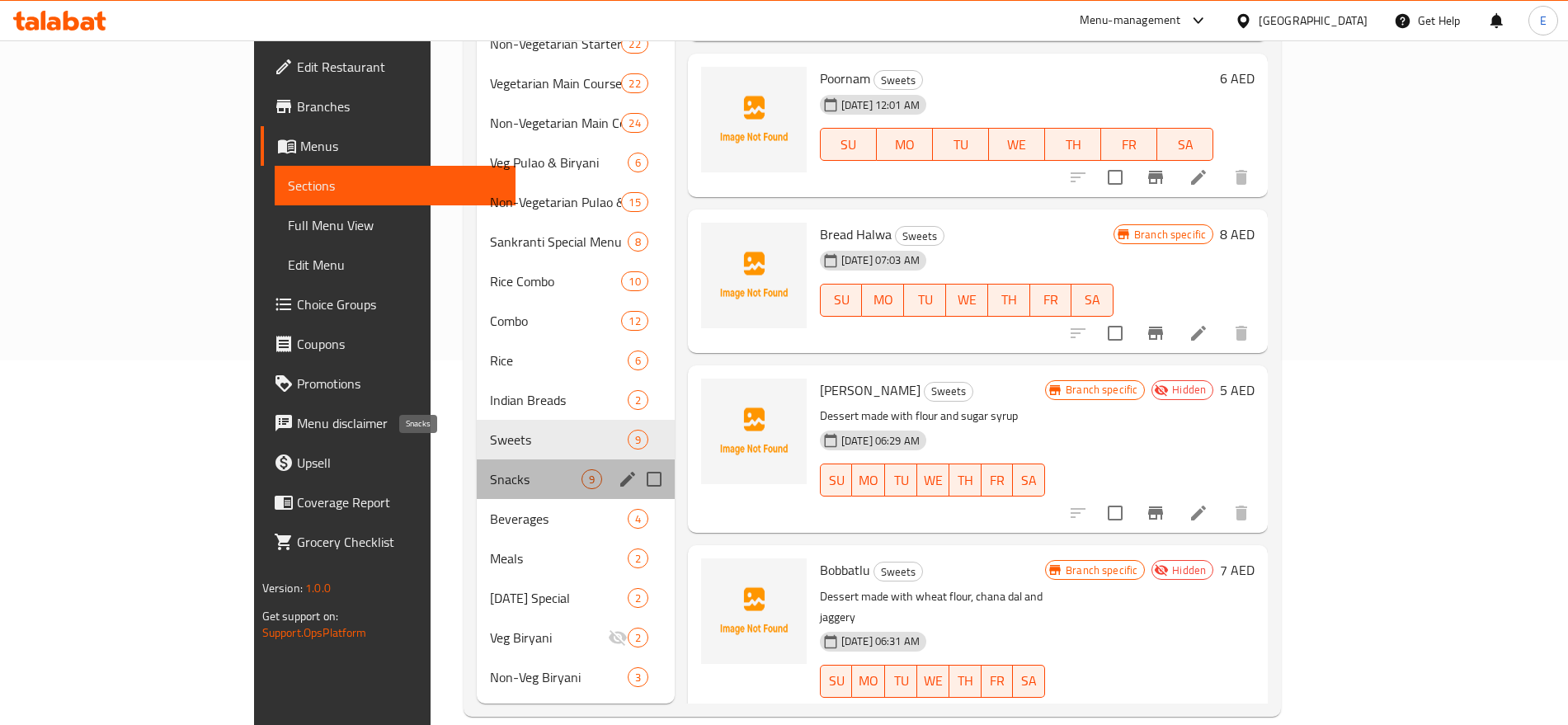
click at [489, 469] on span "Snacks" at bounding box center [535, 479] width 92 height 20
